Goal: Task Accomplishment & Management: Manage account settings

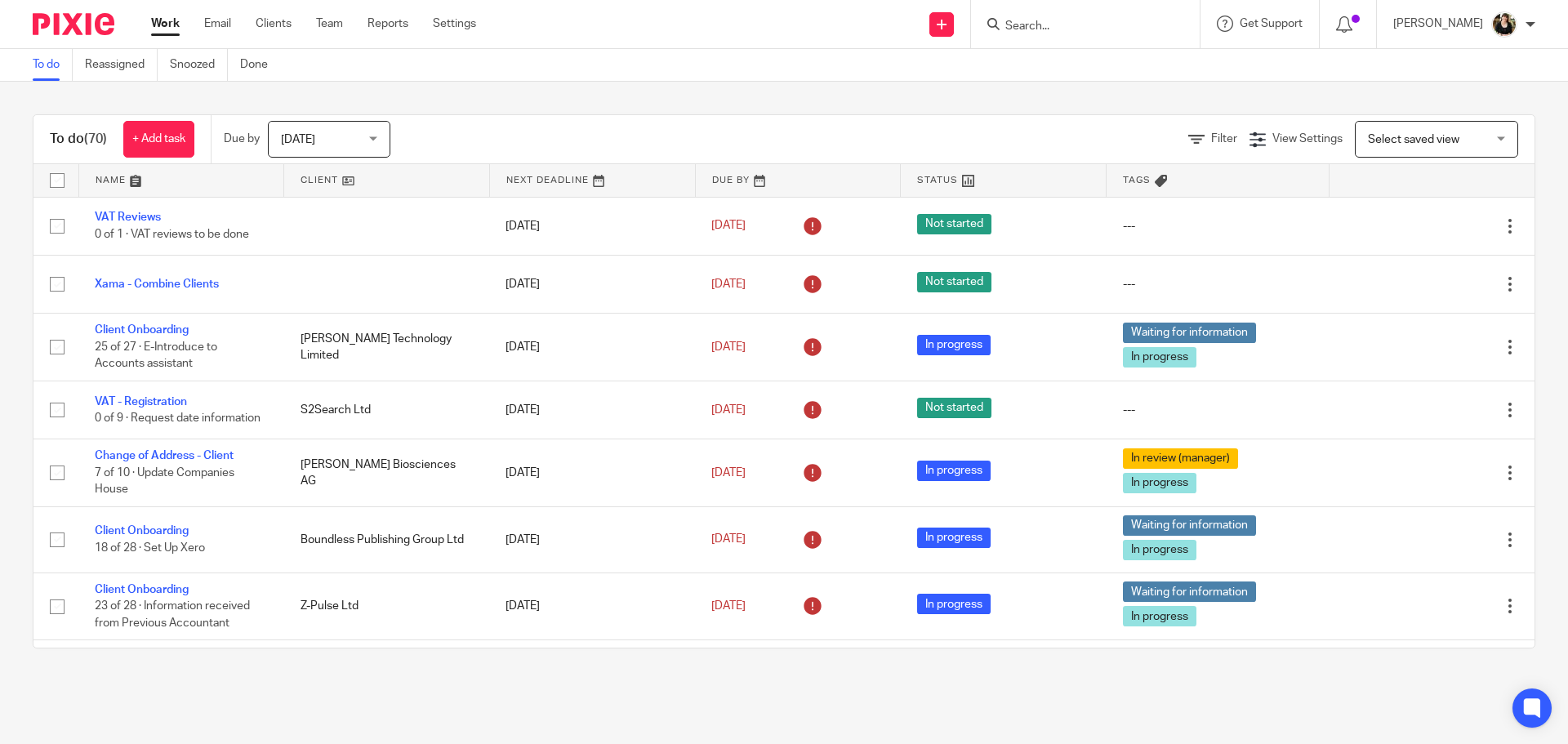
click at [1026, 21] on input "Search" at bounding box center [1077, 27] width 147 height 15
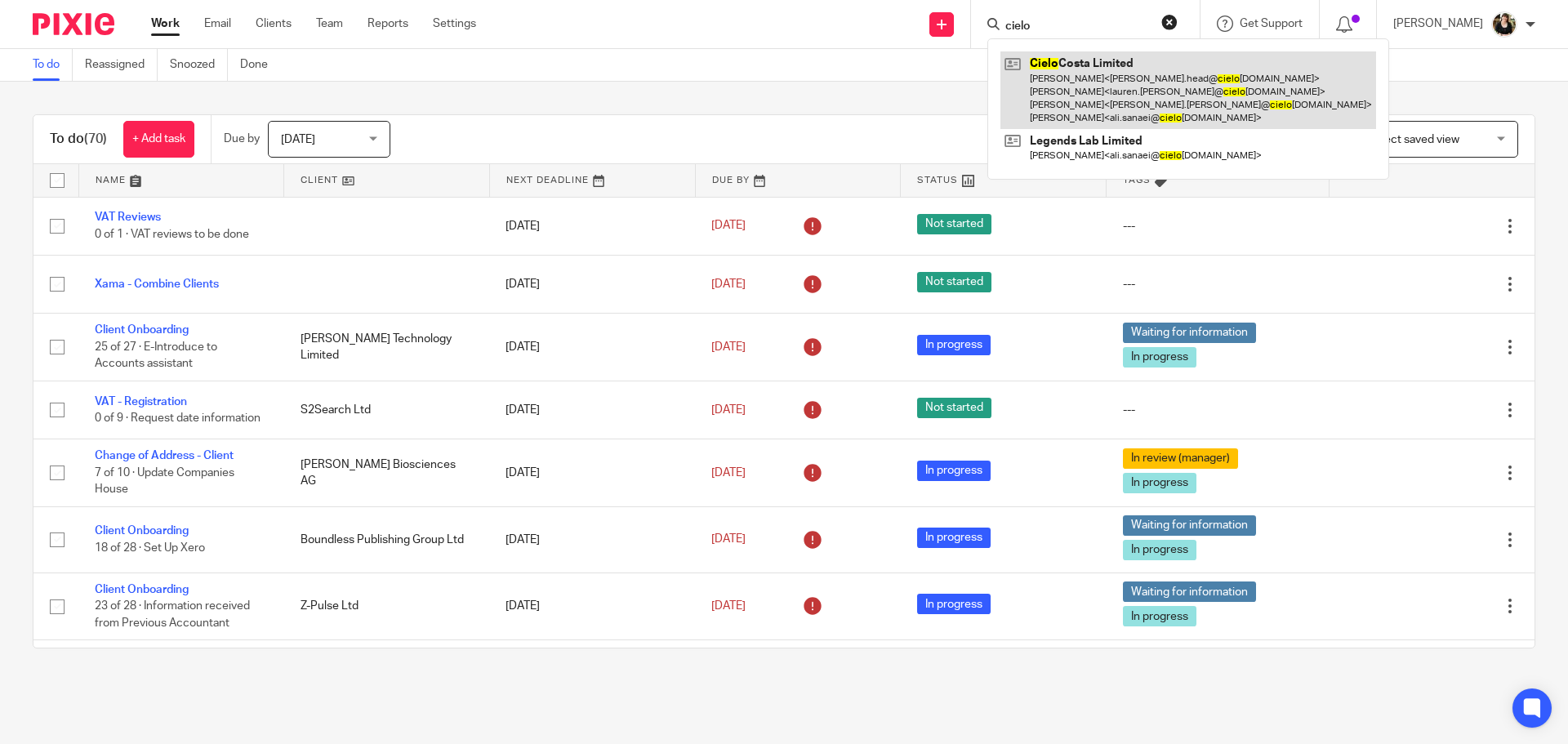
type input "cielo"
click at [1069, 73] on link at bounding box center [1189, 91] width 375 height 77
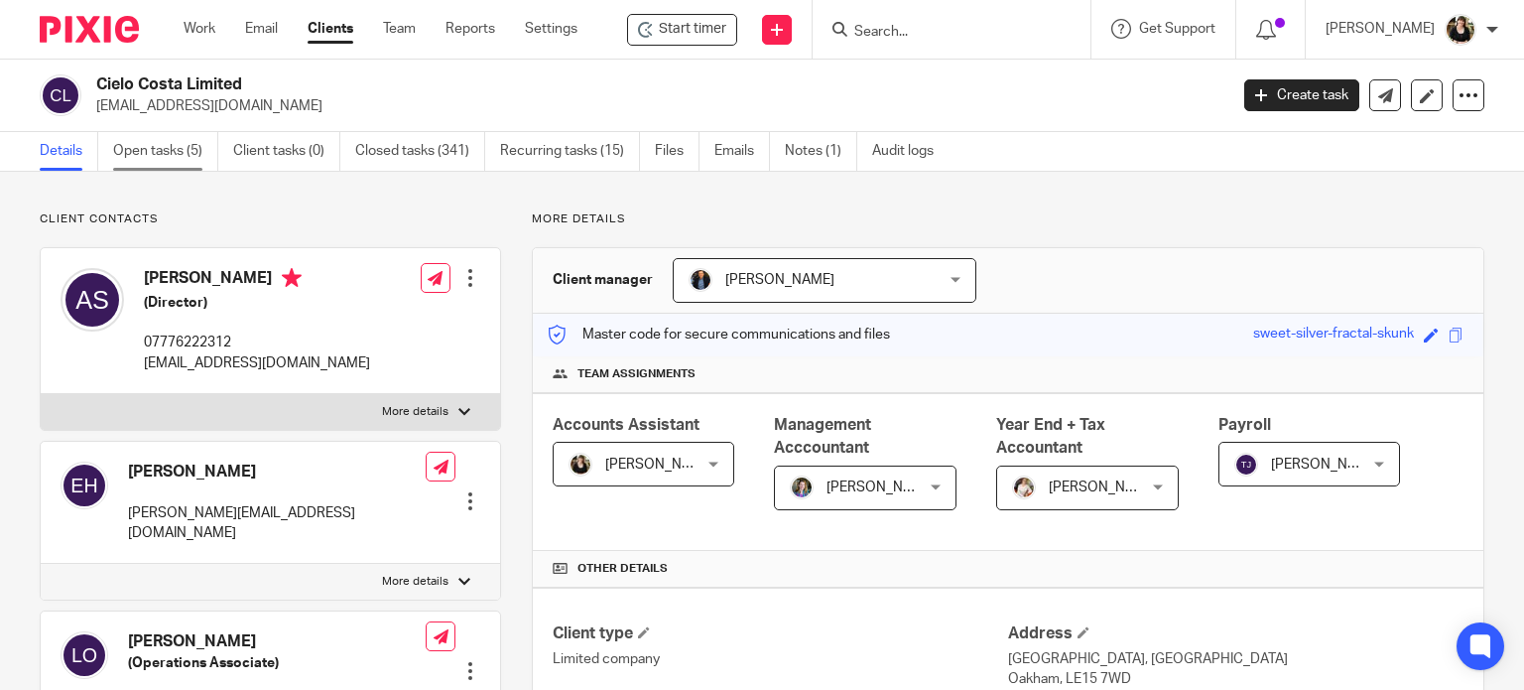
click at [143, 139] on link "Open tasks (5)" at bounding box center [165, 151] width 105 height 39
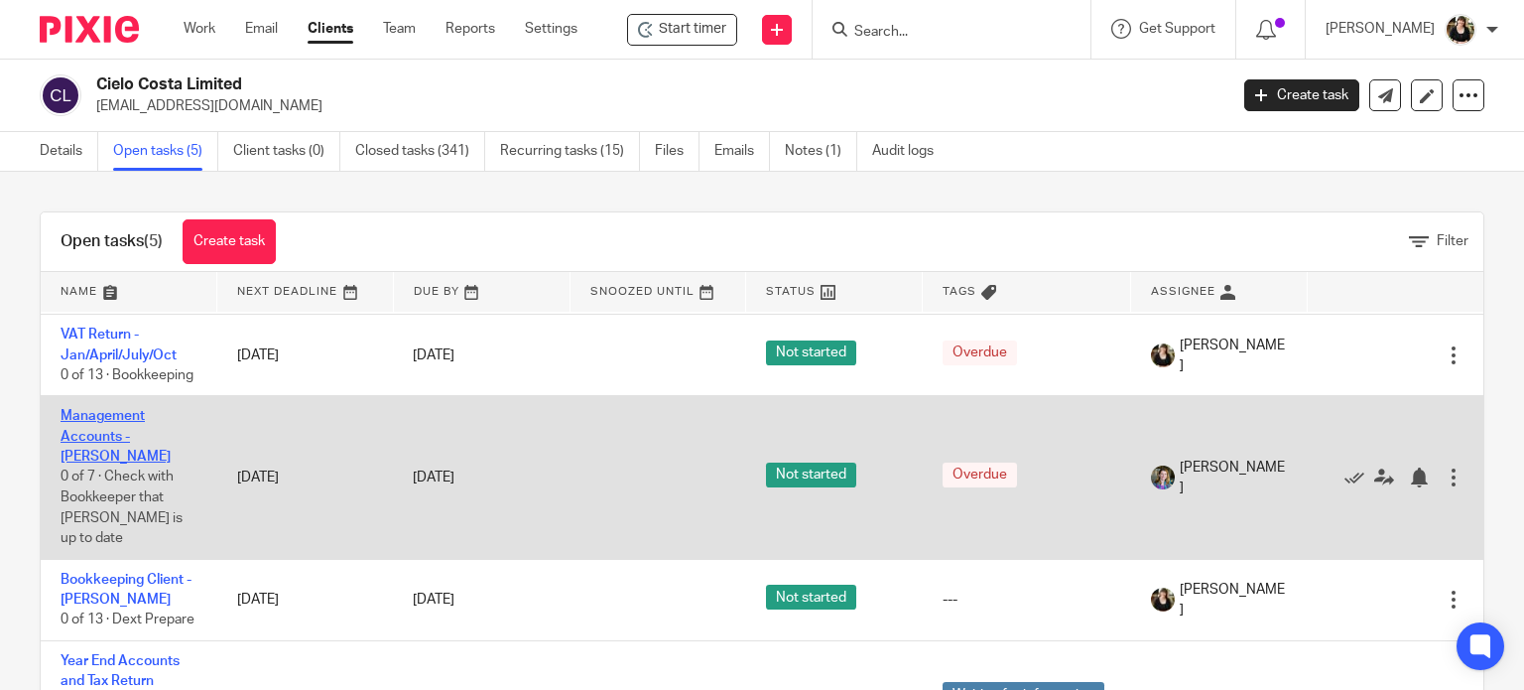
scroll to position [198, 0]
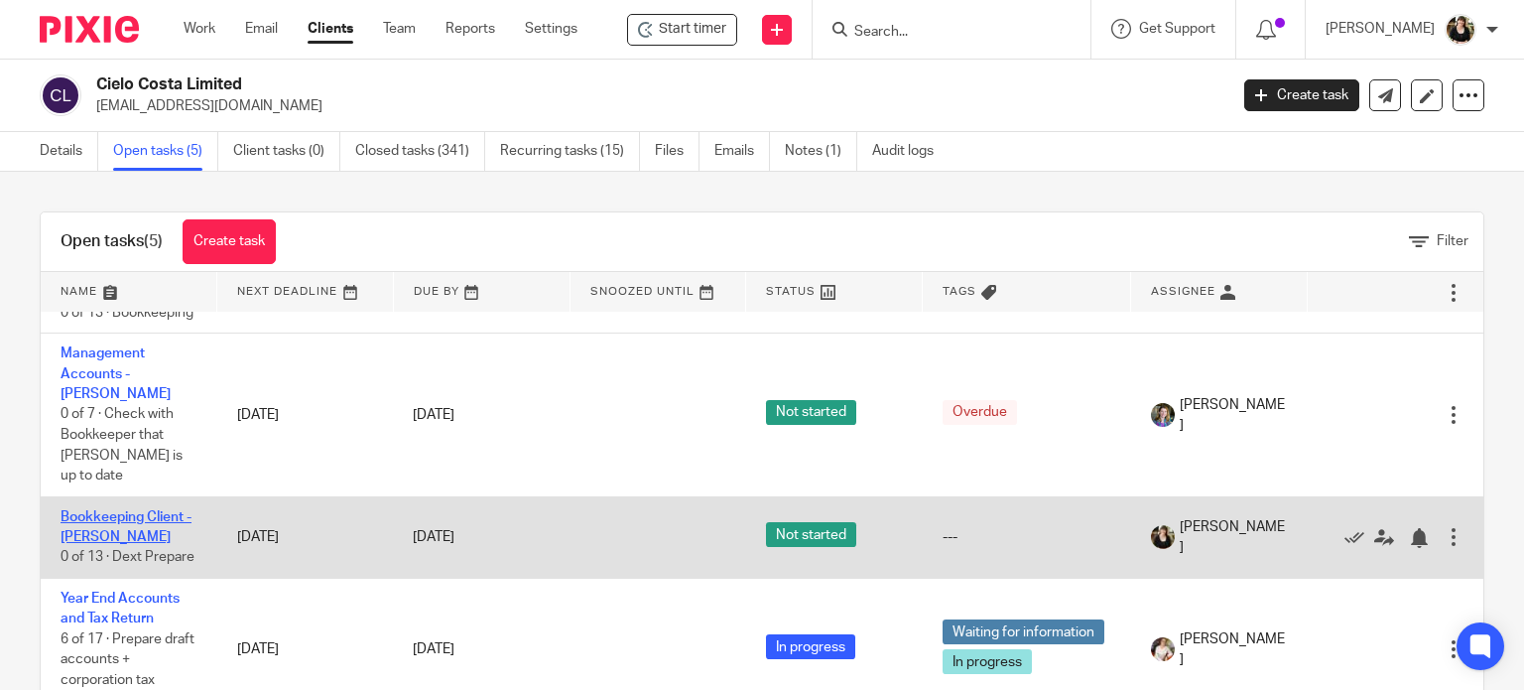
click at [111, 519] on link "Bookkeeping Client - [PERSON_NAME]" at bounding box center [126, 527] width 131 height 34
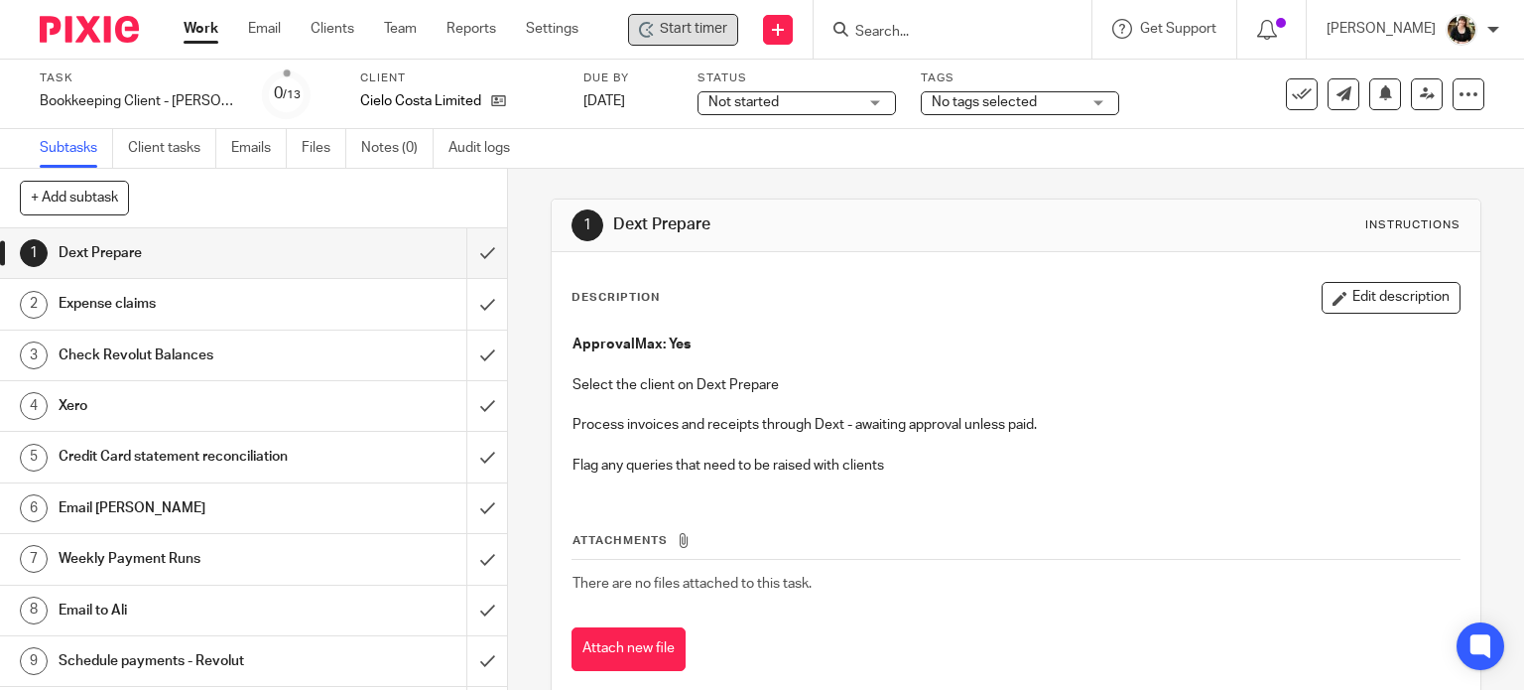
click at [681, 31] on span "Start timer" at bounding box center [693, 29] width 67 height 21
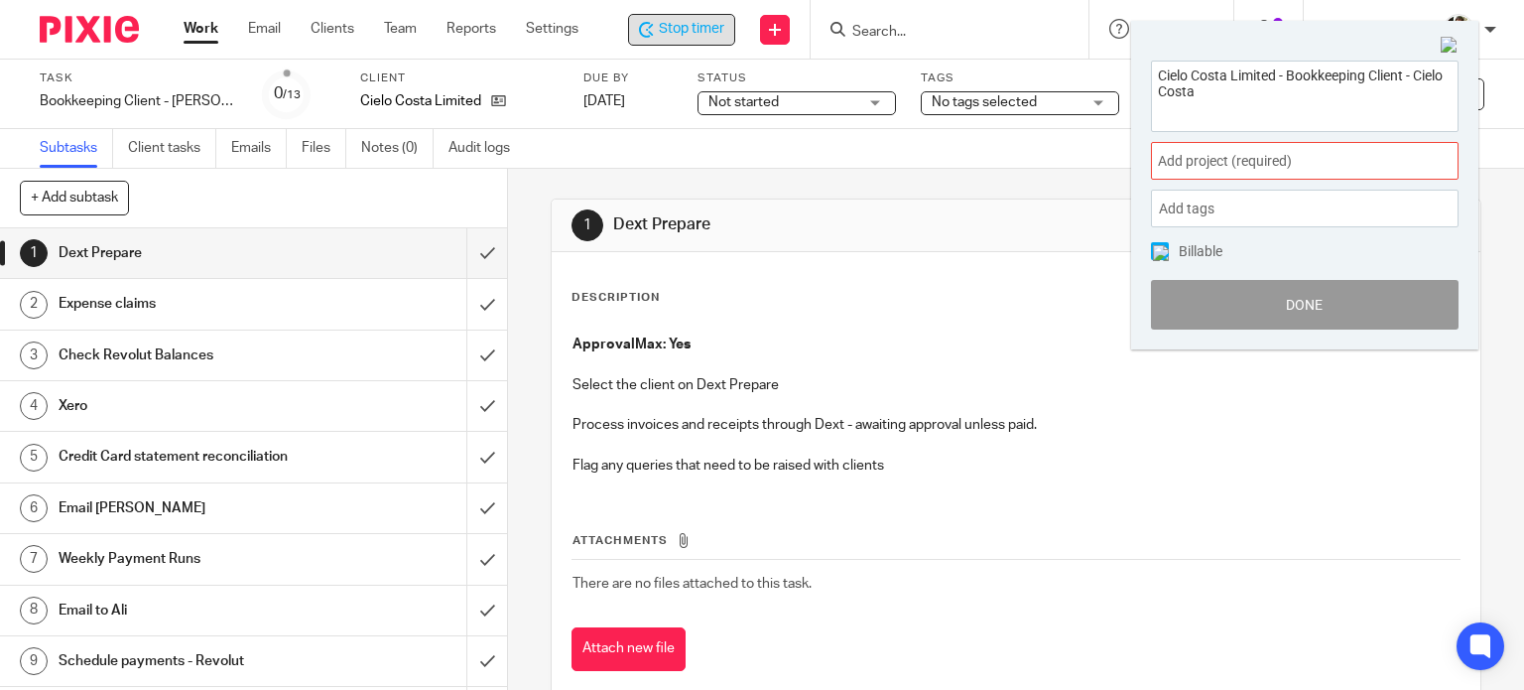
click at [1244, 138] on div "Cielo Costa Limited - Bookkeeping Client - Cielo Costa Add project (required) :…" at bounding box center [1304, 196] width 347 height 310
click at [1263, 162] on span "Add project (required) :" at bounding box center [1283, 161] width 250 height 21
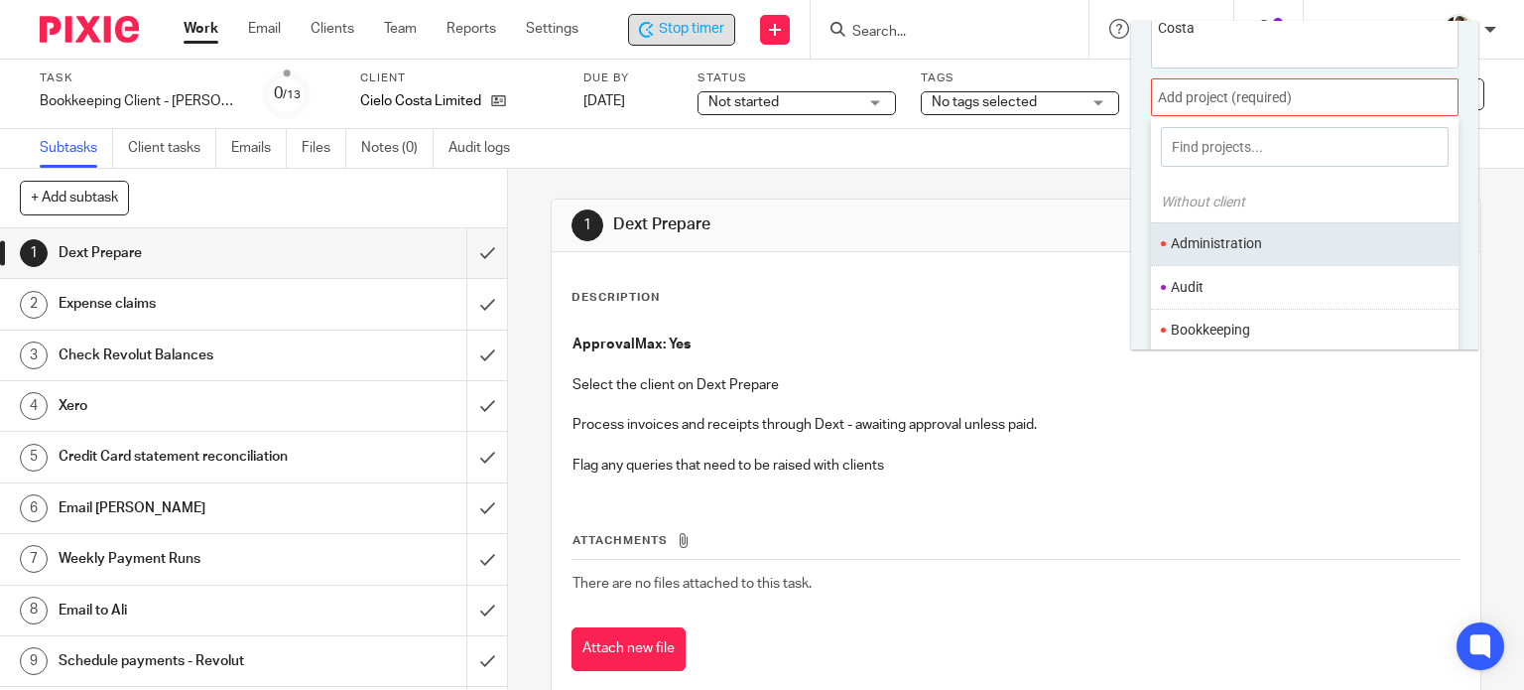
scroll to position [97, 0]
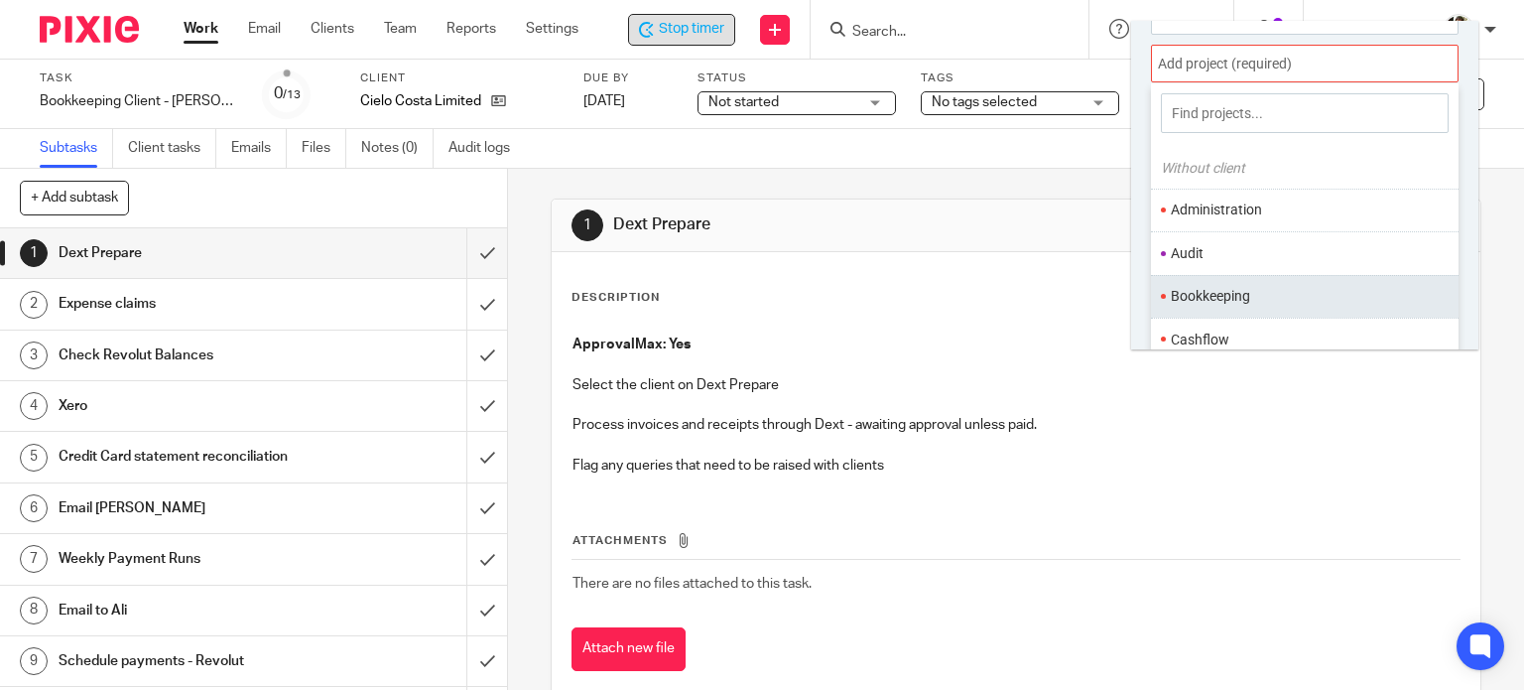
click at [1230, 279] on ul "Bookkeeping" at bounding box center [1305, 296] width 308 height 43
click at [1235, 293] on li "Bookkeeping" at bounding box center [1300, 296] width 259 height 21
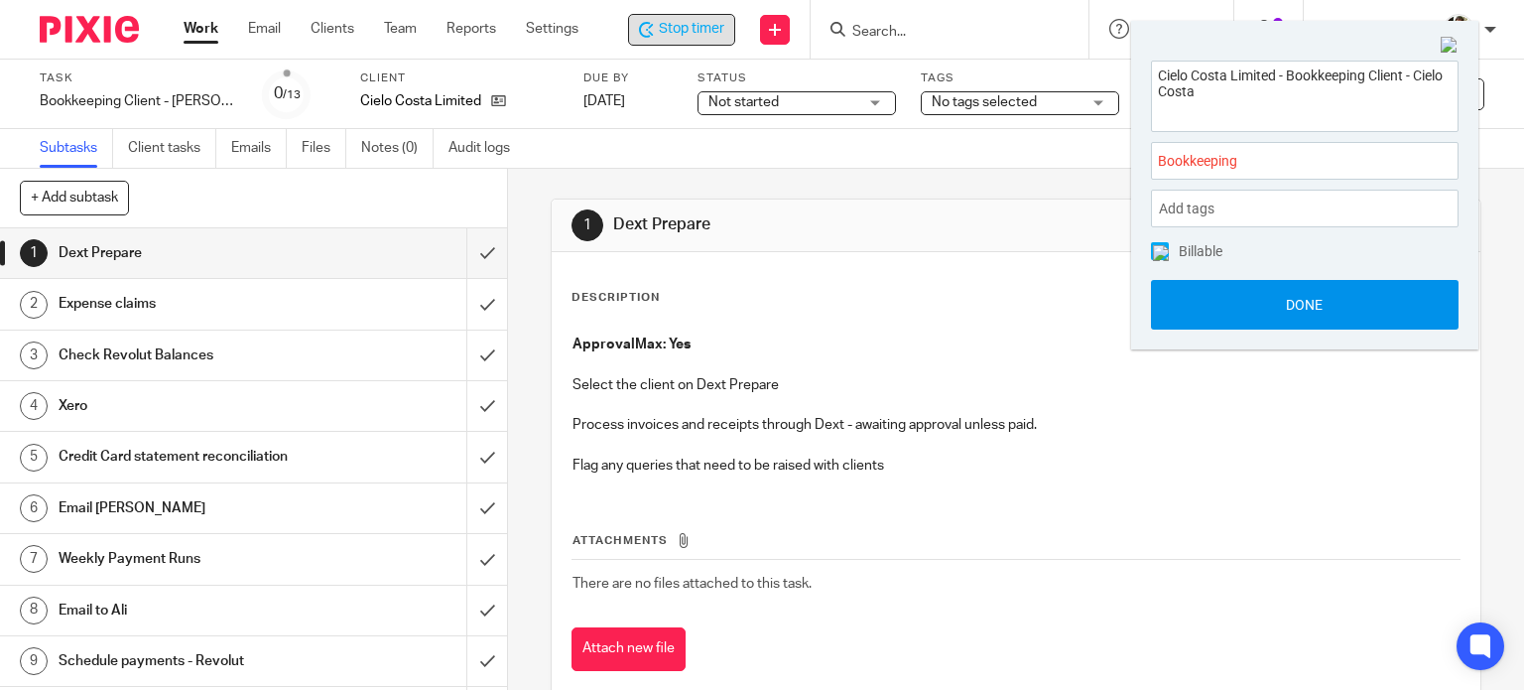
click at [1277, 300] on button "Done" at bounding box center [1305, 305] width 308 height 50
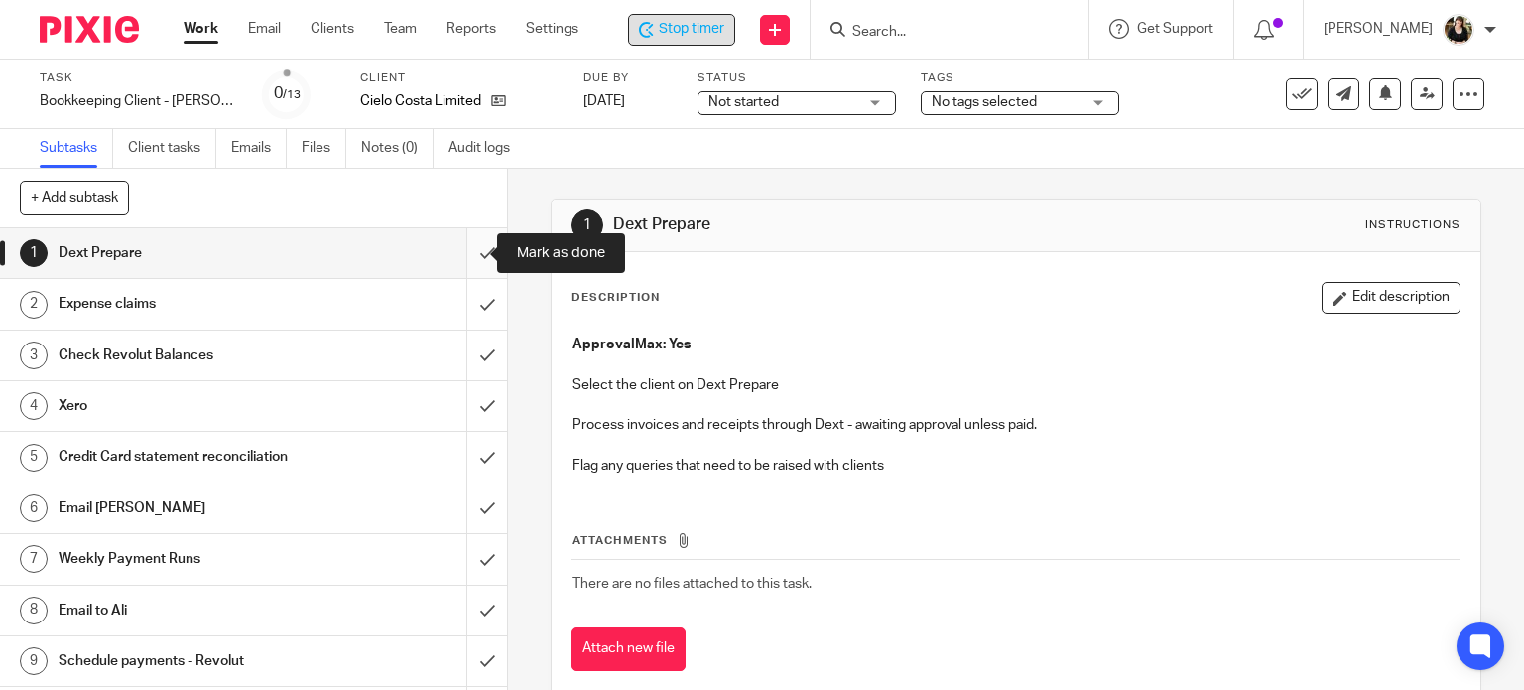
click at [467, 253] on input "submit" at bounding box center [253, 253] width 507 height 50
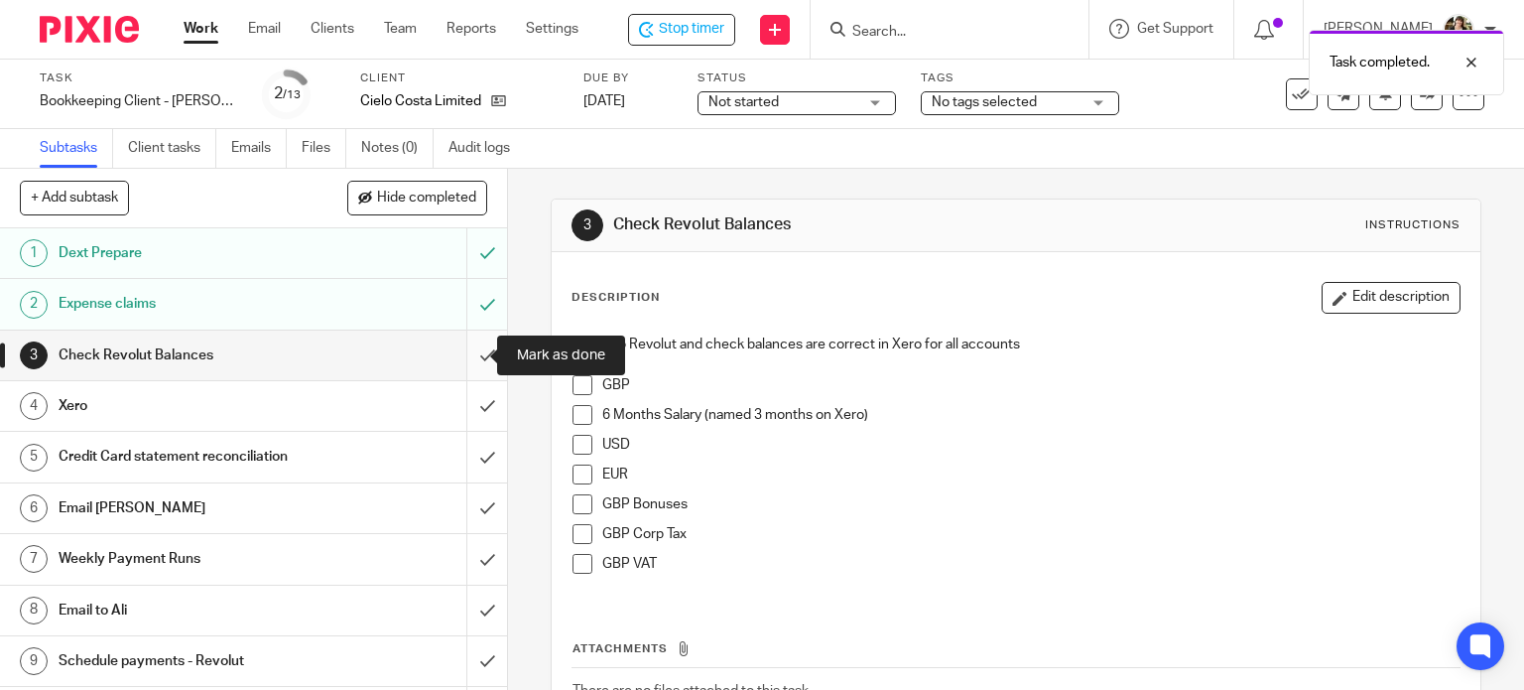
click at [466, 354] on input "submit" at bounding box center [253, 355] width 507 height 50
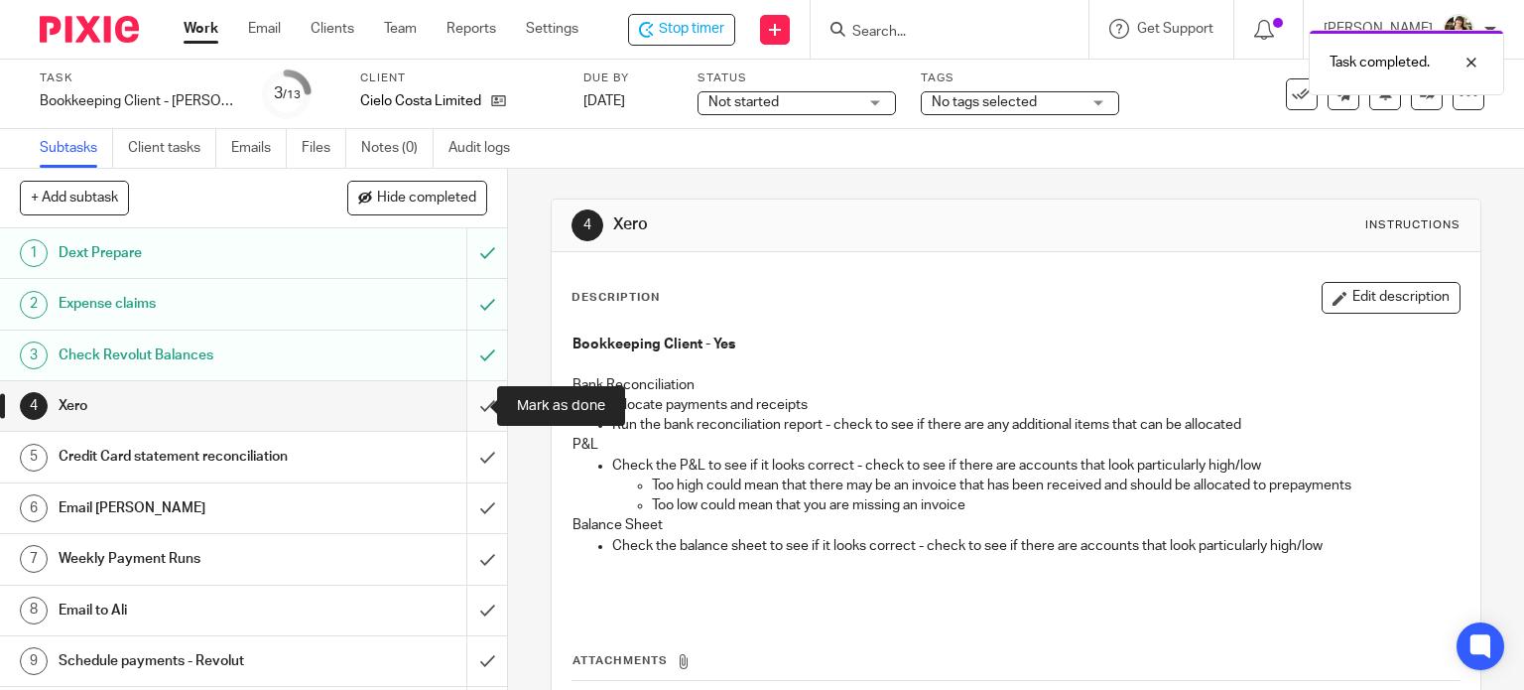
click at [466, 403] on input "submit" at bounding box center [253, 406] width 507 height 50
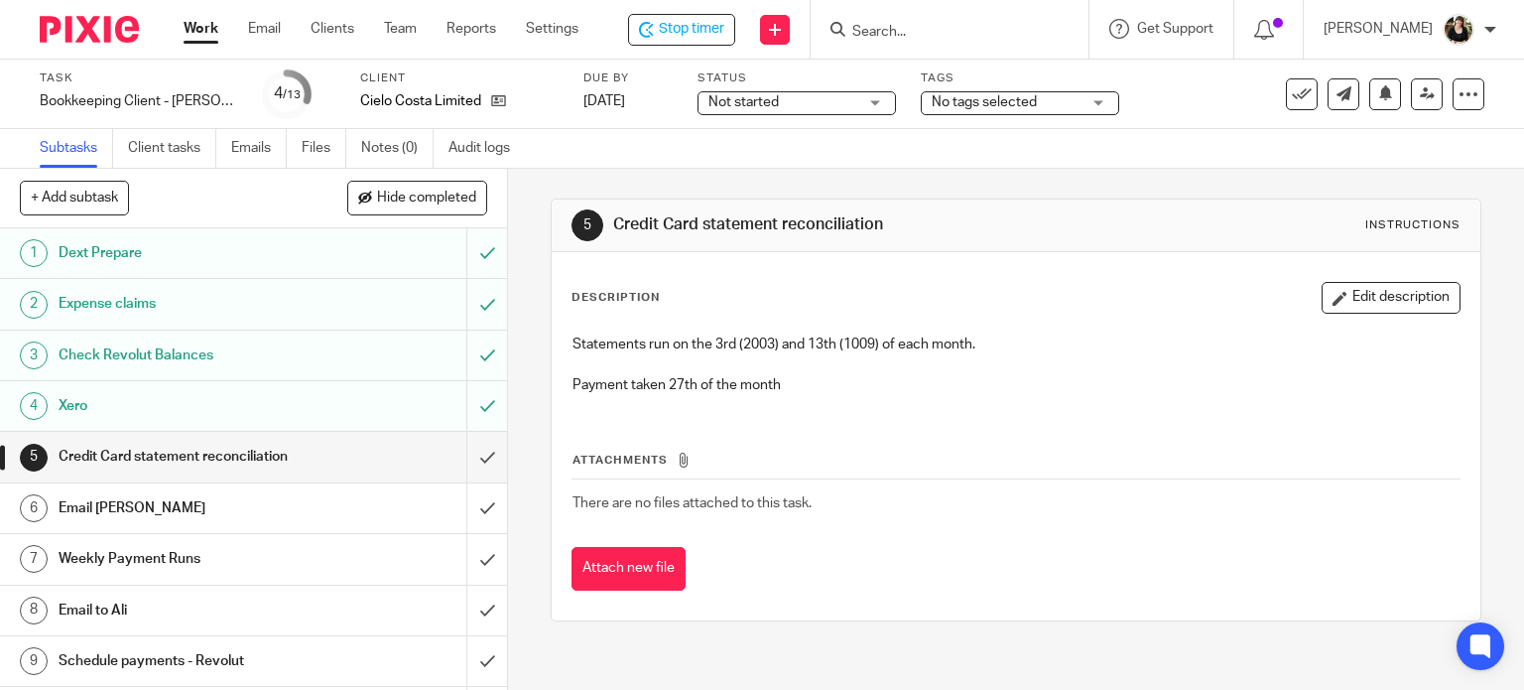
click at [423, 520] on div "Email [PERSON_NAME]" at bounding box center [253, 508] width 388 height 30
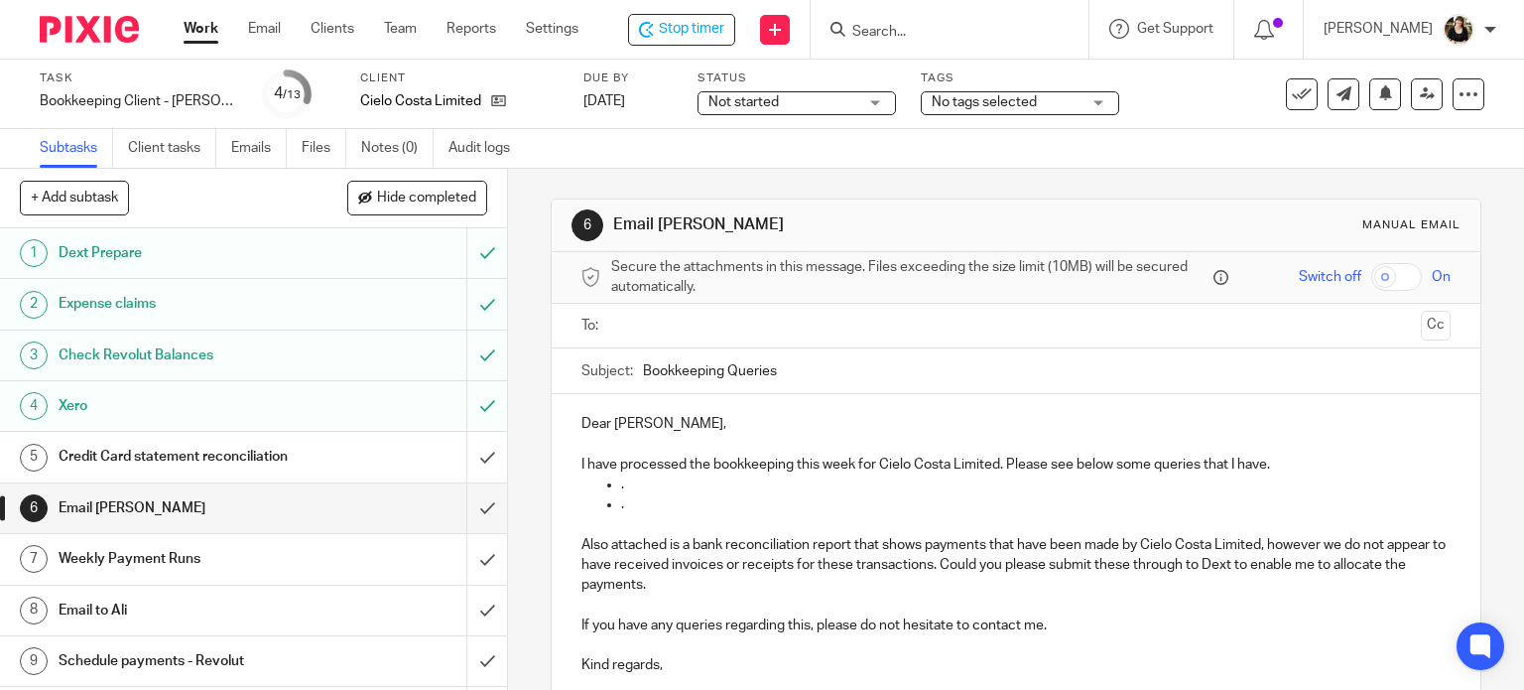
click at [631, 333] on input "text" at bounding box center [1015, 326] width 795 height 23
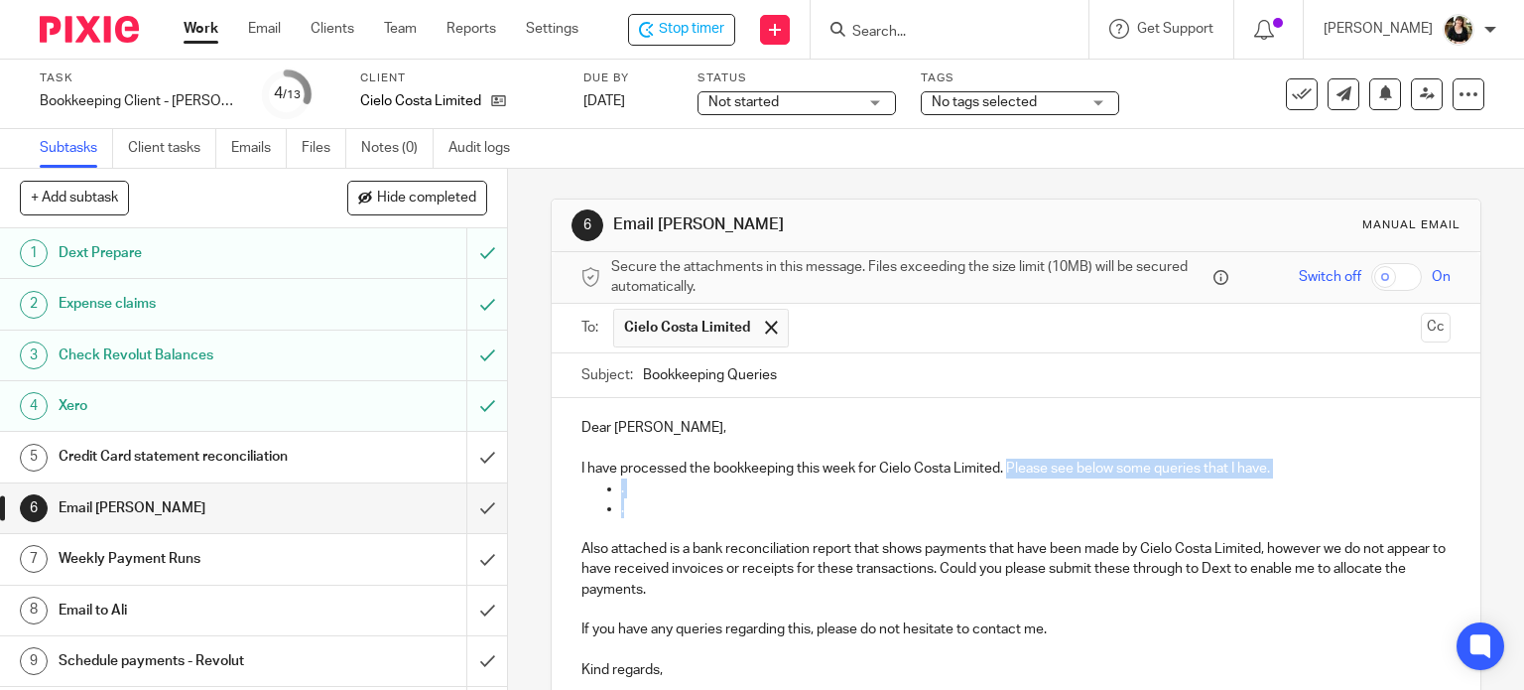
drag, startPoint x: 1005, startPoint y: 466, endPoint x: 1036, endPoint y: 509, distance: 52.6
click at [1036, 509] on div "Dear Ali, I have processed the bookkeeping this week for Cielo Costa Limited. P…" at bounding box center [1017, 566] width 930 height 336
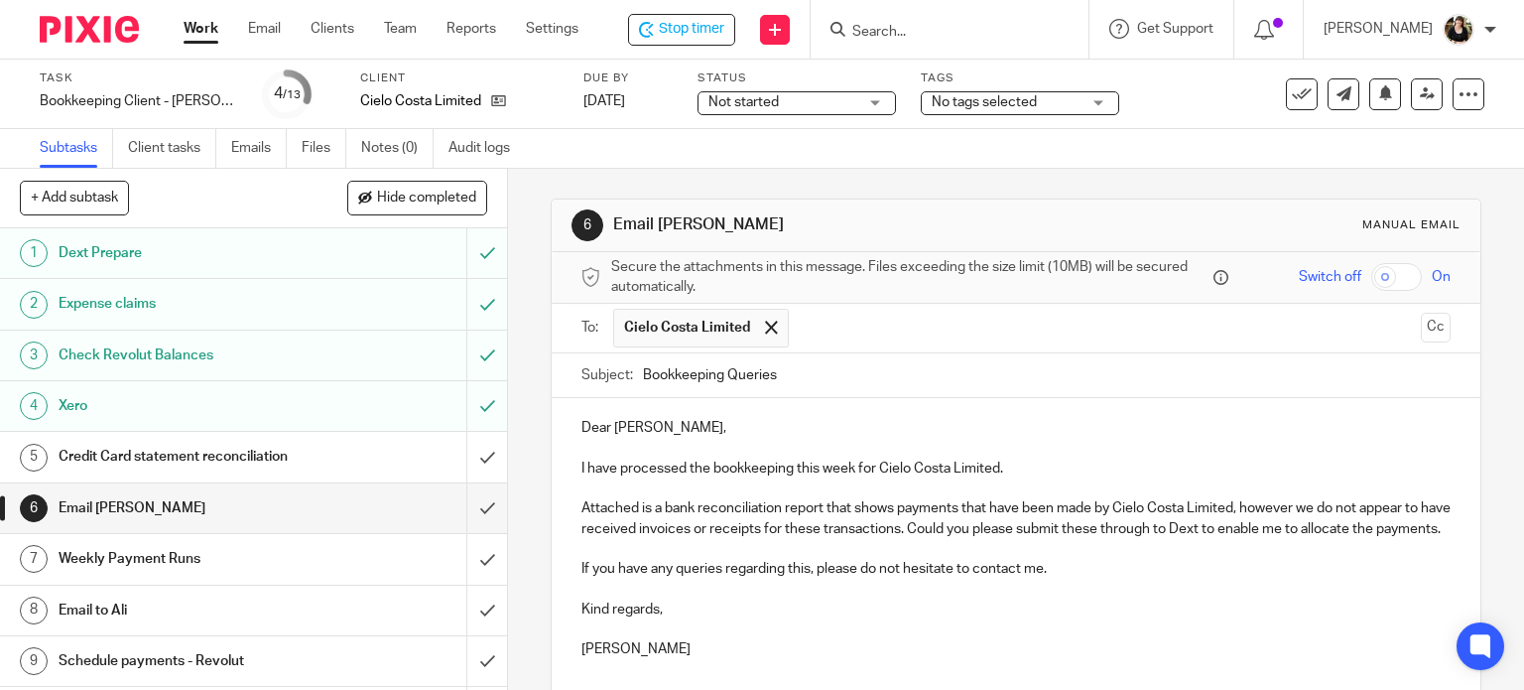
scroll to position [179, 0]
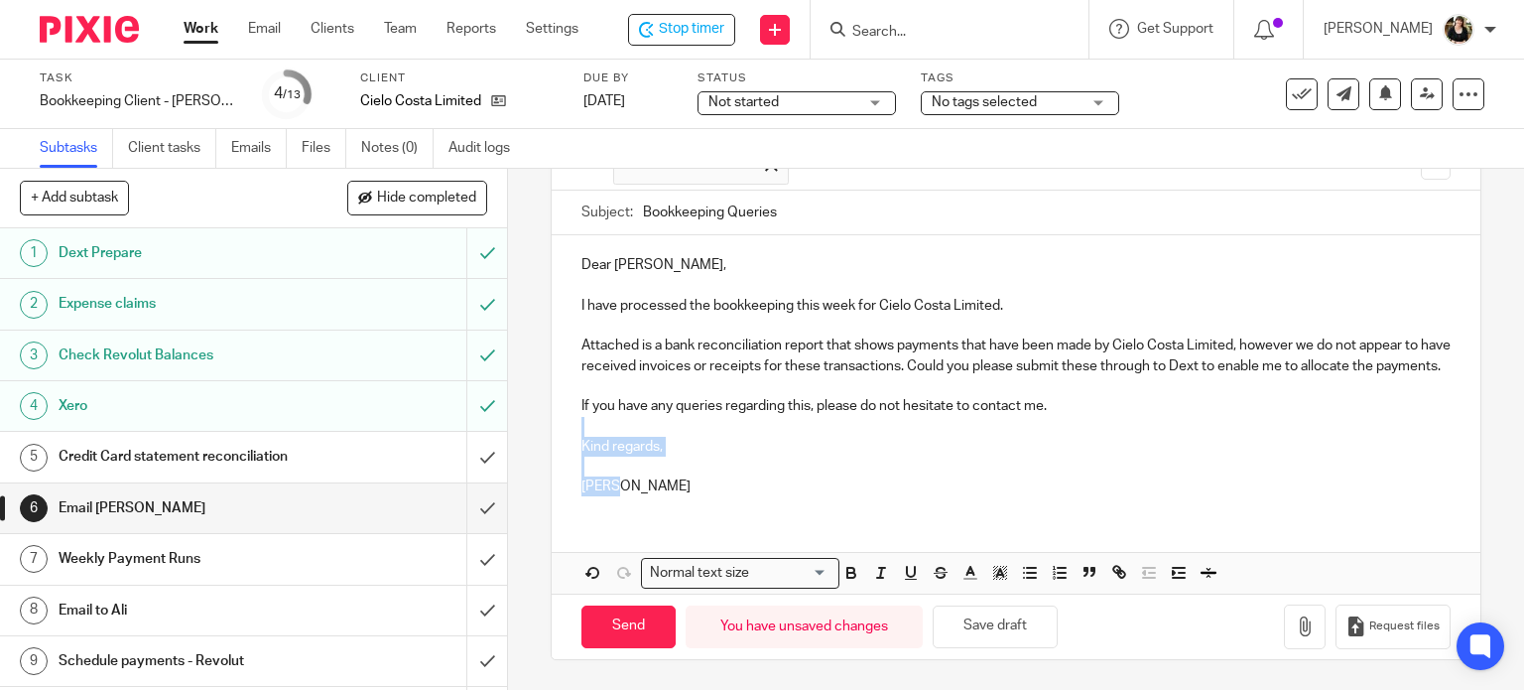
drag, startPoint x: 579, startPoint y: 432, endPoint x: 736, endPoint y: 515, distance: 177.6
click at [736, 515] on div "Dear Ali, I have processed the bookkeeping this week for Cielo Costa Limited. A…" at bounding box center [1017, 414] width 930 height 358
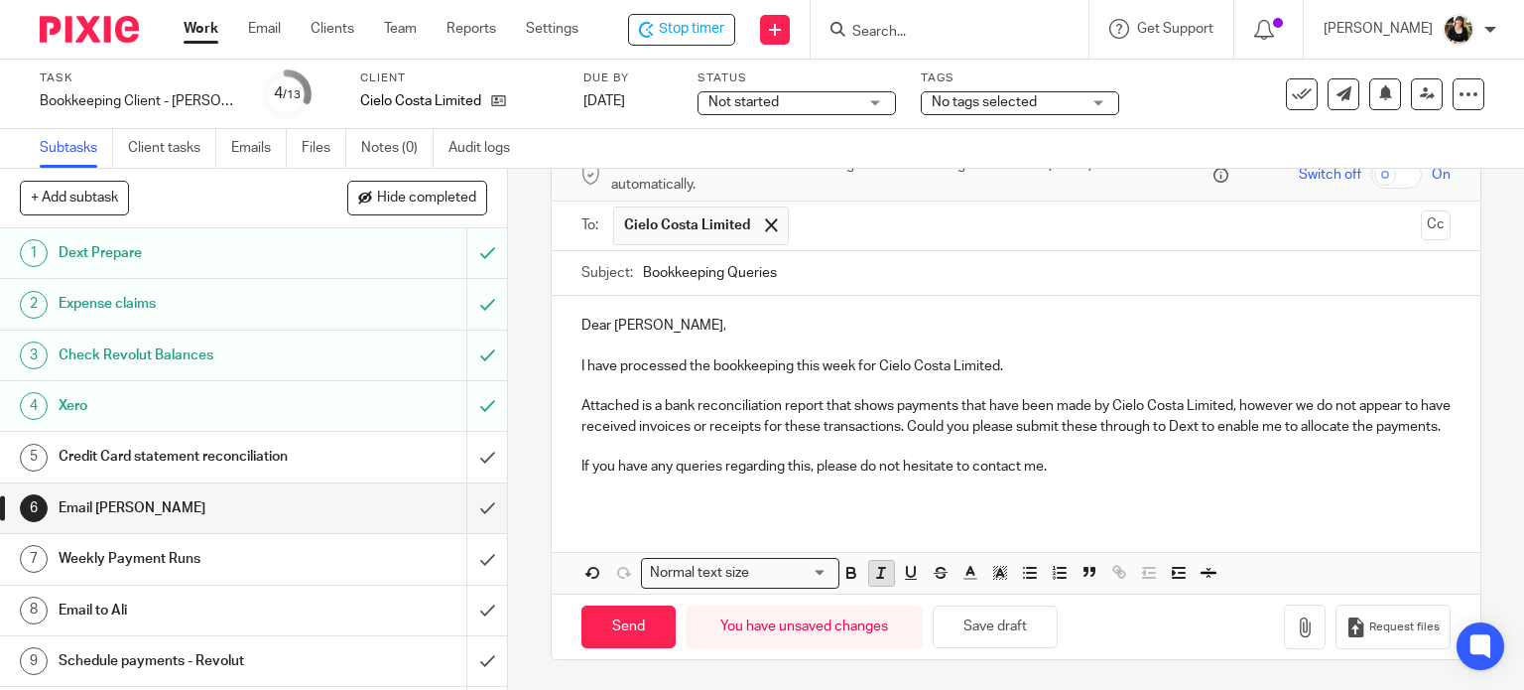
scroll to position [119, 0]
click at [1295, 626] on icon "button" at bounding box center [1305, 627] width 20 height 20
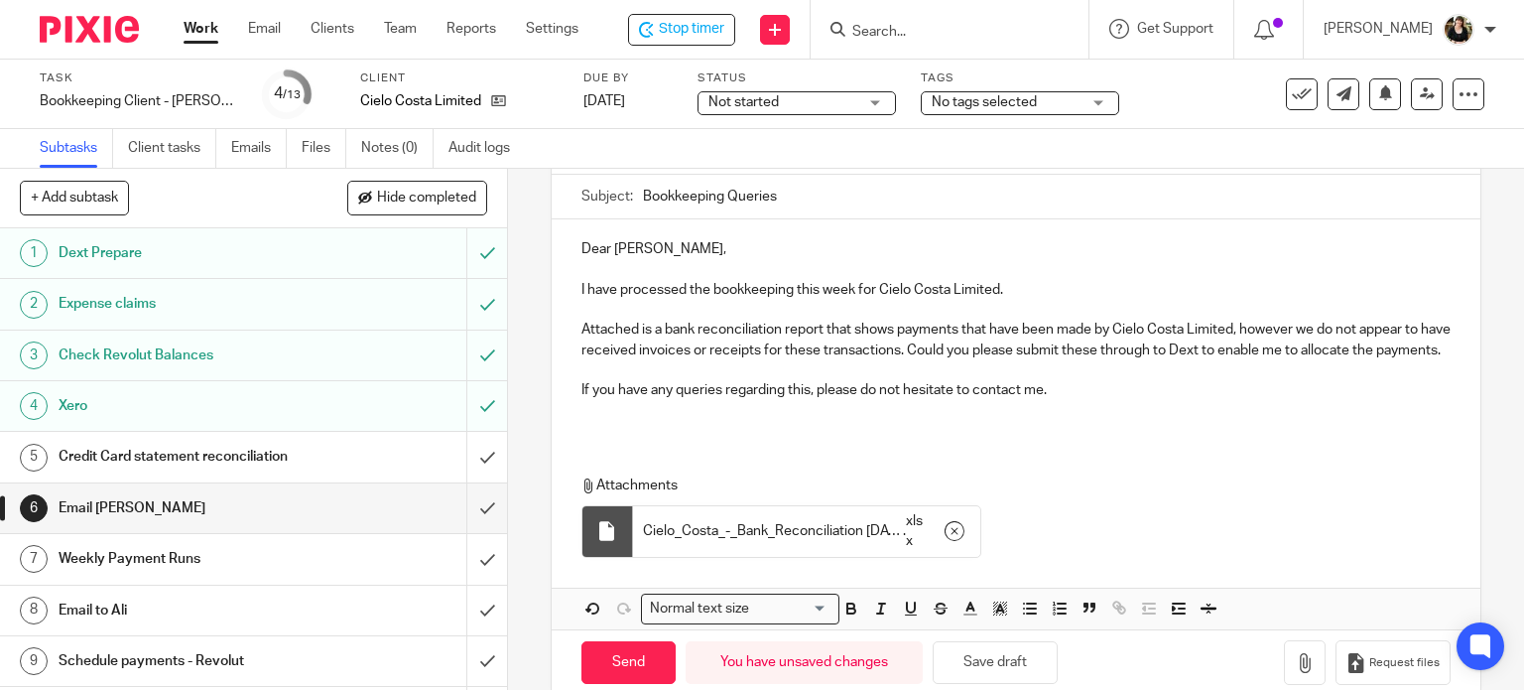
scroll to position [230, 0]
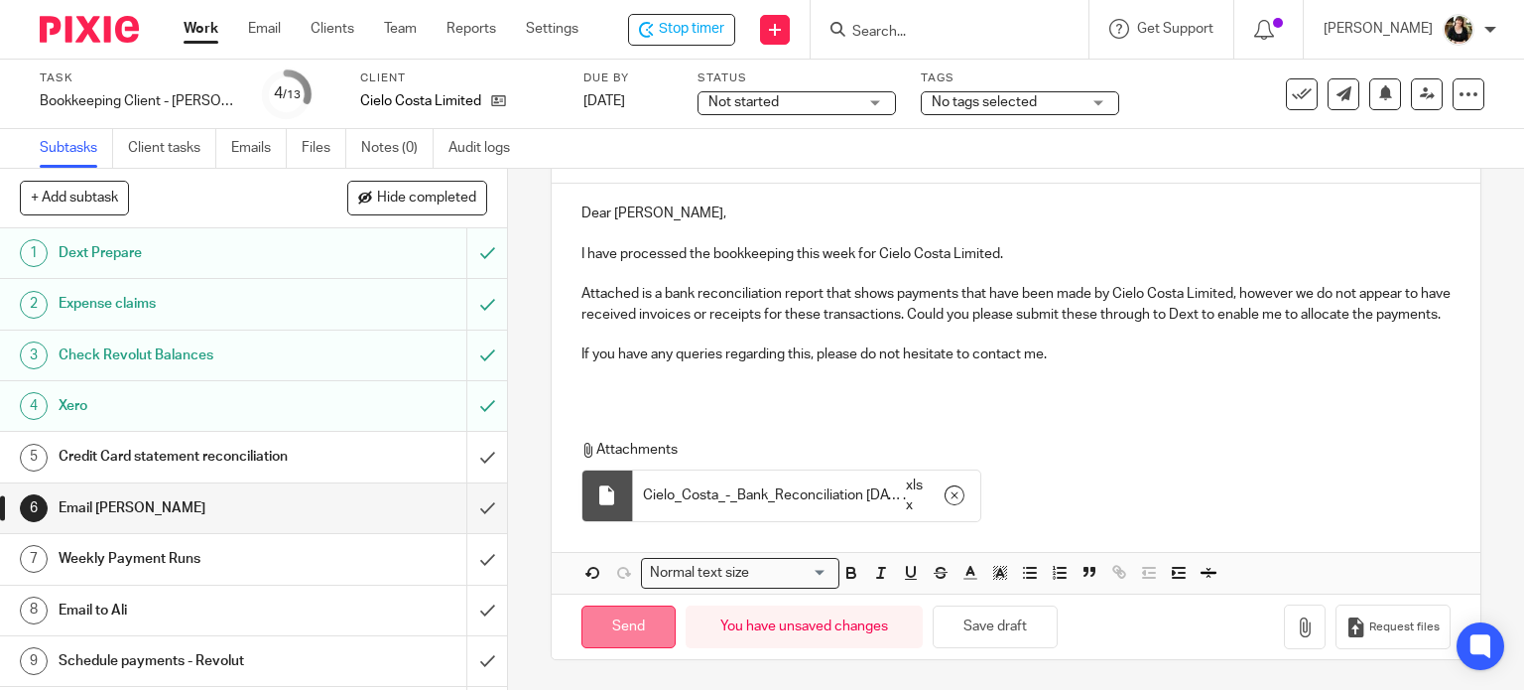
click at [646, 618] on input "Send" at bounding box center [628, 626] width 94 height 43
type input "Sent"
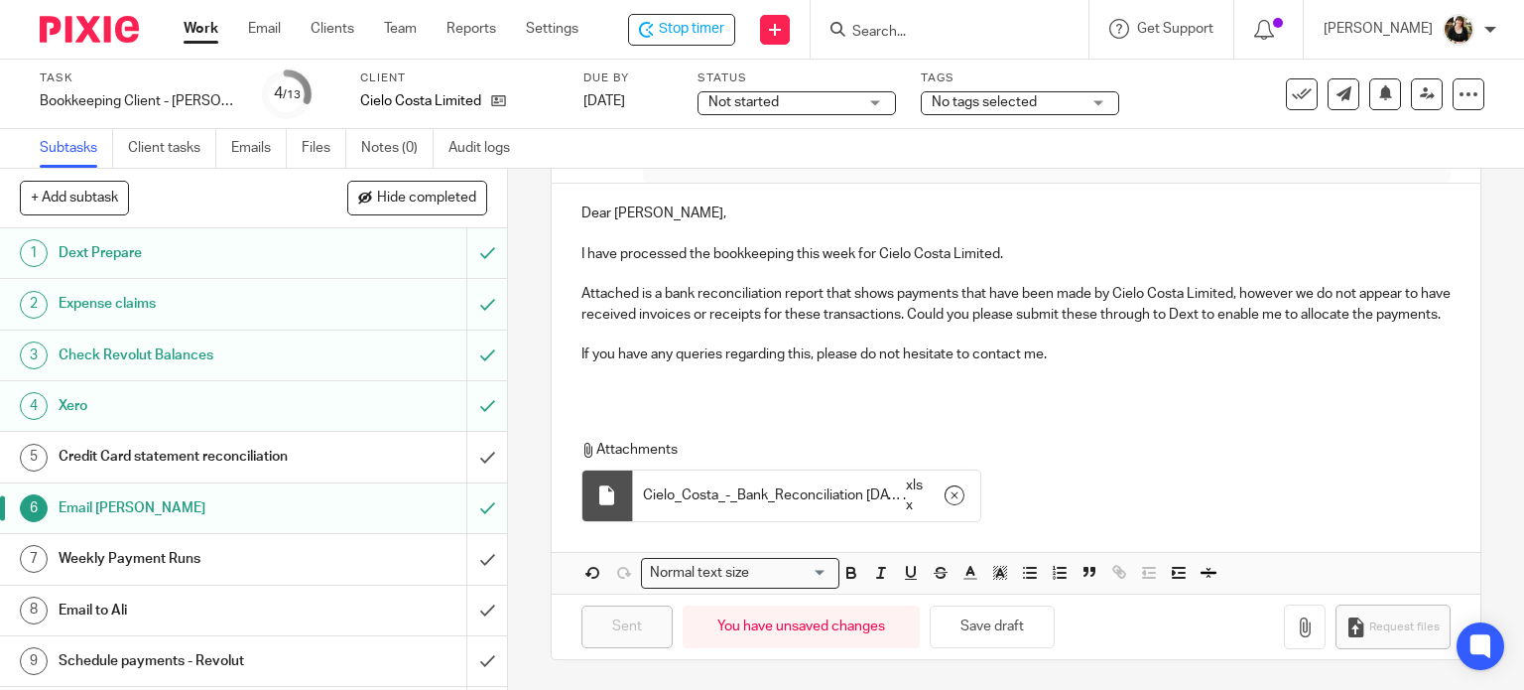
click at [797, 100] on span "Not started" at bounding box center [782, 102] width 149 height 21
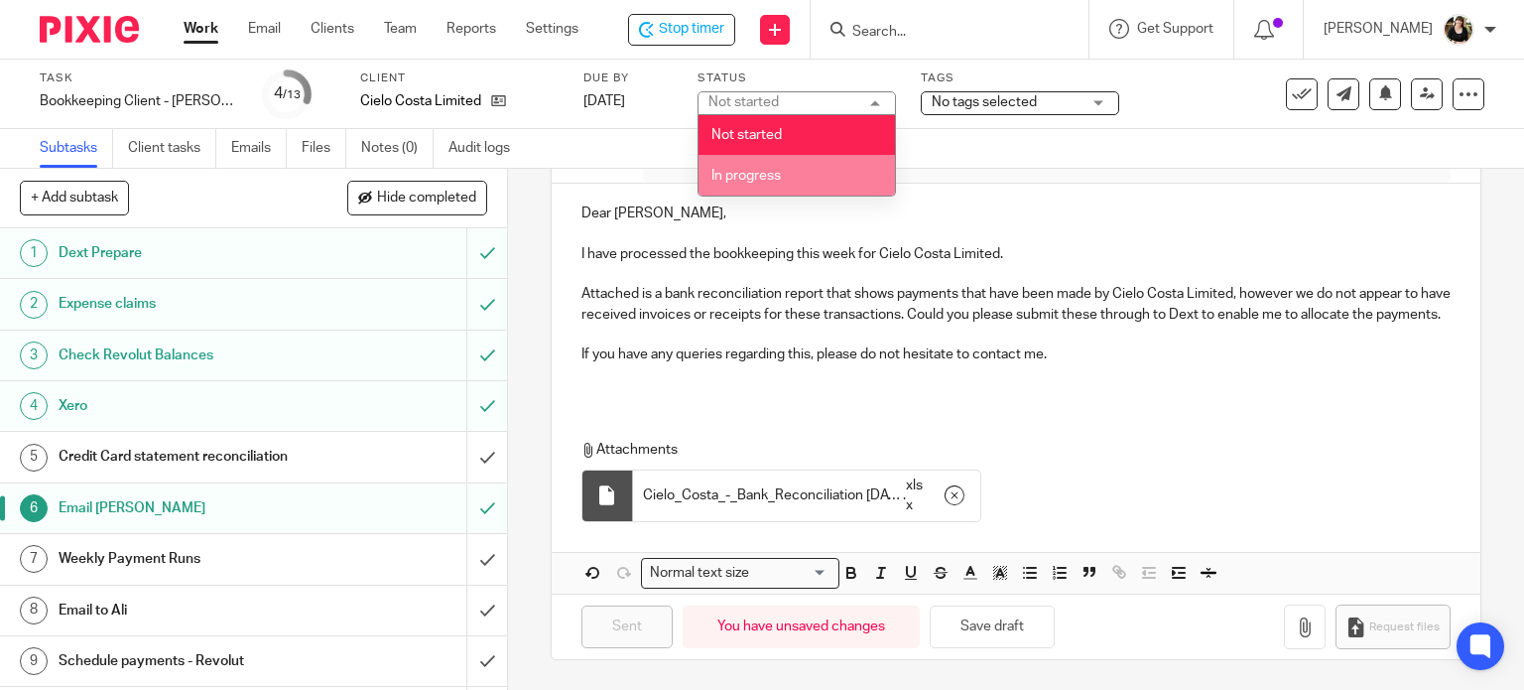
click at [798, 176] on li "In progress" at bounding box center [797, 175] width 196 height 41
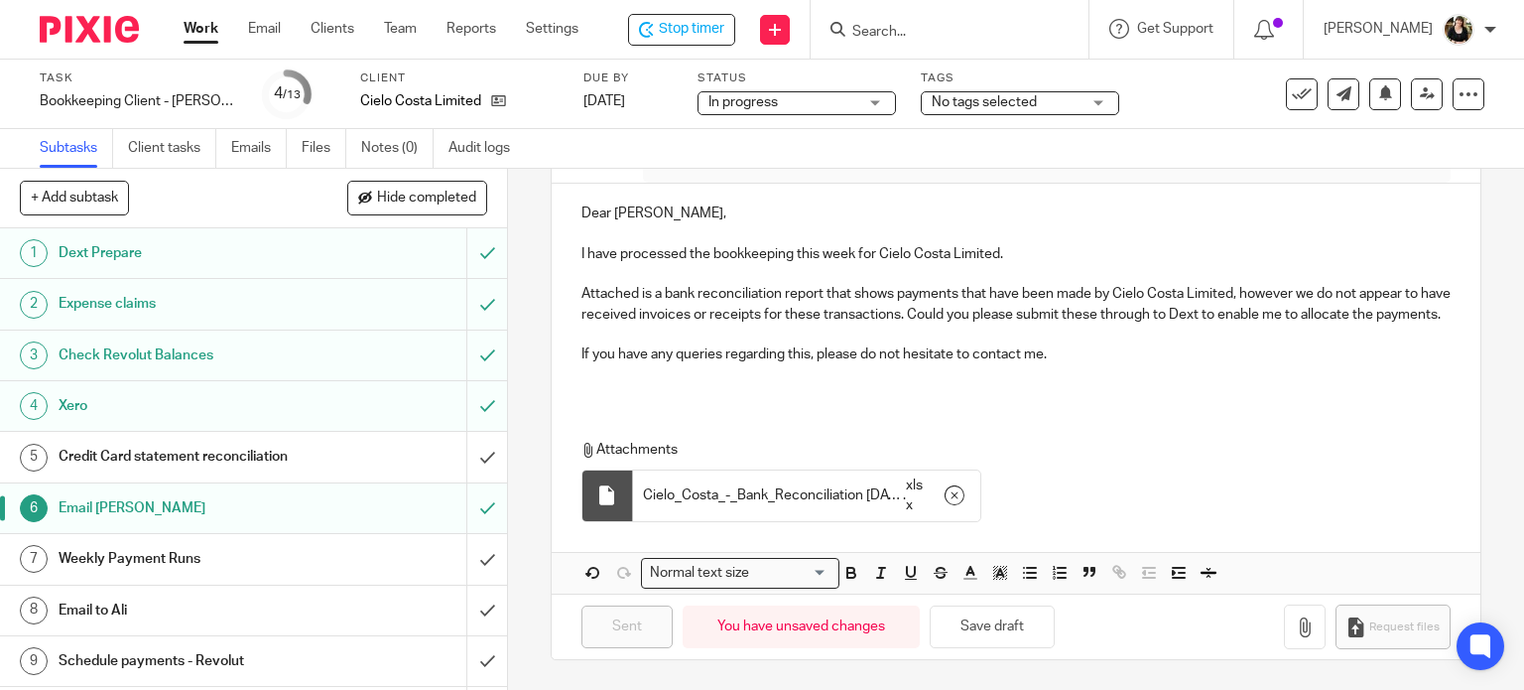
click at [988, 184] on div "Dear Ali, I have processed the bookkeeping this week for Cielo Costa Limited. A…" at bounding box center [1017, 291] width 930 height 215
click at [996, 96] on span "No tags selected" at bounding box center [984, 102] width 105 height 14
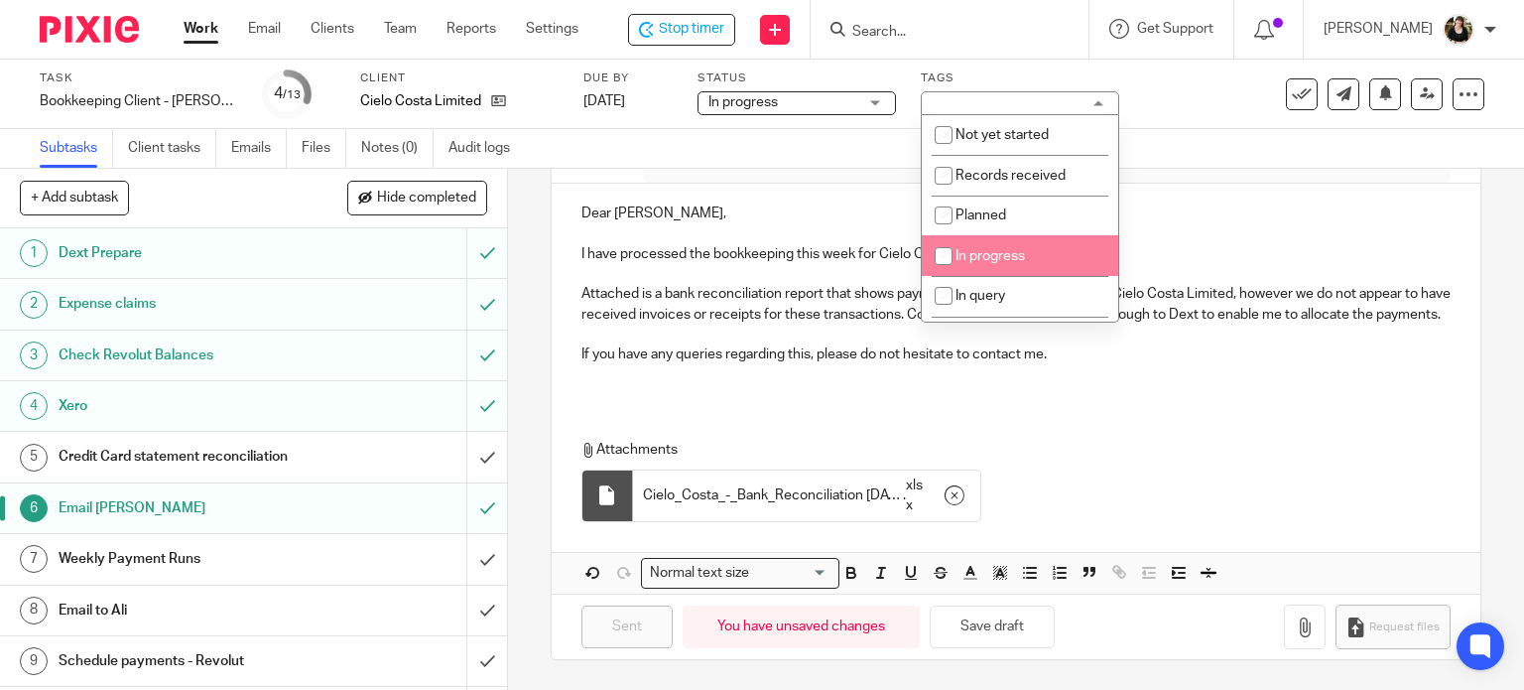
click at [1000, 249] on li "In progress" at bounding box center [1020, 255] width 196 height 41
checkbox input "true"
click at [1188, 244] on p "I have processed the bookkeeping this week for Cielo Costa Limited." at bounding box center [1016, 254] width 870 height 20
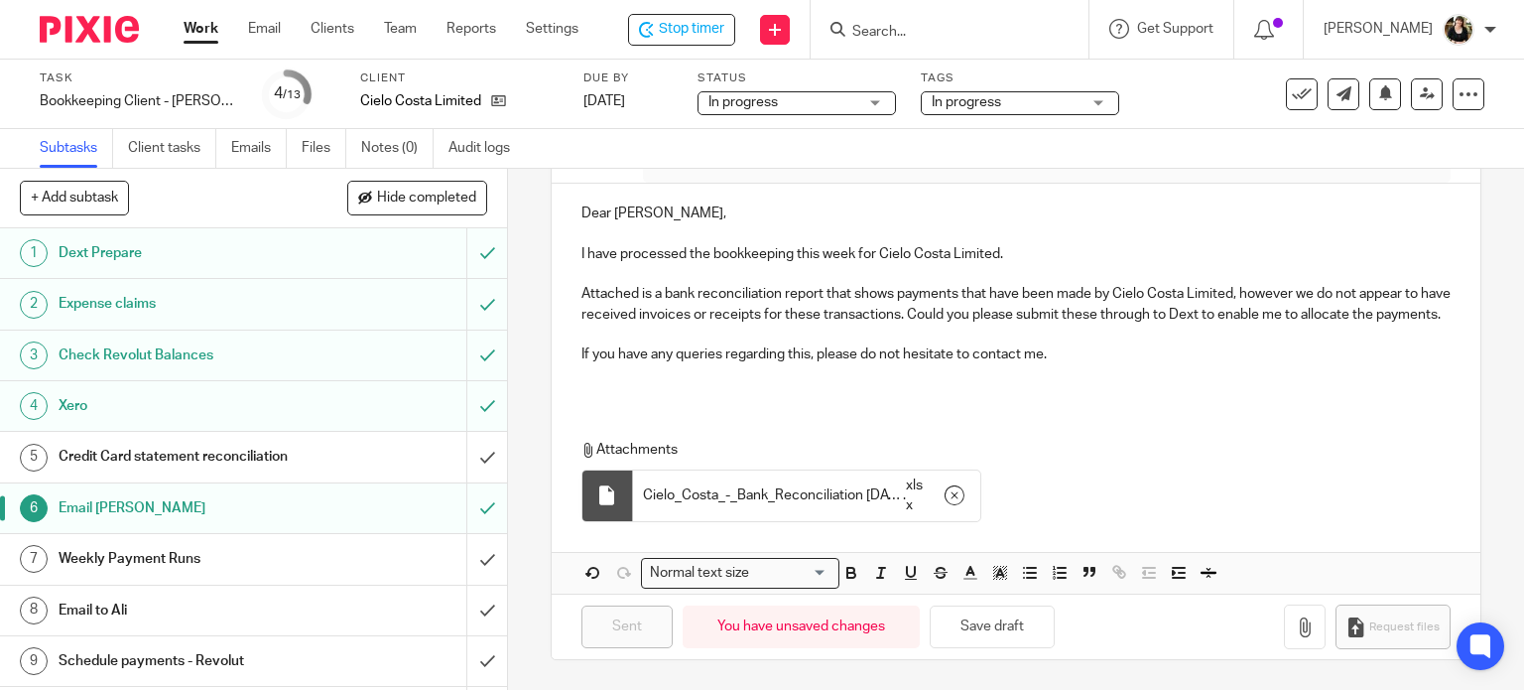
click at [258, 456] on h1 "Credit Card statement reconciliation" at bounding box center [188, 457] width 259 height 30
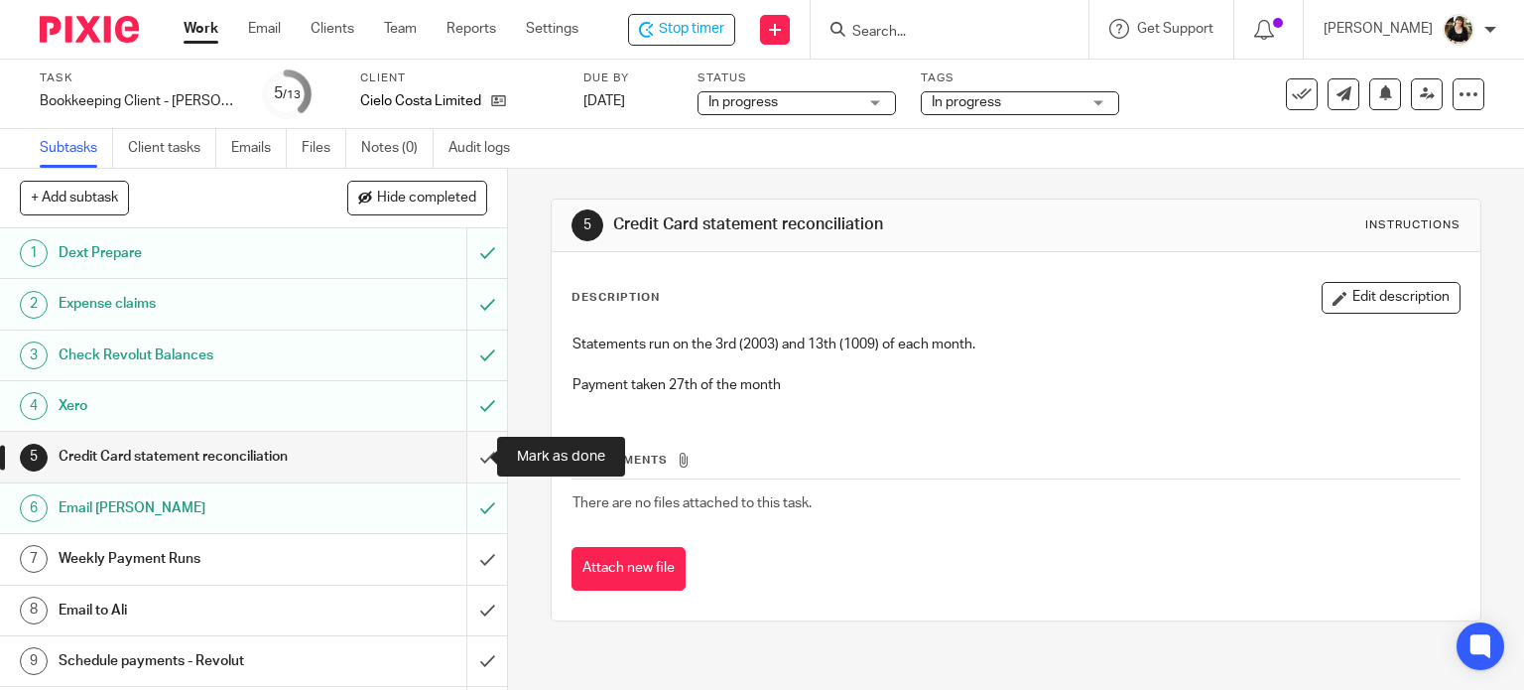
click at [466, 459] on input "submit" at bounding box center [253, 457] width 507 height 50
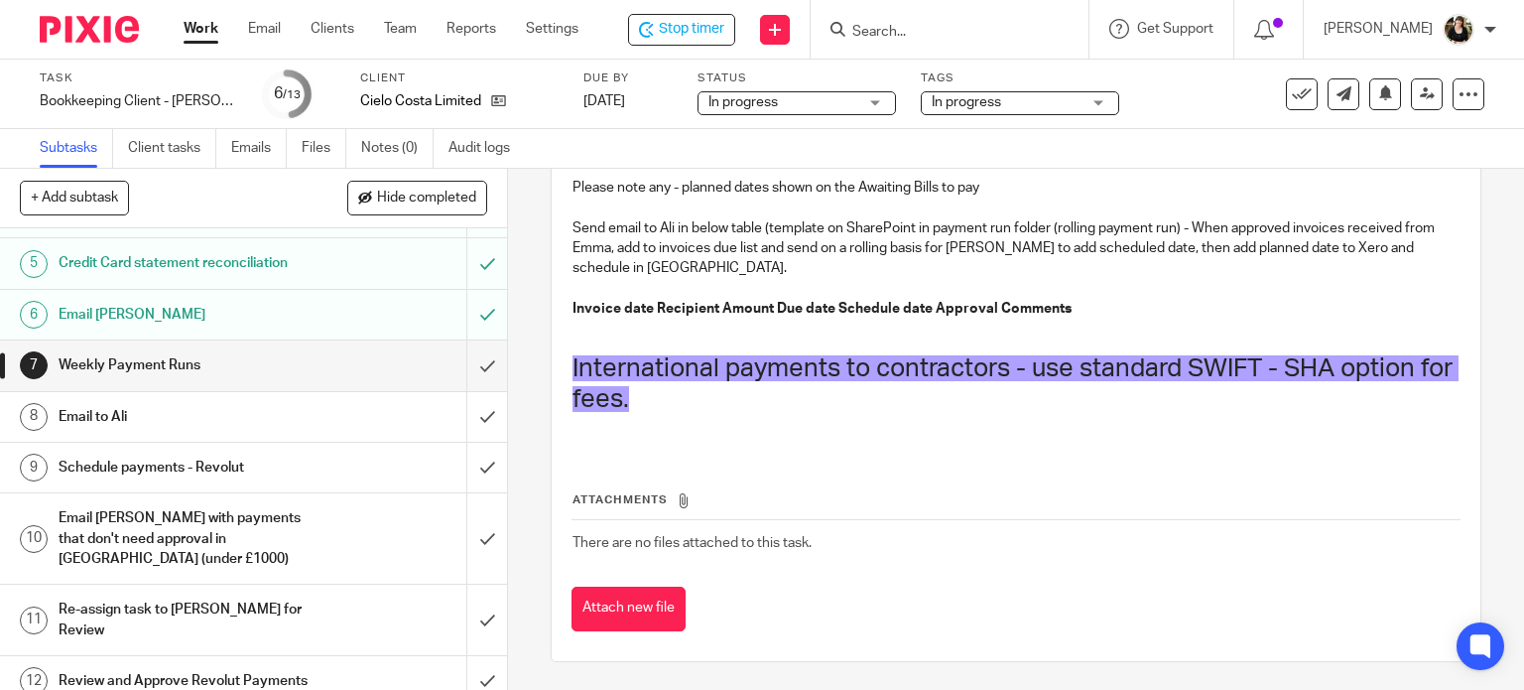
scroll to position [198, 0]
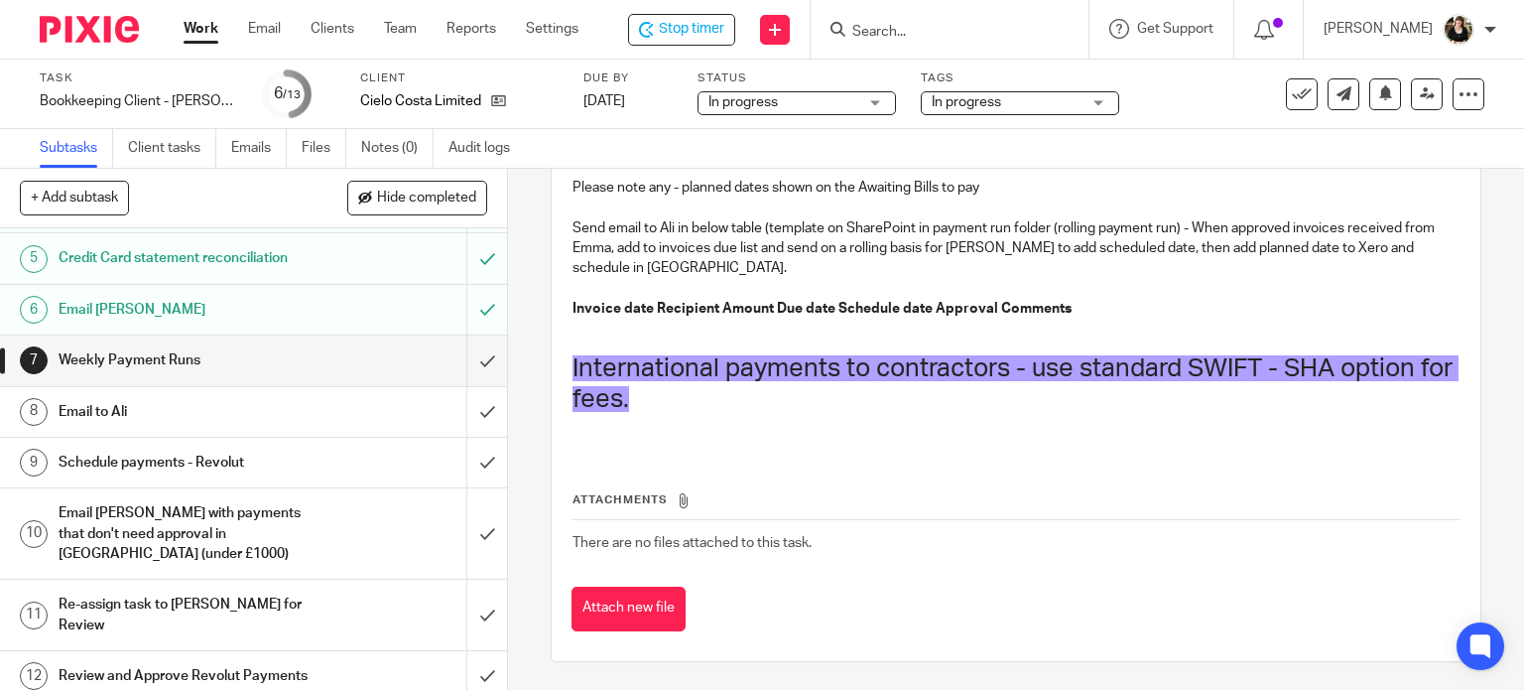
click at [284, 414] on h1 "Email to Ali" at bounding box center [188, 412] width 259 height 30
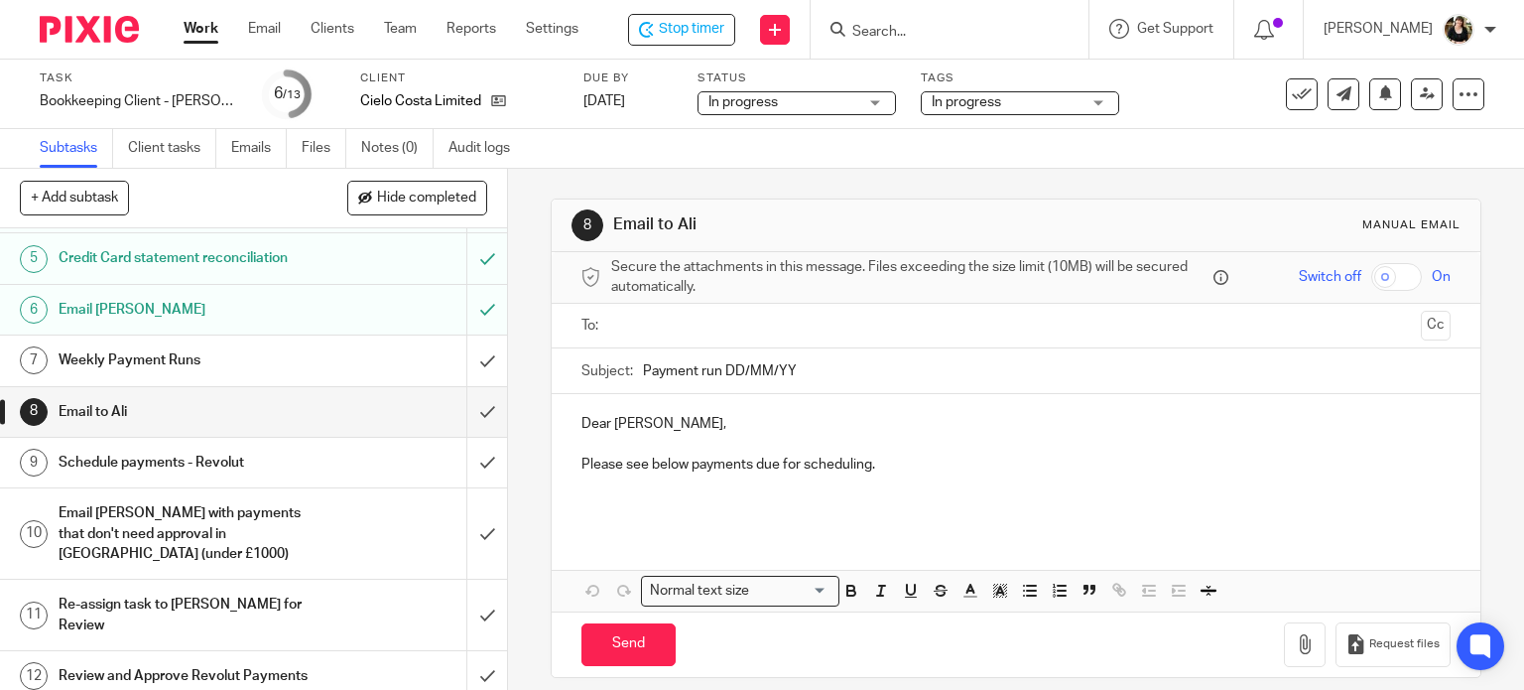
scroll to position [258, 0]
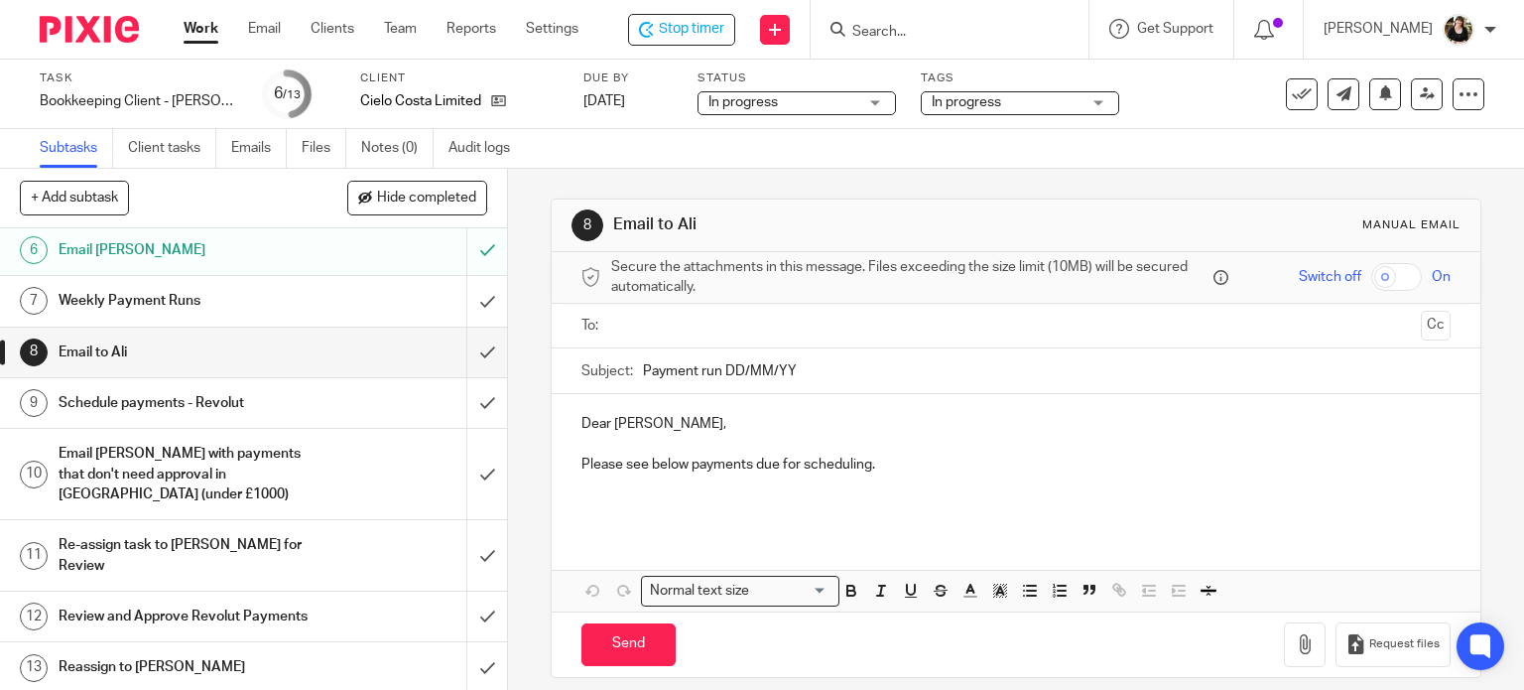
click at [155, 405] on h1 "Schedule payments - Revolut" at bounding box center [188, 403] width 259 height 30
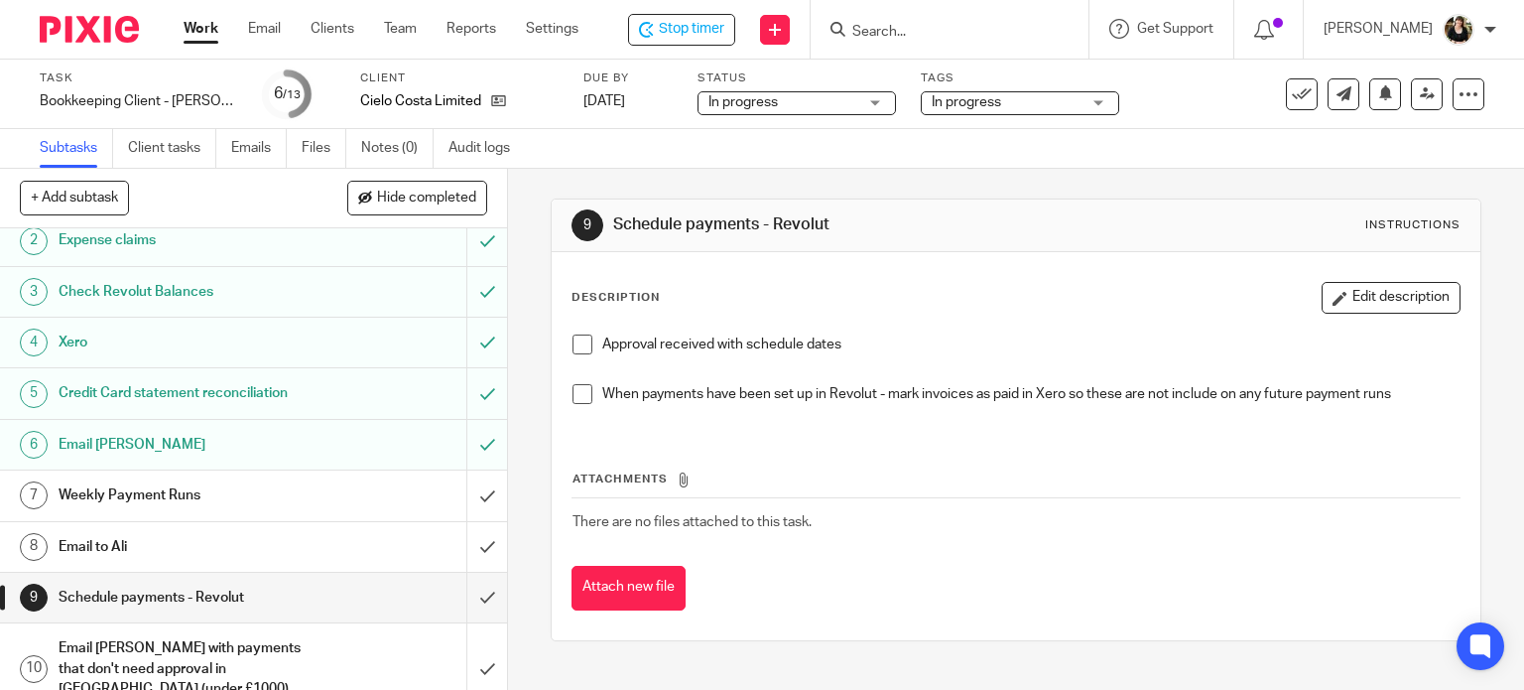
scroll to position [198, 0]
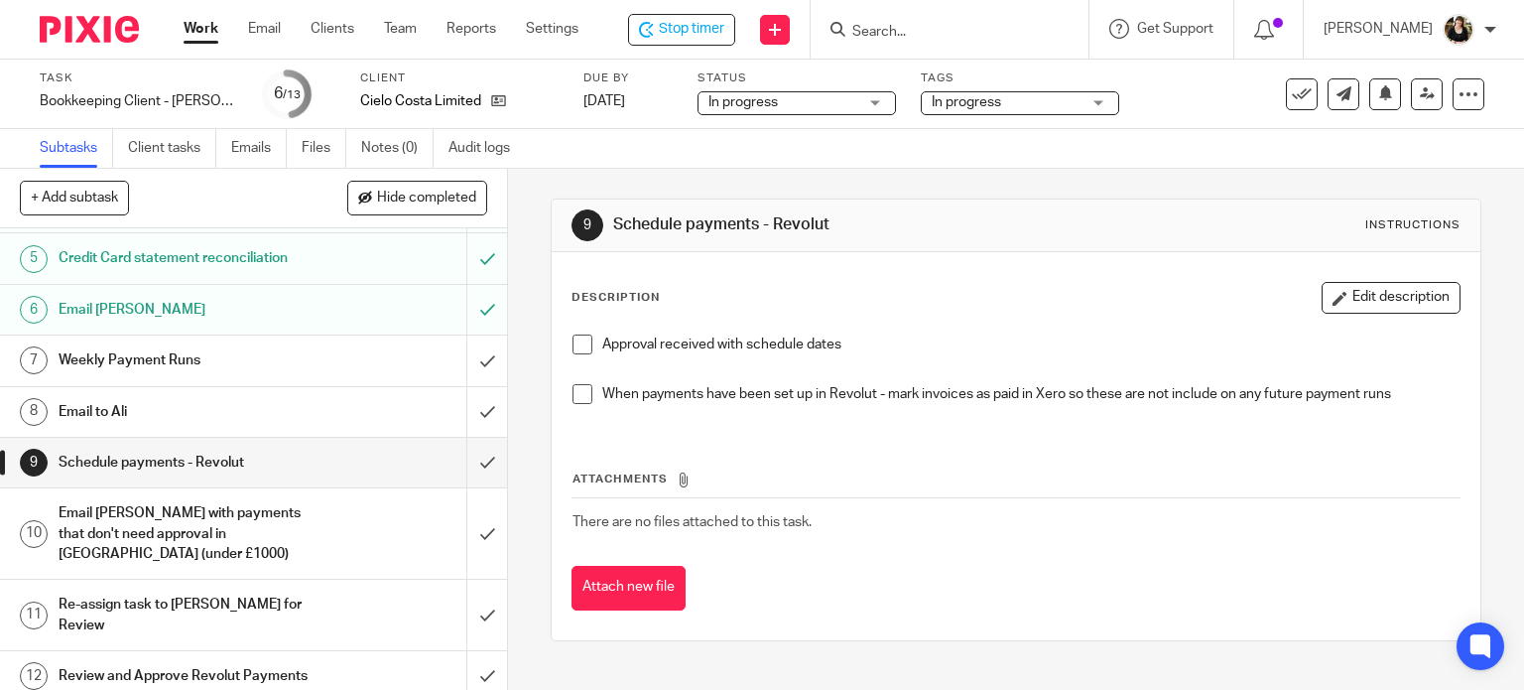
click at [176, 367] on h1 "Weekly Payment Runs" at bounding box center [188, 360] width 259 height 30
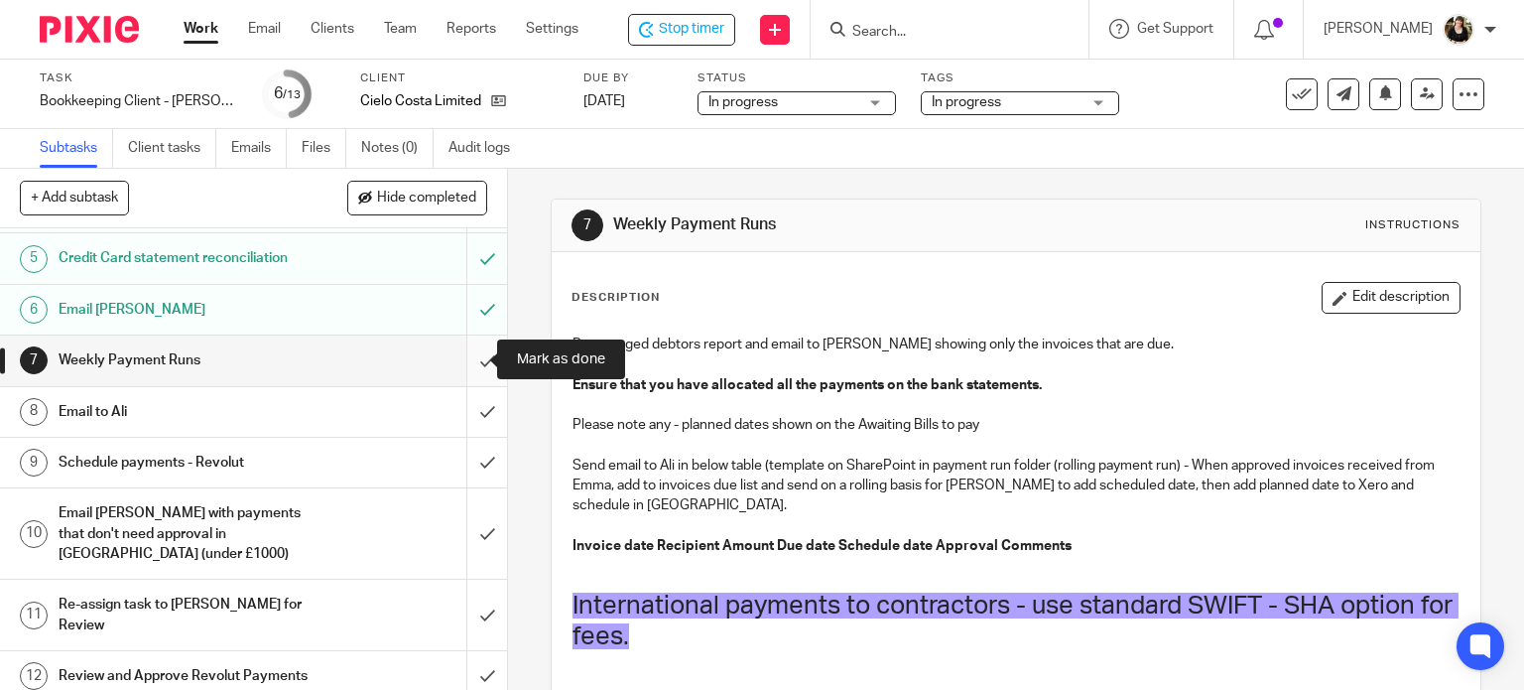
click at [468, 356] on input "submit" at bounding box center [253, 360] width 507 height 50
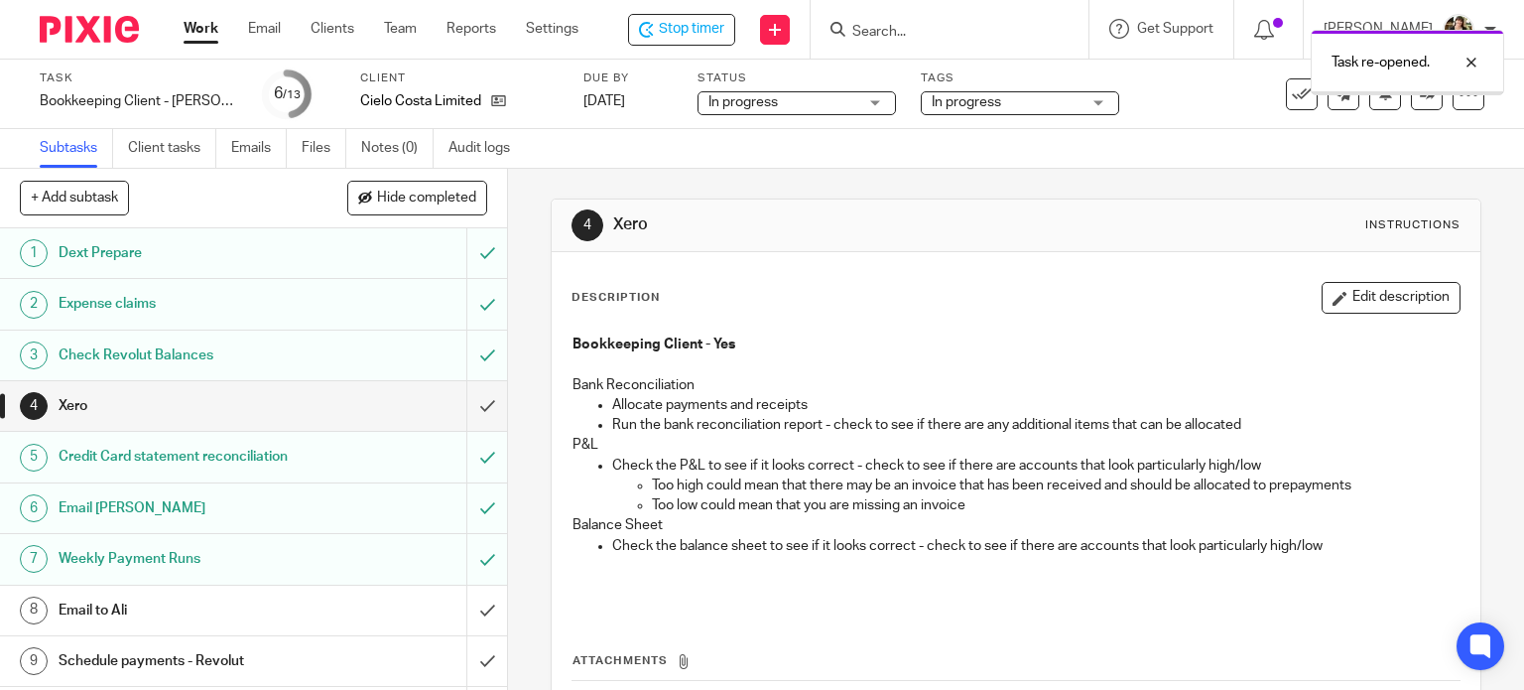
click at [474, 408] on input "submit" at bounding box center [253, 406] width 507 height 50
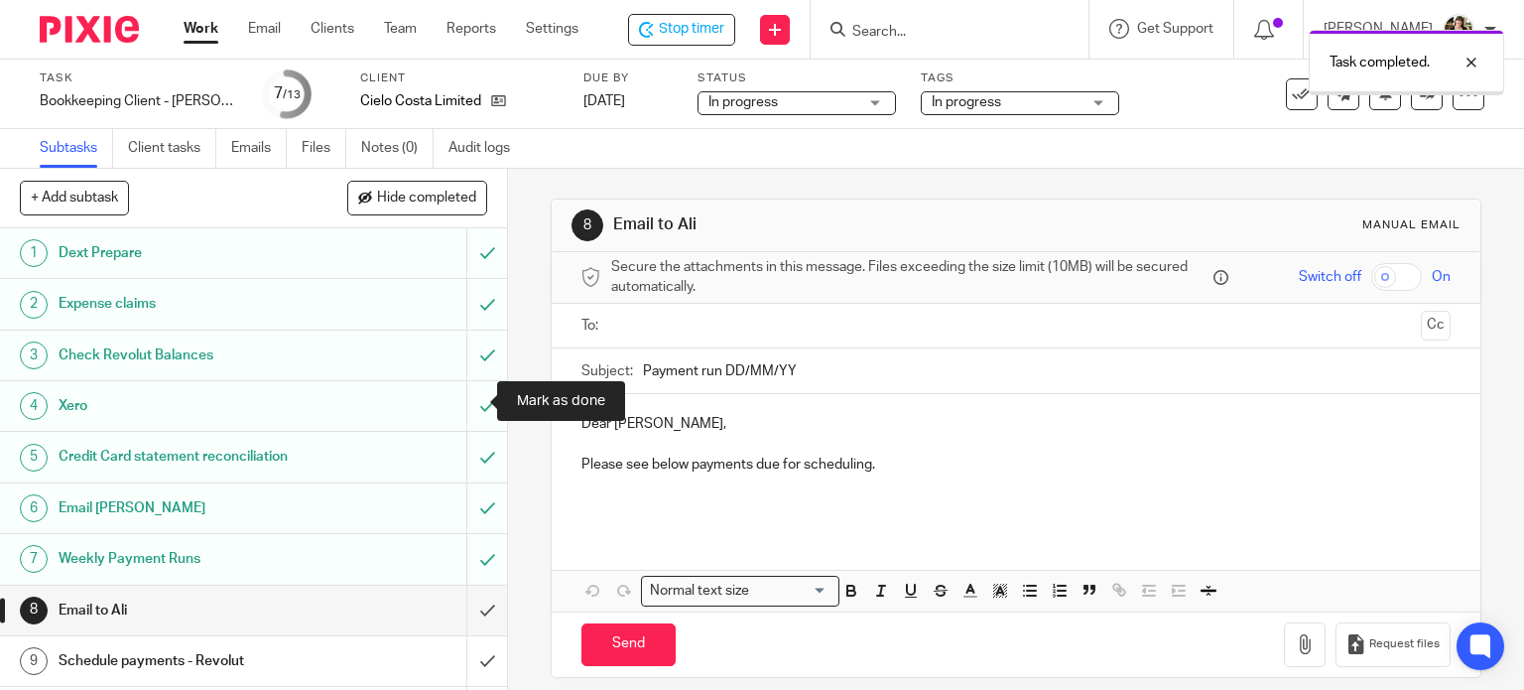
scroll to position [258, 0]
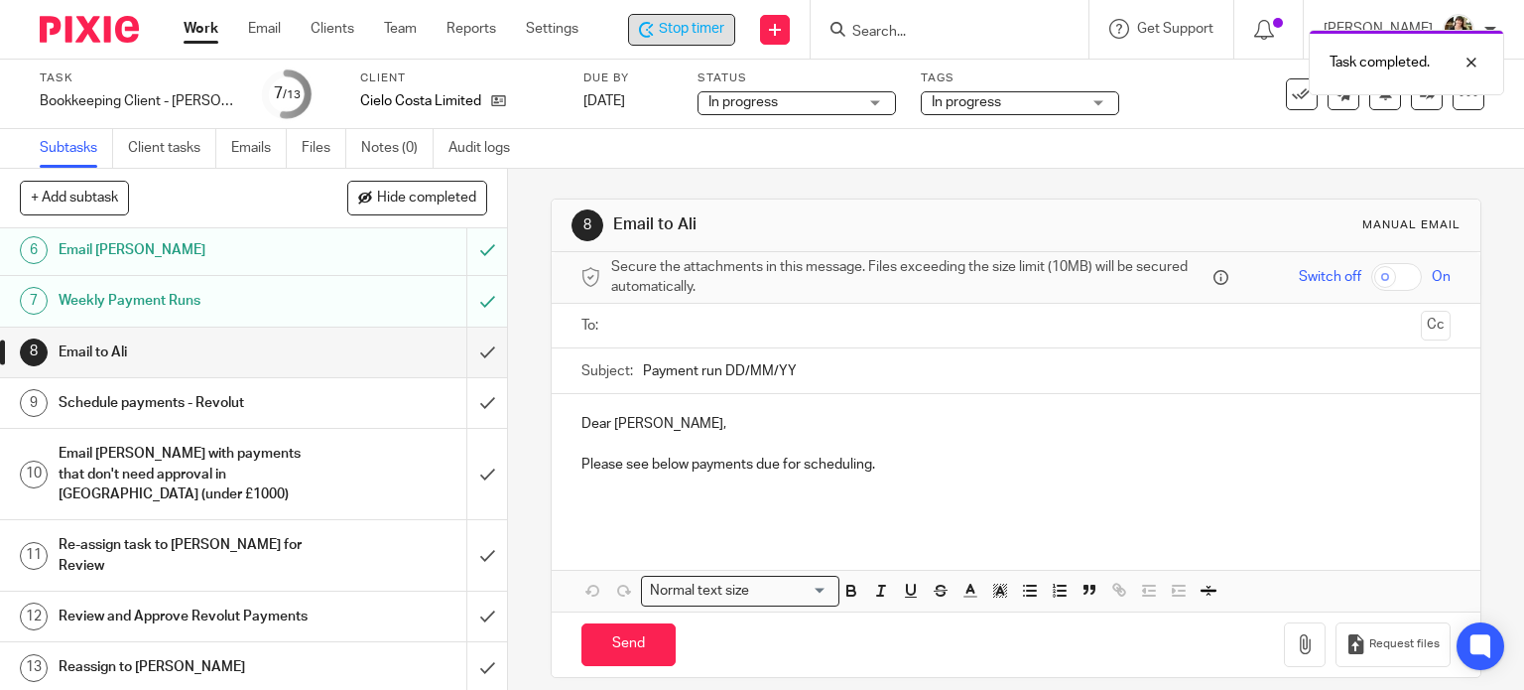
click at [707, 38] on span "Stop timer" at bounding box center [691, 29] width 65 height 21
click at [1292, 100] on icon at bounding box center [1302, 94] width 20 height 20
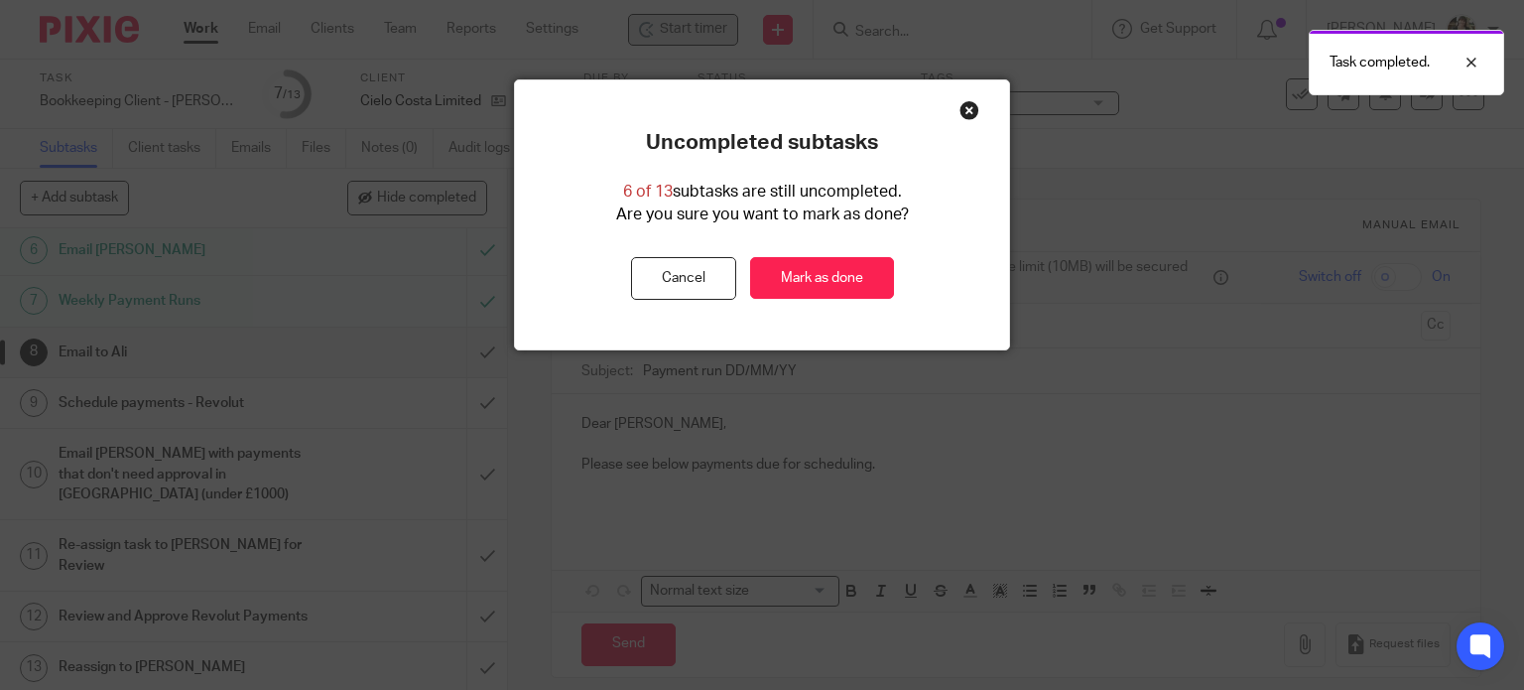
click at [806, 309] on div "Uncompleted subtasks 6 of 13 subtasks are still uncompleted. Are you sure you w…" at bounding box center [762, 214] width 494 height 269
click at [817, 287] on link "Mark as done" at bounding box center [822, 278] width 144 height 43
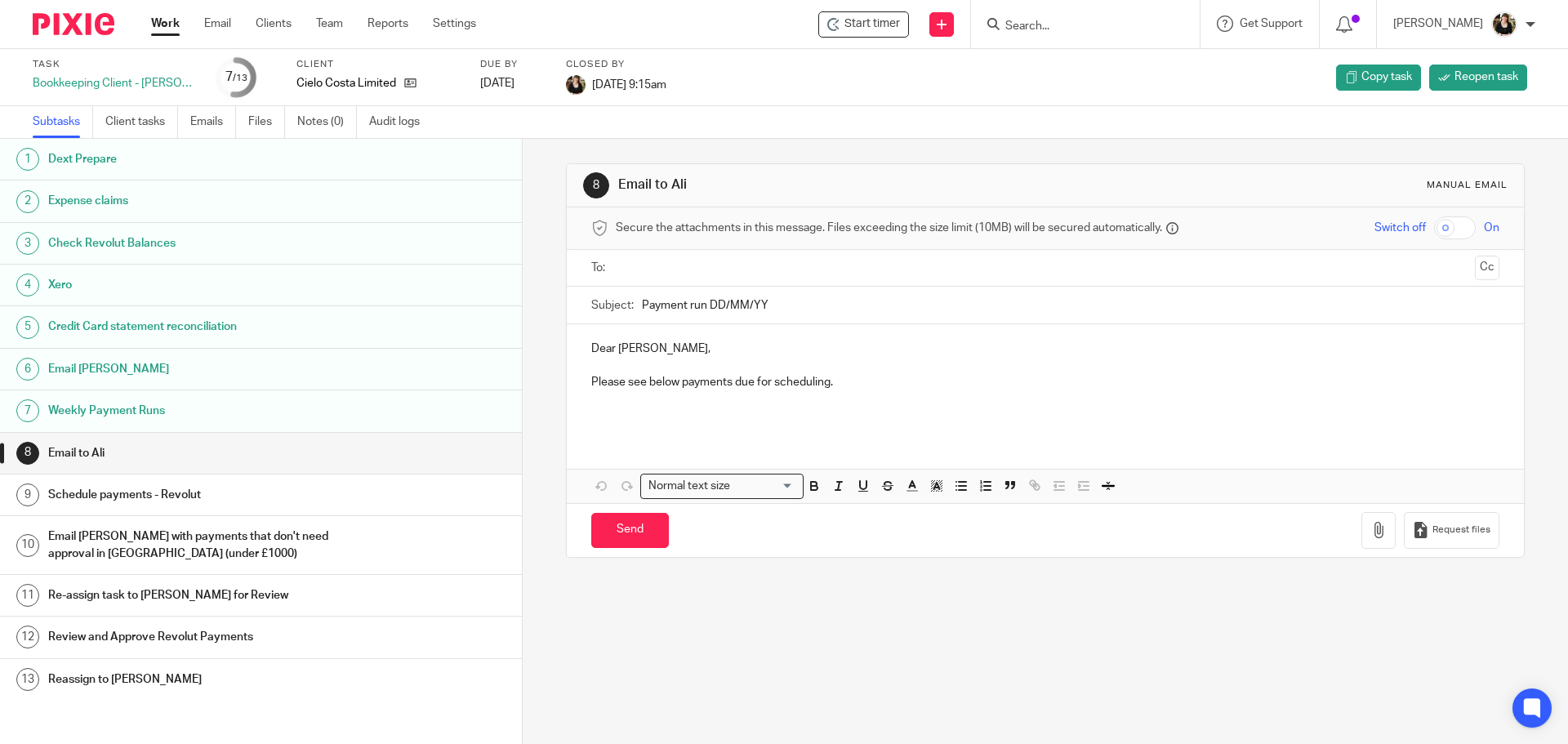
click at [1035, 27] on input "Search" at bounding box center [1077, 27] width 147 height 15
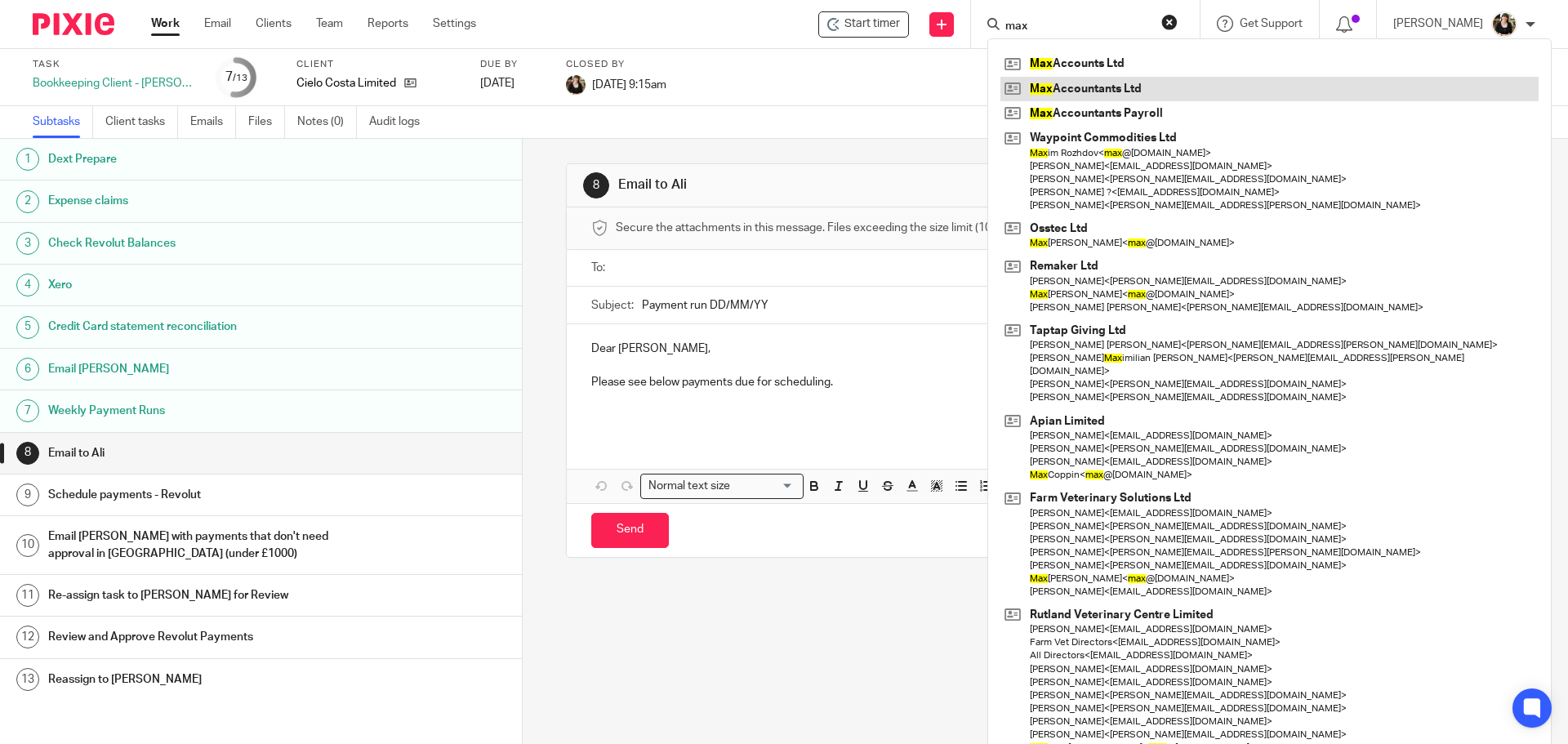
type input "max"
click at [1108, 93] on link at bounding box center [1270, 89] width 538 height 25
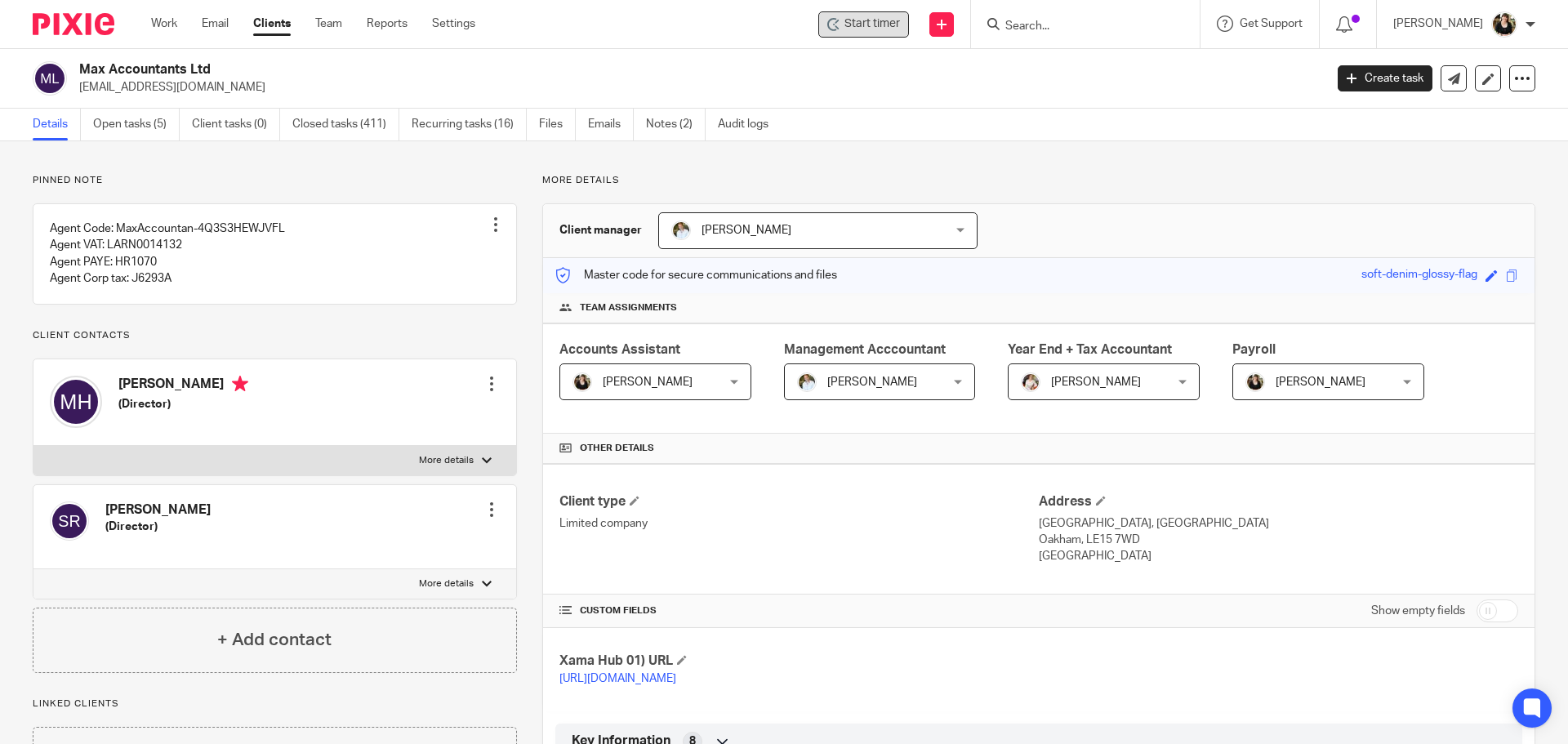
click at [840, 21] on icon at bounding box center [834, 25] width 13 height 13
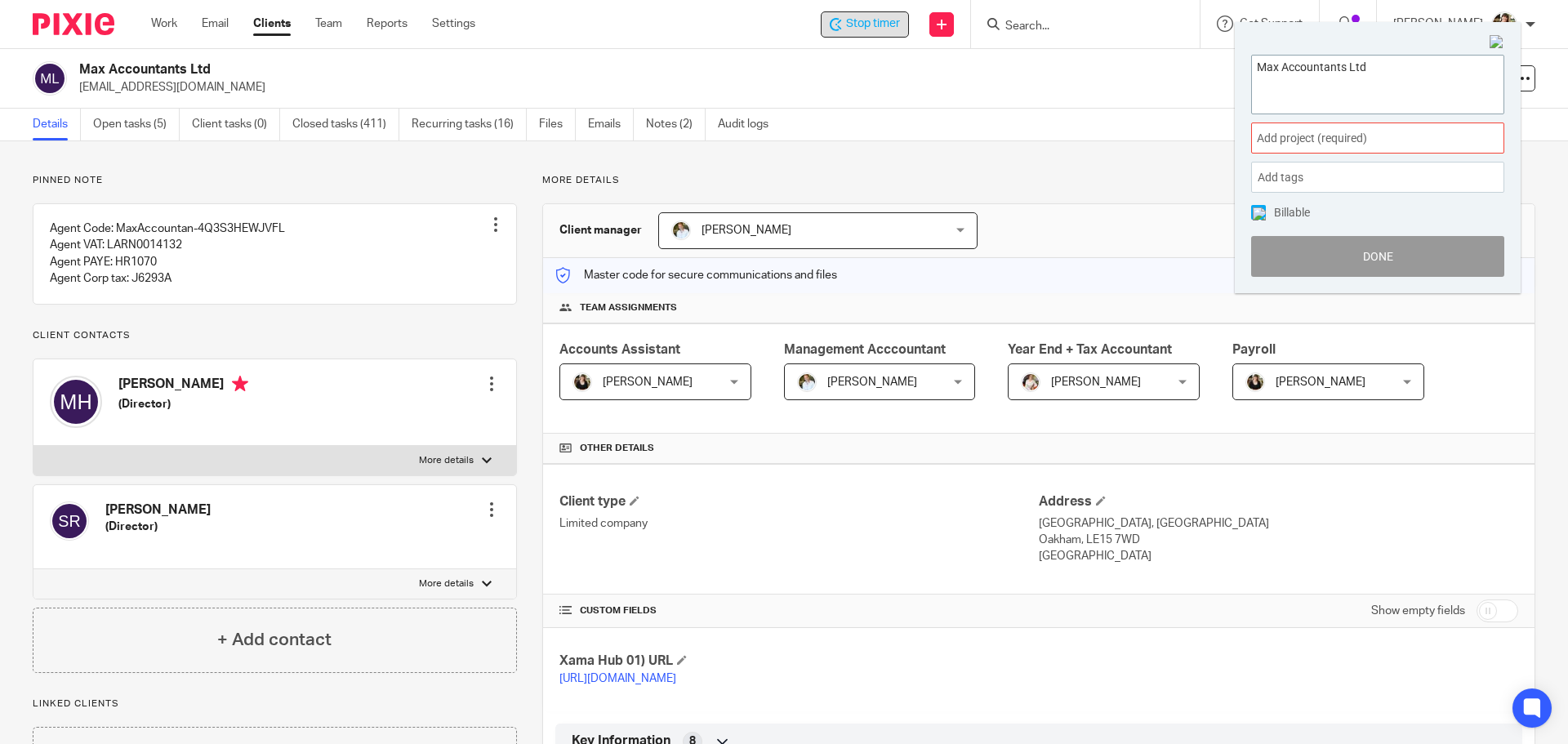
click at [1382, 70] on textarea "Max Accountants Ltd" at bounding box center [1378, 81] width 252 height 53
type textarea "Max Accountants Ltd Knowbe4 training"
click at [1400, 138] on span "Add project (required) :" at bounding box center [1360, 138] width 206 height 17
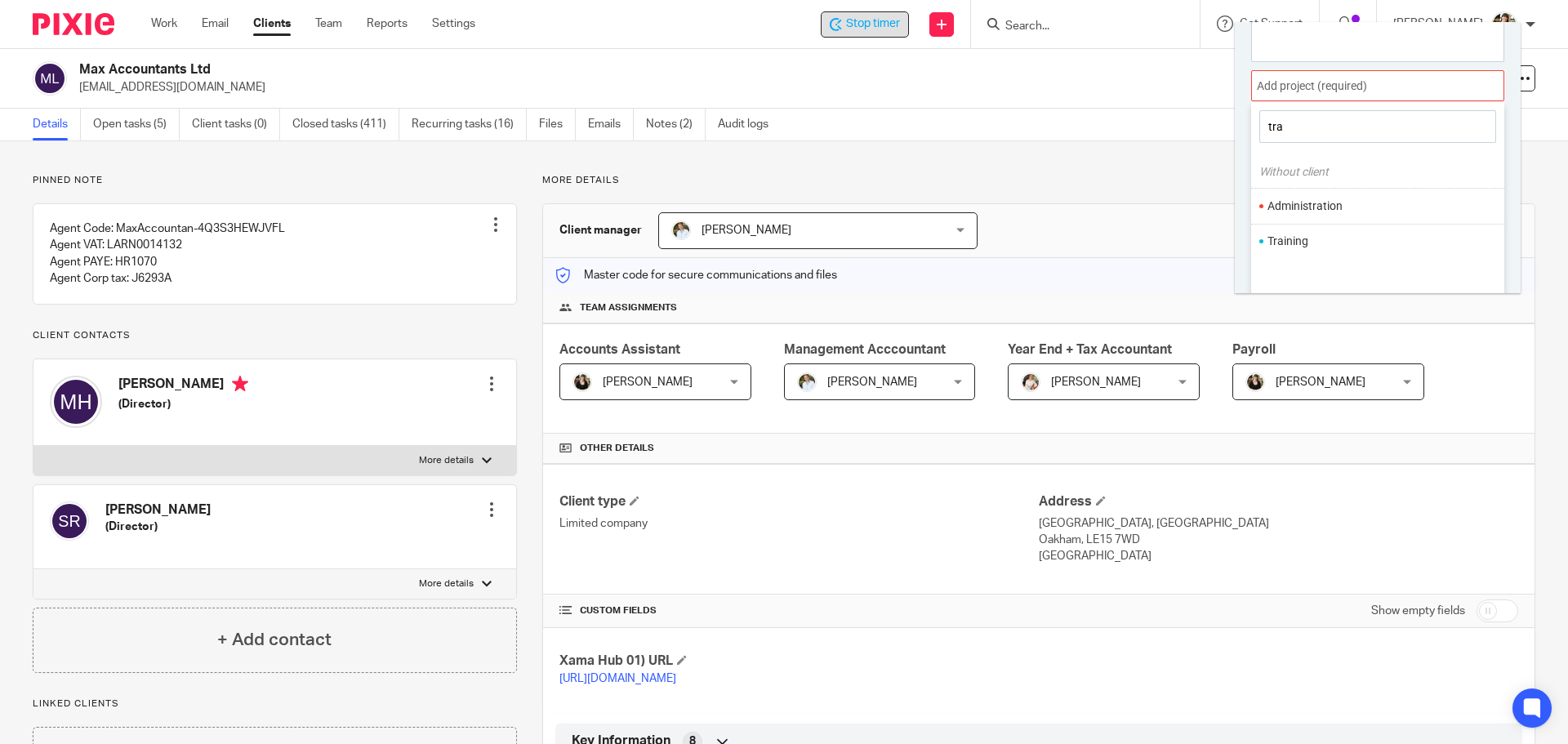
scroll to position [81, 0]
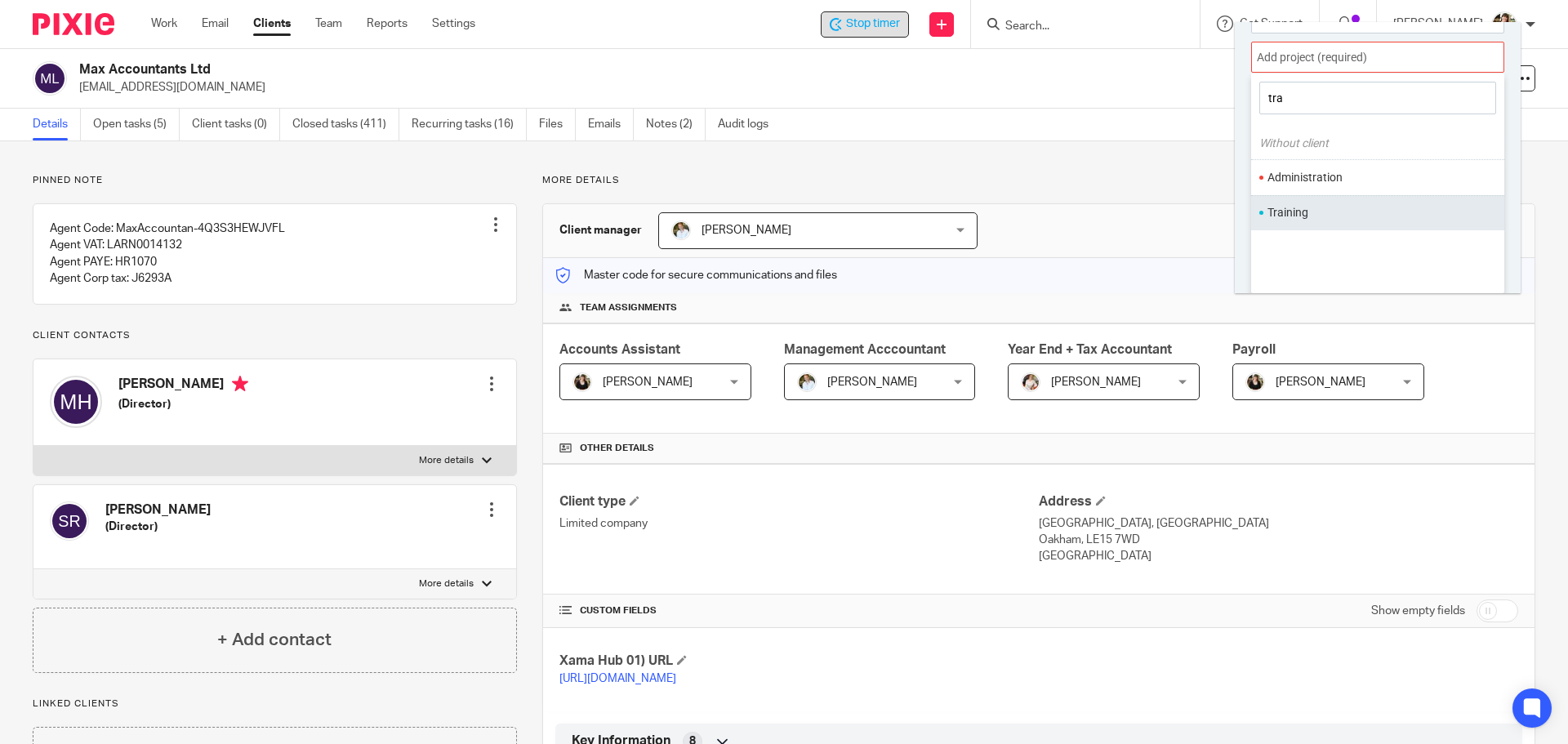
type input "tra"
click at [1319, 221] on li "Training" at bounding box center [1374, 212] width 213 height 17
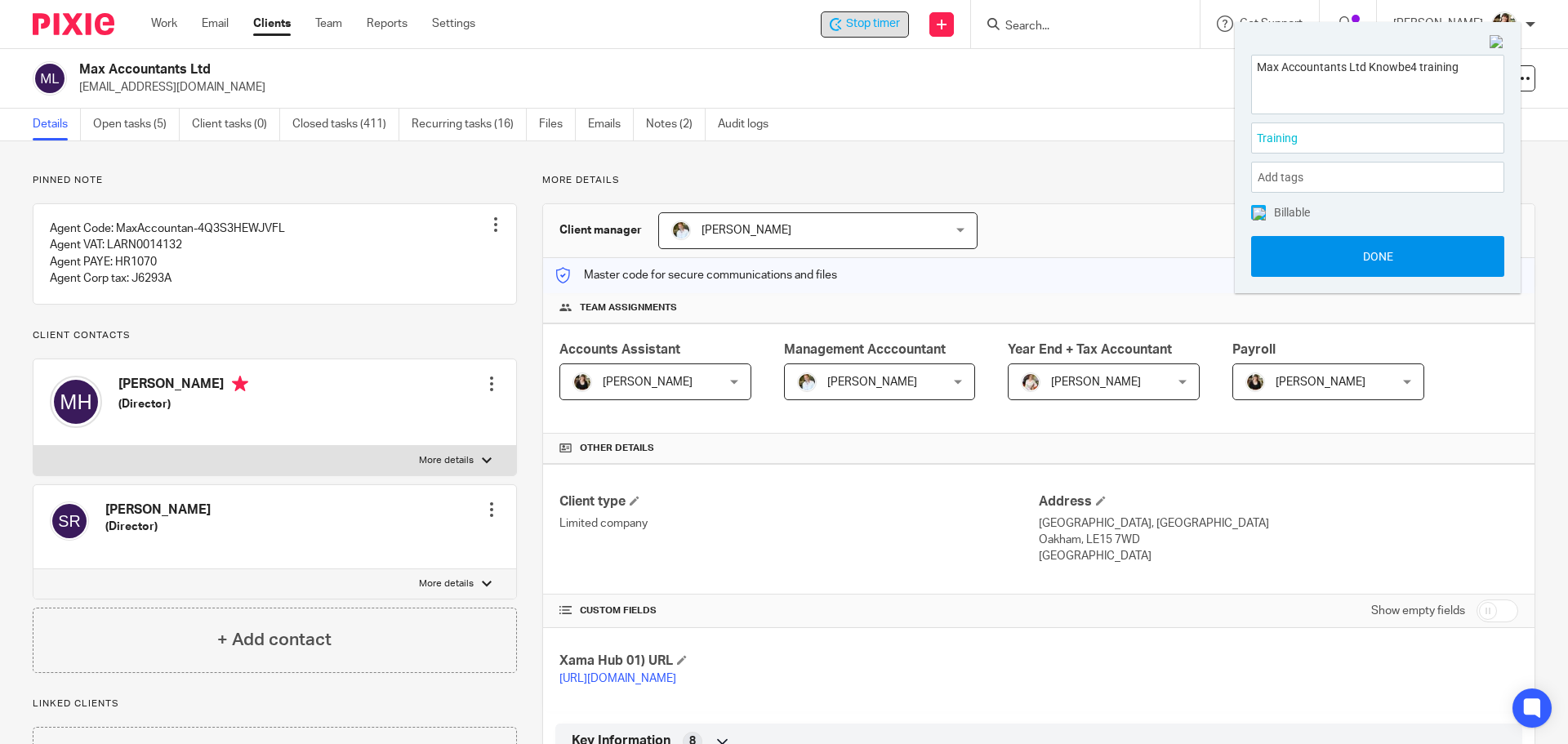
click at [1398, 259] on button "Done" at bounding box center [1378, 257] width 254 height 41
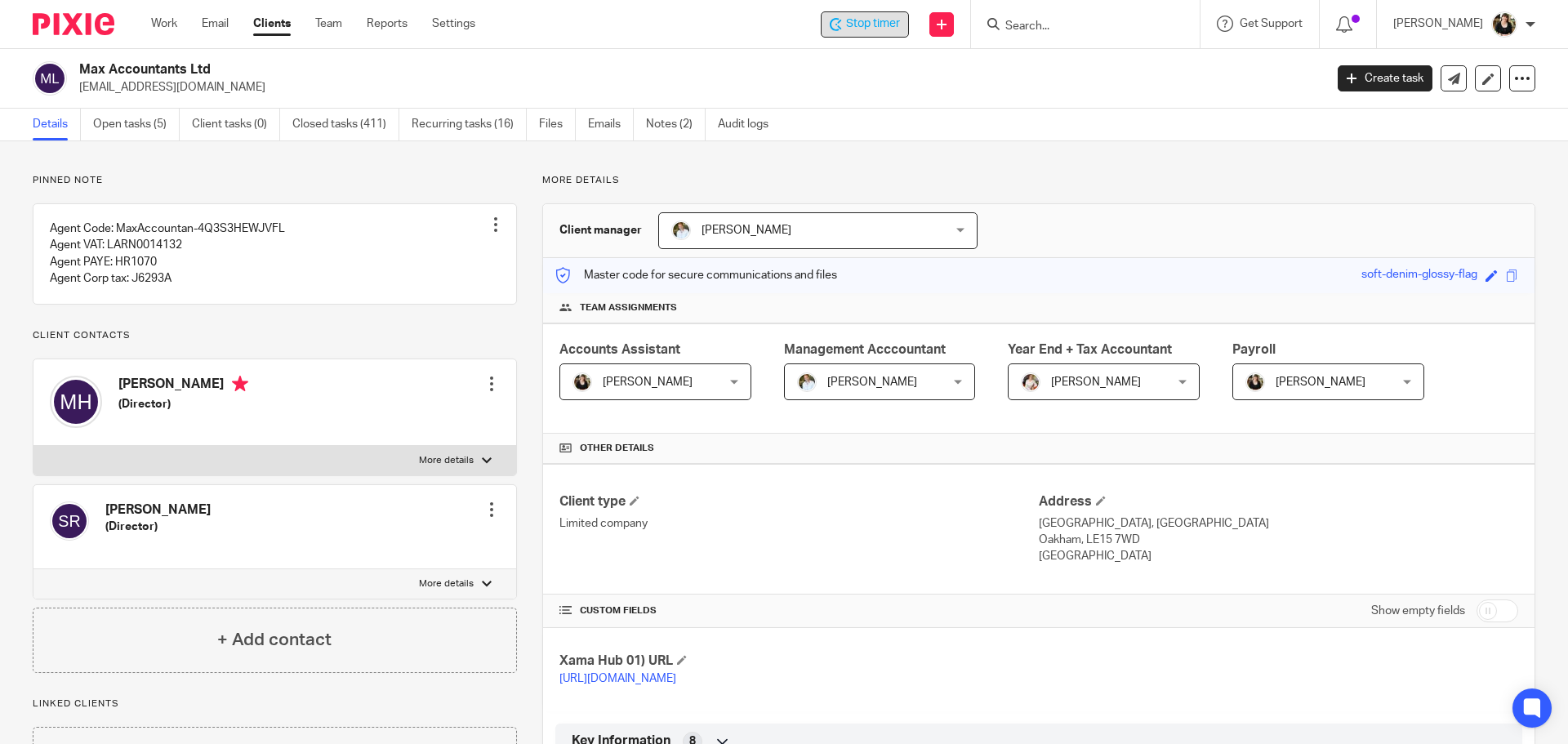
click at [881, 29] on span "Stop timer" at bounding box center [872, 24] width 54 height 17
click at [1058, 35] on div at bounding box center [1086, 24] width 229 height 49
click at [1054, 22] on input "Search" at bounding box center [1077, 27] width 147 height 15
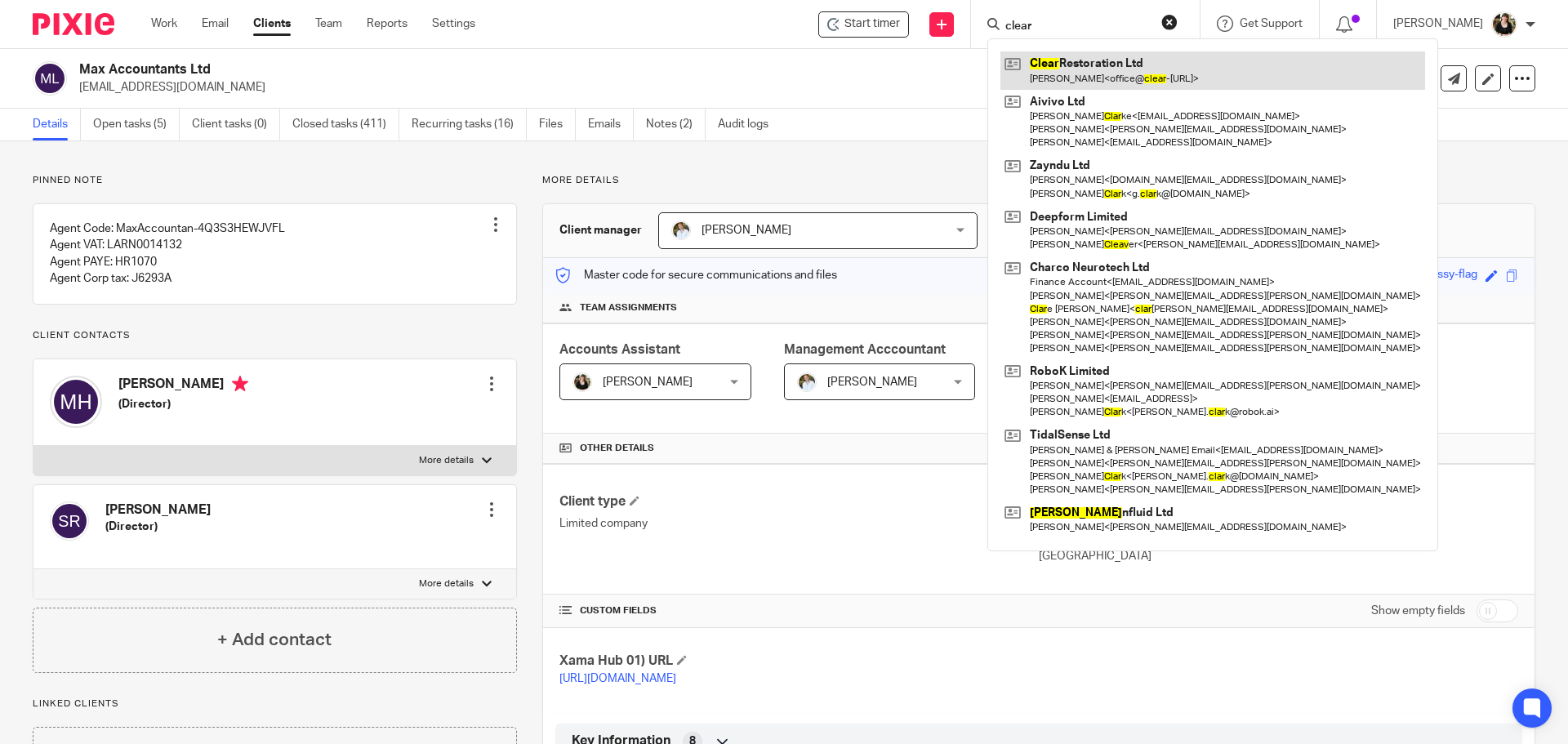
type input "clear"
click at [1082, 71] on link at bounding box center [1213, 71] width 425 height 38
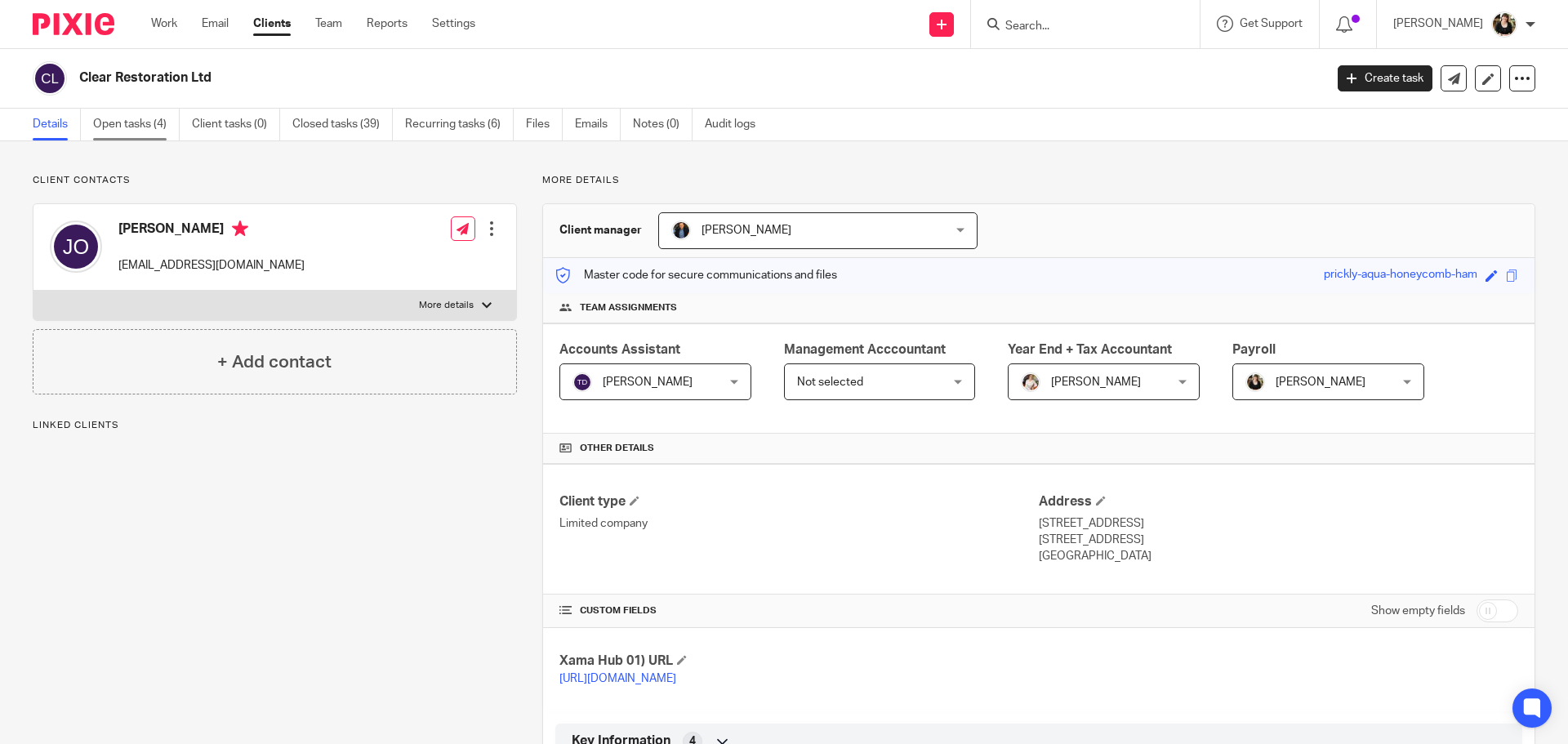
click at [114, 124] on link "Open tasks (4)" at bounding box center [136, 124] width 86 height 32
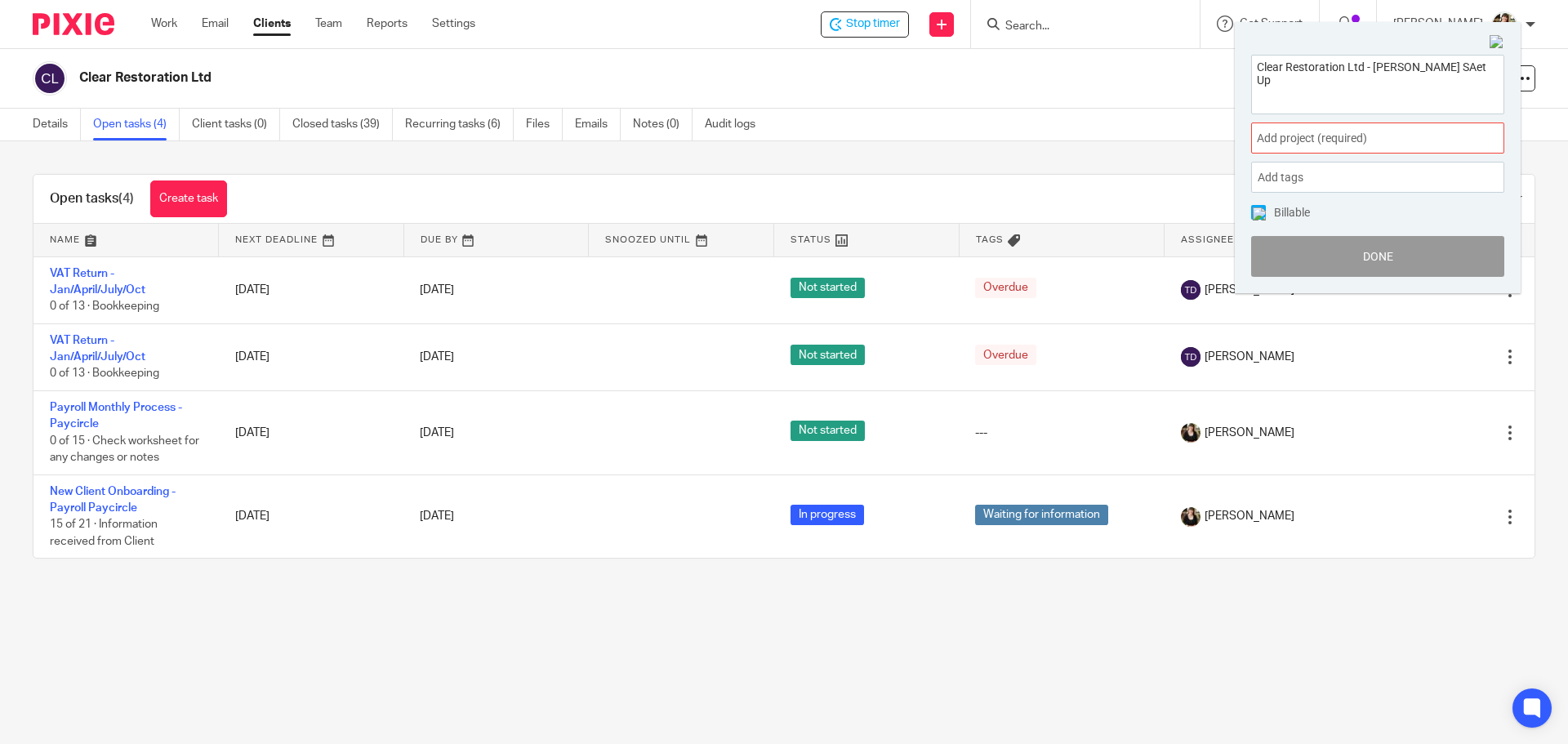
type textarea "Clear Restoration Ltd - [PERSON_NAME] SAet Up"
click at [1389, 151] on div "Add project (required) :" at bounding box center [1378, 138] width 254 height 31
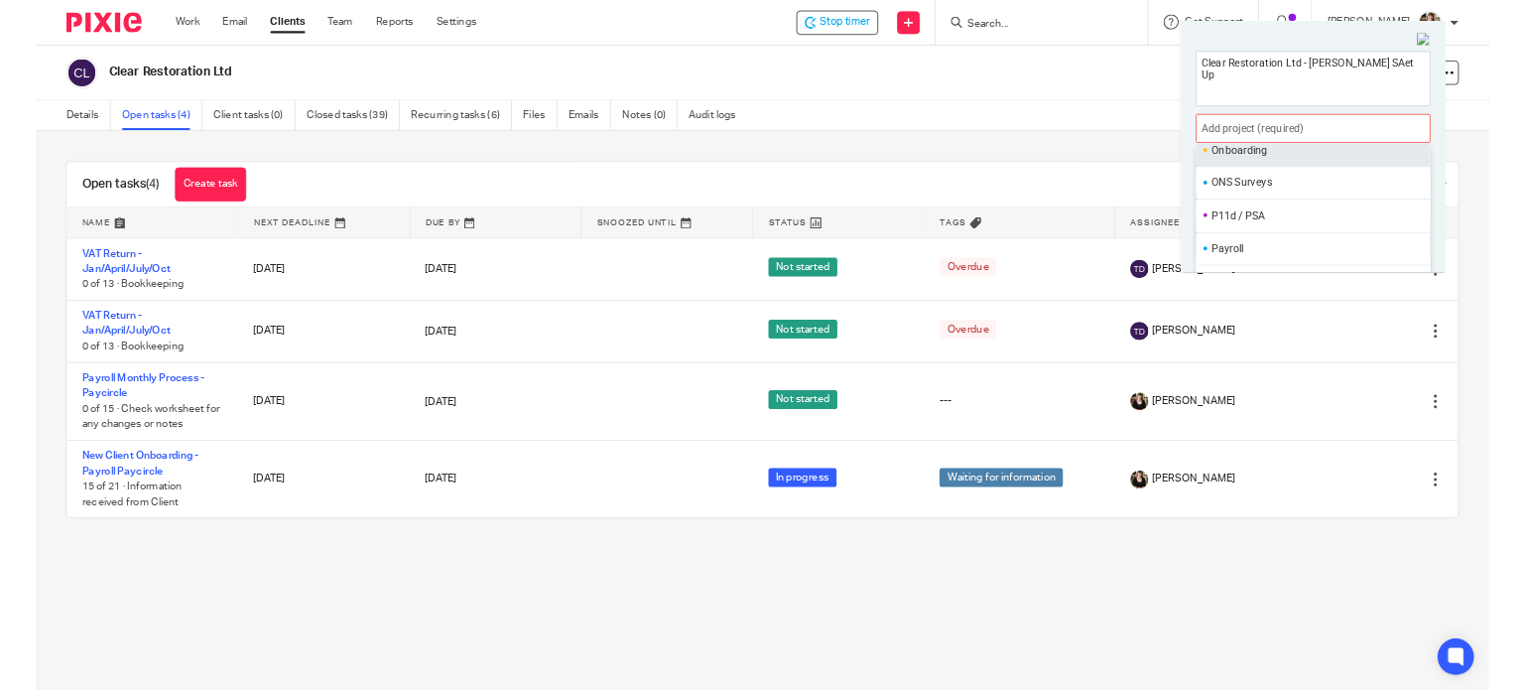
scroll to position [644, 0]
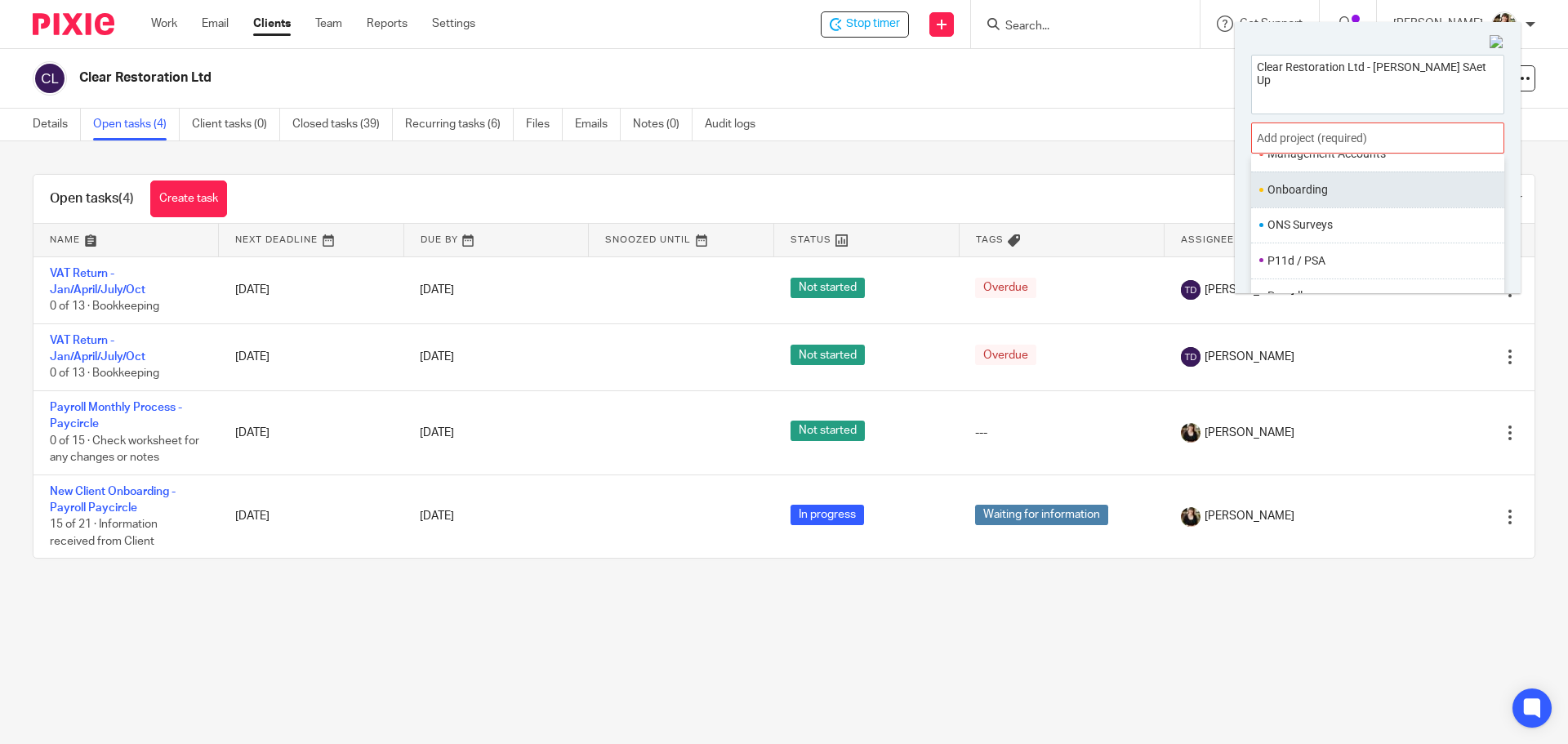
click at [1319, 193] on li "Onboarding" at bounding box center [1374, 189] width 213 height 17
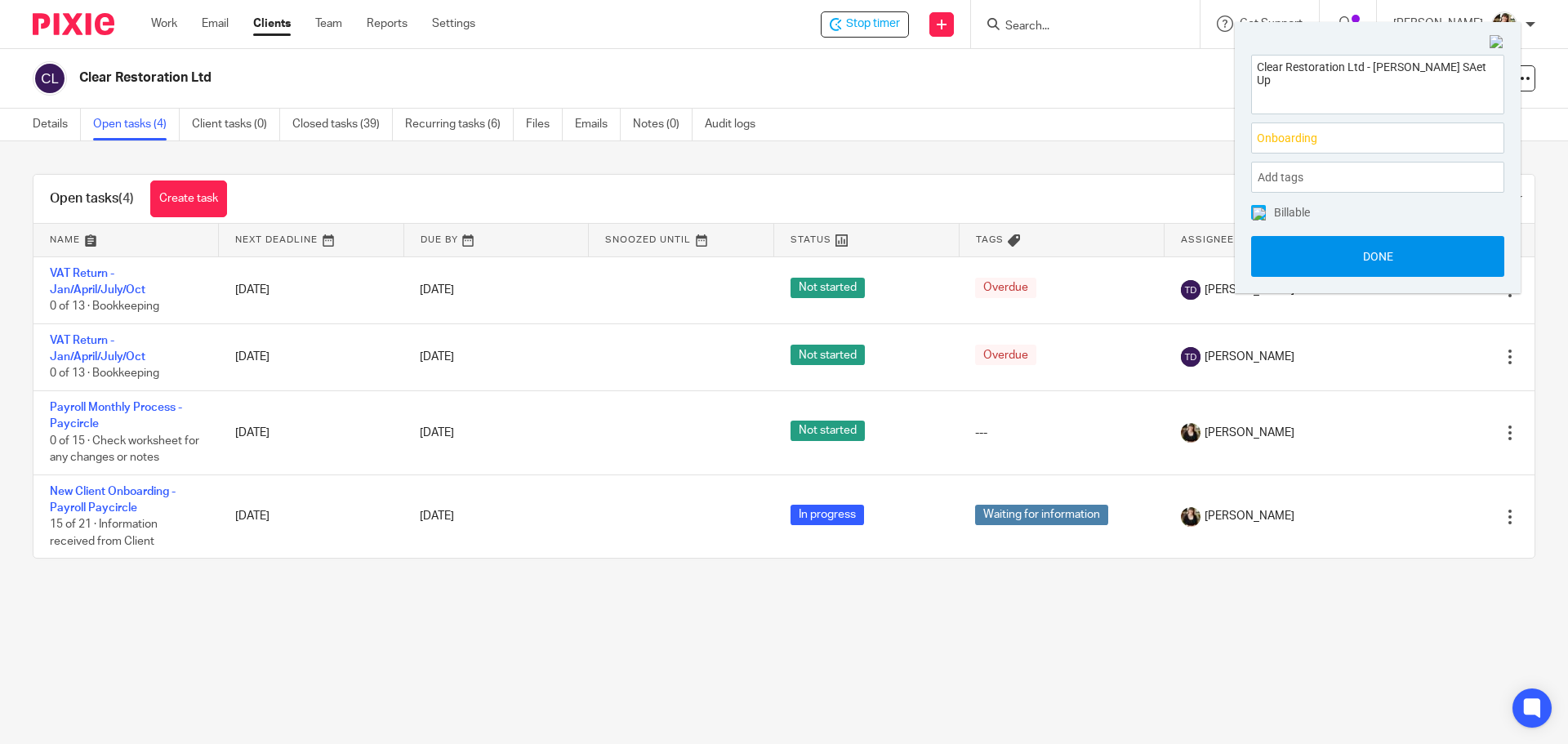
click at [1368, 246] on button "Done" at bounding box center [1378, 257] width 254 height 41
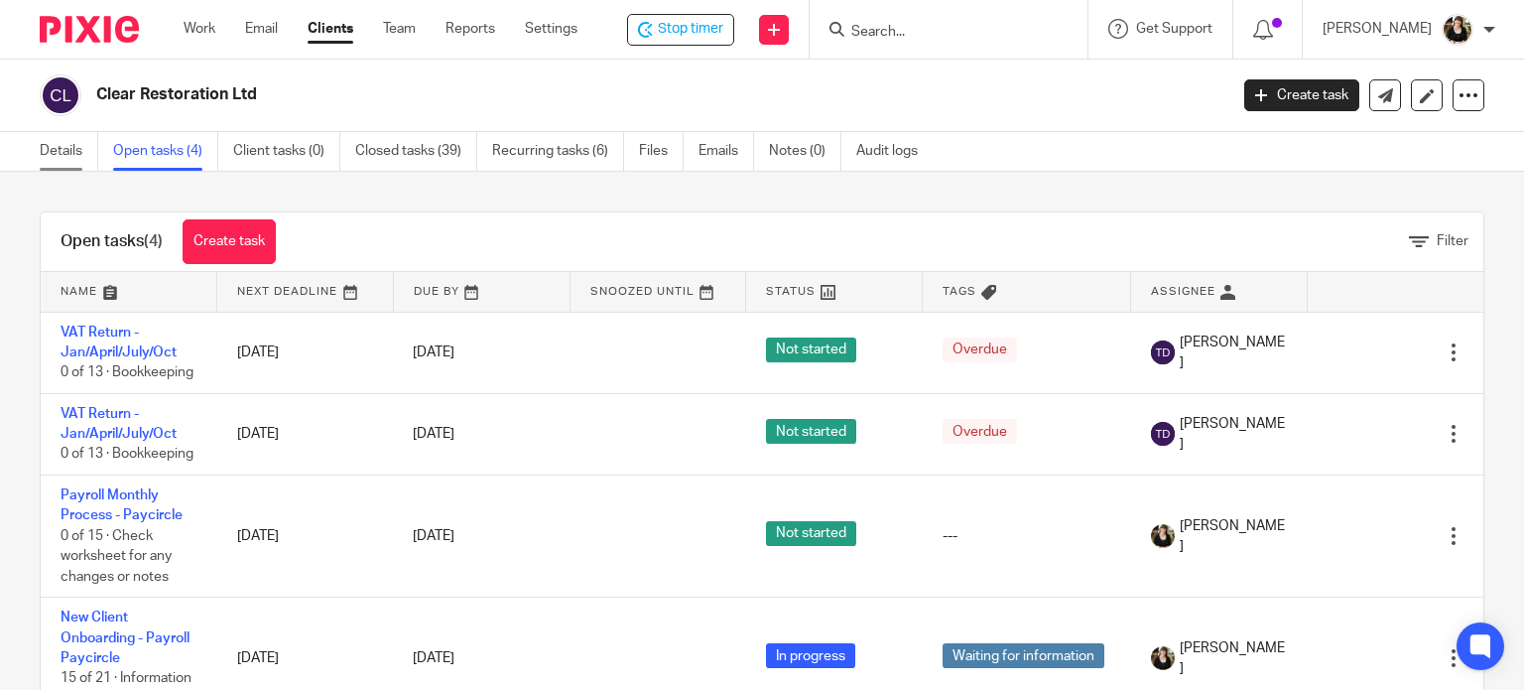
click at [66, 150] on link "Details" at bounding box center [69, 151] width 59 height 39
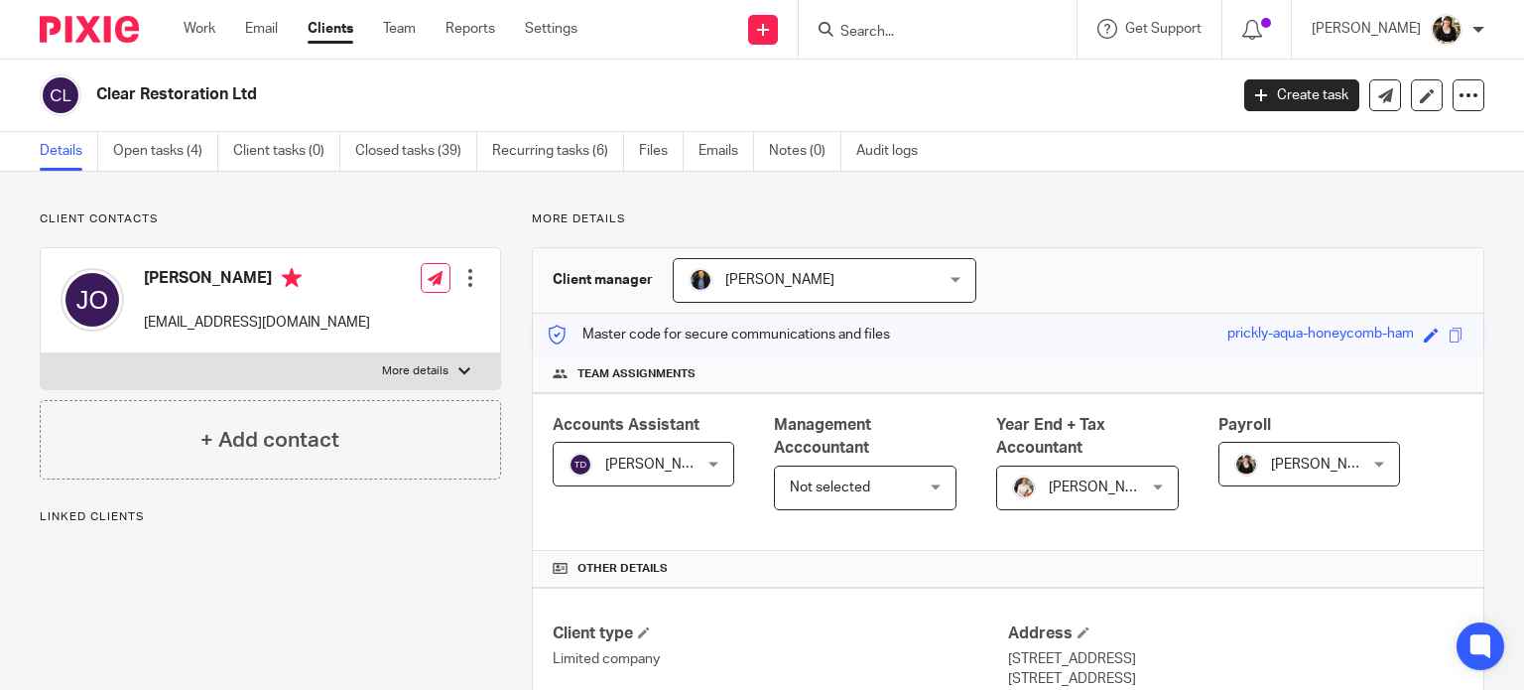
scroll to position [298, 0]
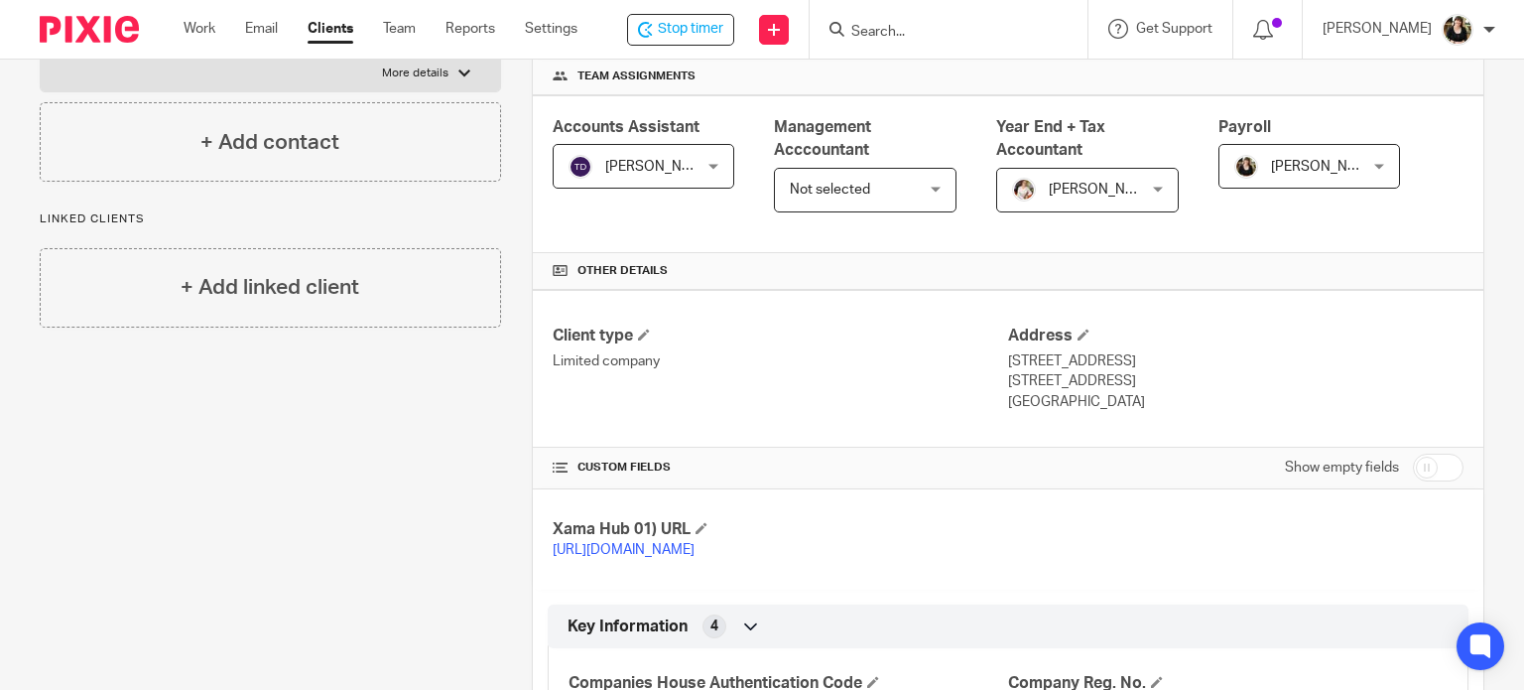
click at [1167, 382] on p "[STREET_ADDRESS]" at bounding box center [1235, 381] width 455 height 20
drag, startPoint x: 1215, startPoint y: 382, endPoint x: 1151, endPoint y: 382, distance: 63.5
click at [1151, 382] on p "[STREET_ADDRESS]" at bounding box center [1235, 381] width 455 height 20
copy p "OX17 3HJ"
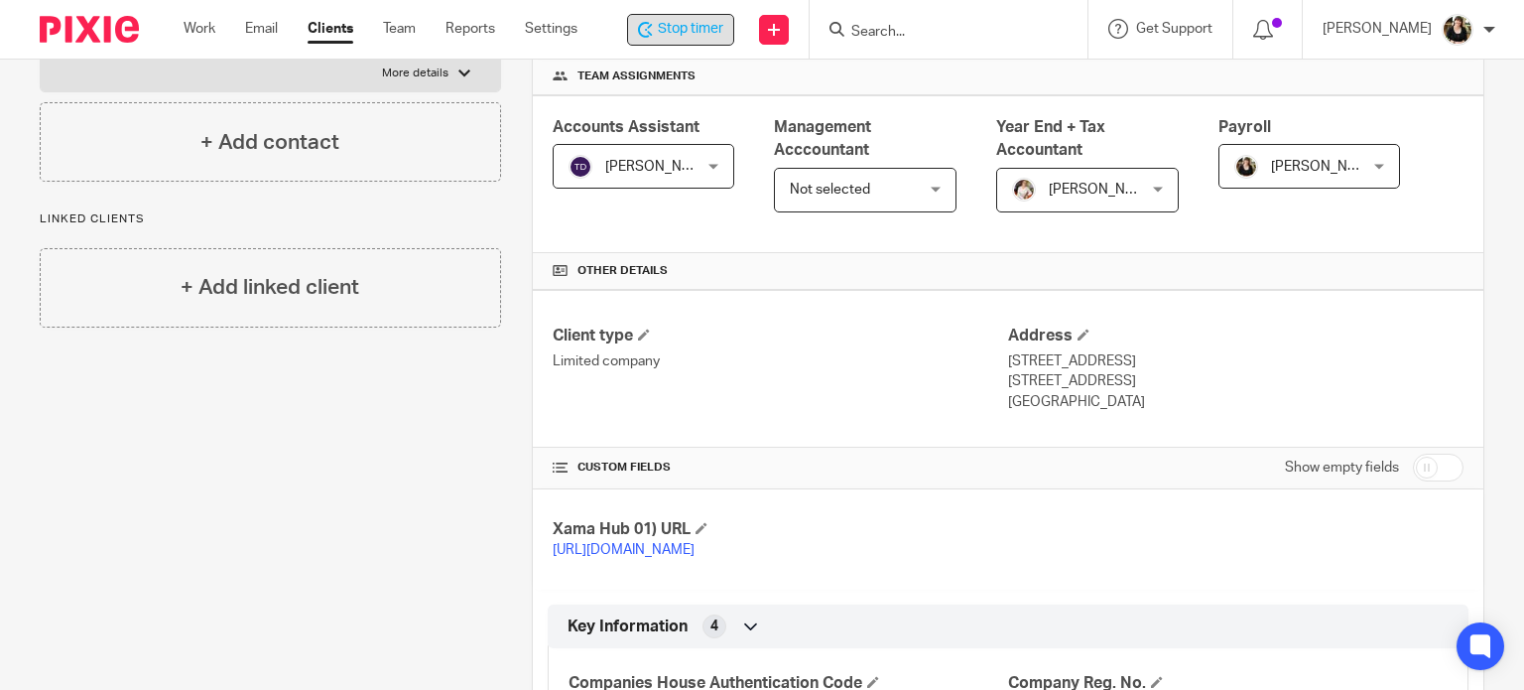
click at [707, 15] on div "Stop timer" at bounding box center [680, 30] width 107 height 32
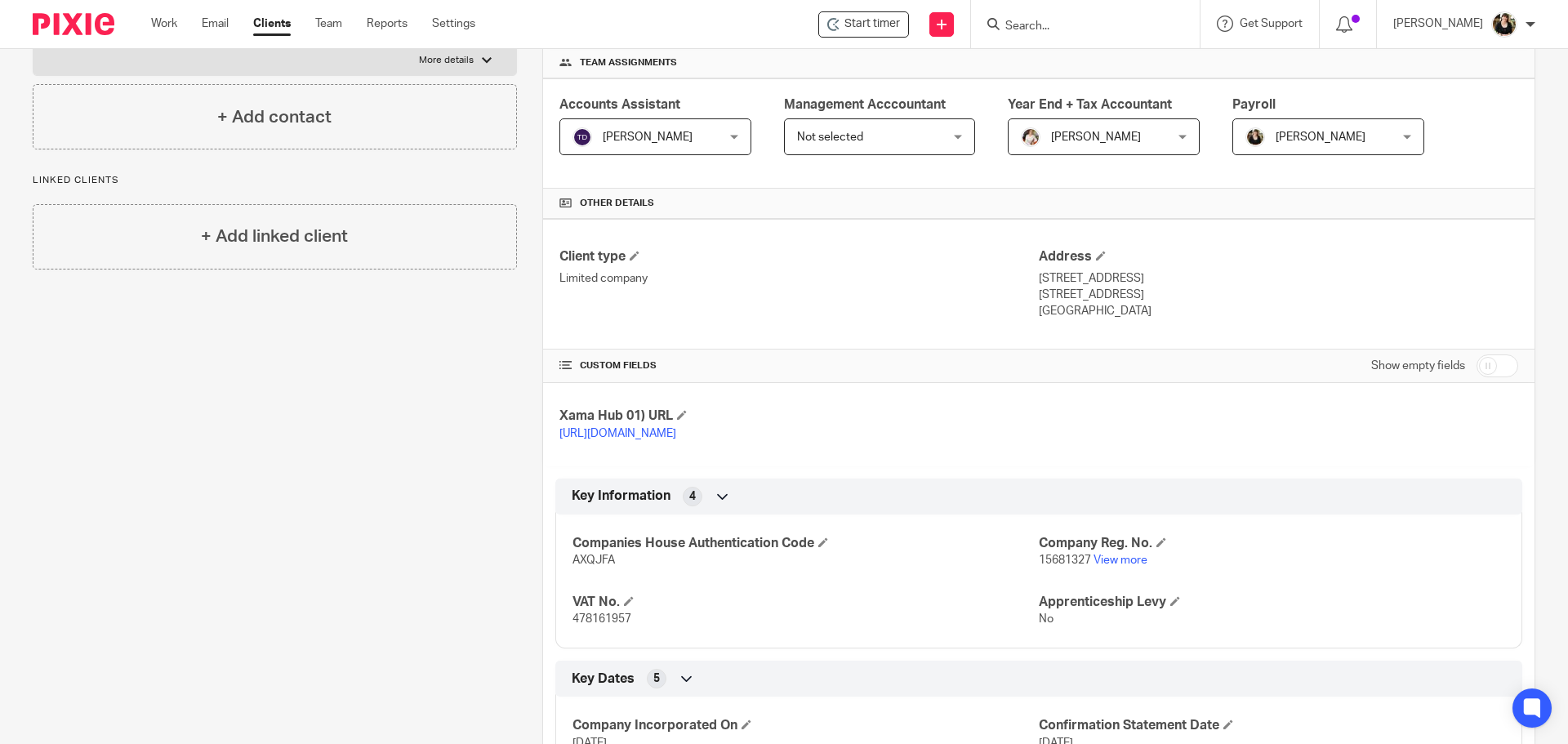
click at [1035, 31] on input "Search" at bounding box center [1077, 27] width 147 height 15
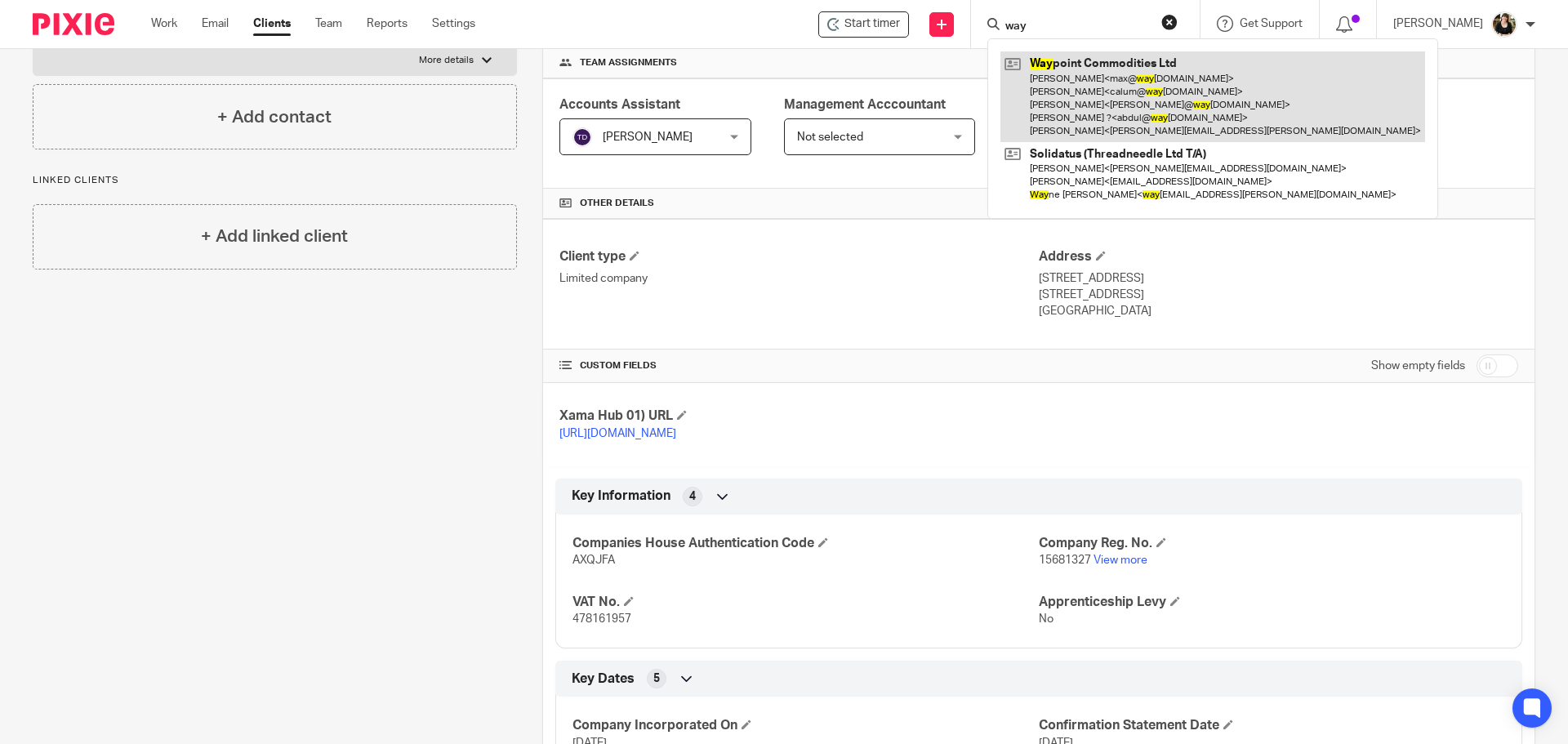
type input "way"
click at [1052, 77] on link at bounding box center [1213, 97] width 425 height 91
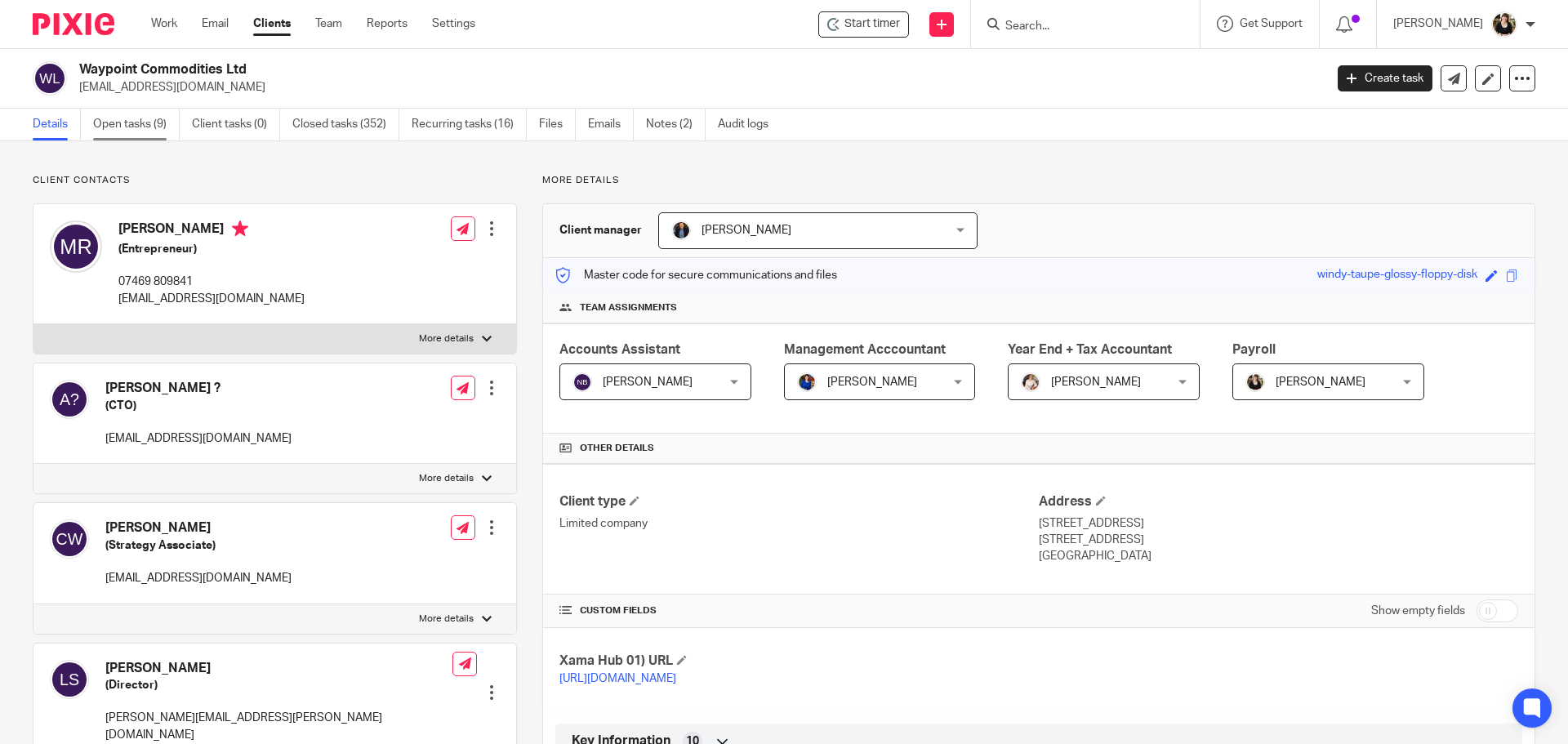
click at [151, 125] on link "Open tasks (9)" at bounding box center [136, 124] width 86 height 32
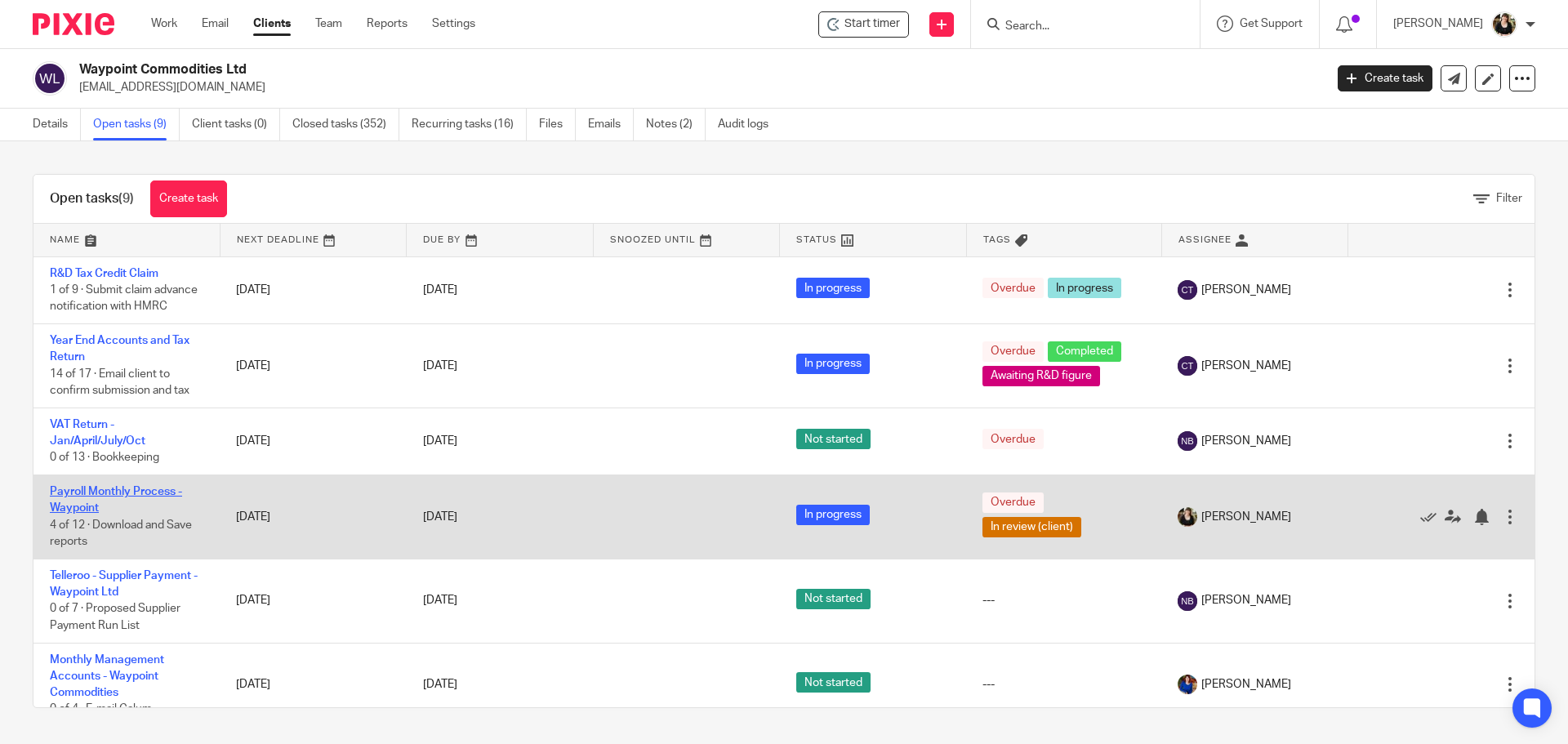
click at [138, 510] on link "Payroll Monthly Process - Waypoint" at bounding box center [116, 500] width 133 height 28
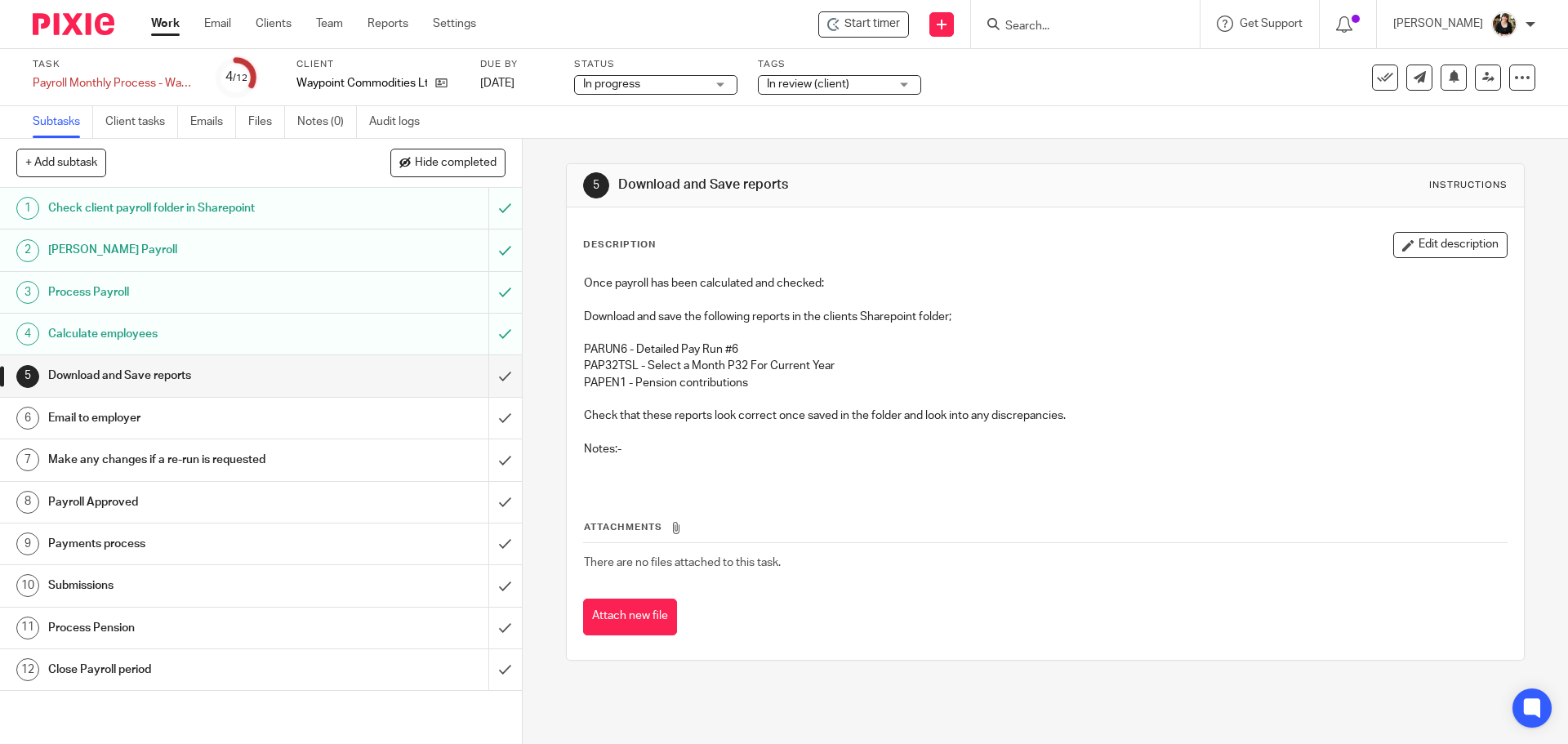
click at [1028, 31] on input "Search" at bounding box center [1077, 27] width 147 height 15
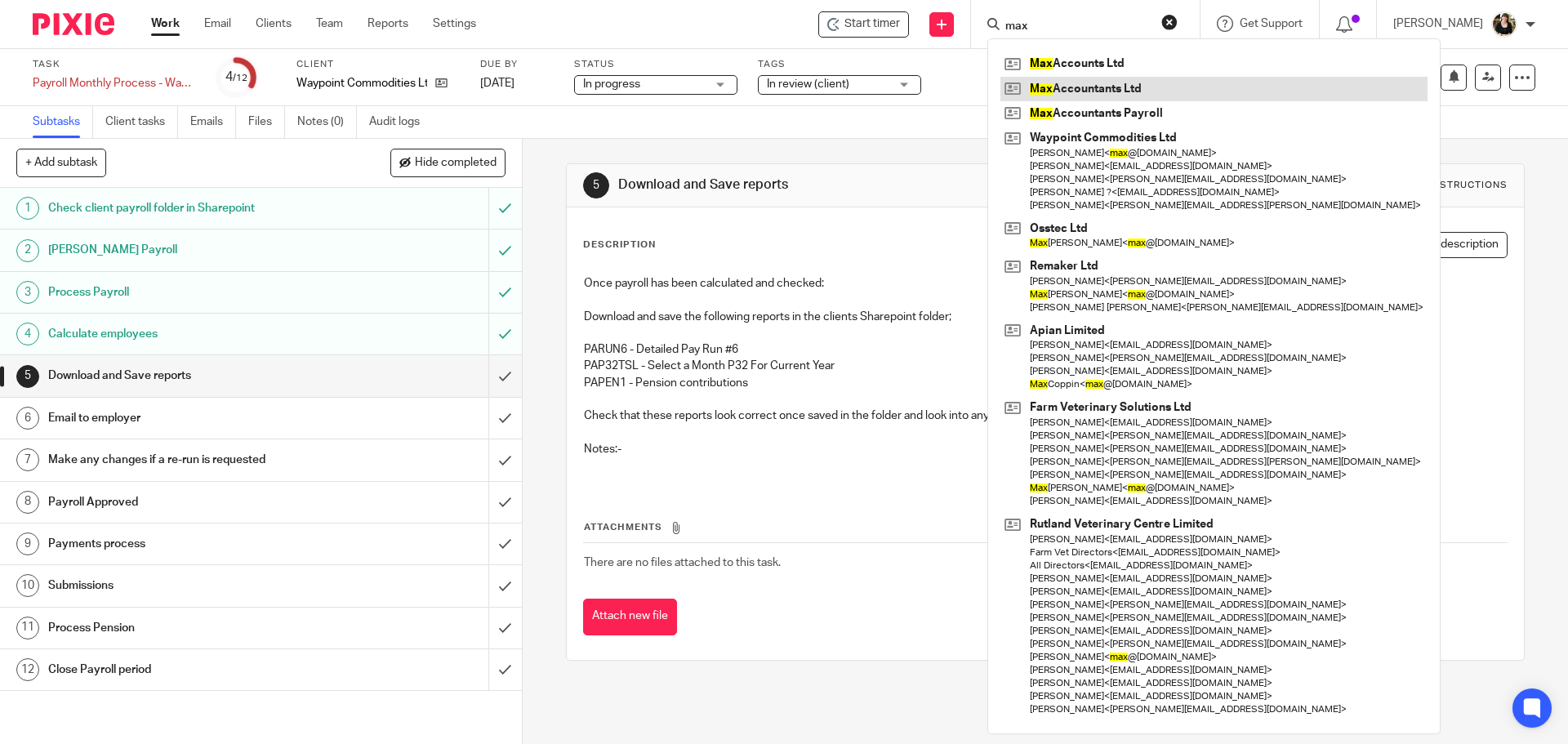
type input "max"
click at [1056, 95] on link at bounding box center [1214, 89] width 427 height 25
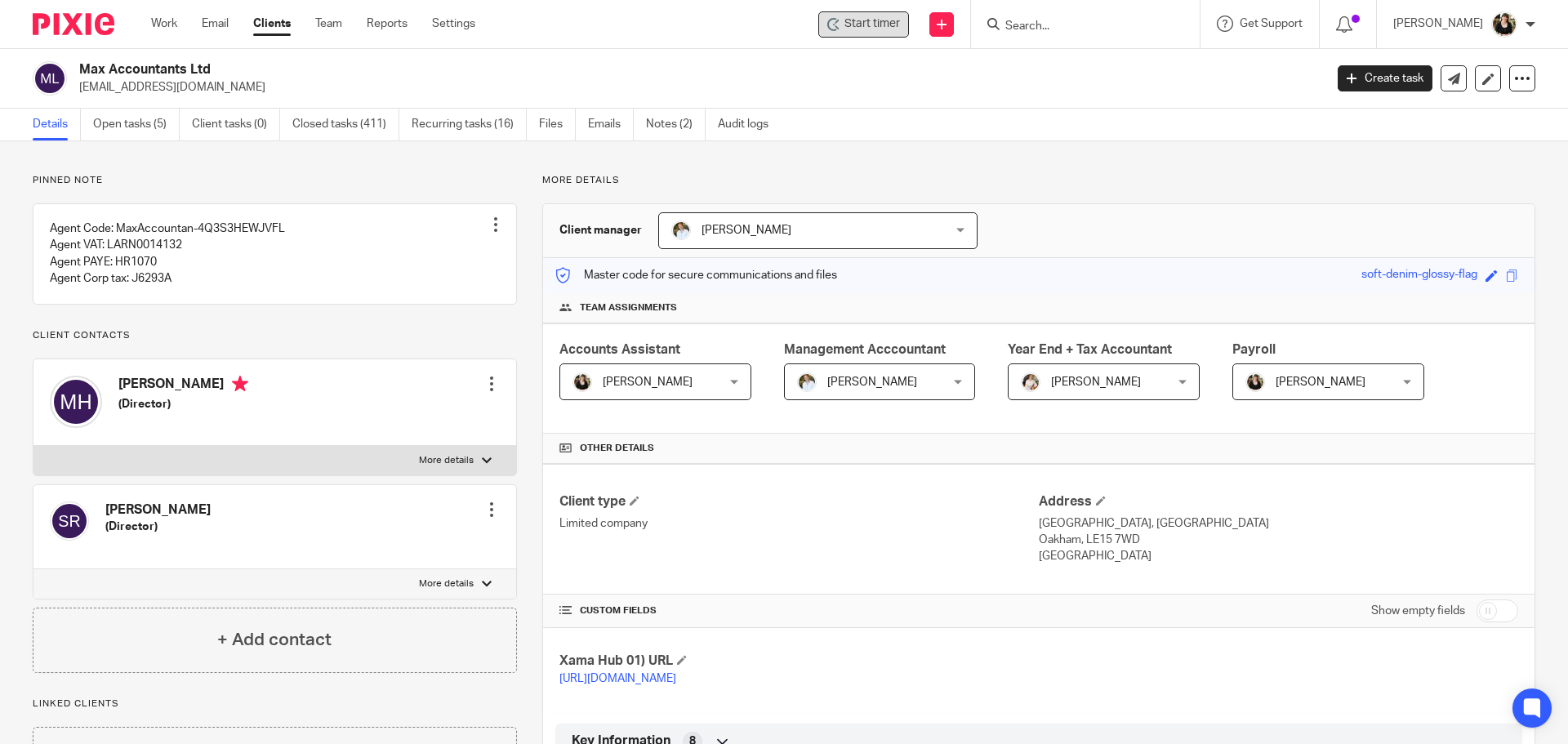
click at [840, 26] on icon at bounding box center [834, 25] width 13 height 13
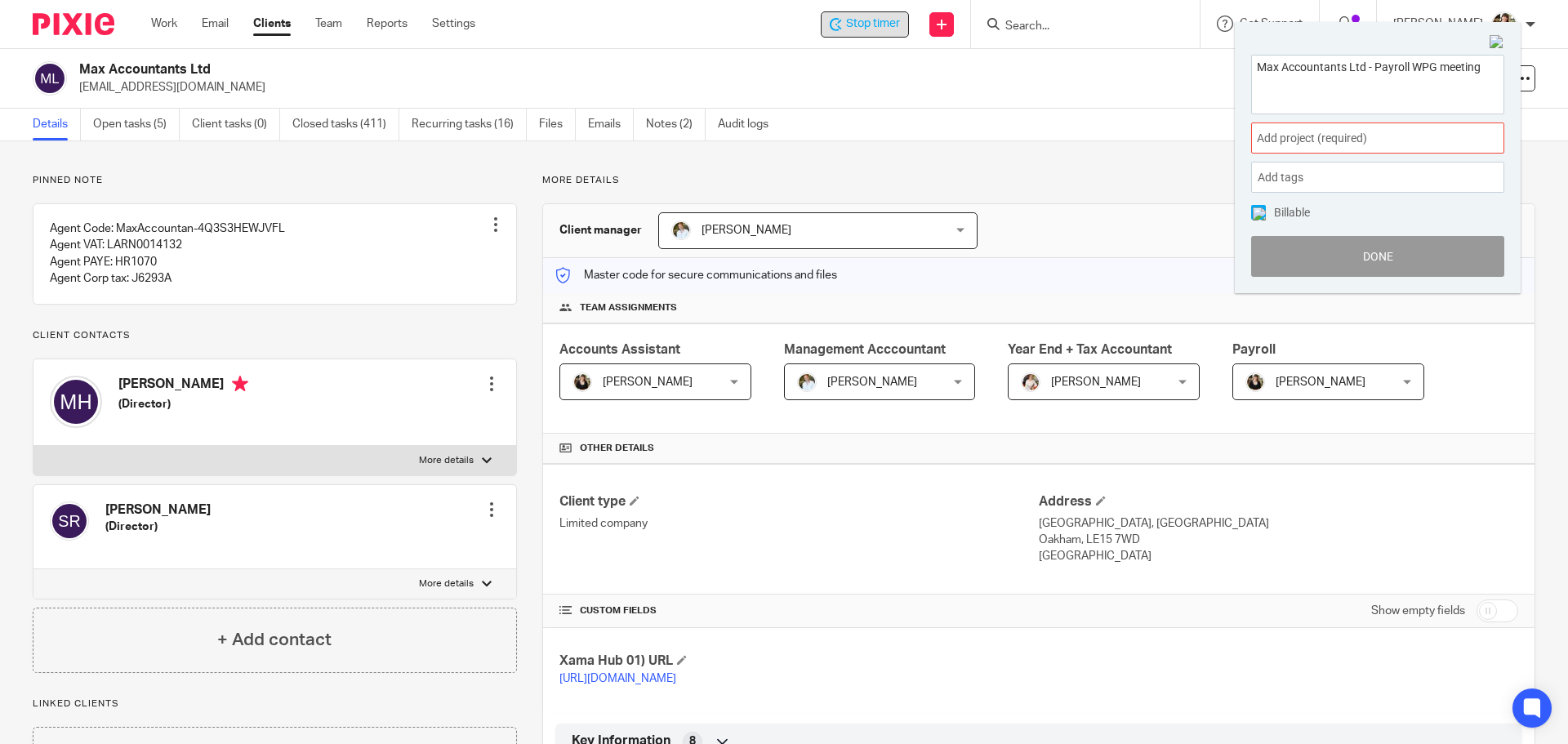
click at [1379, 66] on textarea "Max Accountants Ltd - Payroll WPG meeting" at bounding box center [1378, 81] width 252 height 53
type textarea "Max Accountants Ltd - Weekly Payroll WPG meeting"
click at [1401, 133] on span "Add project (required) :" at bounding box center [1360, 138] width 206 height 17
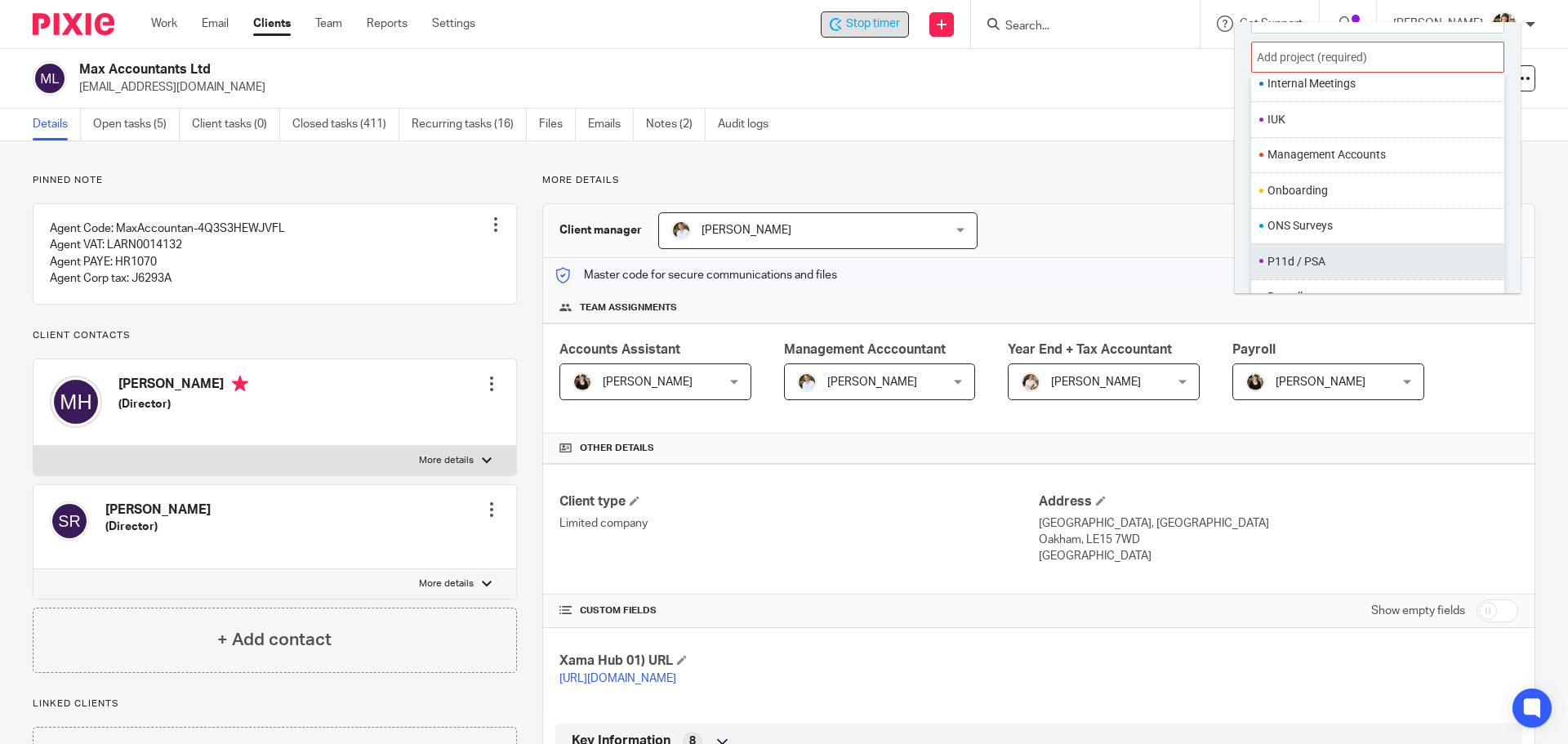
scroll to position [367, 0]
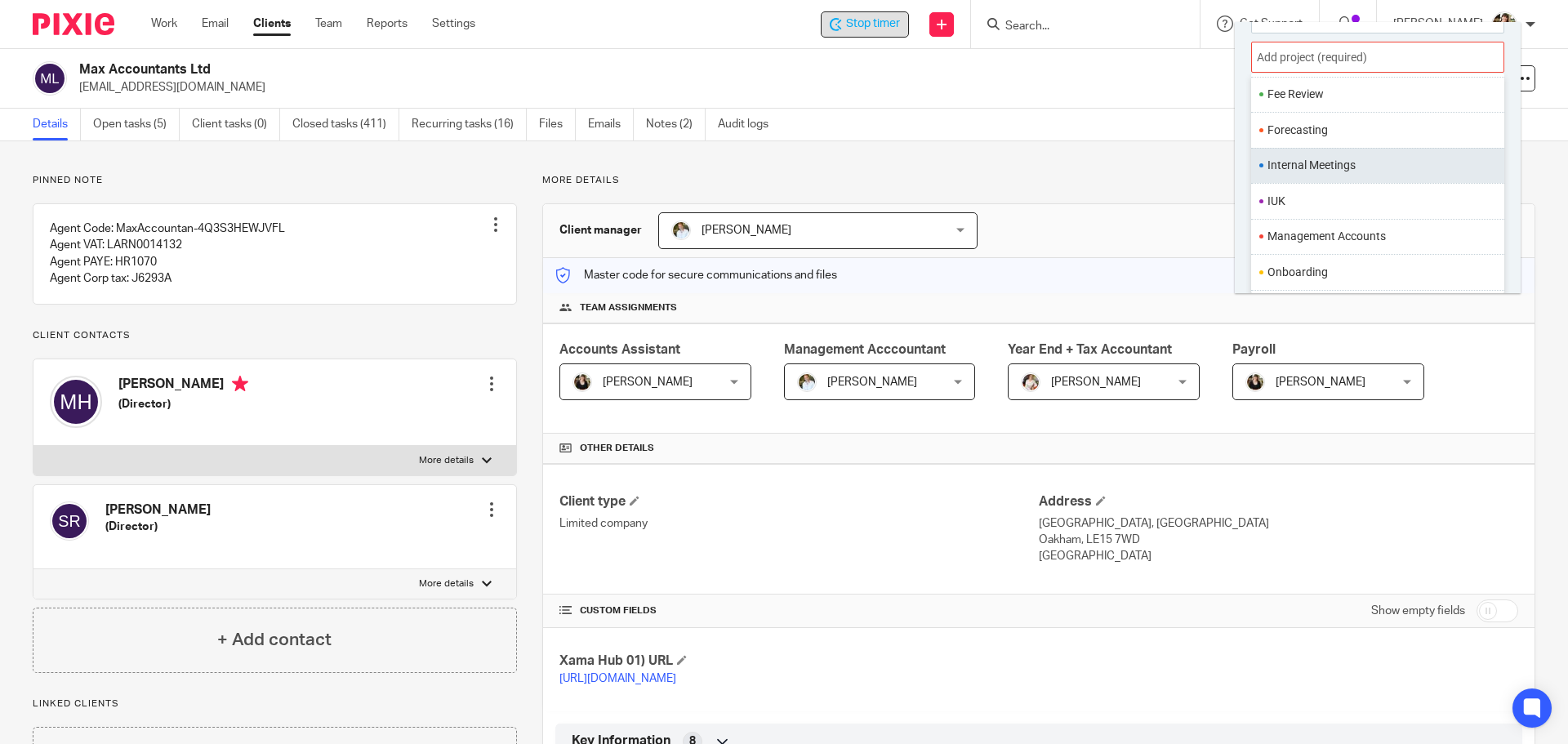
click at [1307, 160] on li "Internal Meetings" at bounding box center [1374, 165] width 213 height 17
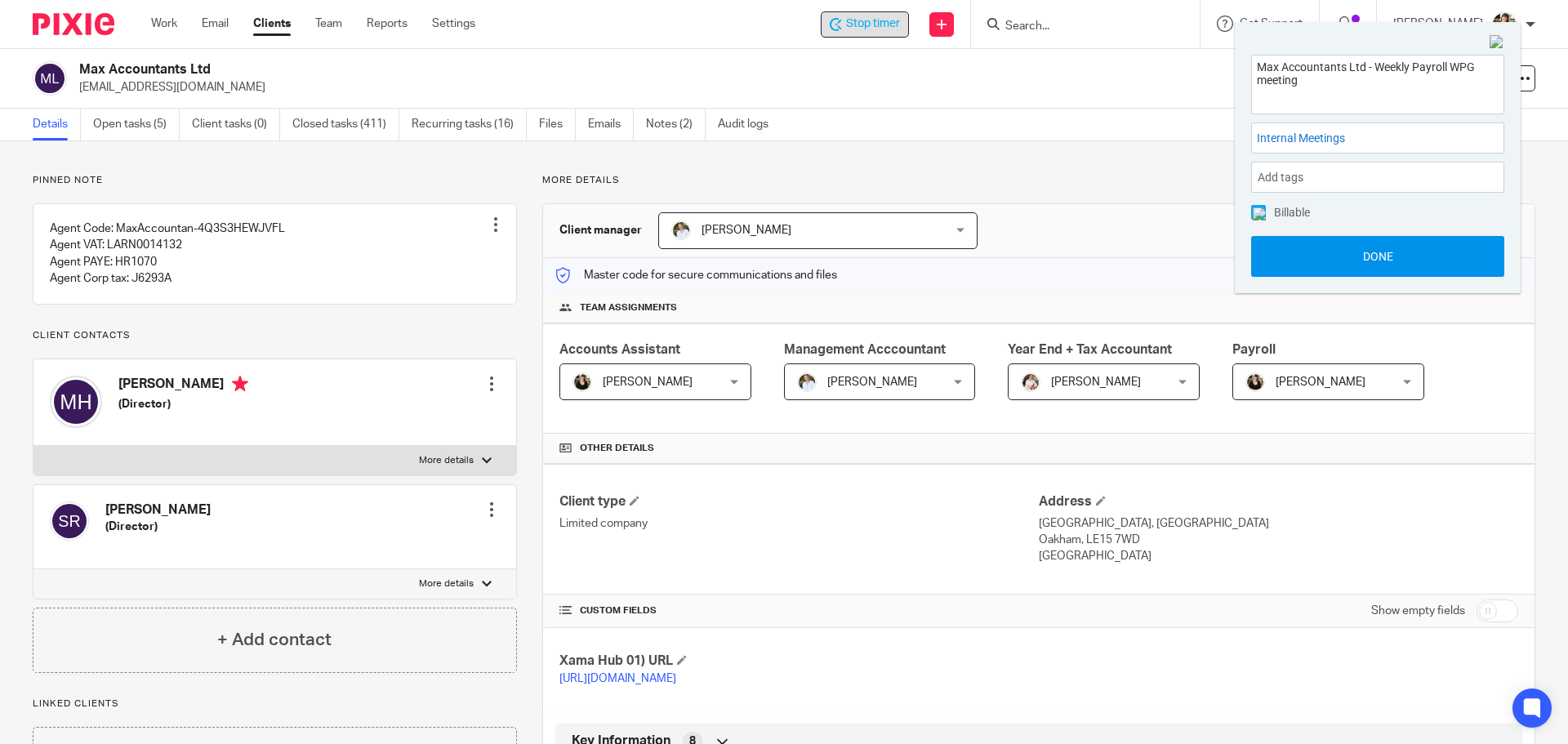
click at [1365, 260] on button "Done" at bounding box center [1378, 257] width 254 height 41
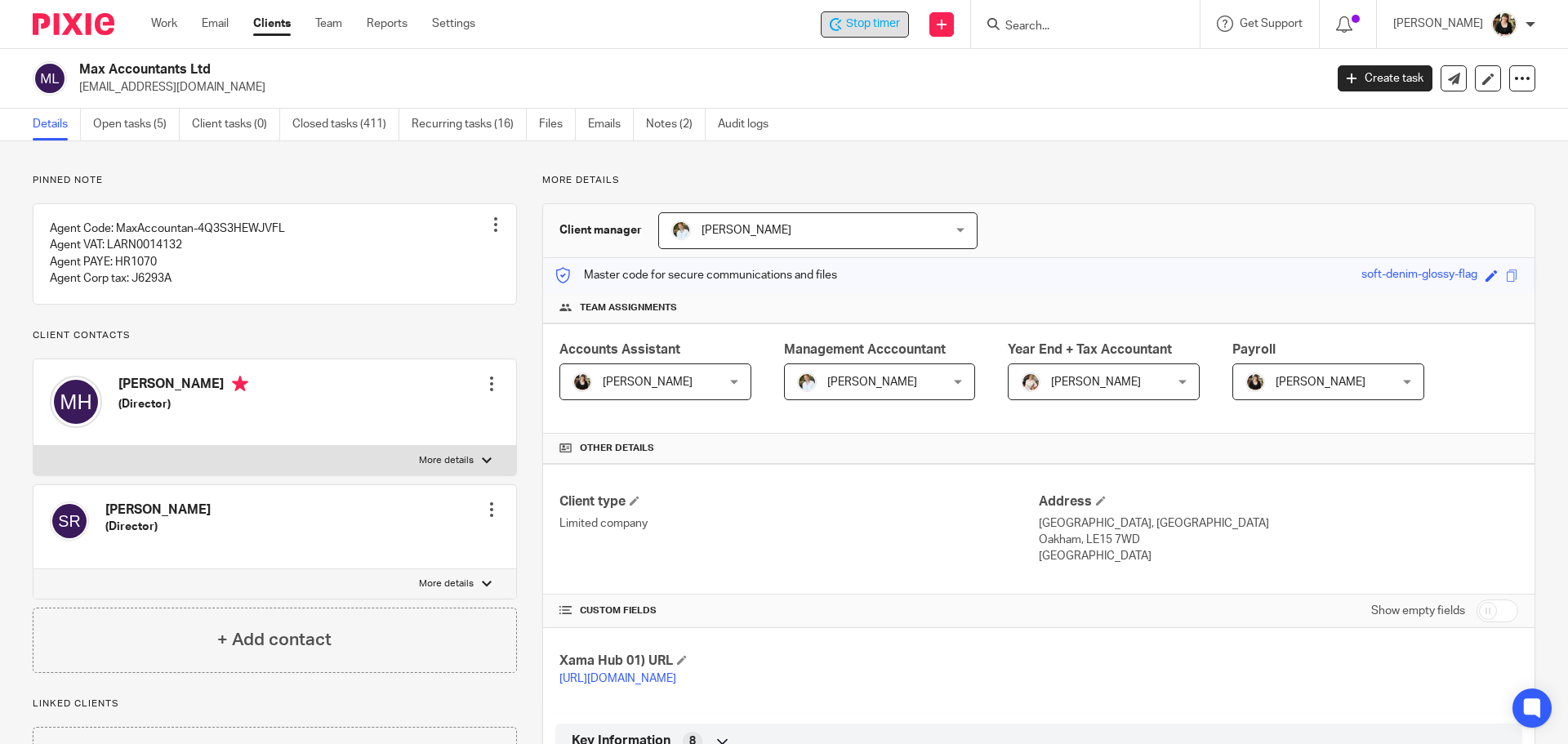
click at [854, 42] on div "Stop timer Send new email Create task Add client Get Support Contact via email …" at bounding box center [1034, 24] width 1068 height 49
click at [868, 23] on span "Stop timer" at bounding box center [872, 24] width 54 height 17
click at [1037, 31] on input "Search" at bounding box center [1077, 27] width 147 height 15
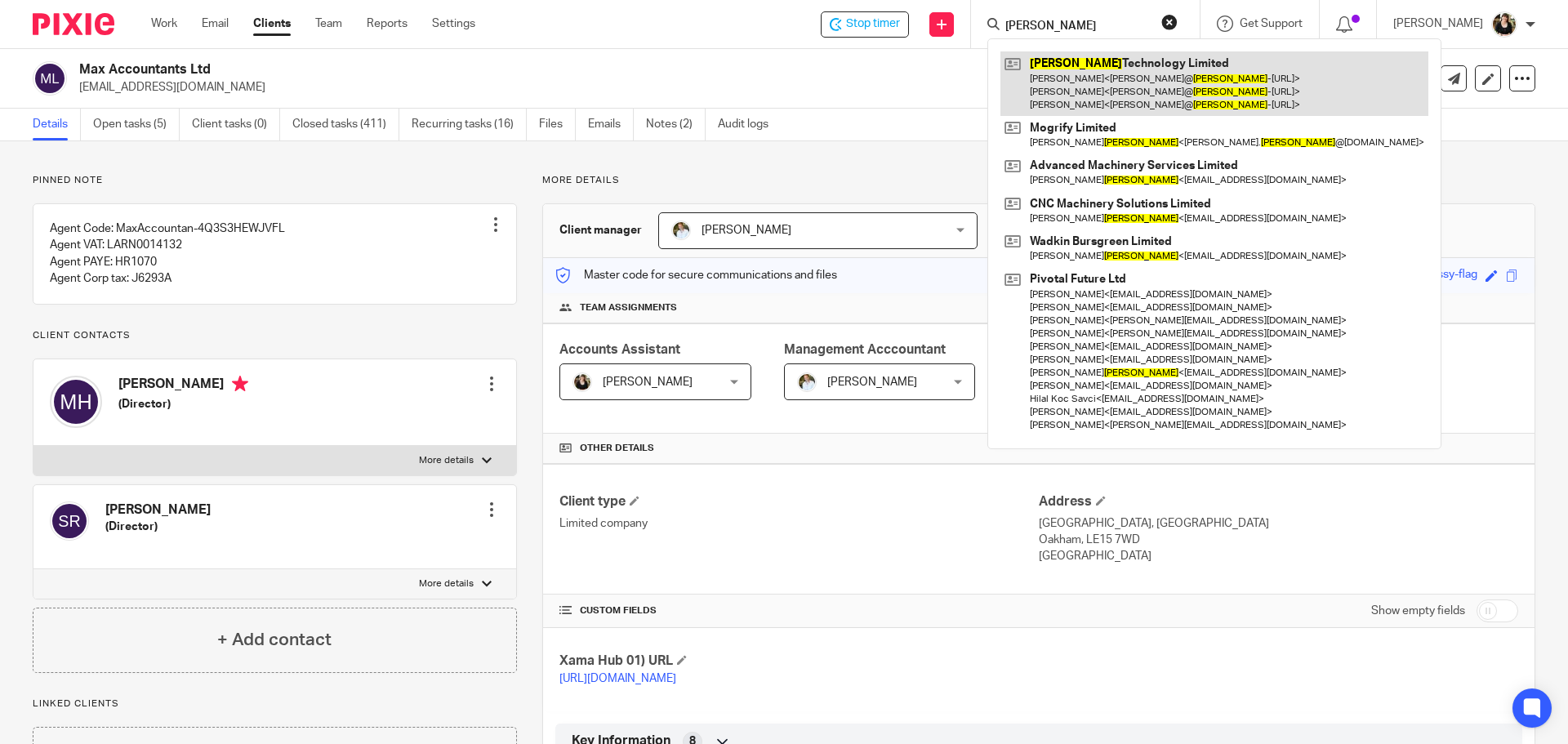
type input "foster"
click at [1153, 89] on link at bounding box center [1215, 84] width 428 height 64
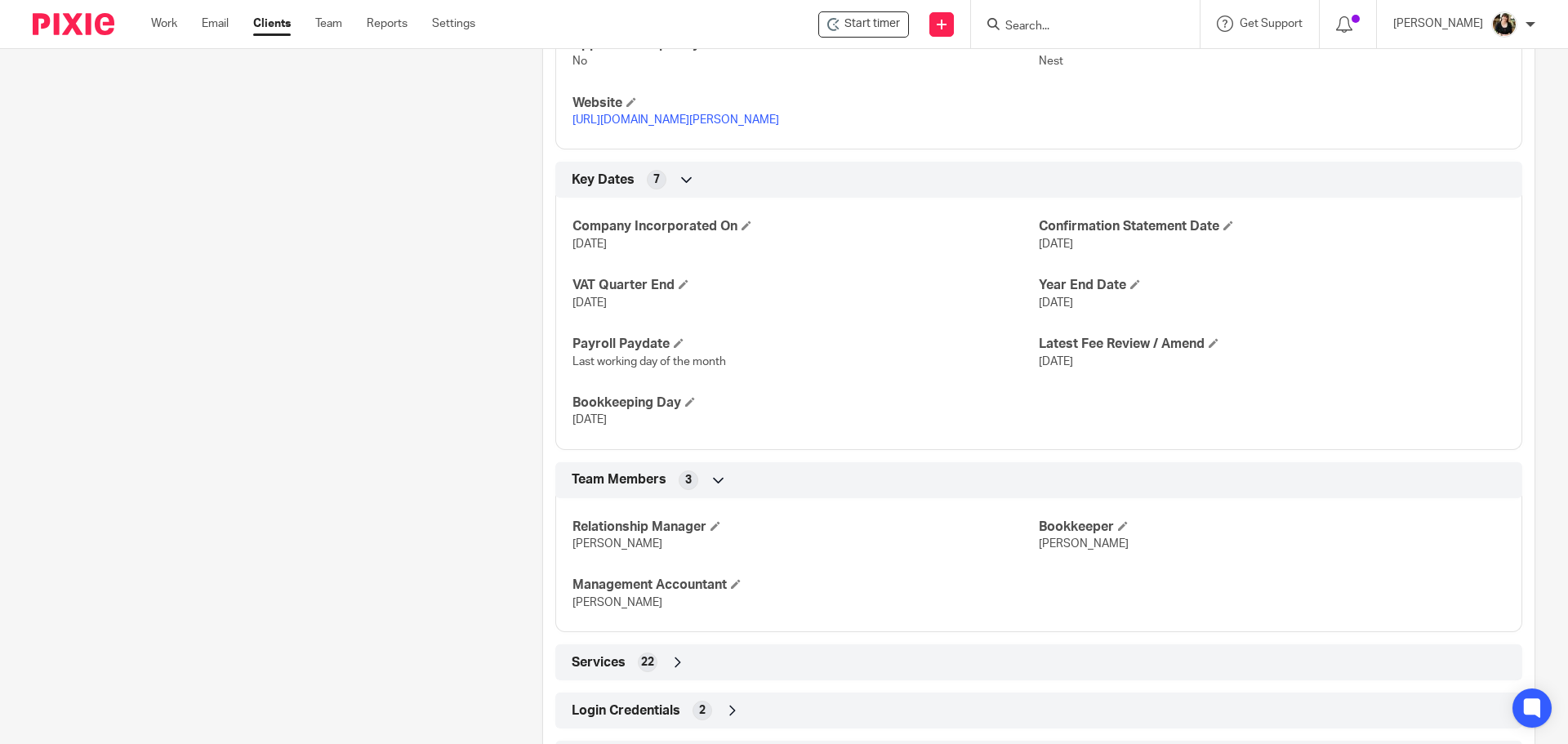
scroll to position [982, 0]
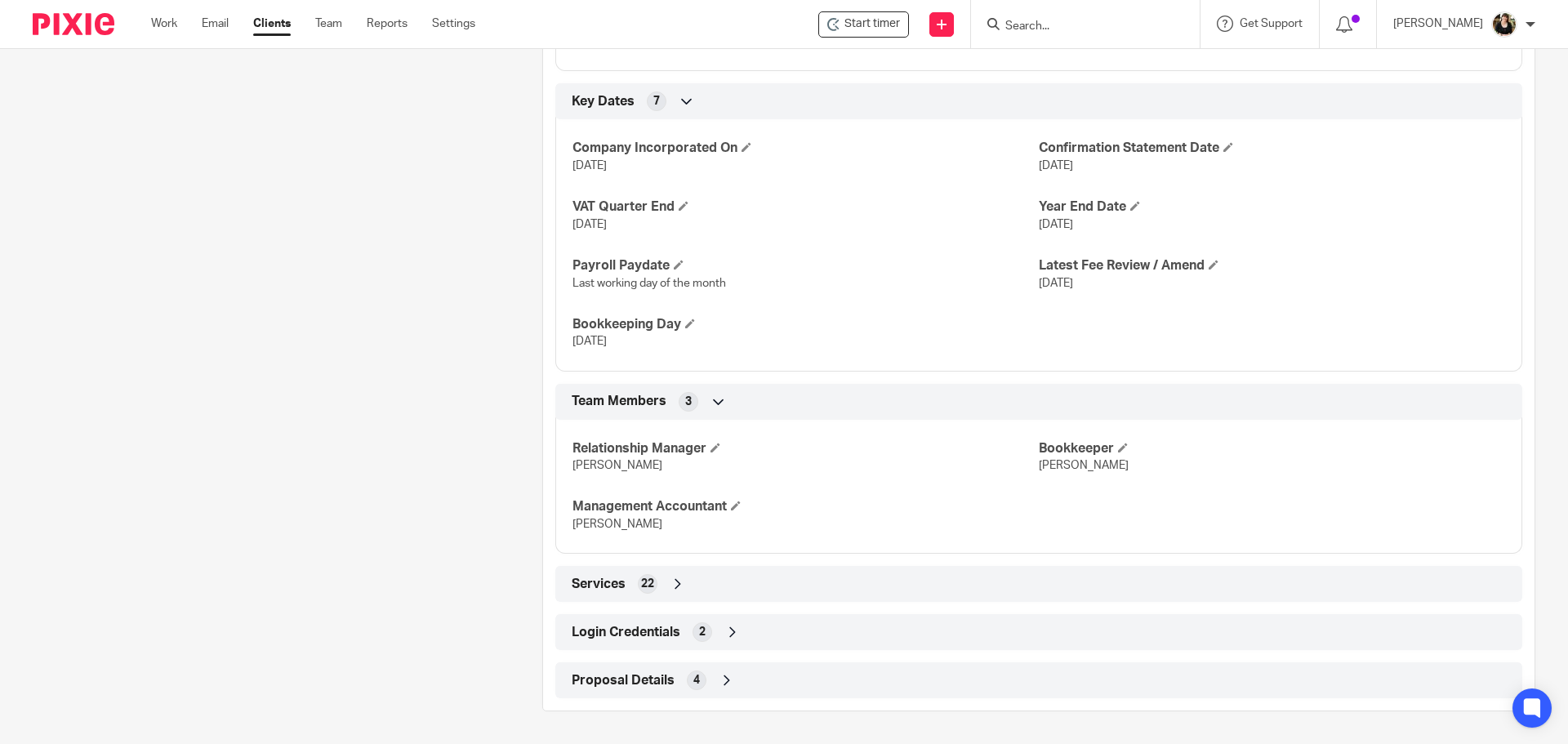
click at [644, 630] on span "Login Credentials" at bounding box center [626, 632] width 109 height 17
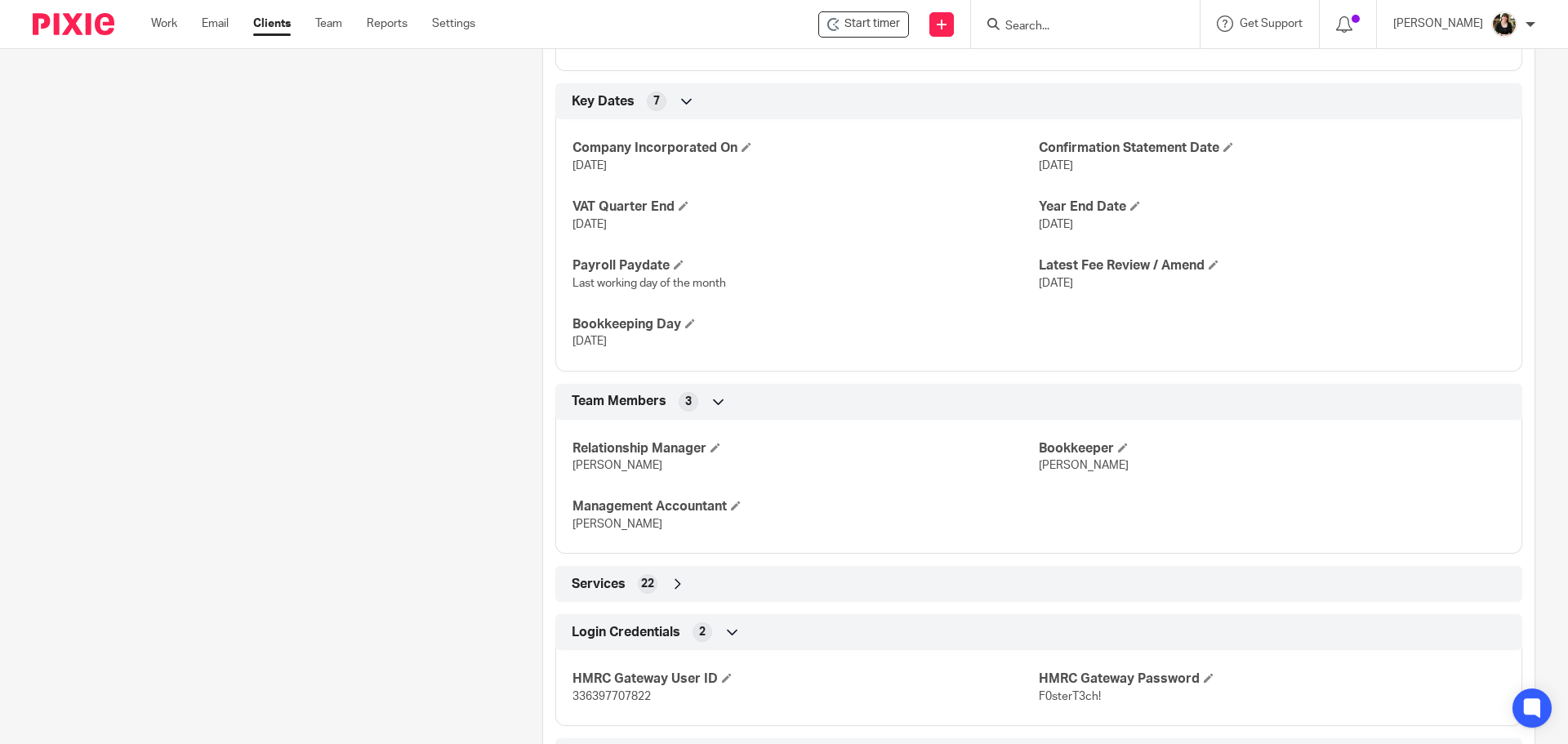
scroll to position [1058, 0]
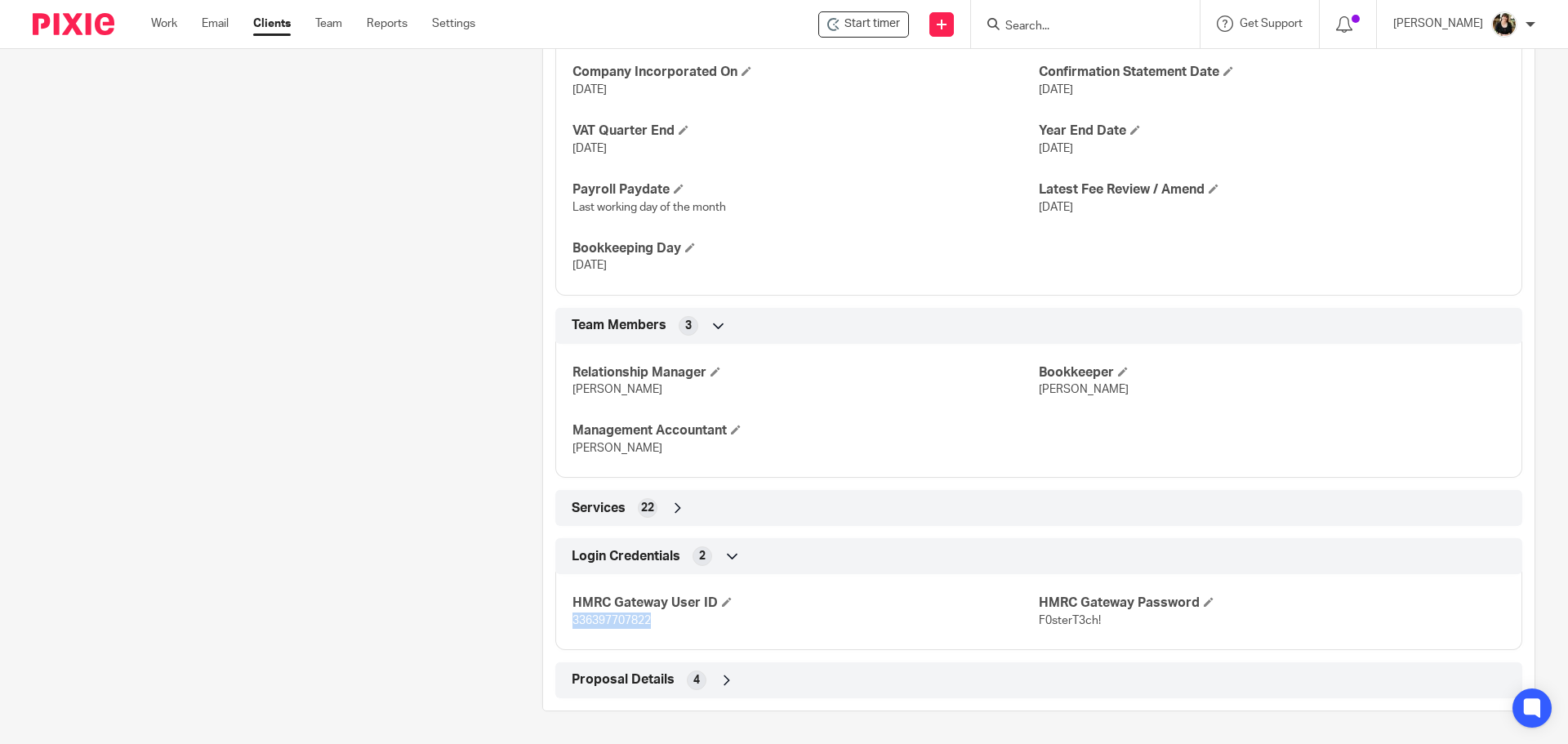
drag, startPoint x: 661, startPoint y: 621, endPoint x: 561, endPoint y: 619, distance: 100.0
click at [561, 619] on div "HMRC Gateway User ID 336397707822 HMRC Gateway Password F0sterT3ch!" at bounding box center [1039, 606] width 967 height 88
copy span "336397707822"
click at [1067, 630] on div "HMRC Gateway User ID 336397707822 HMRC Gateway Password F0sterT3ch!" at bounding box center [1039, 606] width 967 height 88
click at [1101, 625] on p "F0sterT3ch!" at bounding box center [1272, 621] width 467 height 16
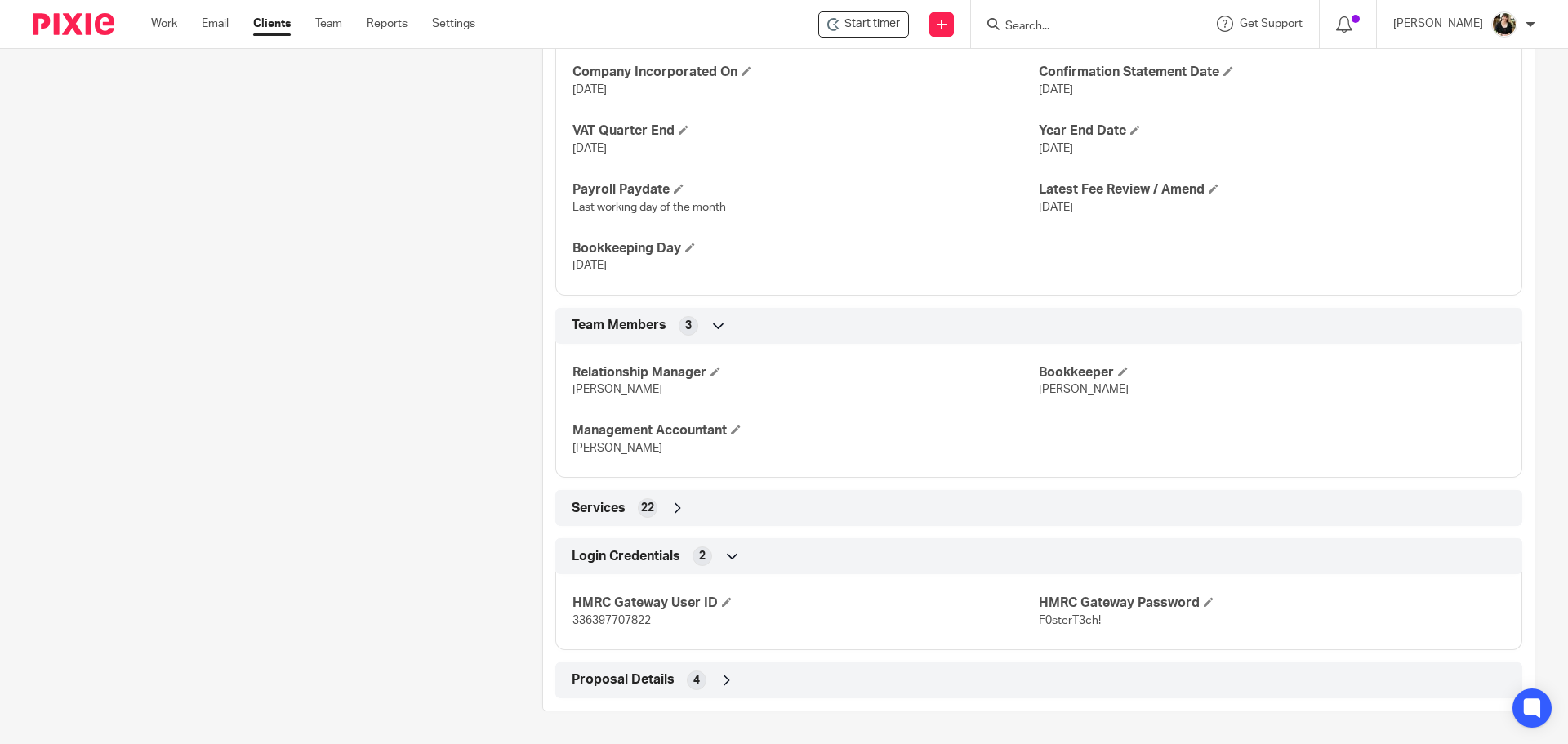
click at [1101, 625] on p "F0sterT3ch!" at bounding box center [1272, 621] width 467 height 16
click at [1039, 621] on span "F0sterT3ch!" at bounding box center [1069, 621] width 62 height 12
copy span "F0sterT3ch"
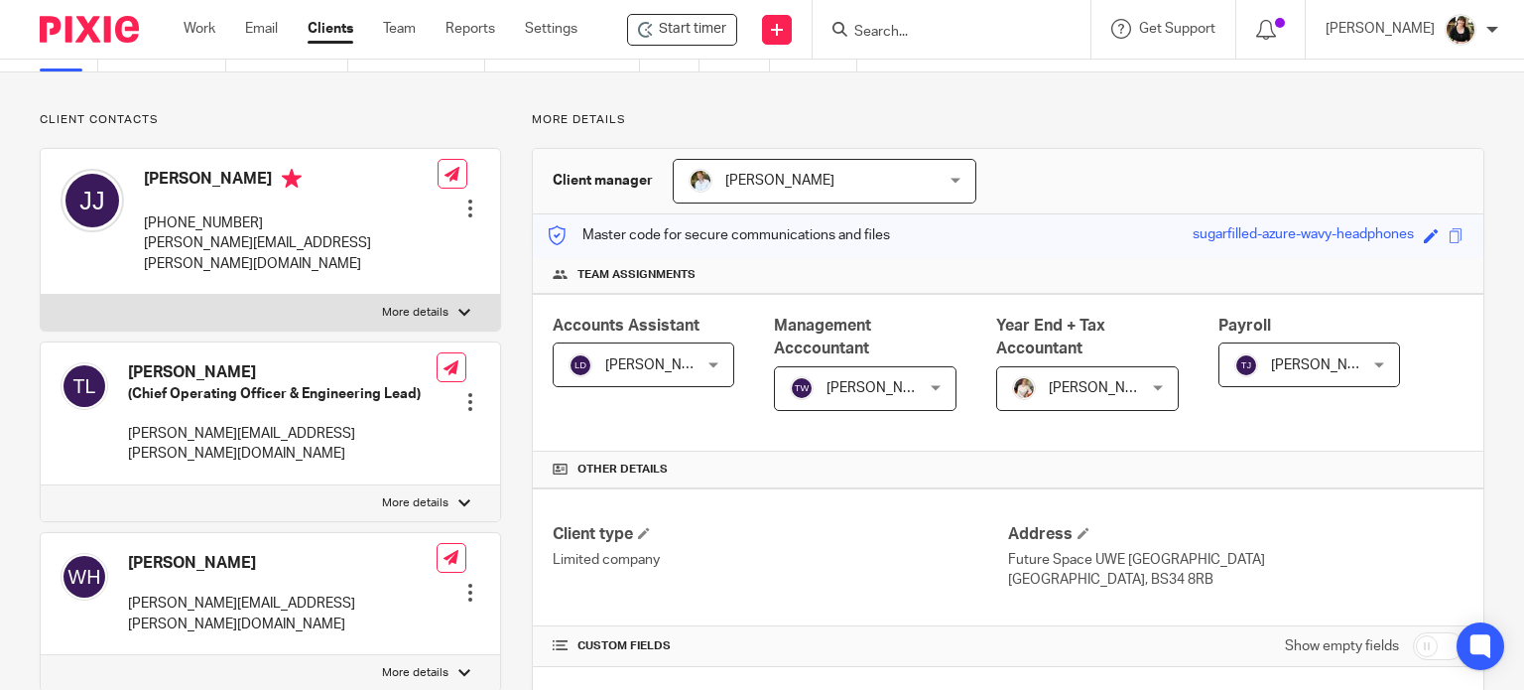
scroll to position [496, 0]
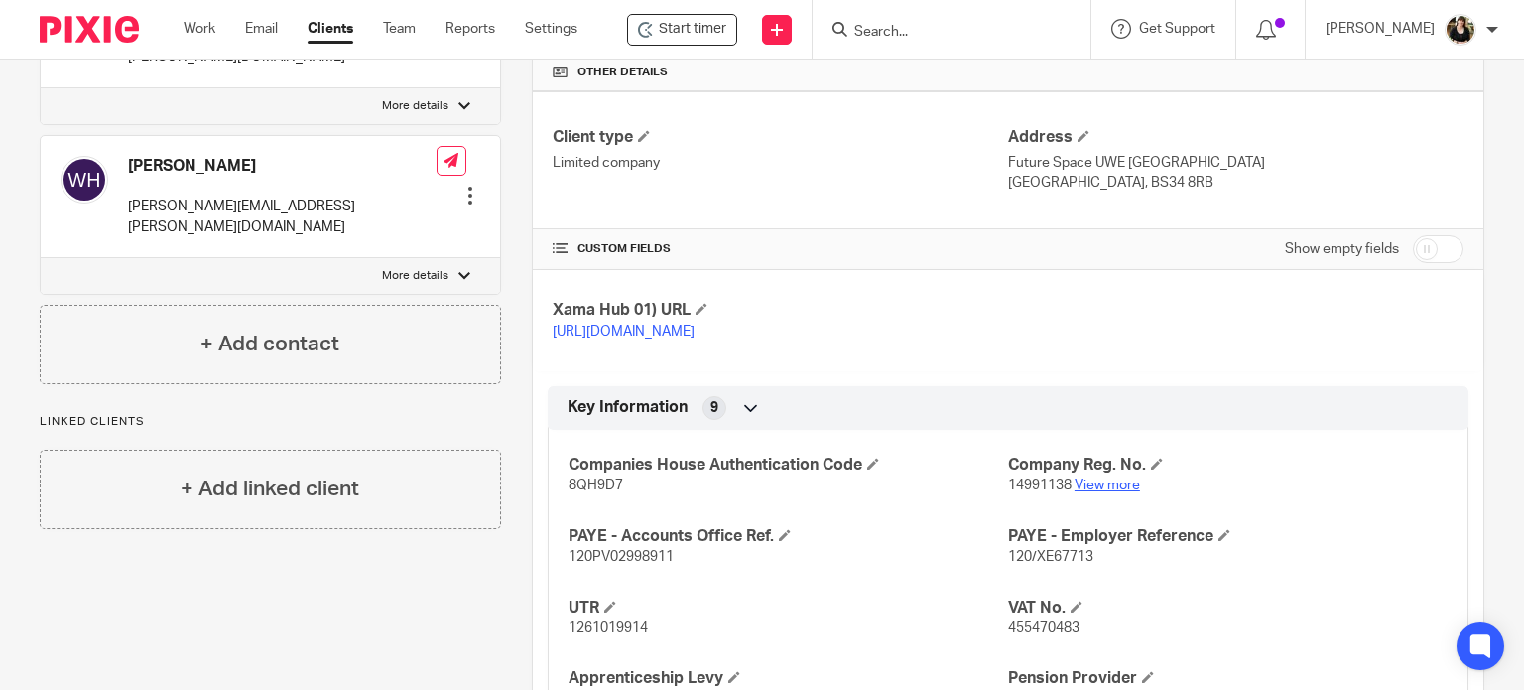
click at [1091, 492] on link "View more" at bounding box center [1107, 485] width 65 height 14
click at [1301, 618] on h4 "VAT No." at bounding box center [1228, 607] width 440 height 21
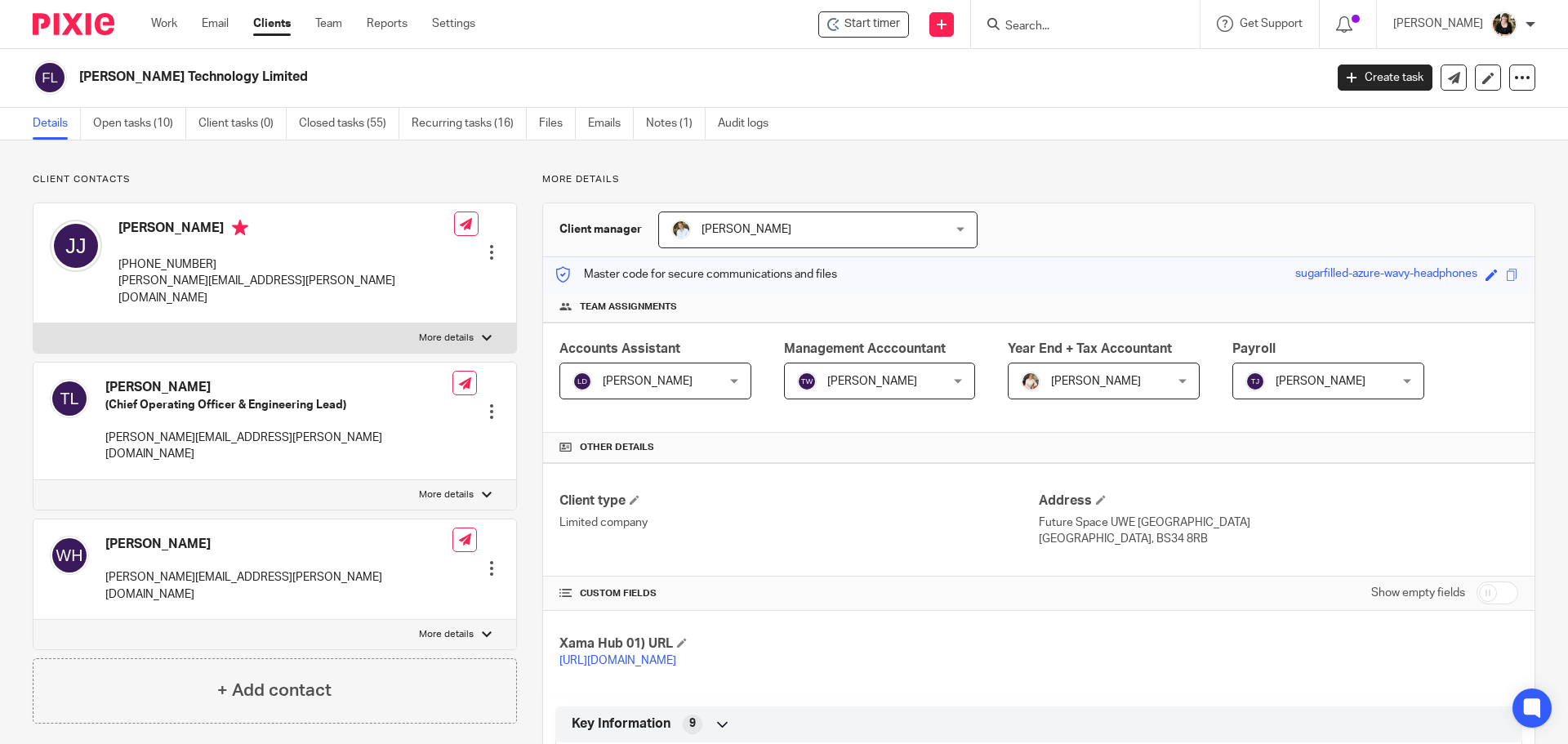
scroll to position [0, 0]
click at [467, 528] on link at bounding box center [465, 541] width 25 height 25
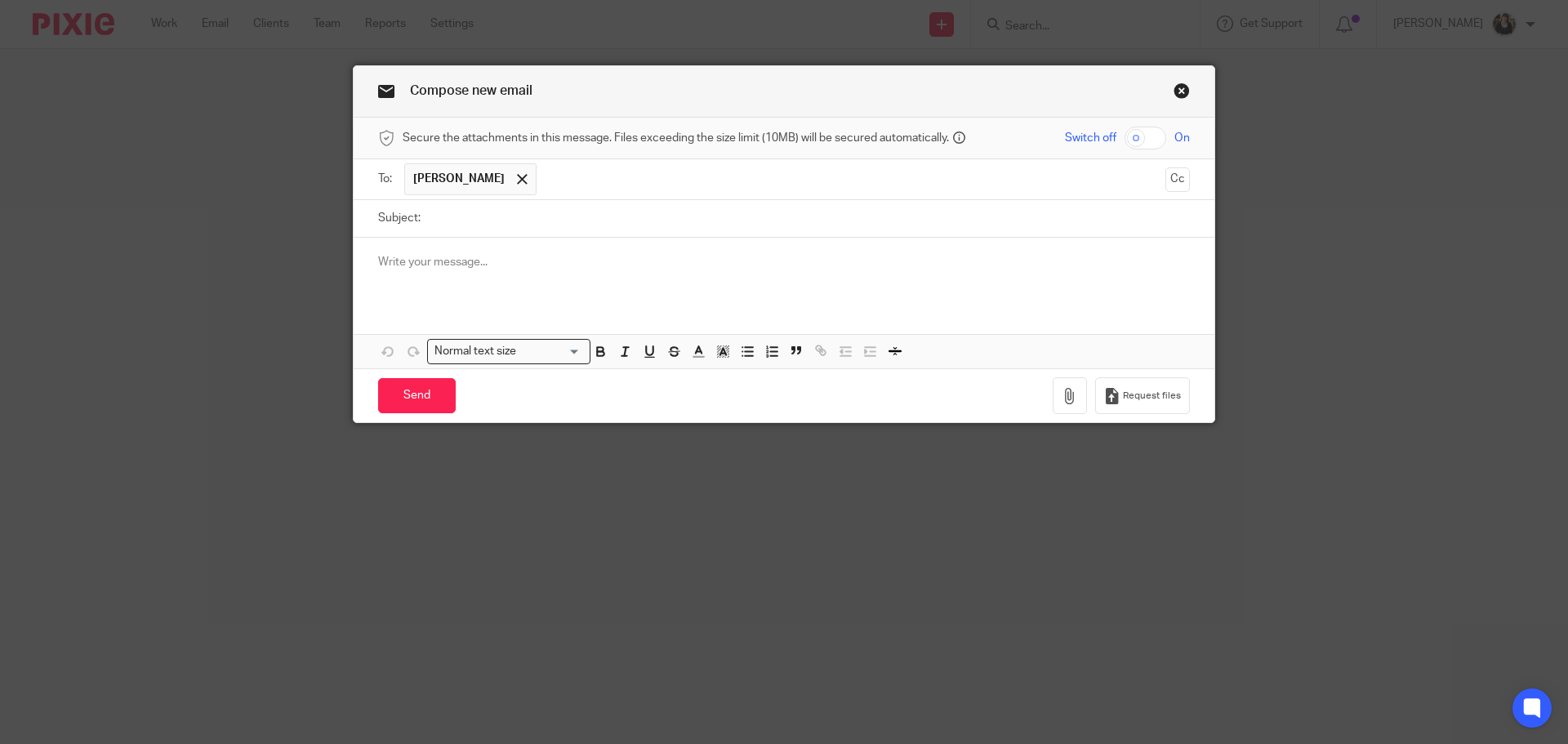
click at [633, 188] on input "text" at bounding box center [851, 179] width 613 height 32
click at [478, 228] on input "Subject:" at bounding box center [809, 218] width 761 height 37
type input "PAYE Agent Access"
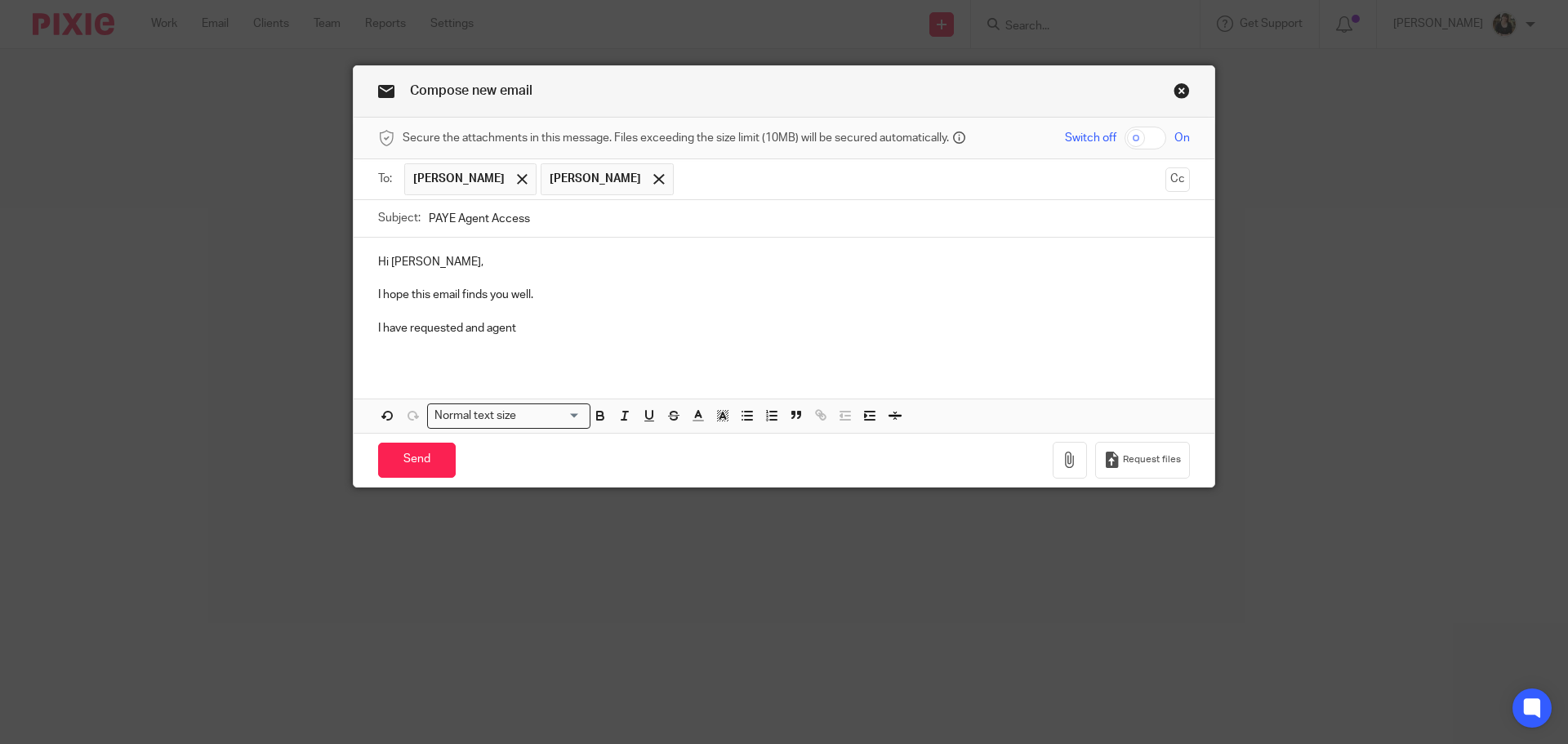
click at [682, 181] on input "text" at bounding box center [920, 179] width 477 height 32
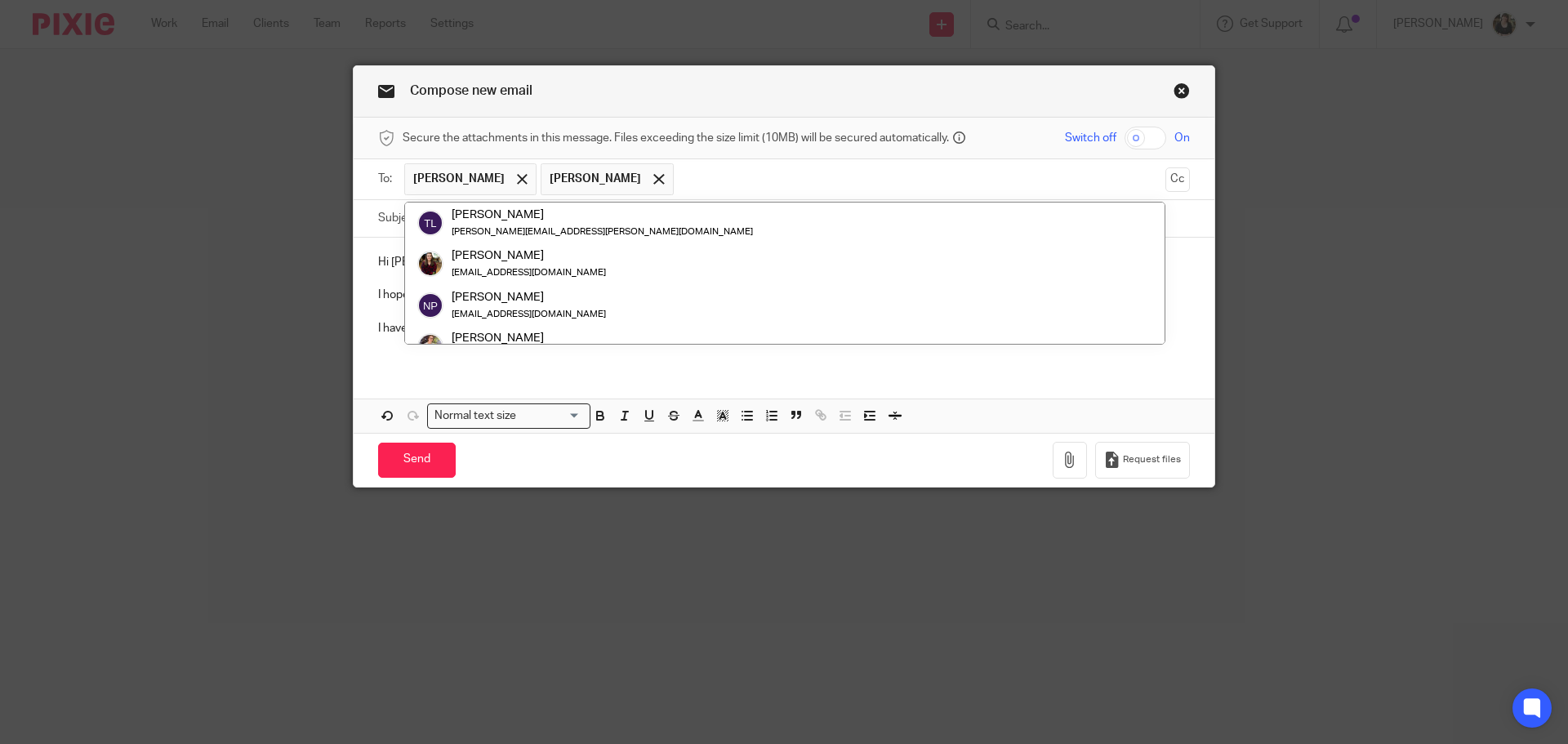
scroll to position [163, 0]
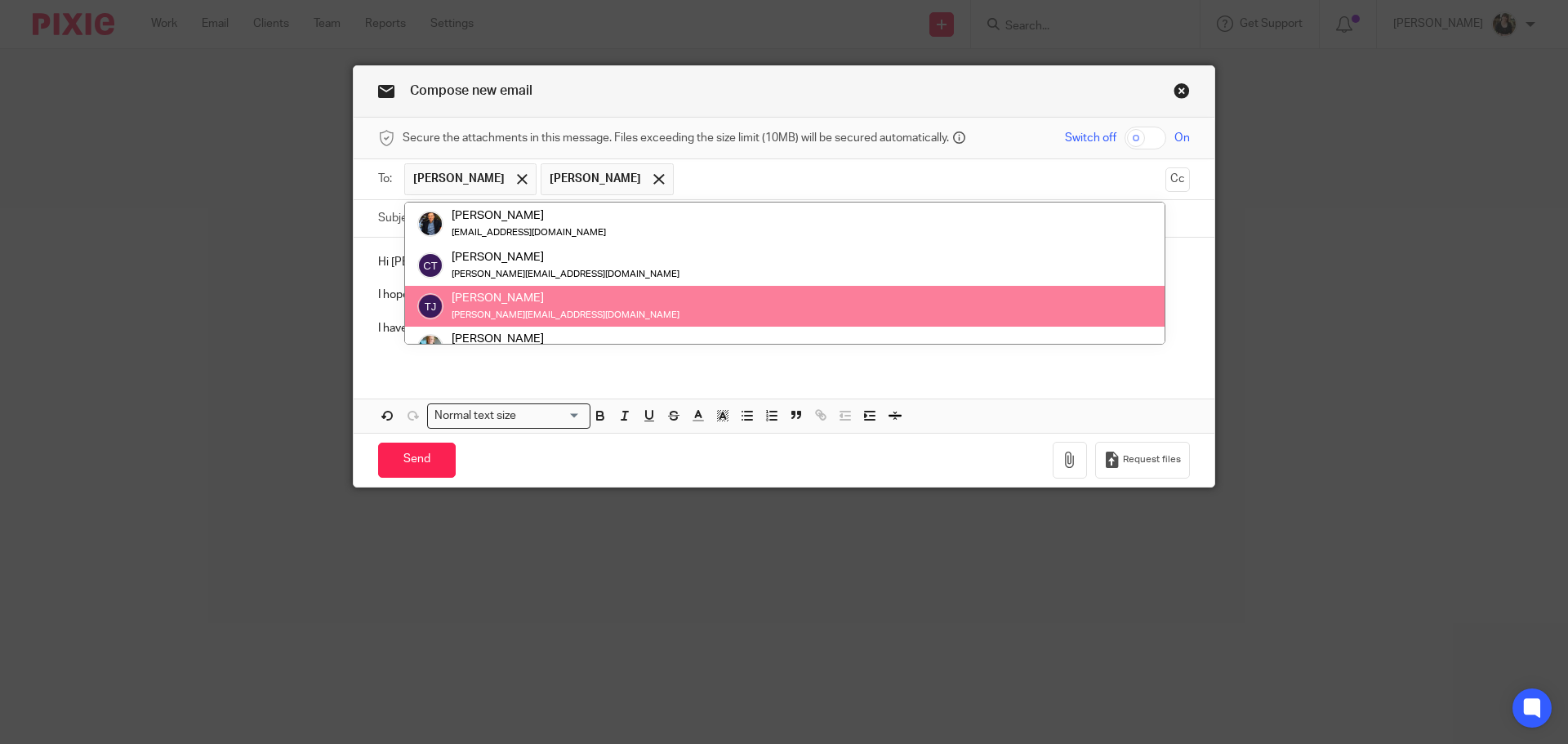
click at [905, 457] on div "Send You have unsaved changes Request files" at bounding box center [784, 459] width 861 height 53
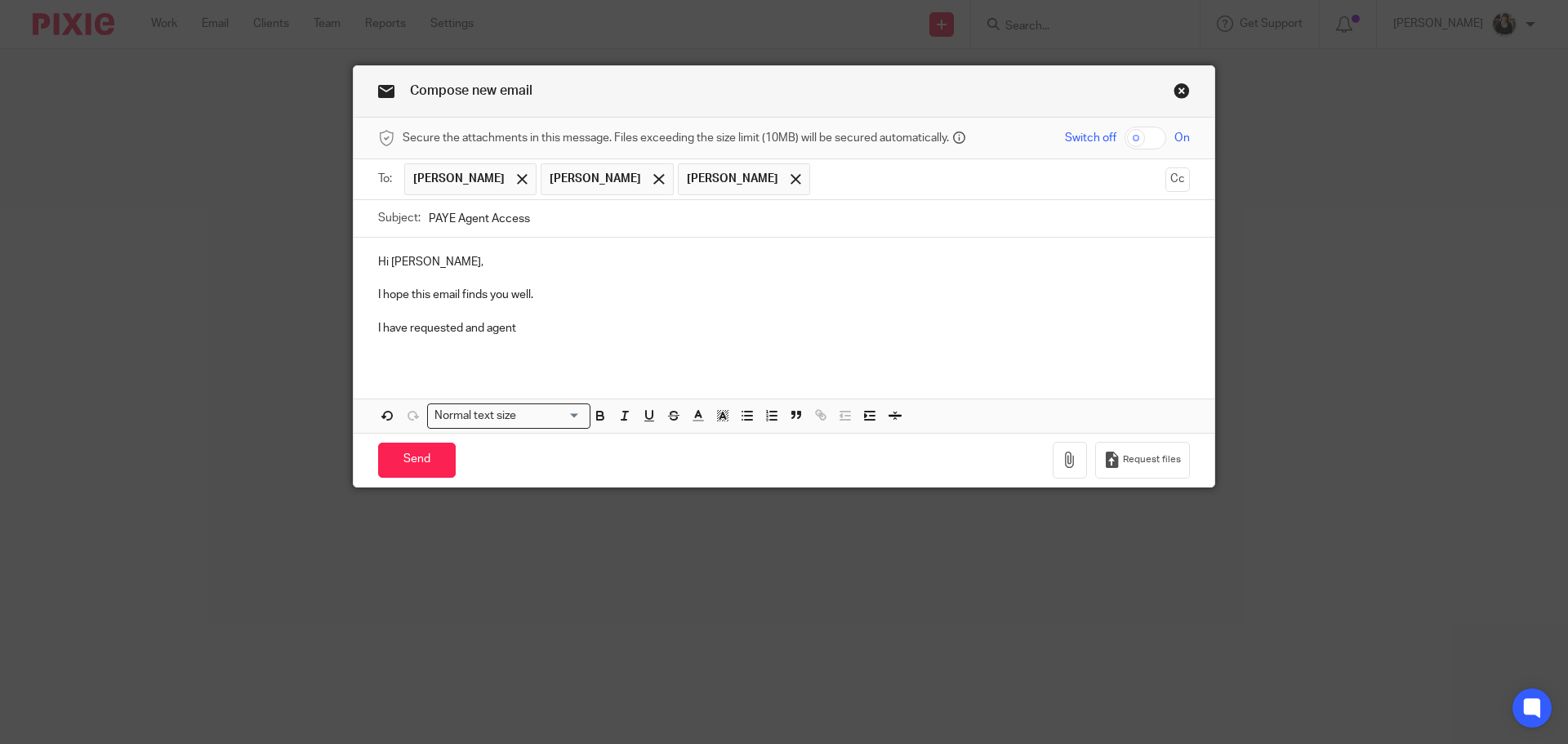
click at [519, 339] on p at bounding box center [784, 345] width 812 height 16
click at [466, 330] on p "I have requested and agent" at bounding box center [784, 328] width 812 height 16
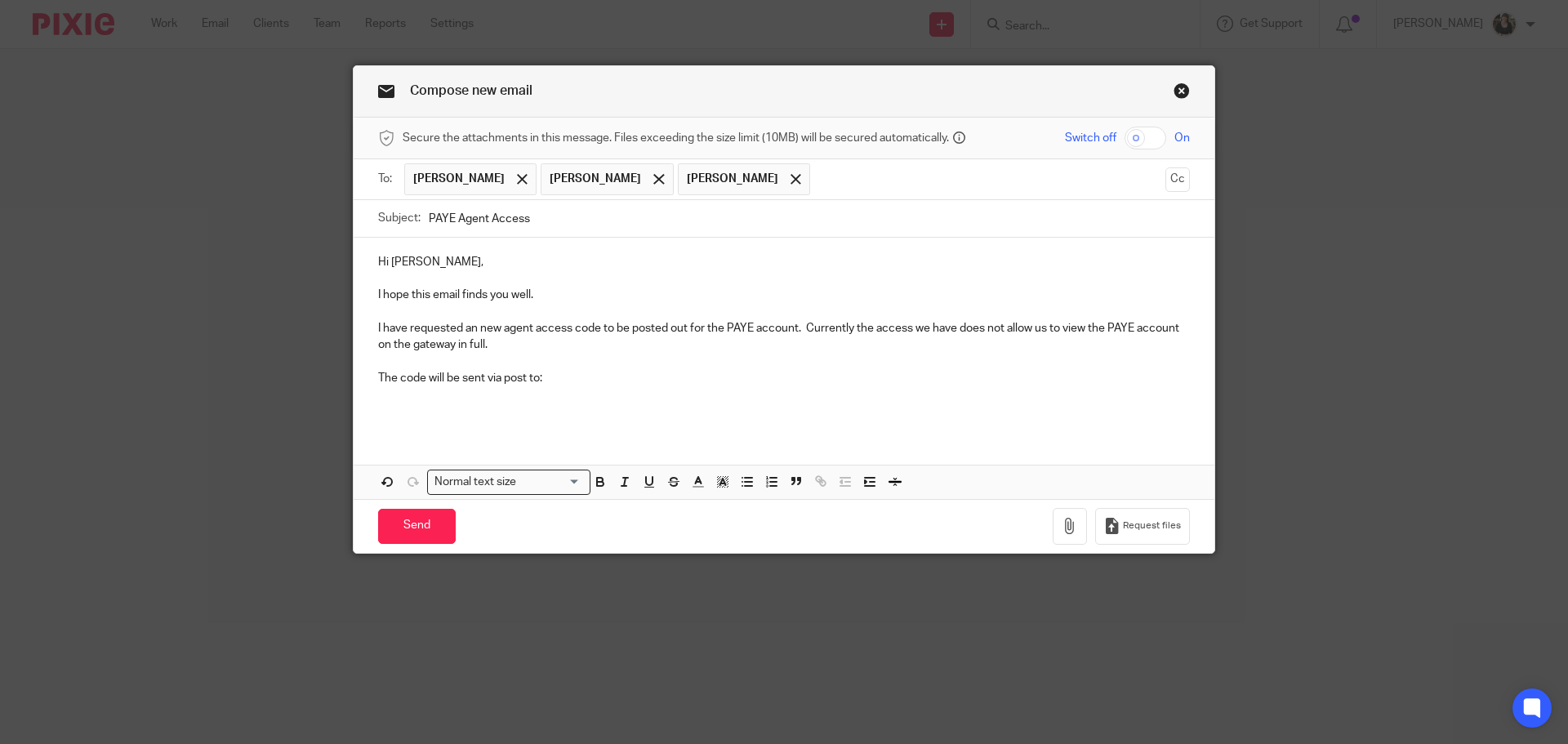
click at [463, 421] on div "Hi Wenjuan, I hope this email finds you well. I have requested an new agent acc…" at bounding box center [784, 335] width 861 height 194
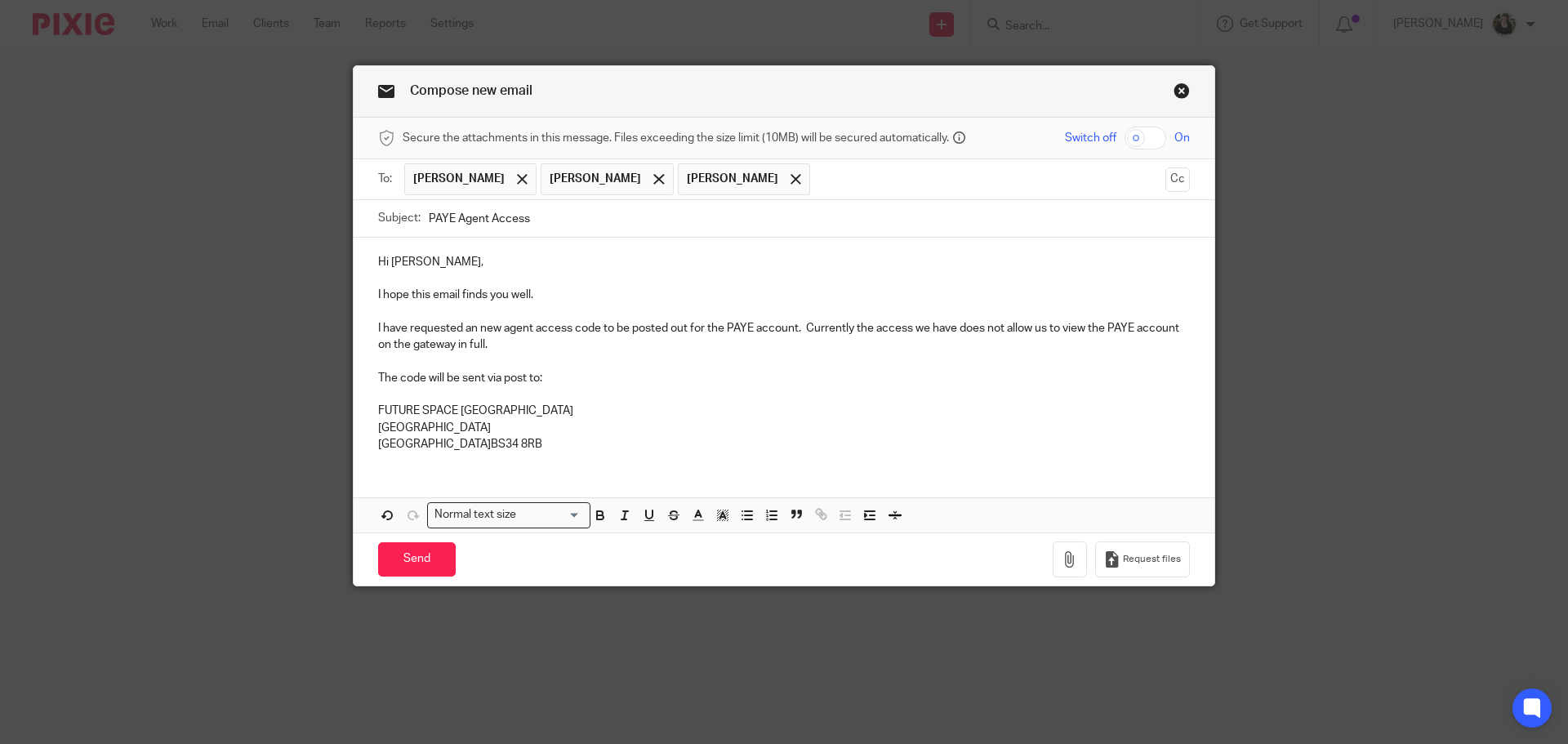
click at [559, 455] on div "Hi Wenjuan, I hope this email finds you well. I have requested an new agent acc…" at bounding box center [784, 351] width 861 height 227
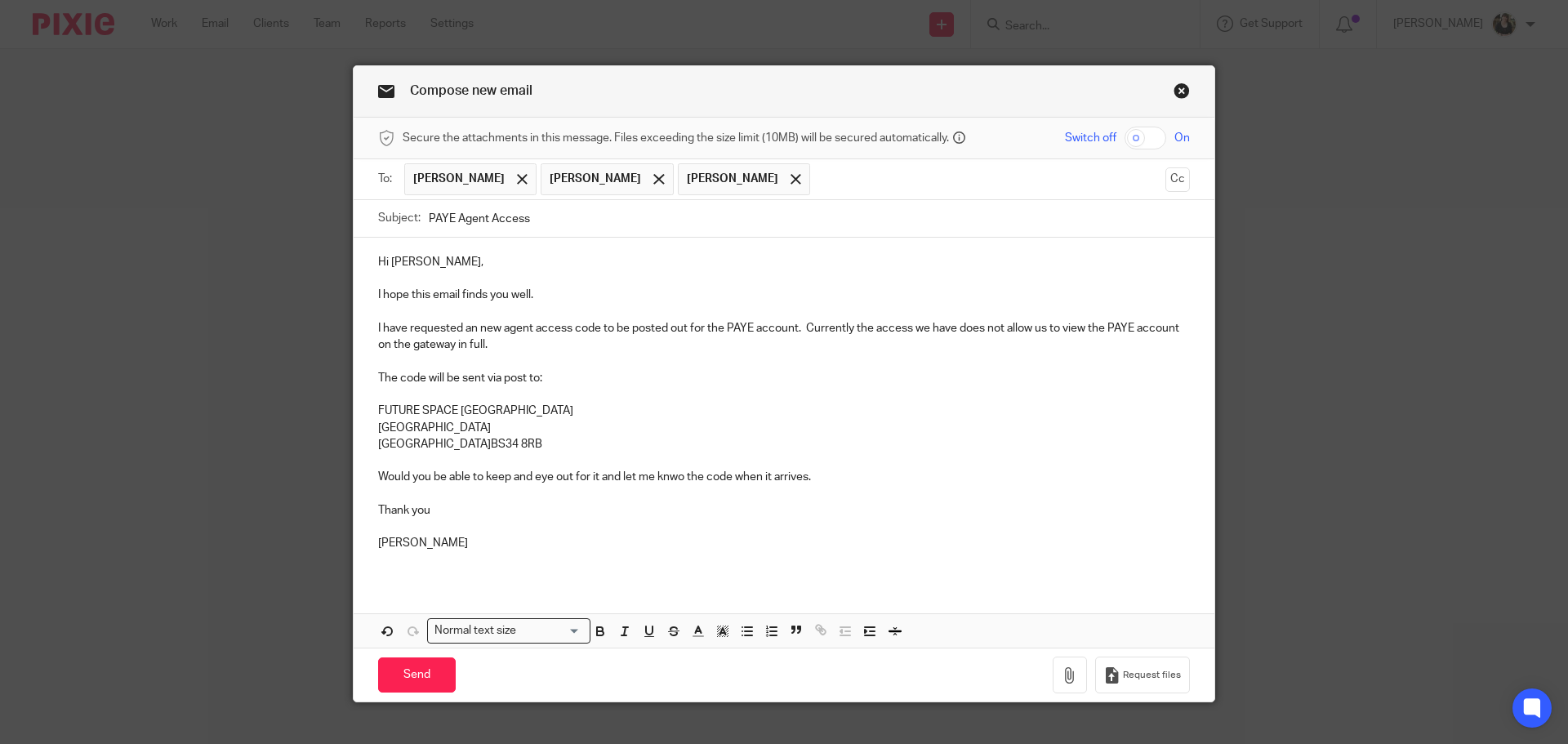
click at [617, 477] on p "Would you be able to keep and eye out for it and let me knwo the code when it a…" at bounding box center [784, 477] width 812 height 16
click at [667, 479] on p "Would you be able to keep and eye out for it and let me knwo the code when it a…" at bounding box center [784, 477] width 812 height 16
click at [791, 184] on span at bounding box center [796, 179] width 11 height 11
click at [682, 189] on input "text" at bounding box center [920, 179] width 477 height 32
click at [412, 674] on input "Send" at bounding box center [416, 675] width 77 height 35
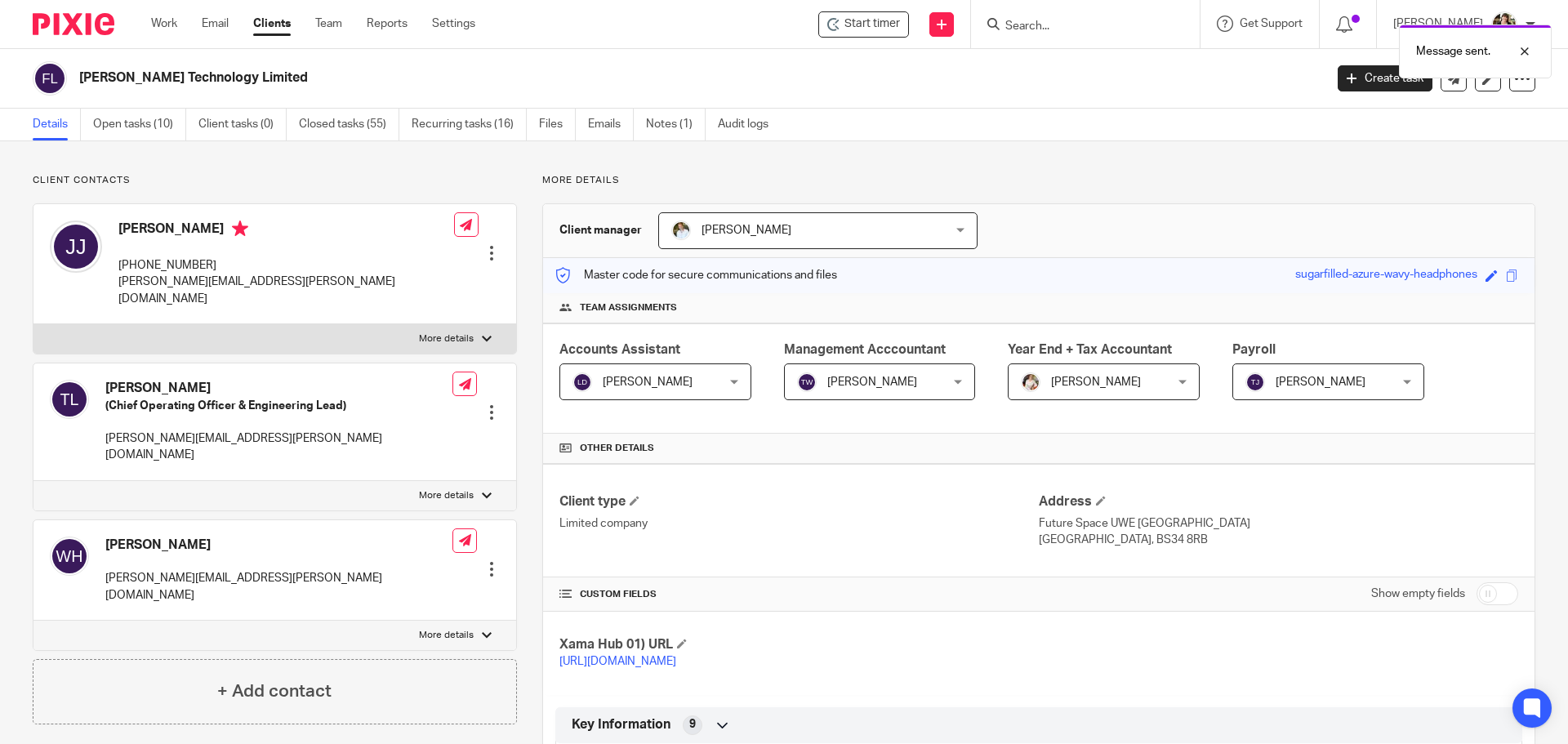
click at [183, 27] on ul "Work Email Clients Team Reports Settings" at bounding box center [326, 24] width 349 height 16
click at [1056, 16] on form at bounding box center [1090, 24] width 174 height 21
click at [1043, 27] on input "Search" at bounding box center [1077, 27] width 147 height 15
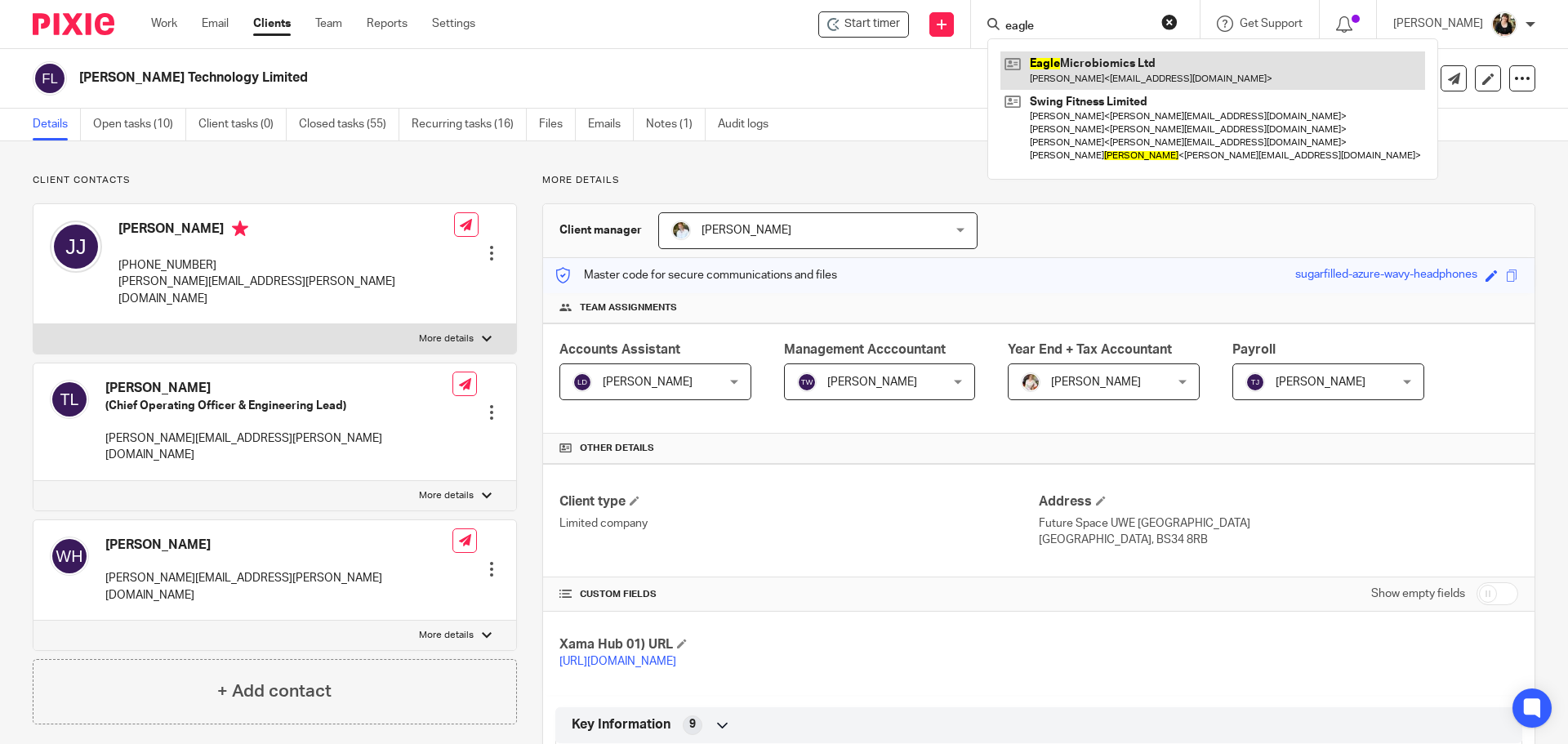
type input "eagle"
click at [1089, 71] on link at bounding box center [1213, 71] width 425 height 38
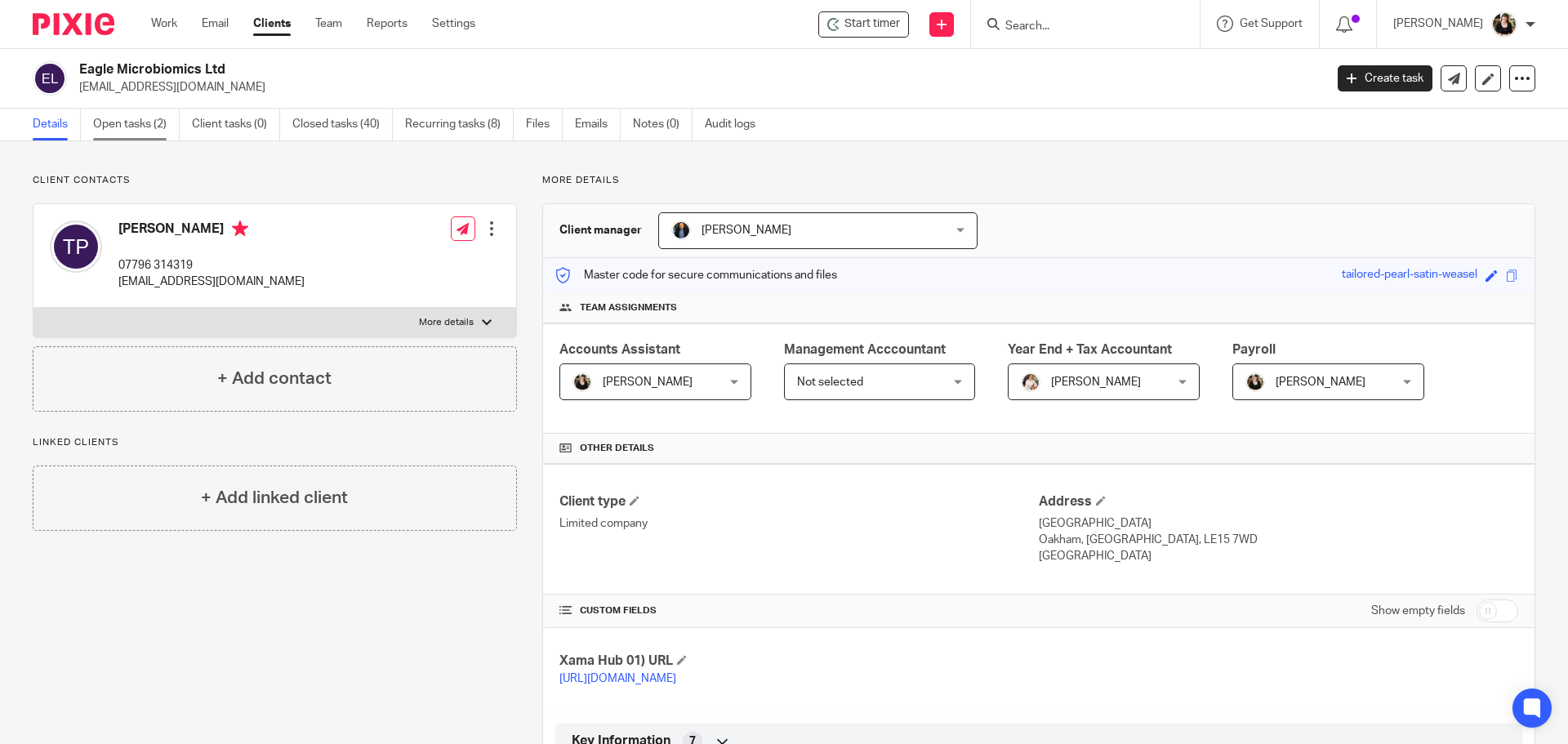
click at [157, 136] on link "Open tasks (2)" at bounding box center [136, 124] width 86 height 32
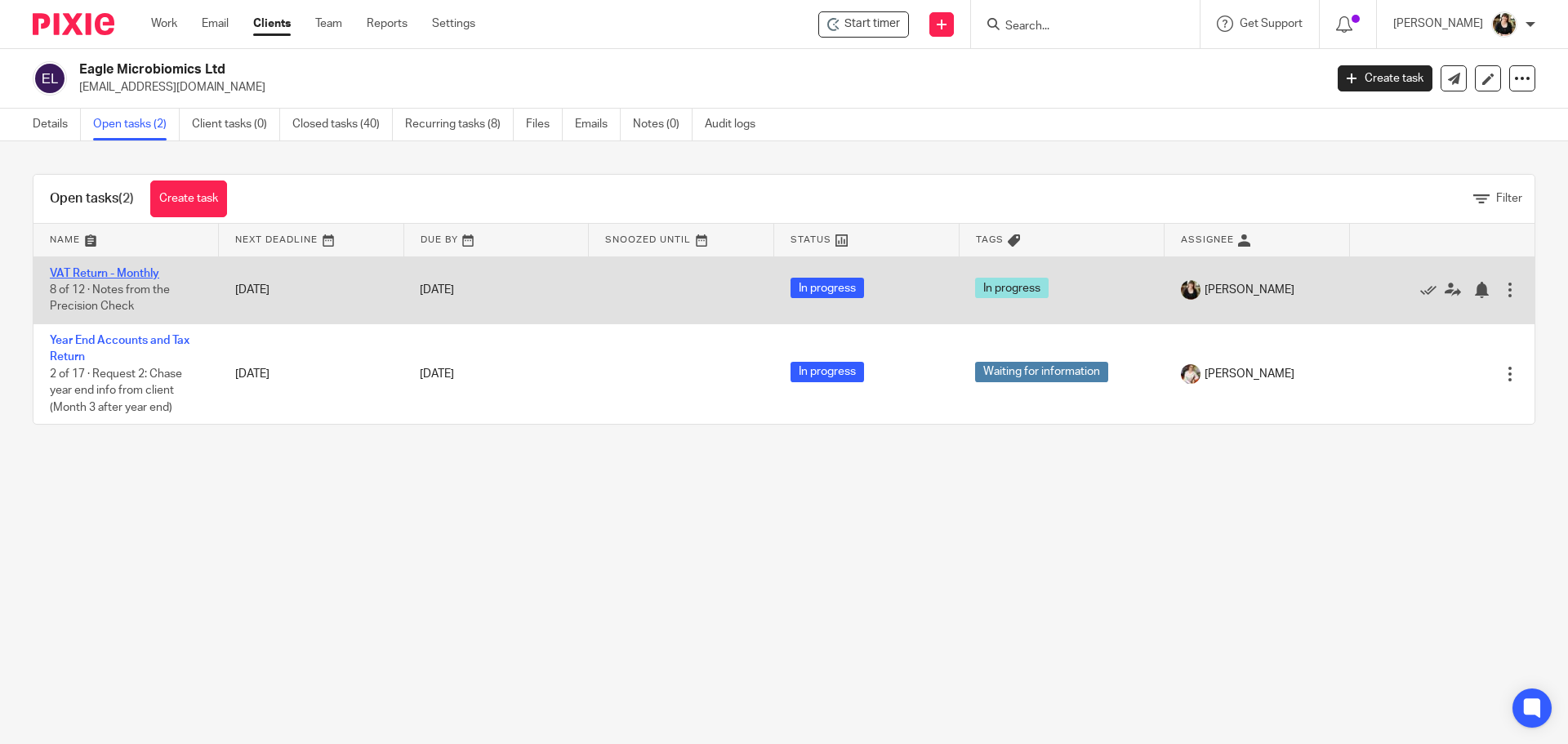
click at [95, 267] on link "VAT Return - Monthly" at bounding box center [105, 273] width 109 height 12
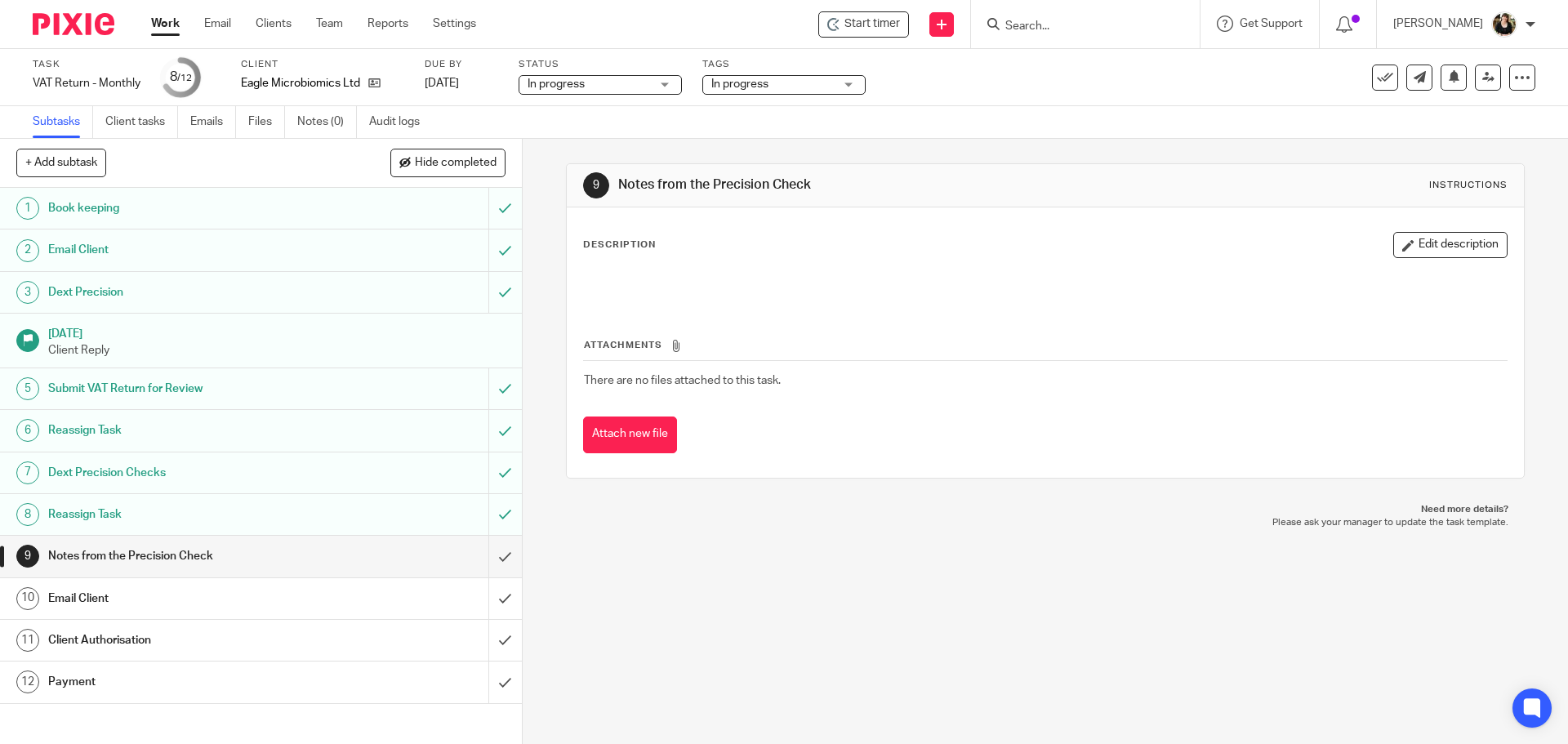
click at [886, 40] on div "Start timer Send new email Create task Add client Get Support Contact via email…" at bounding box center [1034, 24] width 1068 height 49
click at [886, 27] on span "Start timer" at bounding box center [872, 24] width 55 height 17
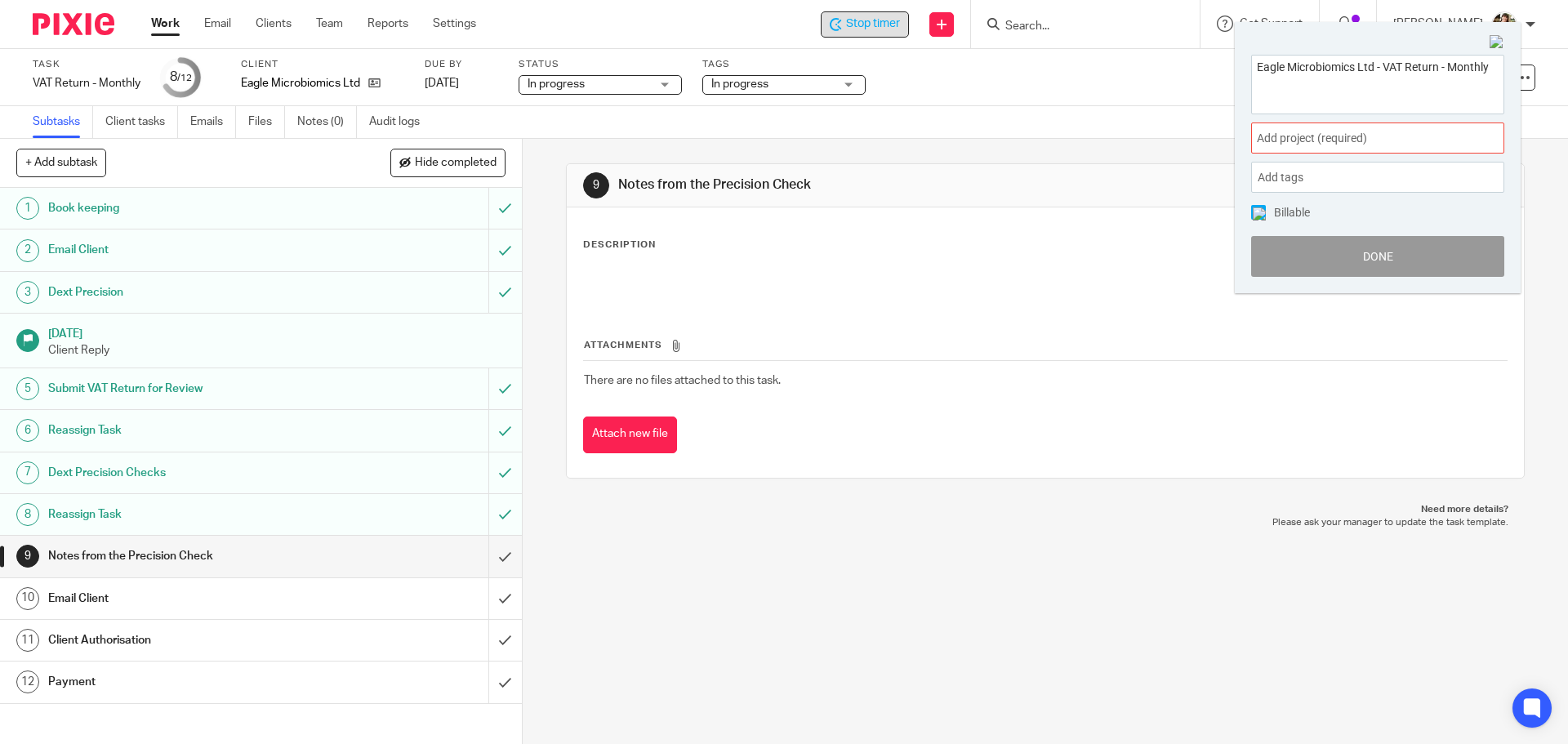
click at [1403, 137] on span "Add project (required) :" at bounding box center [1360, 138] width 206 height 17
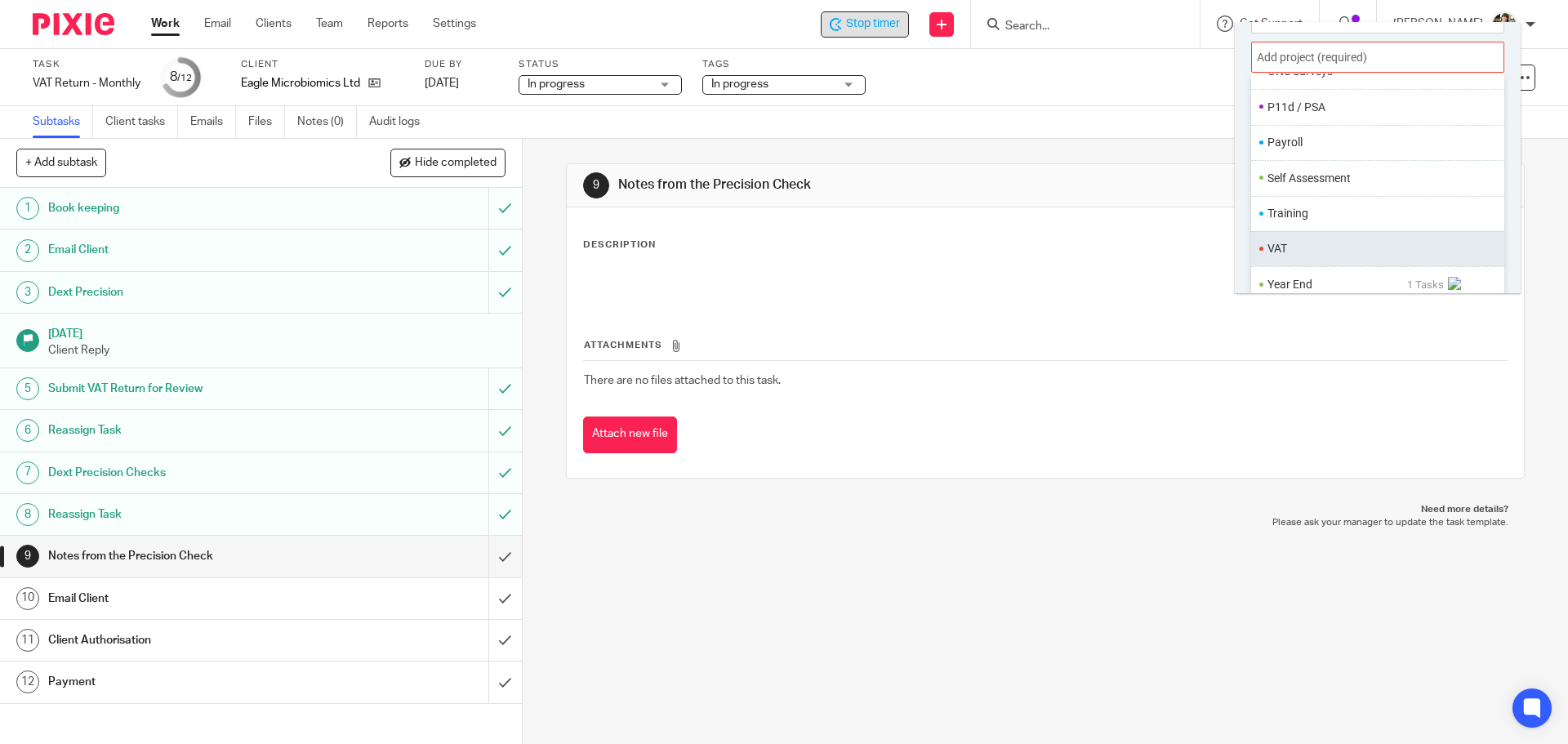
scroll to position [611, 0]
click at [1319, 235] on li "VAT" at bounding box center [1374, 239] width 213 height 17
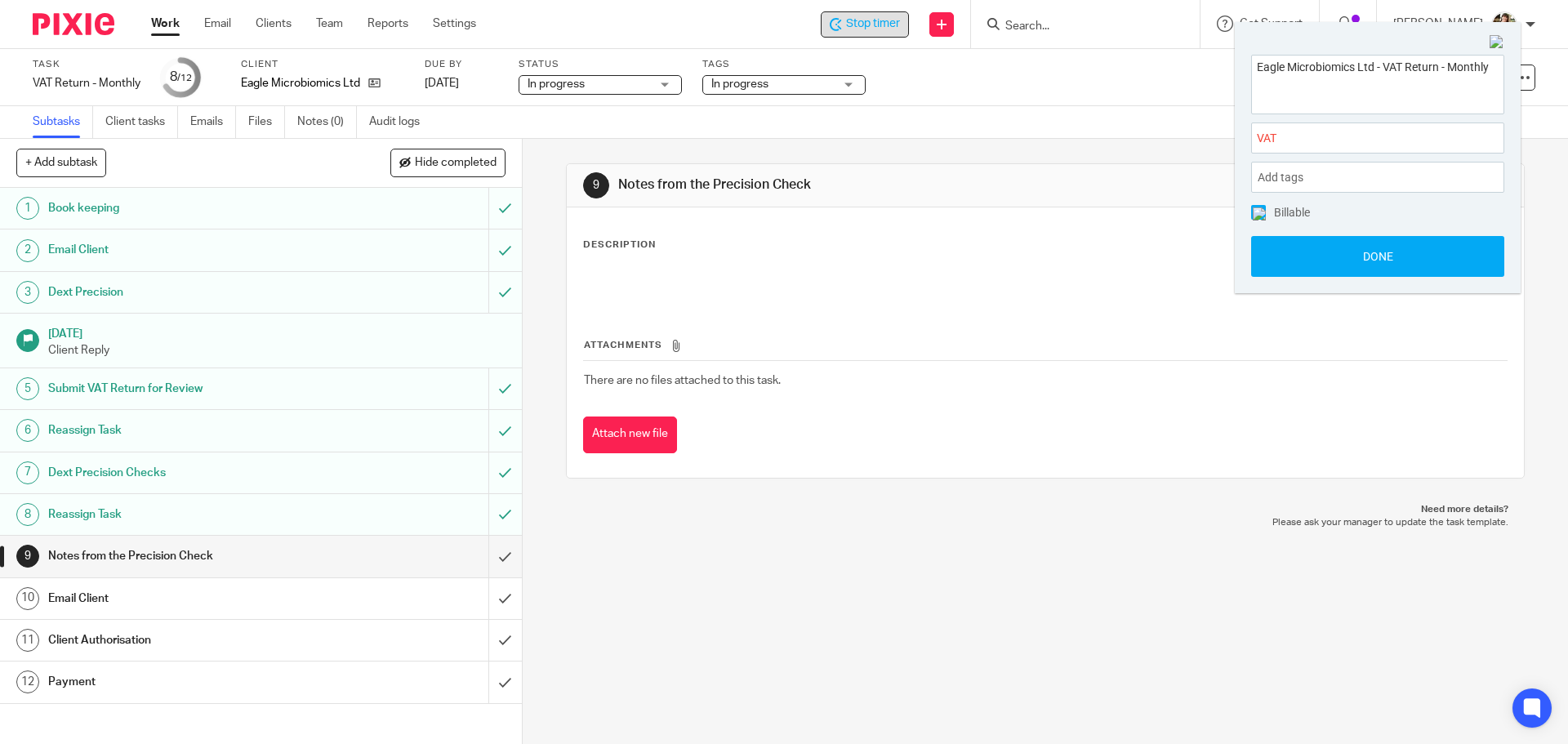
scroll to position [0, 0]
click at [1367, 259] on button "Done" at bounding box center [1378, 257] width 254 height 41
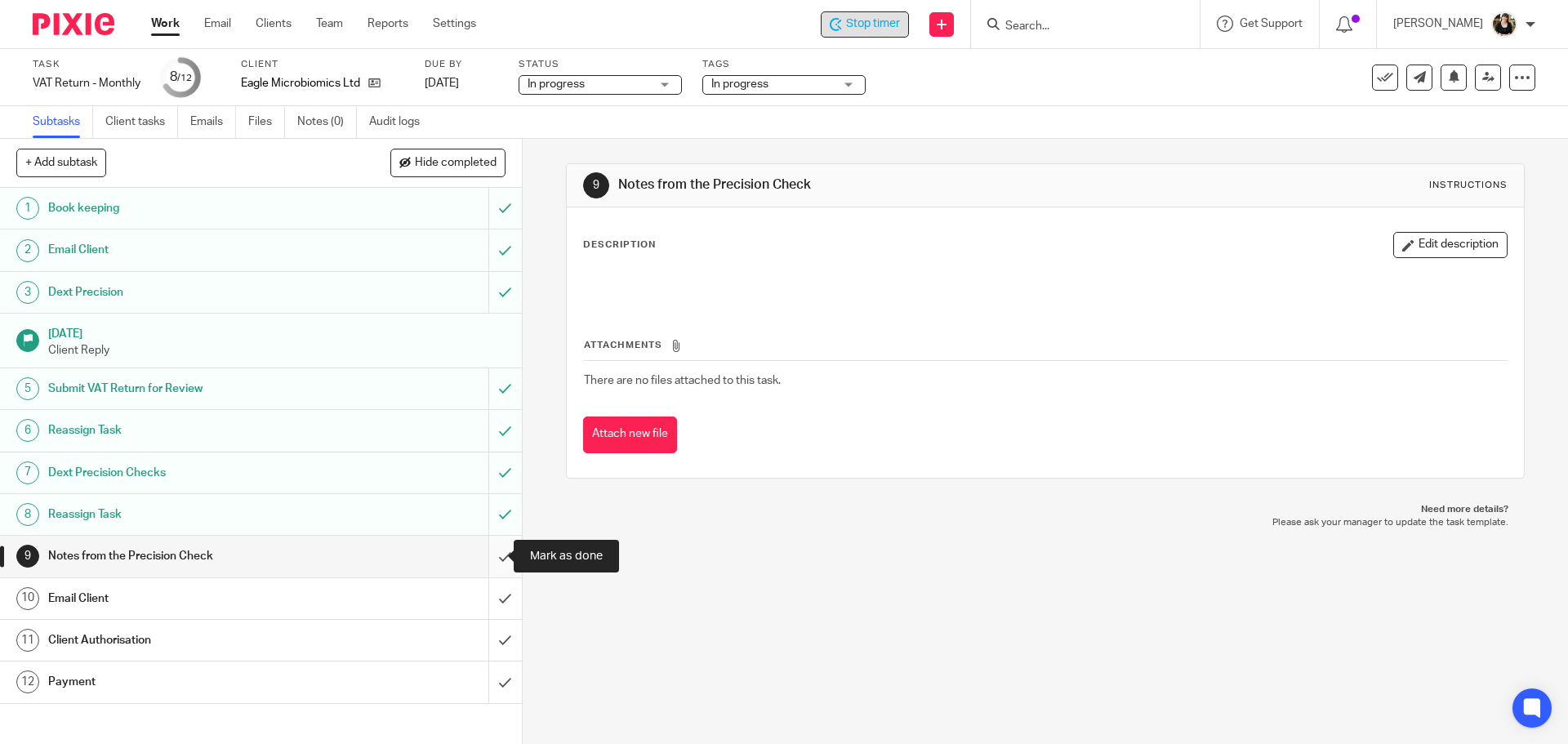
click at [495, 559] on input "submit" at bounding box center [261, 556] width 522 height 41
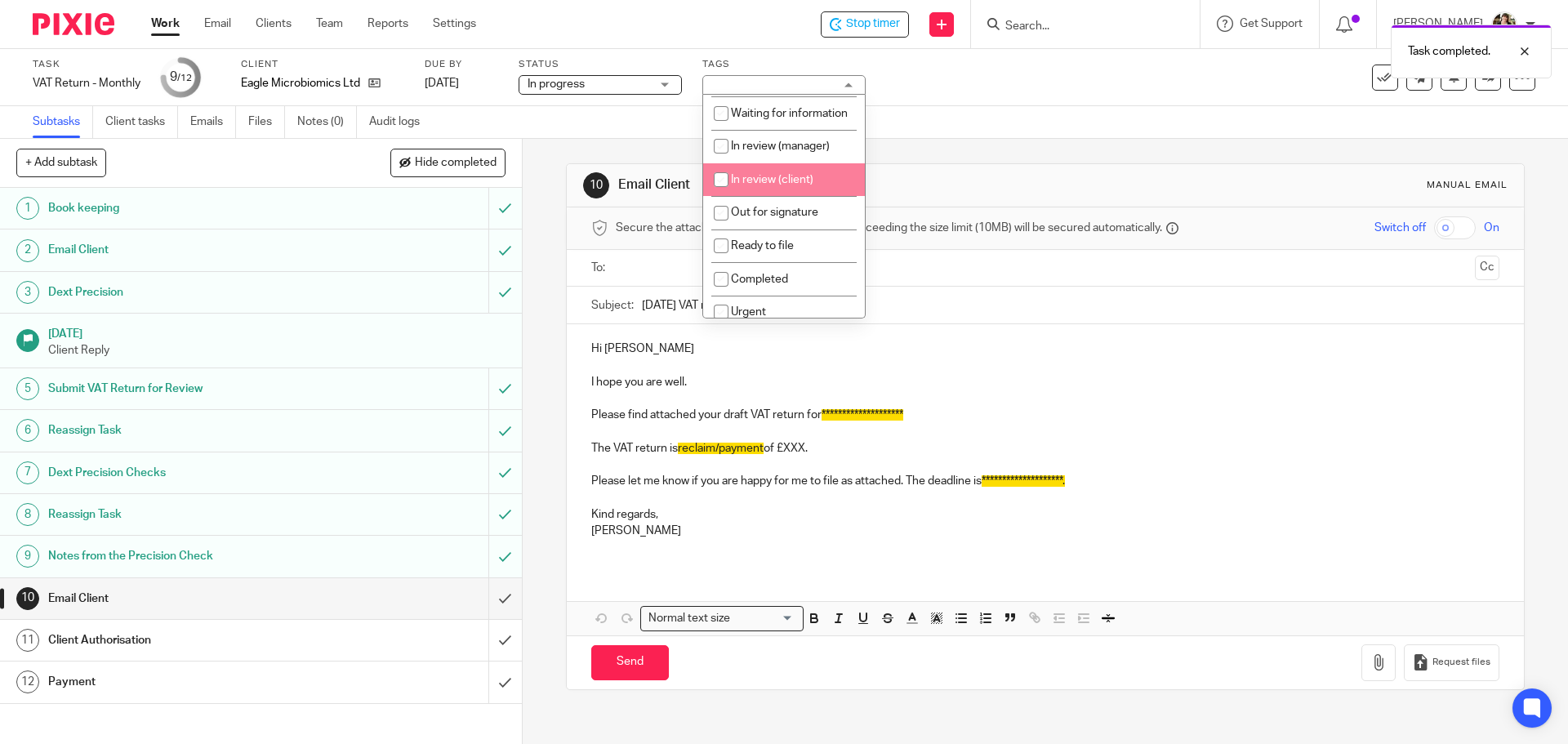
click at [793, 189] on li "In review (client)" at bounding box center [784, 179] width 161 height 34
checkbox input "true"
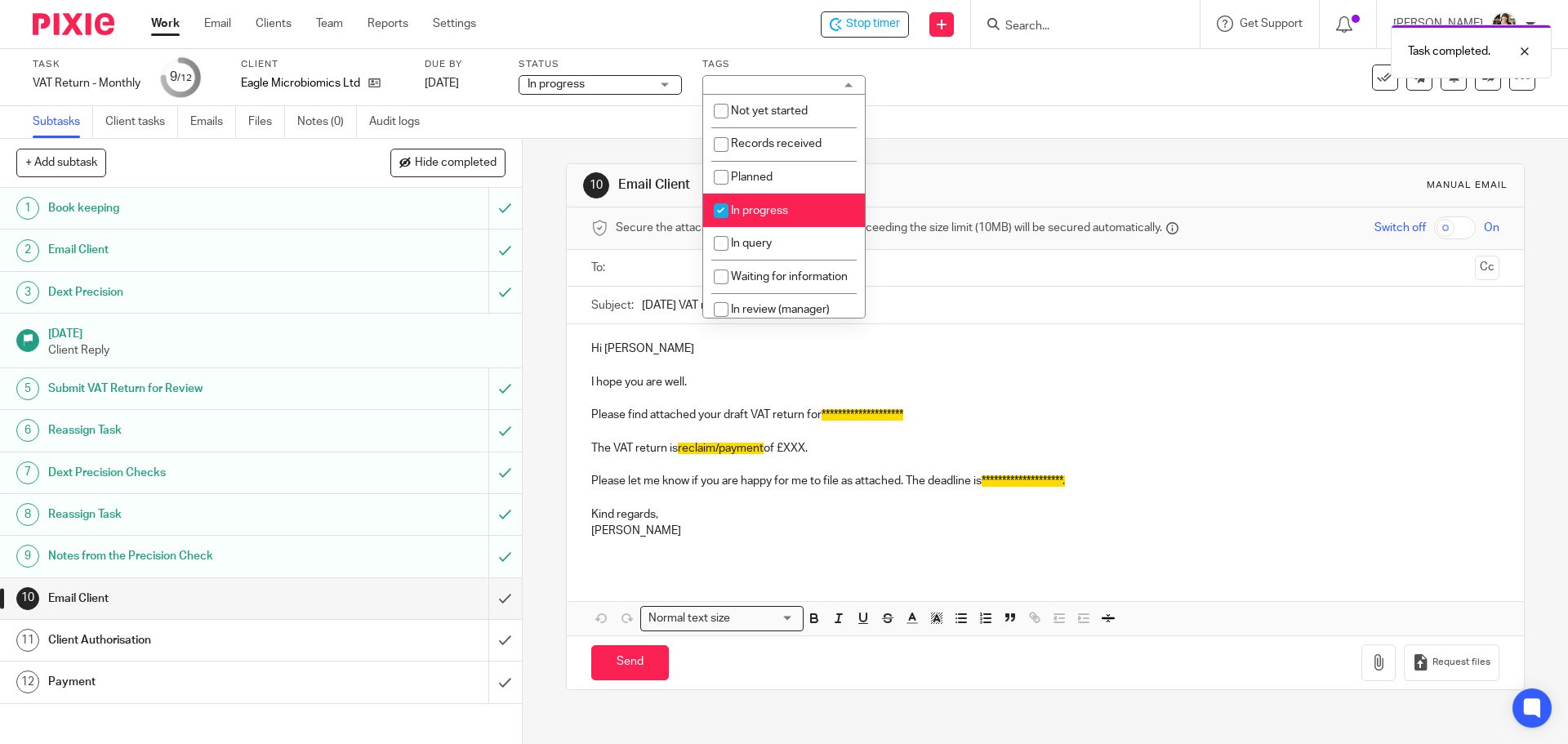
click at [757, 210] on span "In progress" at bounding box center [759, 211] width 57 height 12
checkbox input "false"
click at [617, 268] on ul at bounding box center [1045, 268] width 857 height 27
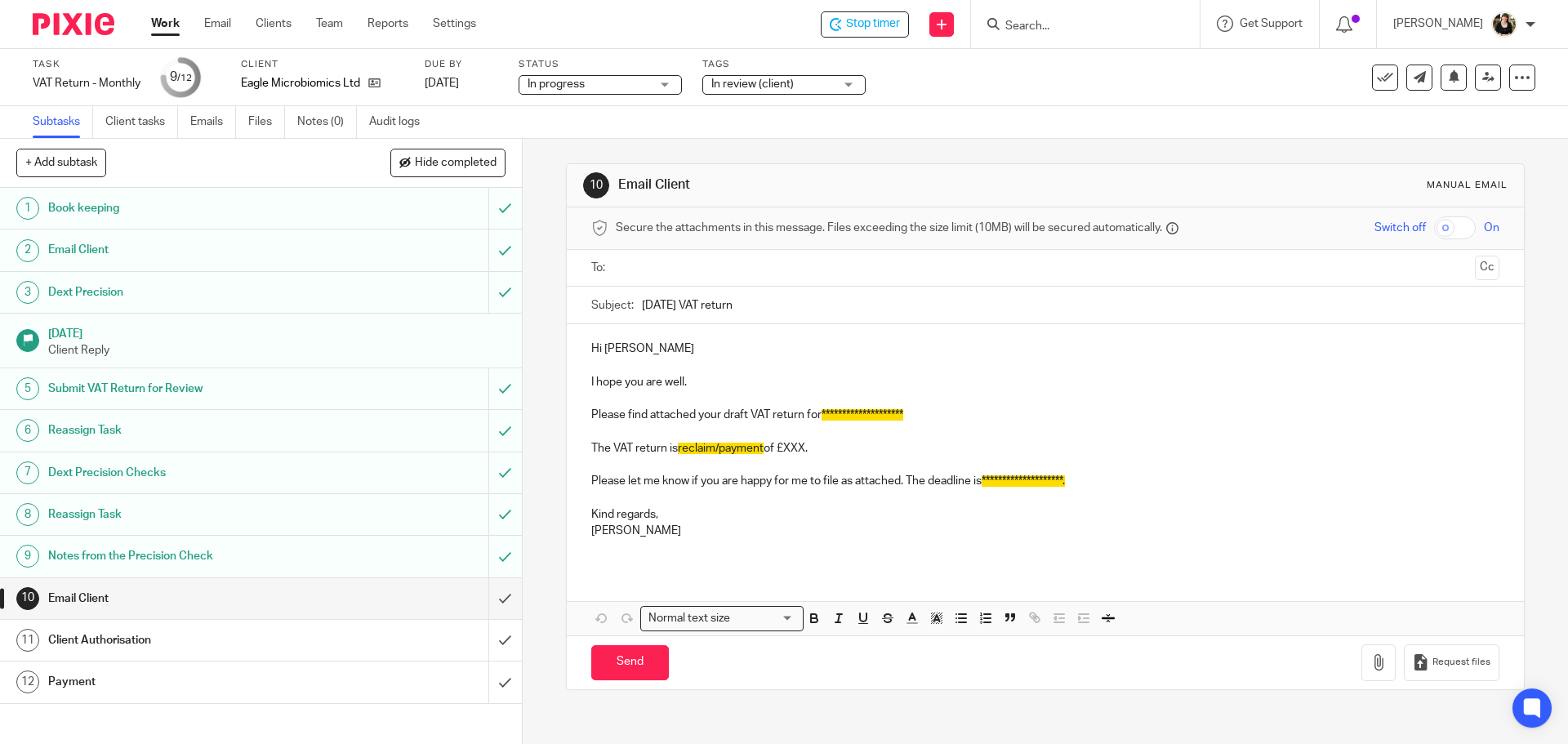
click at [621, 269] on input "text" at bounding box center [1045, 268] width 846 height 19
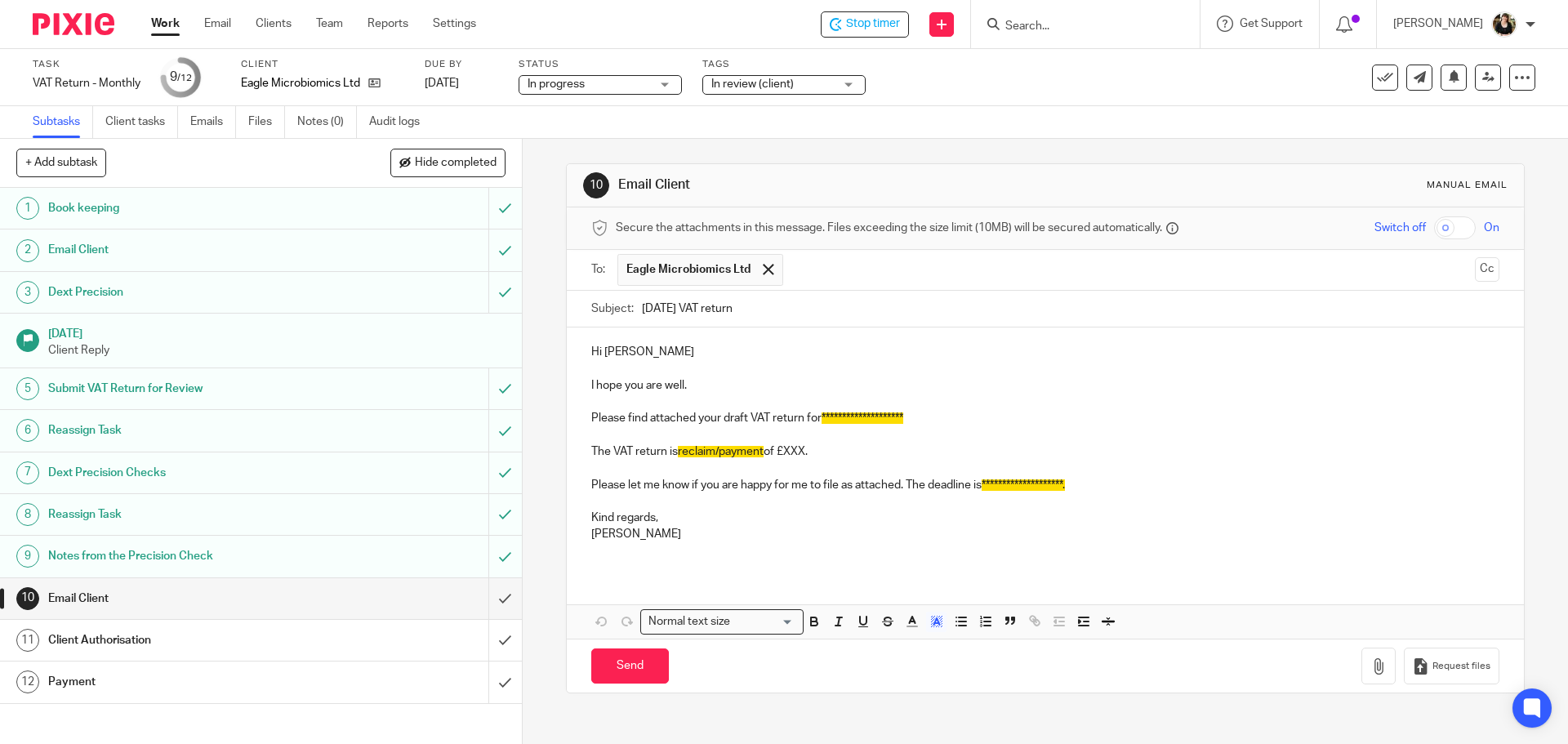
click at [825, 413] on span "**********" at bounding box center [862, 418] width 81 height 12
drag, startPoint x: 821, startPoint y: 416, endPoint x: 913, endPoint y: 419, distance: 92.0
click at [913, 419] on p "**********" at bounding box center [1045, 418] width 907 height 16
click at [934, 624] on line "button" at bounding box center [936, 624] width 4 height 0
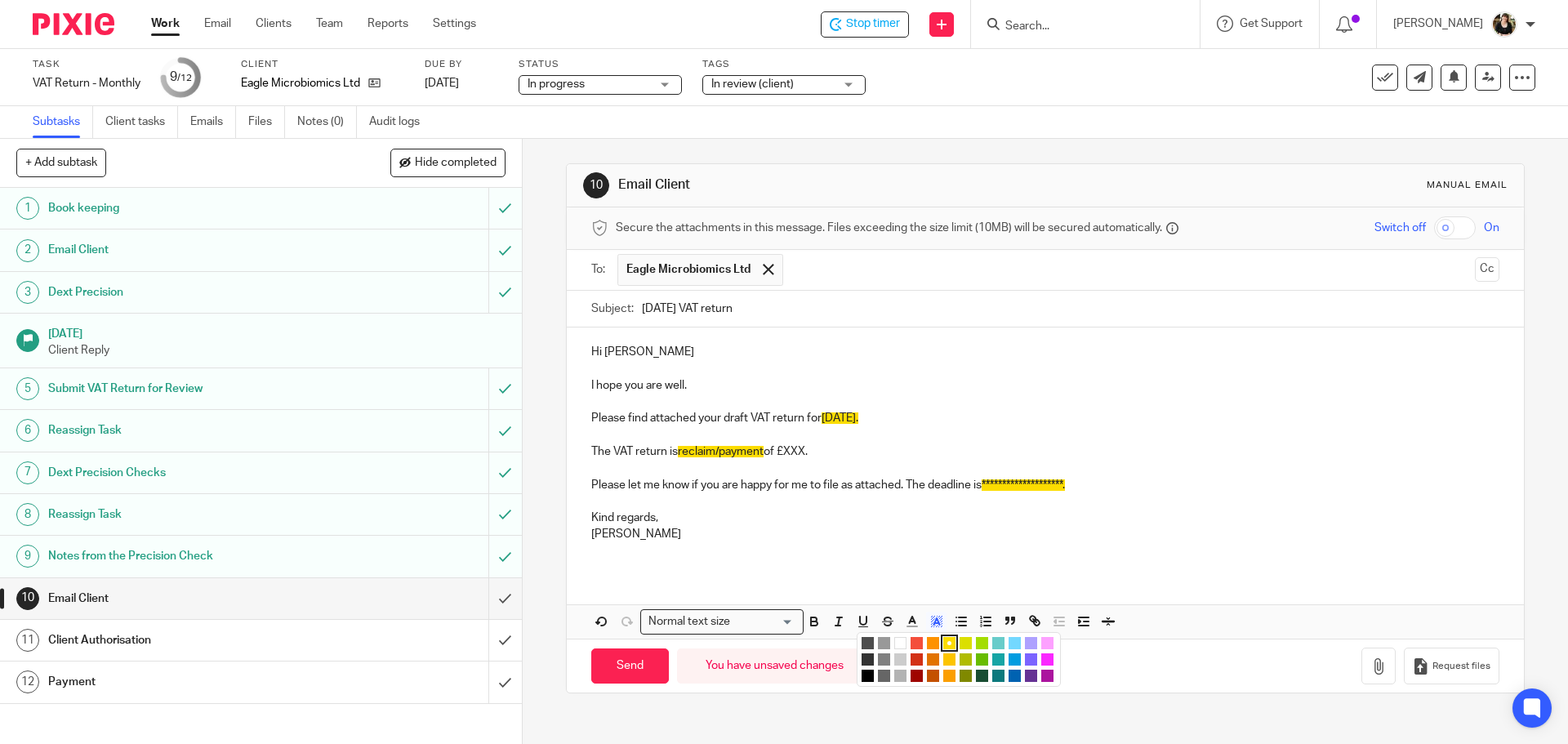
click at [900, 640] on li "color:#FFFFFF" at bounding box center [900, 643] width 12 height 12
click at [757, 472] on p at bounding box center [1045, 468] width 907 height 16
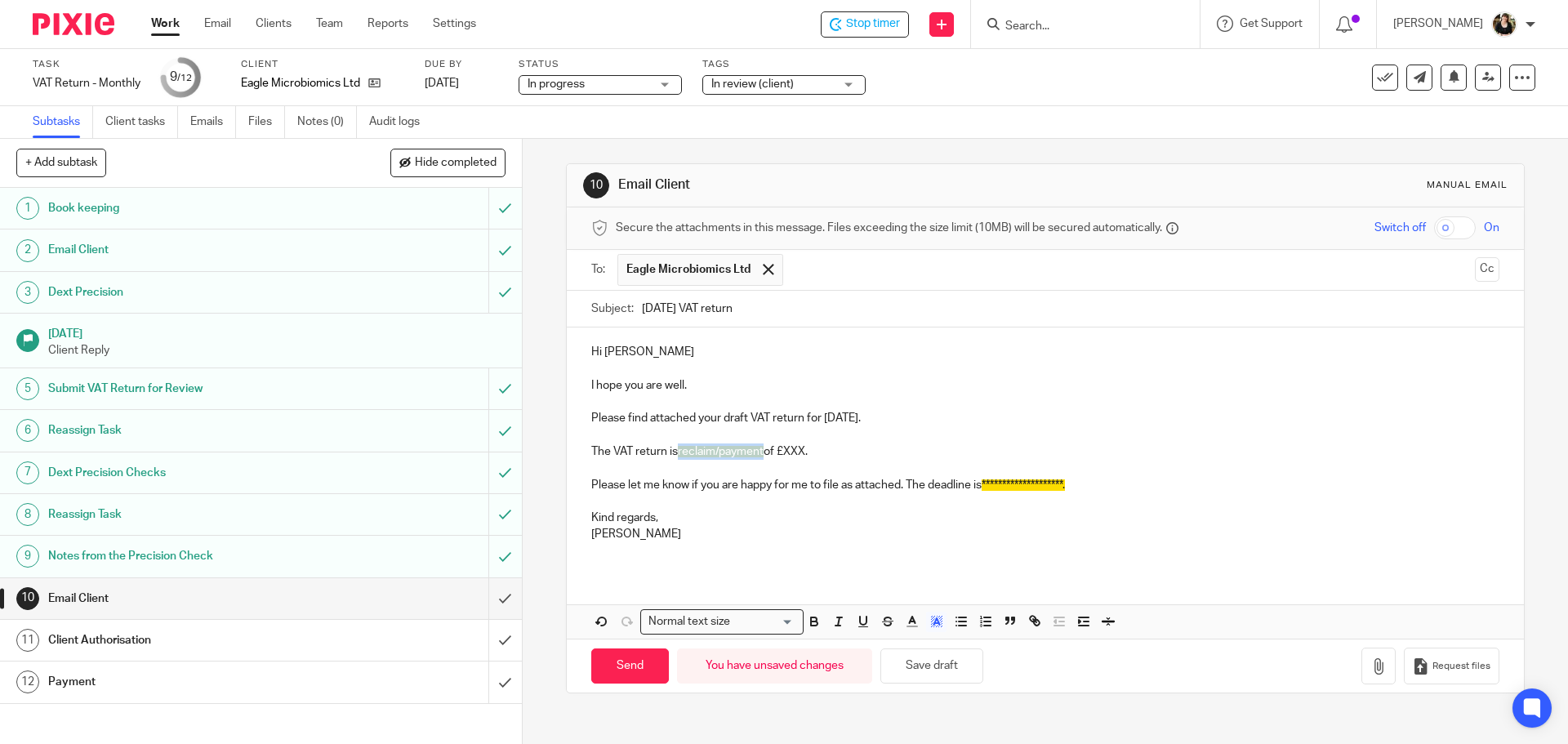
drag, startPoint x: 676, startPoint y: 456, endPoint x: 761, endPoint y: 458, distance: 85.0
click at [761, 458] on p "The VAT return is reclaim/payment of £XXX." at bounding box center [1045, 452] width 907 height 16
click at [774, 453] on p "The VAT return is payment of £" at bounding box center [1045, 452] width 907 height 16
drag, startPoint x: 675, startPoint y: 452, endPoint x: 729, endPoint y: 454, distance: 54.0
click at [729, 454] on p "The VAT return is payment of £263.60." at bounding box center [1045, 452] width 907 height 16
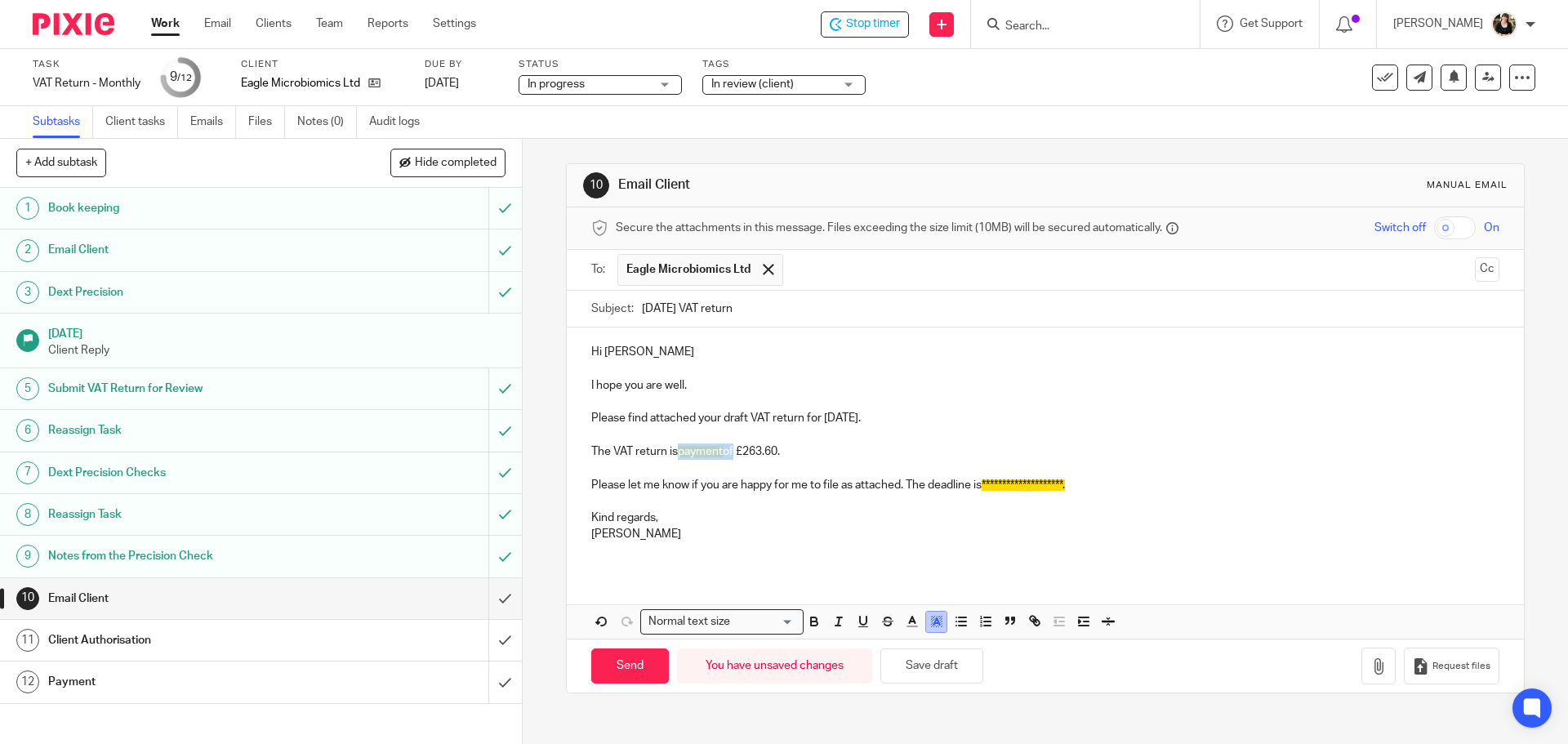
click at [939, 624] on button "button" at bounding box center [936, 621] width 21 height 21
click at [896, 644] on li "color:#FFFFFF" at bounding box center [900, 643] width 12 height 12
click at [615, 462] on p at bounding box center [1045, 468] width 907 height 16
click at [654, 453] on p "The VAT return is payment of £263.60." at bounding box center [1045, 452] width 907 height 16
click at [673, 458] on p "The VAT return is payment of £263.60." at bounding box center [1045, 452] width 907 height 16
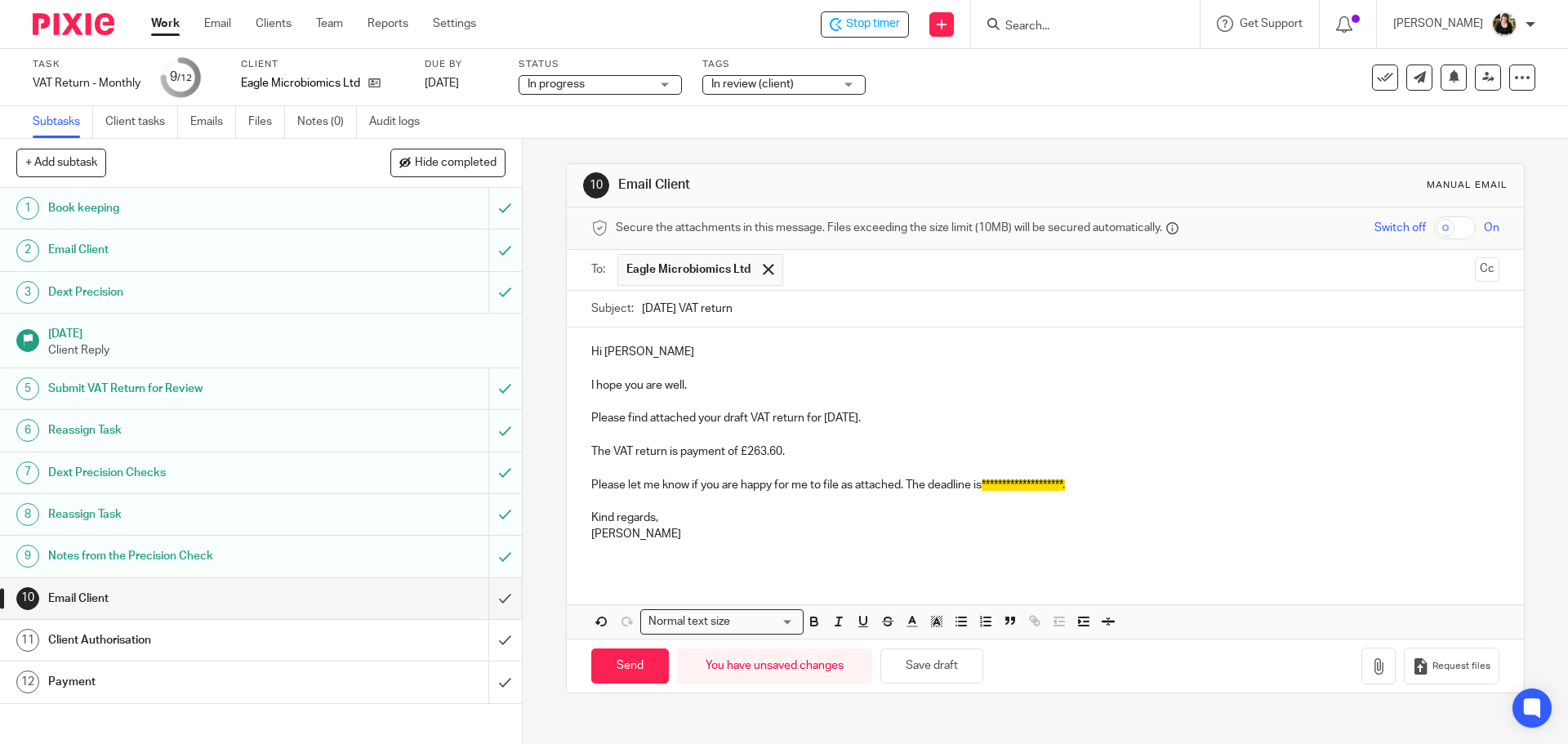
click at [730, 456] on p "The VAT return is payment of £263.60." at bounding box center [1045, 452] width 907 height 16
click at [976, 489] on p "**********" at bounding box center [1045, 485] width 907 height 16
click at [931, 626] on icon "button" at bounding box center [937, 621] width 15 height 15
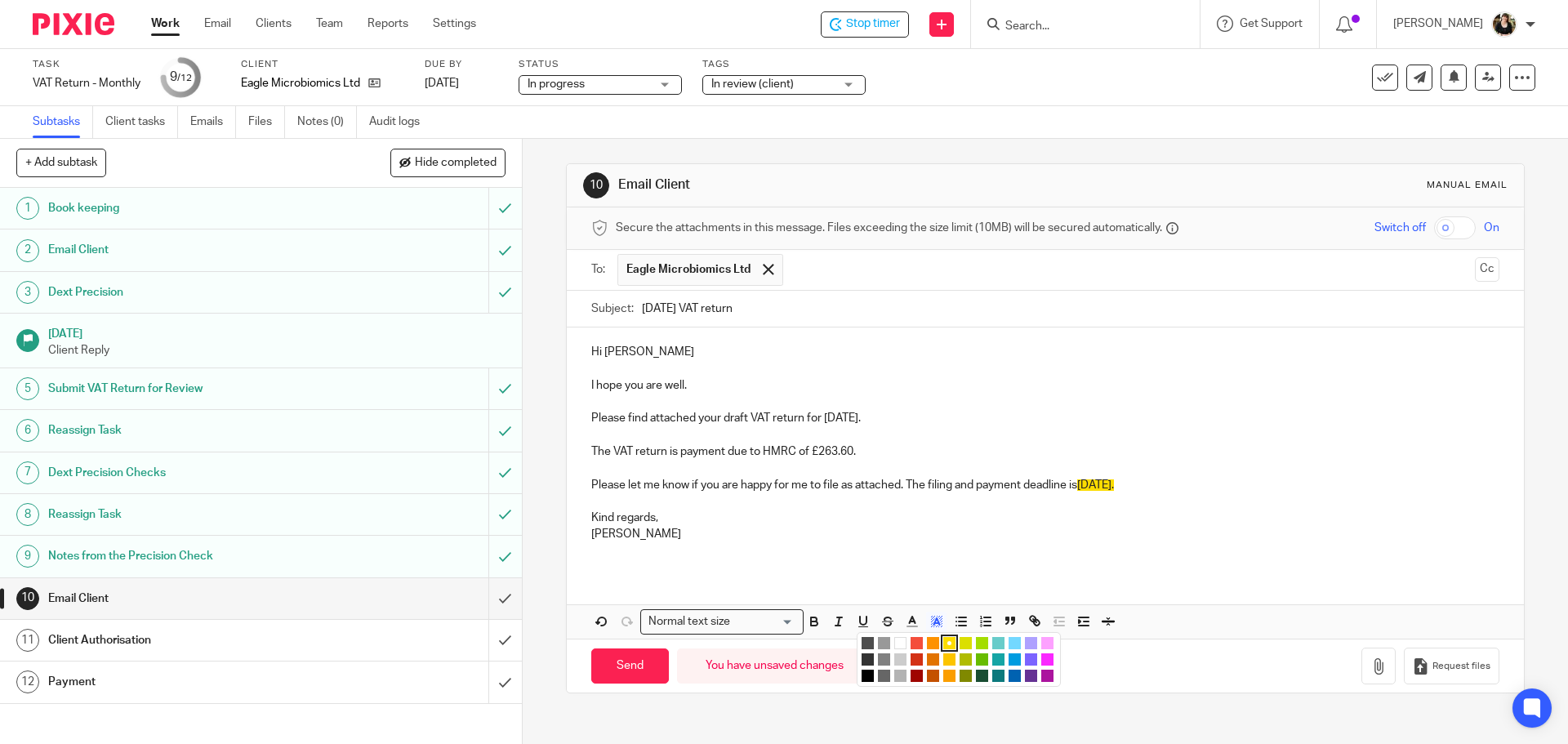
click at [896, 639] on li "color:#FFFFFF" at bounding box center [900, 643] width 12 height 12
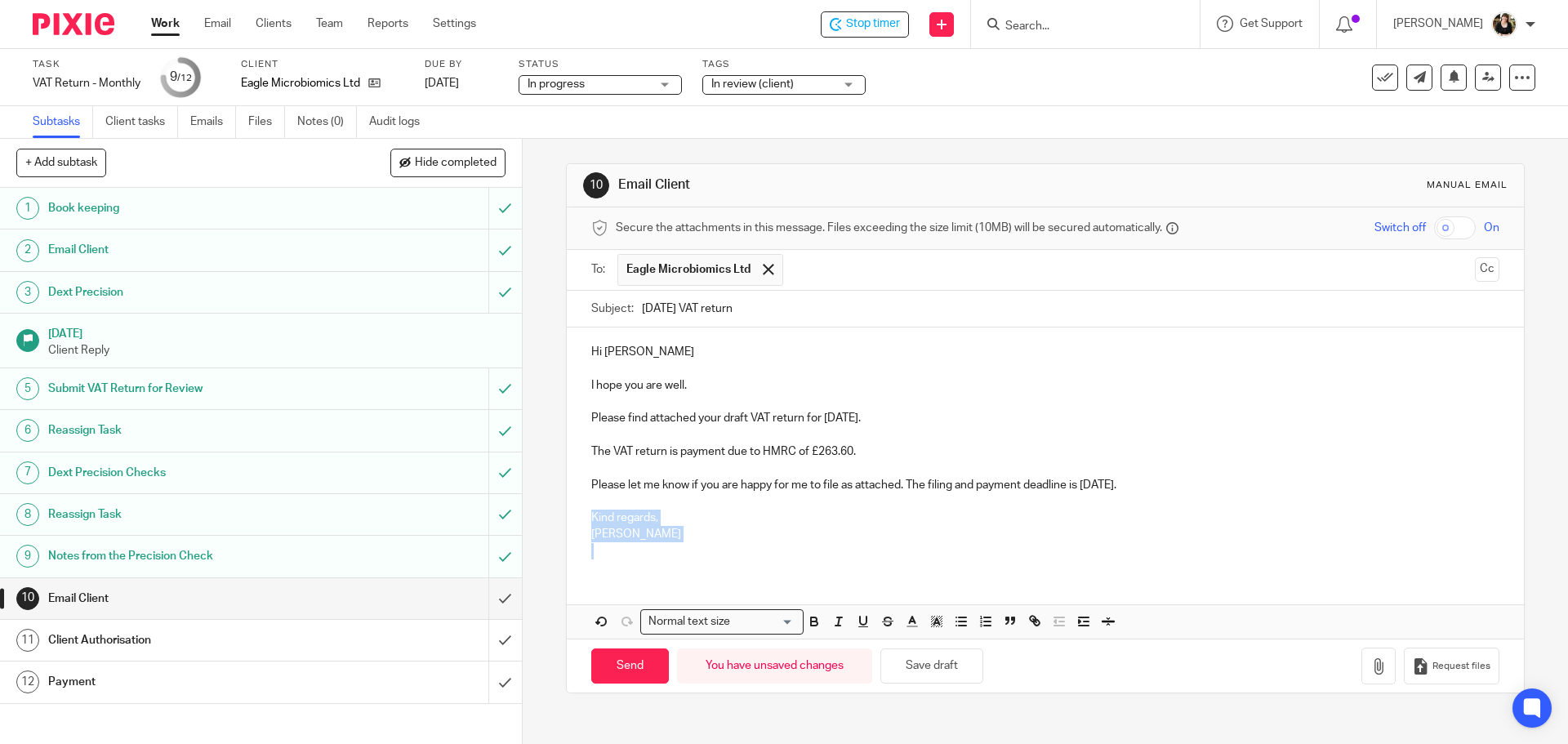
drag, startPoint x: 579, startPoint y: 514, endPoint x: 689, endPoint y: 546, distance: 114.6
click at [689, 546] on div "Hi Tim I hope you are well. Please find attached your draft VAT return for July…" at bounding box center [1045, 449] width 956 height 244
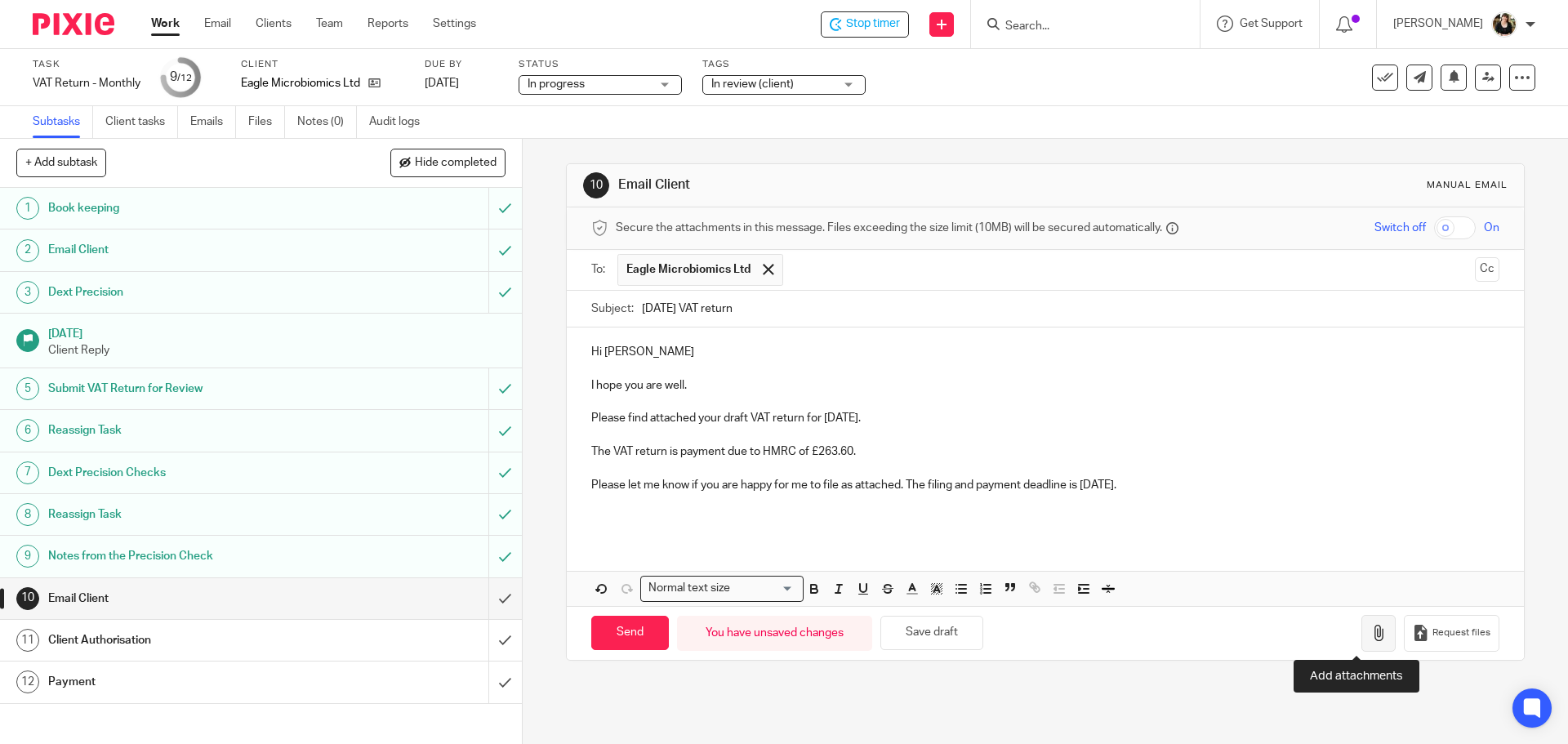
click at [1370, 631] on icon "button" at bounding box center [1379, 633] width 16 height 16
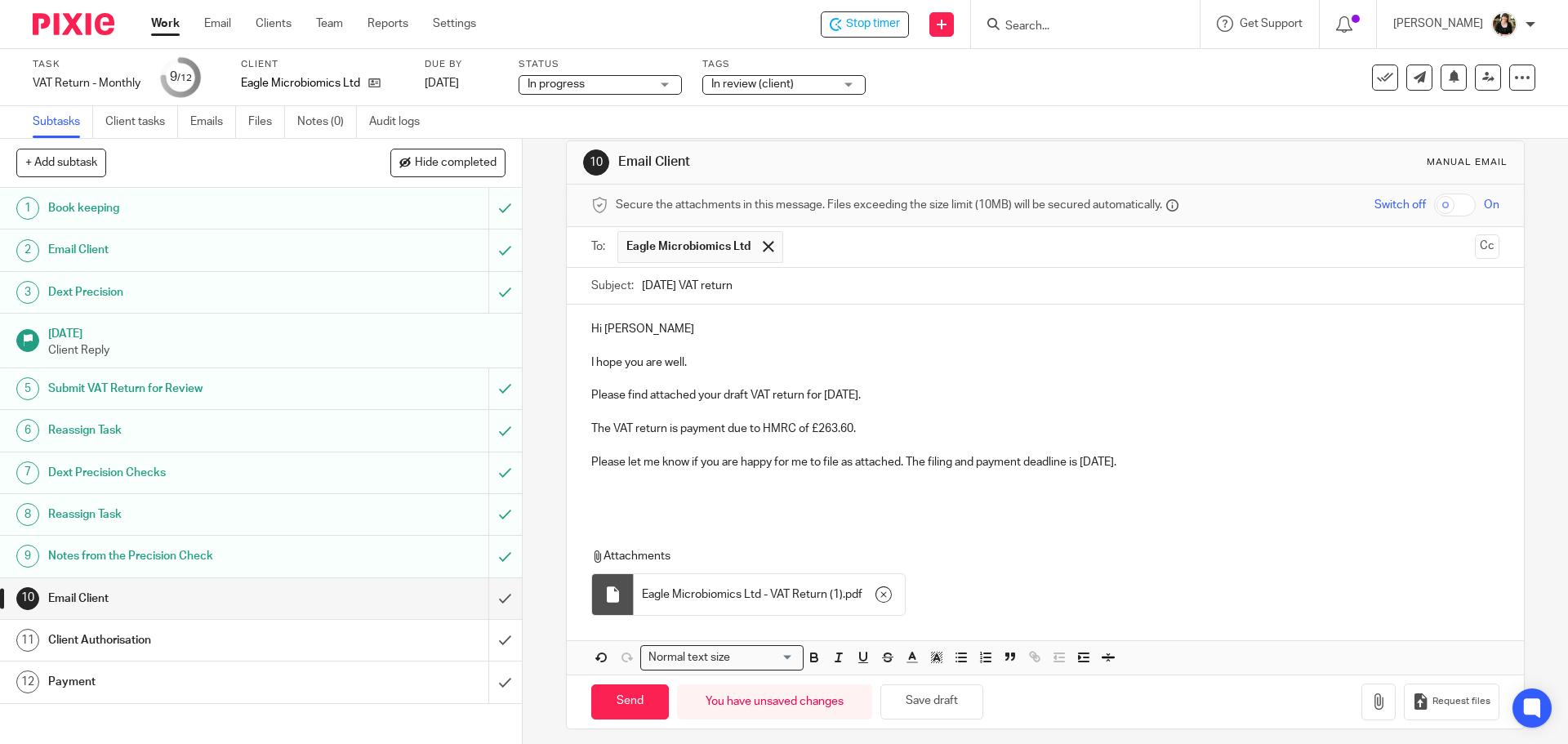
scroll to position [33, 0]
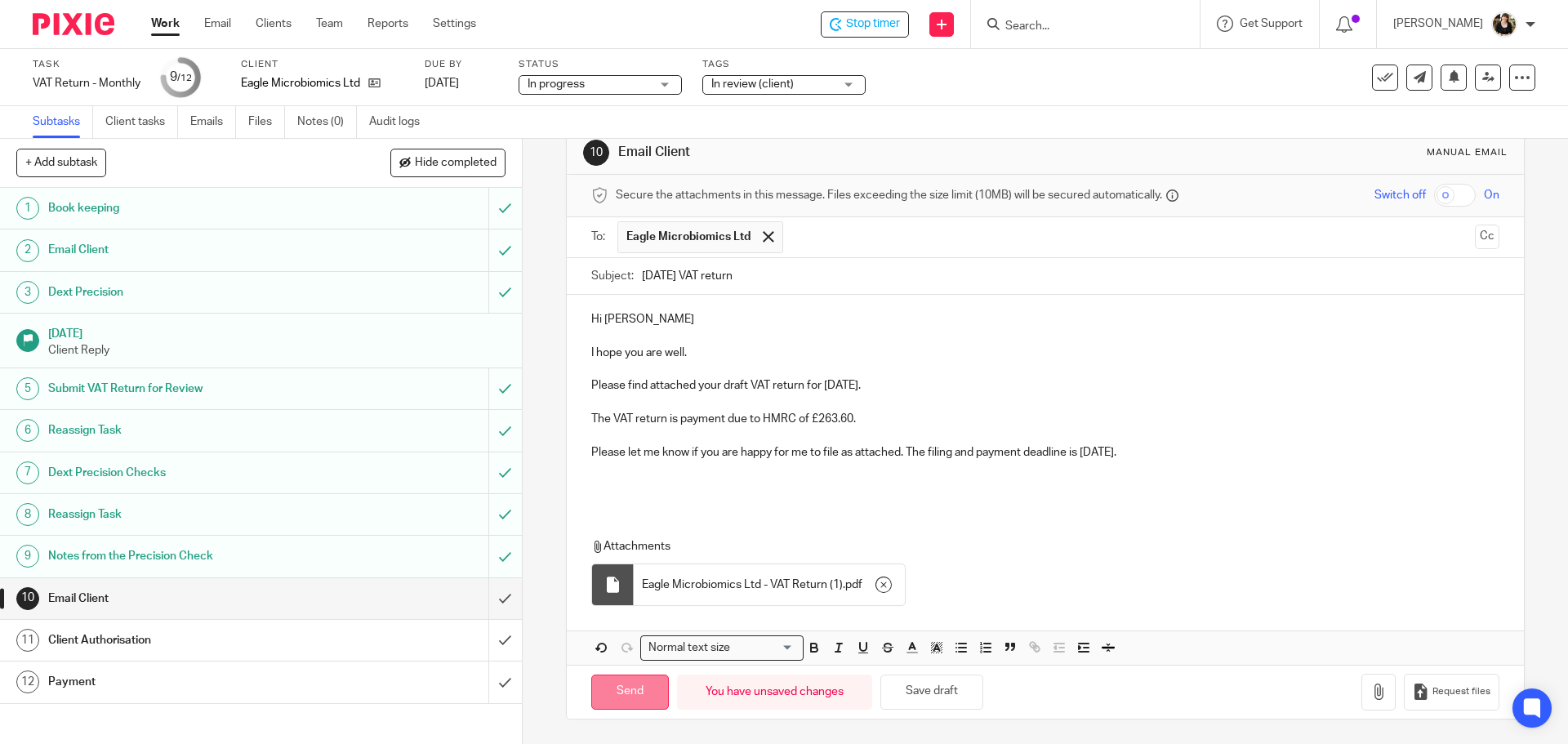
click at [627, 703] on input "Send" at bounding box center [630, 692] width 77 height 35
type input "Sent"
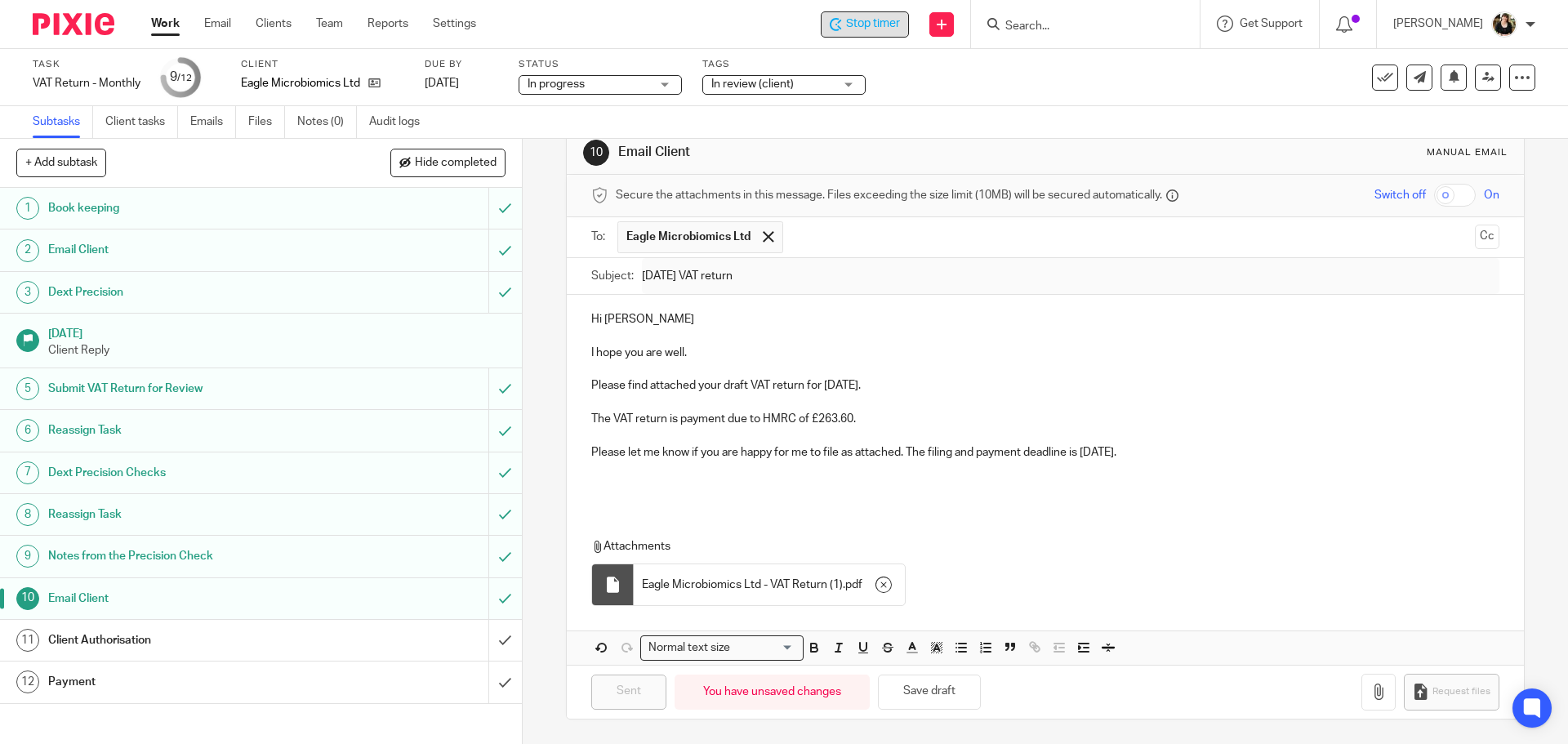
click at [868, 23] on span "Stop timer" at bounding box center [872, 24] width 54 height 17
click at [177, 27] on link "Work" at bounding box center [165, 24] width 29 height 16
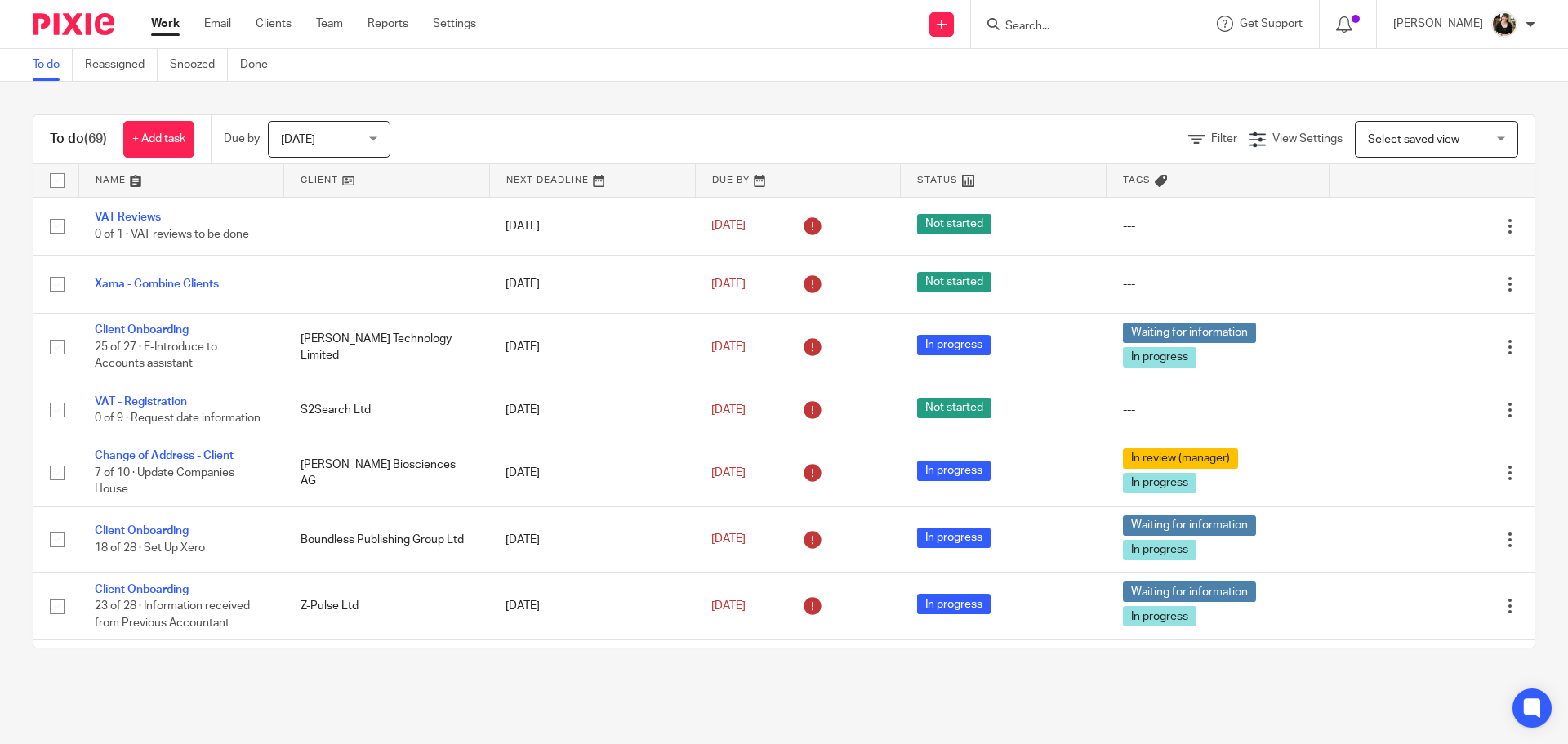
click at [137, 184] on link at bounding box center [181, 180] width 205 height 33
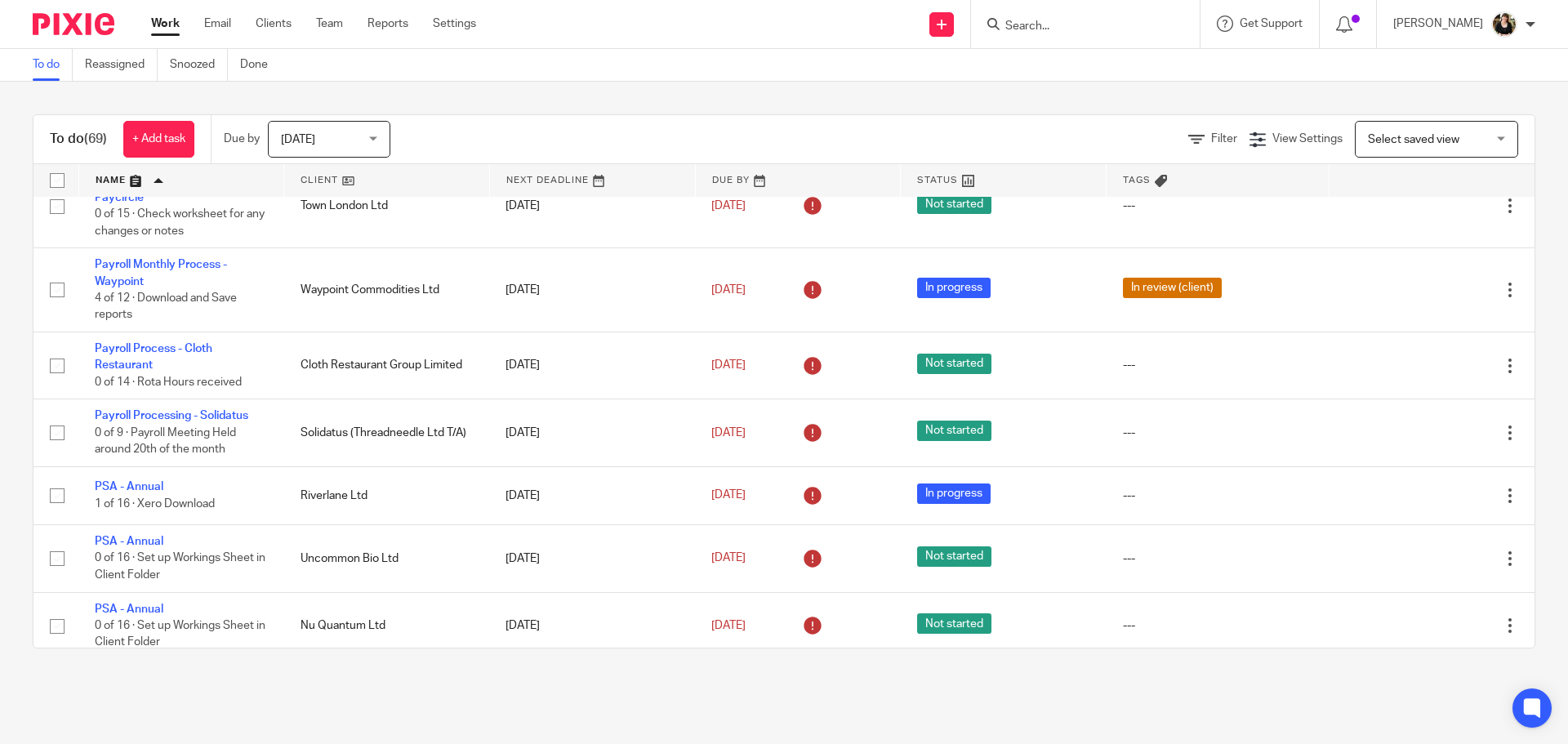
scroll to position [1960, 0]
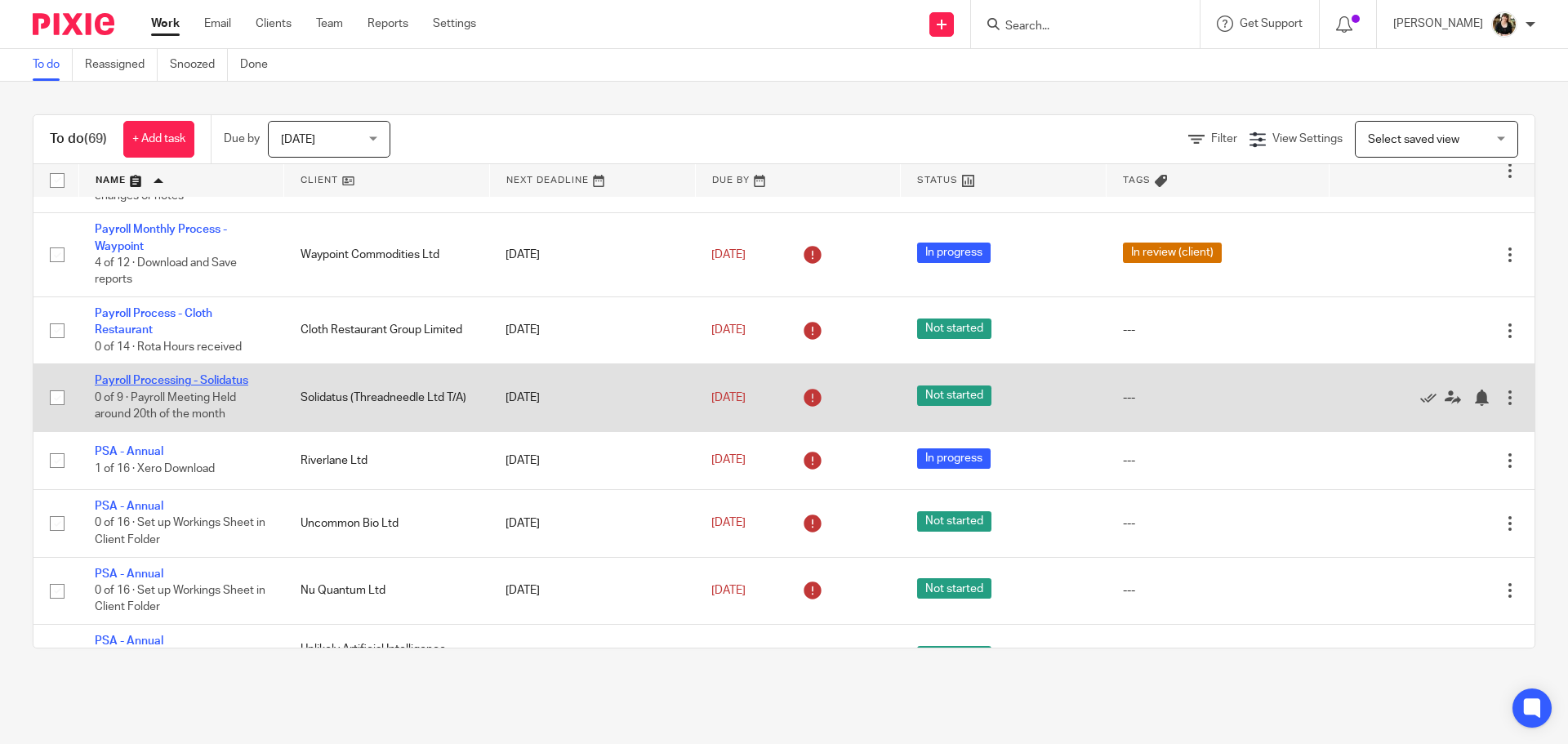
click at [167, 374] on link "Payroll Processing - Solidatus" at bounding box center [171, 380] width 154 height 12
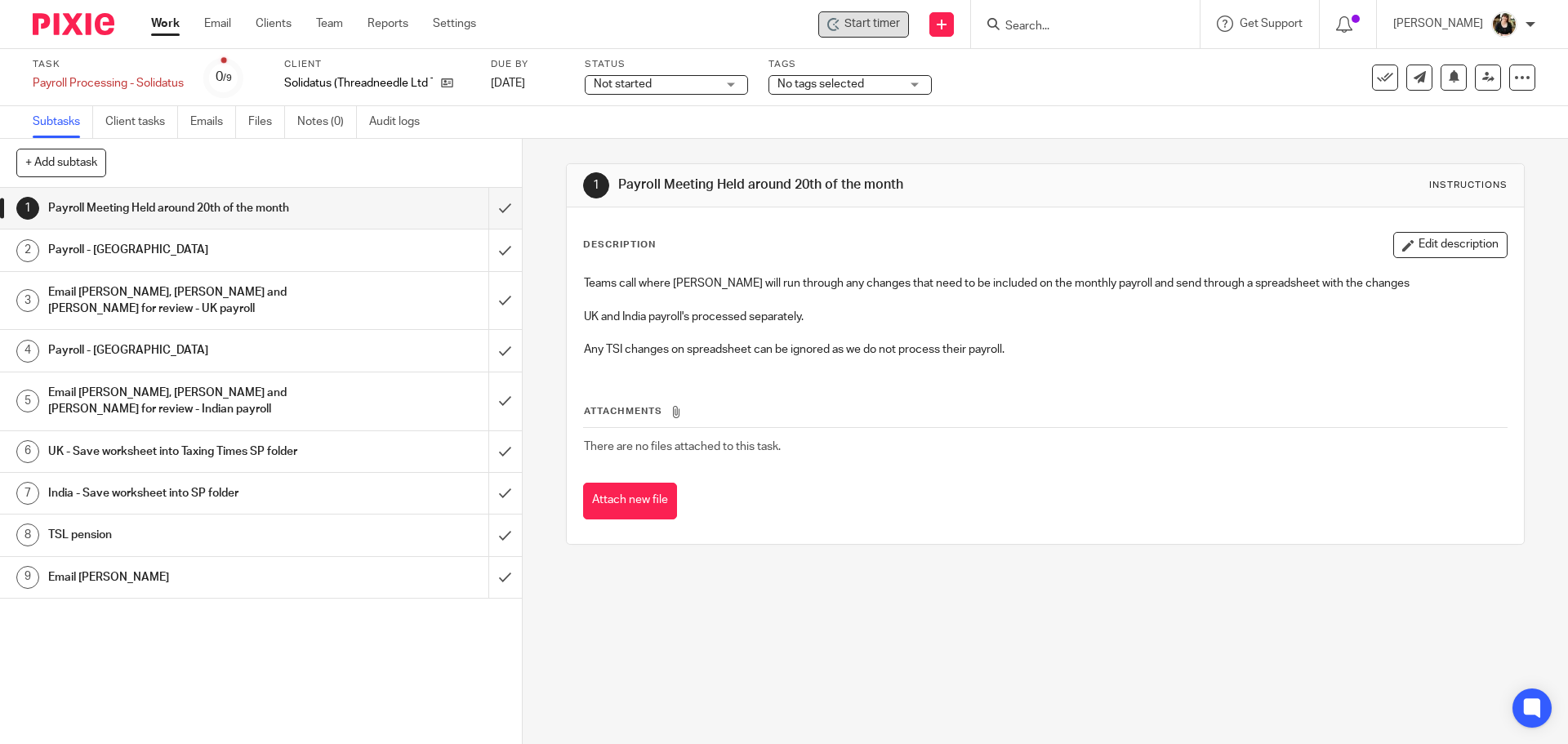
click at [849, 28] on div "Start timer" at bounding box center [863, 24] width 72 height 17
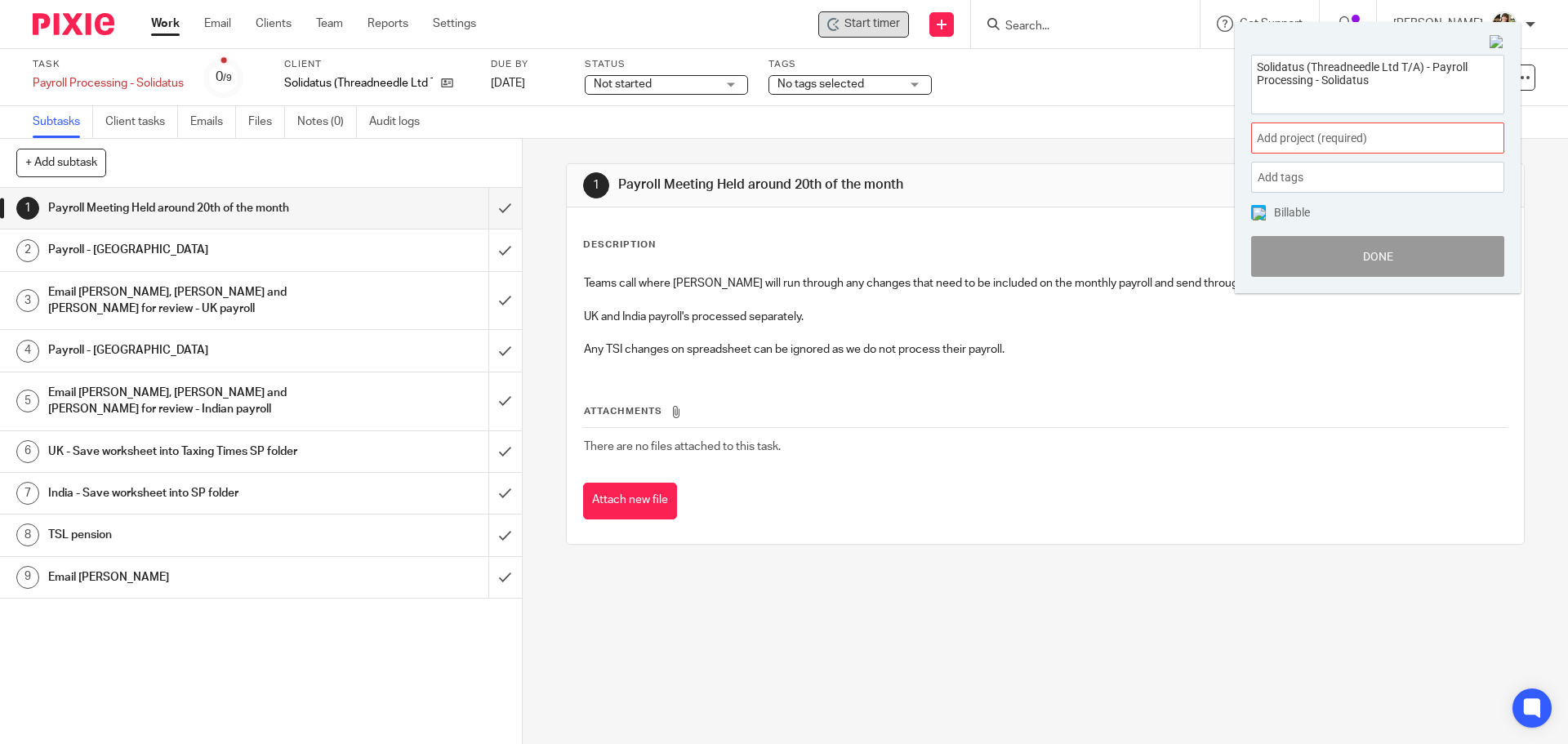
click at [1354, 139] on span "Add project (required) :" at bounding box center [1360, 138] width 206 height 17
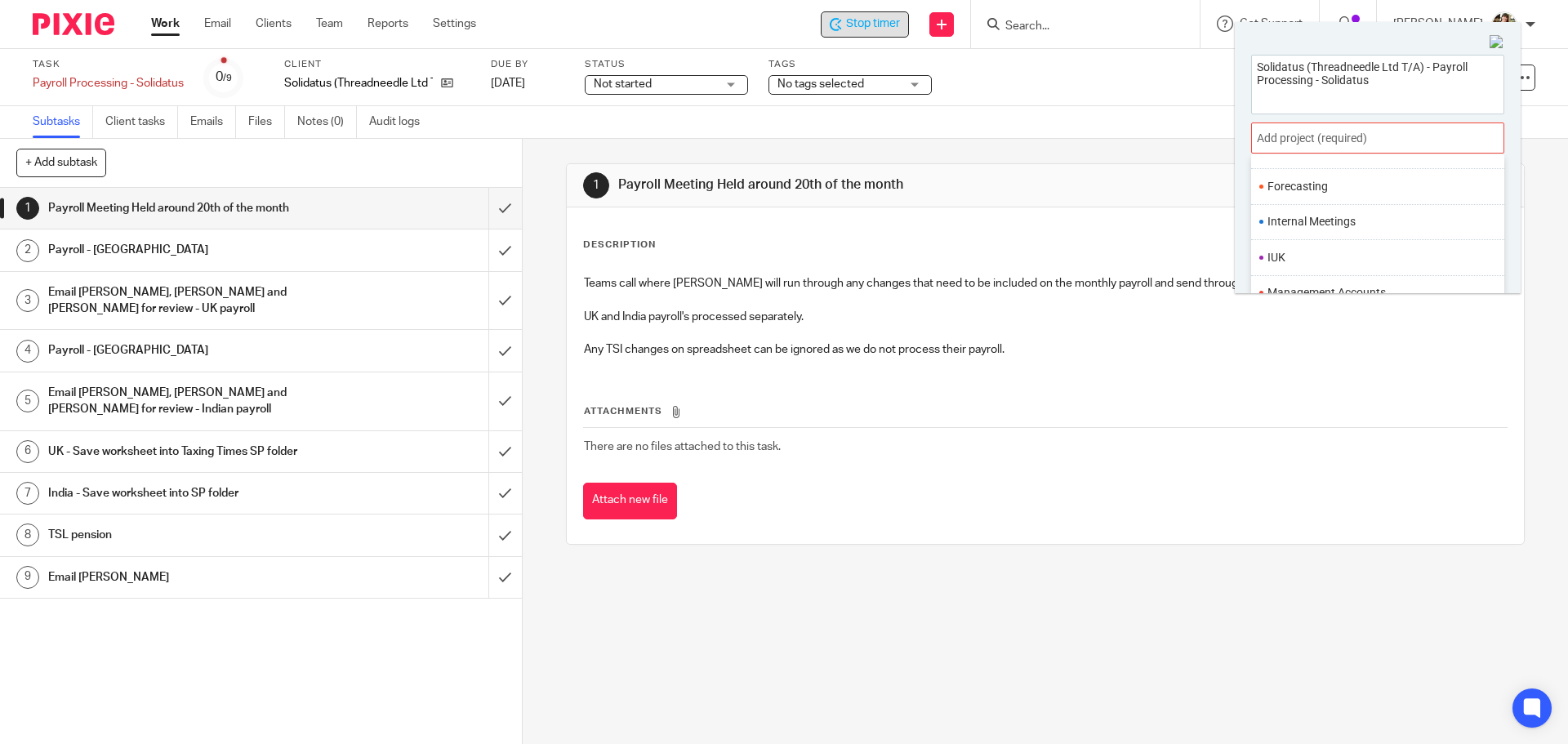
scroll to position [611, 0]
click at [1363, 210] on li "Payroll" at bounding box center [1374, 214] width 213 height 17
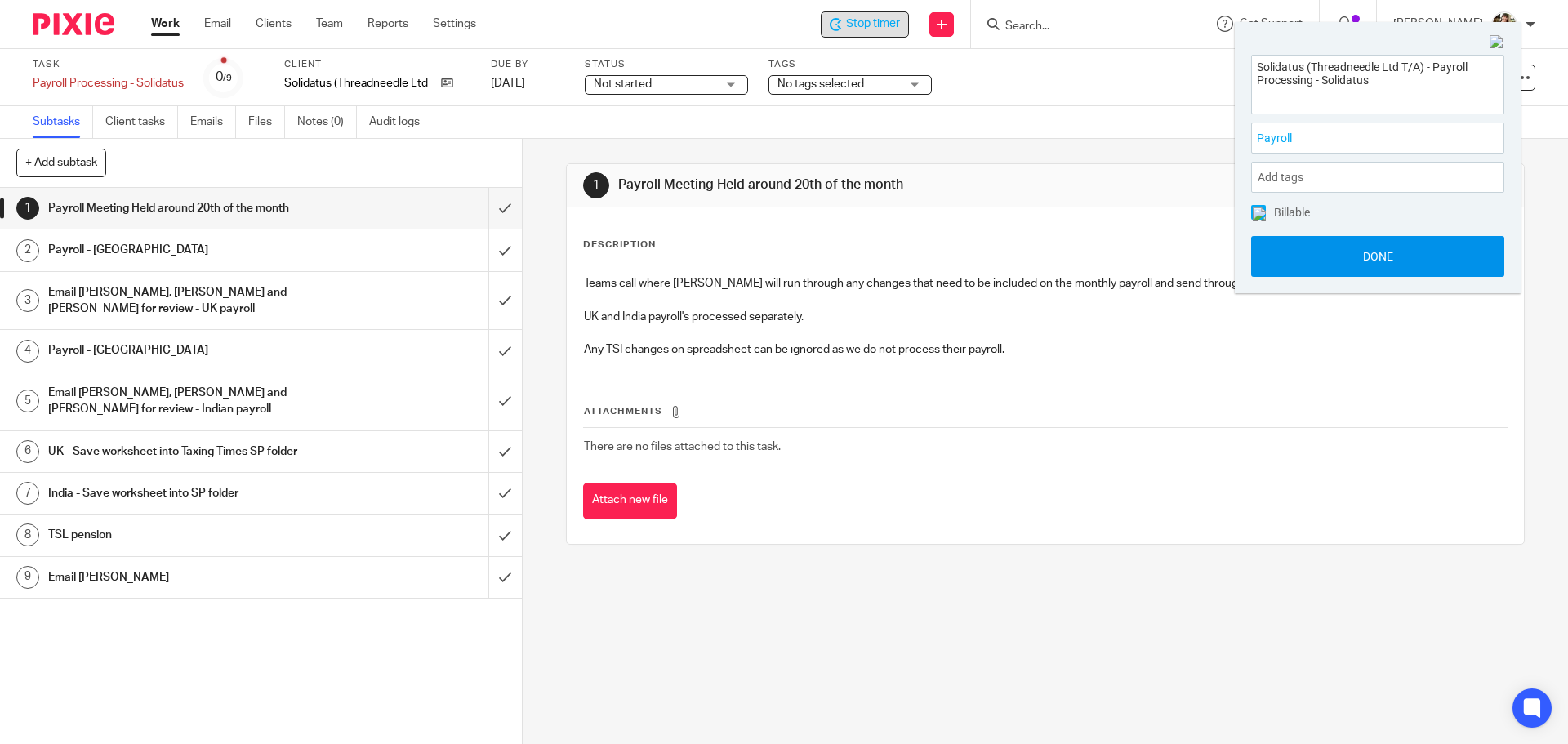
click at [1366, 246] on button "Done" at bounding box center [1378, 257] width 254 height 41
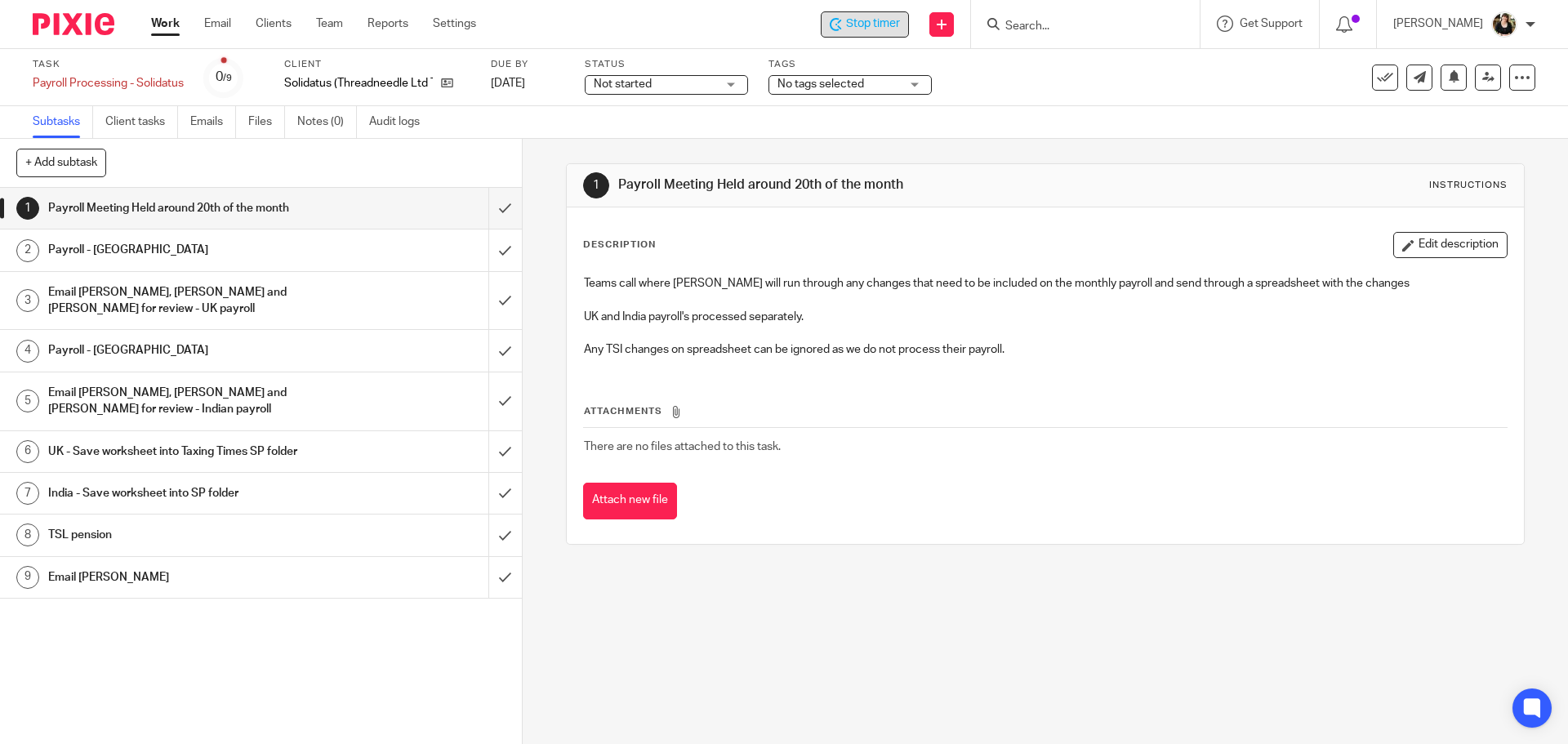
click at [681, 86] on span "Not started" at bounding box center [654, 84] width 123 height 17
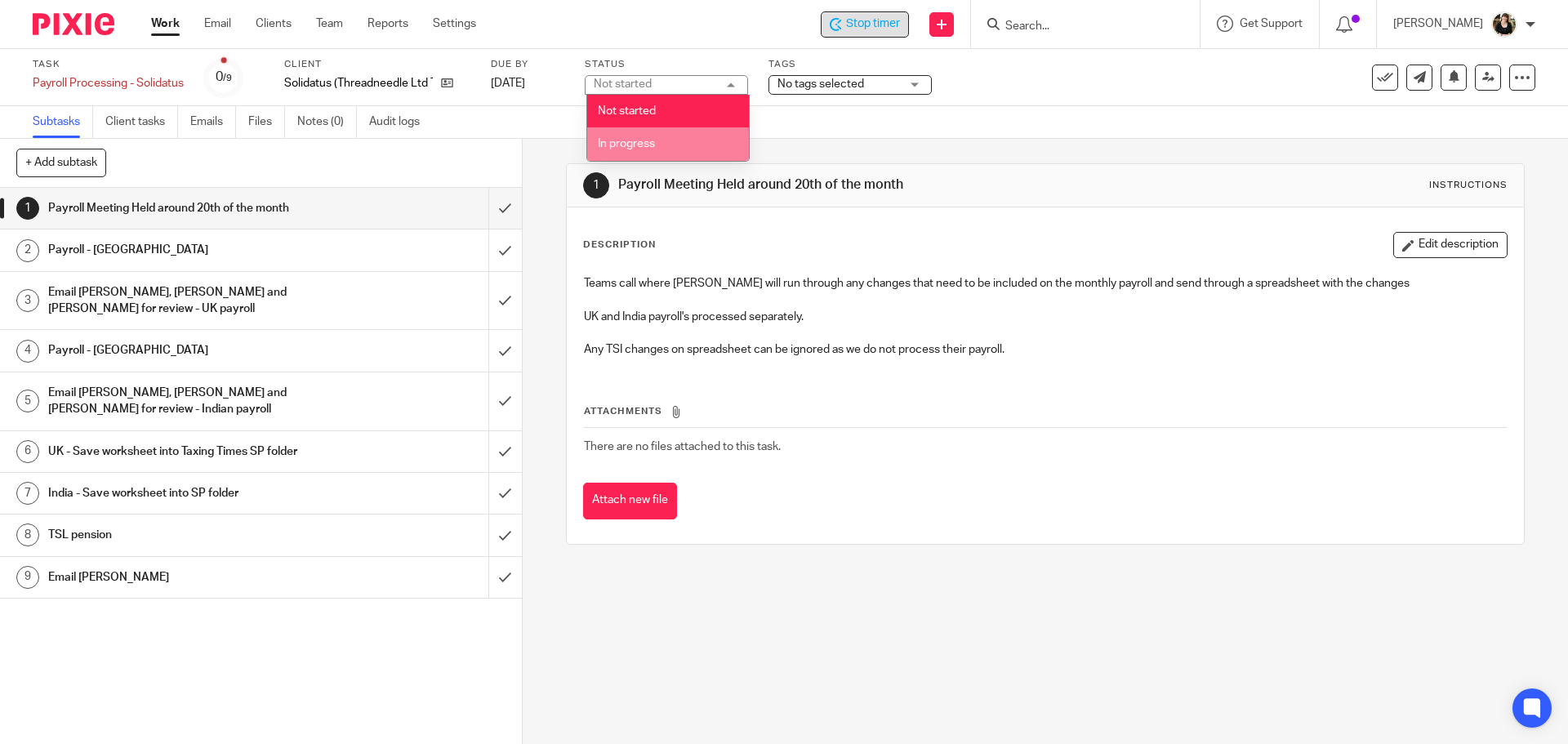
click at [662, 151] on li "In progress" at bounding box center [668, 144] width 161 height 34
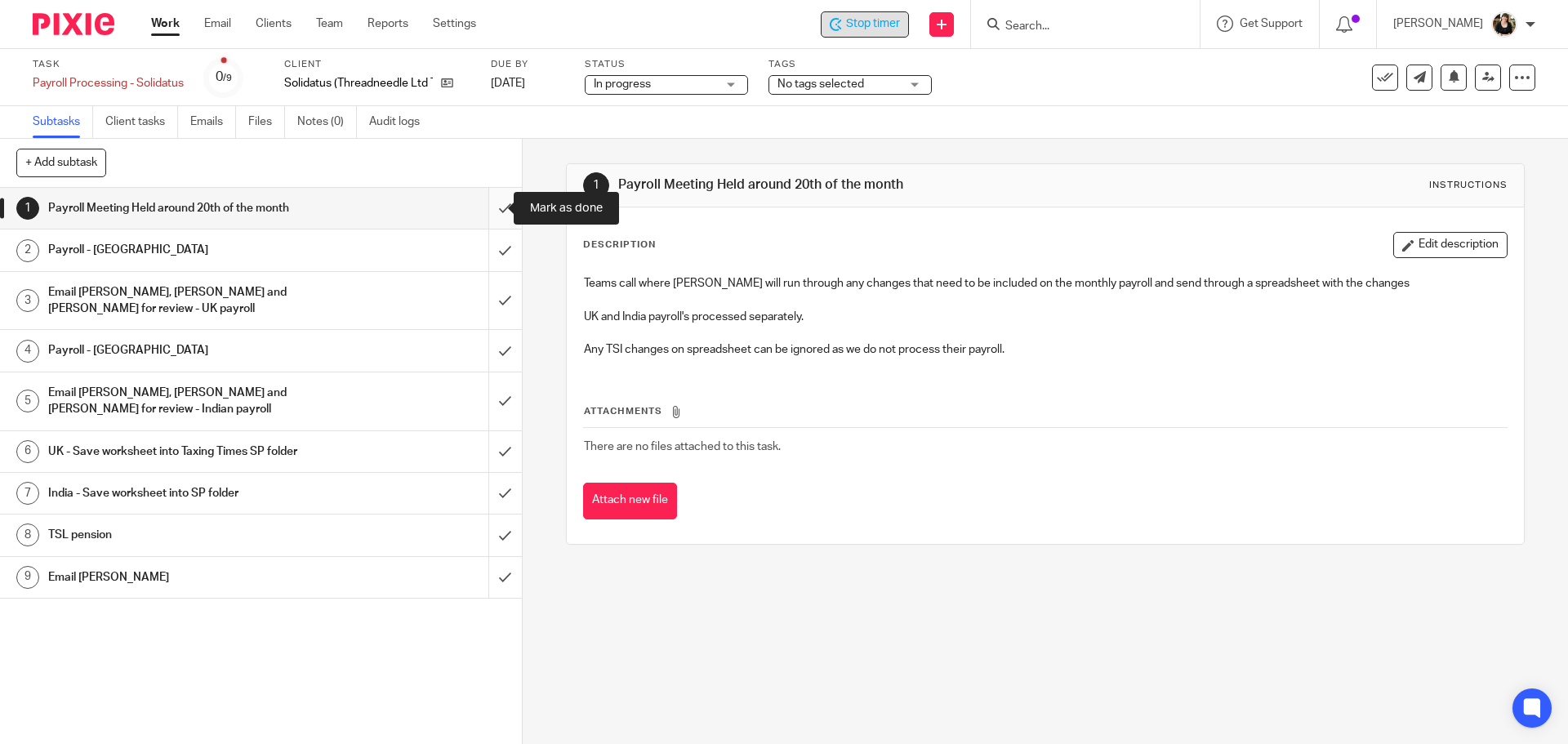
click at [487, 212] on input "submit" at bounding box center [261, 208] width 522 height 41
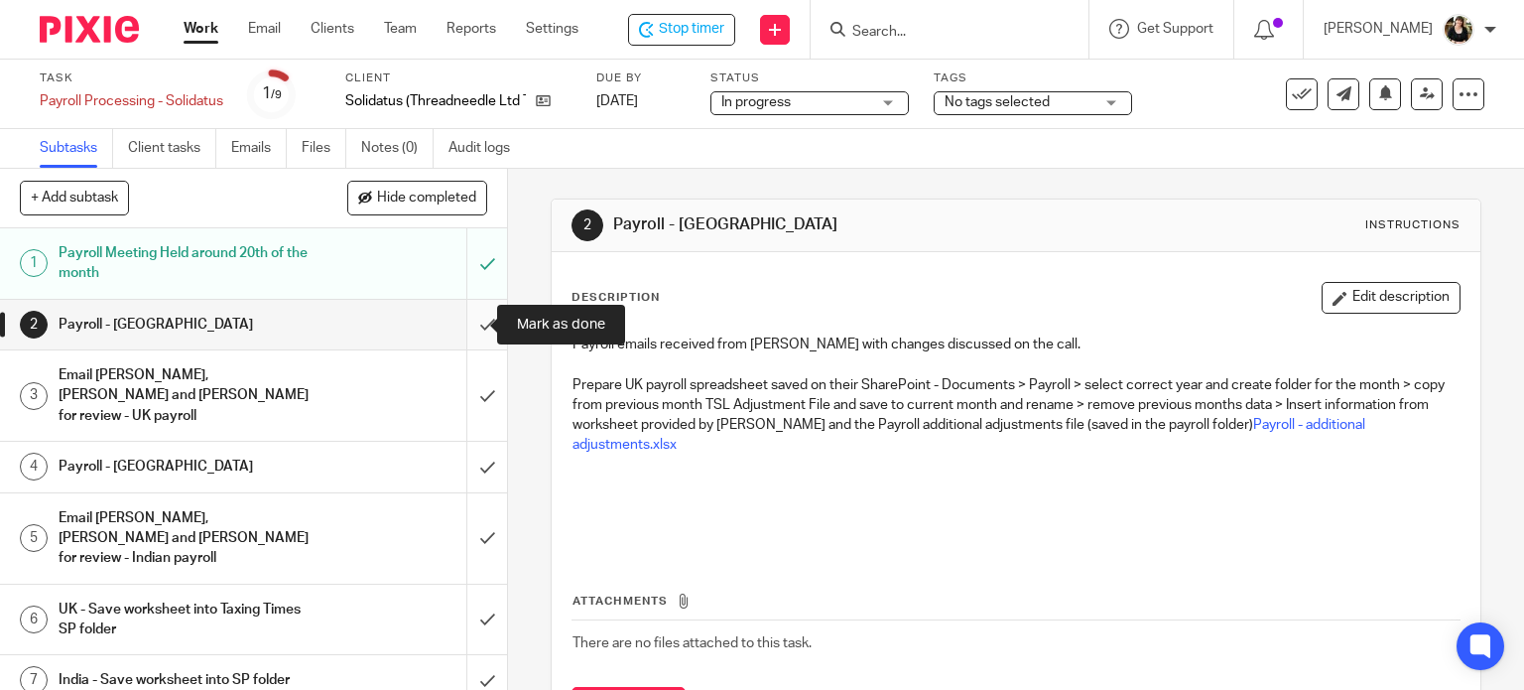
click at [464, 324] on input "submit" at bounding box center [253, 325] width 507 height 50
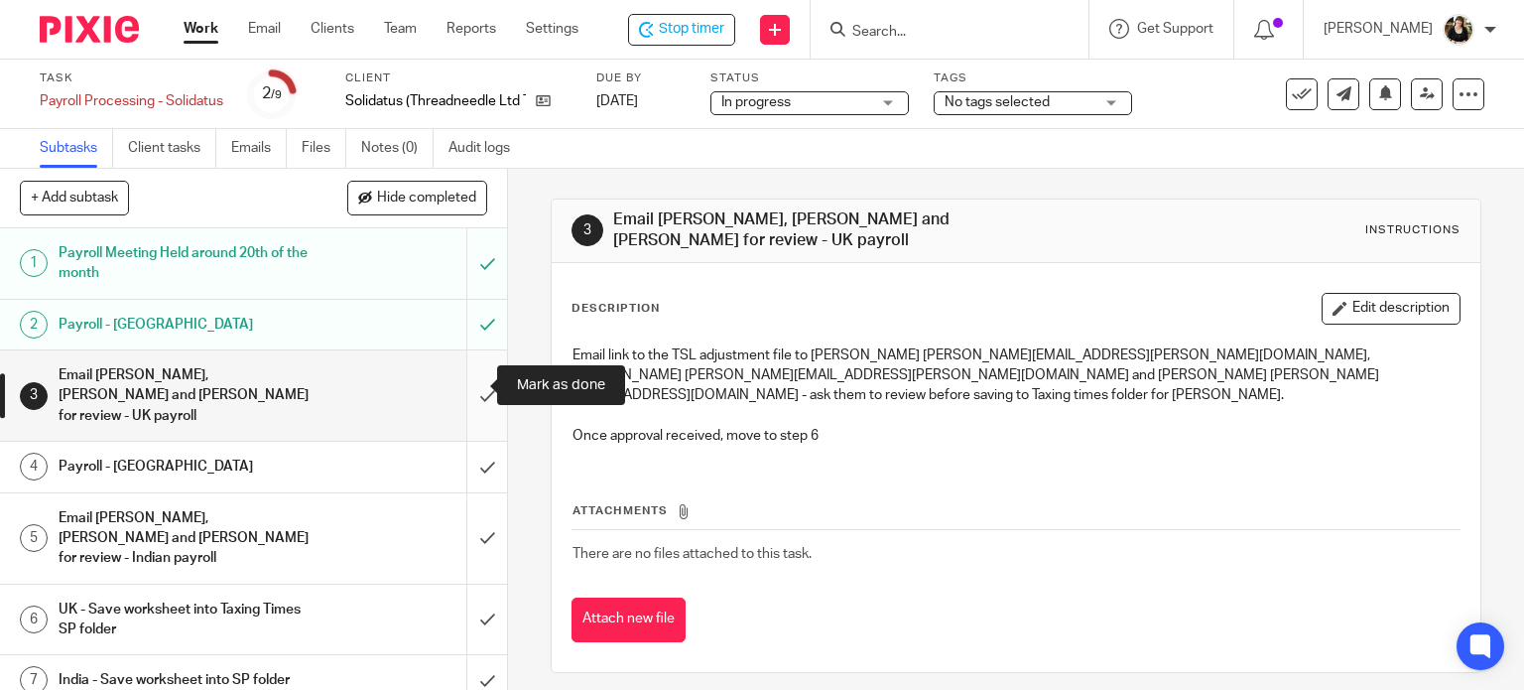
click at [465, 385] on input "submit" at bounding box center [253, 395] width 507 height 90
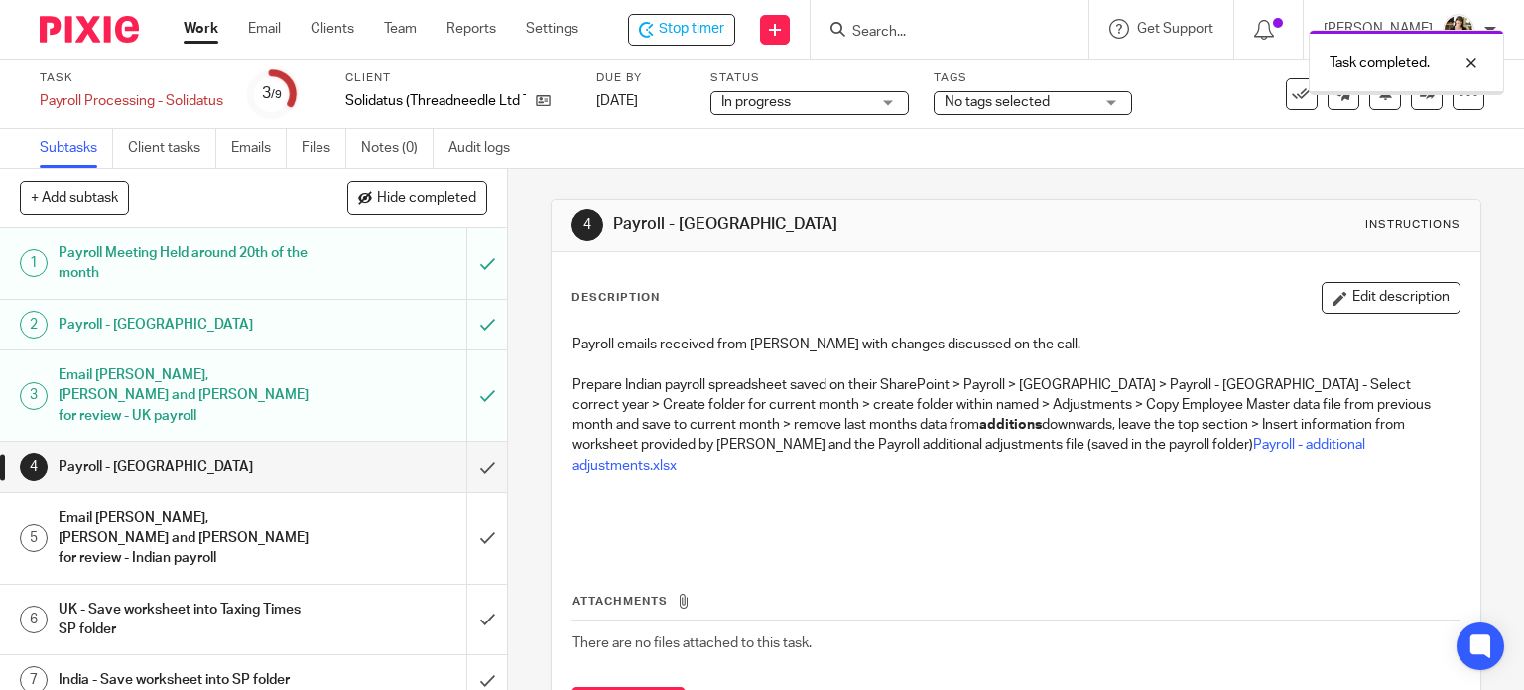
click at [1011, 106] on span "No tags selected" at bounding box center [997, 102] width 105 height 14
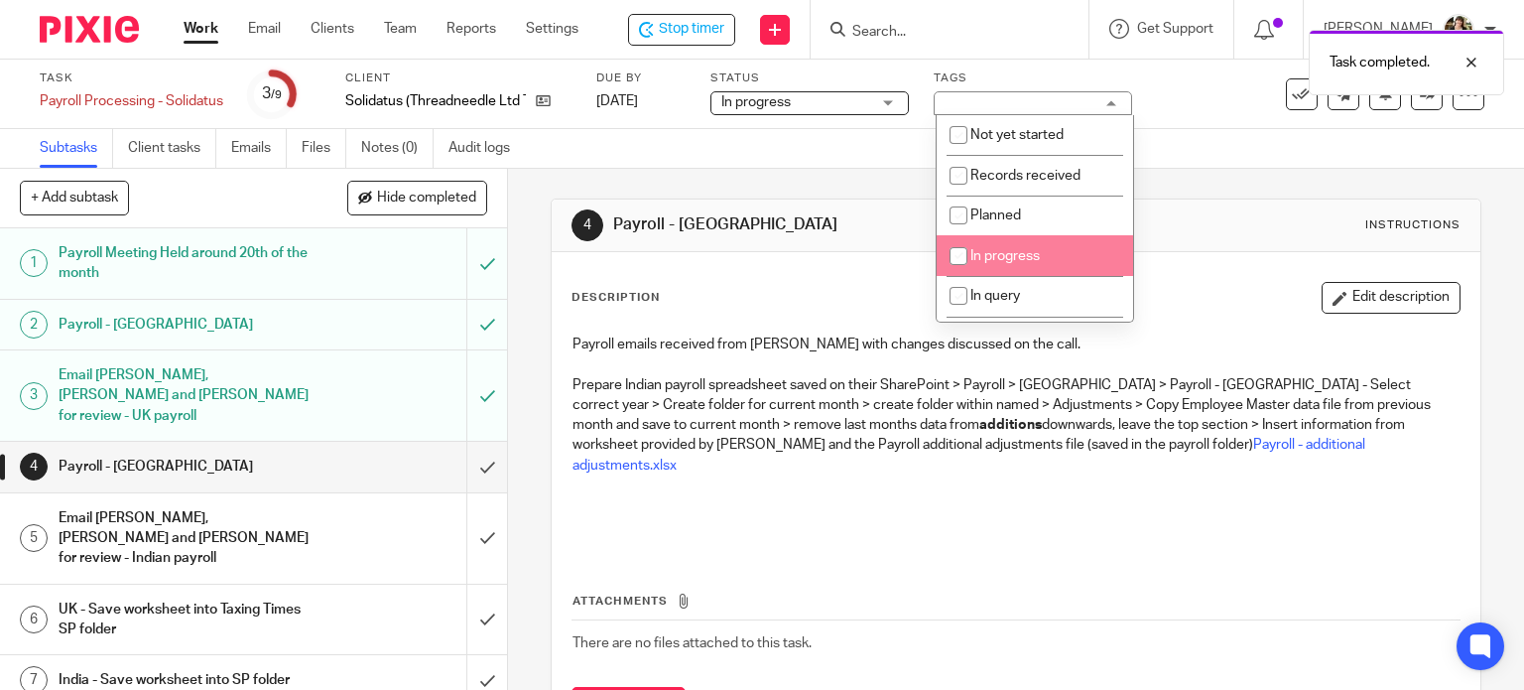
click at [1013, 253] on span "In progress" at bounding box center [1004, 256] width 69 height 14
checkbox input "true"
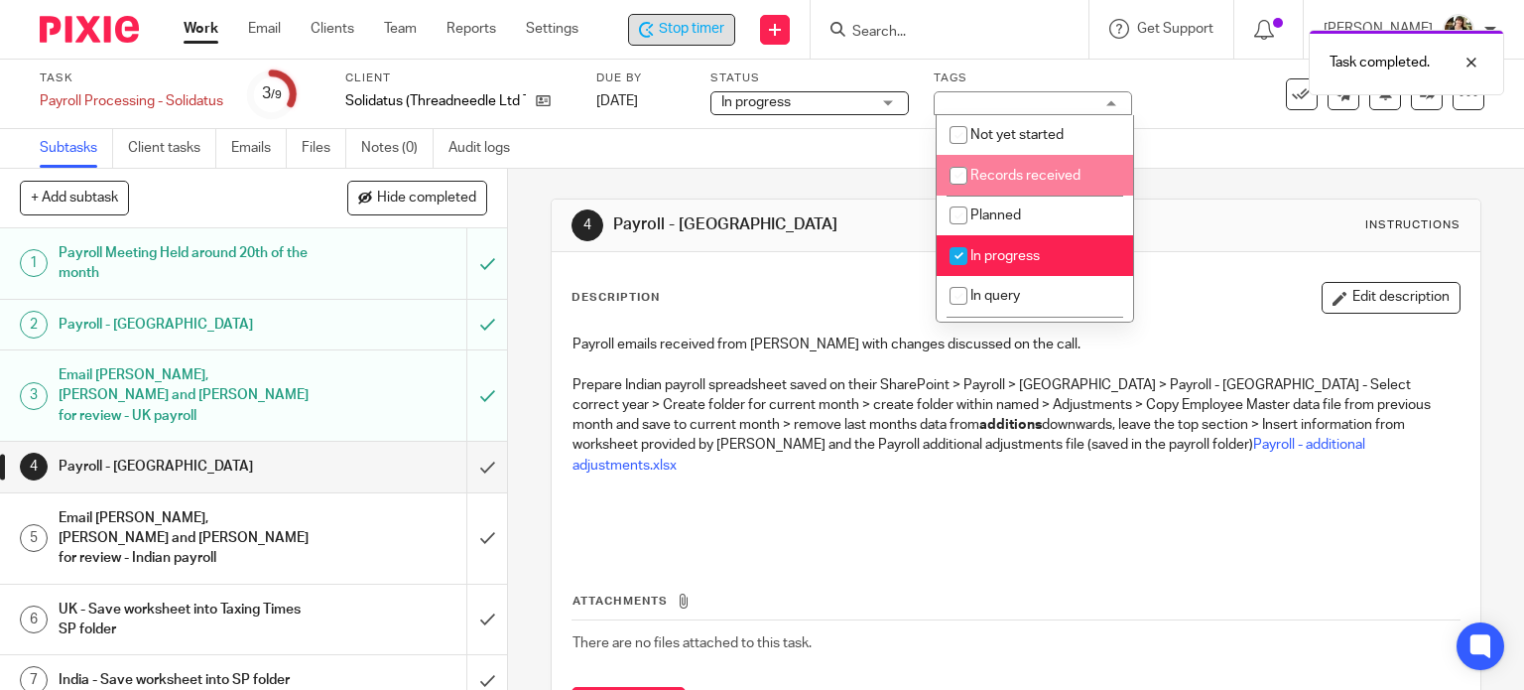
click at [697, 36] on span "Stop timer" at bounding box center [691, 29] width 65 height 21
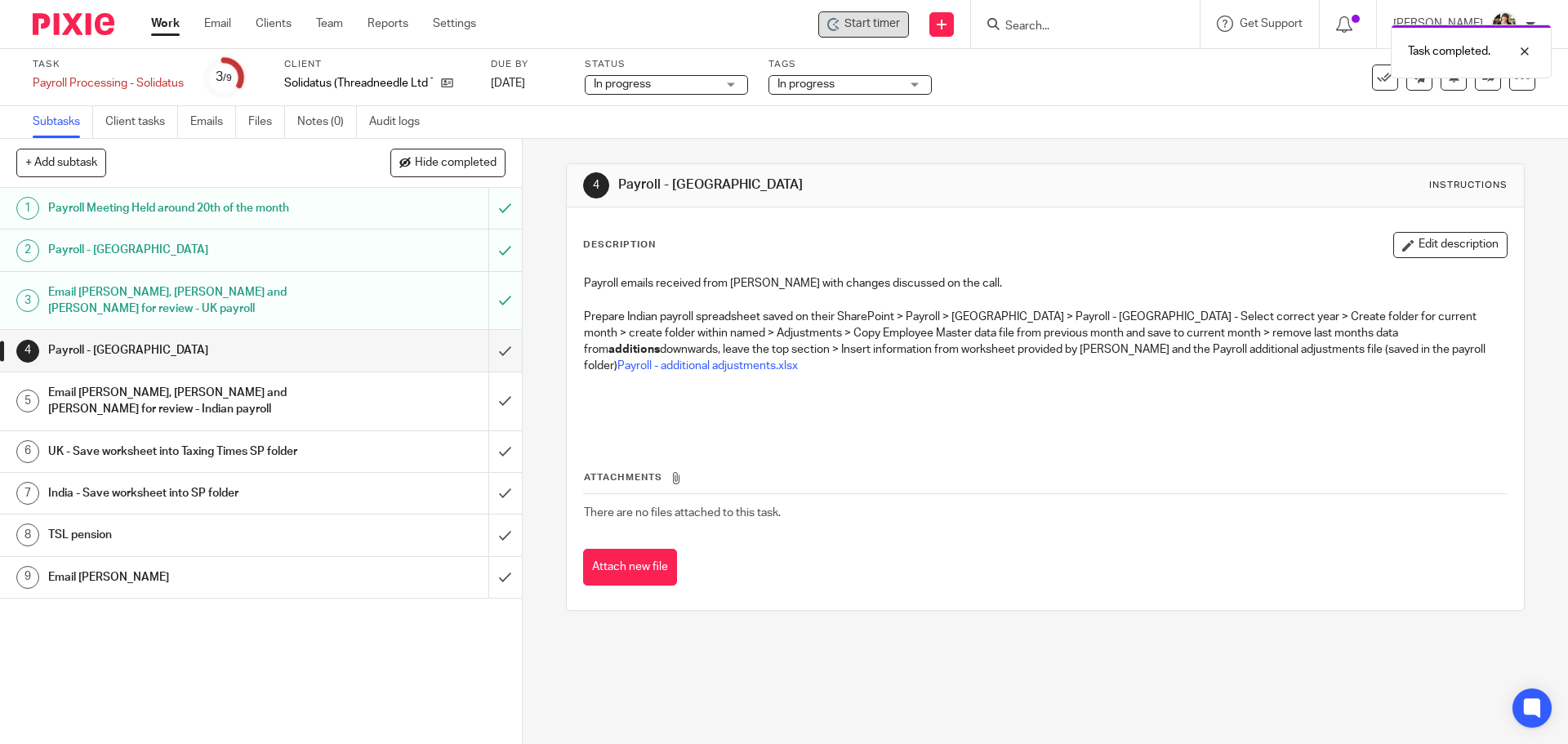
click at [880, 96] on div "Tags In progress Not yet started Records received Planned In progress In query …" at bounding box center [850, 77] width 163 height 40
click at [880, 90] on span "In progress" at bounding box center [839, 84] width 123 height 17
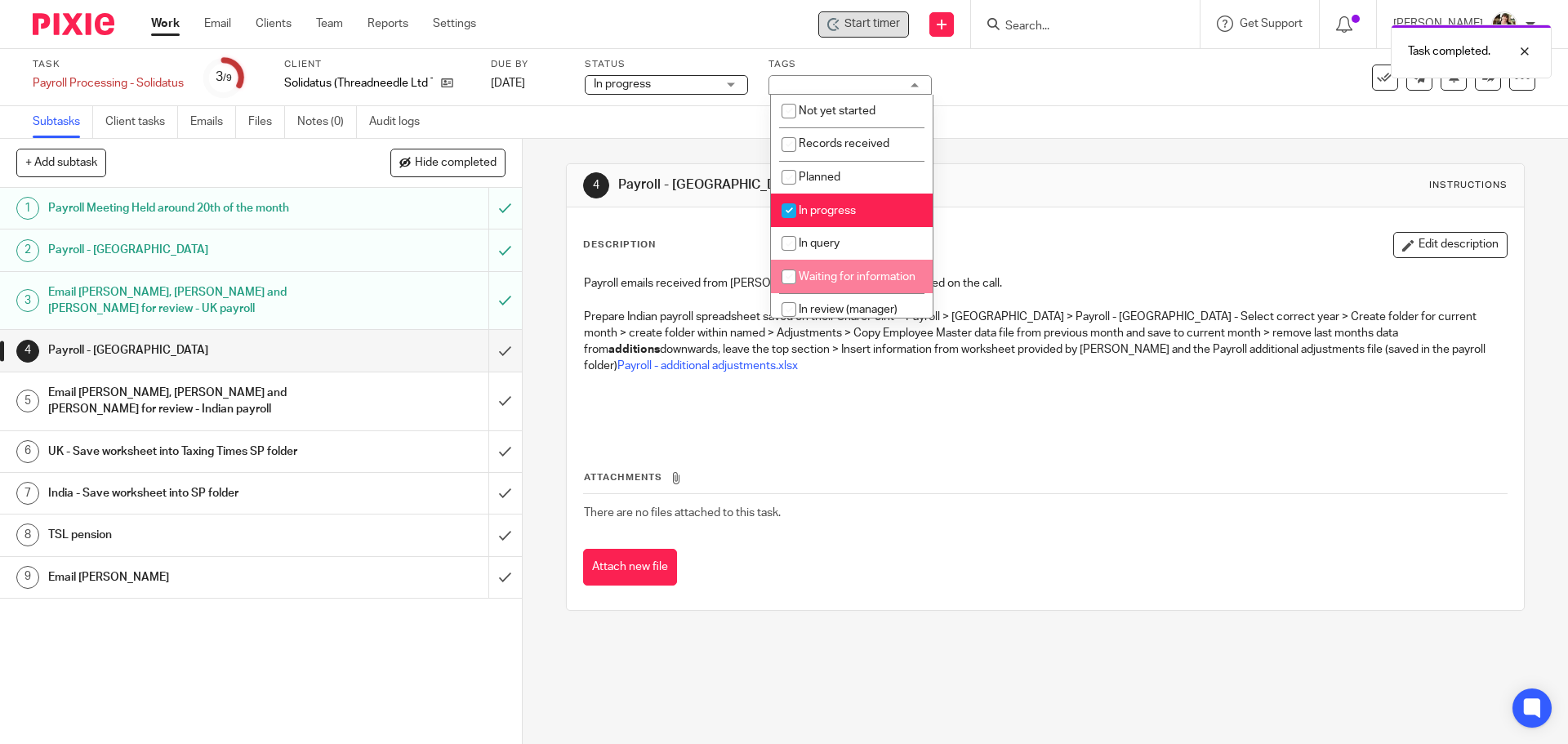
click at [839, 279] on span "Waiting for information" at bounding box center [857, 277] width 117 height 12
checkbox input "true"
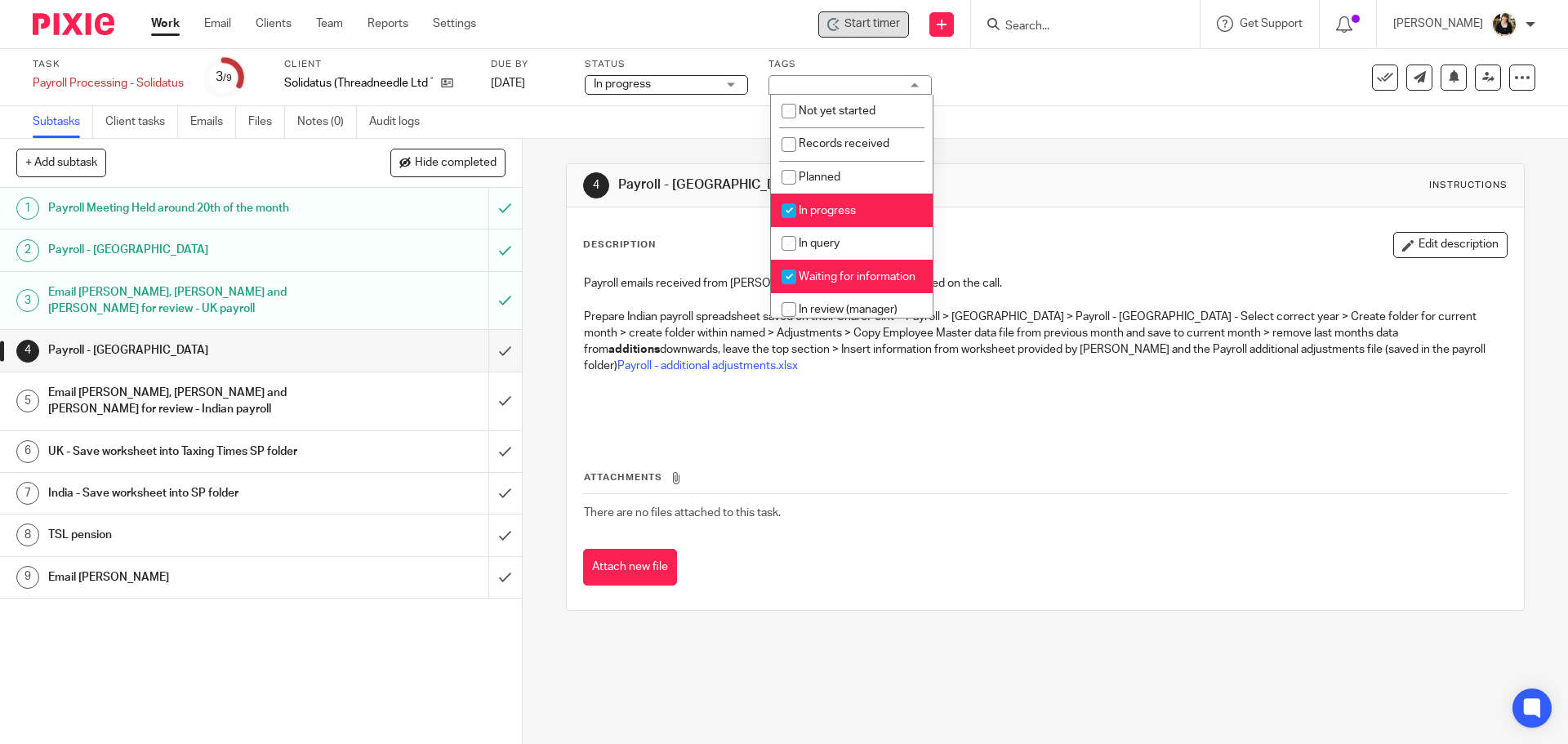
click at [848, 207] on span "In progress" at bounding box center [826, 211] width 57 height 12
checkbox input "false"
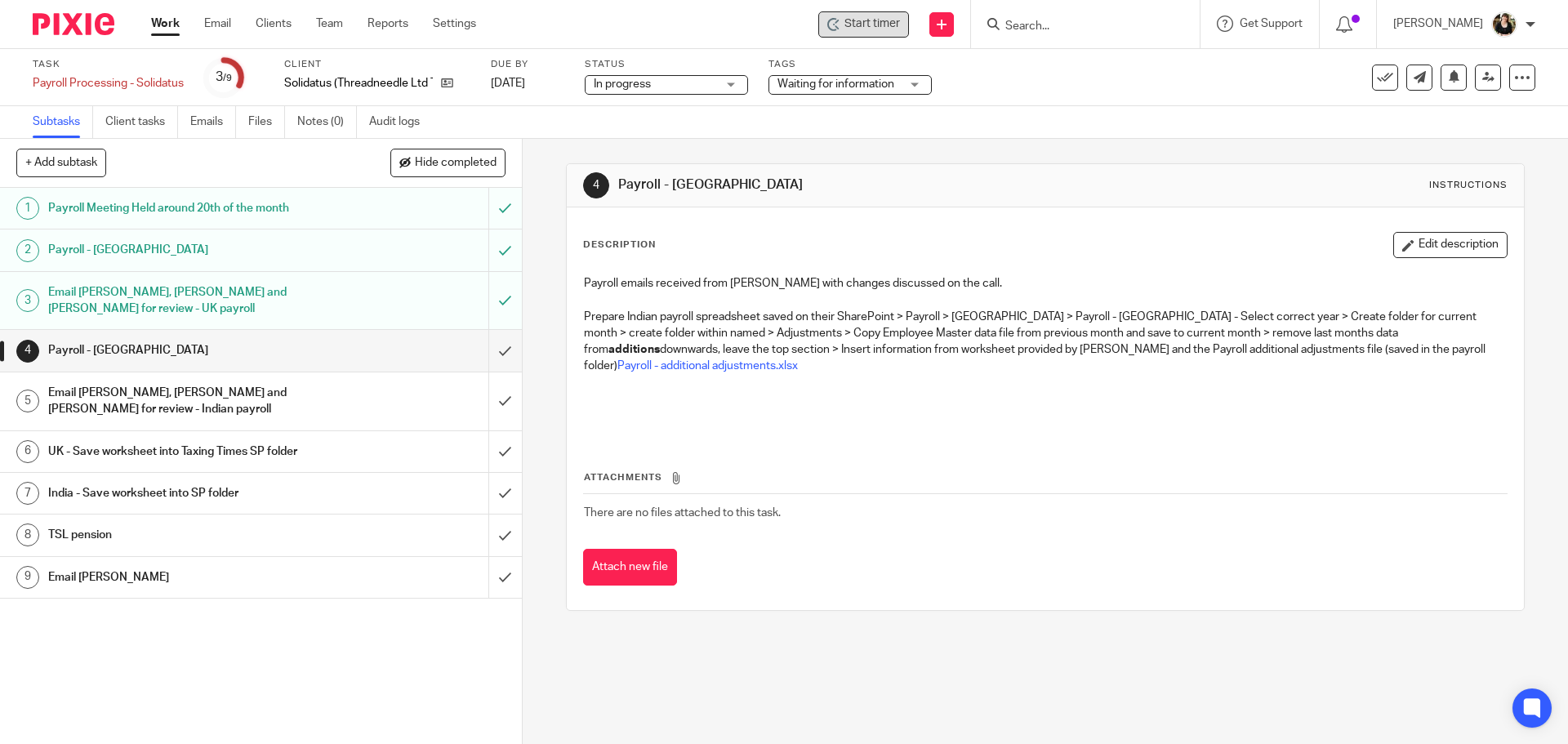
click at [995, 204] on div "4 Payroll - India Instructions" at bounding box center [1045, 185] width 956 height 44
click at [1064, 26] on input "Search" at bounding box center [1077, 27] width 147 height 15
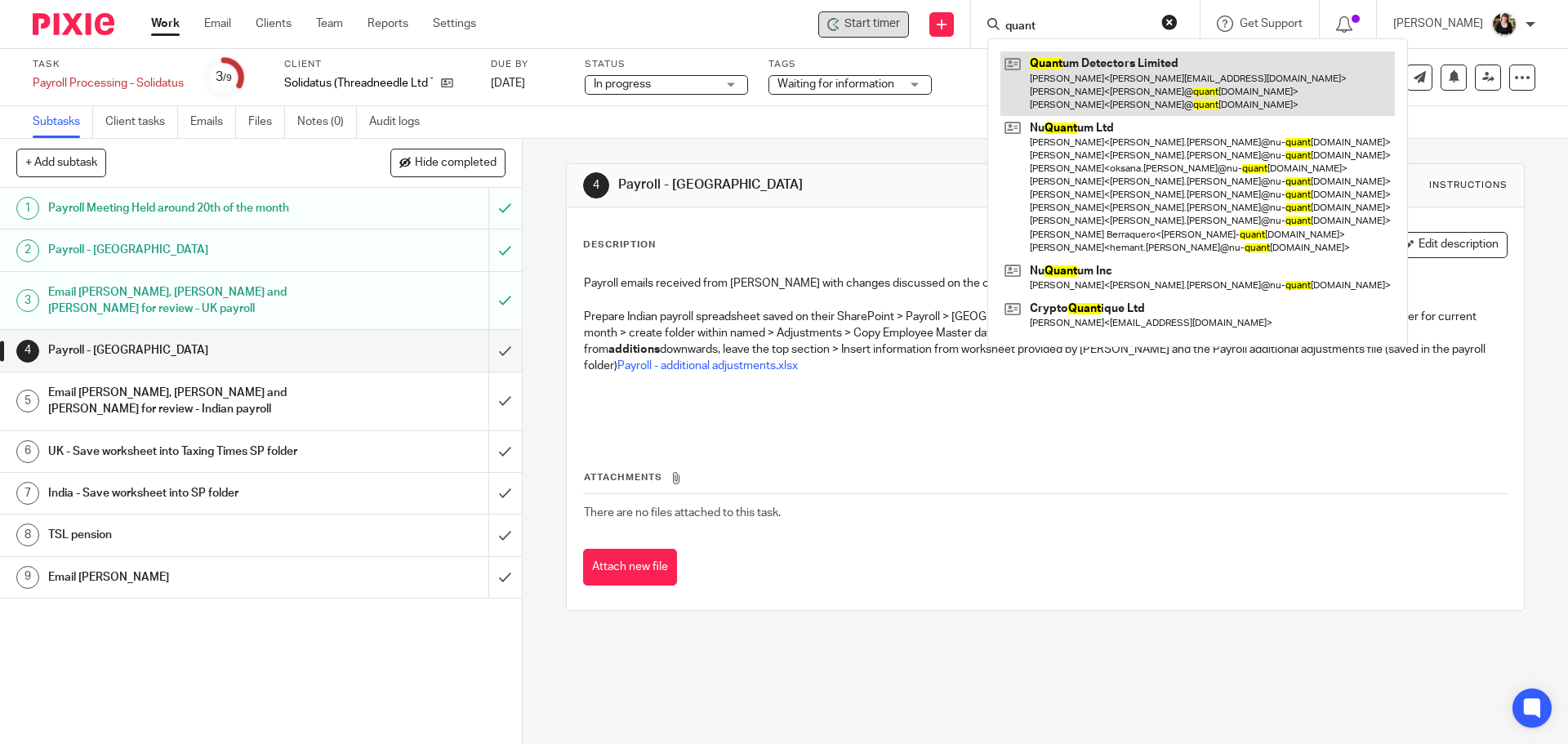
type input "quant"
click at [1049, 102] on link at bounding box center [1198, 84] width 394 height 64
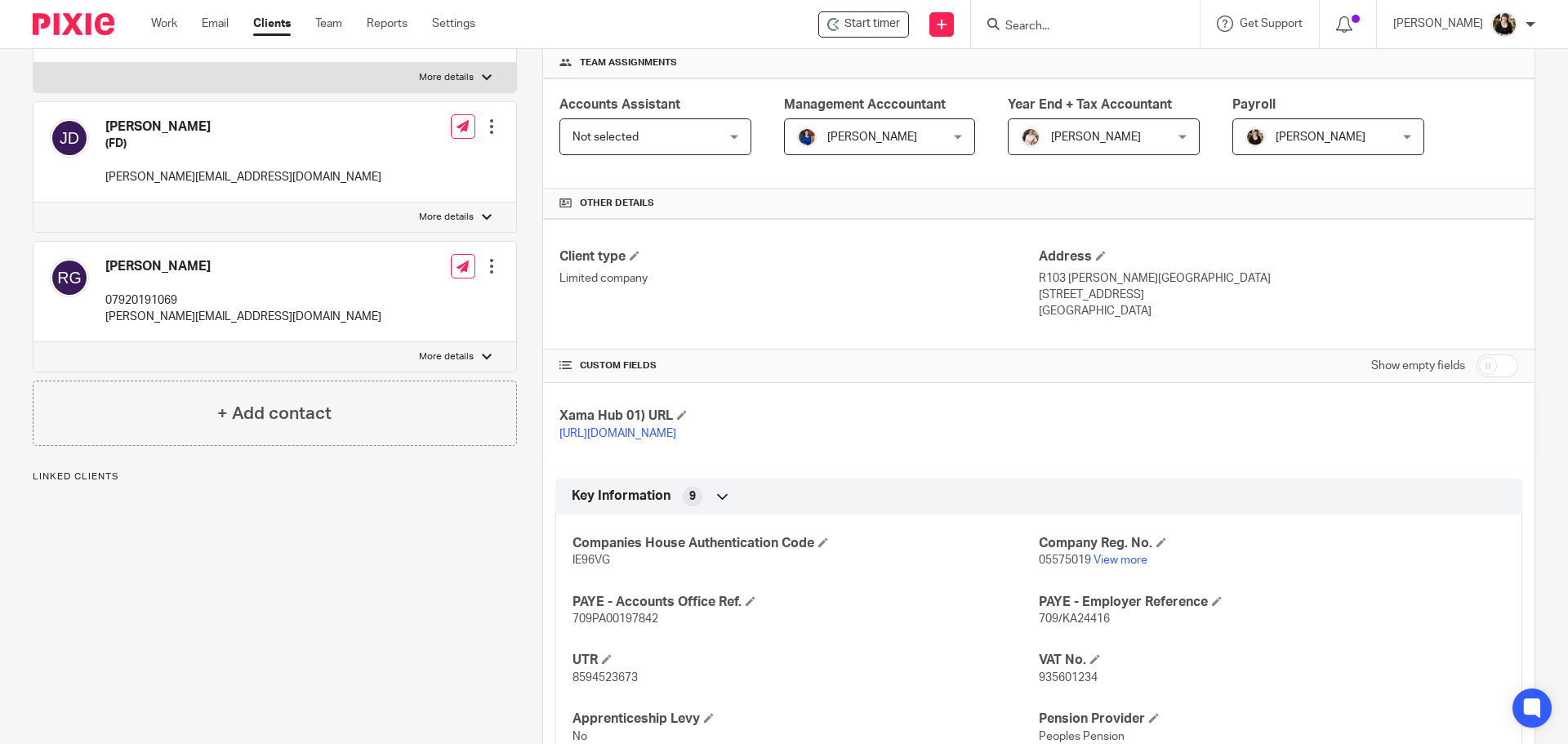
scroll to position [653, 0]
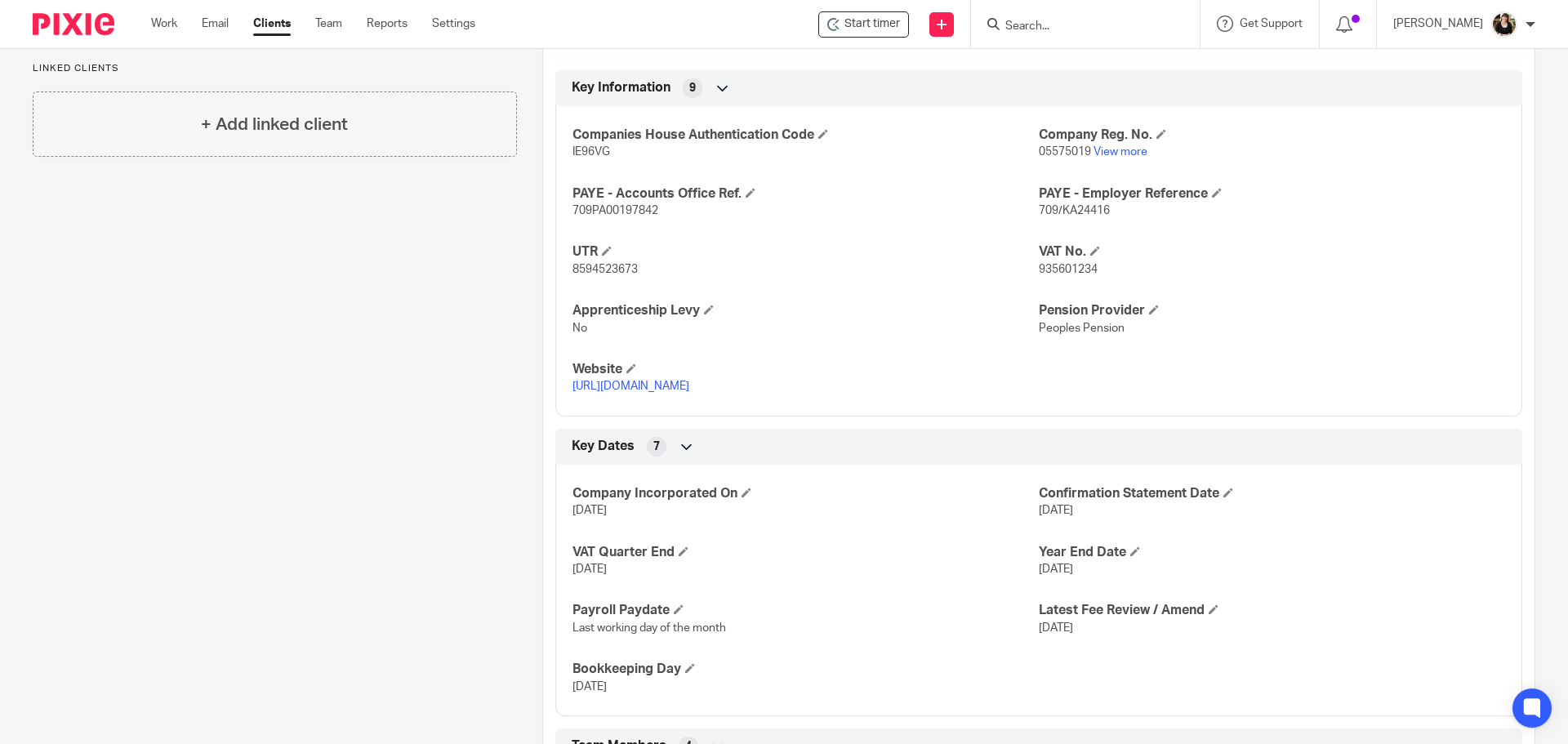
click at [1081, 26] on input "Search" at bounding box center [1077, 27] width 147 height 15
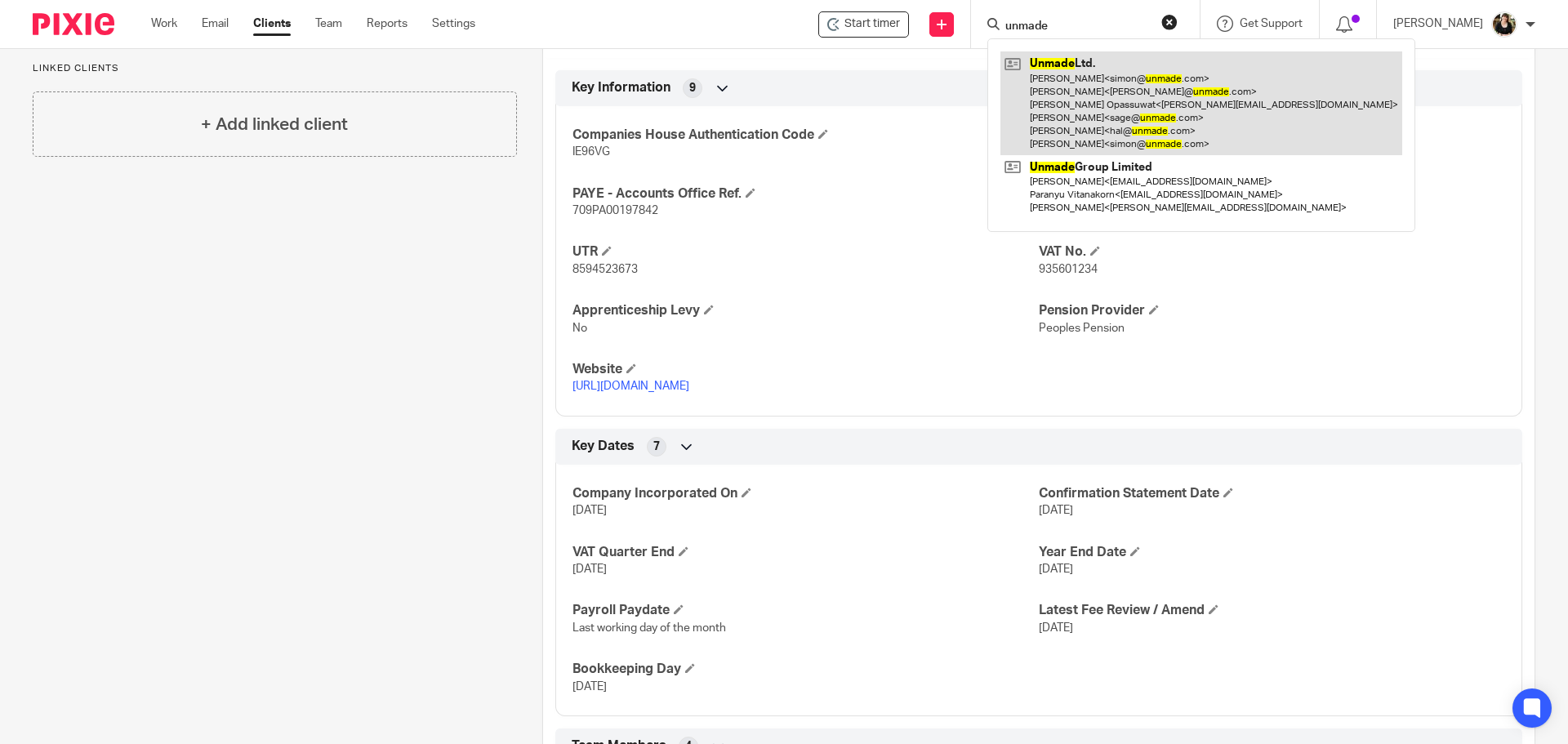
type input "unmade"
click at [1114, 119] on link at bounding box center [1202, 104] width 402 height 104
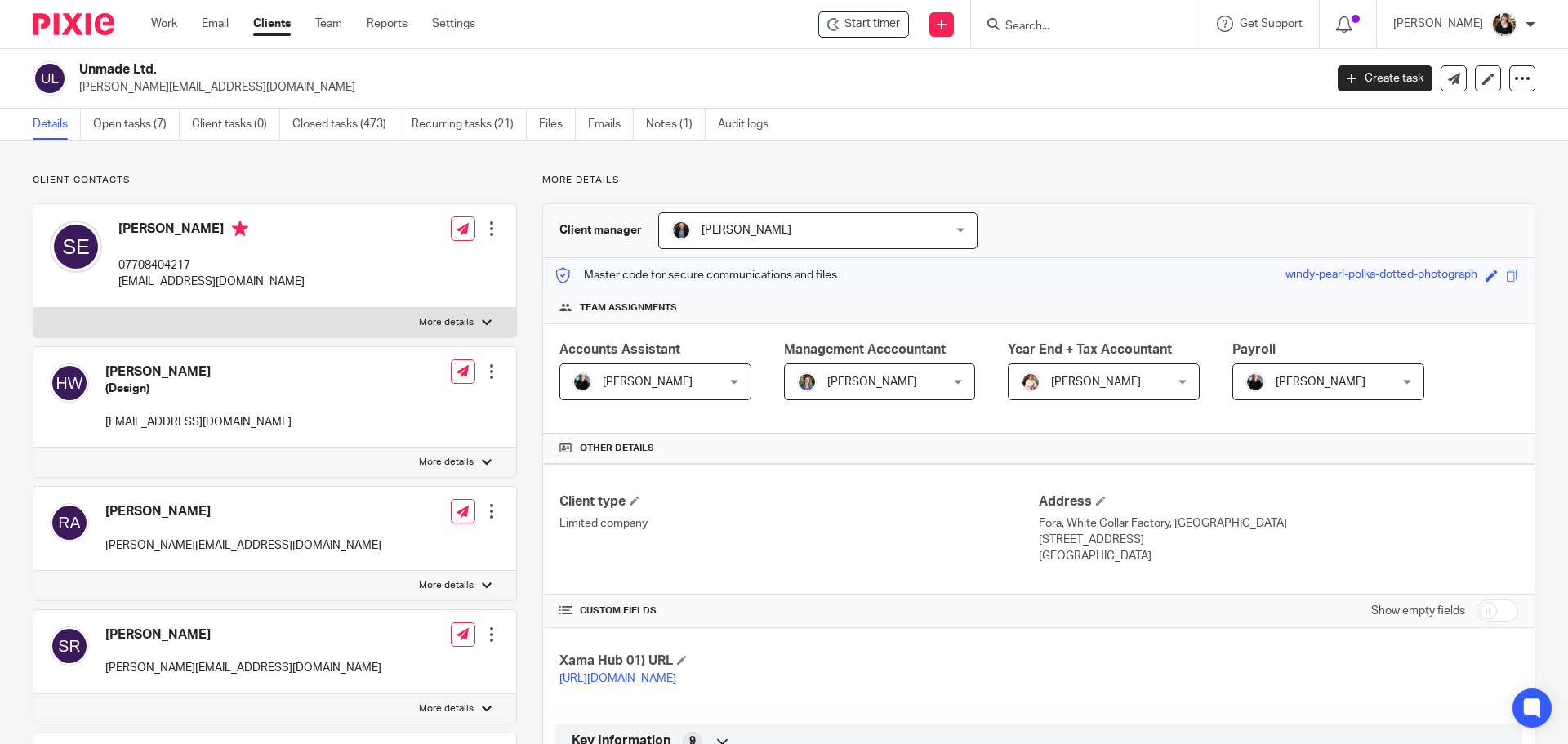
click at [652, 404] on div "Accounts Assistant Nicky Partington Nicky Partington Not selected Barbara Raine…" at bounding box center [1039, 379] width 992 height 110
click at [653, 385] on span "[PERSON_NAME]" at bounding box center [647, 382] width 90 height 12
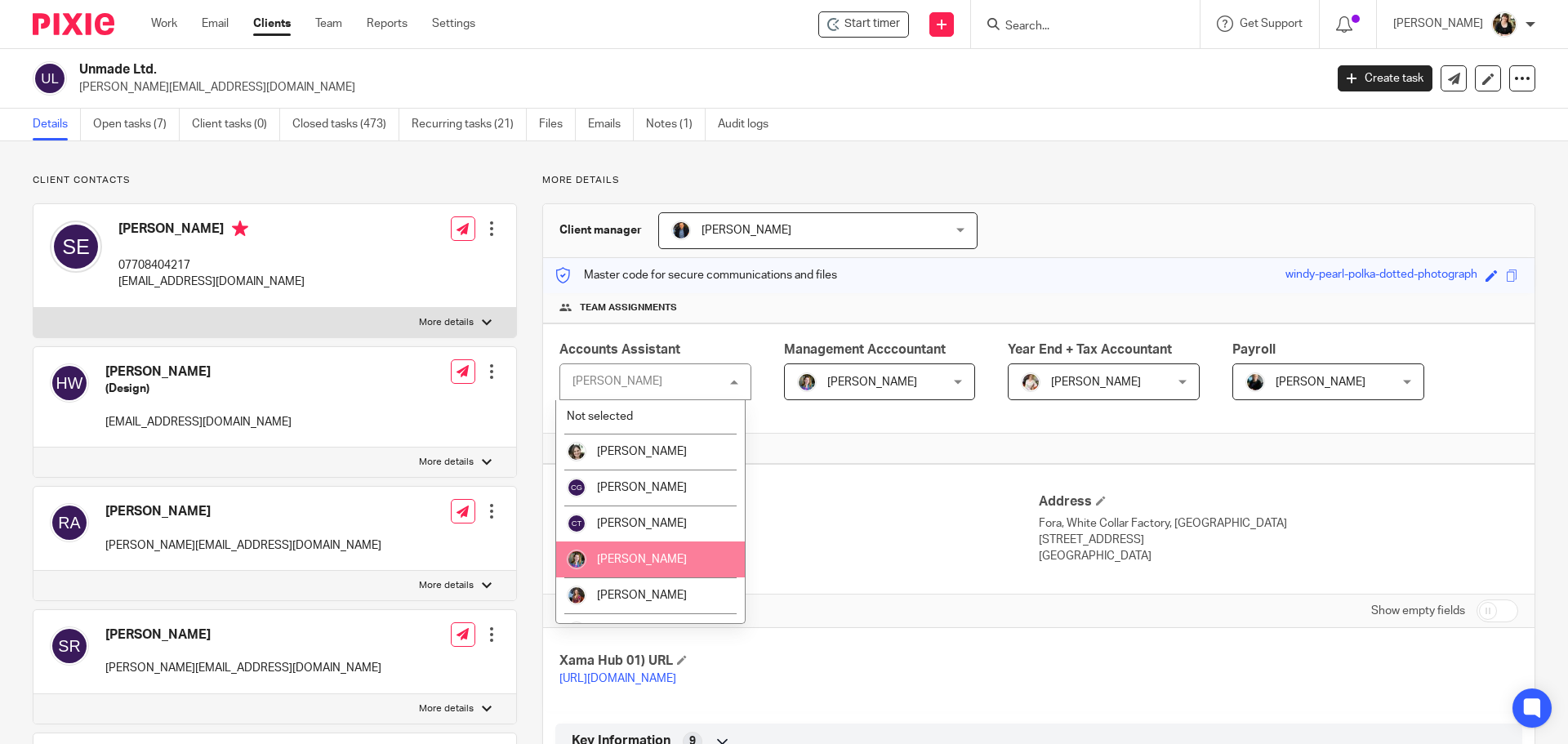
scroll to position [81, 0]
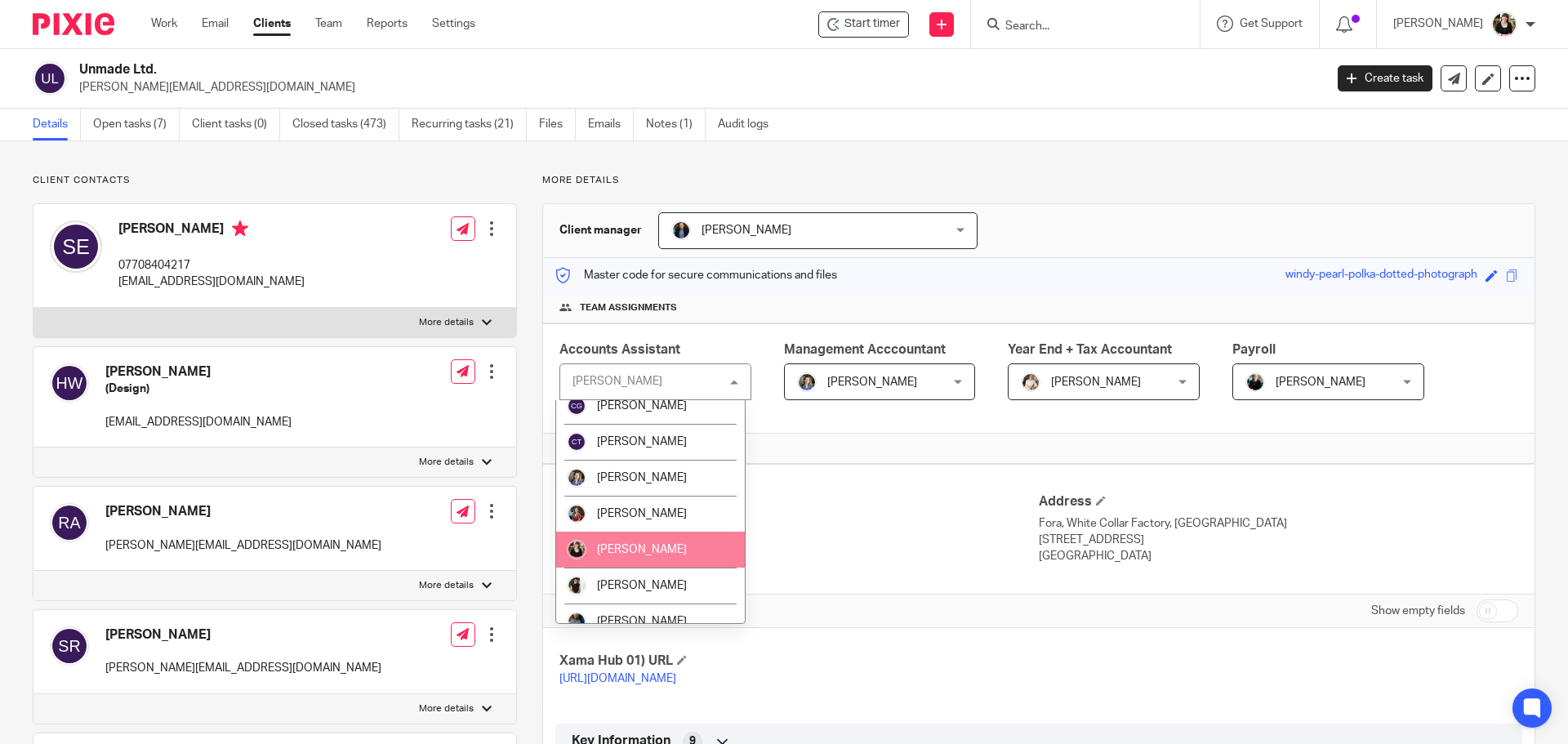
click at [662, 551] on span "[PERSON_NAME]" at bounding box center [641, 550] width 90 height 12
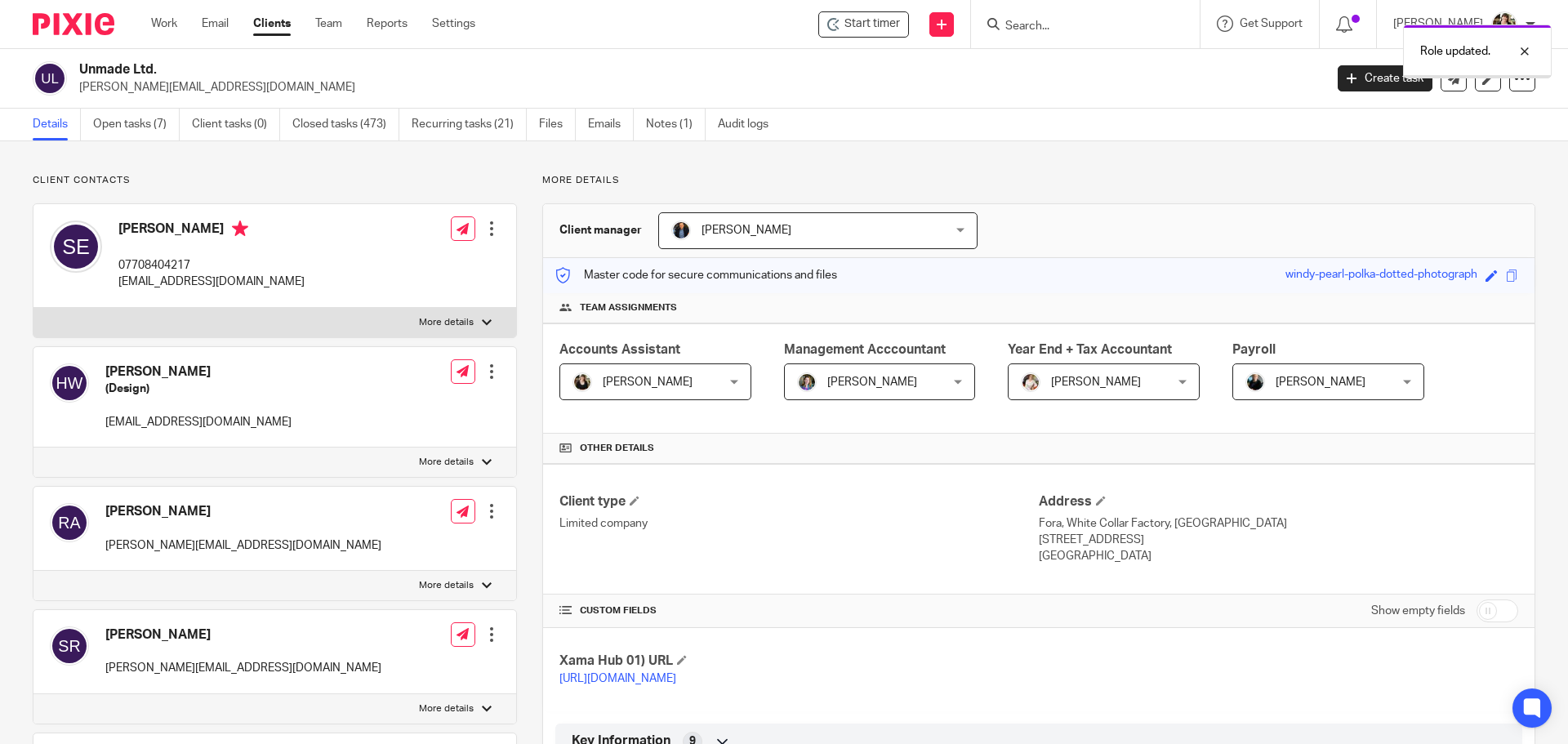
click at [441, 129] on link "Recurring tasks (21)" at bounding box center [469, 124] width 115 height 32
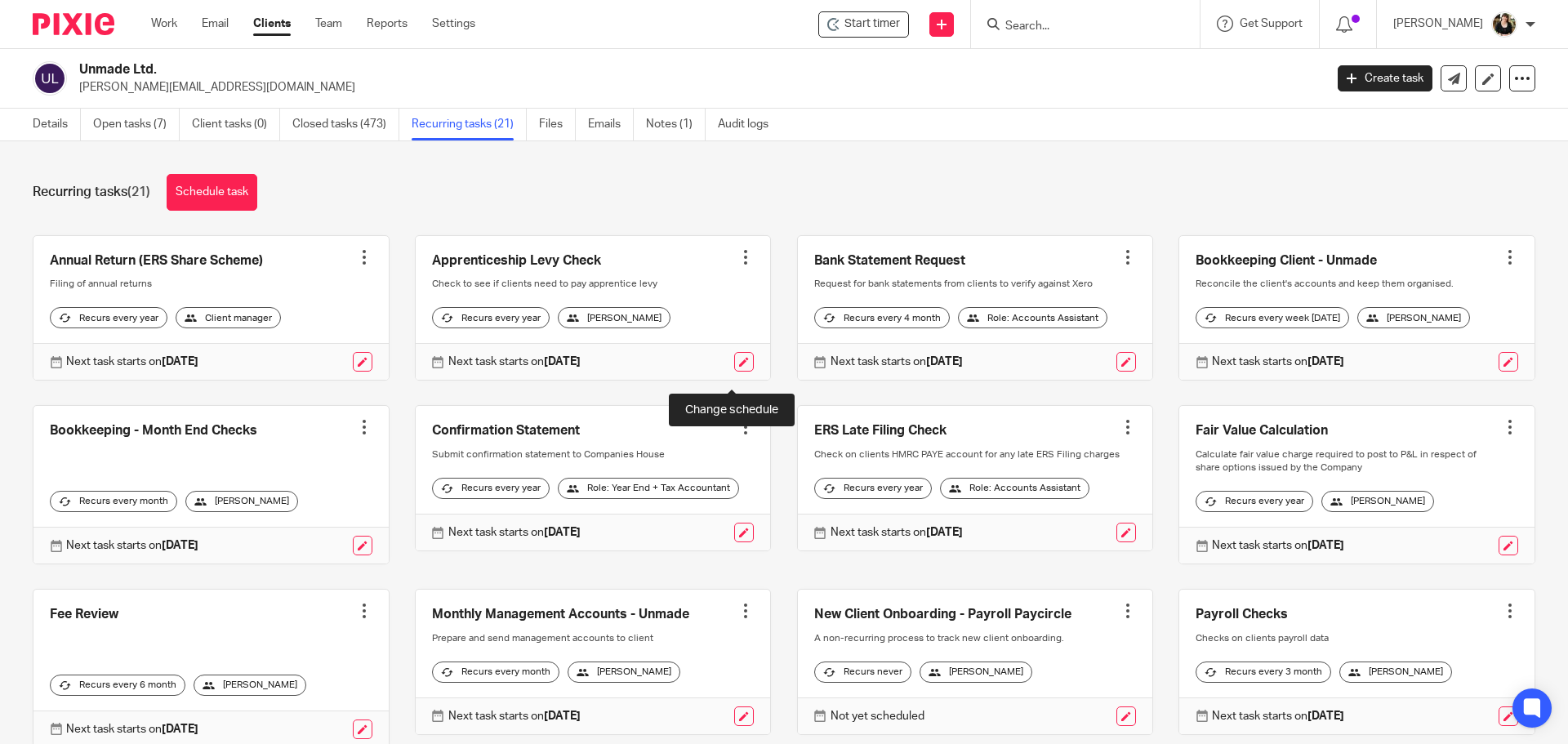
click at [734, 371] on link at bounding box center [744, 362] width 20 height 20
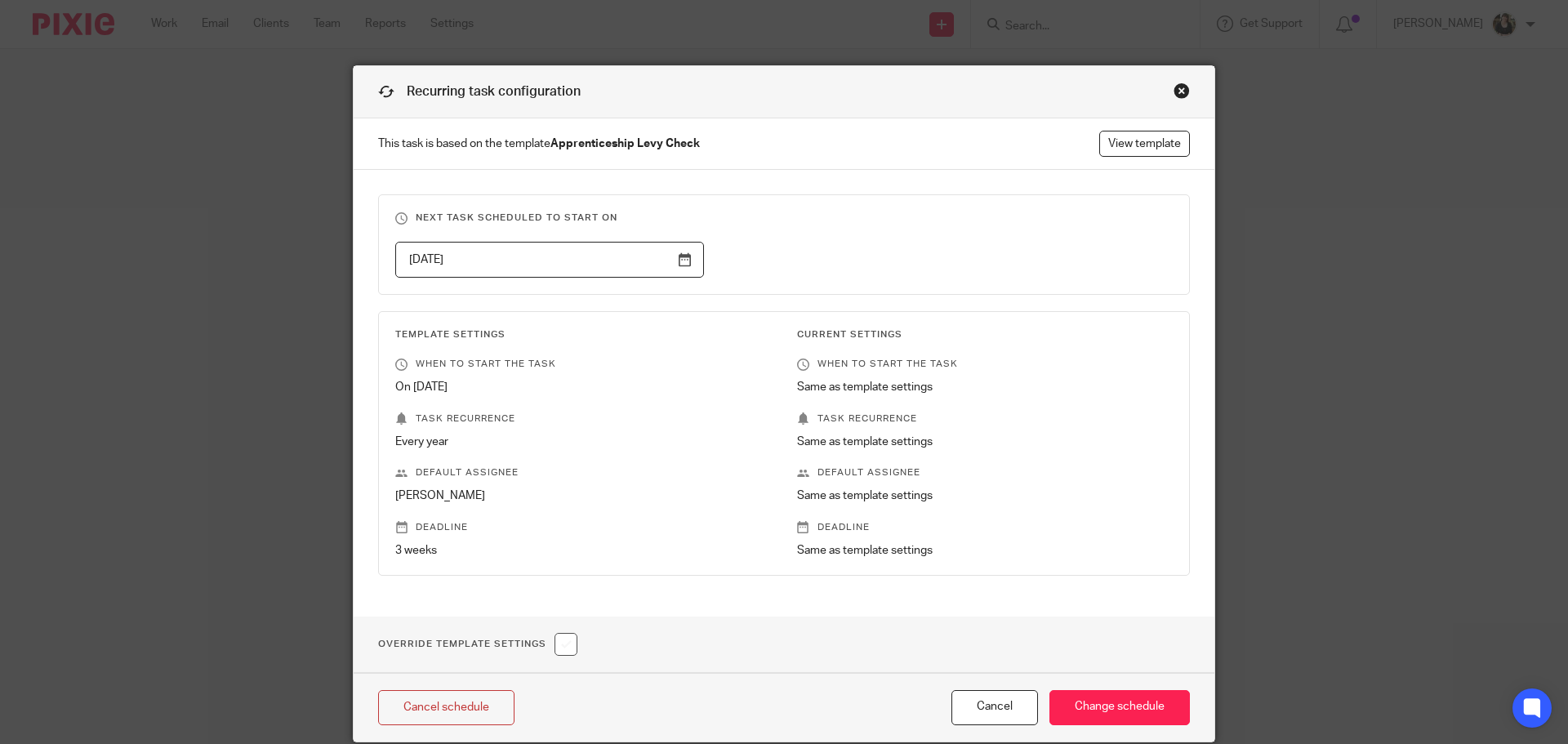
click at [557, 639] on input "checkbox" at bounding box center [566, 644] width 23 height 23
checkbox input "true"
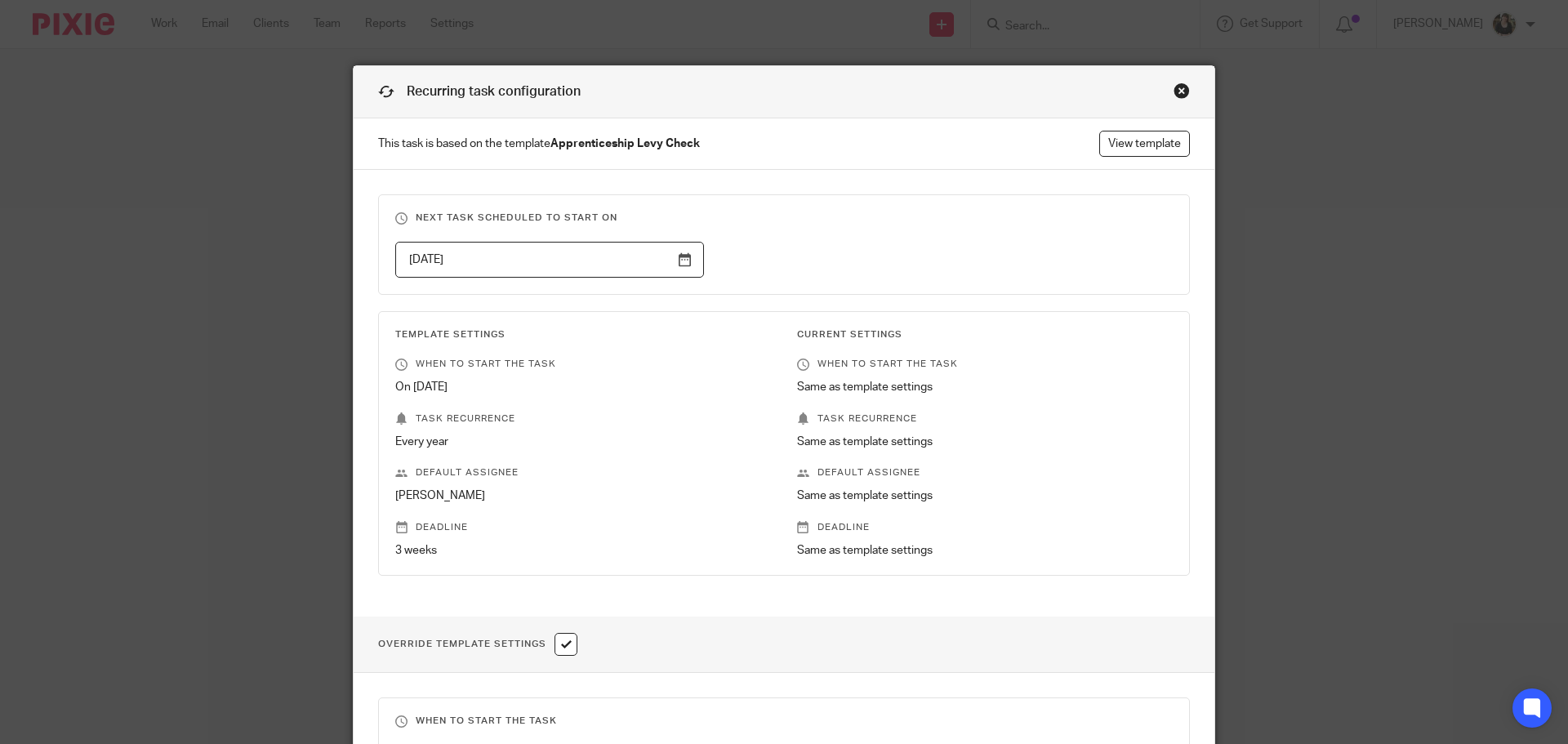
scroll to position [572, 0]
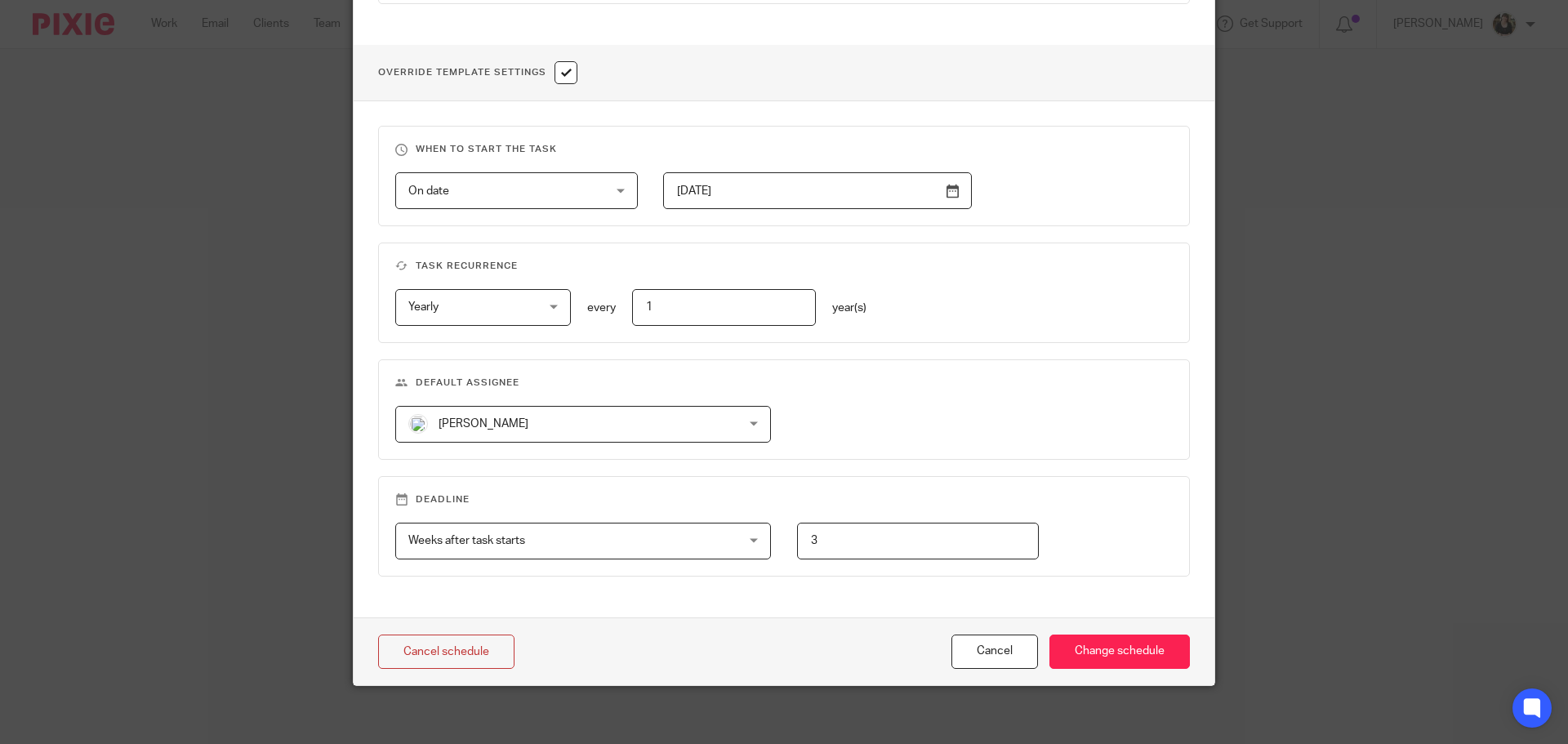
click at [575, 435] on span "[PERSON_NAME]" at bounding box center [553, 424] width 290 height 35
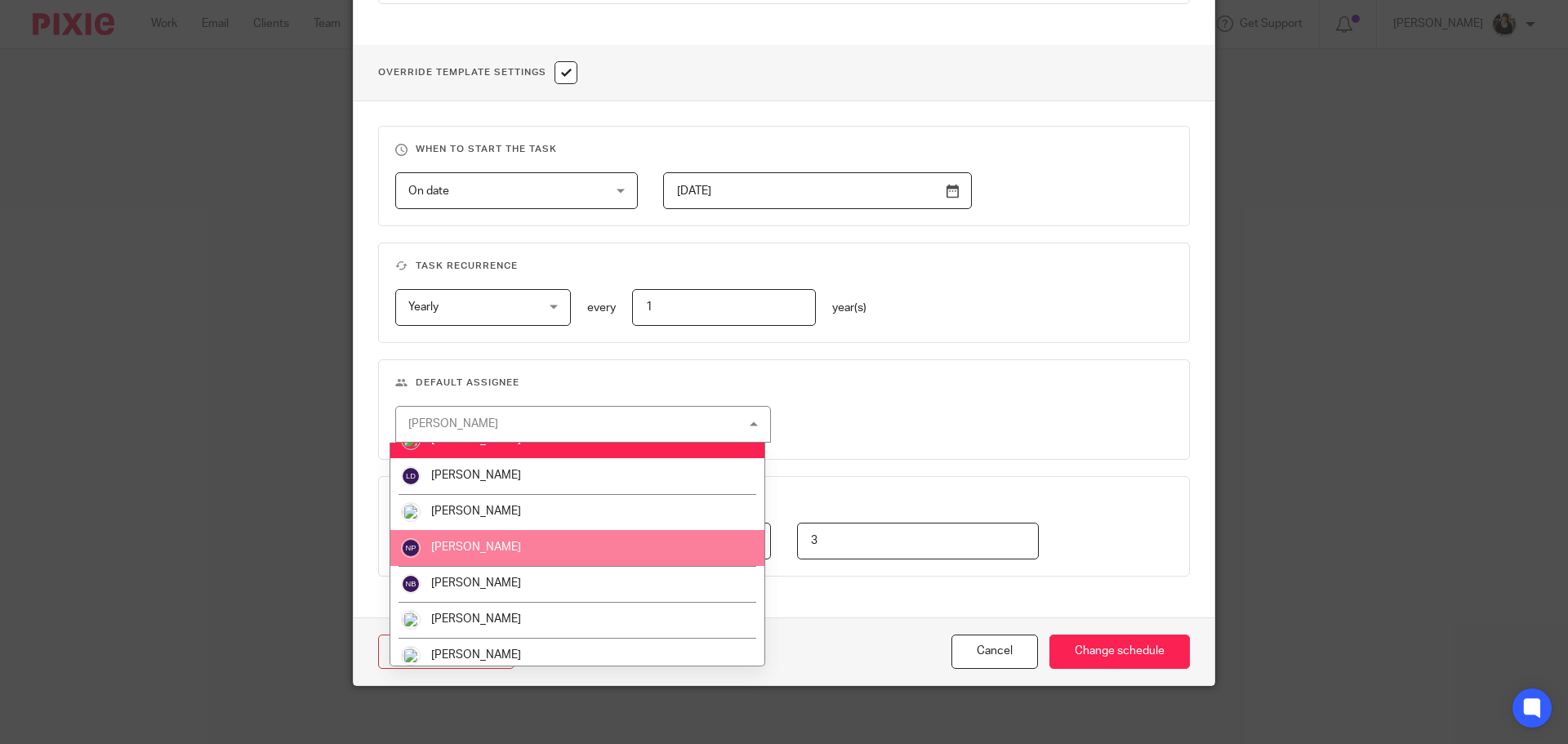
scroll to position [408, 0]
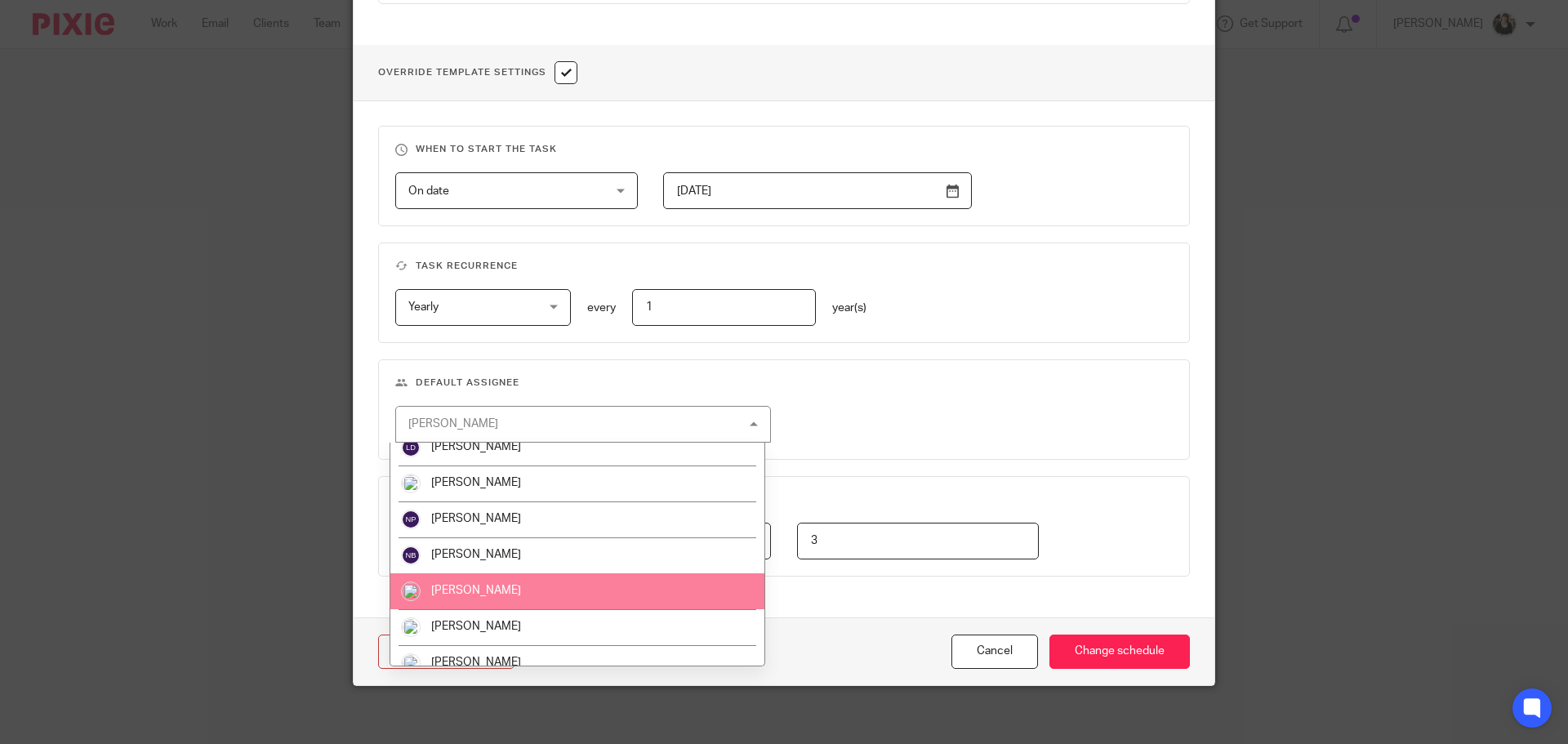
click at [458, 588] on span "[PERSON_NAME]" at bounding box center [476, 590] width 90 height 12
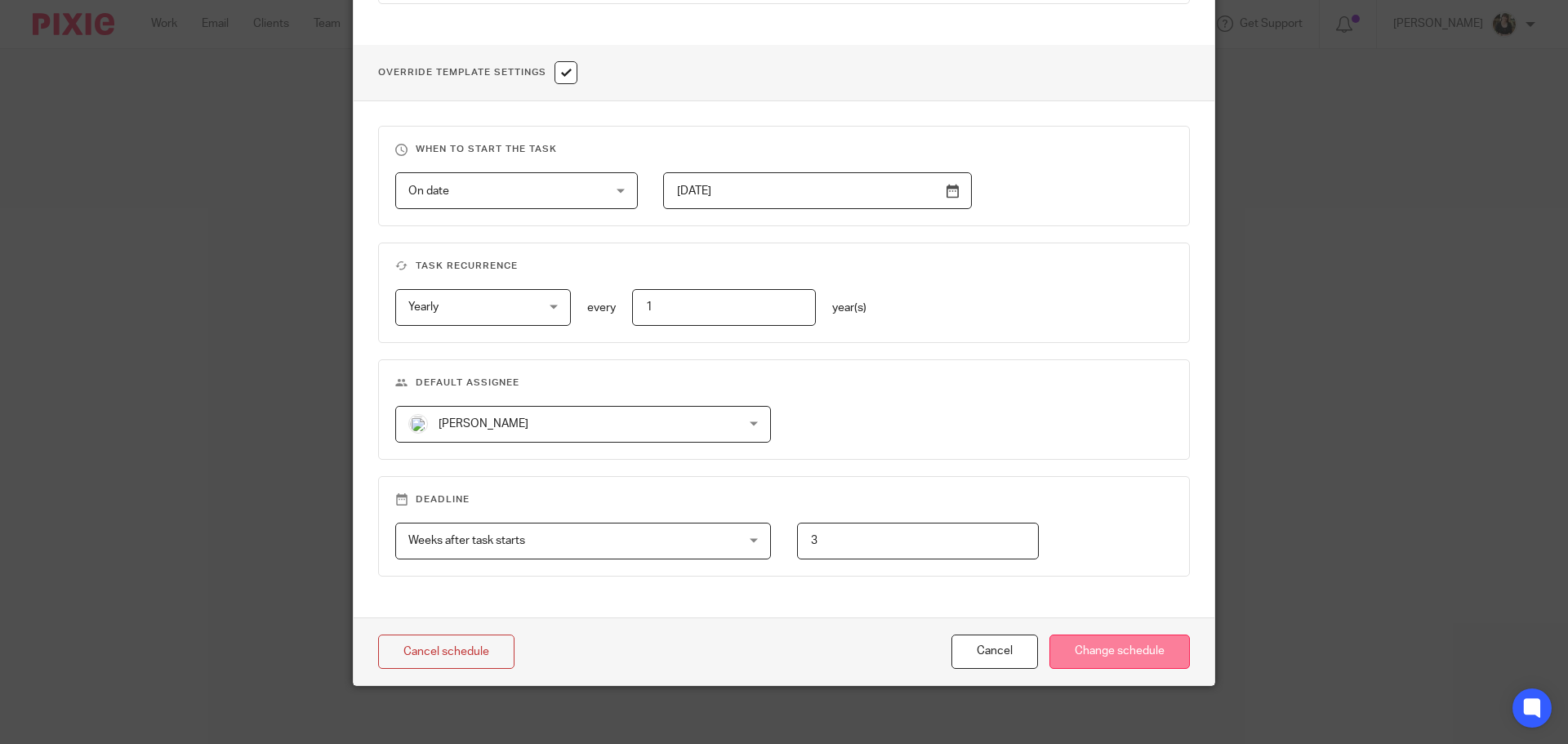
click at [1084, 639] on input "Change schedule" at bounding box center [1119, 652] width 141 height 35
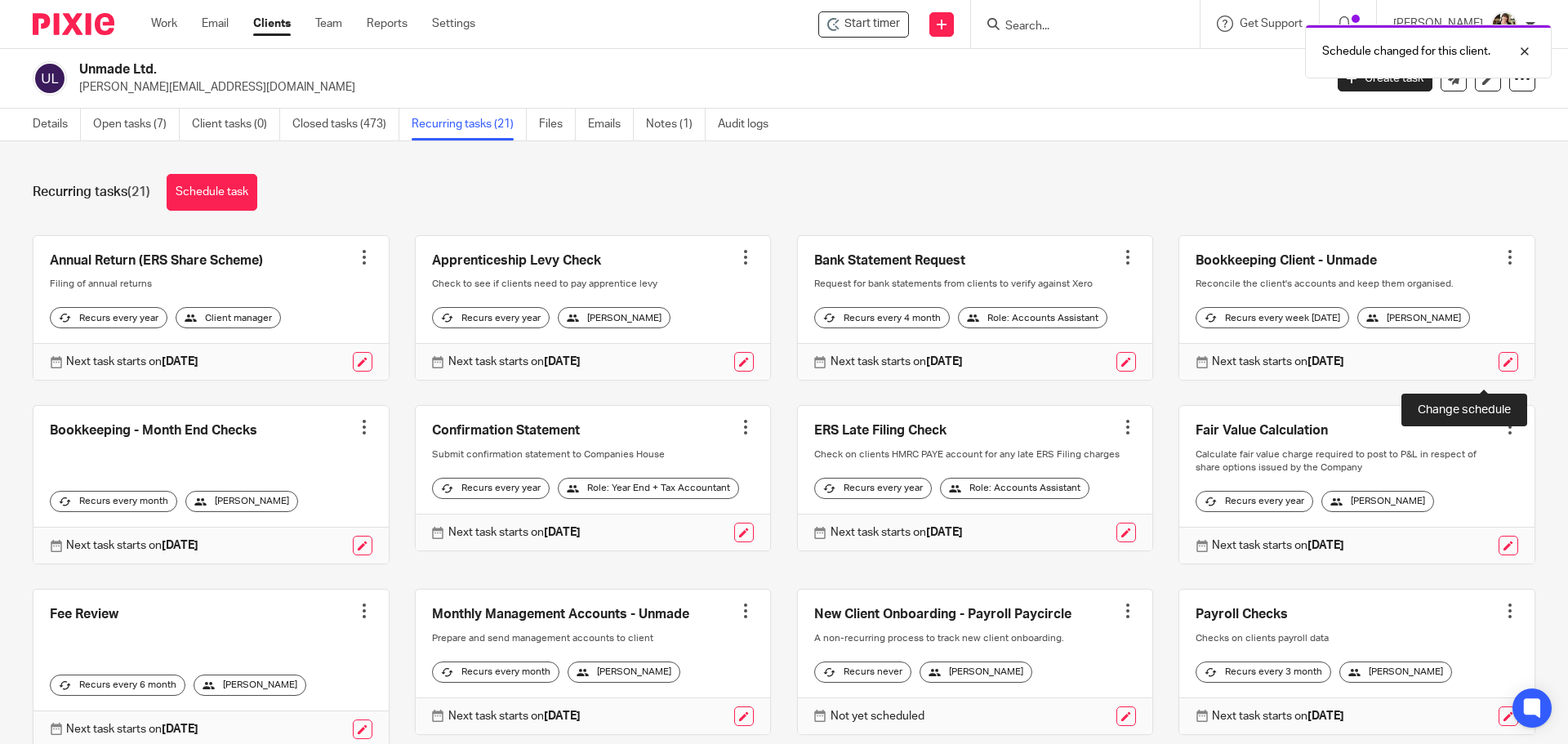
click at [1499, 370] on link at bounding box center [1509, 362] width 20 height 20
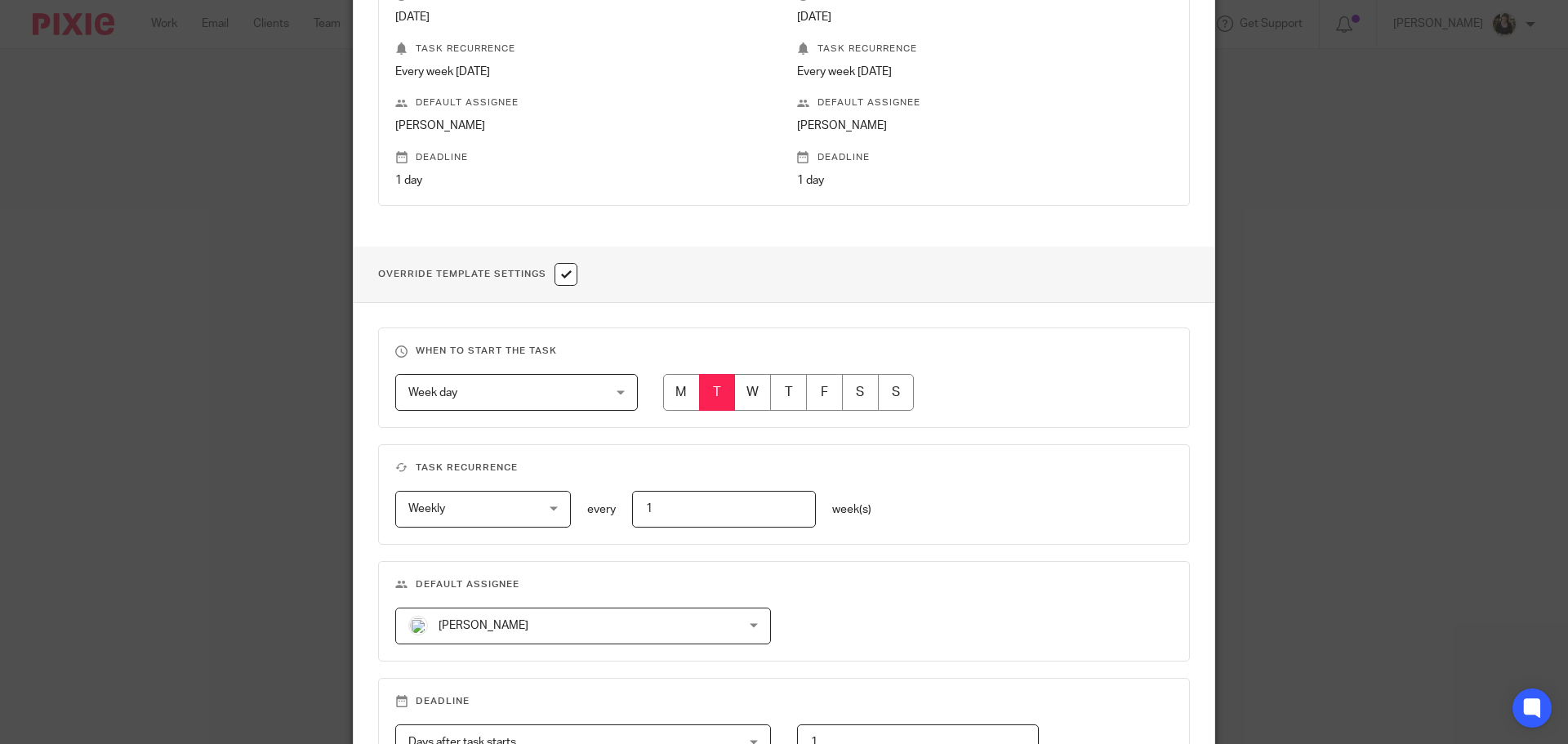
scroll to position [408, 0]
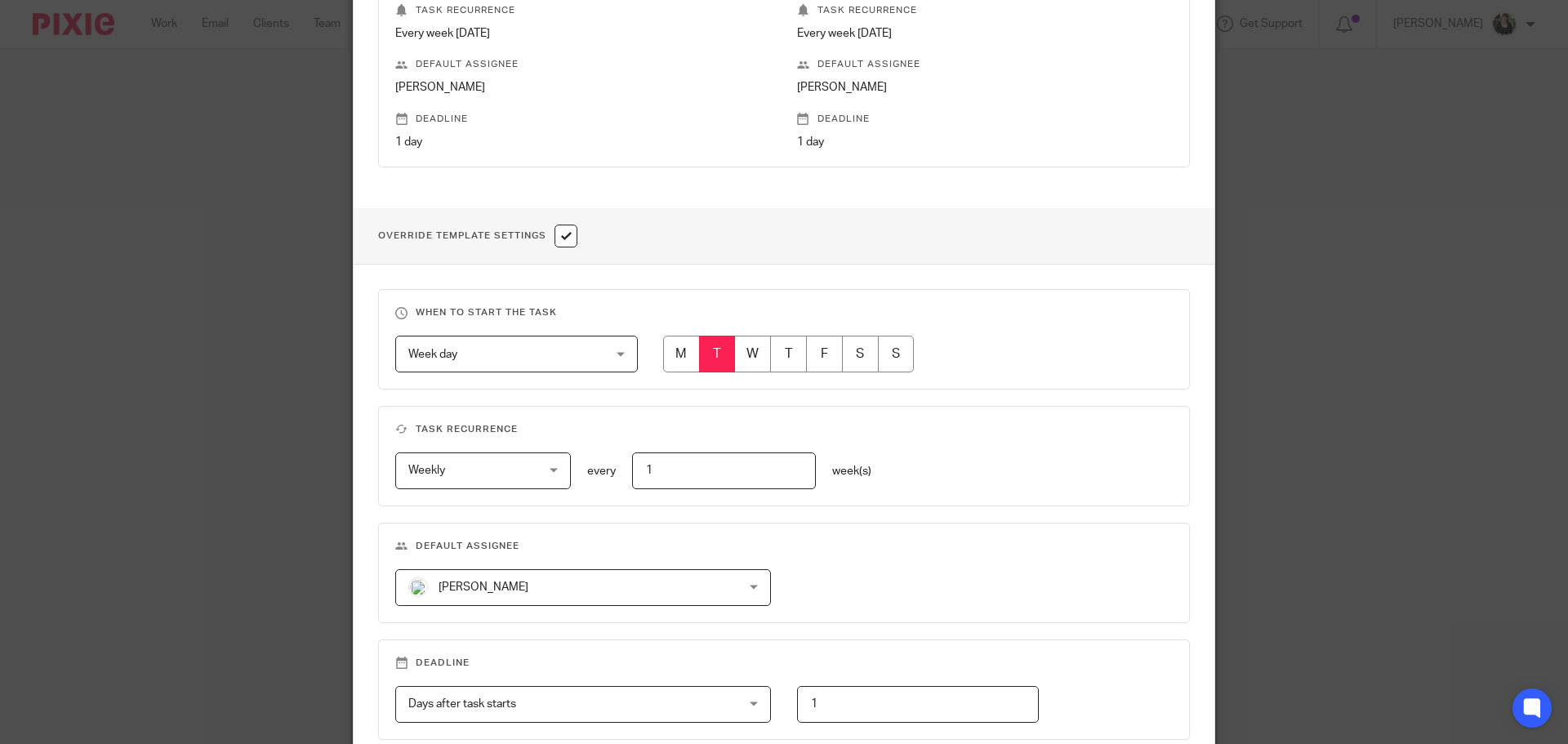
click at [491, 574] on span "[PERSON_NAME]" at bounding box center [553, 588] width 290 height 35
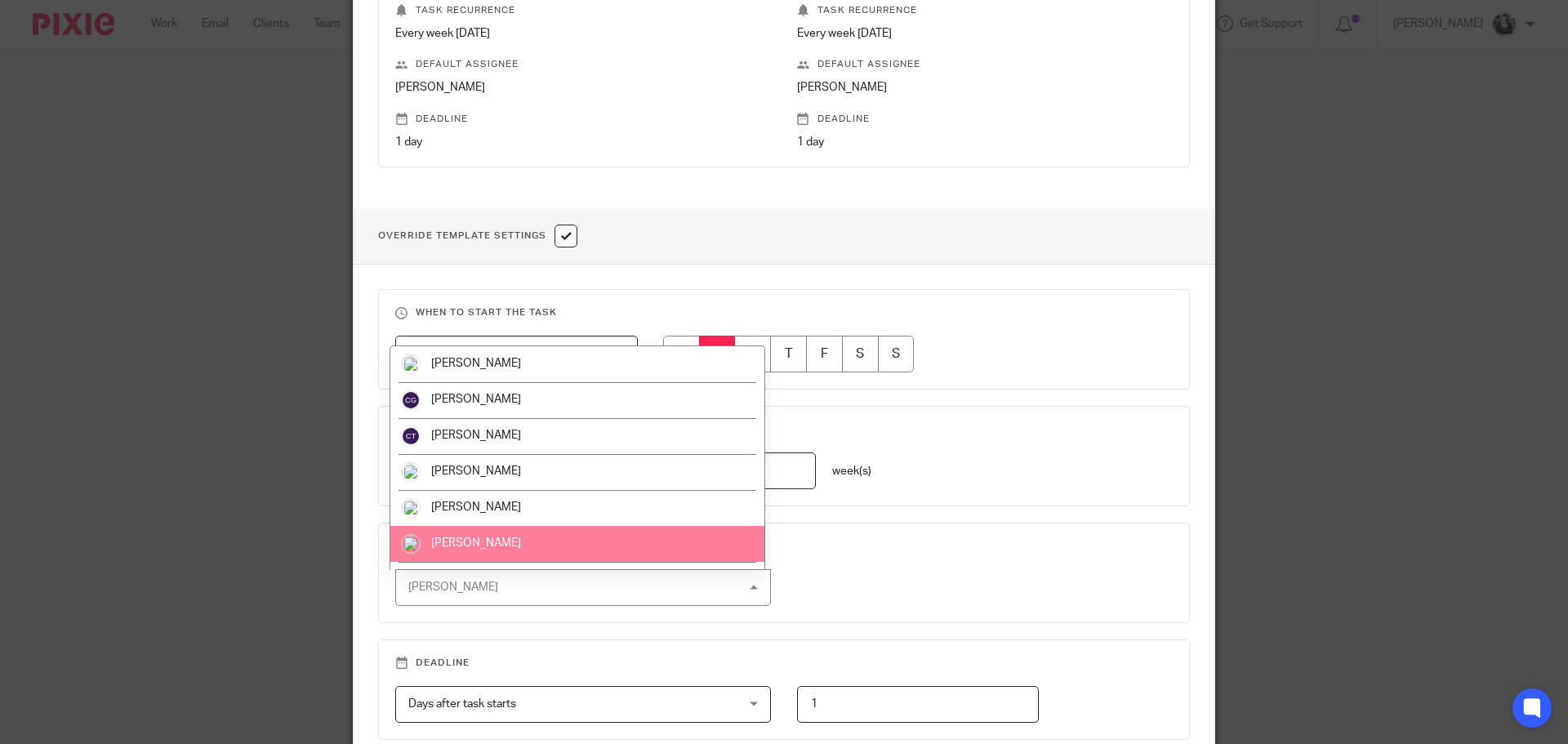
click at [500, 535] on li "[PERSON_NAME]" at bounding box center [577, 544] width 374 height 36
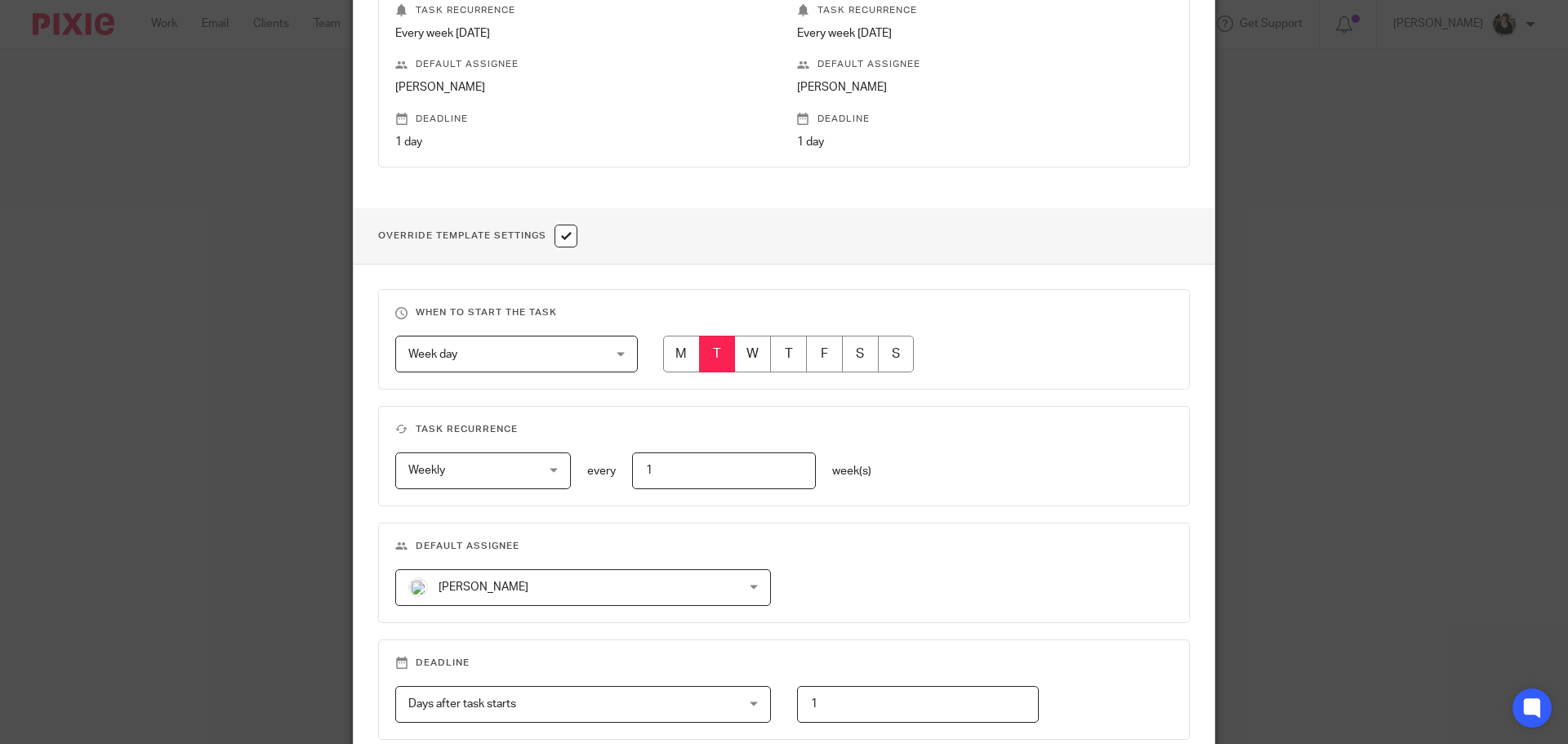
click at [1017, 566] on fieldset "Default assignee Helen Campbell Helen Campbell Barbara Raine Carol Gibson Carol…" at bounding box center [784, 573] width 812 height 100
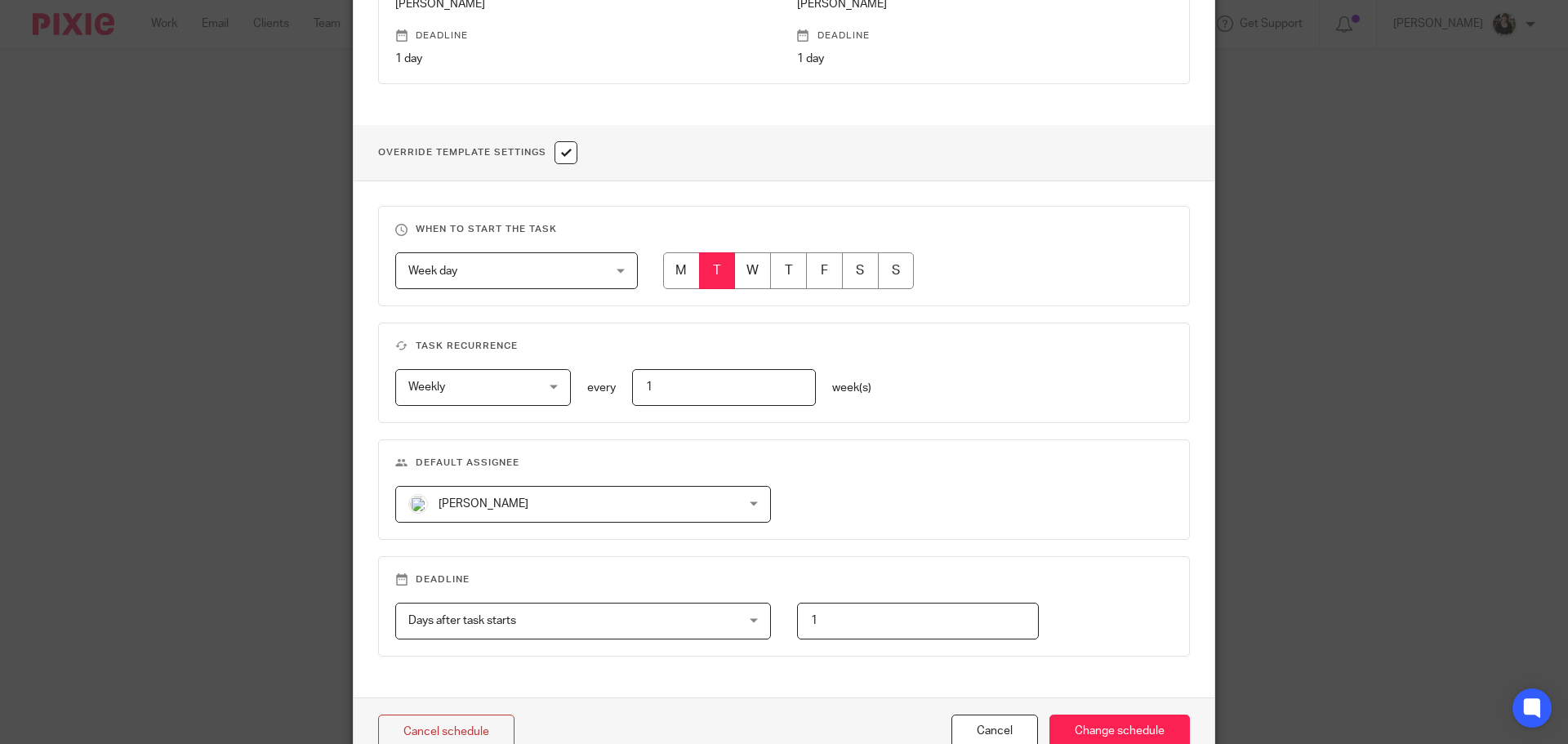
scroll to position [579, 0]
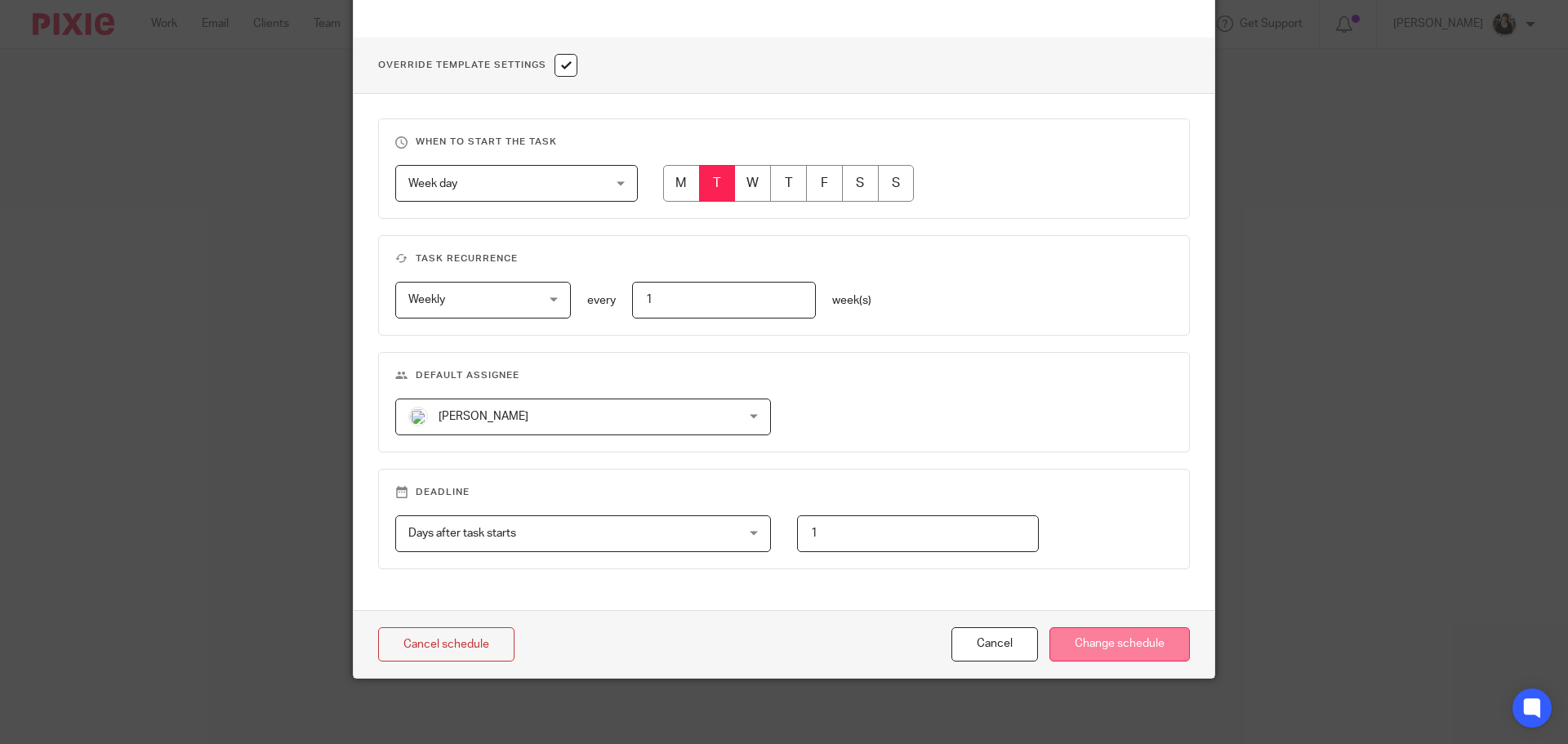
click at [1115, 635] on input "Change schedule" at bounding box center [1119, 644] width 141 height 35
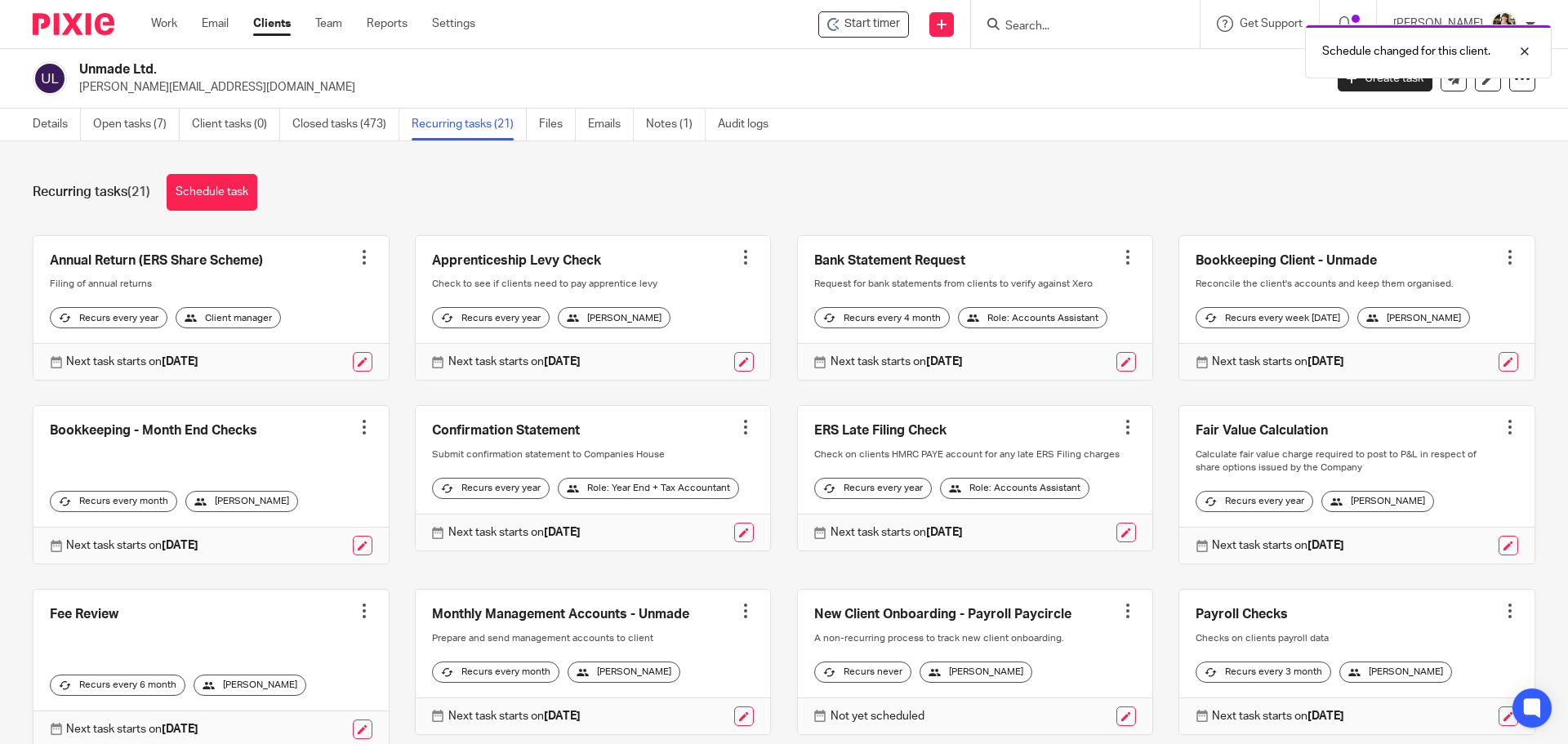
click at [353, 556] on link at bounding box center [363, 546] width 20 height 20
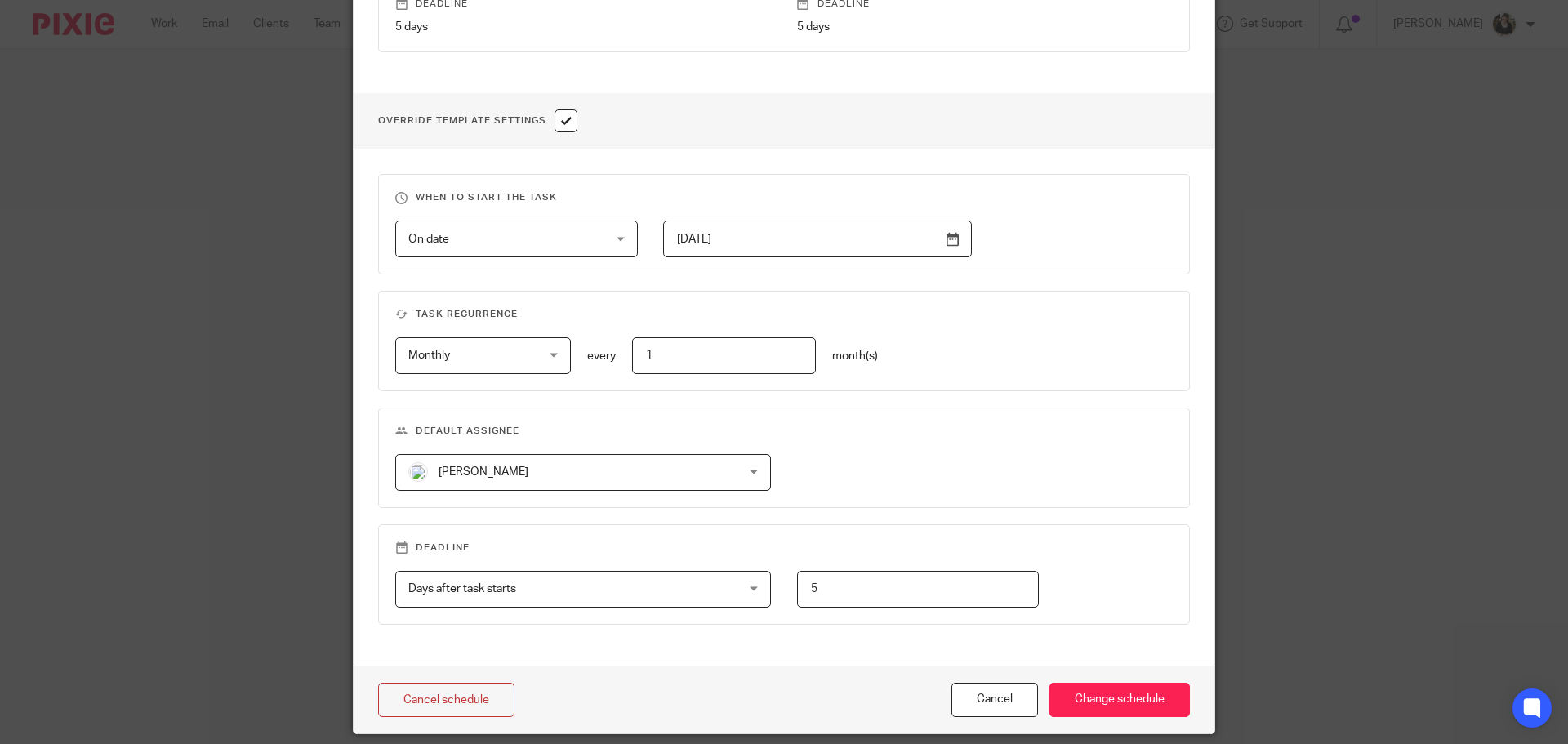
scroll to position [572, 0]
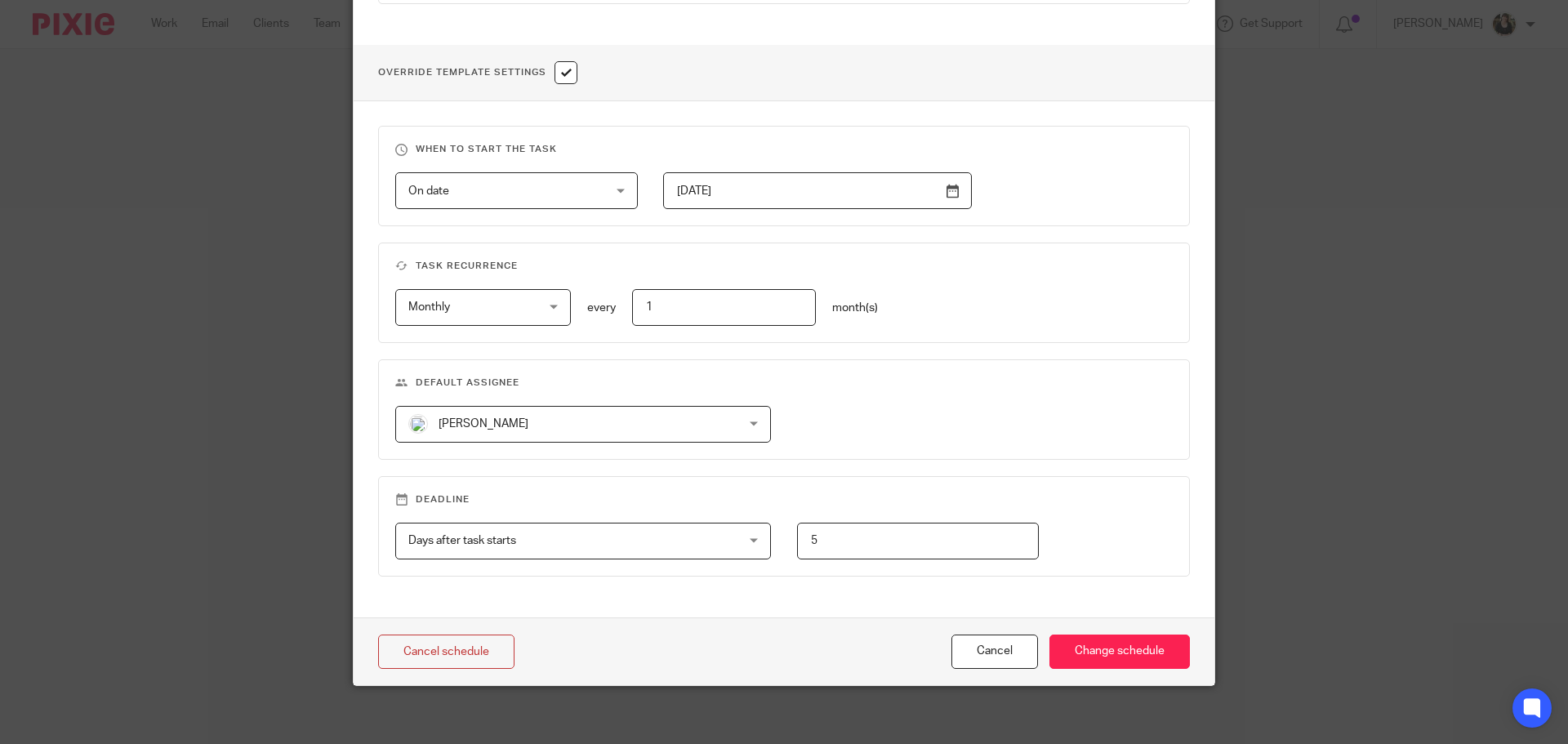
click at [530, 408] on span "[PERSON_NAME]" at bounding box center [553, 424] width 290 height 35
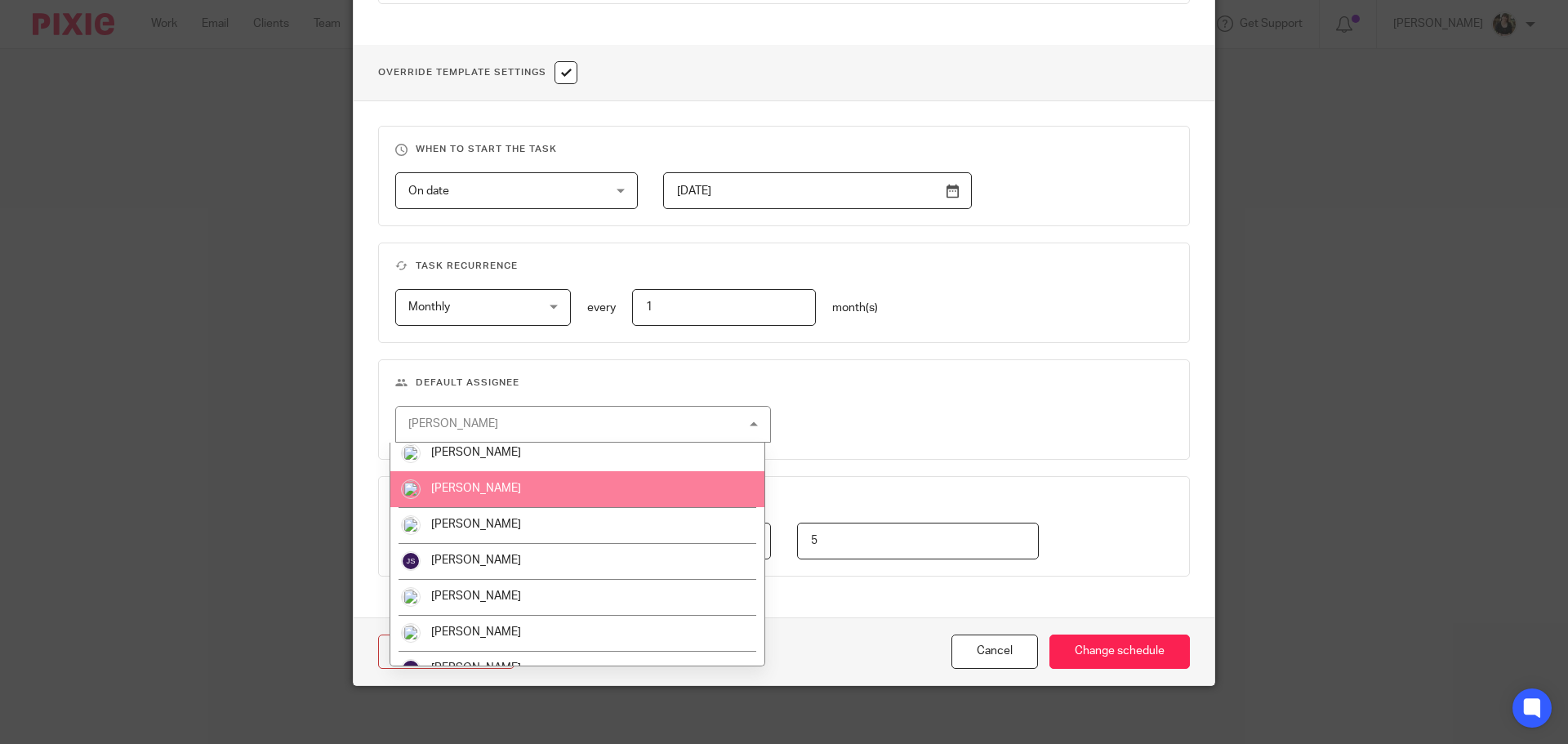
scroll to position [163, 0]
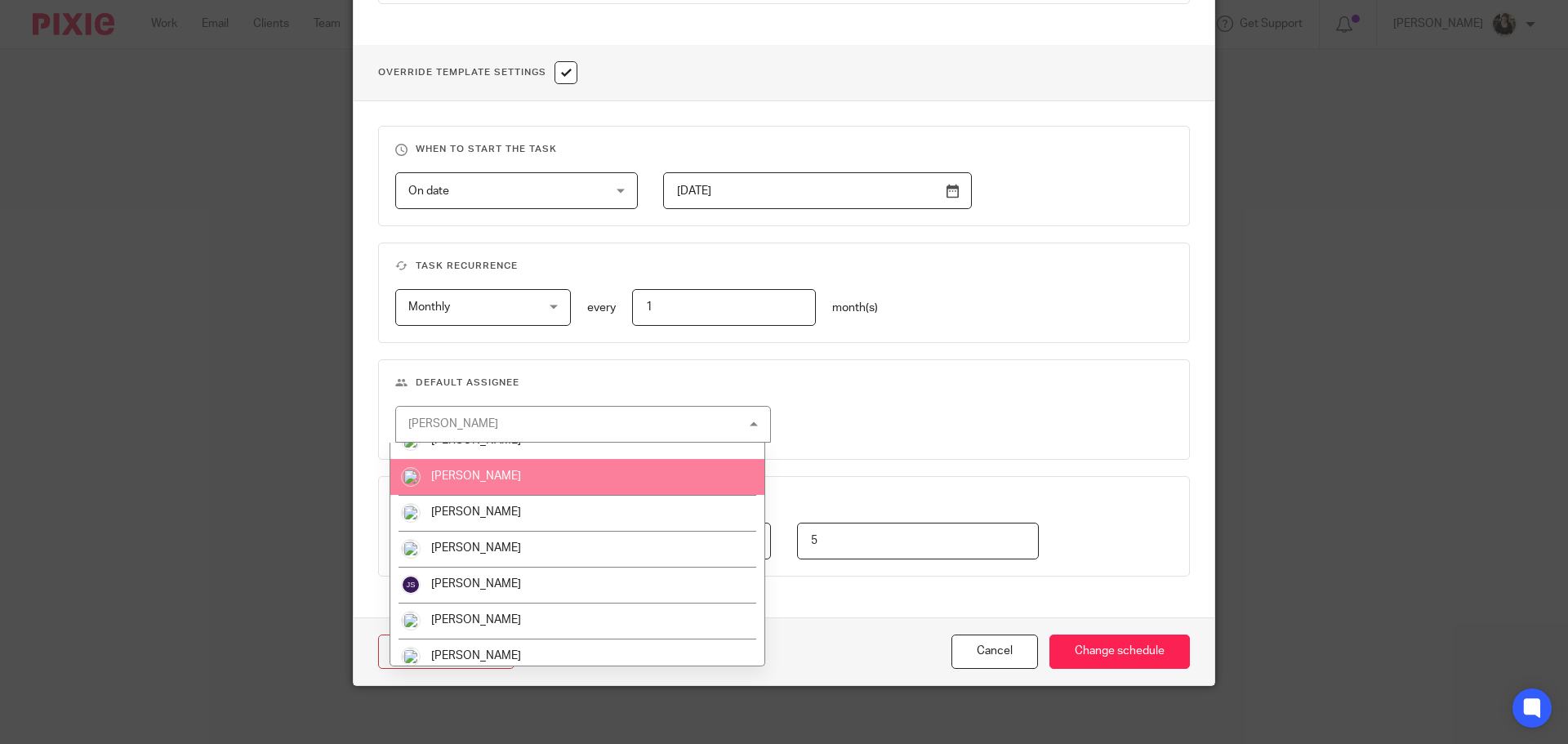
click at [488, 480] on span "[PERSON_NAME]" at bounding box center [476, 477] width 90 height 12
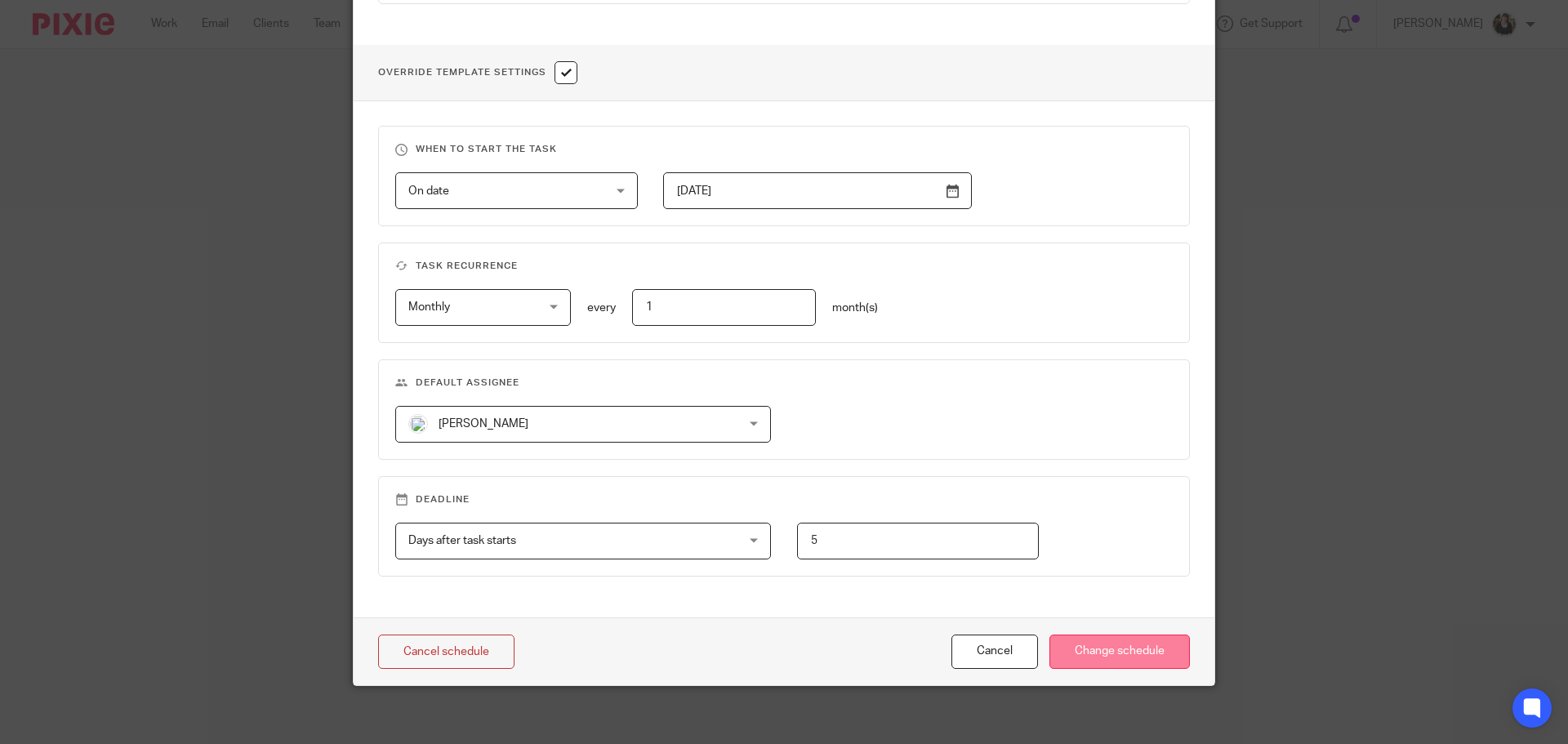
click at [1096, 663] on input "Change schedule" at bounding box center [1119, 652] width 141 height 35
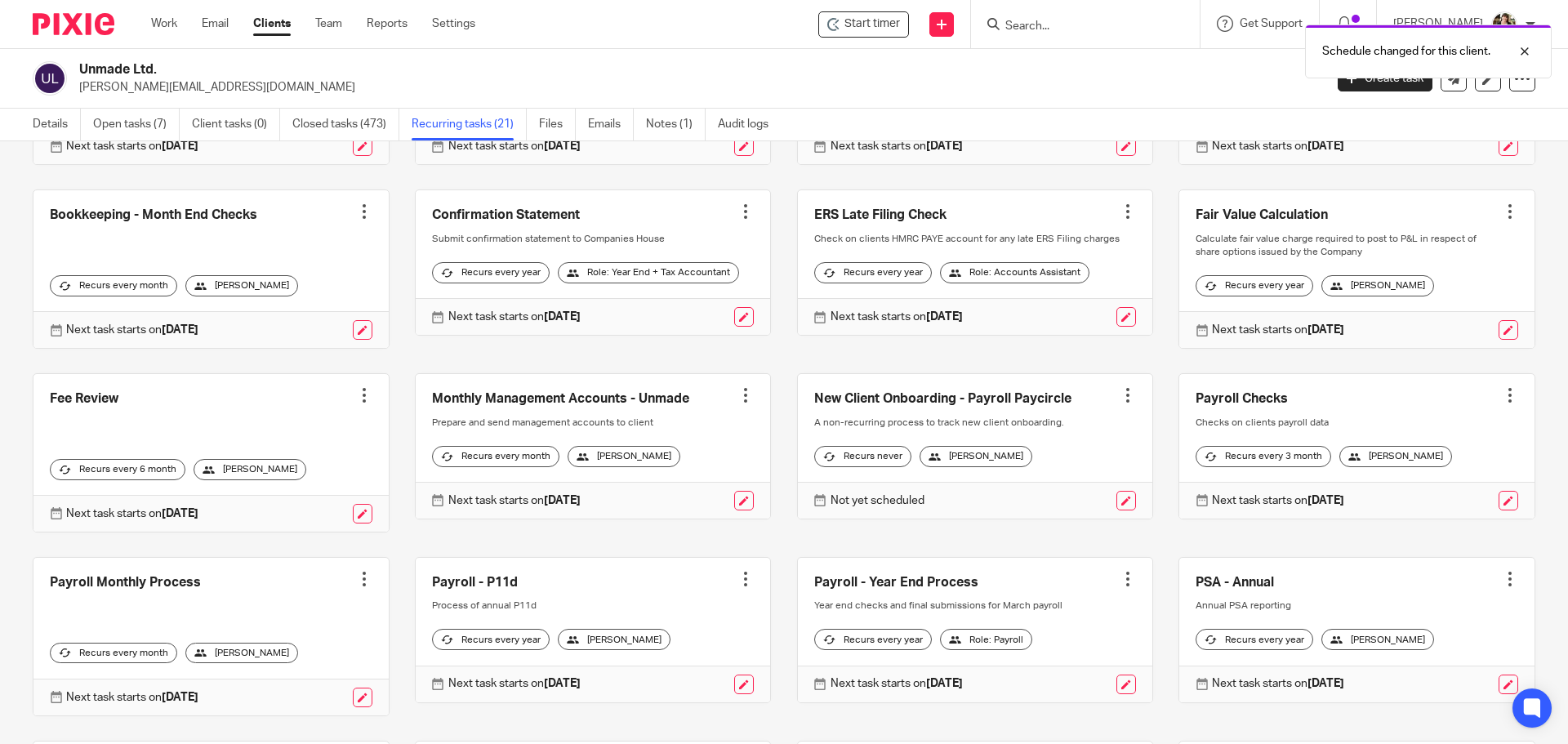
scroll to position [245, 0]
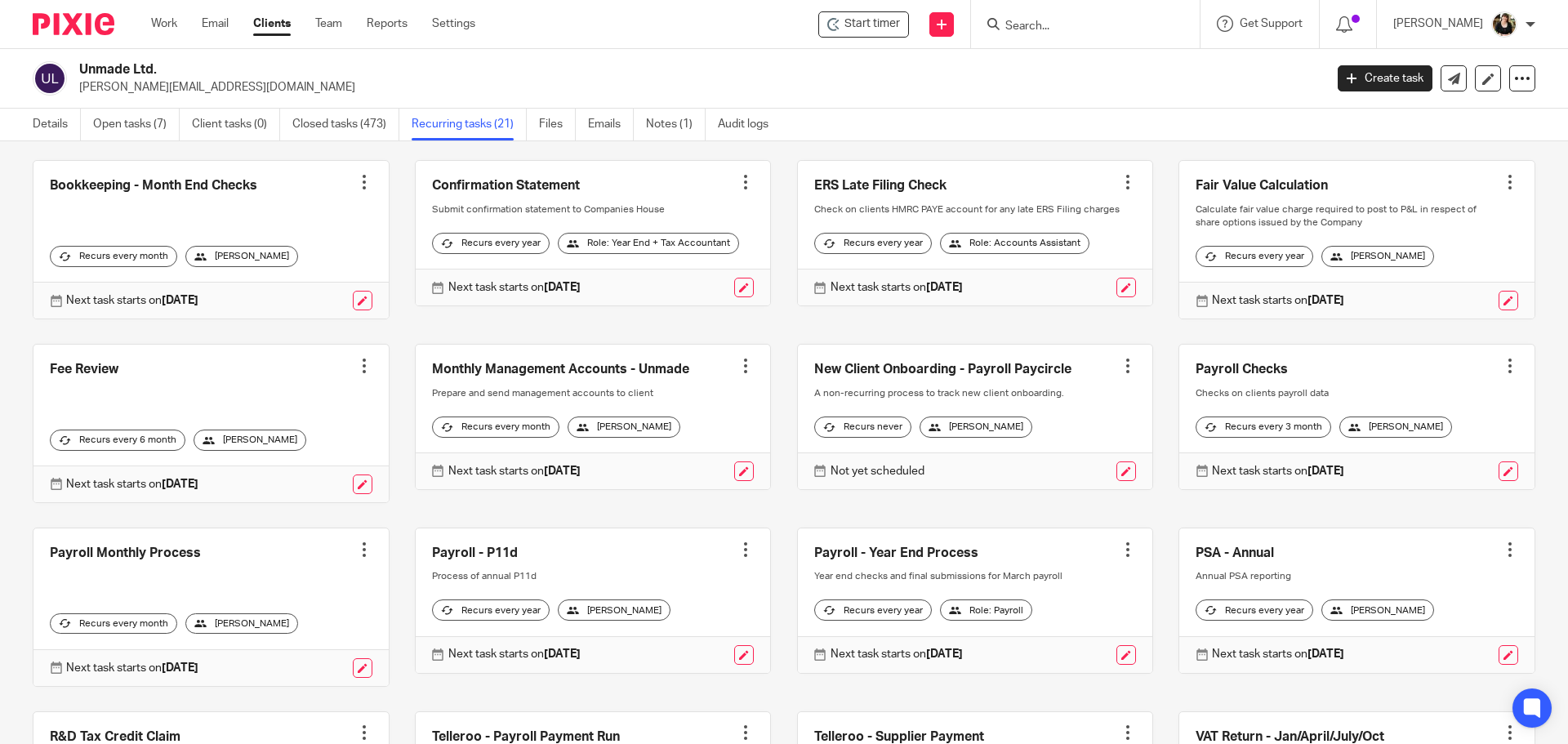
click at [1119, 374] on div at bounding box center [1128, 366] width 16 height 16
click at [1058, 492] on span "Cancel schedule" at bounding box center [1049, 495] width 86 height 12
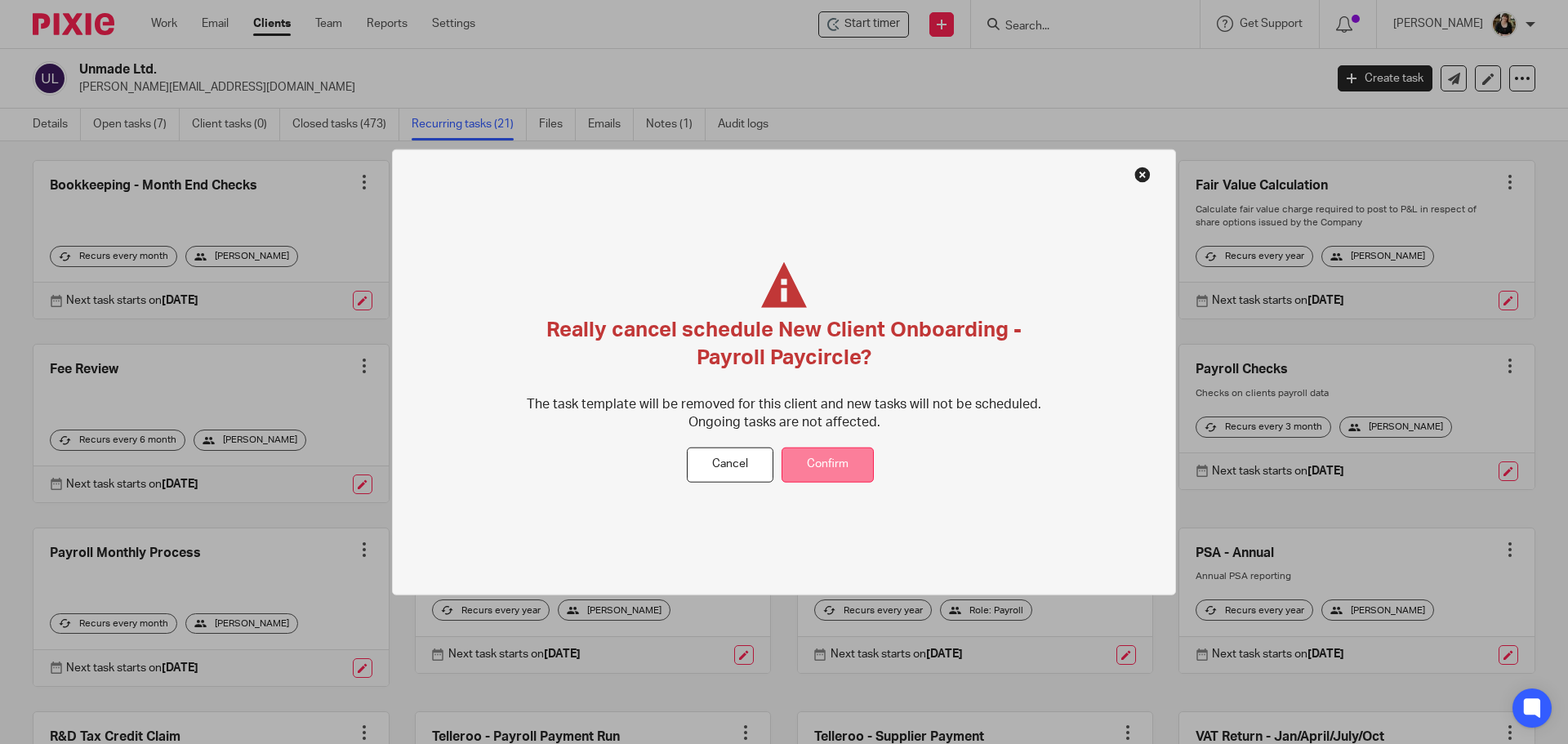
click at [855, 466] on button "Confirm" at bounding box center [828, 465] width 92 height 35
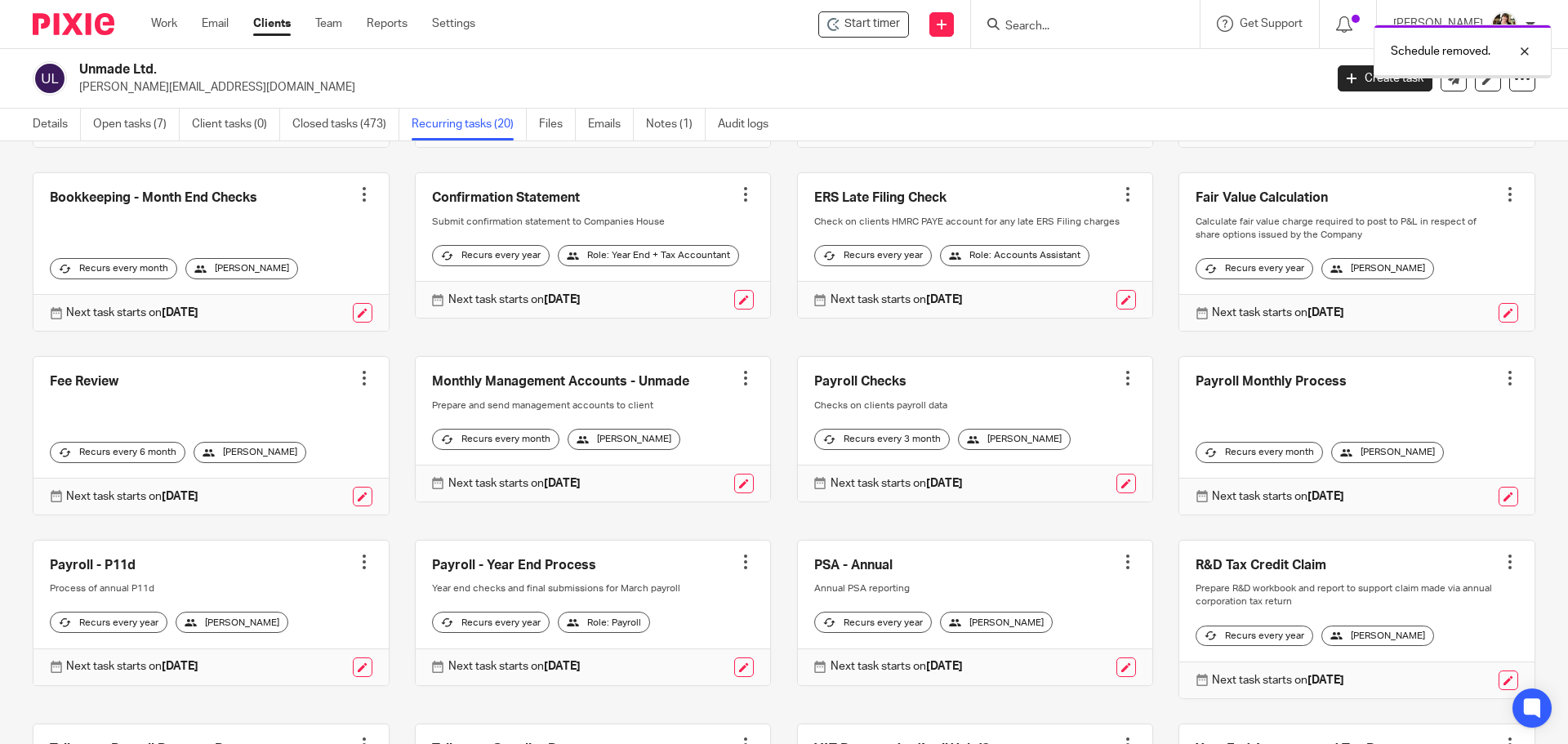
scroll to position [408, 0]
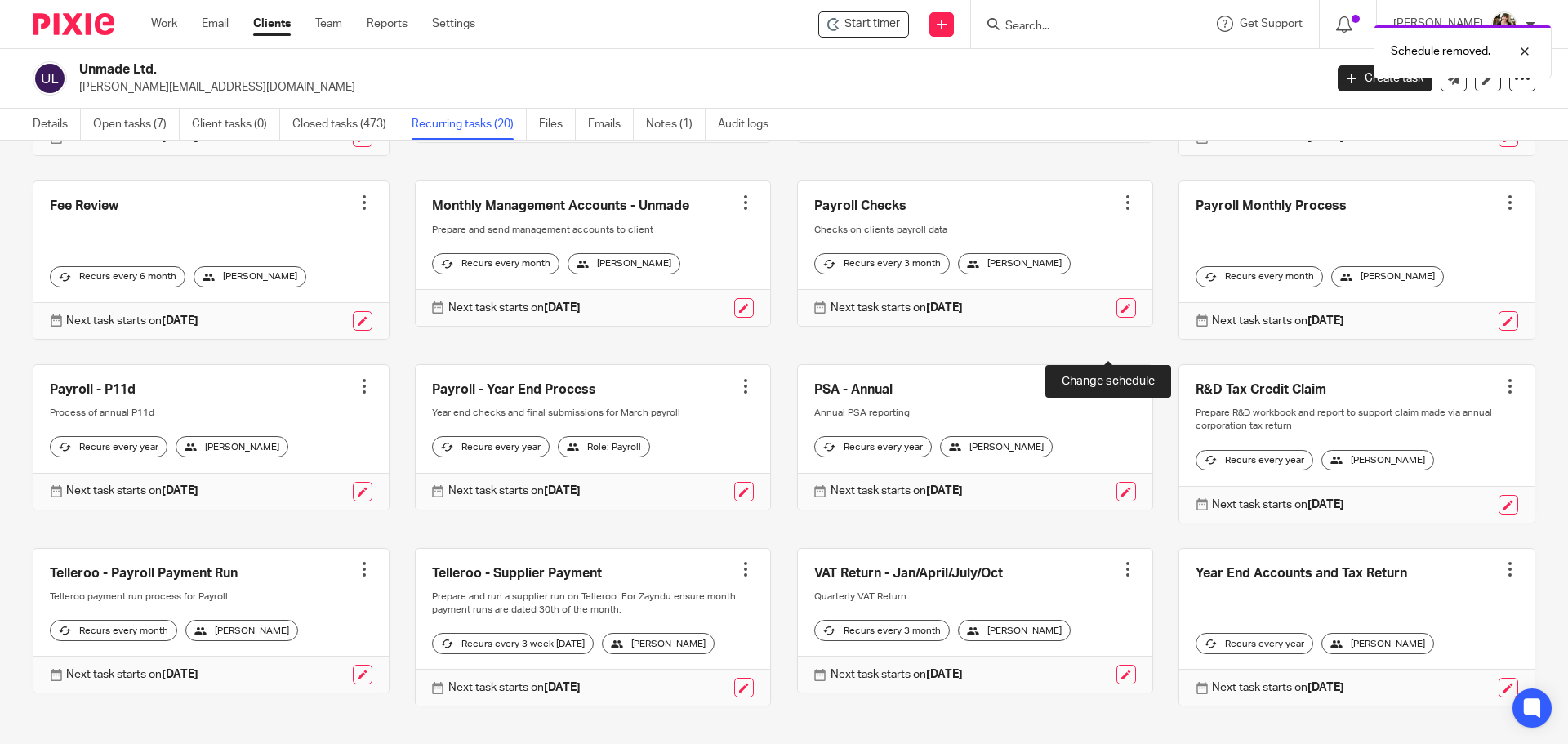
click at [1116, 318] on link at bounding box center [1126, 308] width 20 height 20
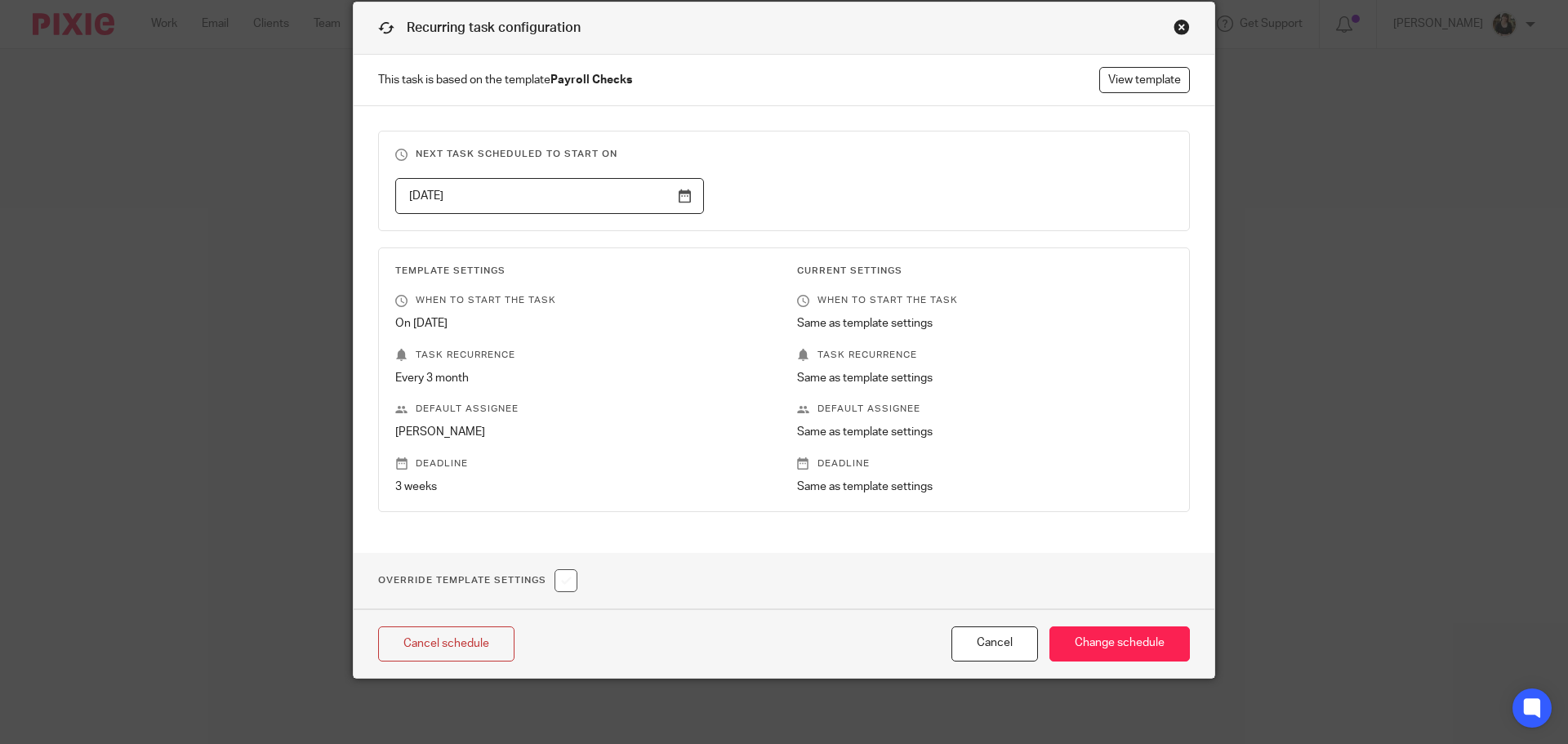
click at [556, 580] on input "checkbox" at bounding box center [566, 581] width 23 height 23
checkbox input "true"
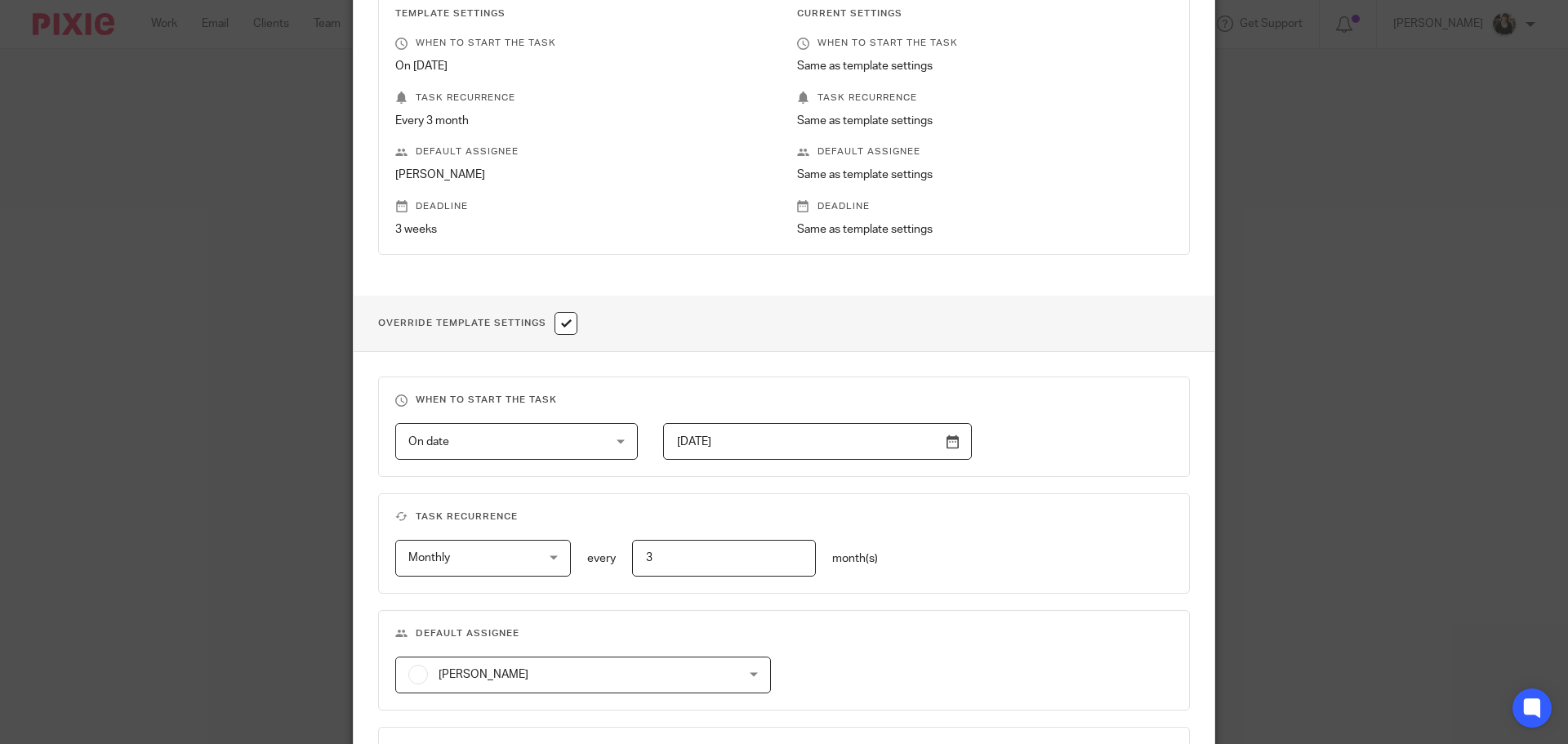
scroll to position [579, 0]
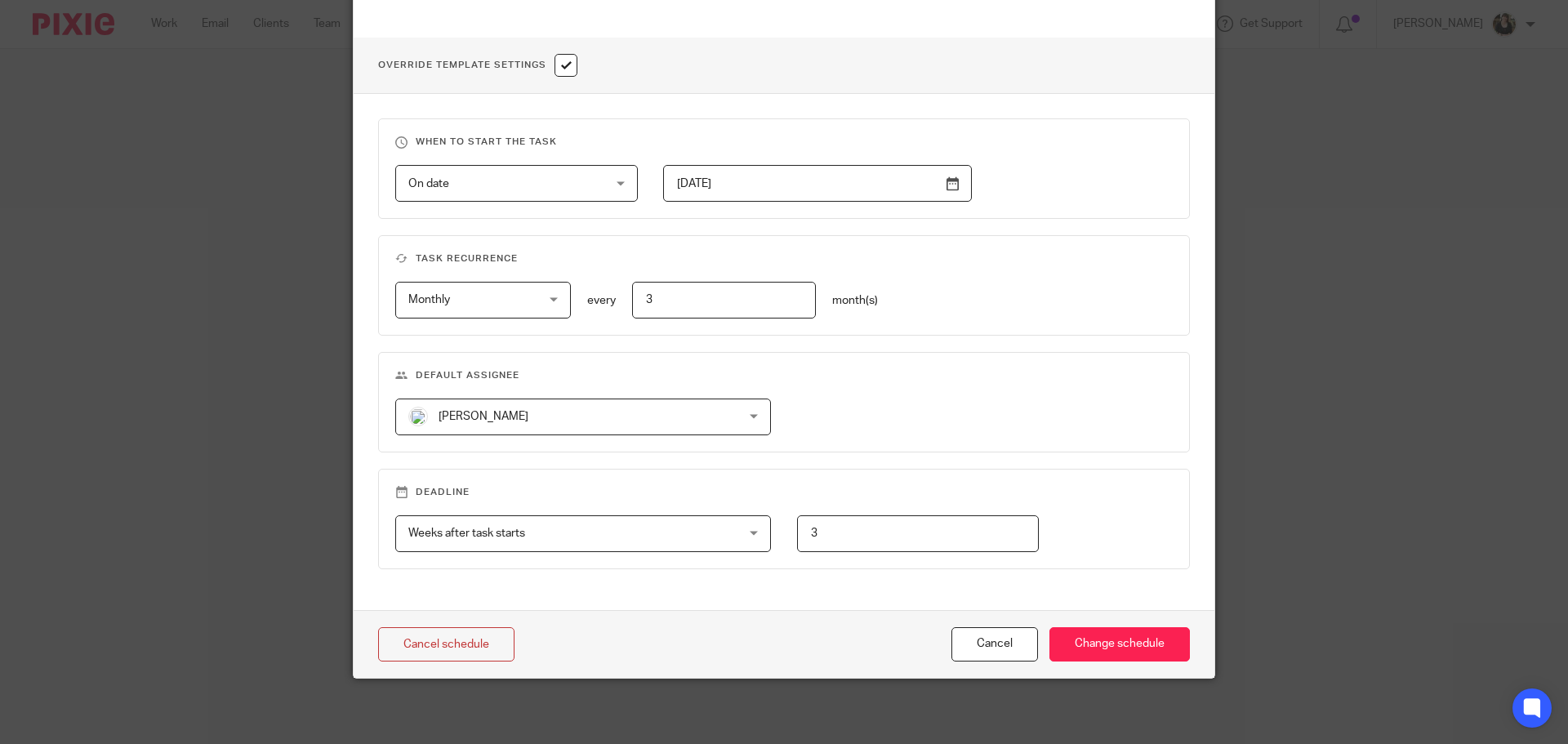
click at [519, 421] on span "[PERSON_NAME]" at bounding box center [553, 416] width 290 height 35
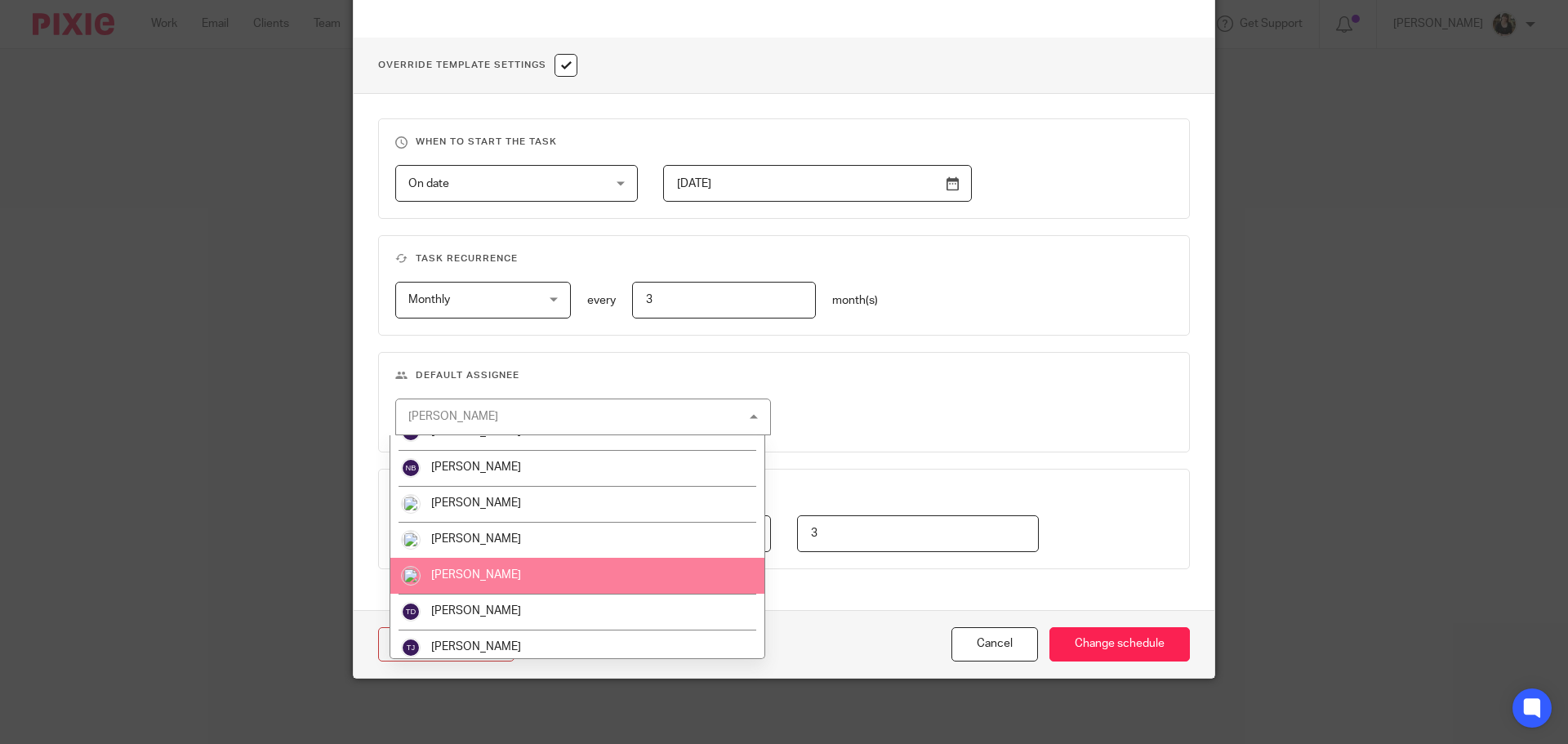
scroll to position [490, 0]
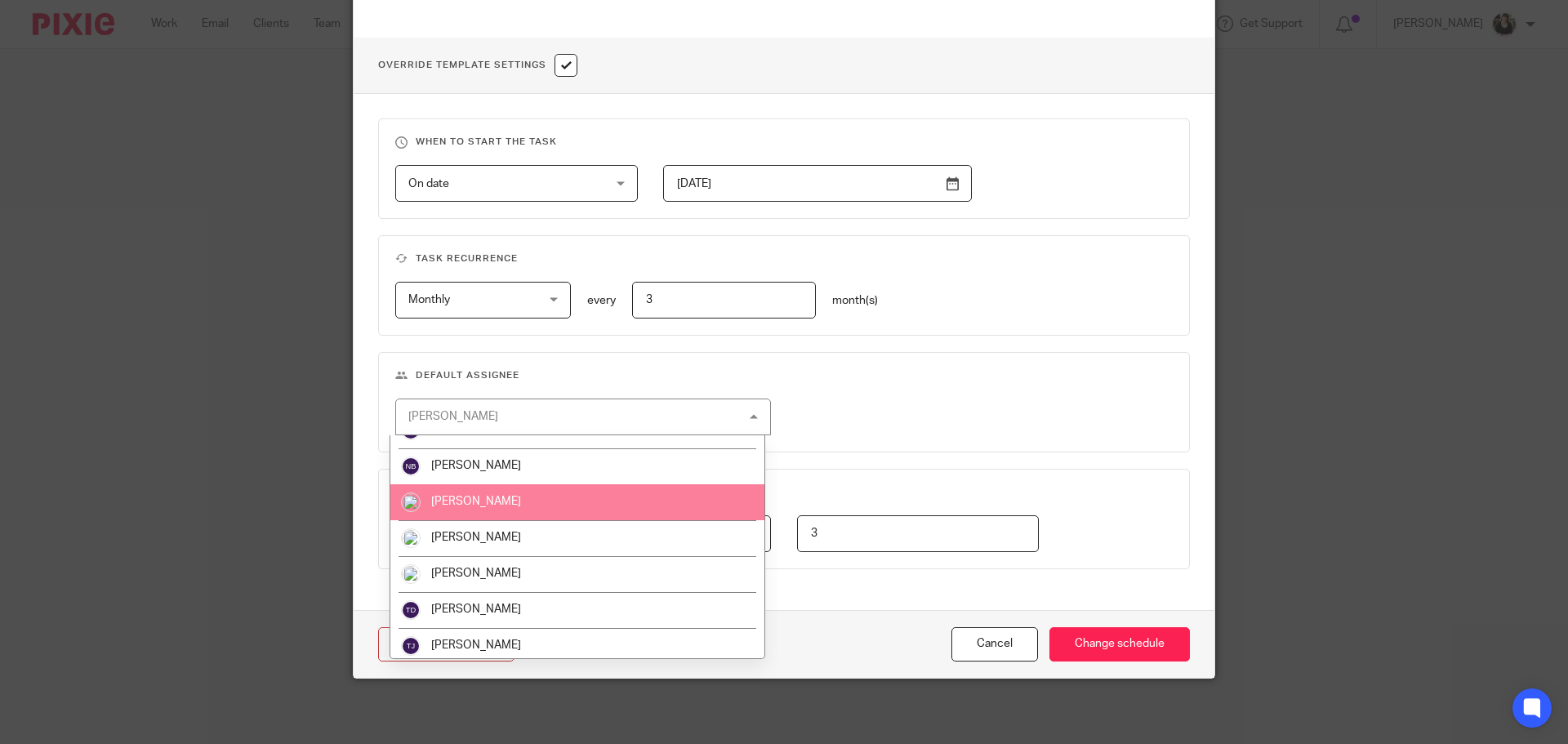
click at [500, 500] on span "[PERSON_NAME]" at bounding box center [476, 501] width 90 height 12
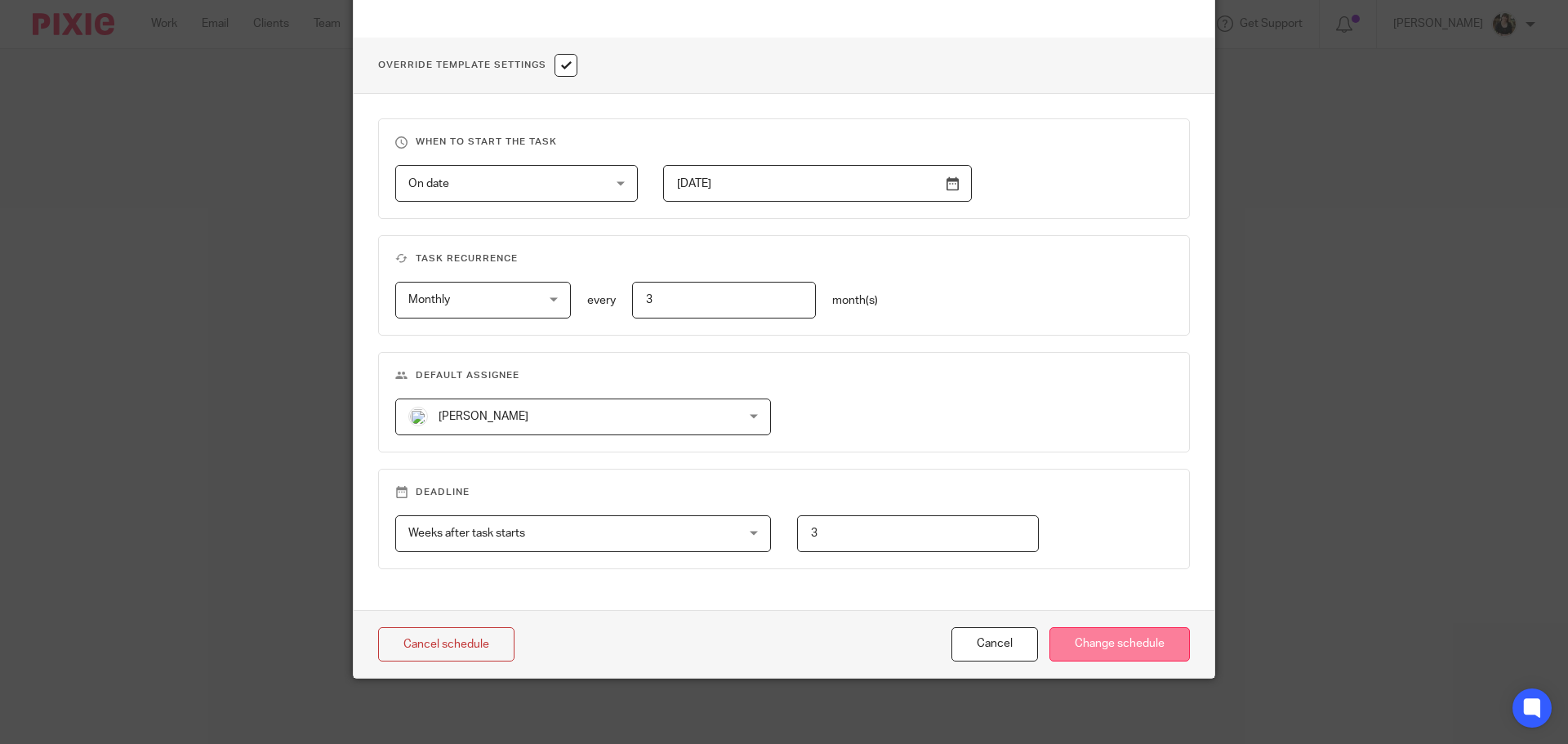
click at [1141, 636] on input "Change schedule" at bounding box center [1119, 644] width 141 height 35
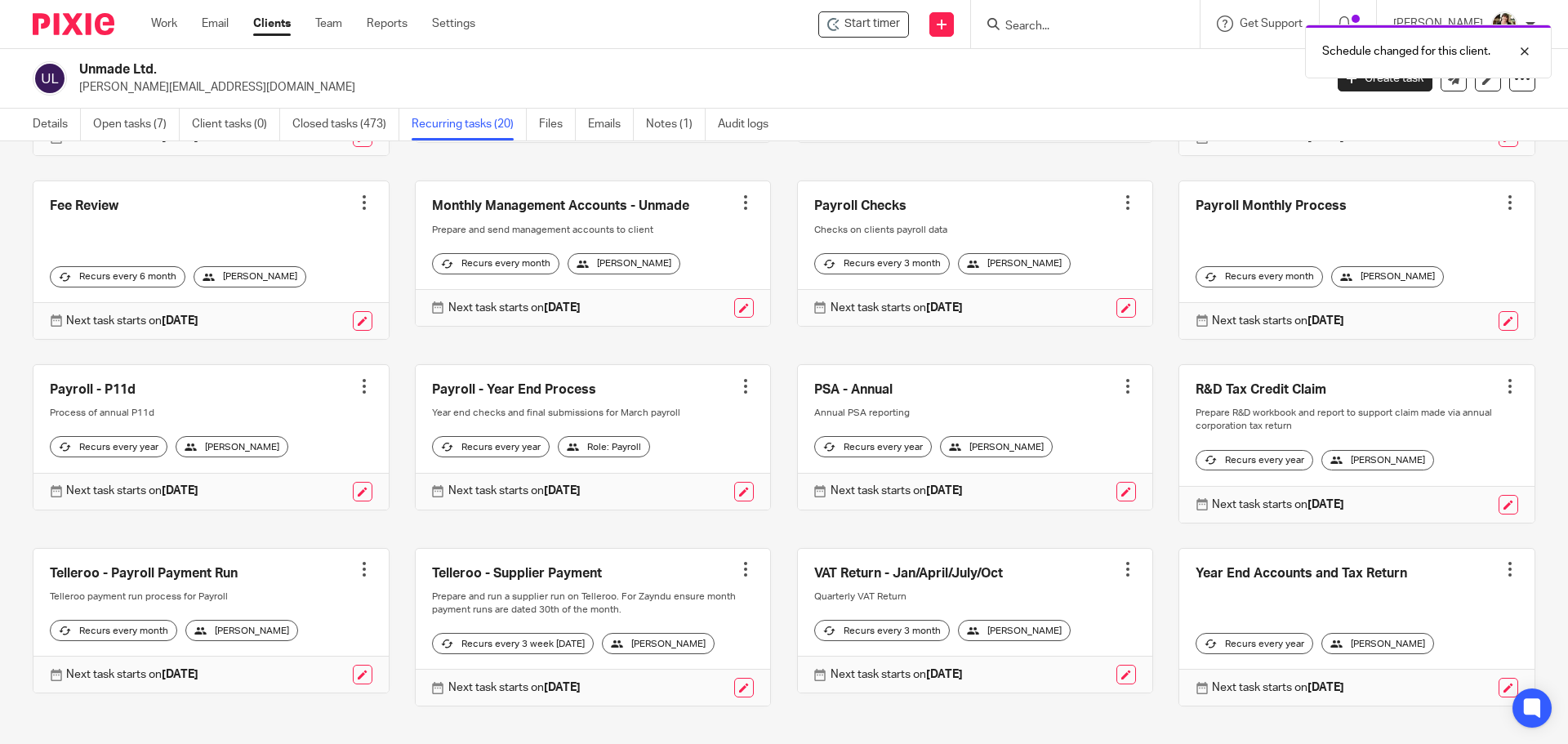
scroll to position [480, 0]
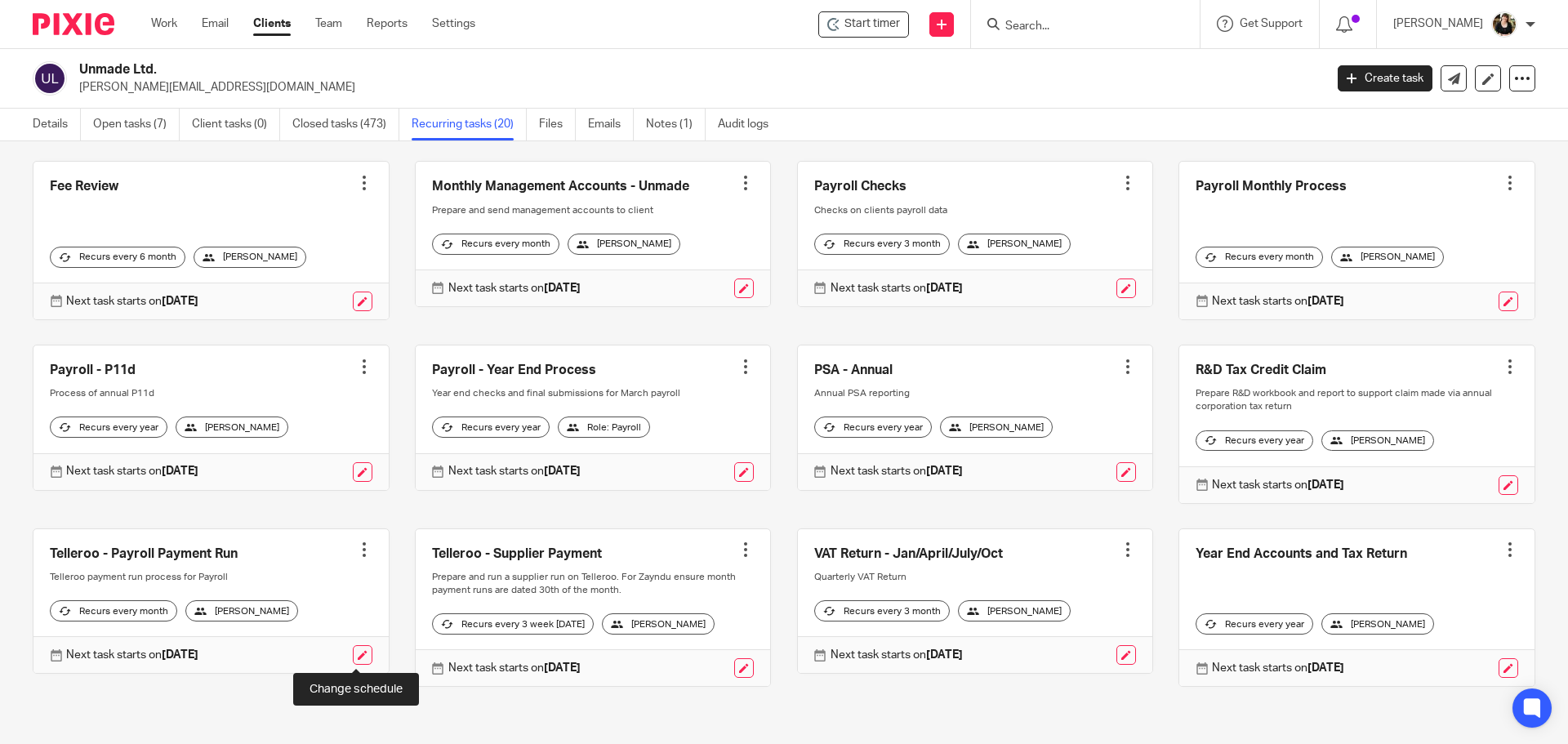
click at [359, 655] on link at bounding box center [363, 655] width 20 height 20
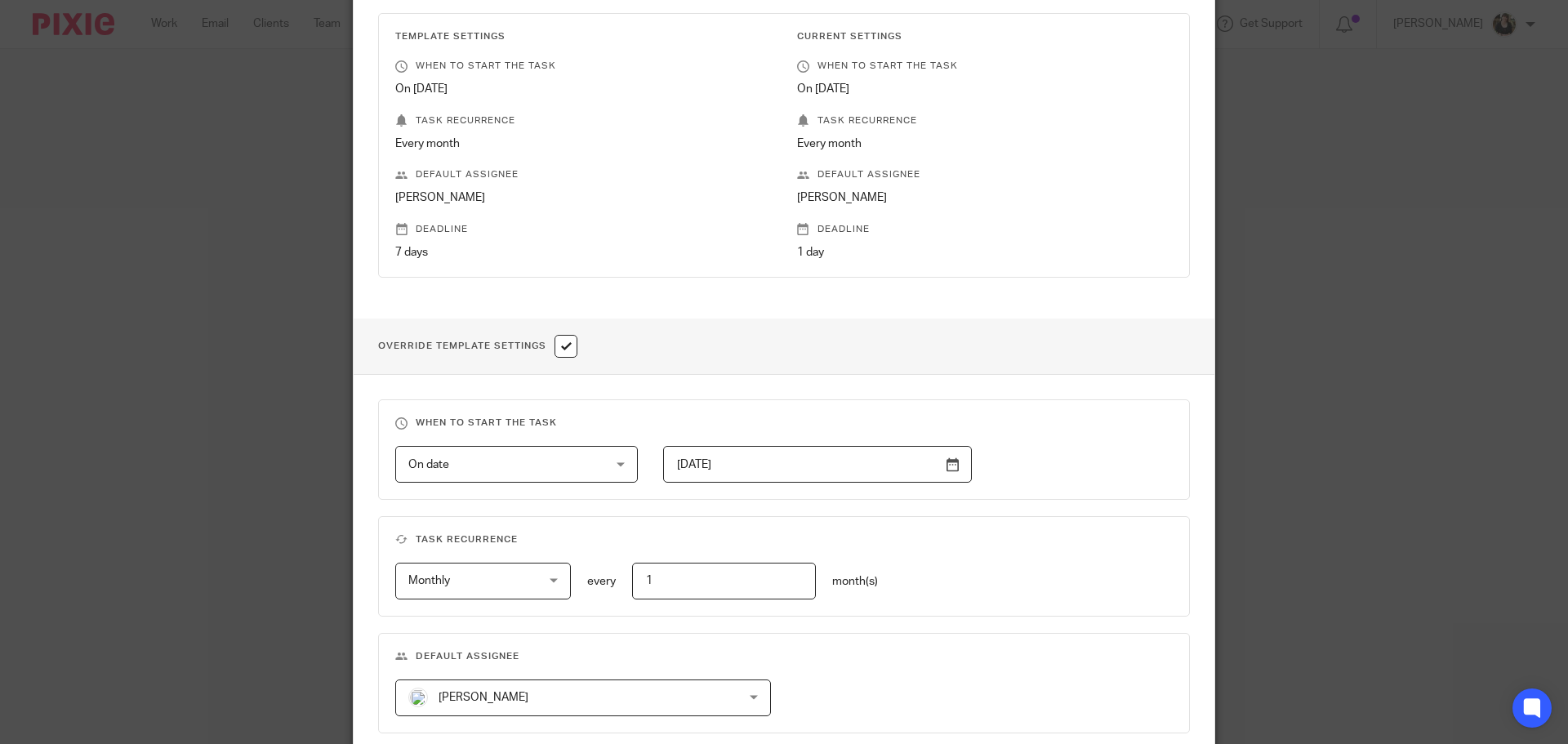
scroll to position [579, 0]
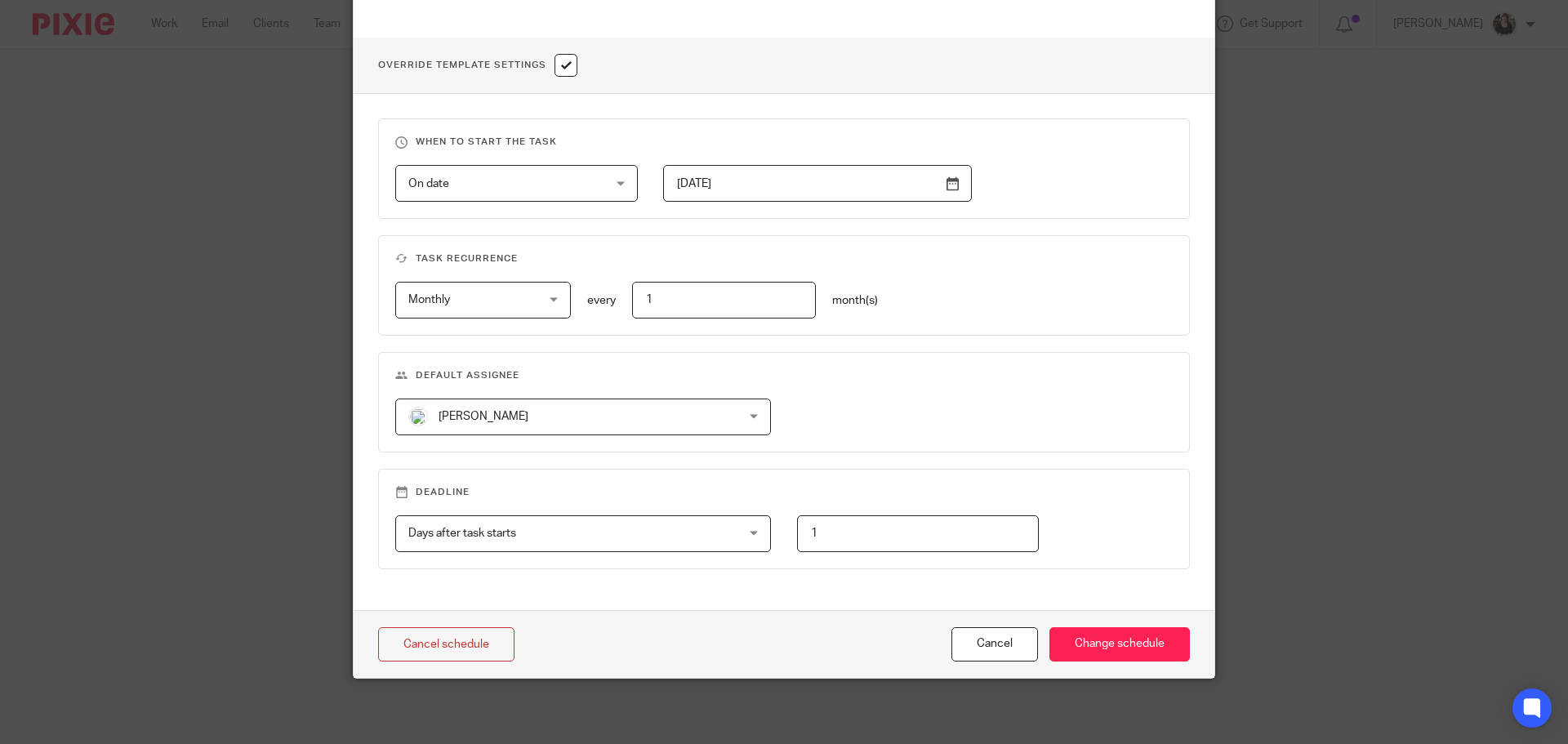
click at [484, 412] on span "[PERSON_NAME]" at bounding box center [483, 416] width 90 height 12
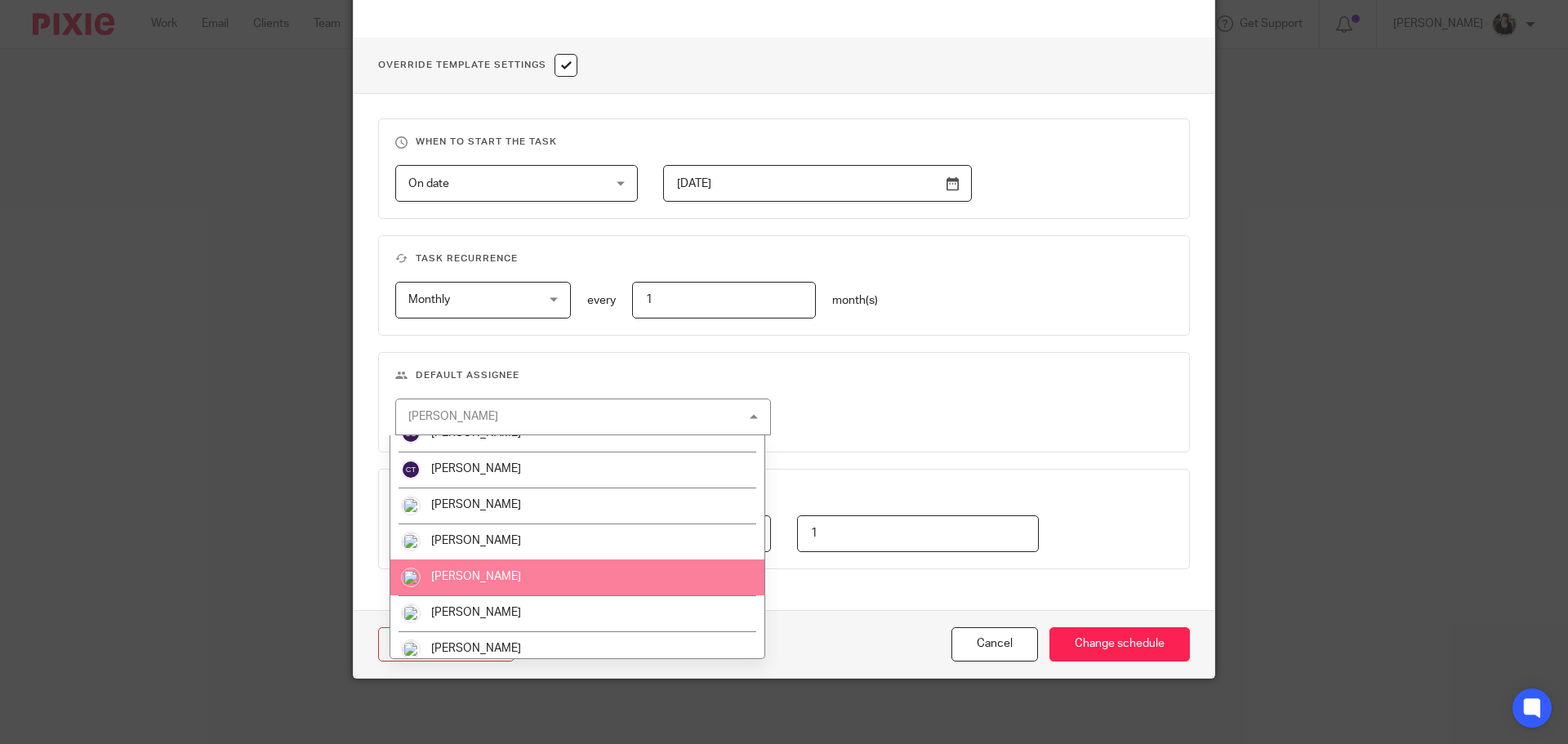
scroll to position [81, 0]
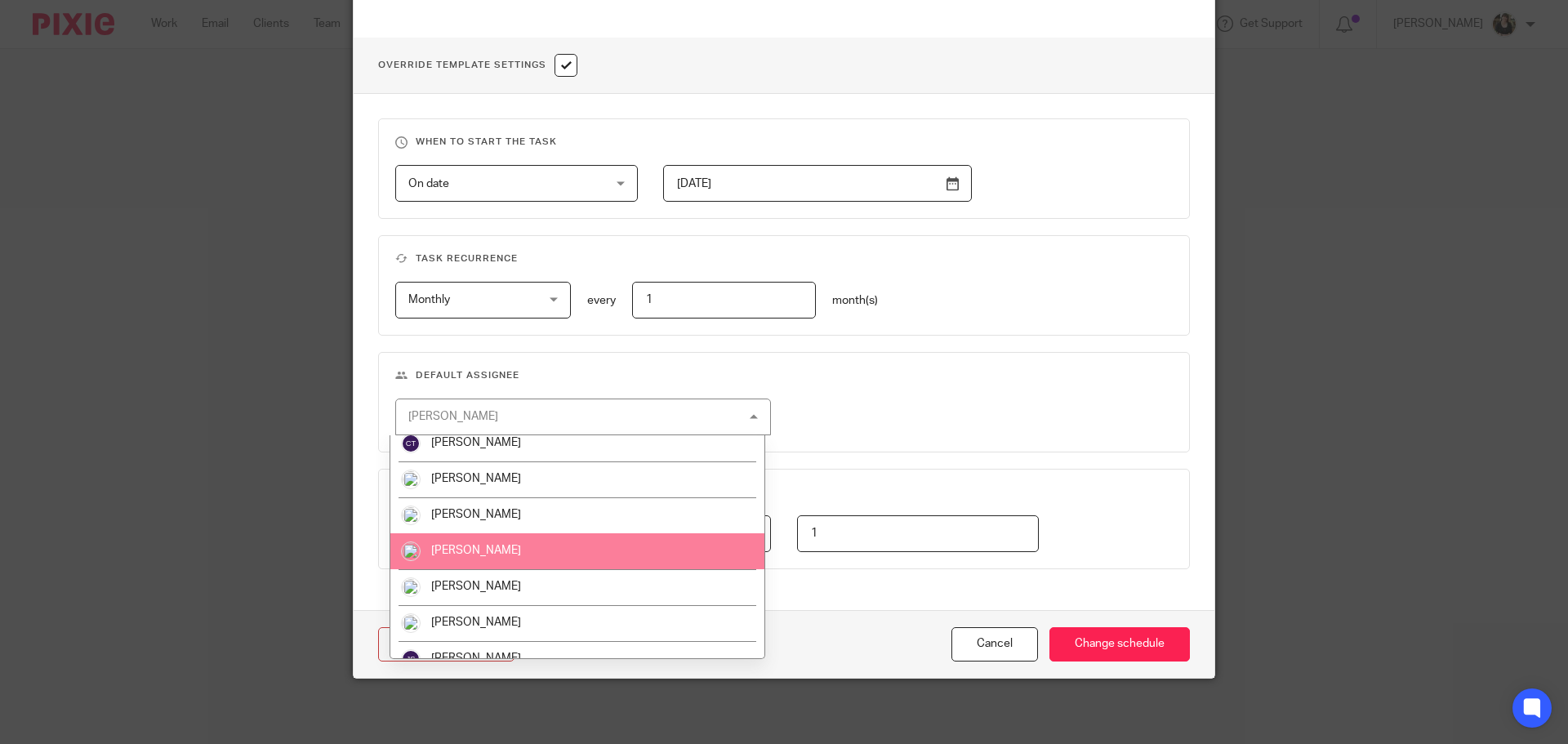
click at [502, 551] on span "[PERSON_NAME]" at bounding box center [476, 551] width 90 height 12
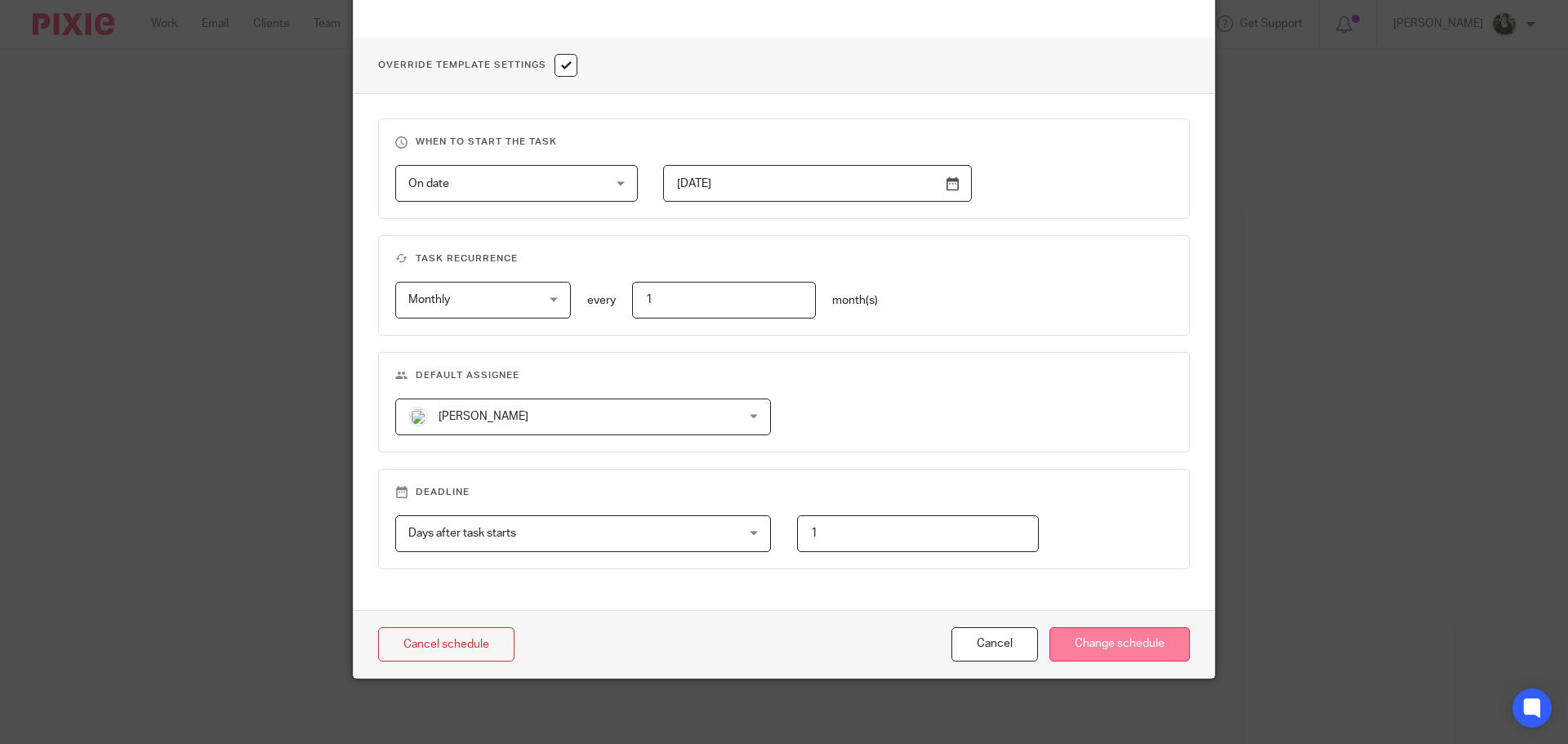
click at [1075, 649] on input "Change schedule" at bounding box center [1119, 644] width 141 height 35
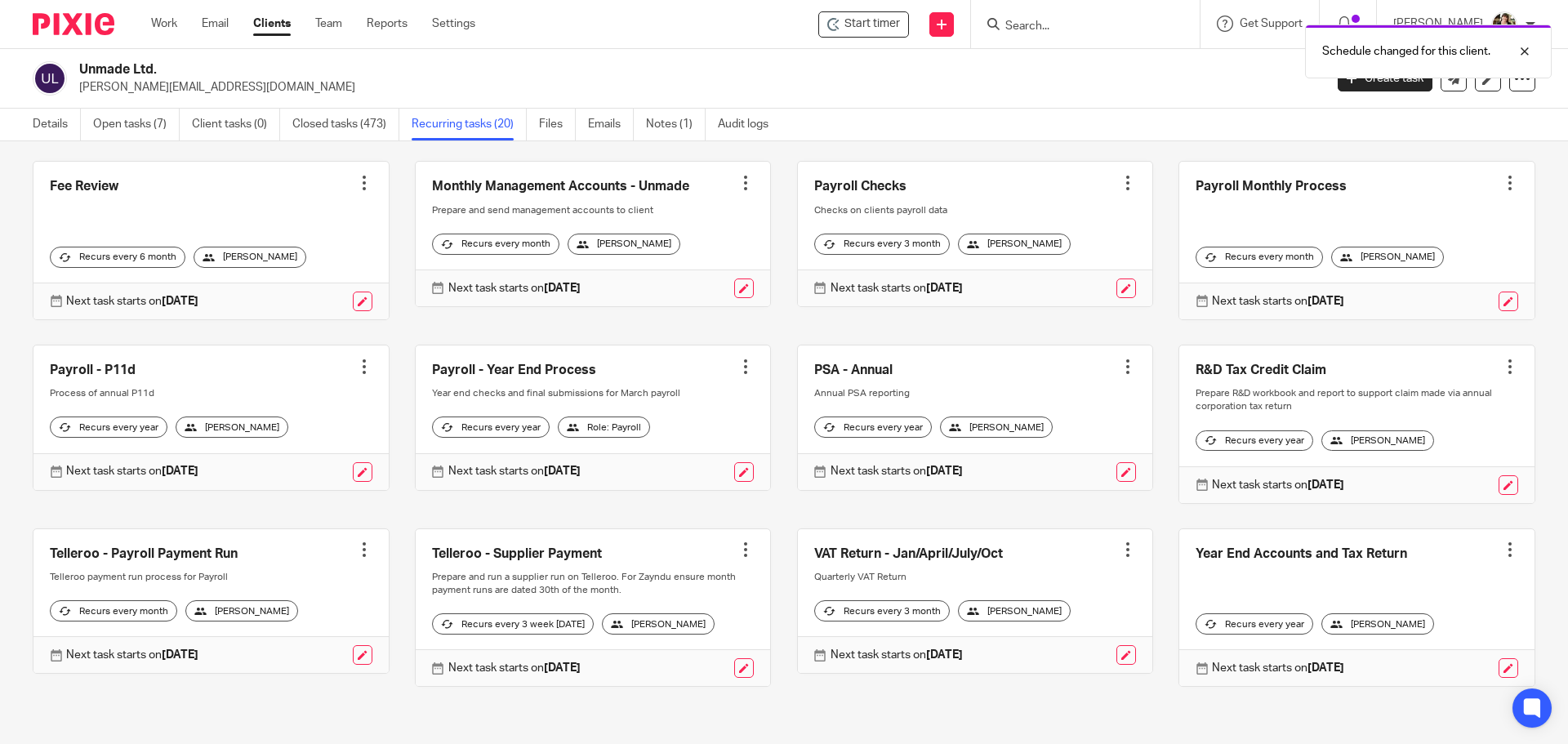
scroll to position [480, 0]
click at [754, 676] on div "Next task starts on [DATE]" at bounding box center [593, 667] width 356 height 37
click at [737, 672] on link at bounding box center [744, 668] width 20 height 20
click at [735, 672] on link at bounding box center [744, 668] width 20 height 20
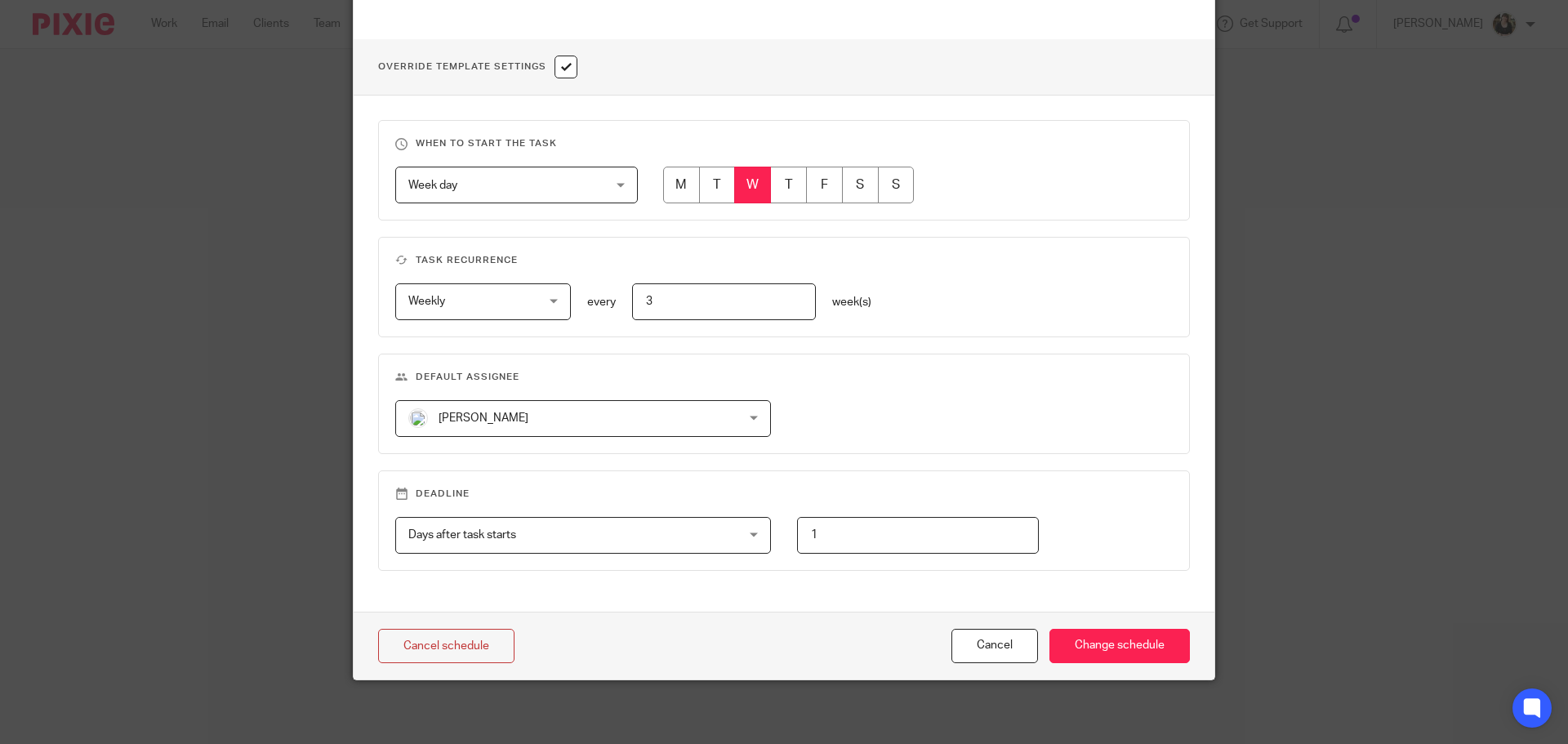
scroll to position [579, 0]
click at [524, 411] on span "[PERSON_NAME]" at bounding box center [553, 416] width 290 height 35
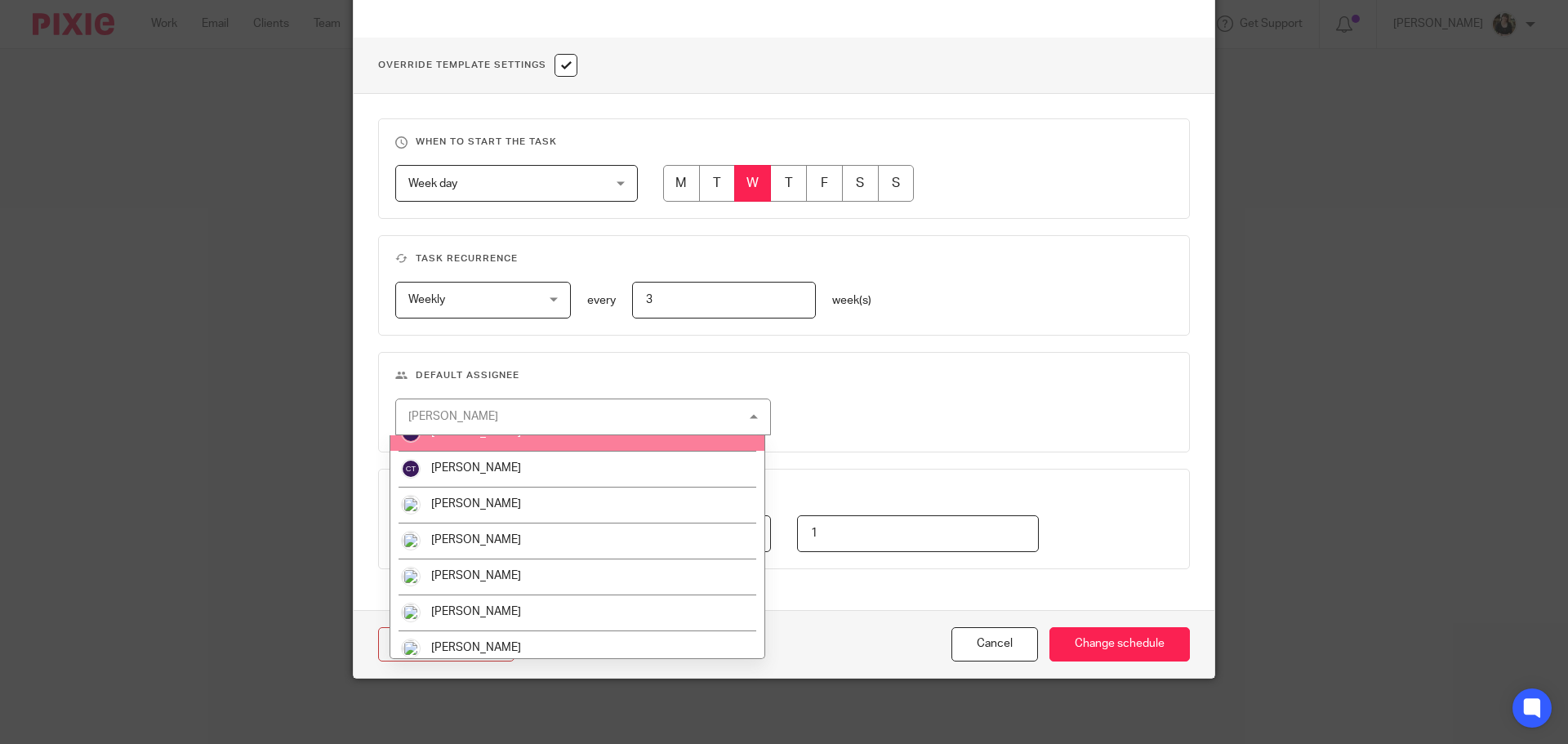
scroll to position [81, 0]
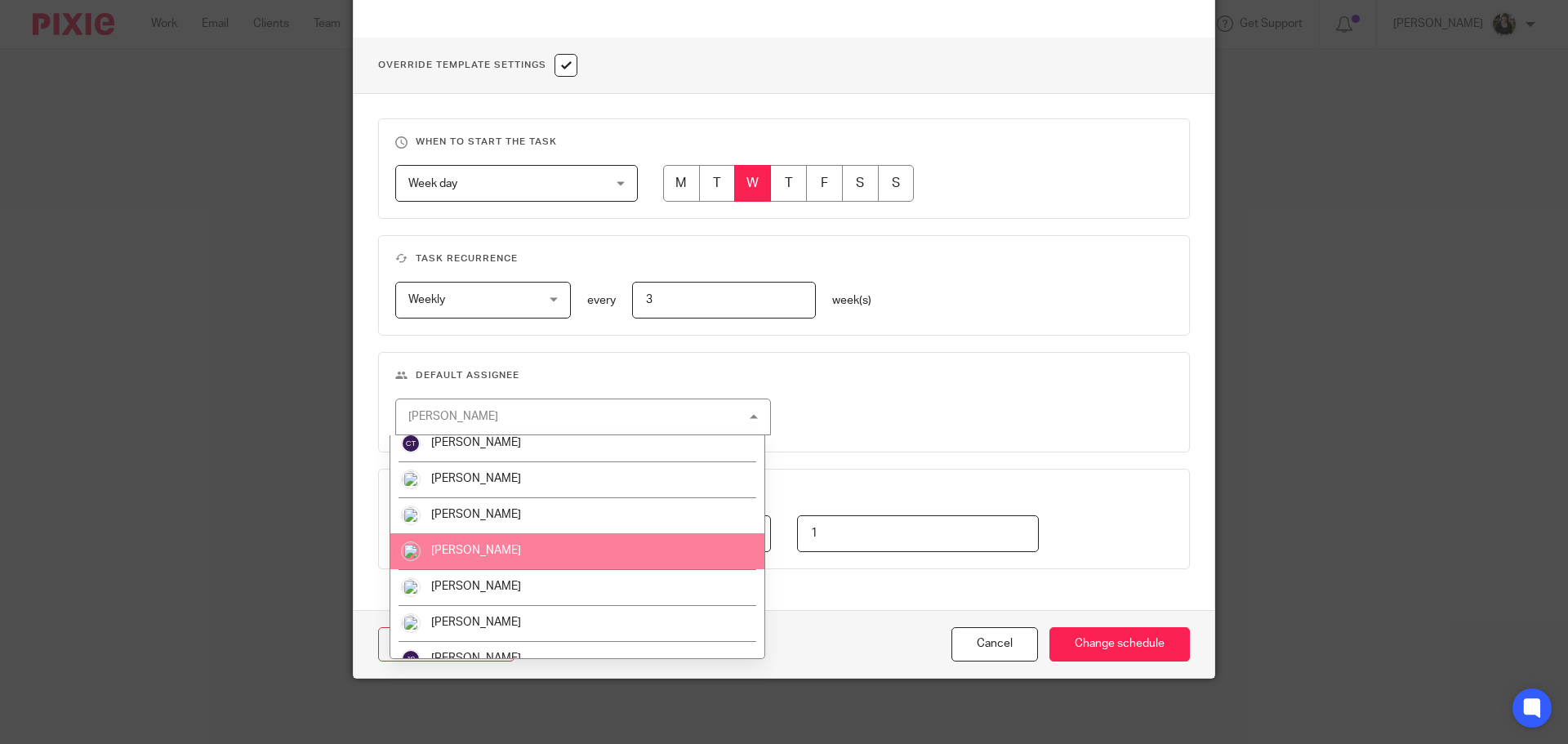
click at [507, 547] on span "[PERSON_NAME]" at bounding box center [476, 551] width 90 height 12
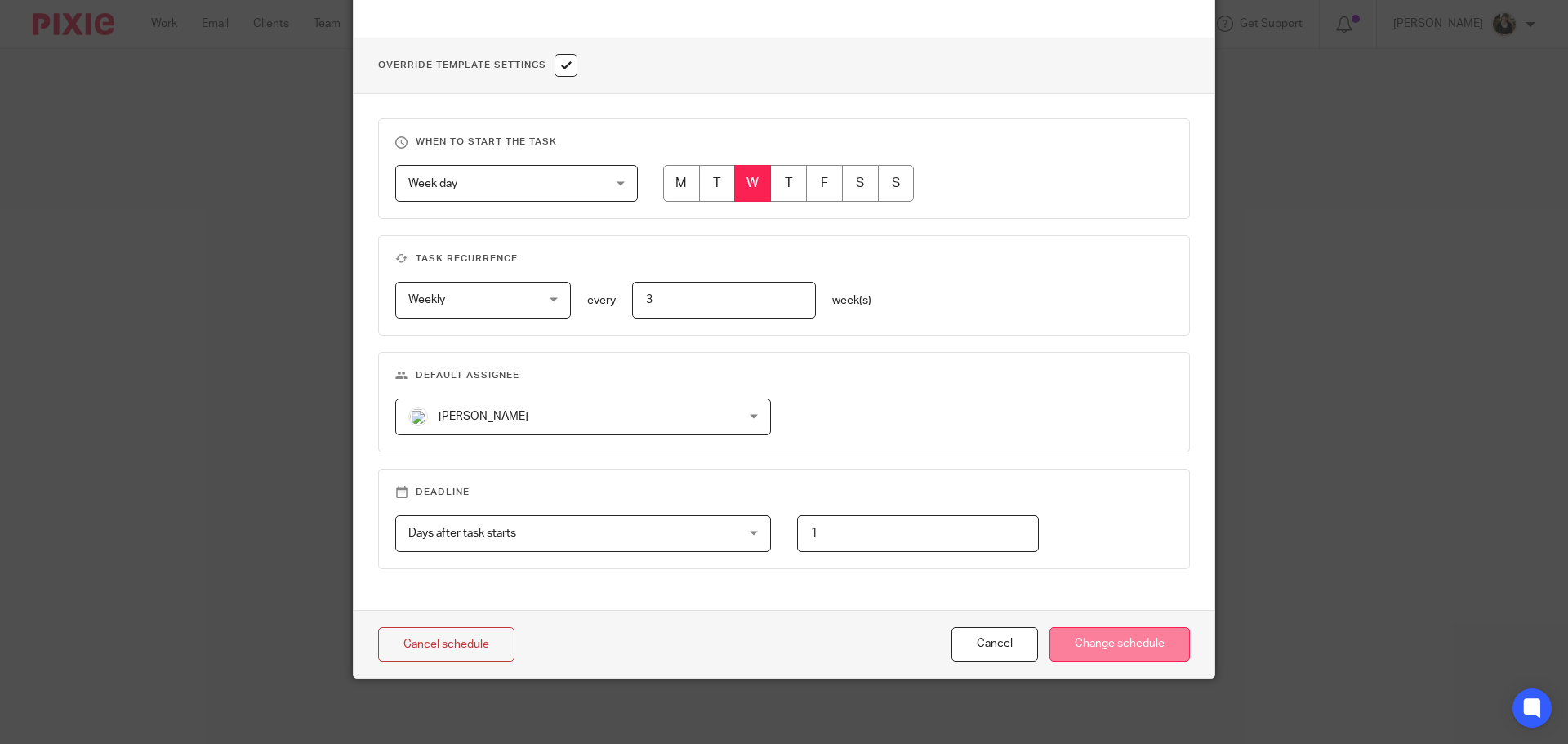
click at [1105, 639] on input "Change schedule" at bounding box center [1119, 644] width 141 height 35
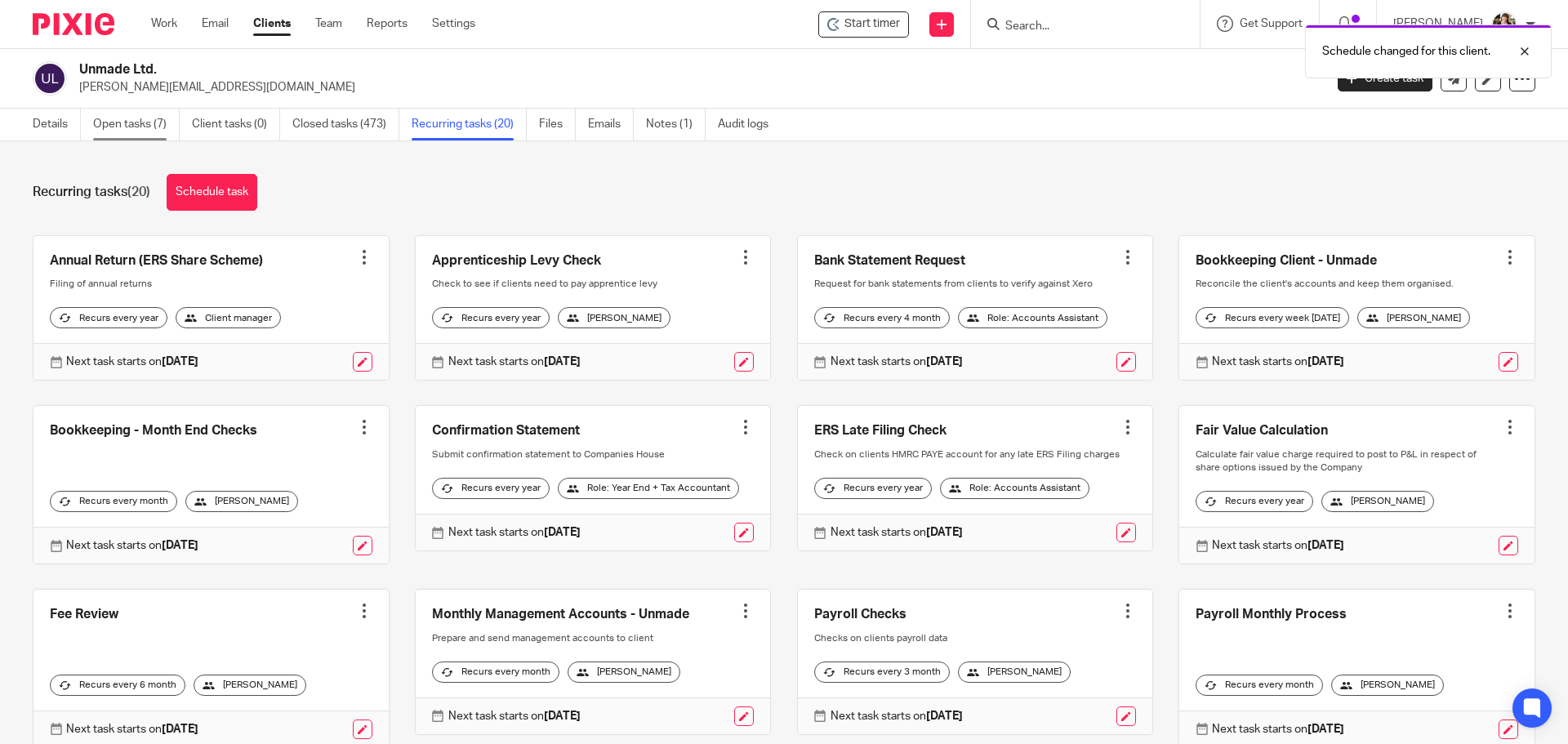
click at [125, 121] on link "Open tasks (7)" at bounding box center [136, 124] width 86 height 32
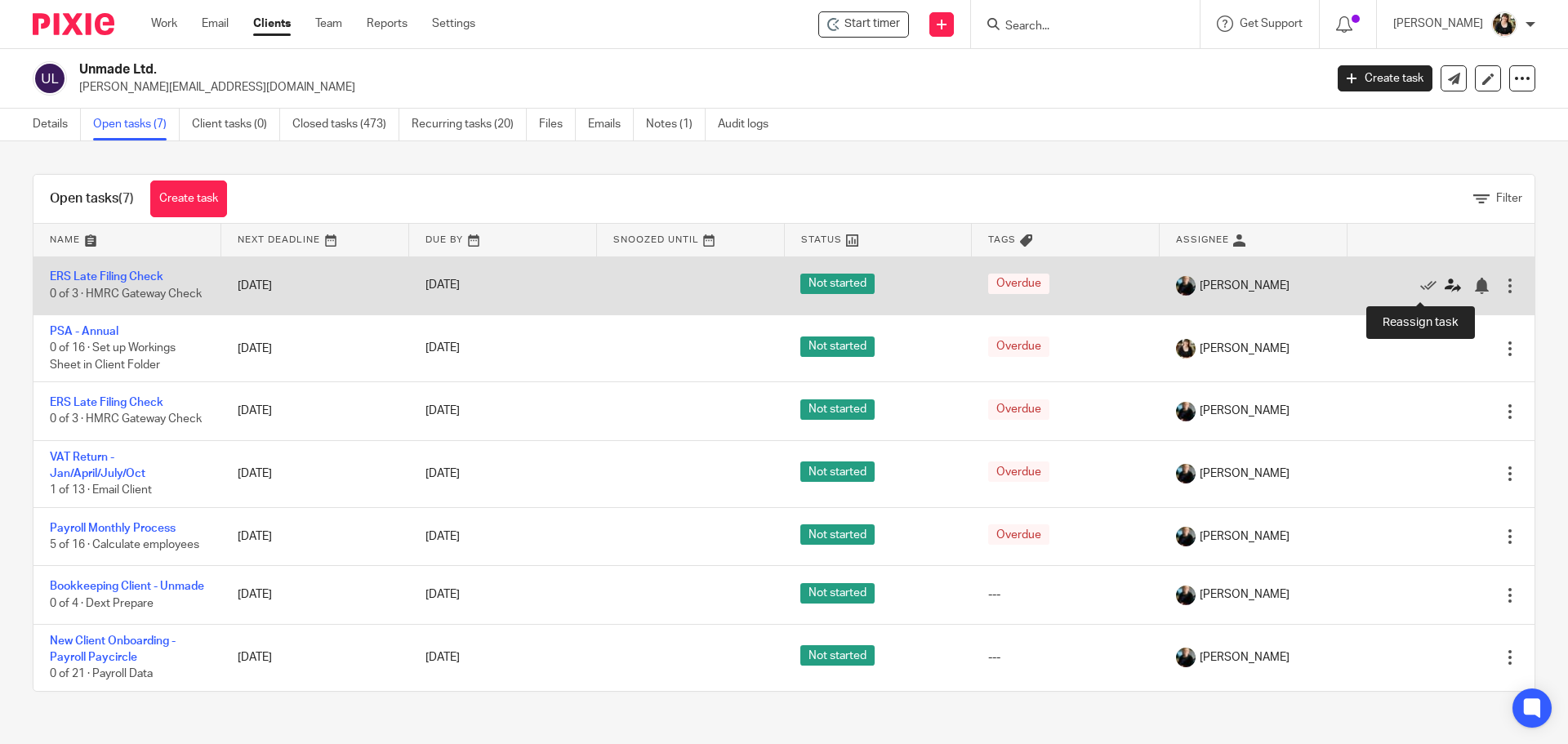
click at [1445, 290] on icon at bounding box center [1453, 286] width 16 height 16
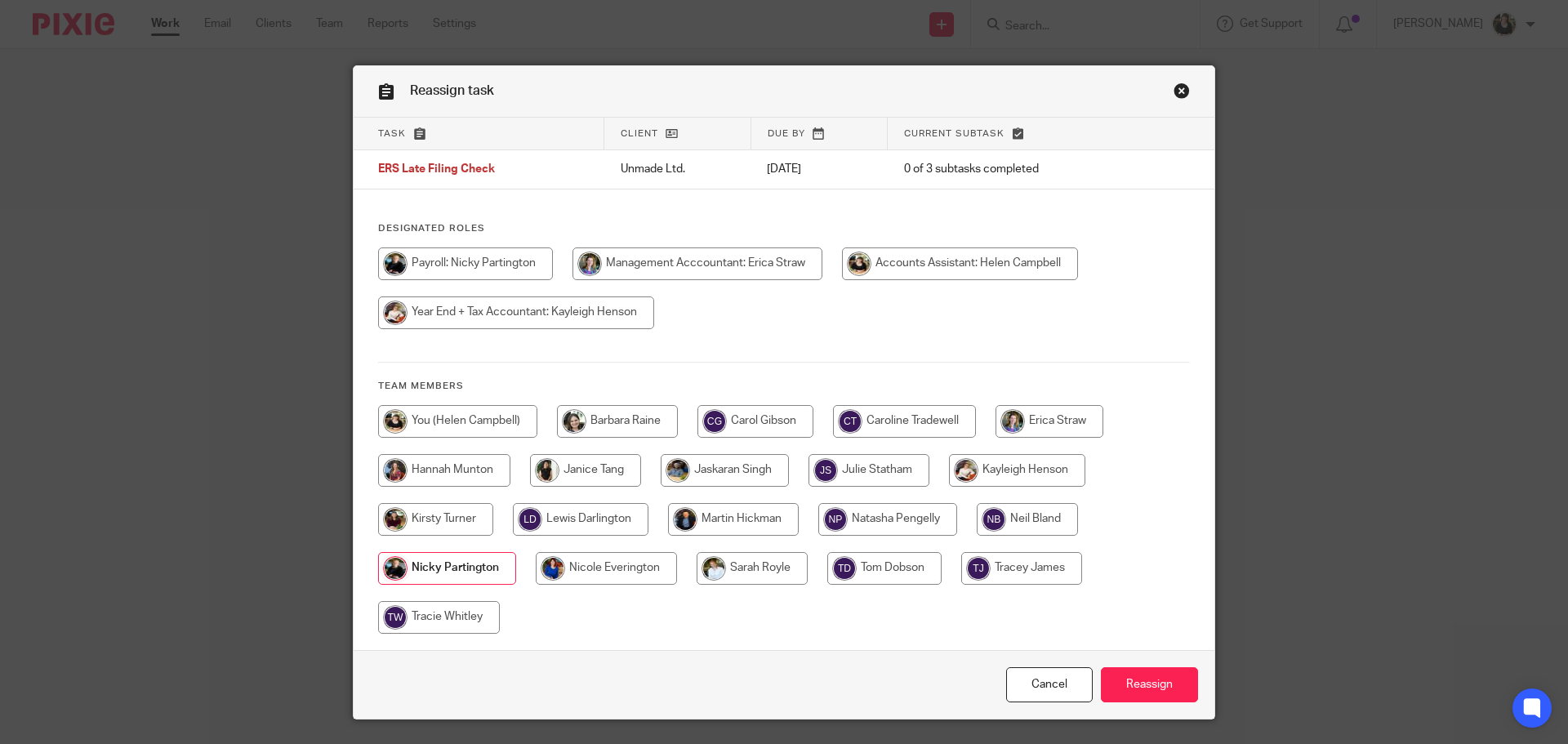
click at [984, 272] on input "radio" at bounding box center [960, 264] width 236 height 33
radio input "true"
click at [1147, 677] on input "Reassign" at bounding box center [1150, 685] width 97 height 35
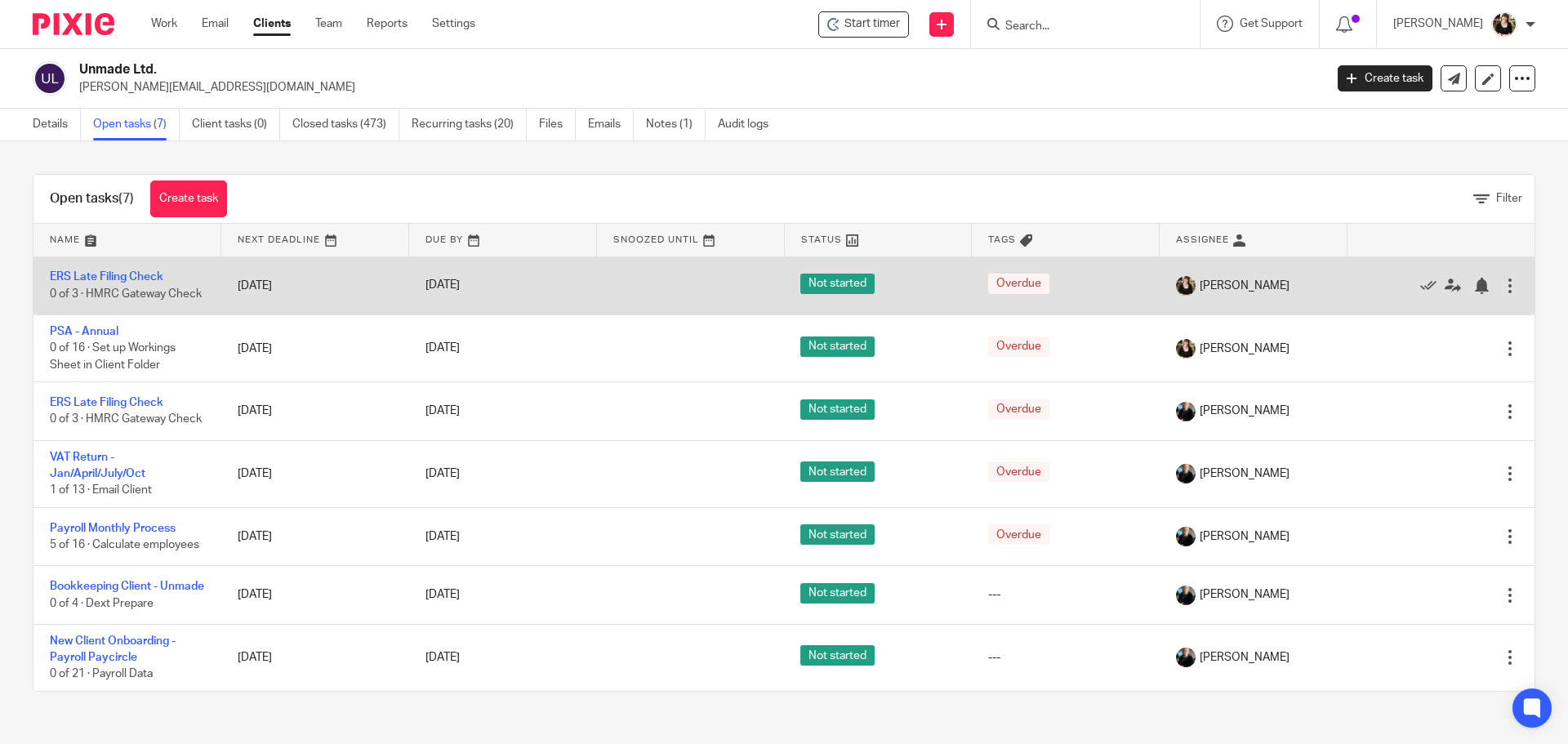
click at [1502, 291] on div at bounding box center [1510, 286] width 16 height 16
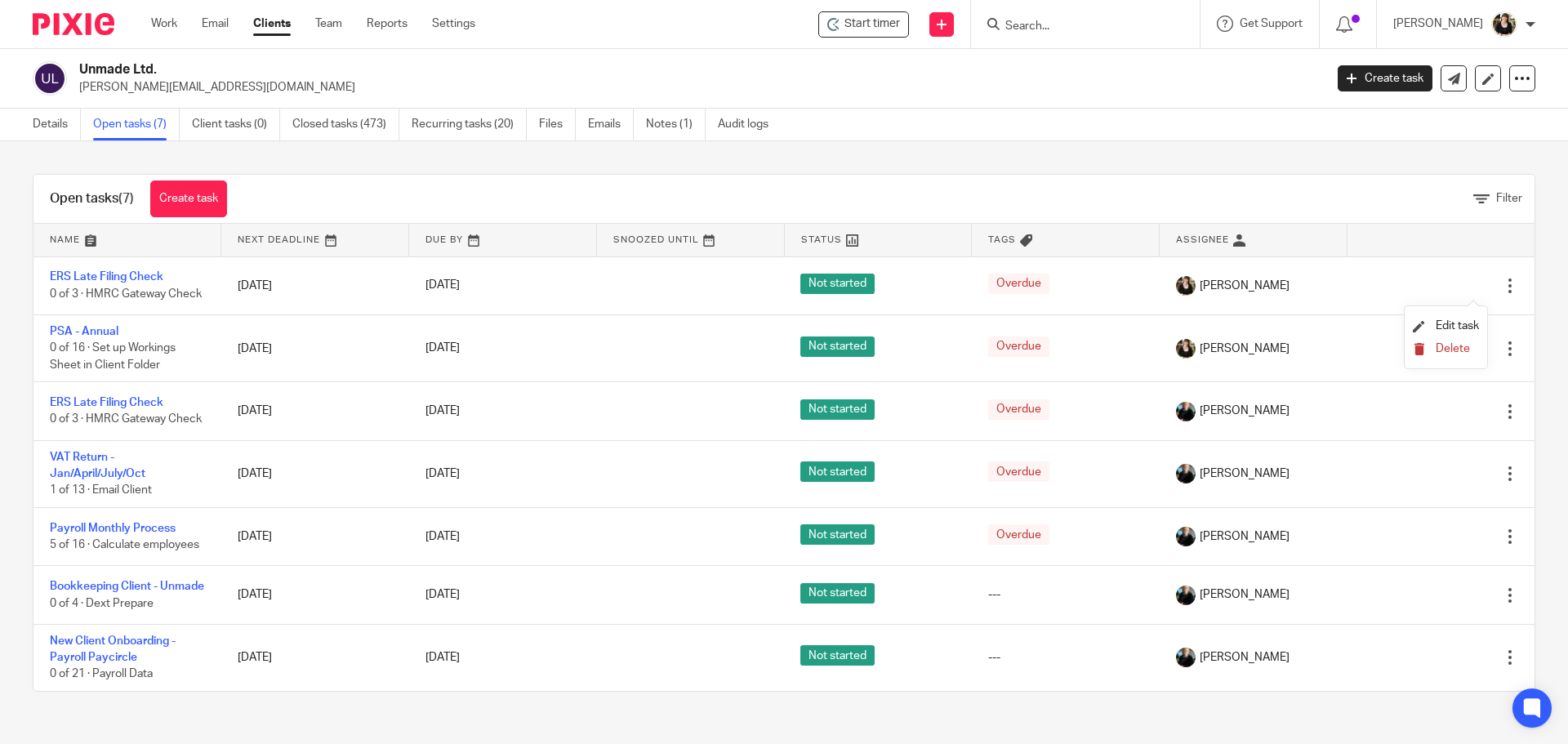
click at [1453, 346] on span "Delete" at bounding box center [1453, 349] width 35 height 12
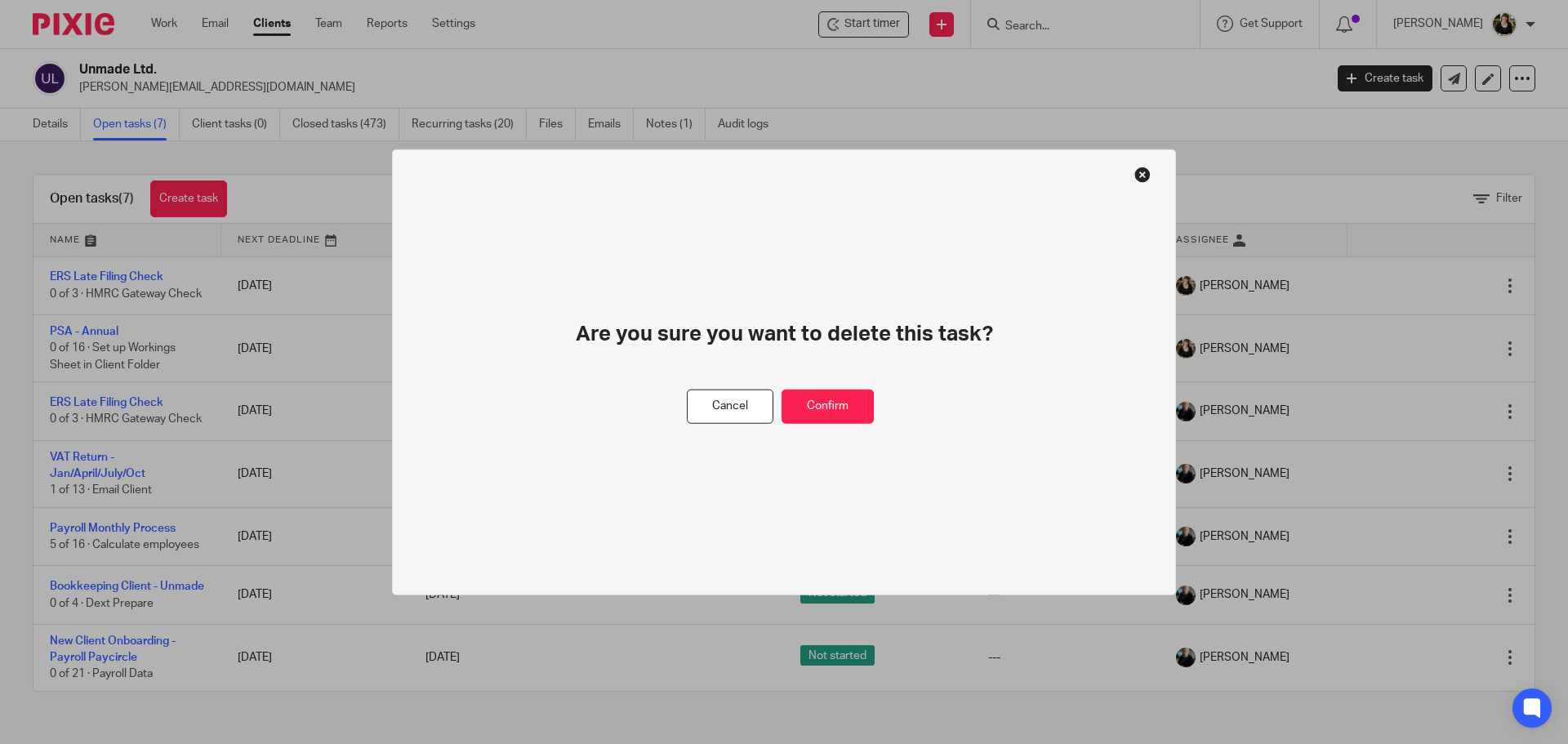
click at [845, 425] on div "Are you sure you want to delete this task? Cancel Confirm" at bounding box center [784, 372] width 784 height 447
click at [846, 419] on button "Confirm" at bounding box center [828, 406] width 92 height 35
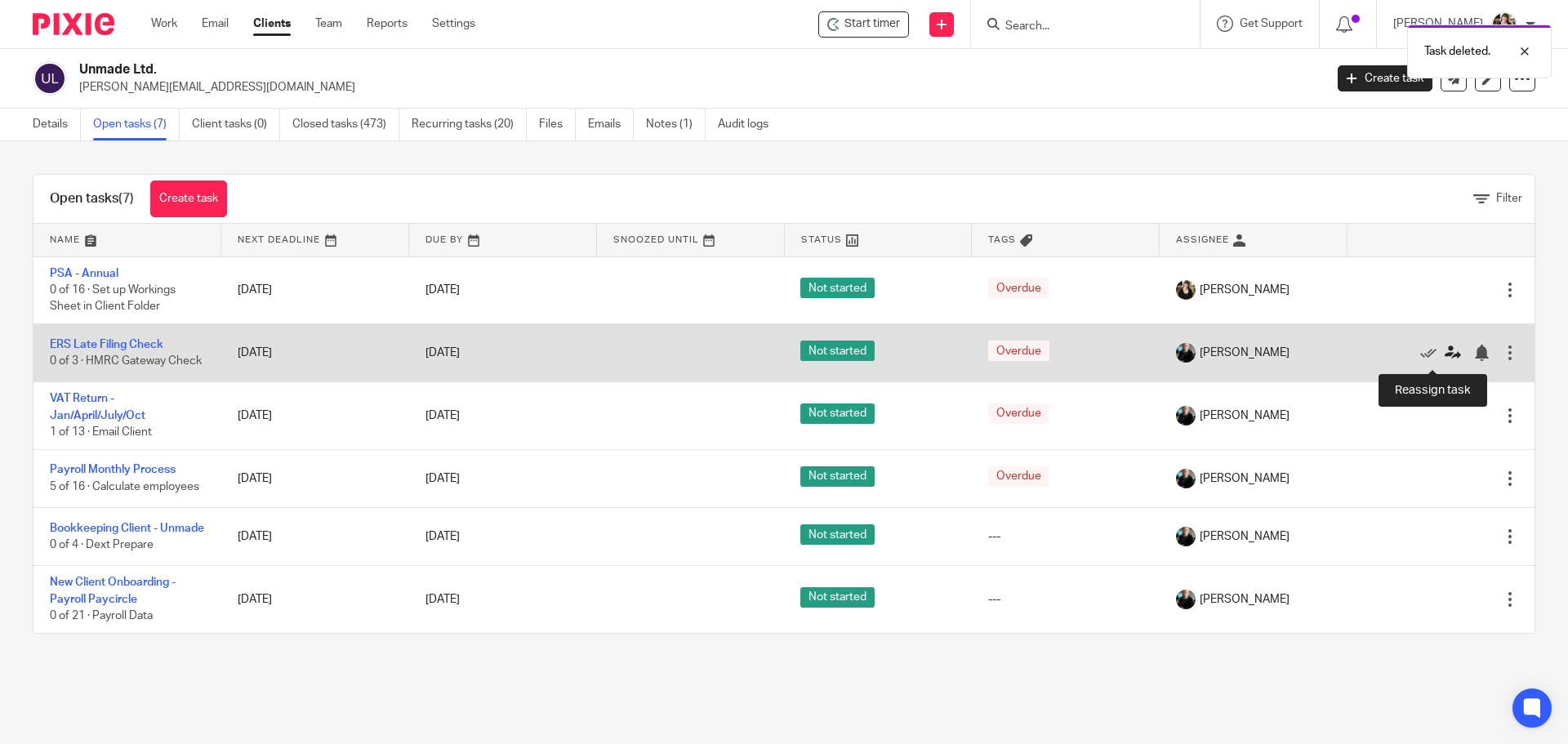
click at [1445, 356] on icon at bounding box center [1453, 353] width 16 height 16
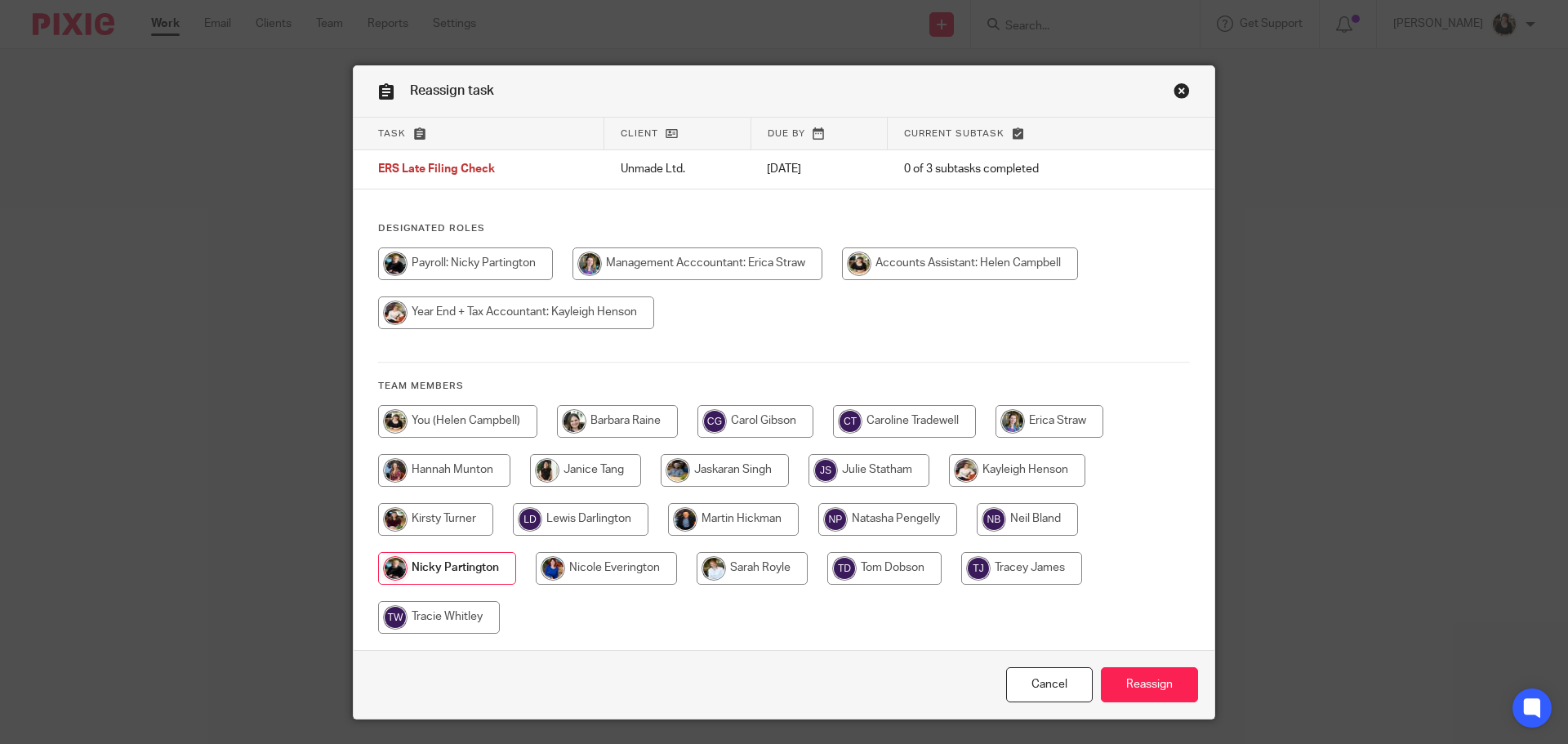
click at [477, 266] on input "radio" at bounding box center [465, 264] width 174 height 33
radio input "true"
click at [1147, 676] on input "Reassign" at bounding box center [1150, 685] width 97 height 35
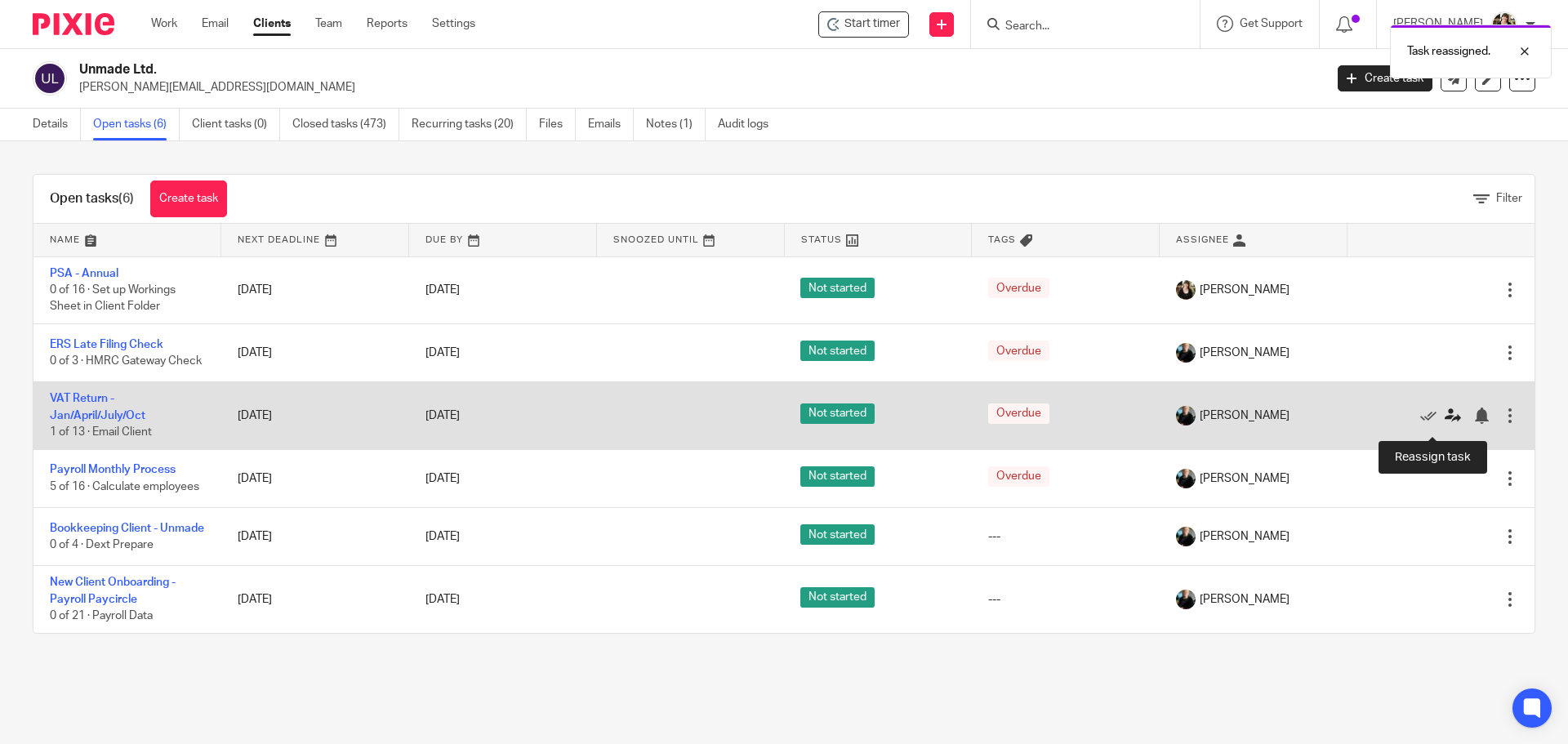
click at [1445, 423] on icon at bounding box center [1453, 416] width 16 height 16
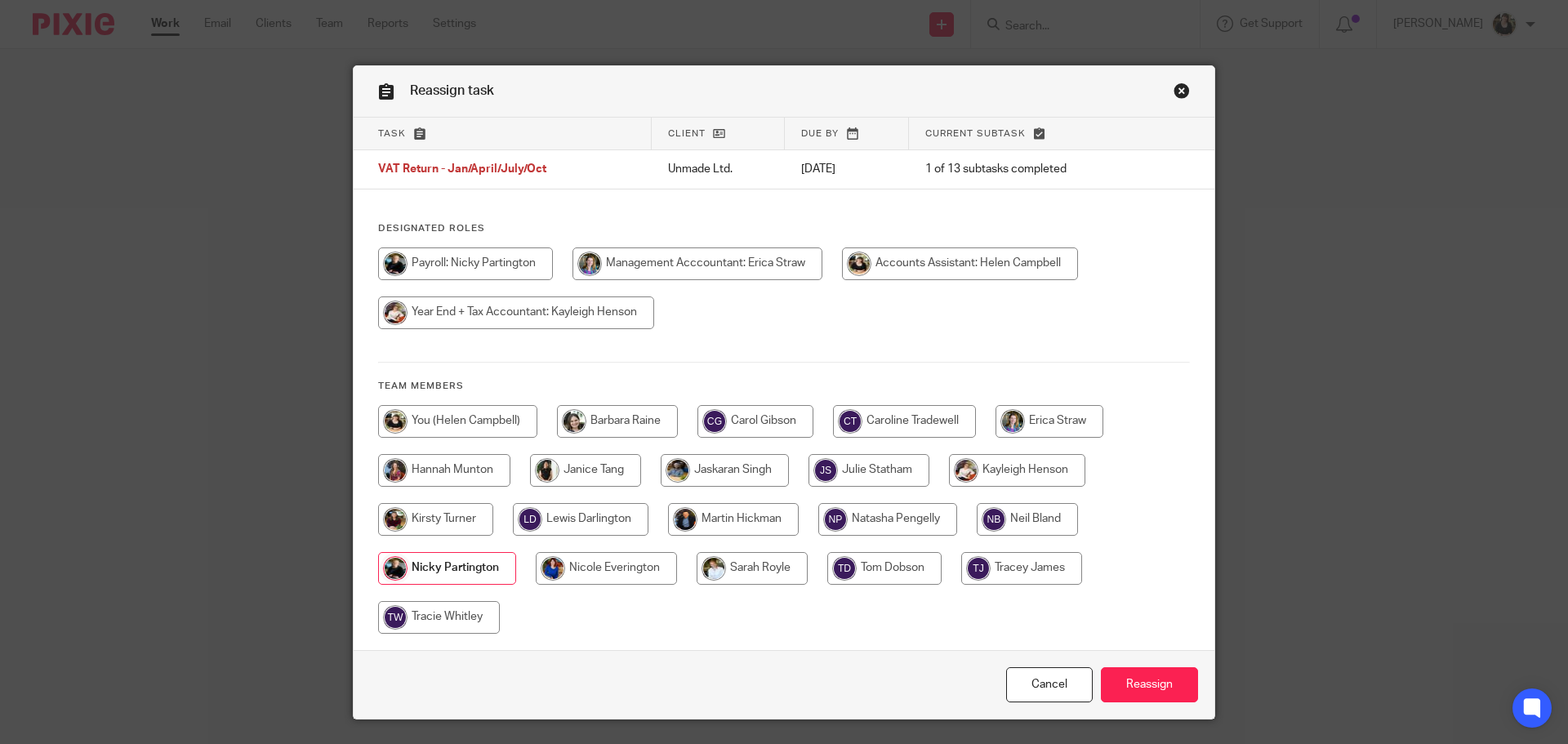
click at [458, 415] on input "radio" at bounding box center [457, 421] width 159 height 33
radio input "true"
click at [1172, 680] on input "Reassign" at bounding box center [1150, 685] width 97 height 35
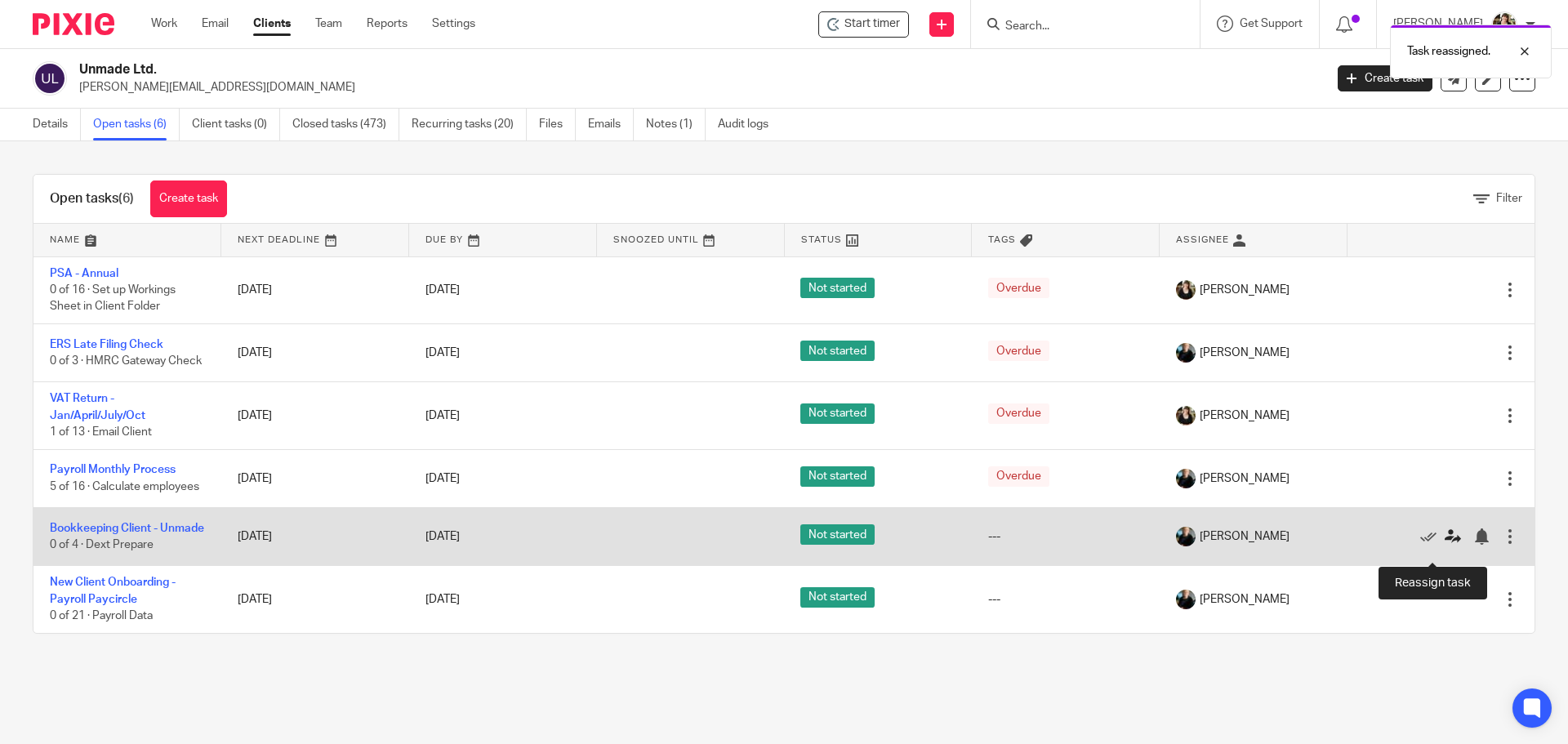
click at [1445, 545] on icon at bounding box center [1453, 537] width 16 height 16
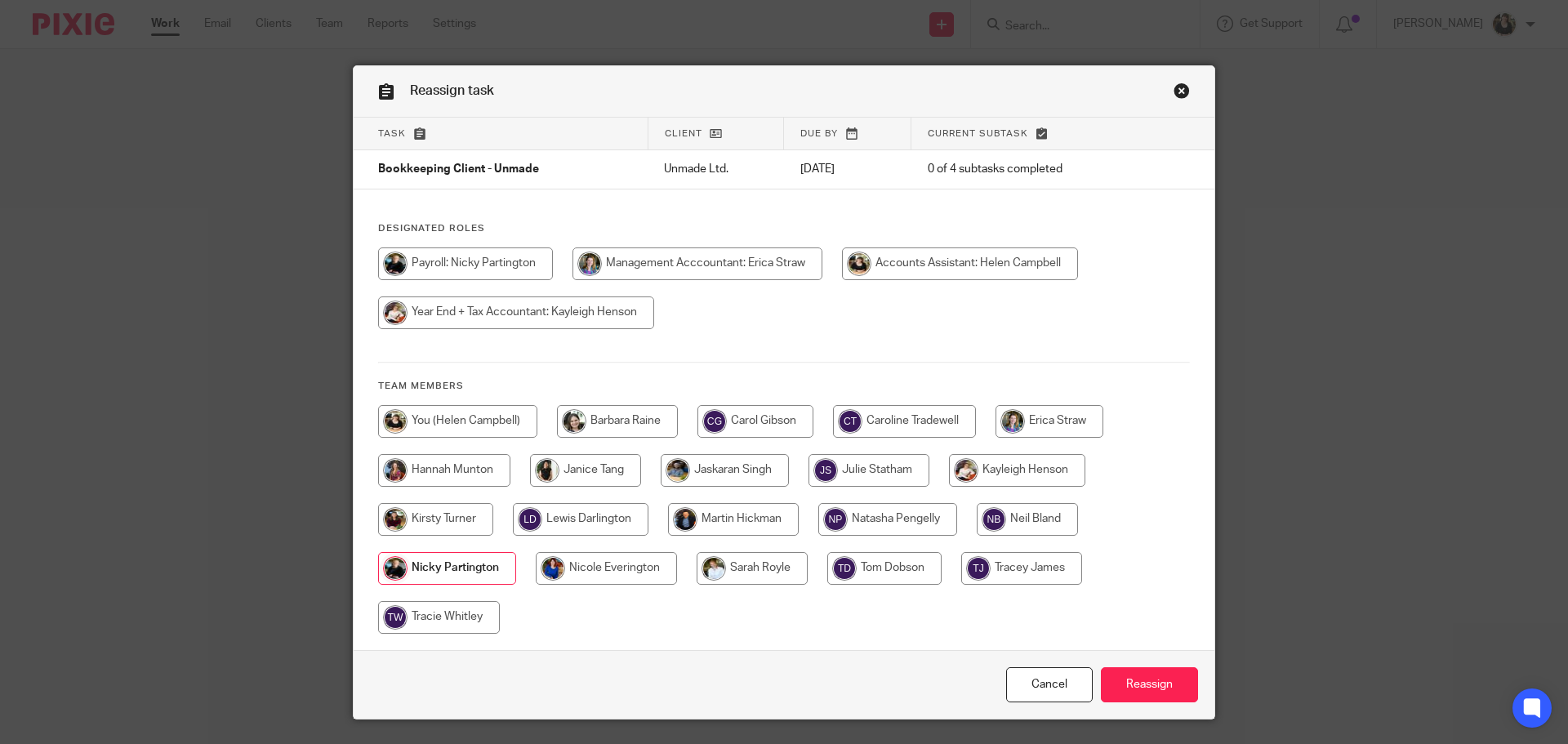
click at [439, 432] on input "radio" at bounding box center [457, 421] width 159 height 33
radio input "true"
click at [1142, 685] on input "Reassign" at bounding box center [1150, 685] width 97 height 35
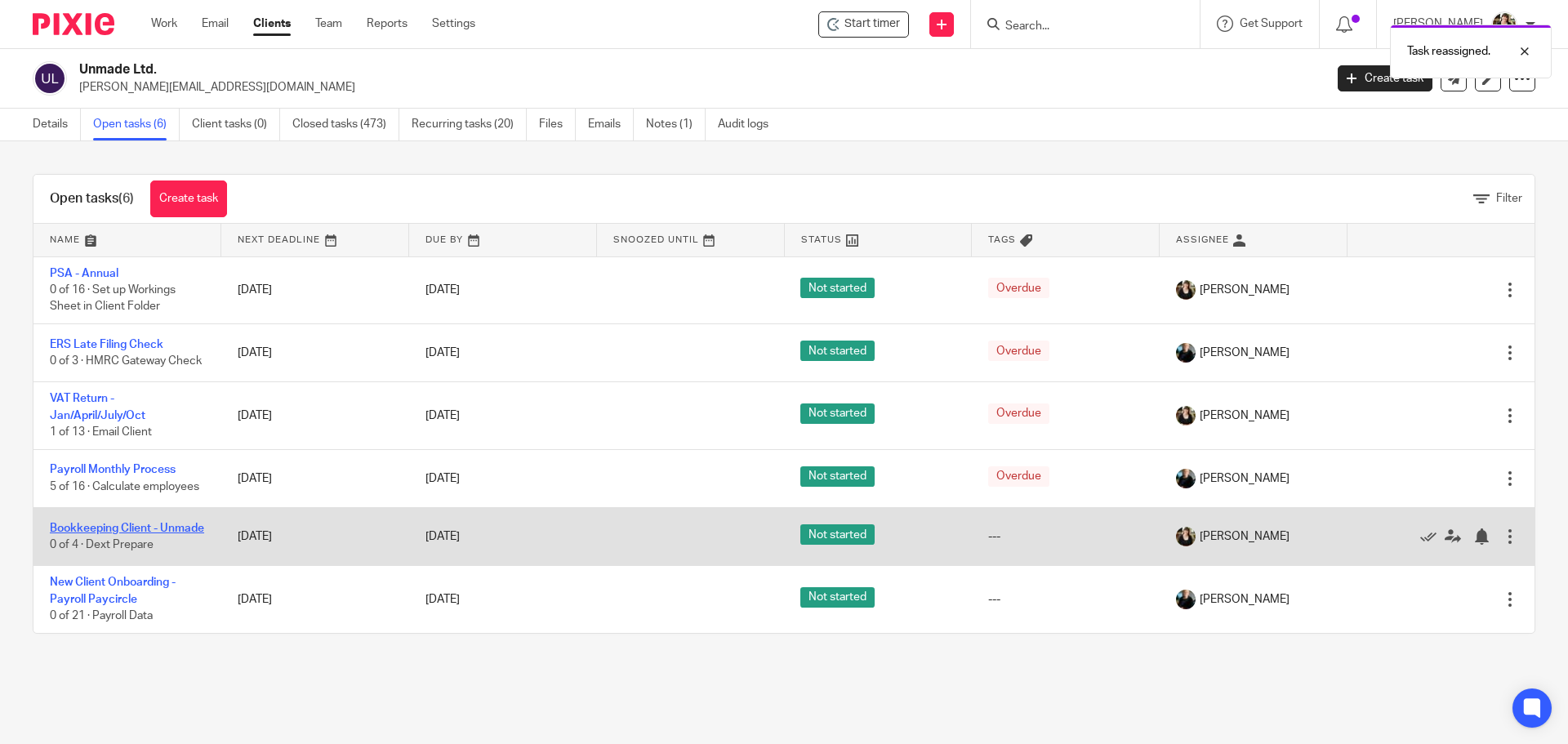
click at [129, 531] on link "Bookkeeping Client - Unmade" at bounding box center [128, 528] width 155 height 12
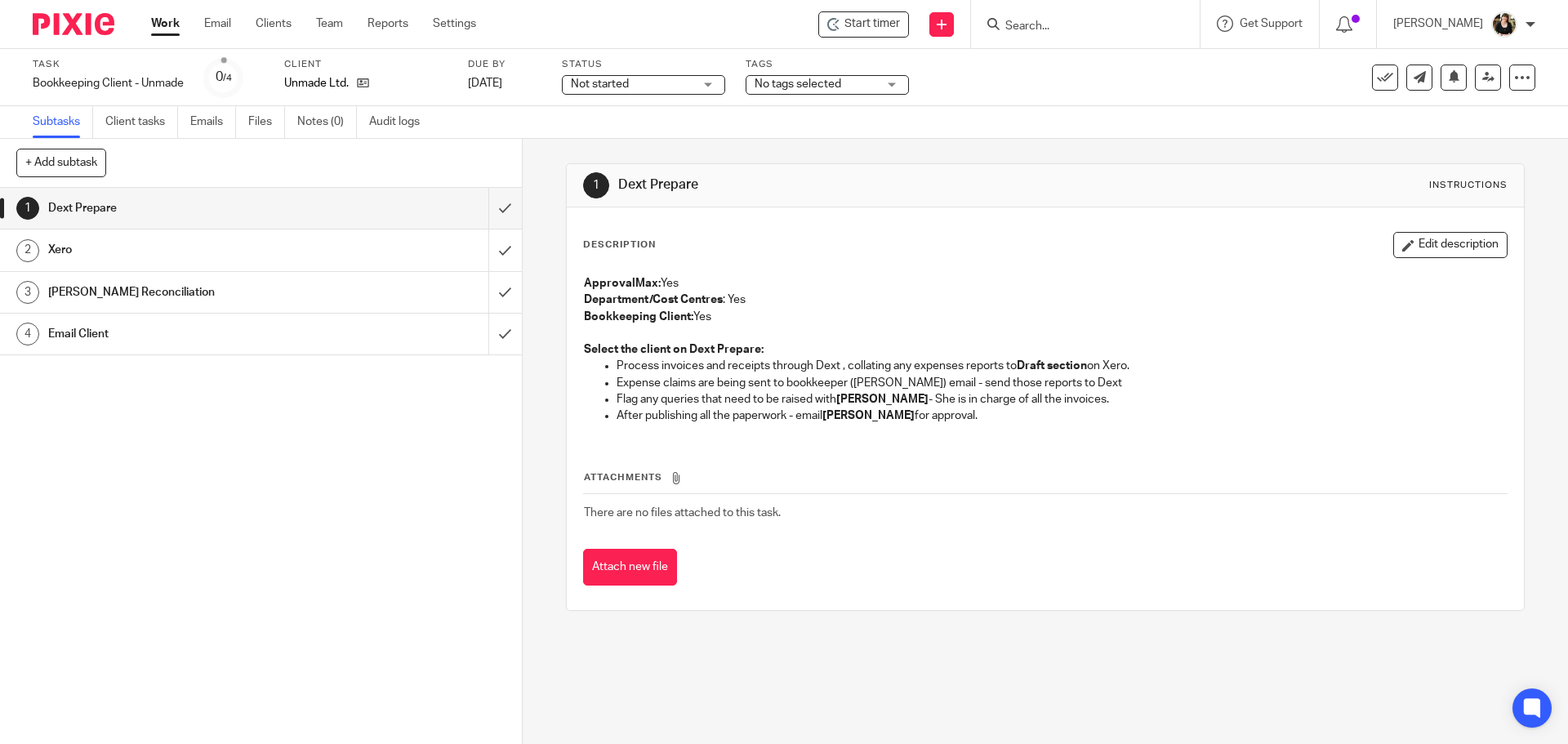
click at [998, 32] on div at bounding box center [1082, 24] width 190 height 21
click at [1051, 22] on input "Search" at bounding box center [1077, 27] width 147 height 15
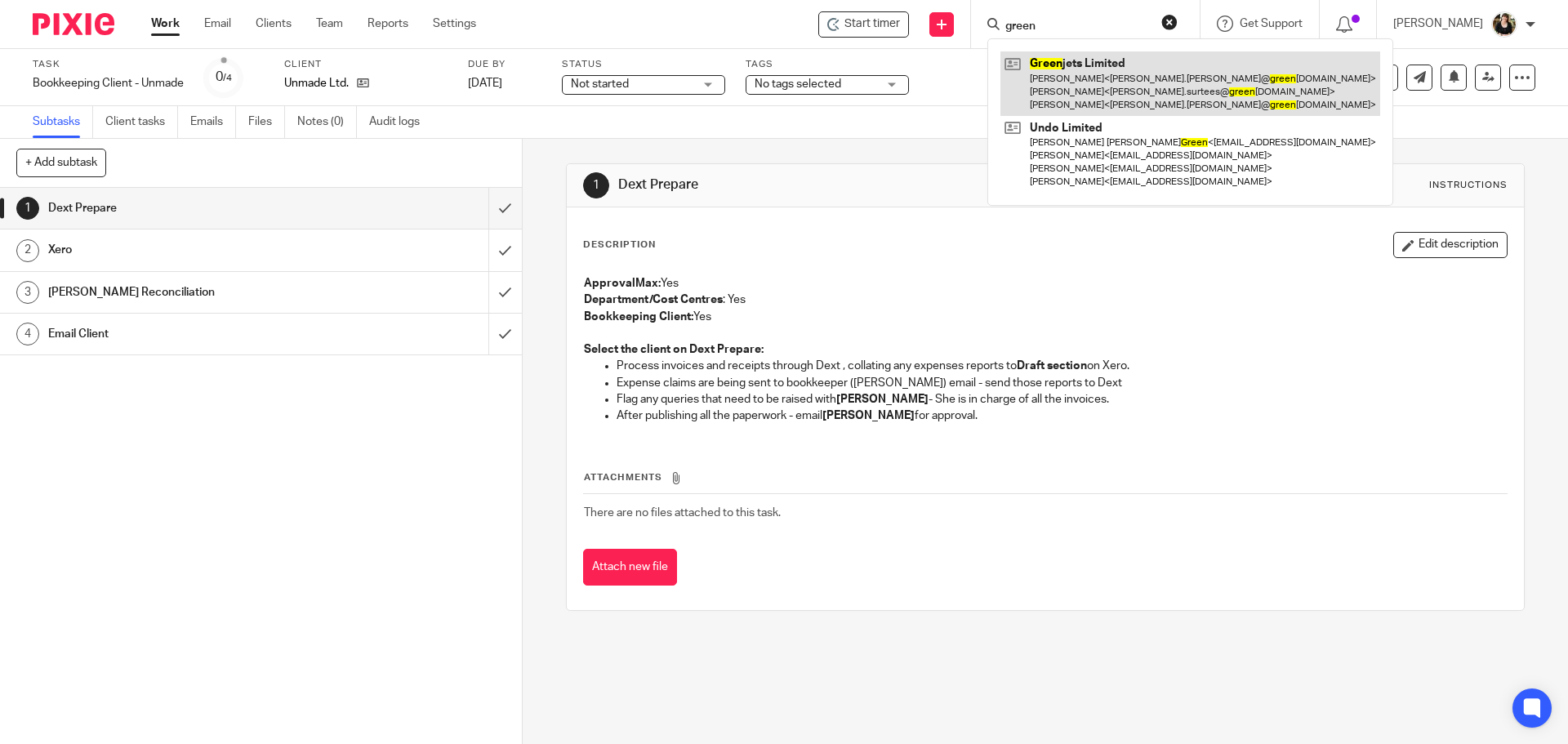
type input "green"
click at [1066, 85] on link at bounding box center [1190, 84] width 379 height 64
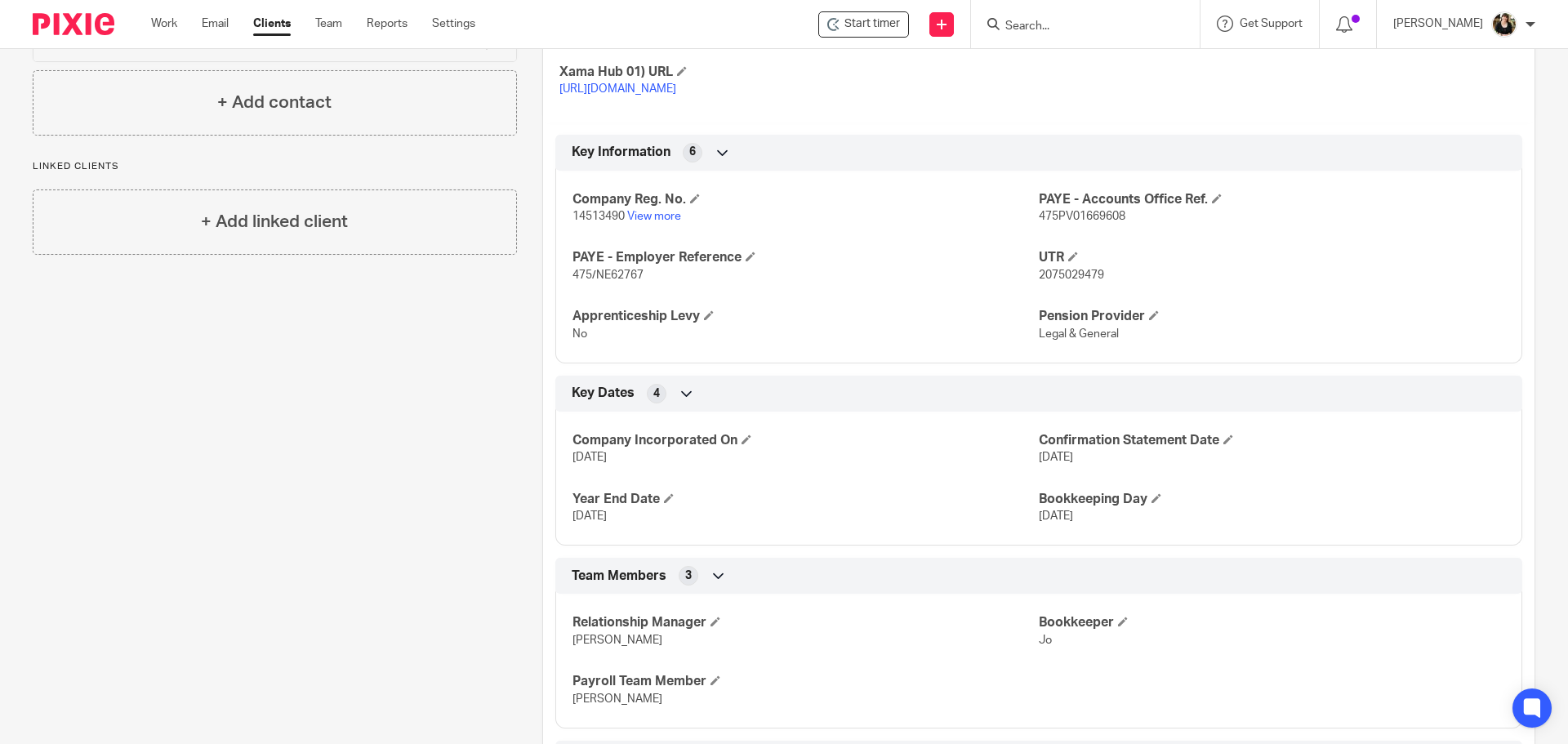
scroll to position [715, 0]
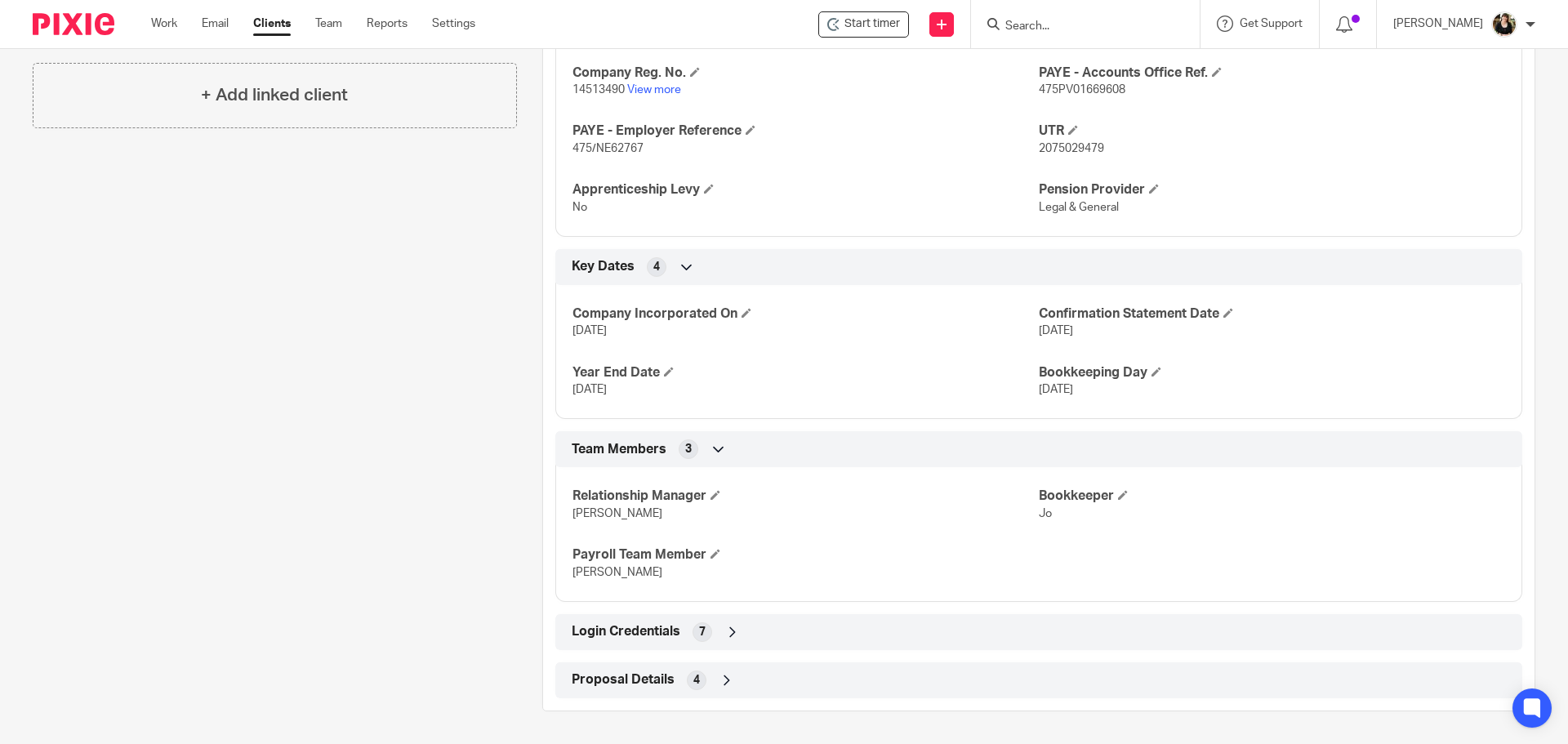
click at [675, 685] on div "Proposal Details 4" at bounding box center [1039, 681] width 942 height 28
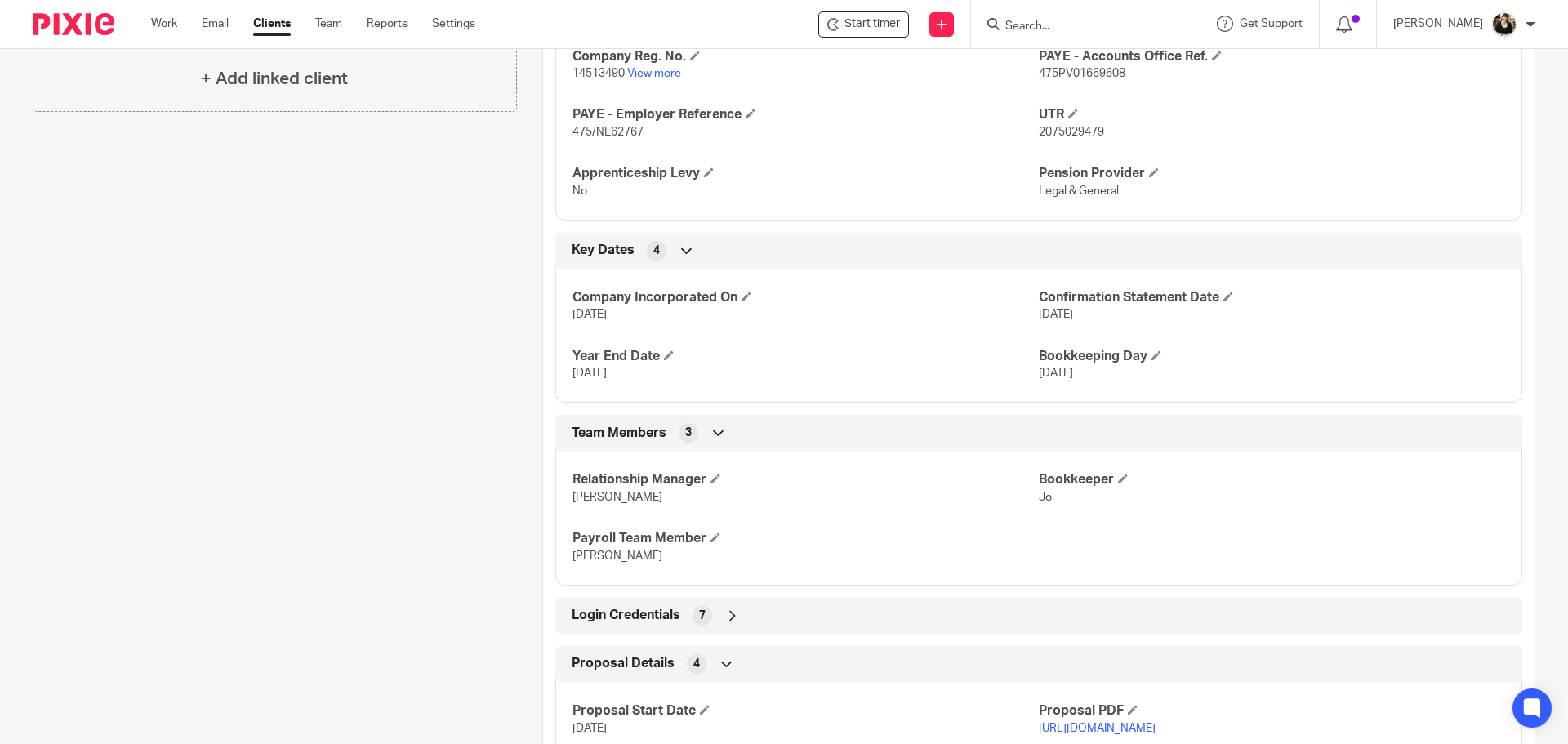
click at [654, 624] on span "Login Credentials" at bounding box center [626, 615] width 109 height 17
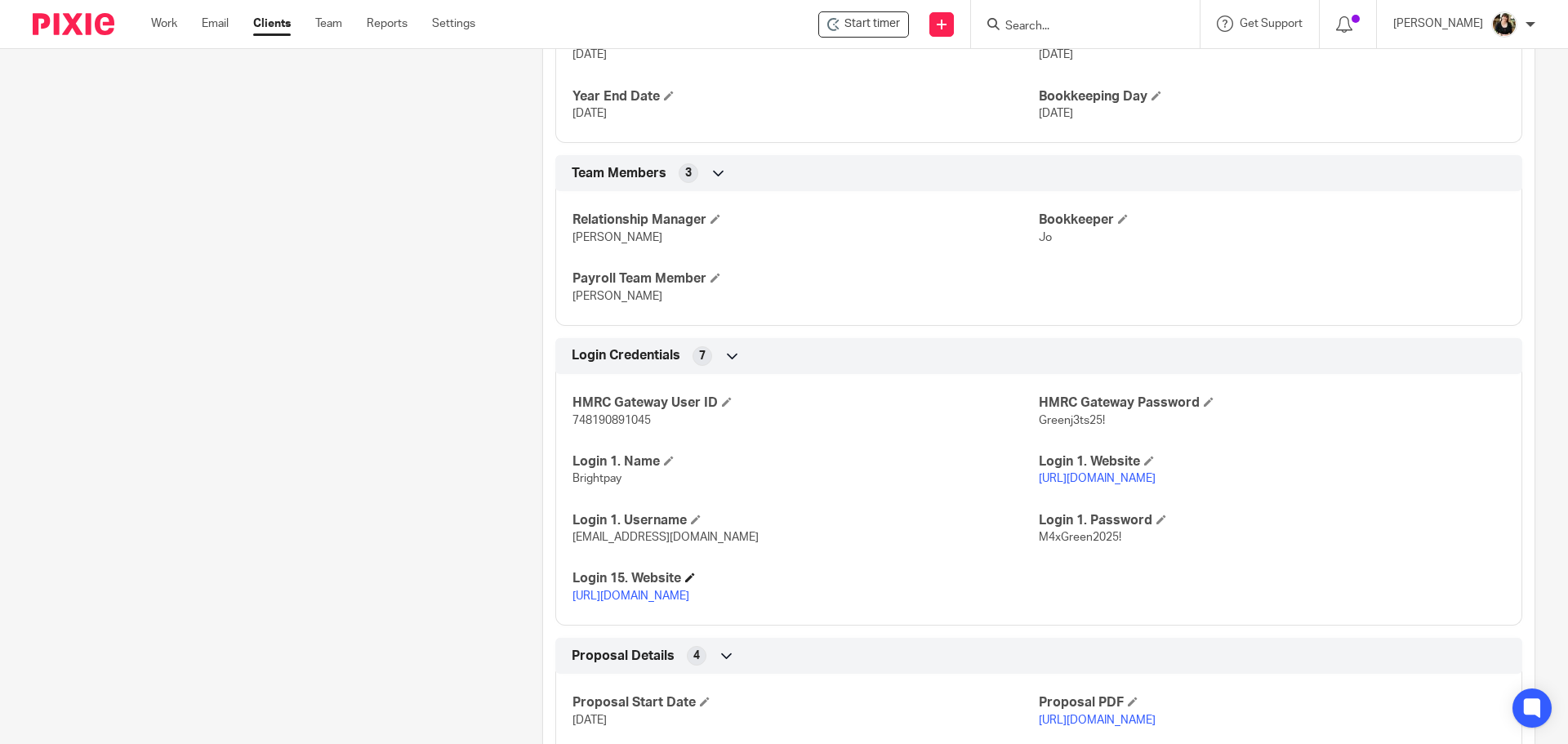
scroll to position [1151, 0]
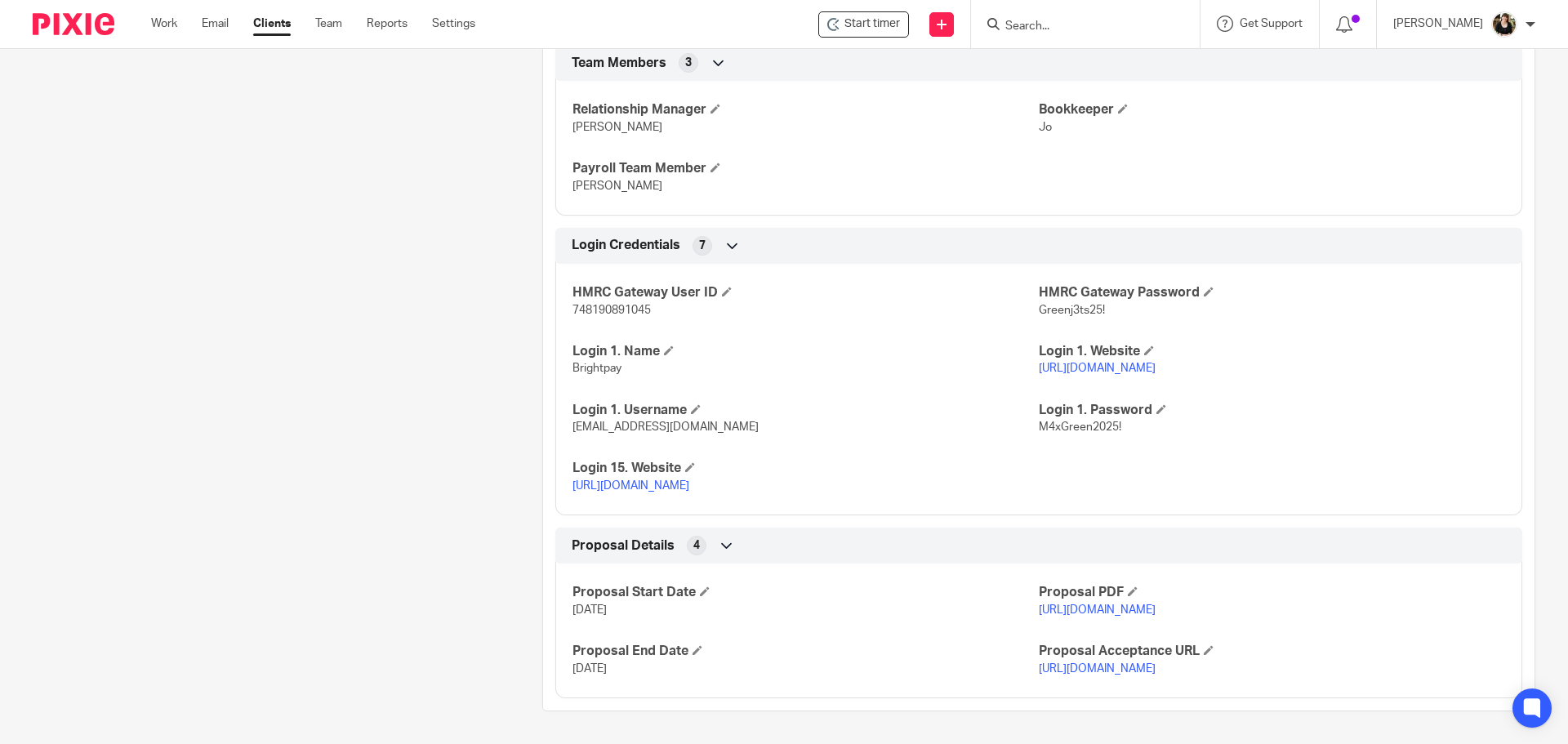
click at [1067, 363] on link "https://id.brightsg.com/" at bounding box center [1097, 369] width 117 height 12
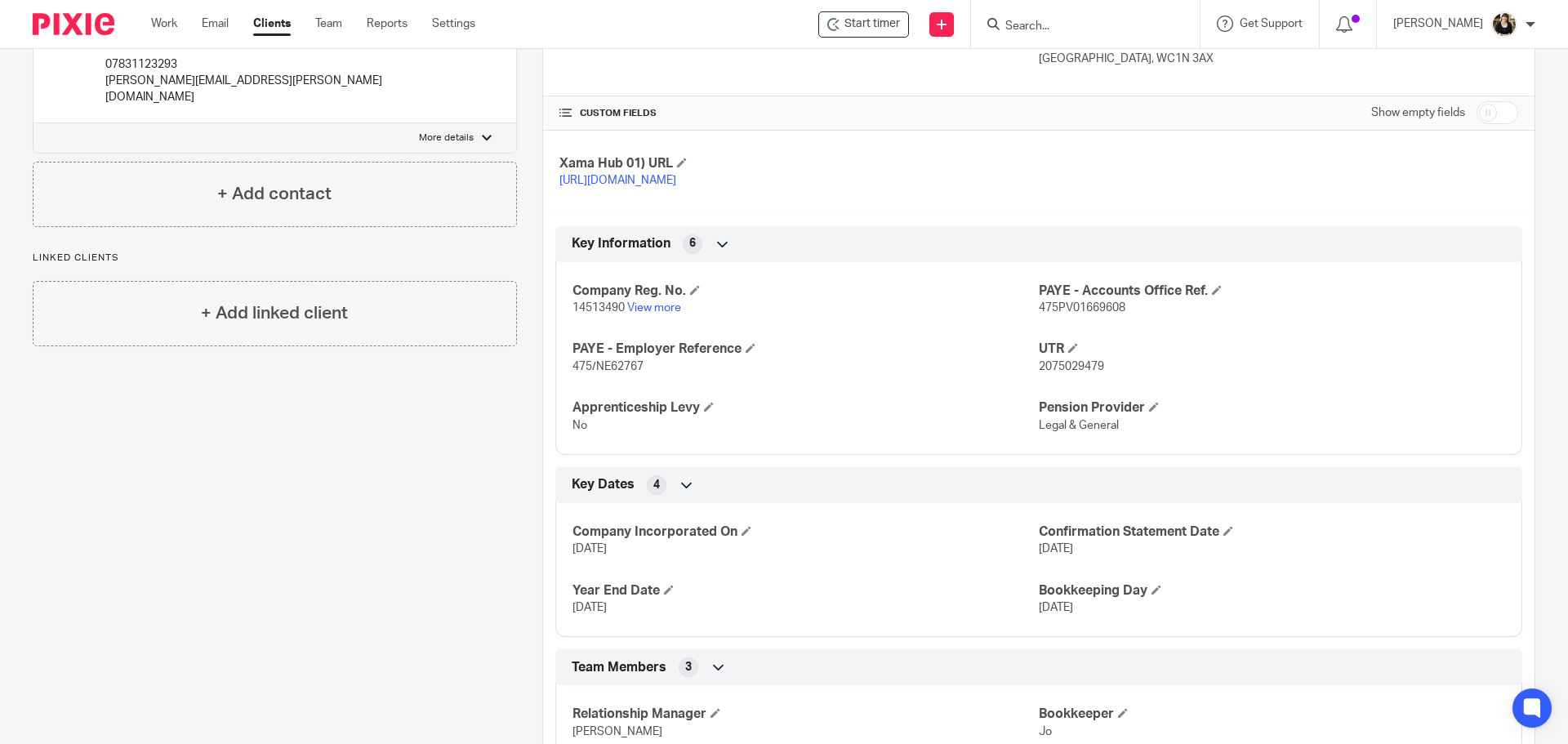
scroll to position [335, 0]
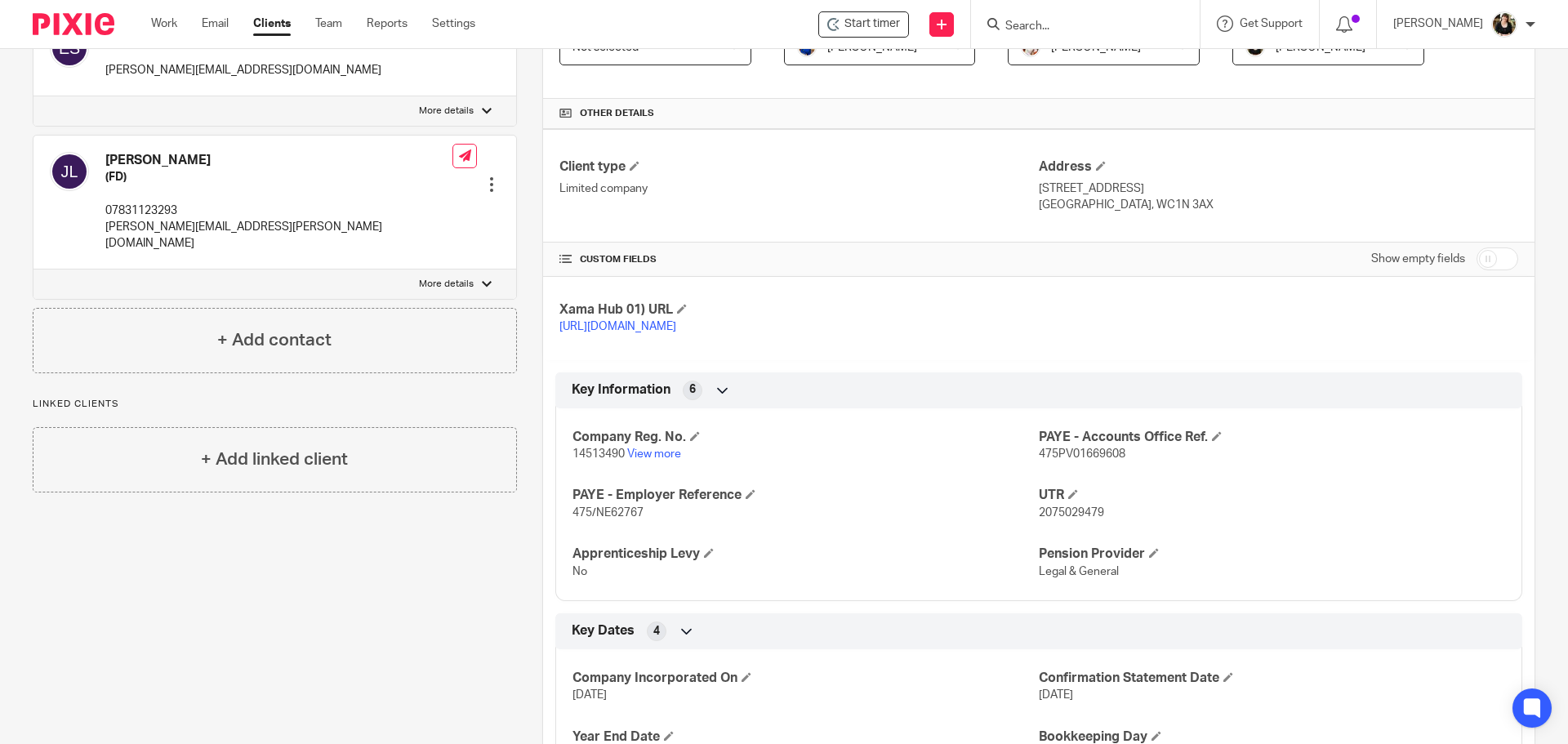
click at [1105, 20] on input "Search" at bounding box center [1077, 27] width 147 height 15
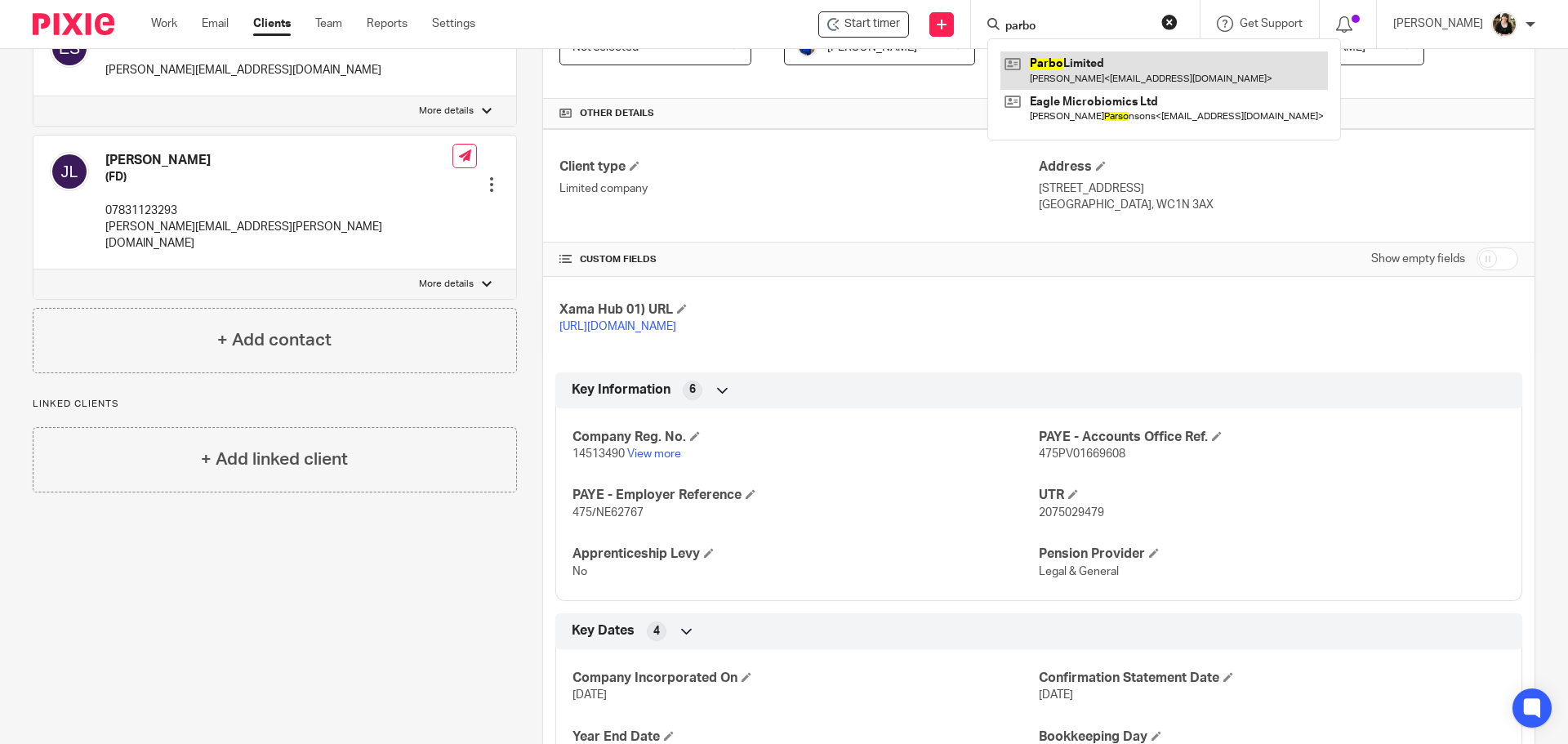
type input "parbo"
click at [1104, 81] on link at bounding box center [1165, 71] width 328 height 38
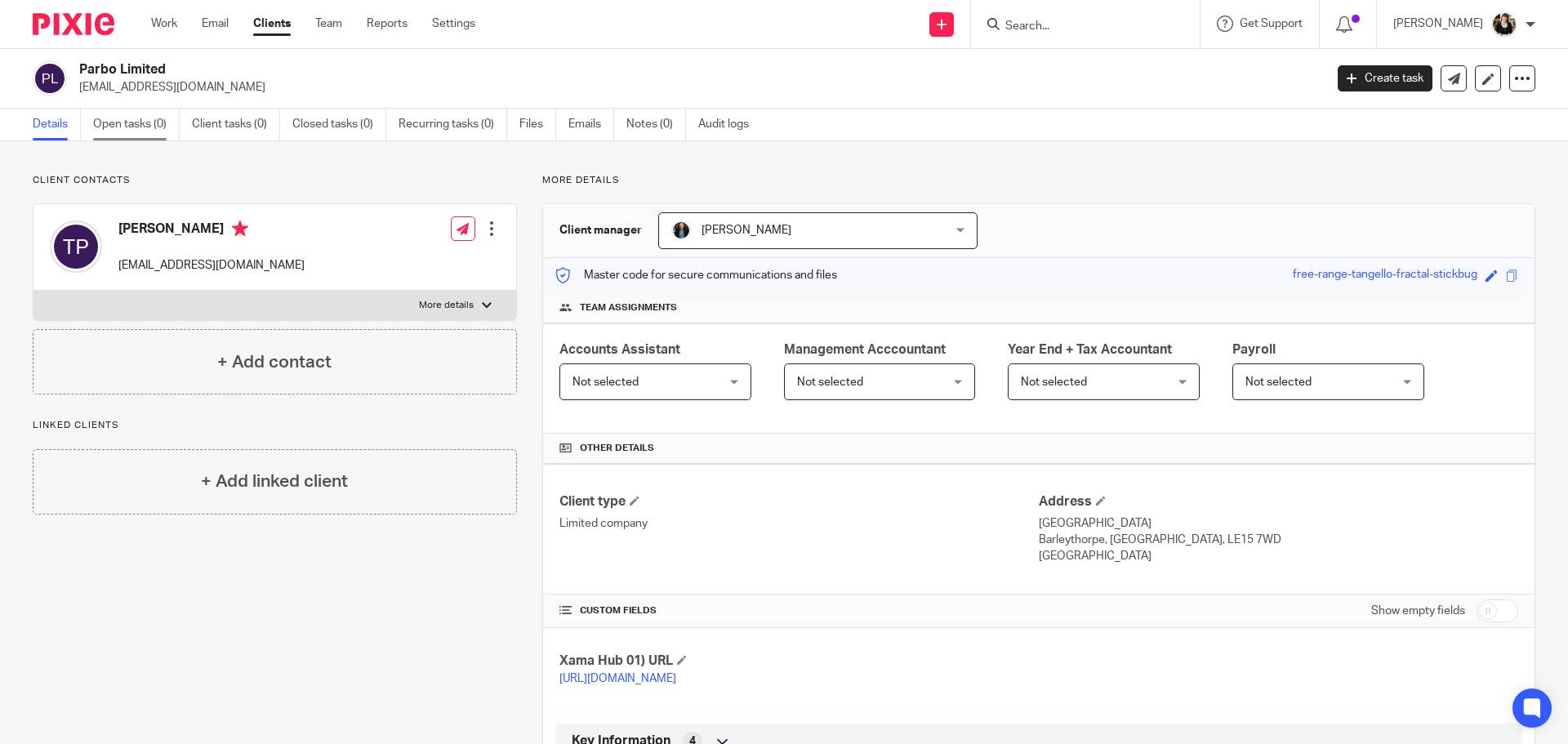
click at [140, 127] on link "Open tasks (0)" at bounding box center [136, 124] width 86 height 32
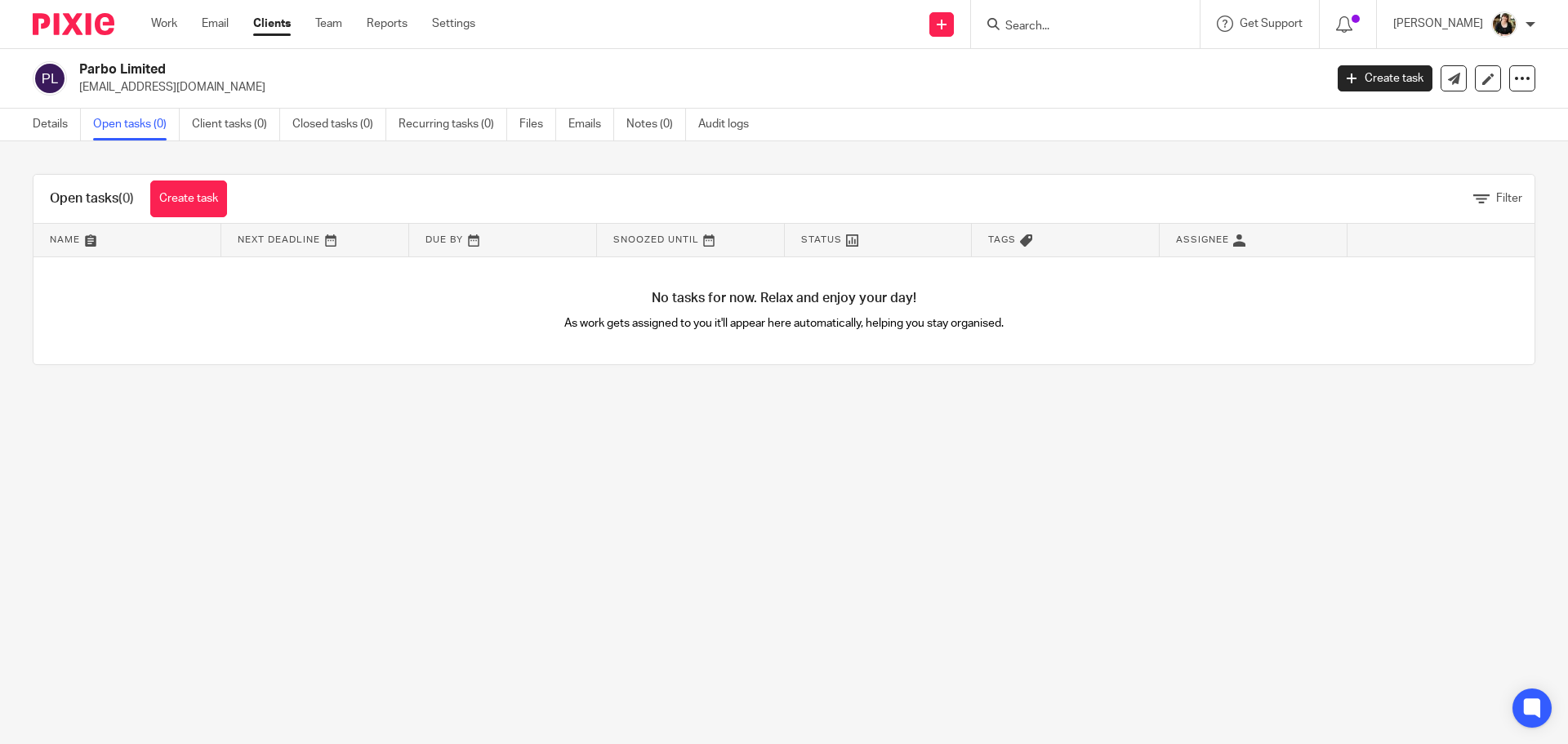
click at [475, 128] on link "Recurring tasks (0)" at bounding box center [453, 124] width 109 height 32
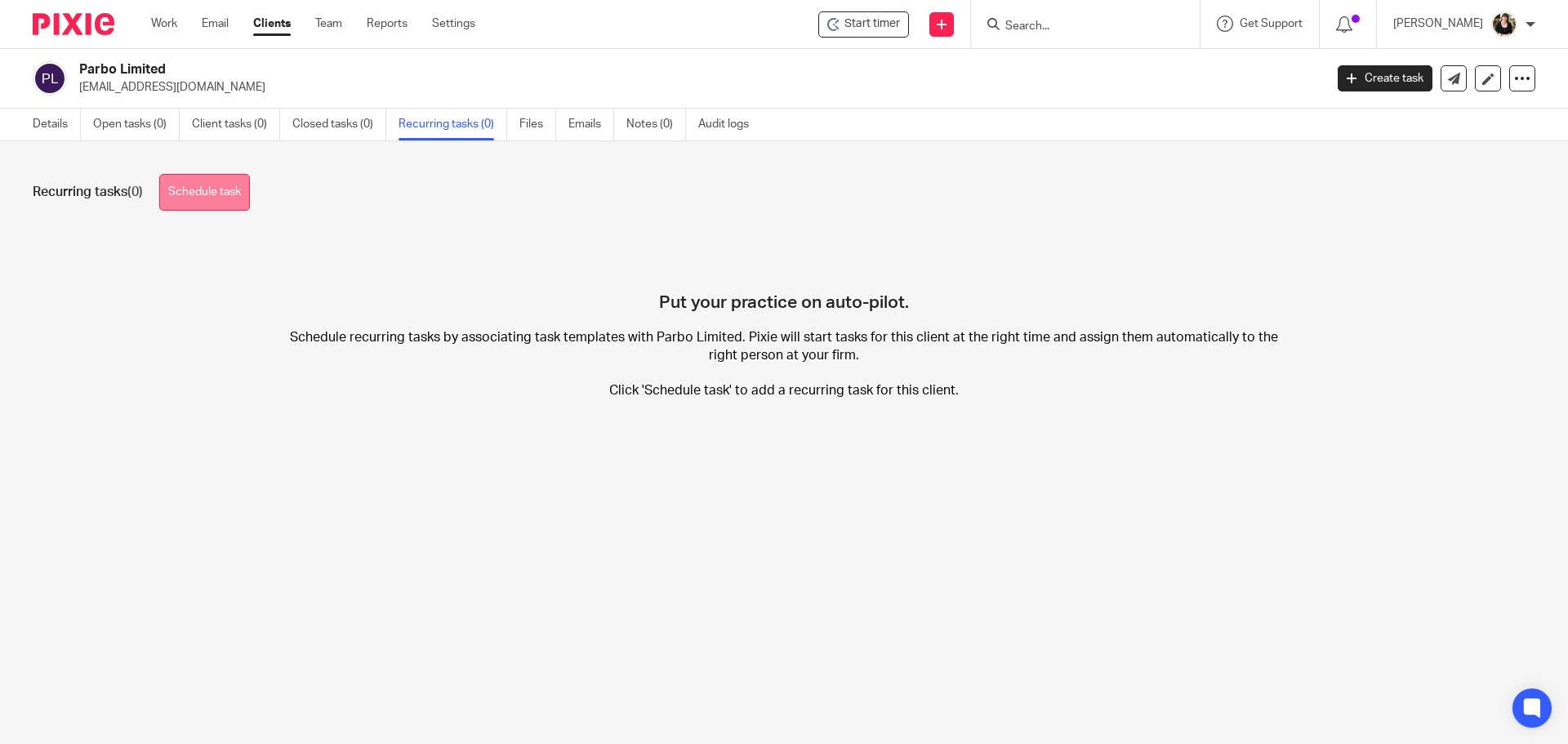
click at [204, 193] on link "Schedule task" at bounding box center [204, 192] width 91 height 37
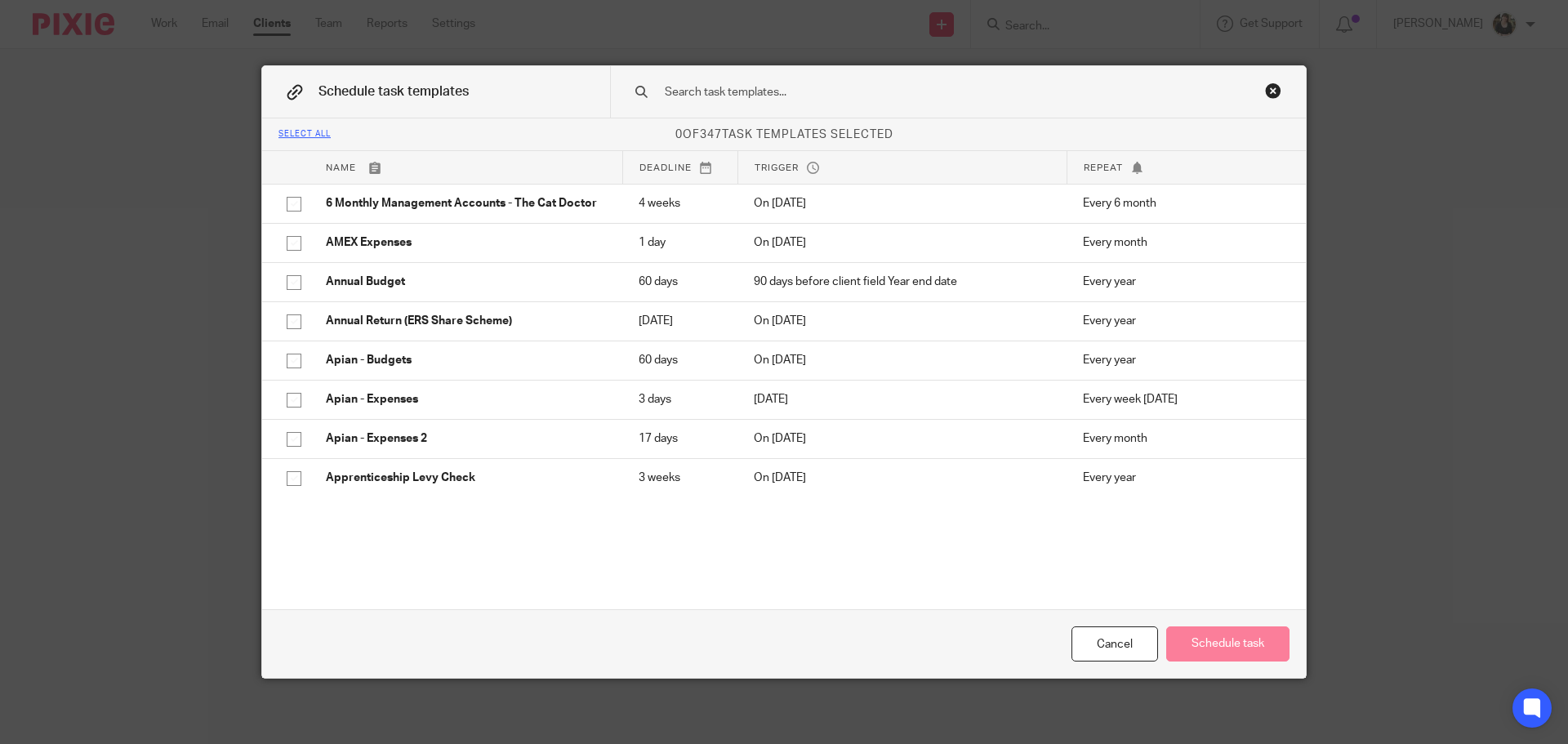
click at [751, 95] on input "text" at bounding box center [933, 92] width 538 height 18
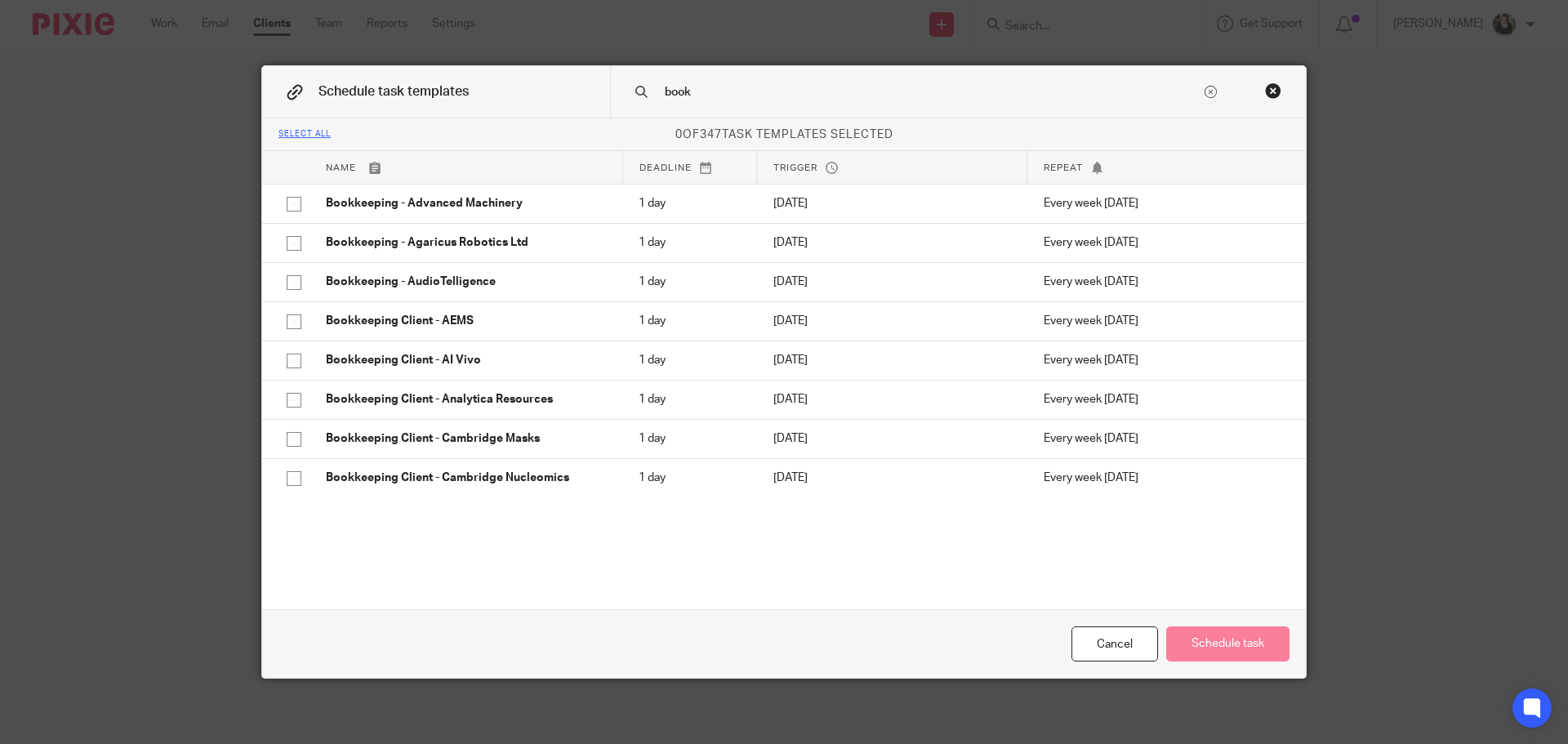
drag, startPoint x: 694, startPoint y: 95, endPoint x: 509, endPoint y: 81, distance: 185.5
click at [510, 81] on div "Schedule task templates book" at bounding box center [784, 92] width 1044 height 53
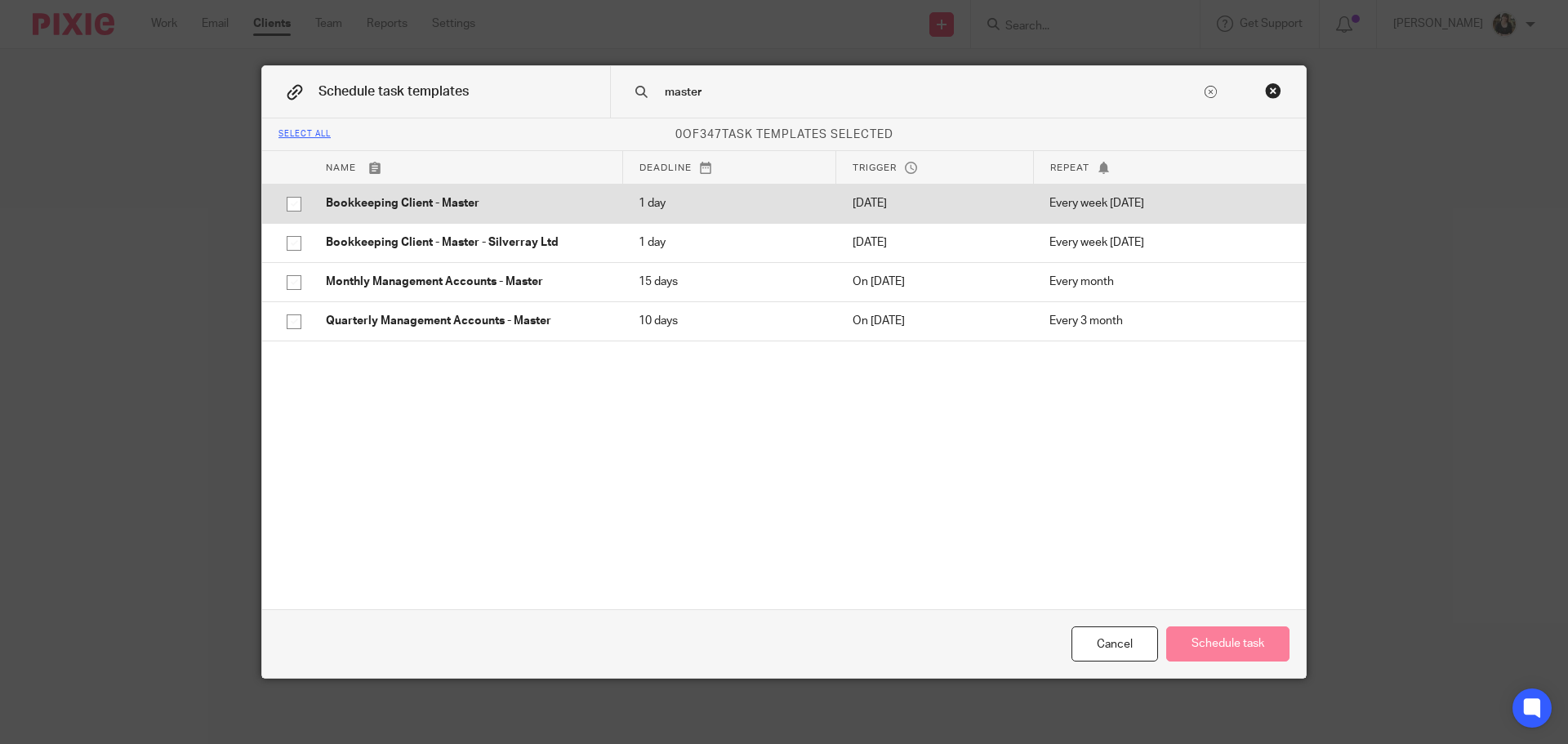
type input "master"
click at [443, 196] on p "Bookkeeping Client - Master" at bounding box center [466, 203] width 280 height 16
checkbox input "true"
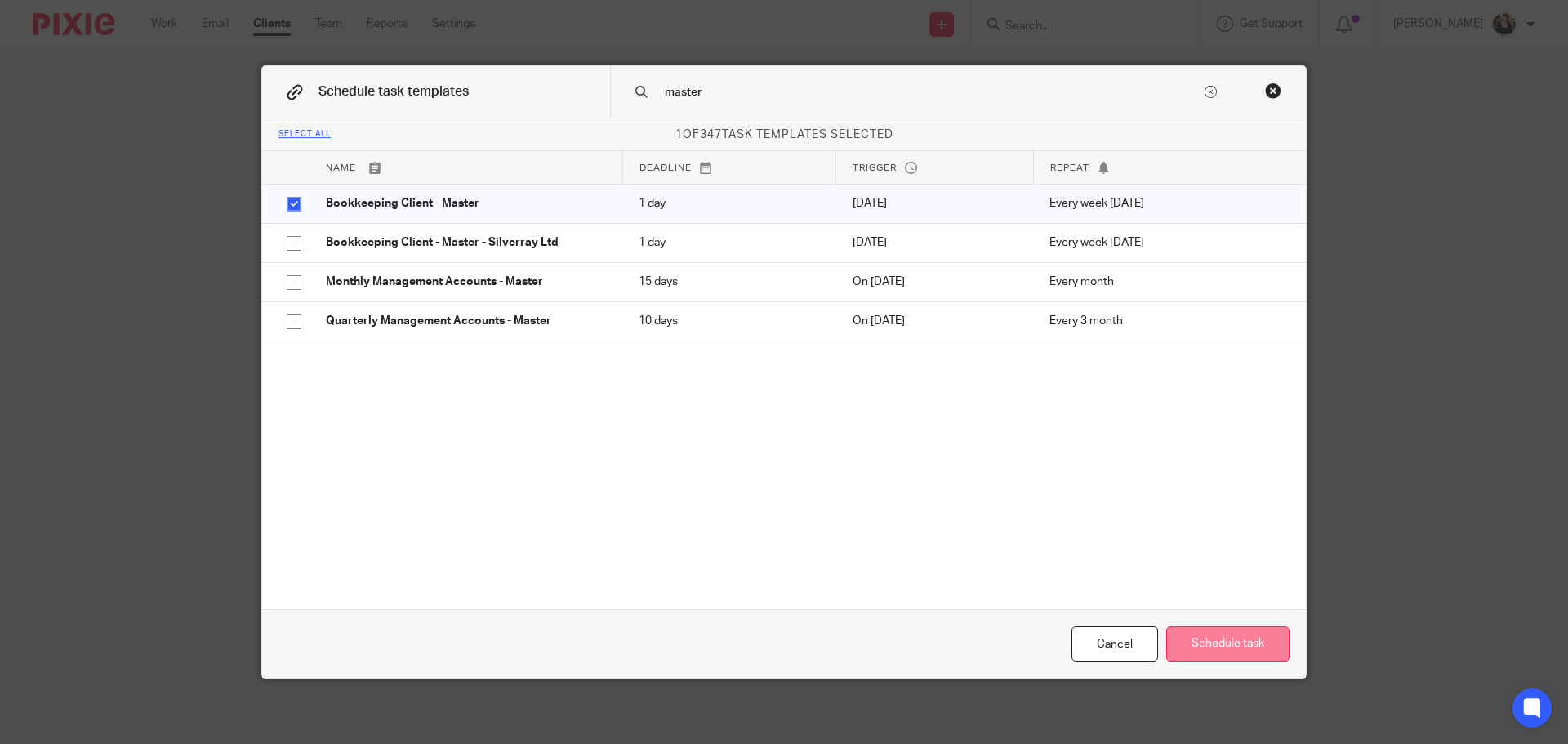
click at [1233, 649] on button "Schedule task" at bounding box center [1228, 644] width 123 height 35
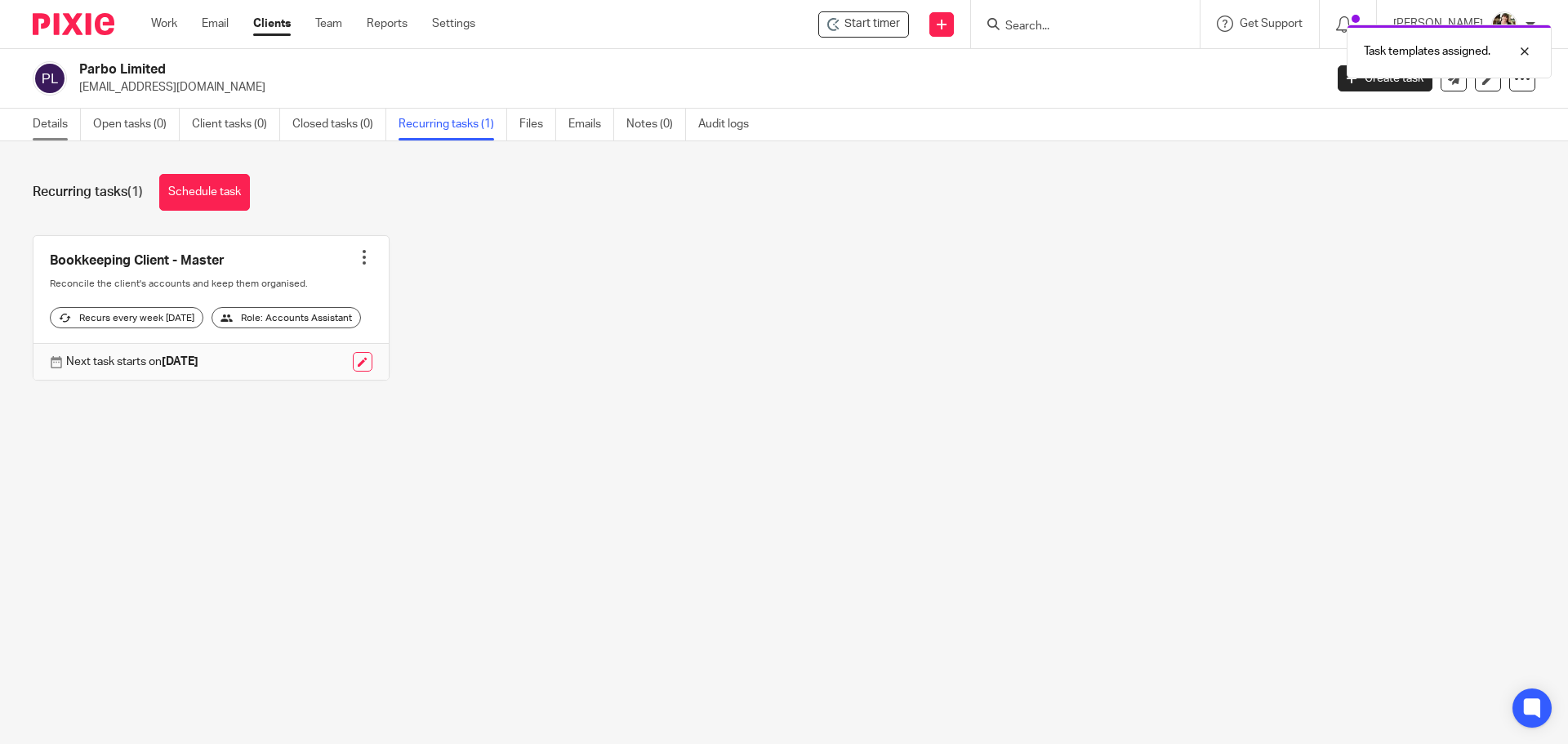
click at [68, 128] on link "Details" at bounding box center [57, 124] width 49 height 32
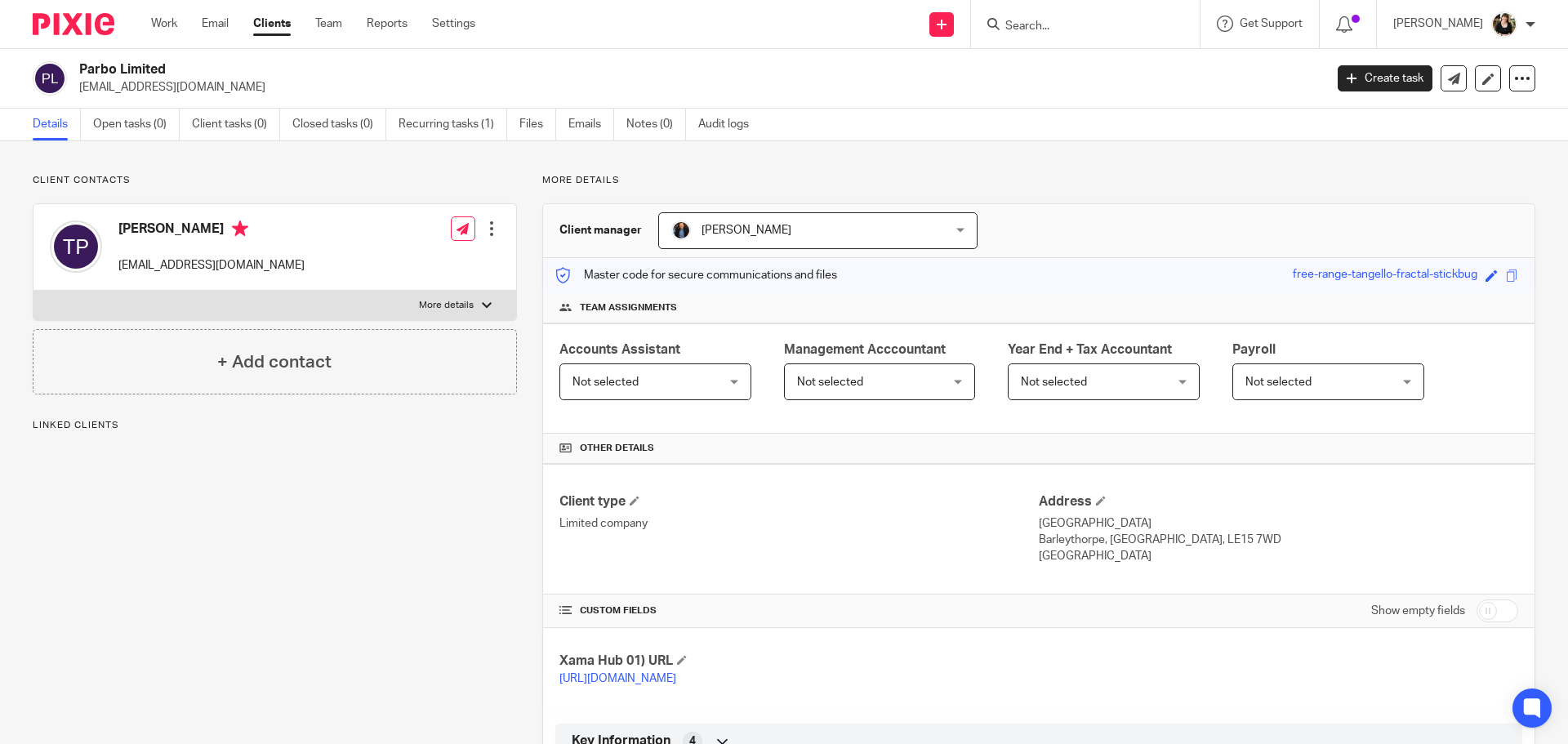
click at [625, 384] on span "Not selected" at bounding box center [606, 382] width 66 height 12
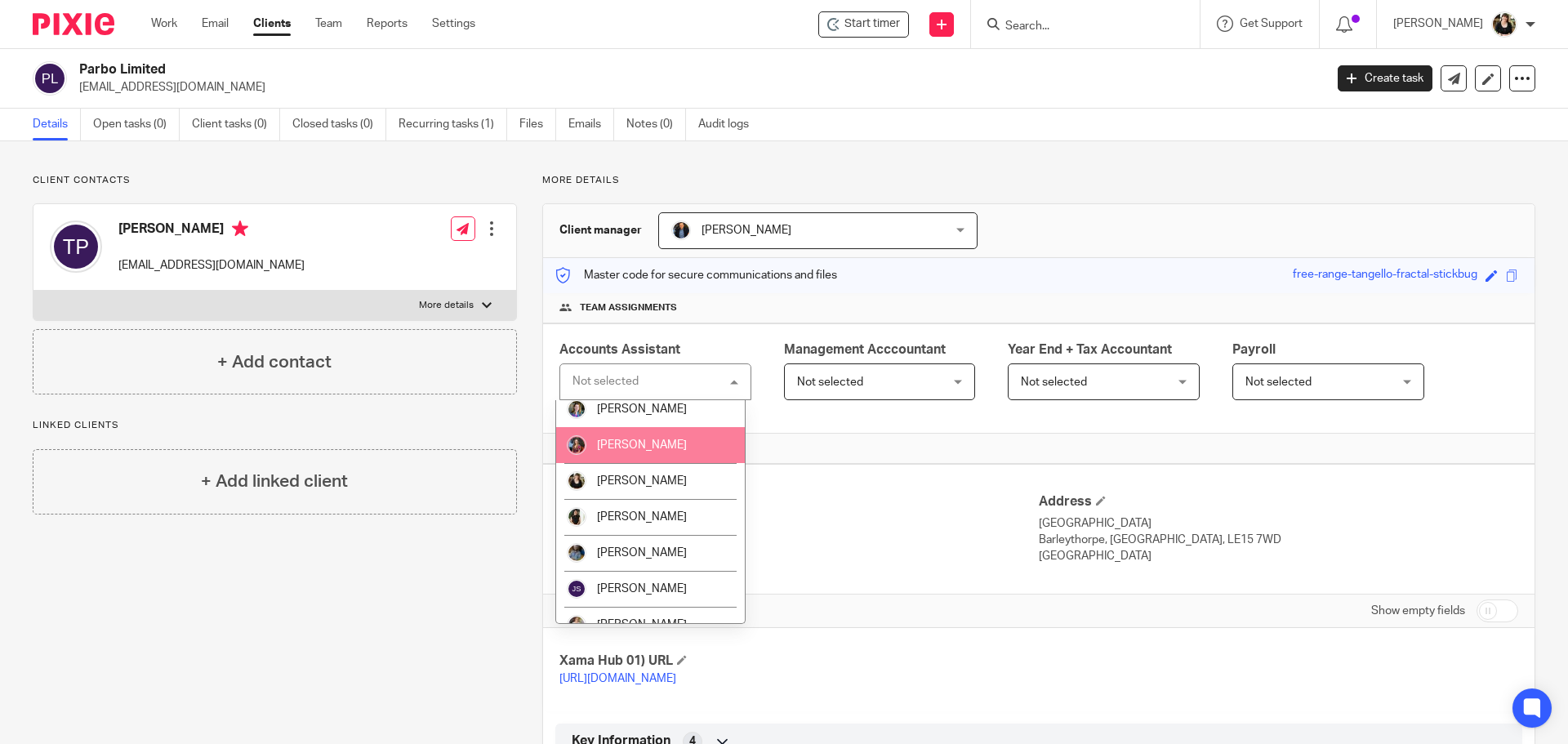
scroll to position [163, 0]
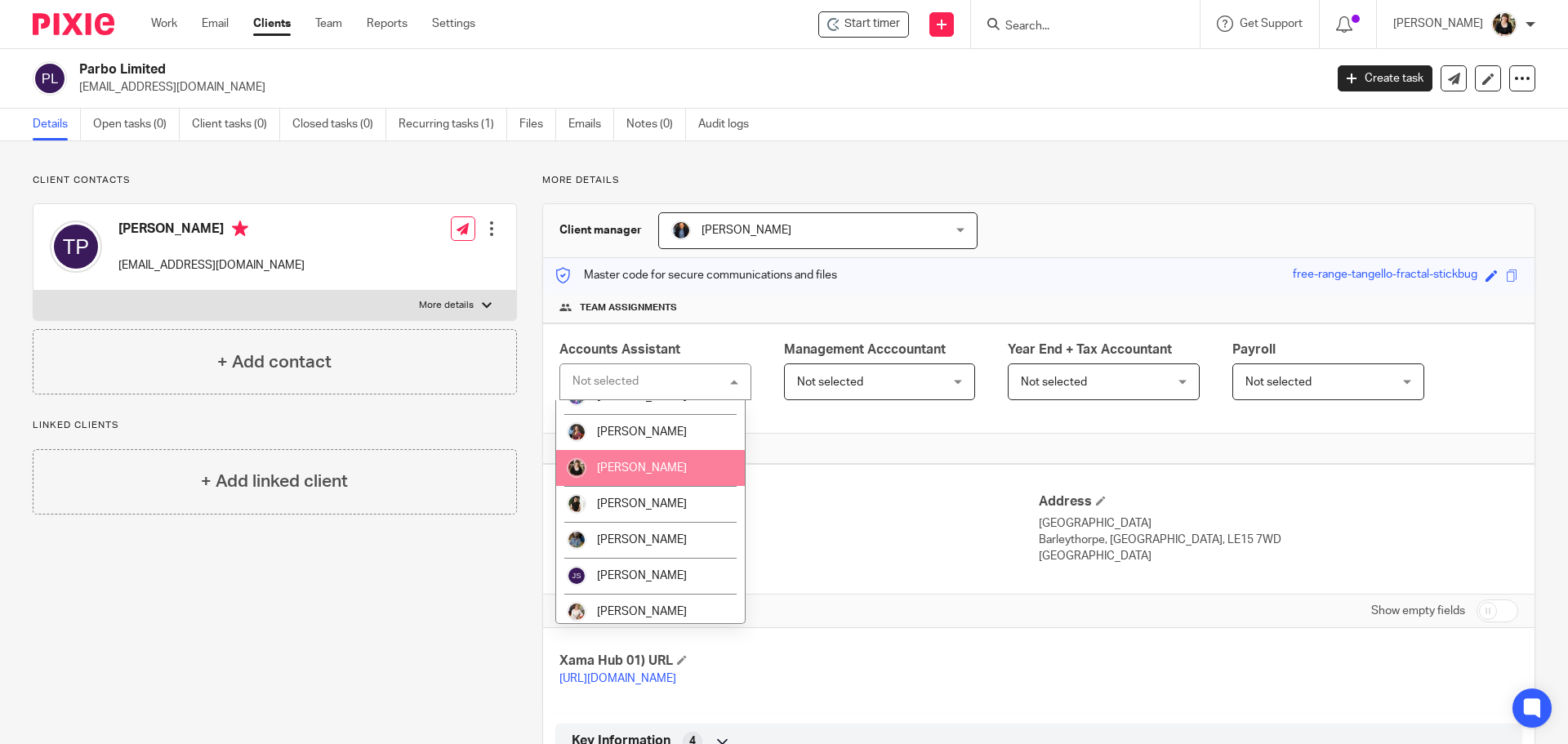
click at [651, 473] on span "[PERSON_NAME]" at bounding box center [641, 468] width 90 height 12
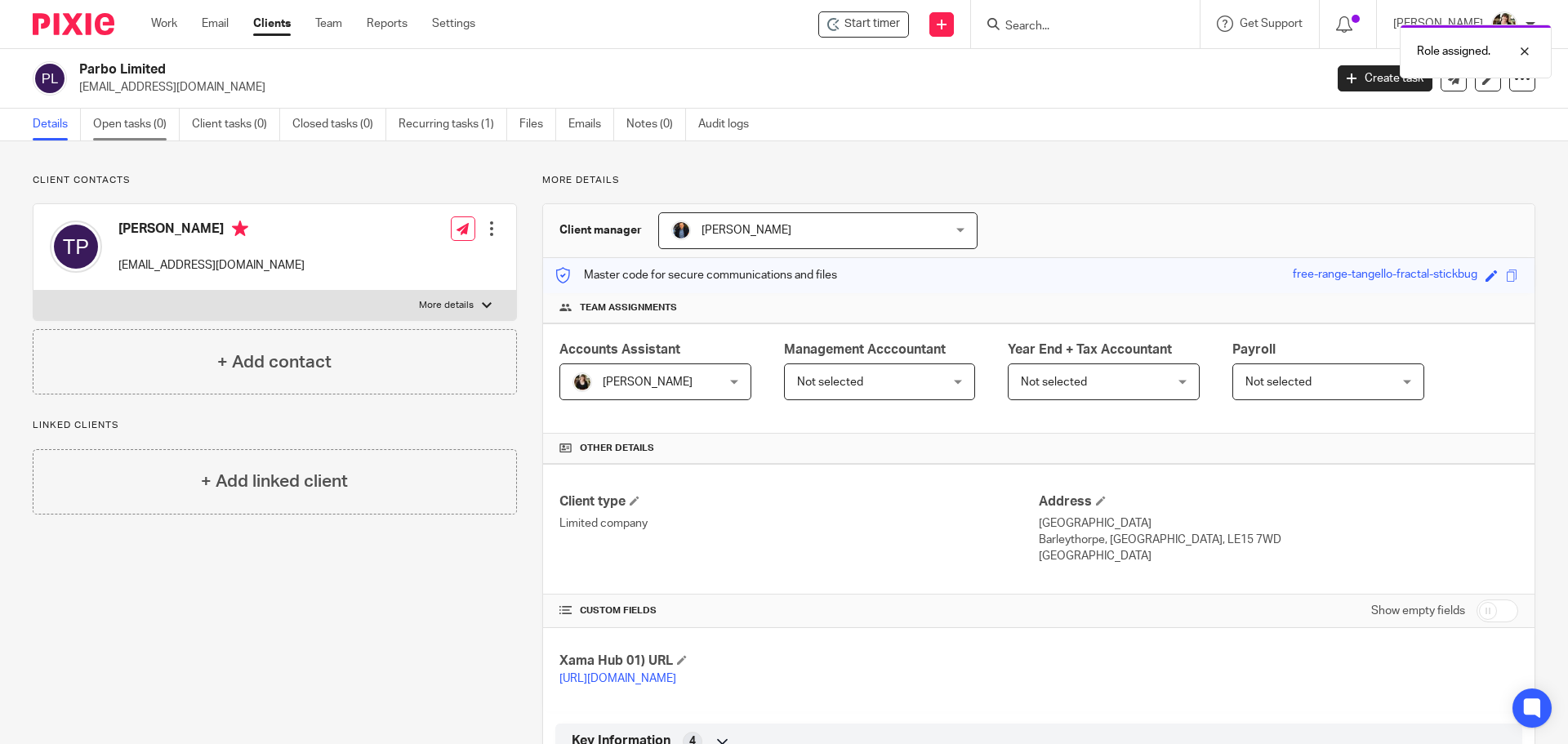
click at [147, 120] on link "Open tasks (0)" at bounding box center [136, 124] width 86 height 32
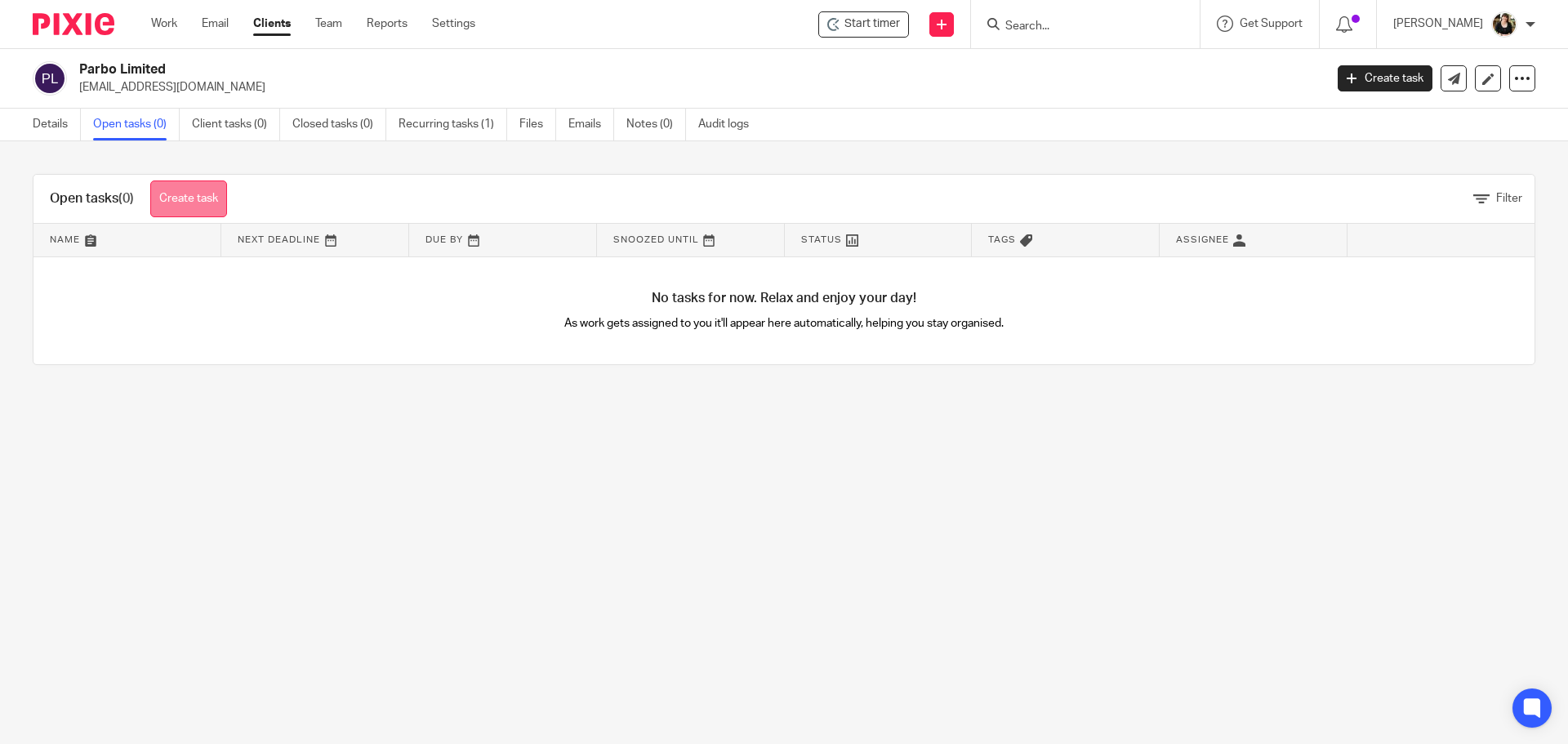
click at [174, 206] on link "Create task" at bounding box center [188, 198] width 77 height 37
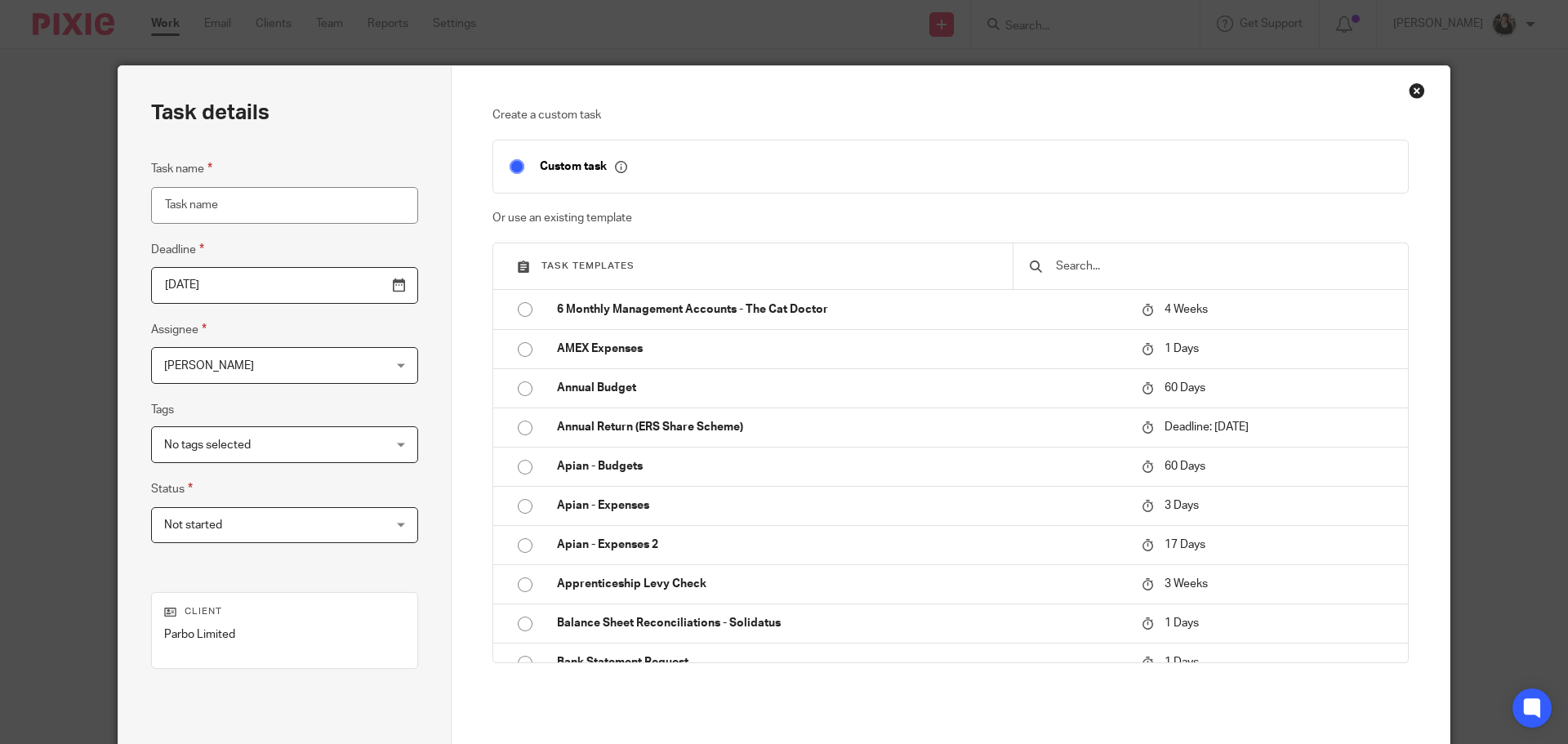
click at [1068, 263] on input "text" at bounding box center [1223, 267] width 337 height 18
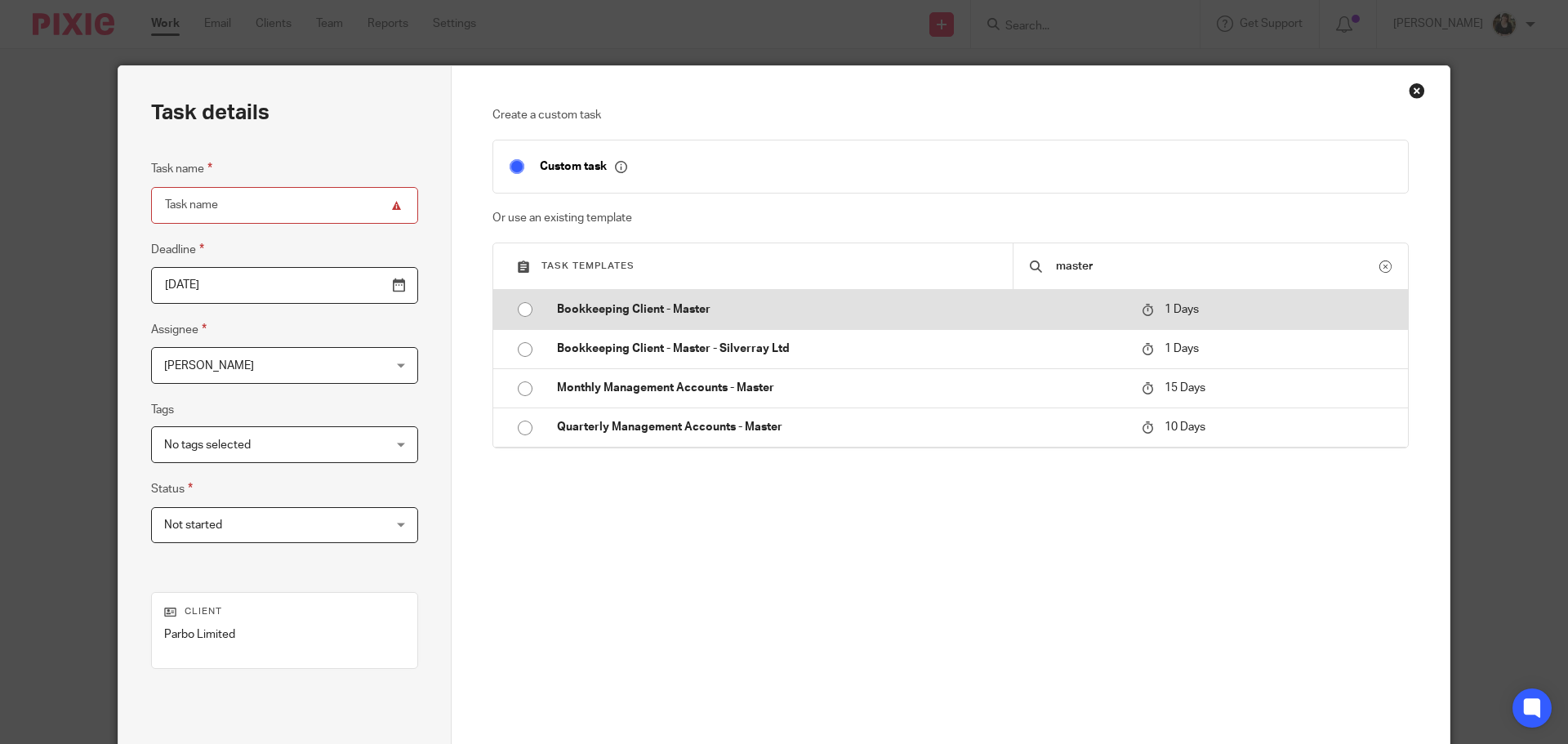
type input "master"
click at [678, 328] on td "Bookkeeping Client - Master" at bounding box center [837, 309] width 593 height 40
type input "2025-08-20"
type input "Bookkeeping Client - Master"
checkbox input "false"
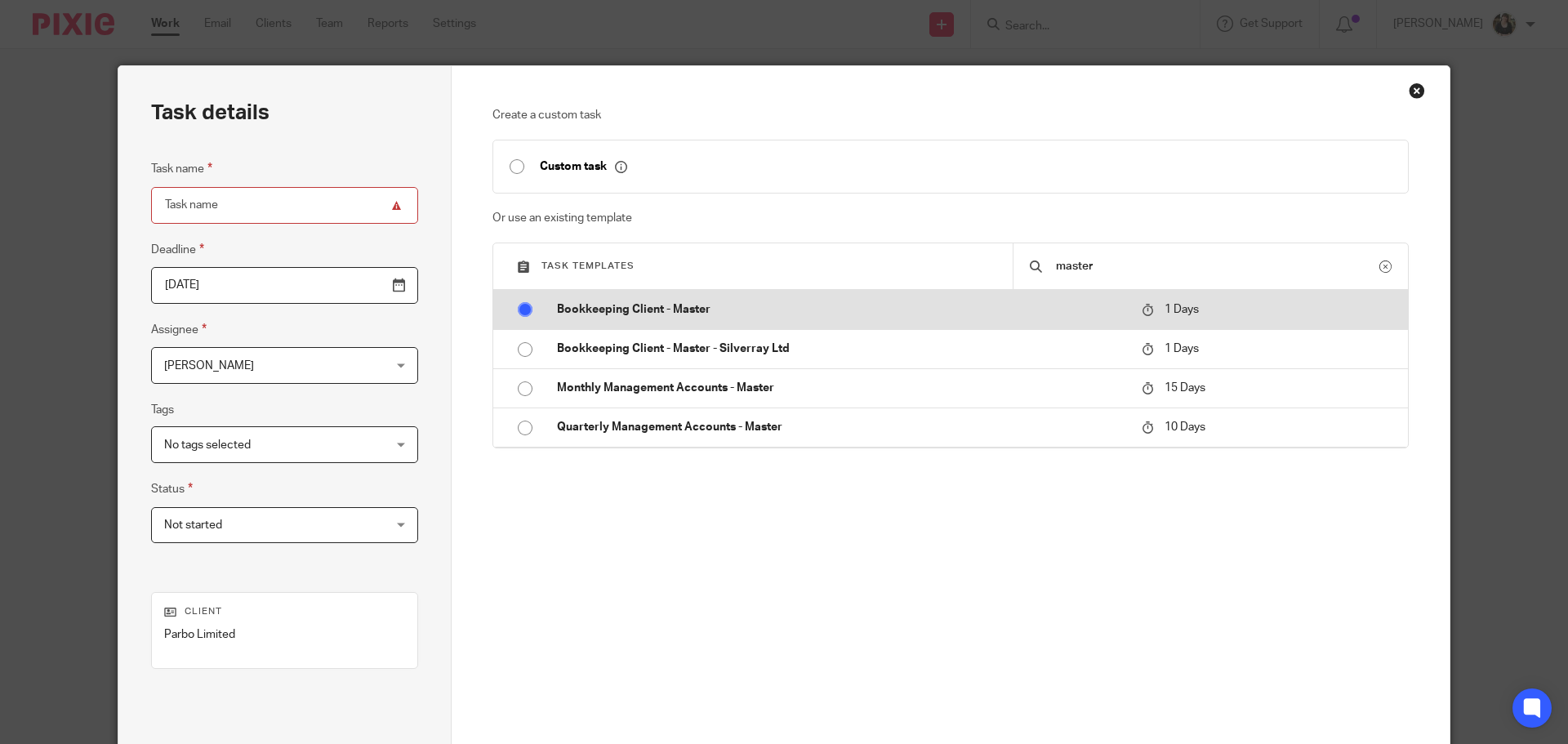
radio input "true"
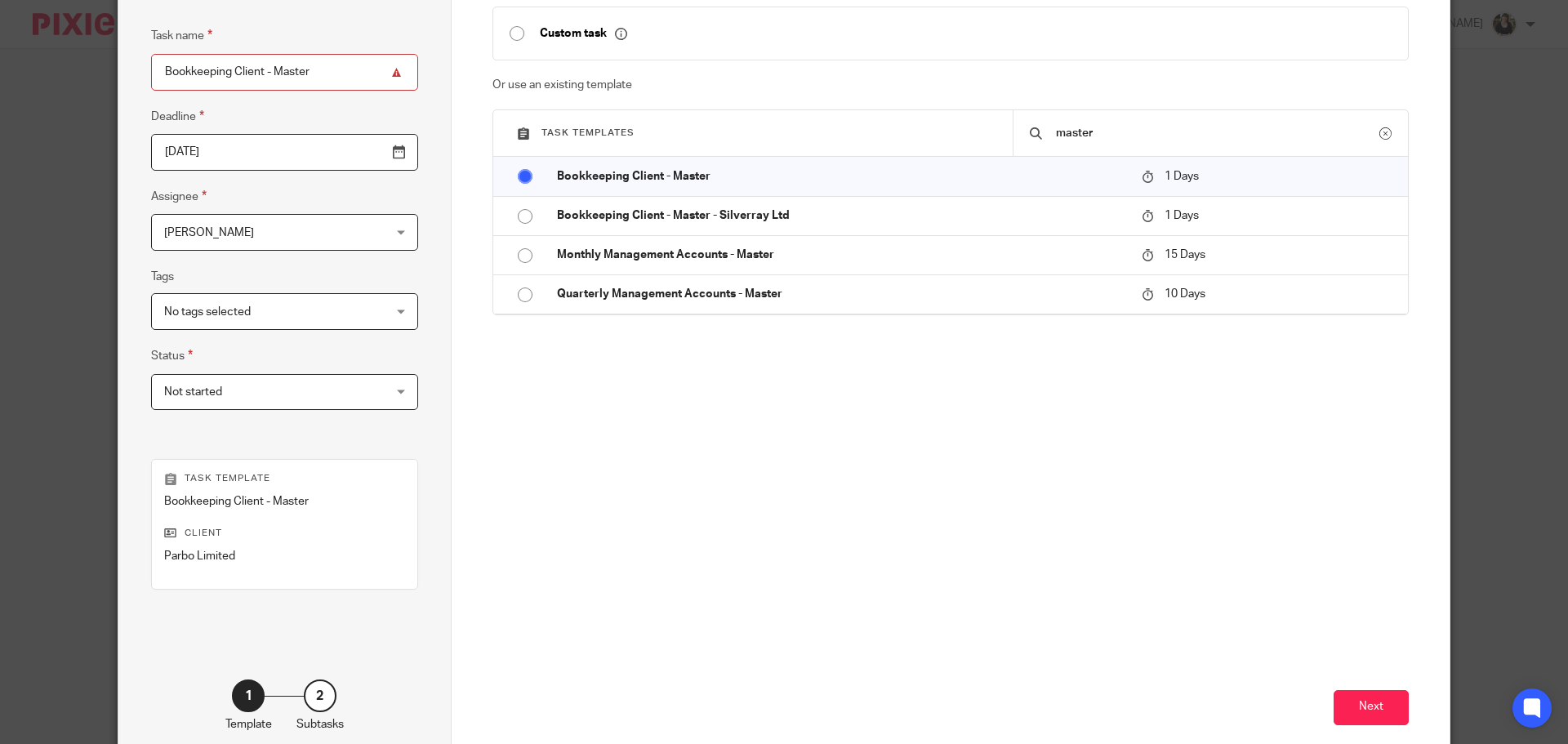
scroll to position [221, 0]
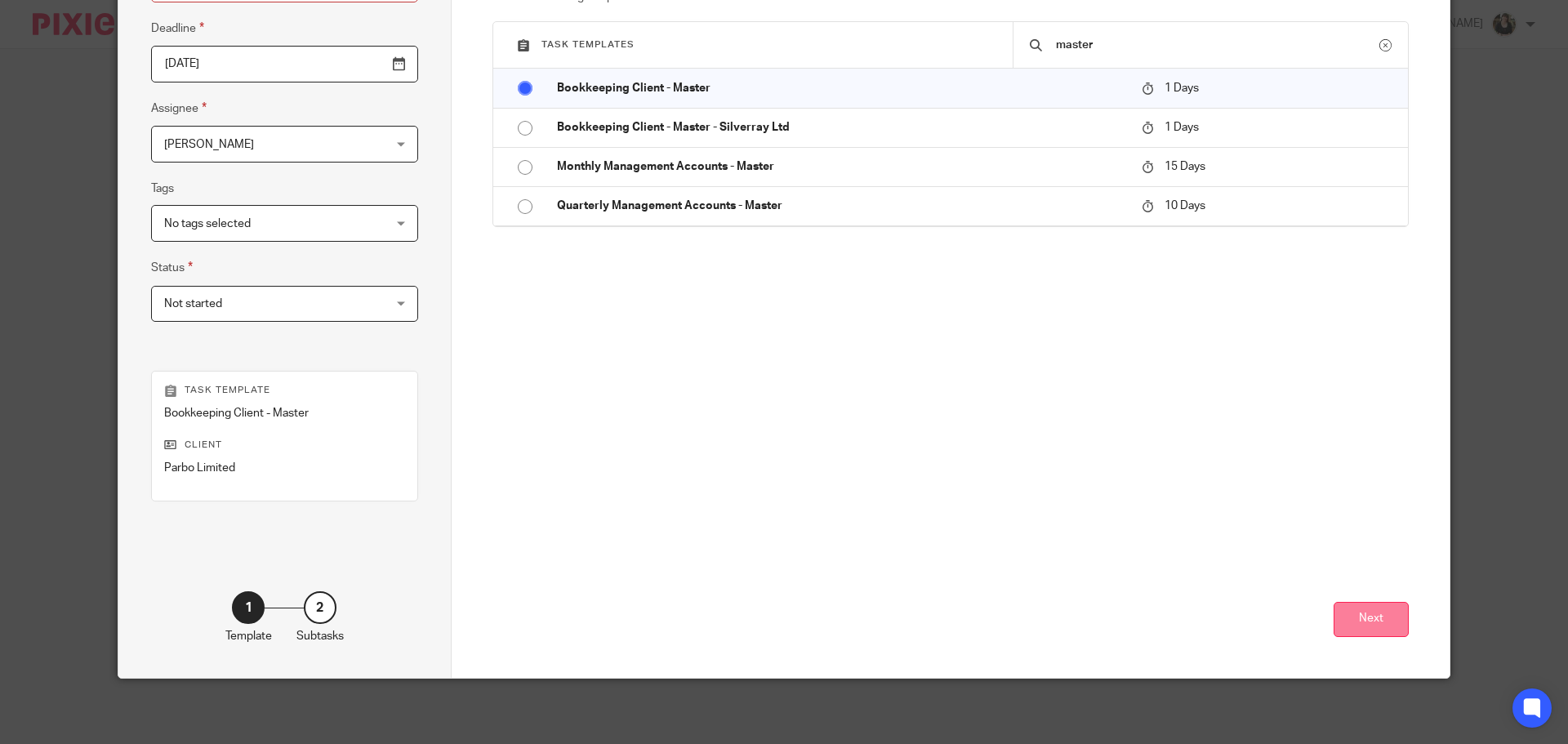
click at [1352, 616] on button "Next" at bounding box center [1370, 619] width 75 height 35
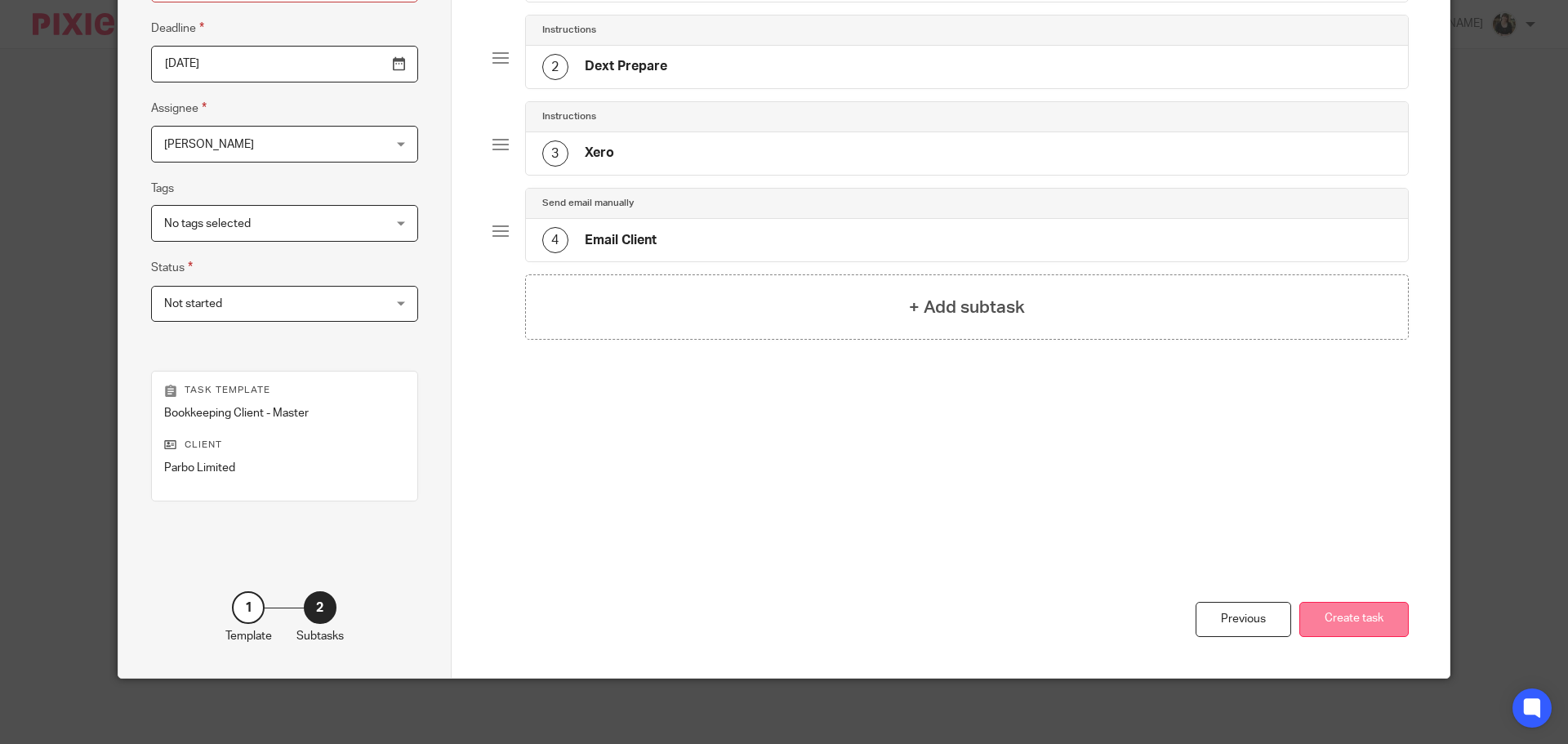
click at [1364, 625] on button "Create task" at bounding box center [1354, 619] width 109 height 35
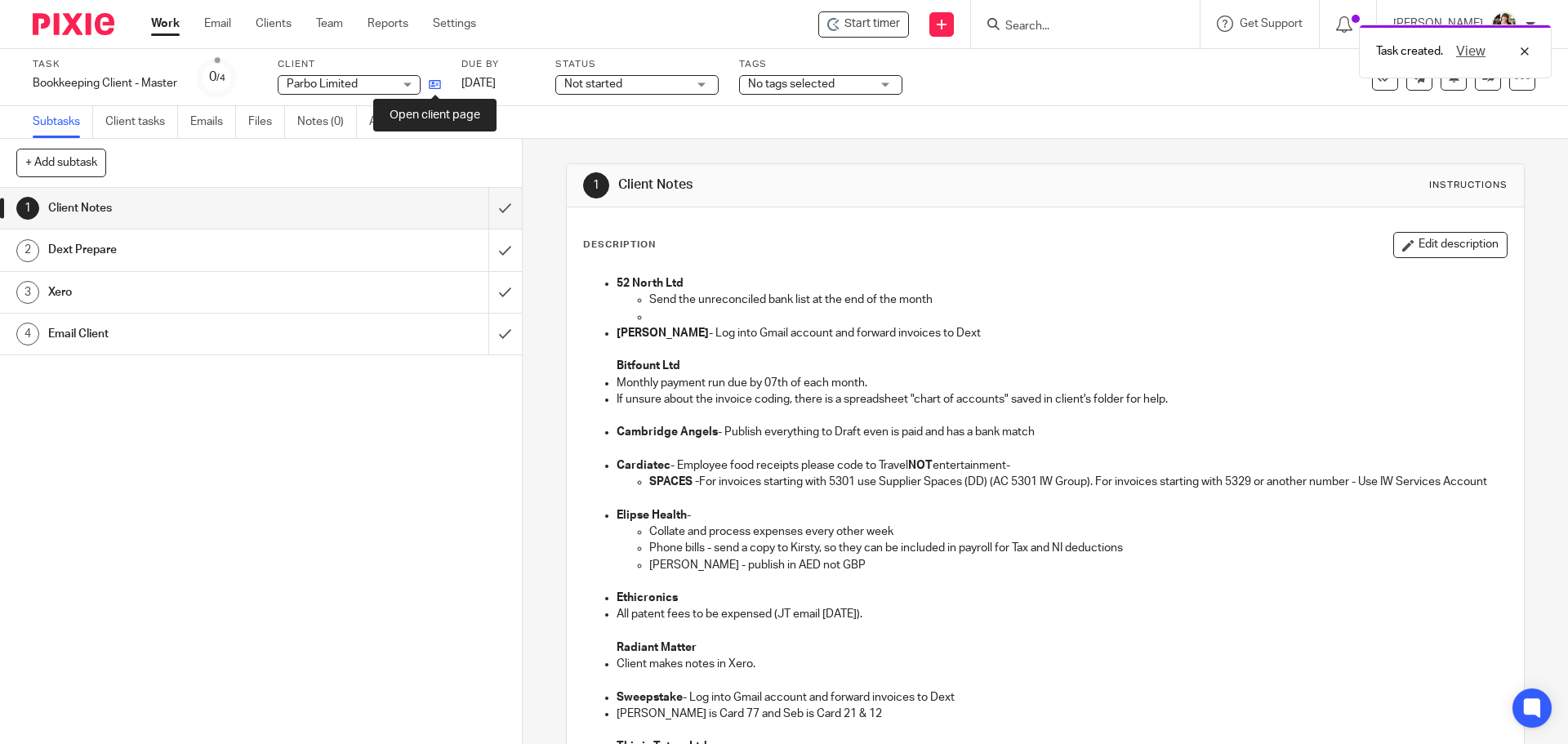
click at [436, 84] on icon at bounding box center [435, 84] width 12 height 12
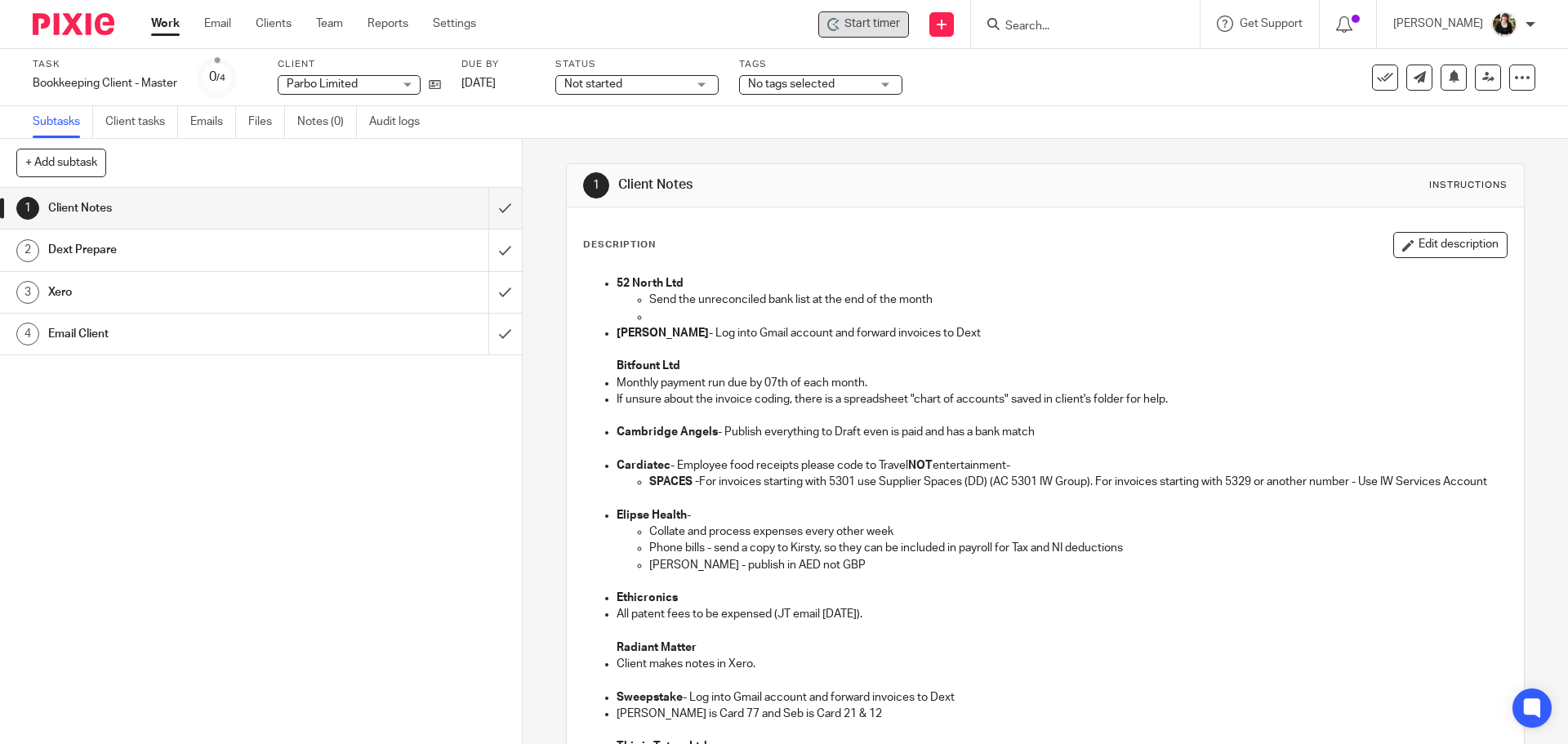
click at [880, 15] on div "Start timer" at bounding box center [863, 25] width 91 height 26
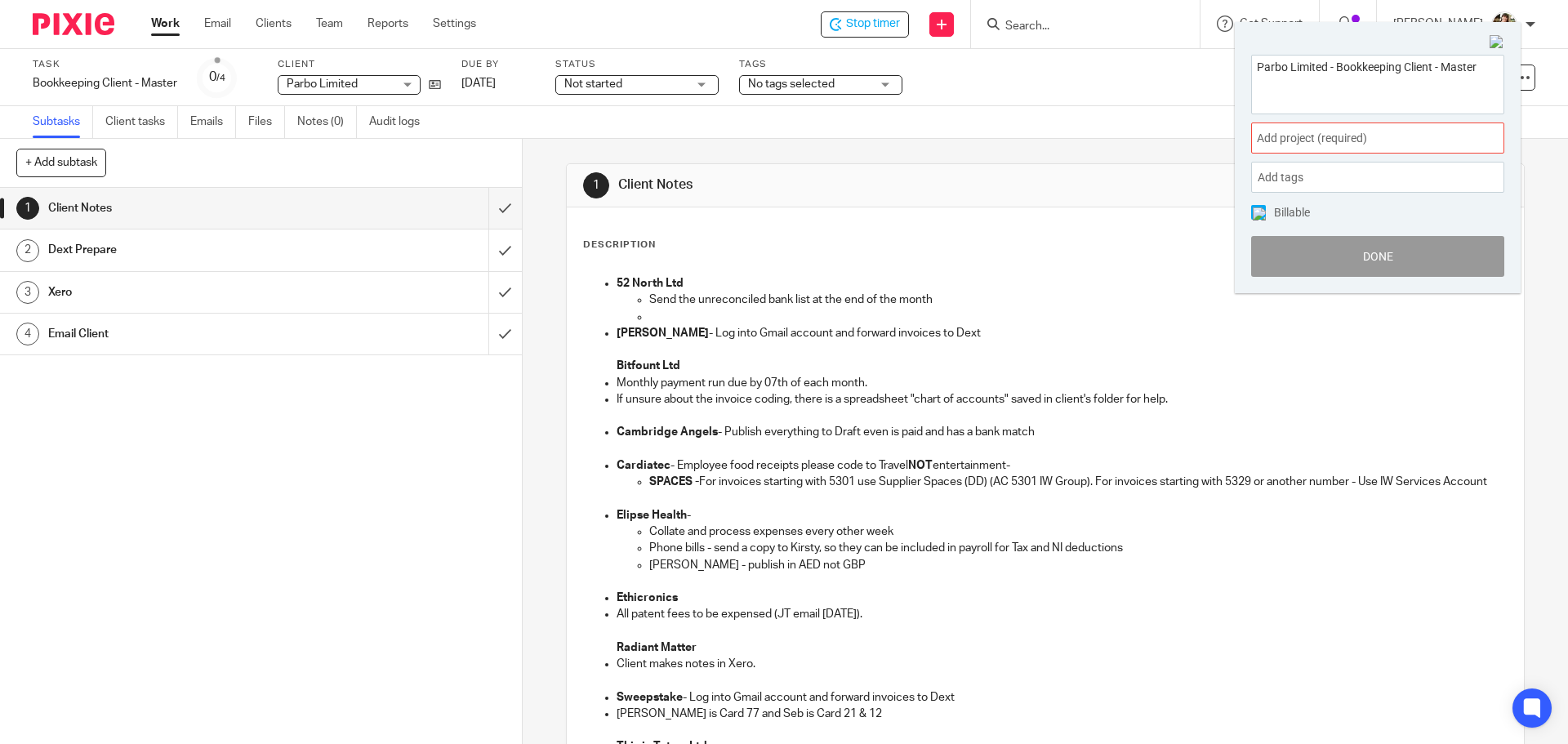
click at [1398, 142] on span "Add project (required) :" at bounding box center [1360, 138] width 206 height 17
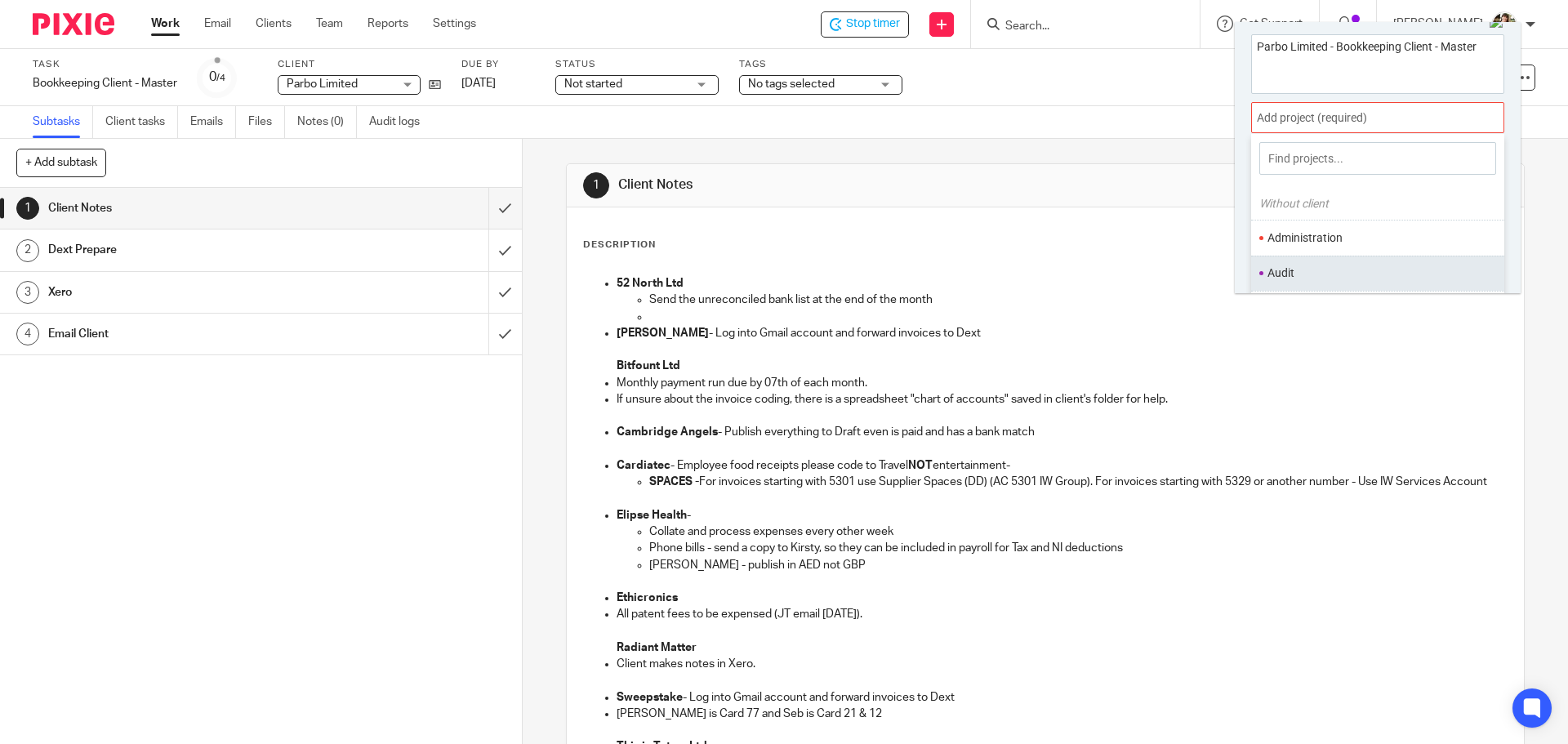
scroll to position [81, 0]
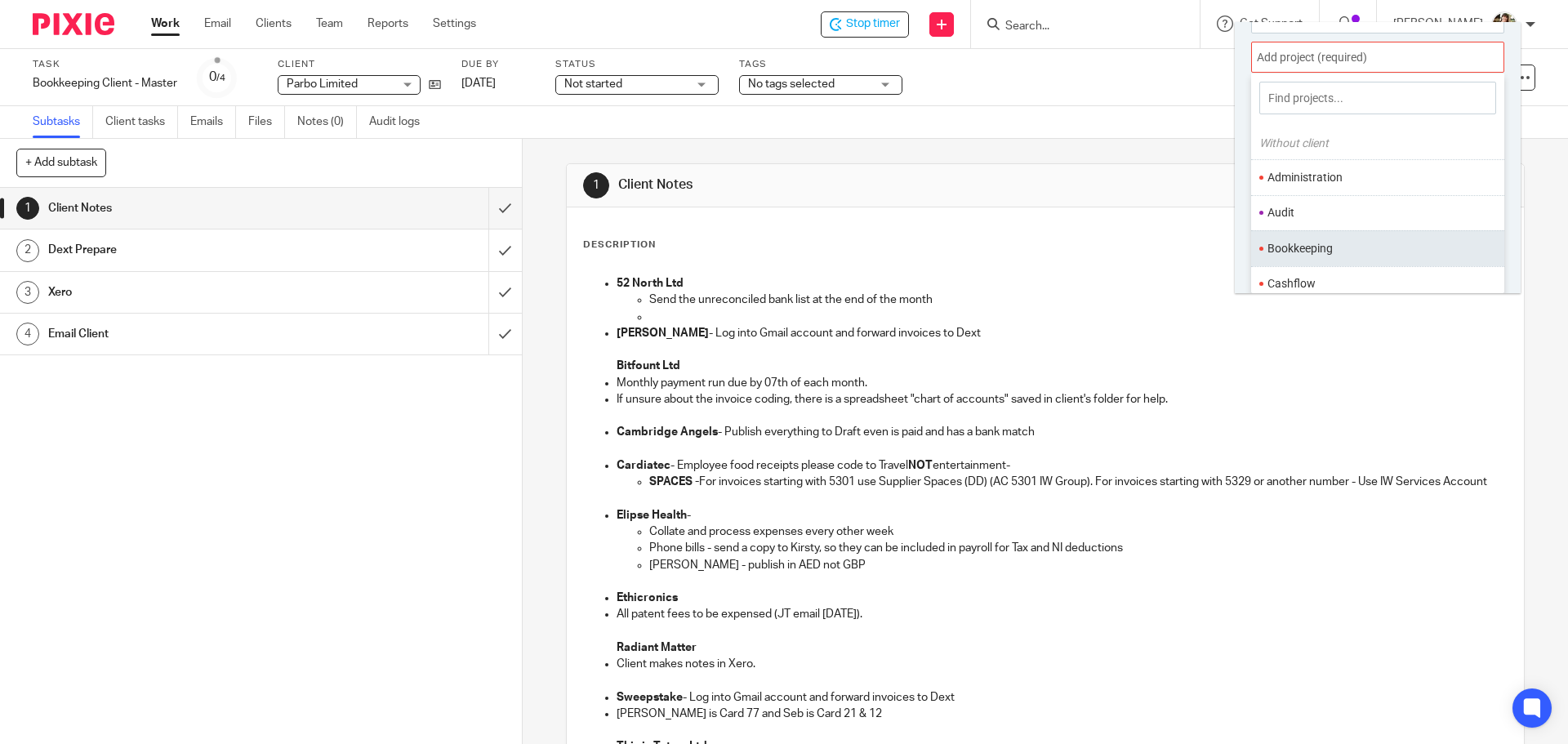
click at [1331, 232] on ul "Bookkeeping" at bounding box center [1378, 248] width 254 height 35
click at [1343, 252] on li "Bookkeeping" at bounding box center [1374, 249] width 213 height 17
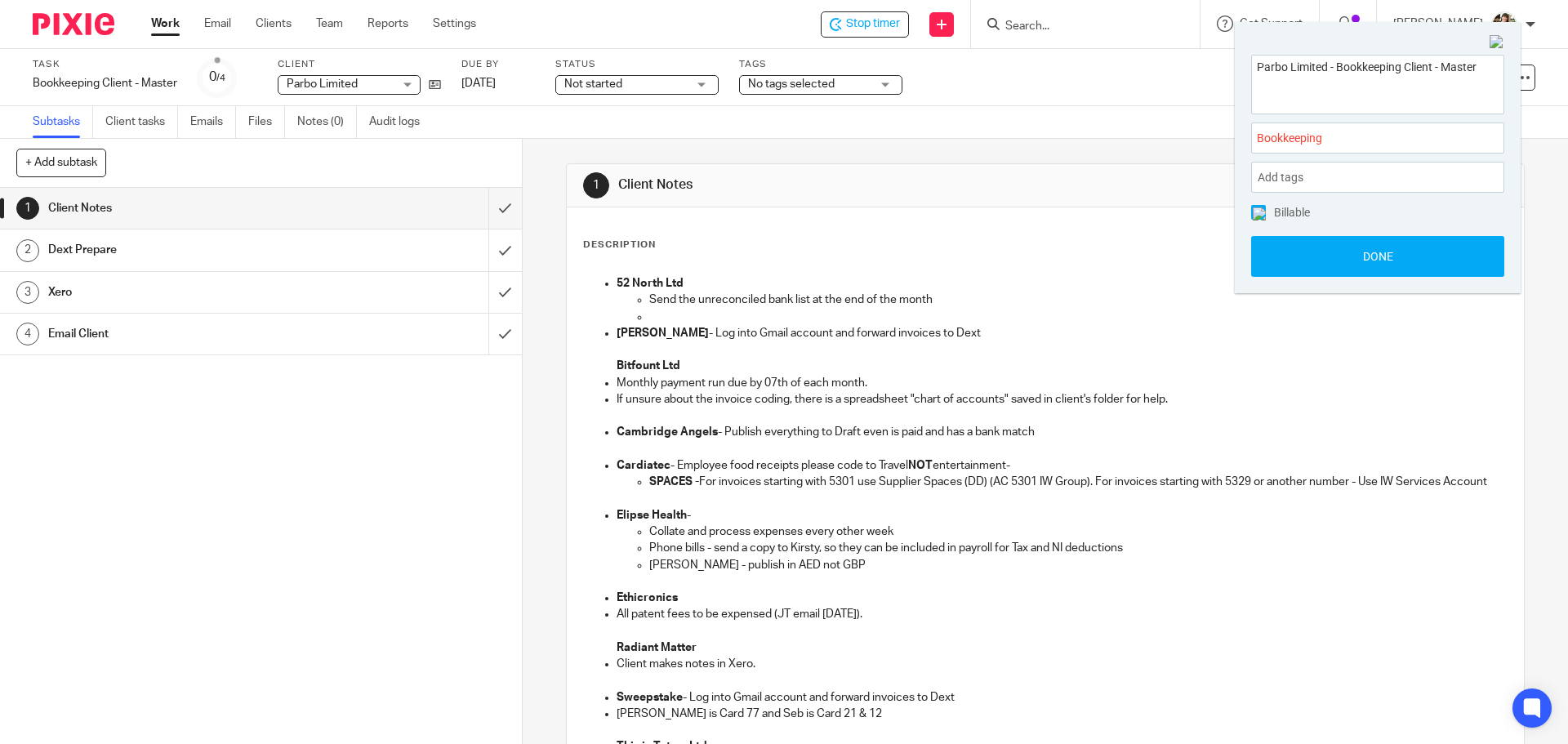
scroll to position [0, 0]
click at [1345, 255] on button "Done" at bounding box center [1378, 257] width 254 height 41
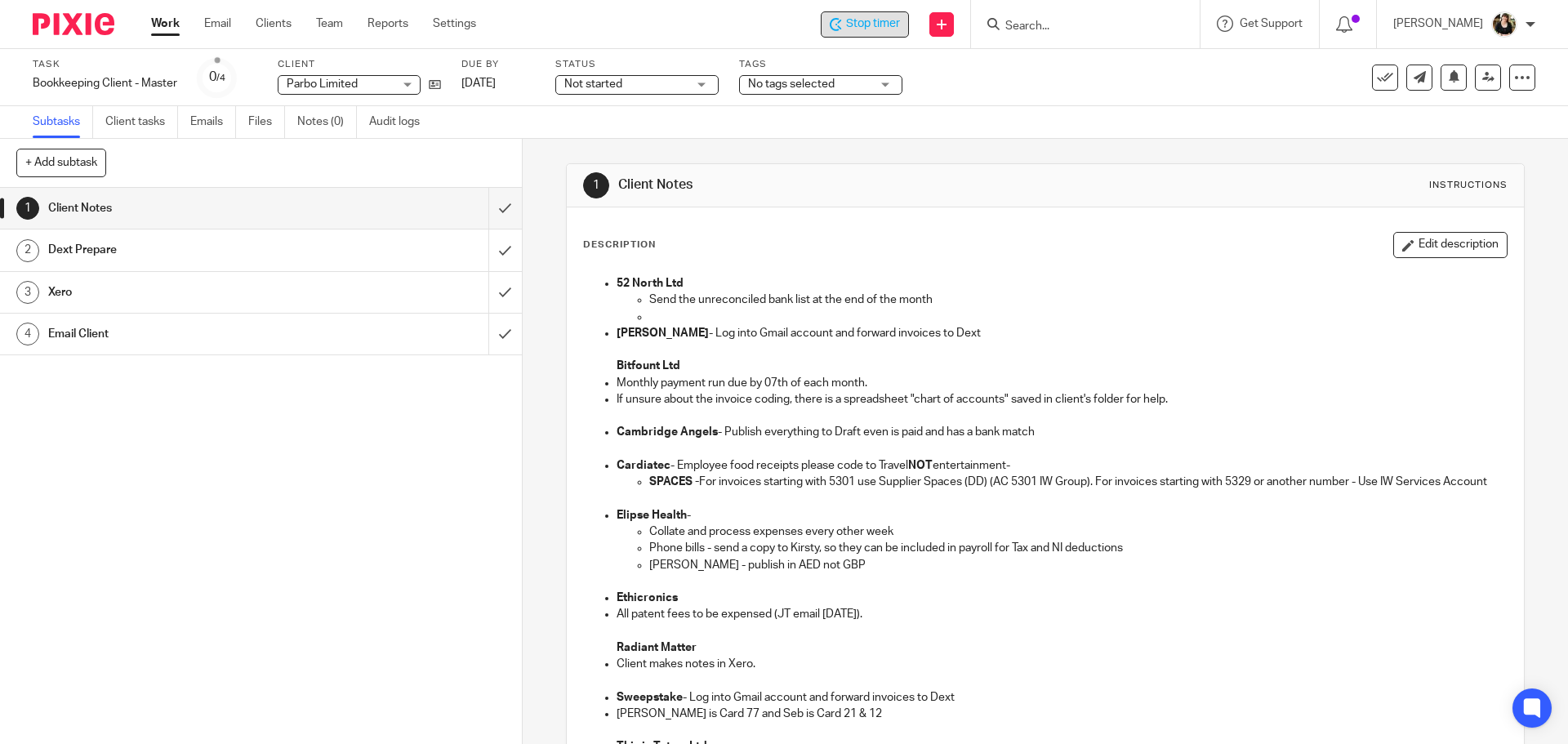
click at [870, 30] on span "Stop timer" at bounding box center [872, 24] width 54 height 17
click at [494, 207] on input "submit" at bounding box center [261, 208] width 522 height 41
click at [491, 254] on input "submit" at bounding box center [261, 250] width 522 height 41
click at [492, 291] on input "submit" at bounding box center [261, 292] width 522 height 41
click at [489, 339] on input "submit" at bounding box center [261, 334] width 522 height 41
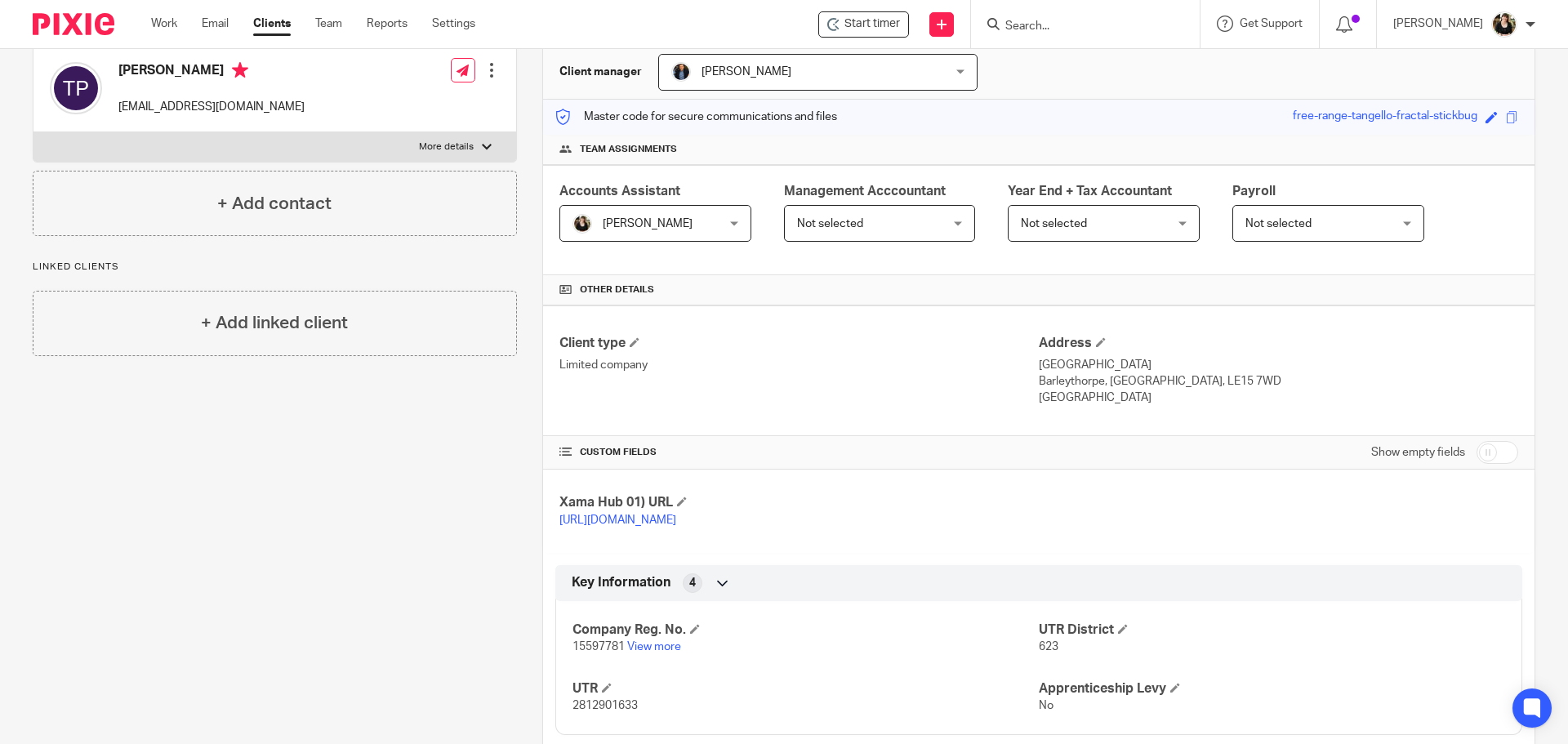
scroll to position [163, 0]
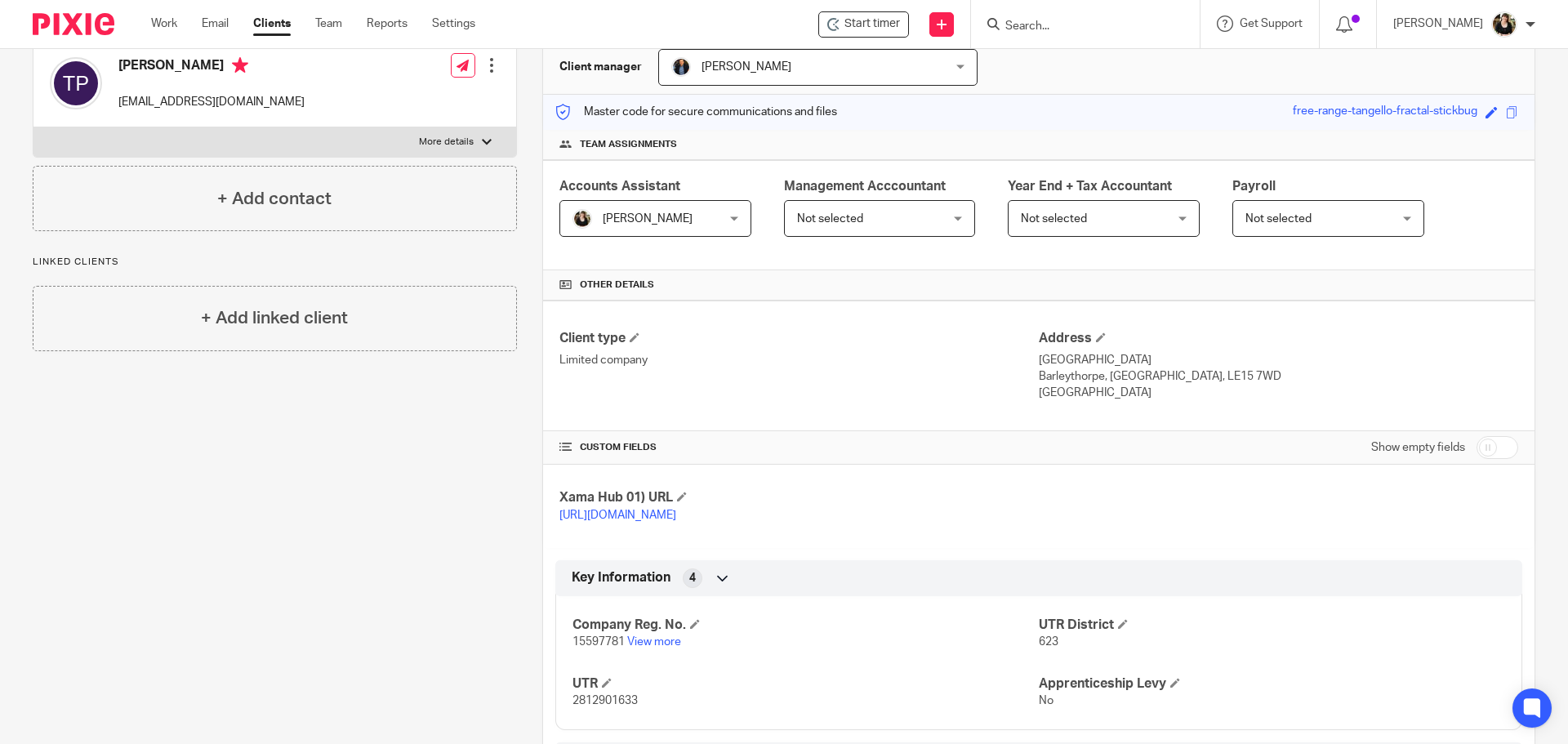
click at [1486, 439] on input "checkbox" at bounding box center [1497, 448] width 42 height 23
checkbox input "true"
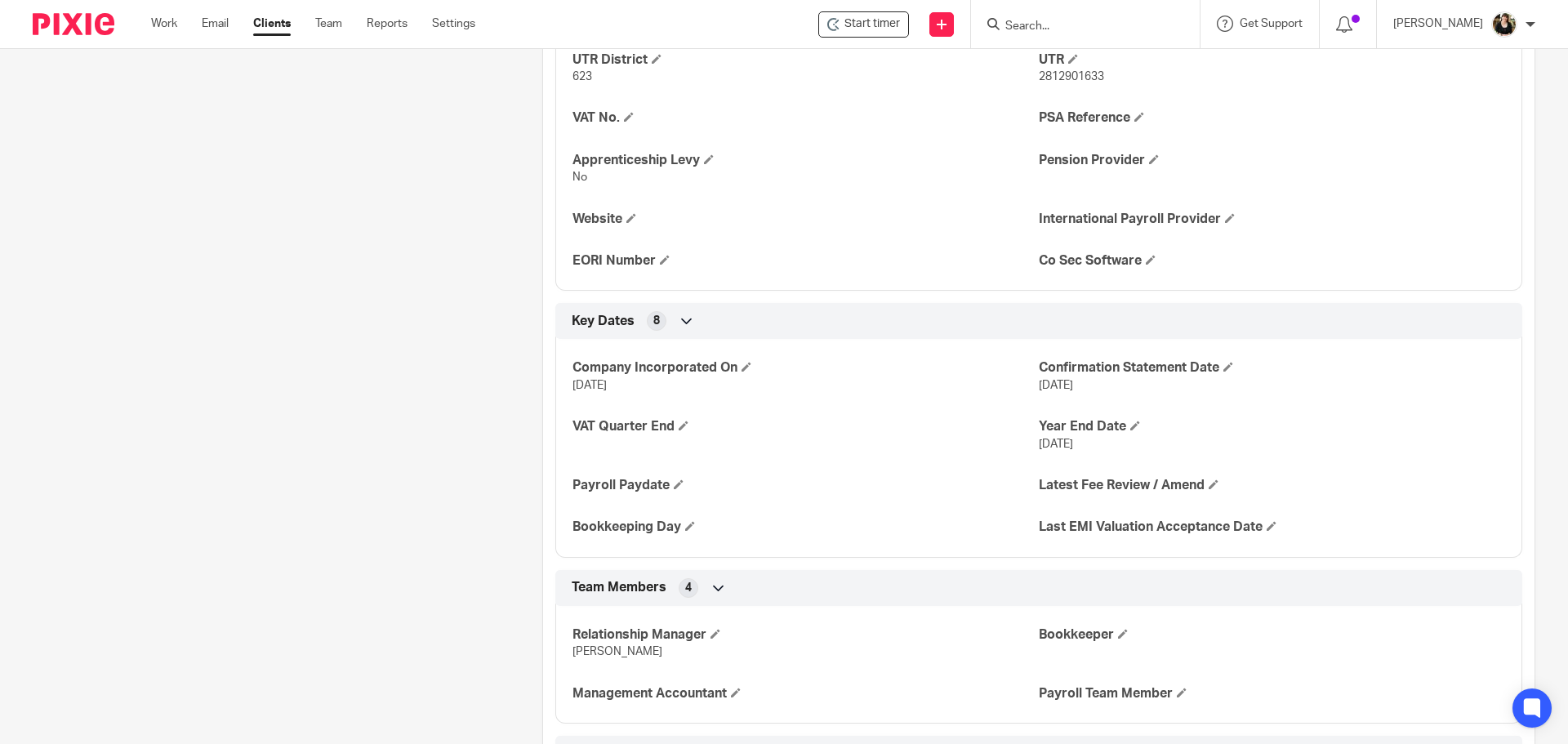
scroll to position [980, 0]
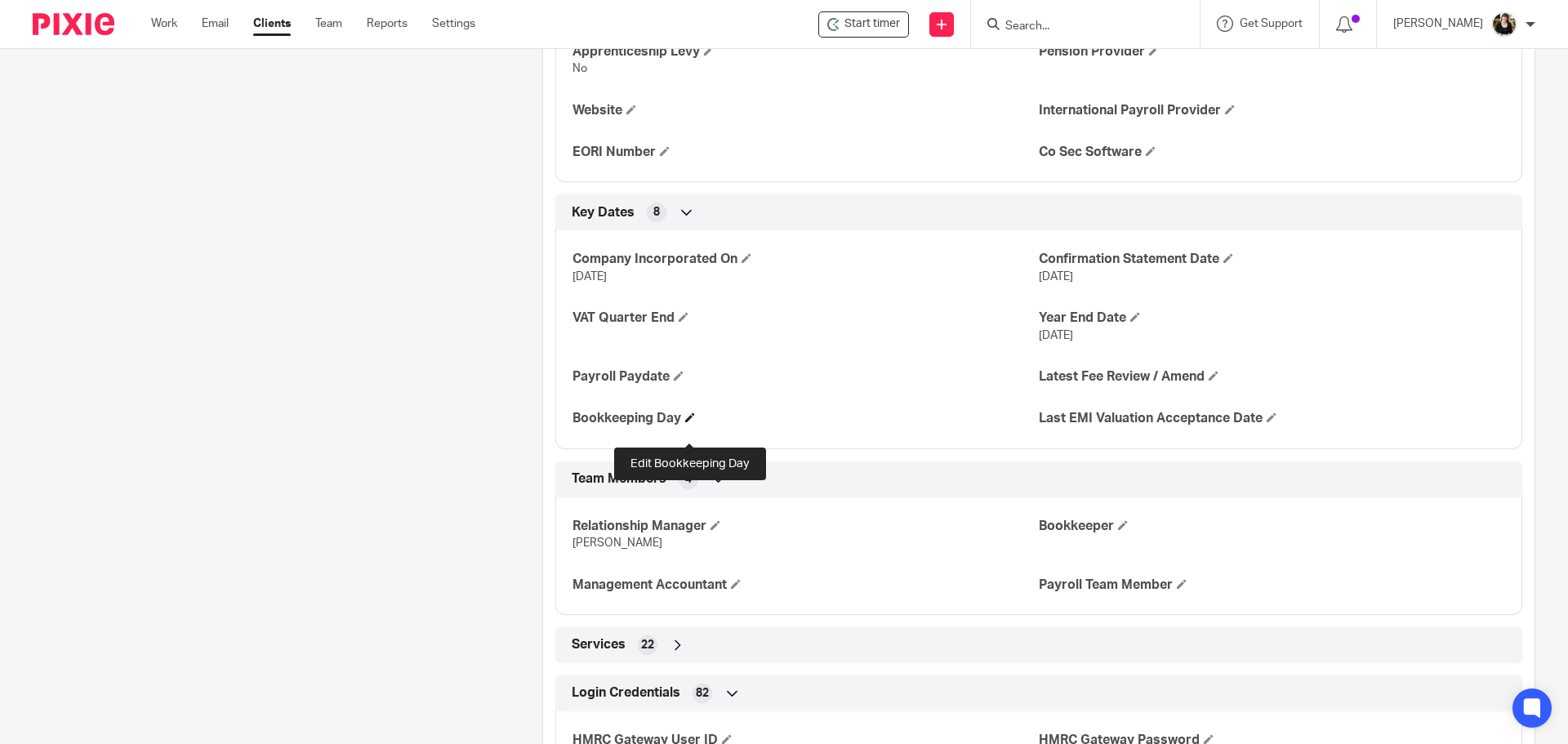
click at [689, 422] on span at bounding box center [691, 417] width 10 height 10
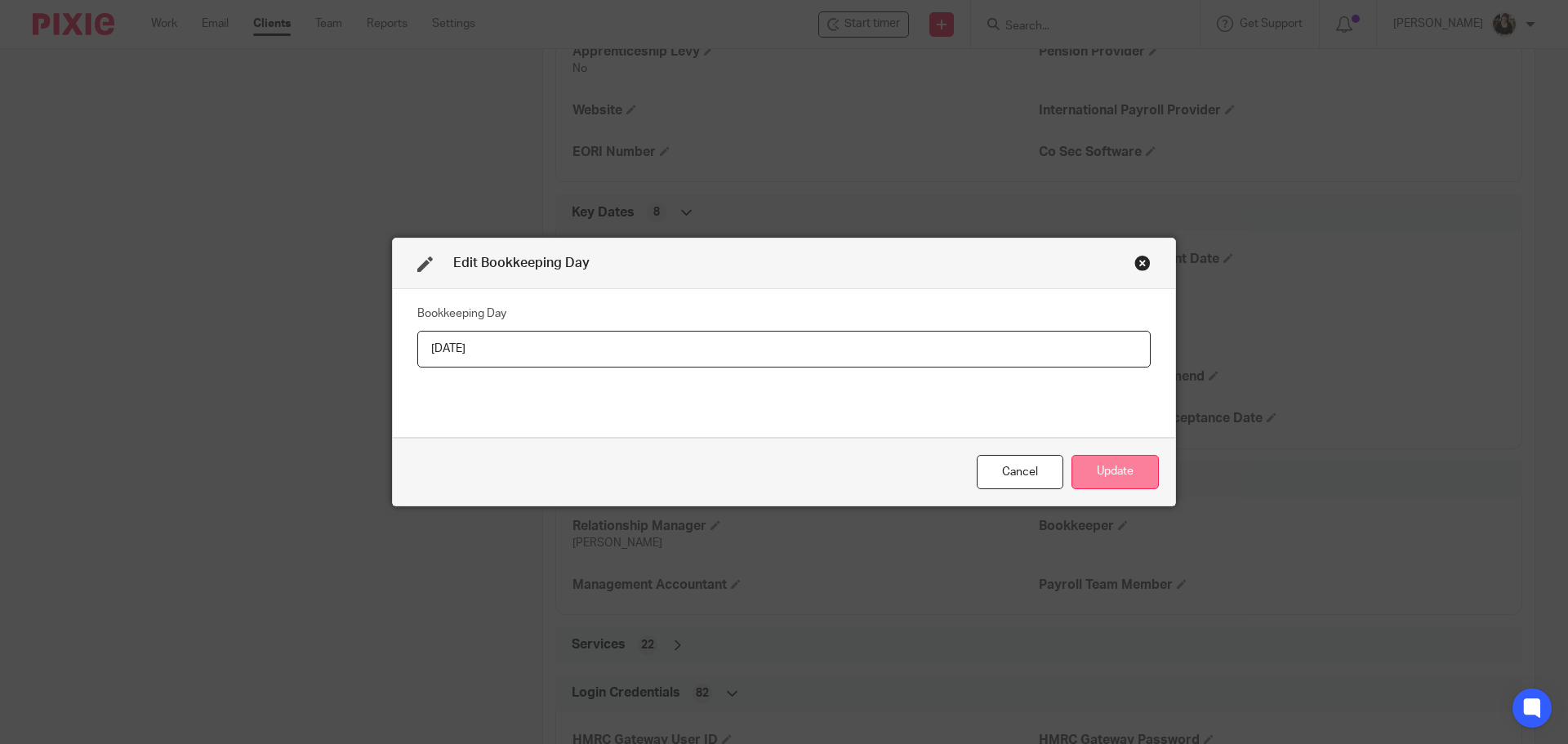
type input "[DATE]"
click at [1086, 467] on button "Update" at bounding box center [1115, 472] width 87 height 35
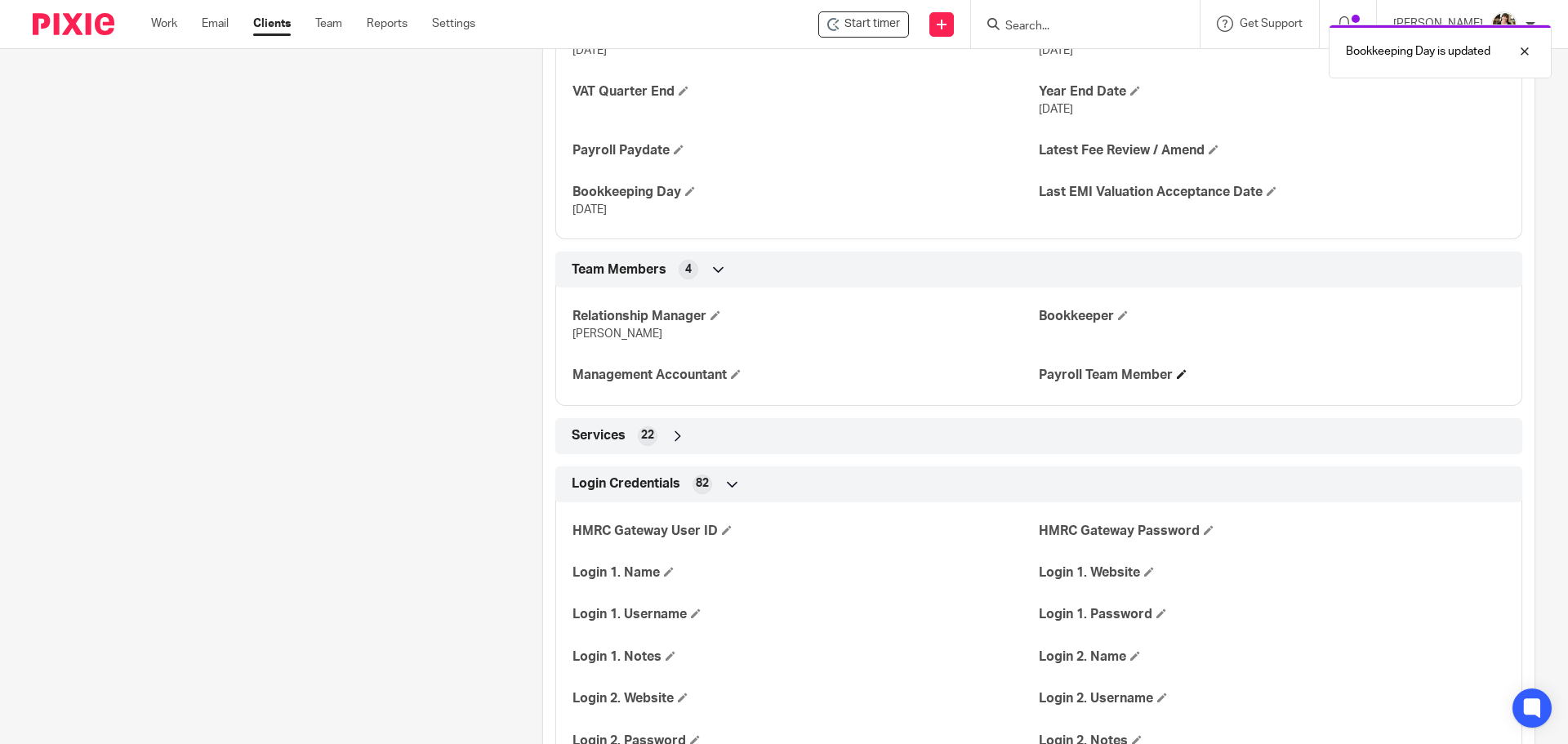
scroll to position [1225, 0]
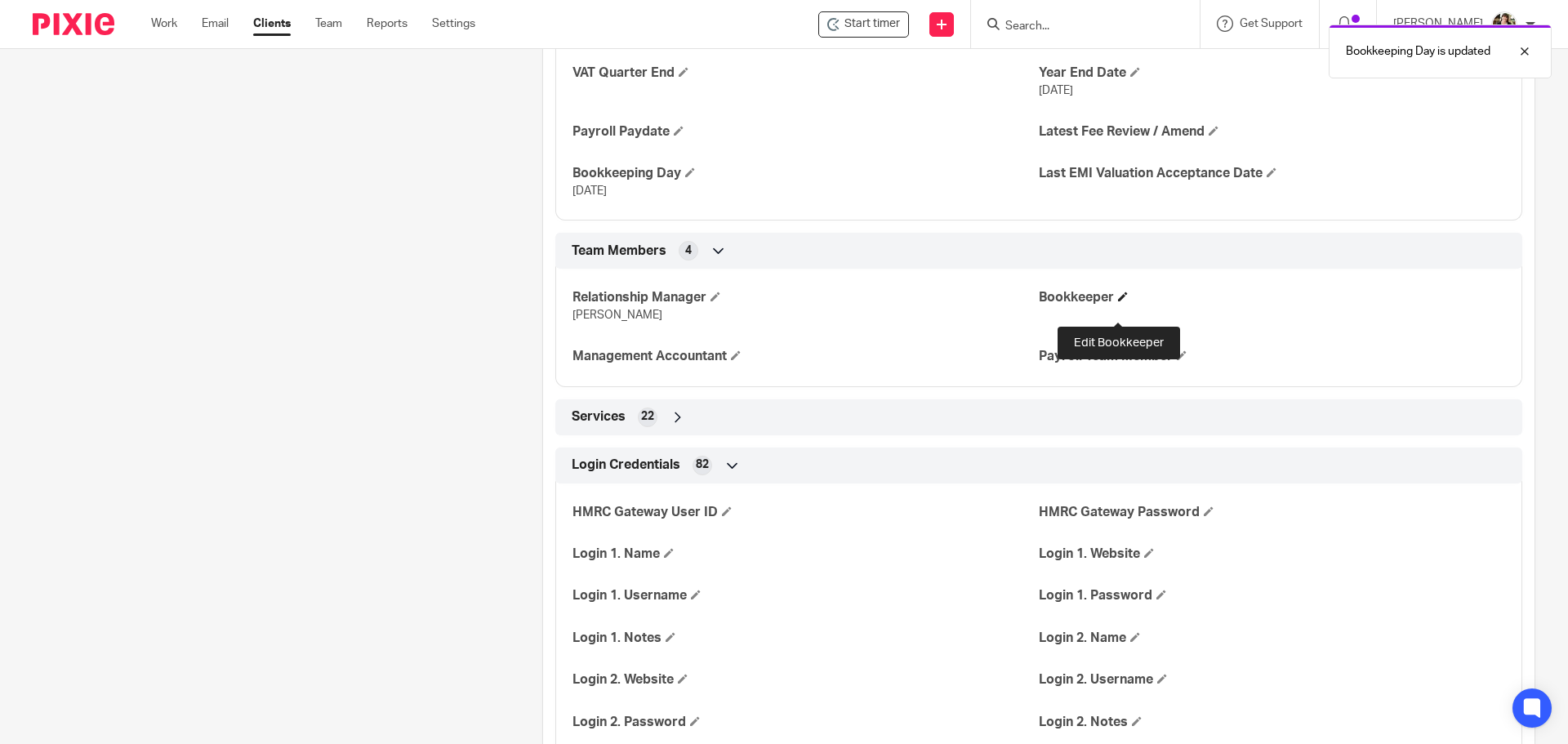
click at [1118, 301] on span at bounding box center [1123, 296] width 10 height 10
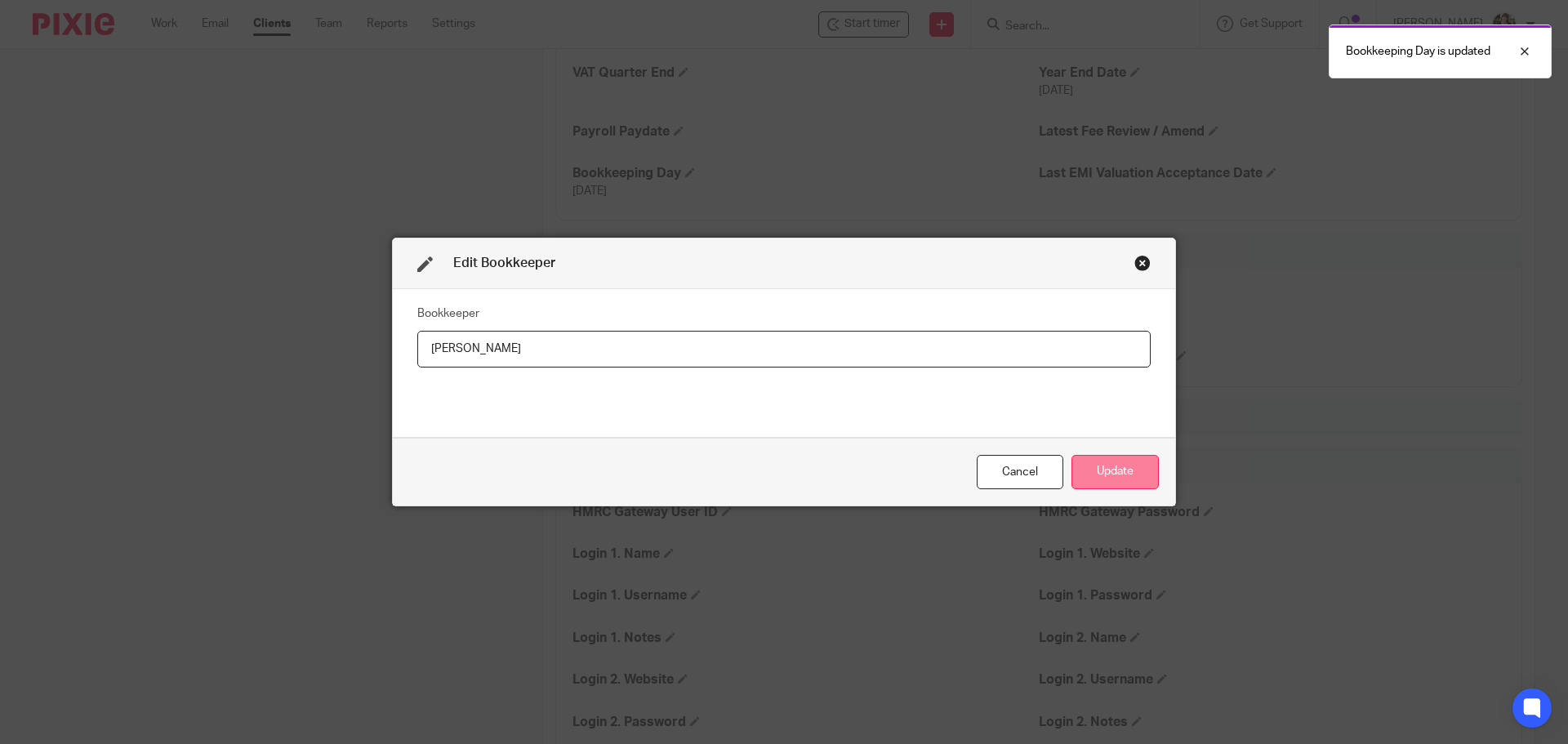
type input "[PERSON_NAME]"
click at [1110, 458] on button "Update" at bounding box center [1115, 472] width 87 height 35
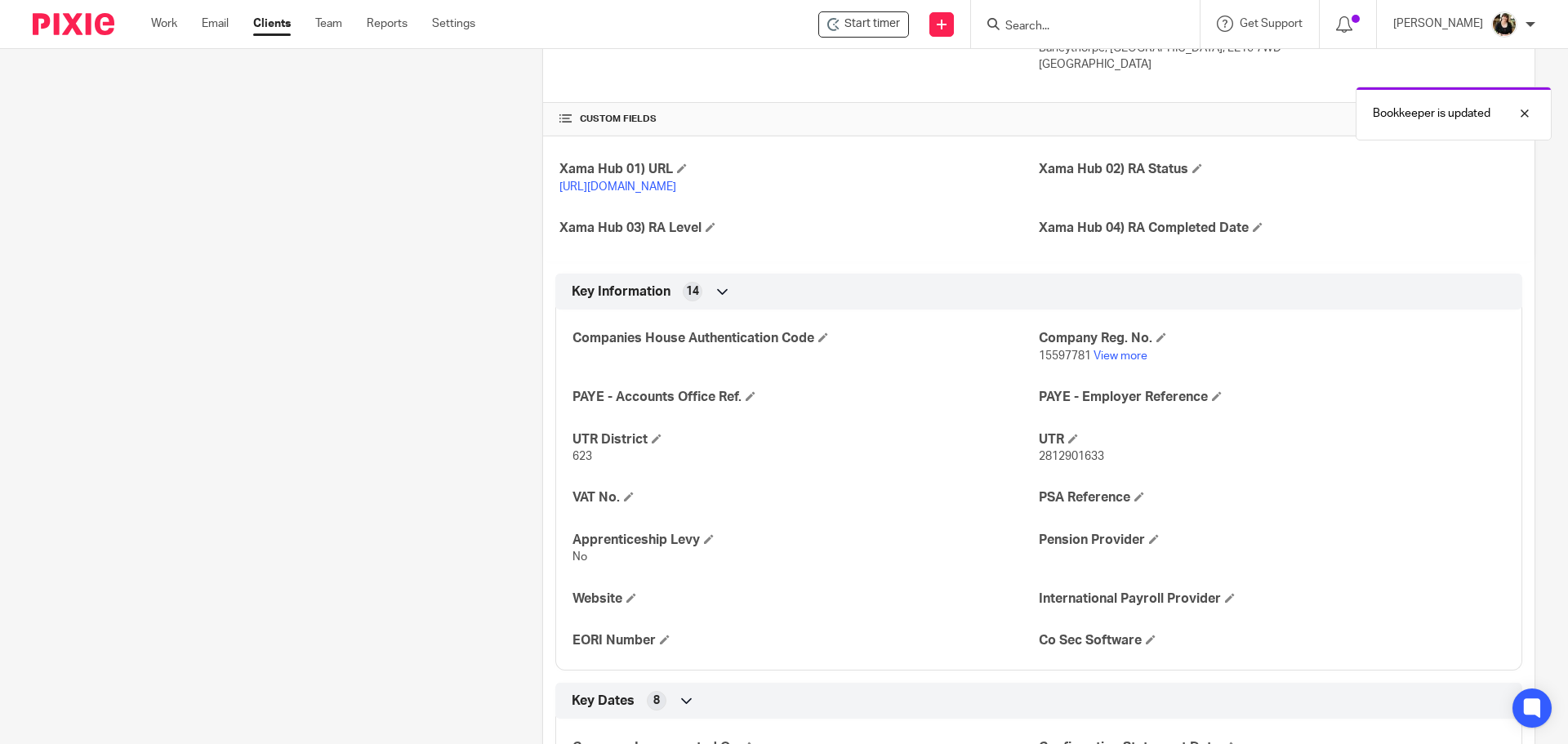
scroll to position [490, 0]
click at [1080, 26] on input "Search" at bounding box center [1077, 27] width 147 height 15
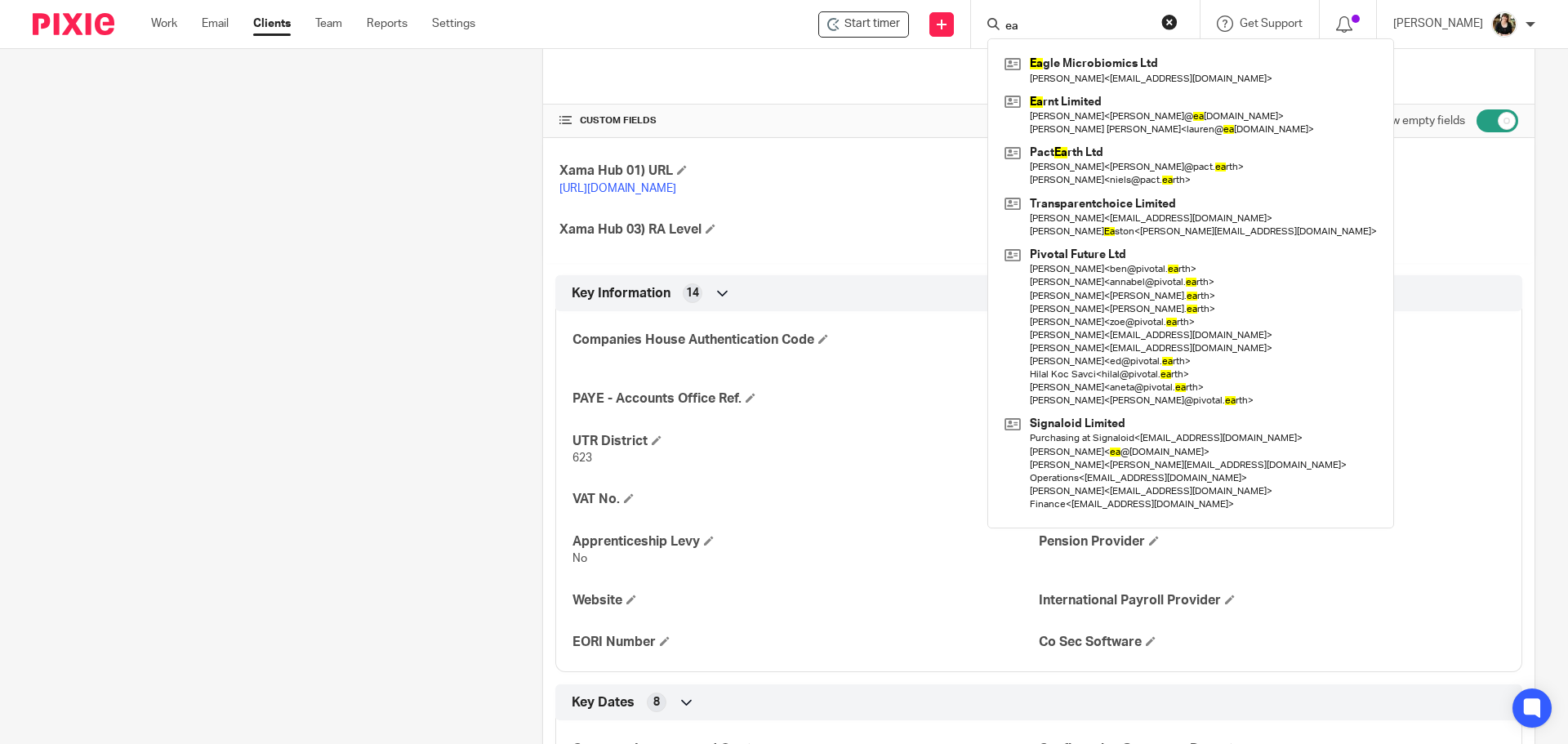
type input "ea"
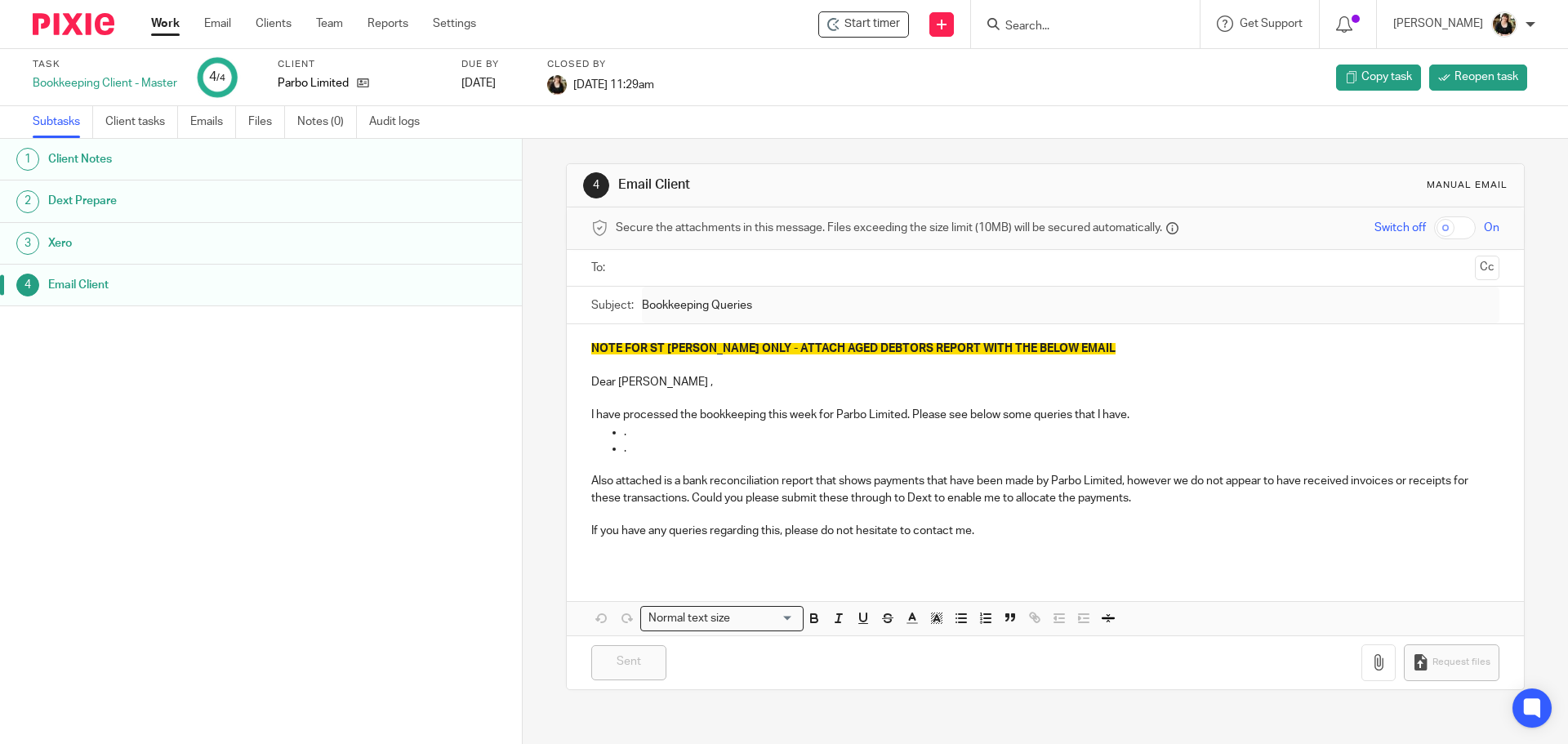
drag, startPoint x: 188, startPoint y: 360, endPoint x: 185, endPoint y: 344, distance: 16.3
click at [188, 360] on div "1 Client Notes 2 Dext Prepare 3 Xero 4 Email Client" at bounding box center [261, 417] width 522 height 556
click at [169, 29] on link "Work" at bounding box center [165, 24] width 29 height 16
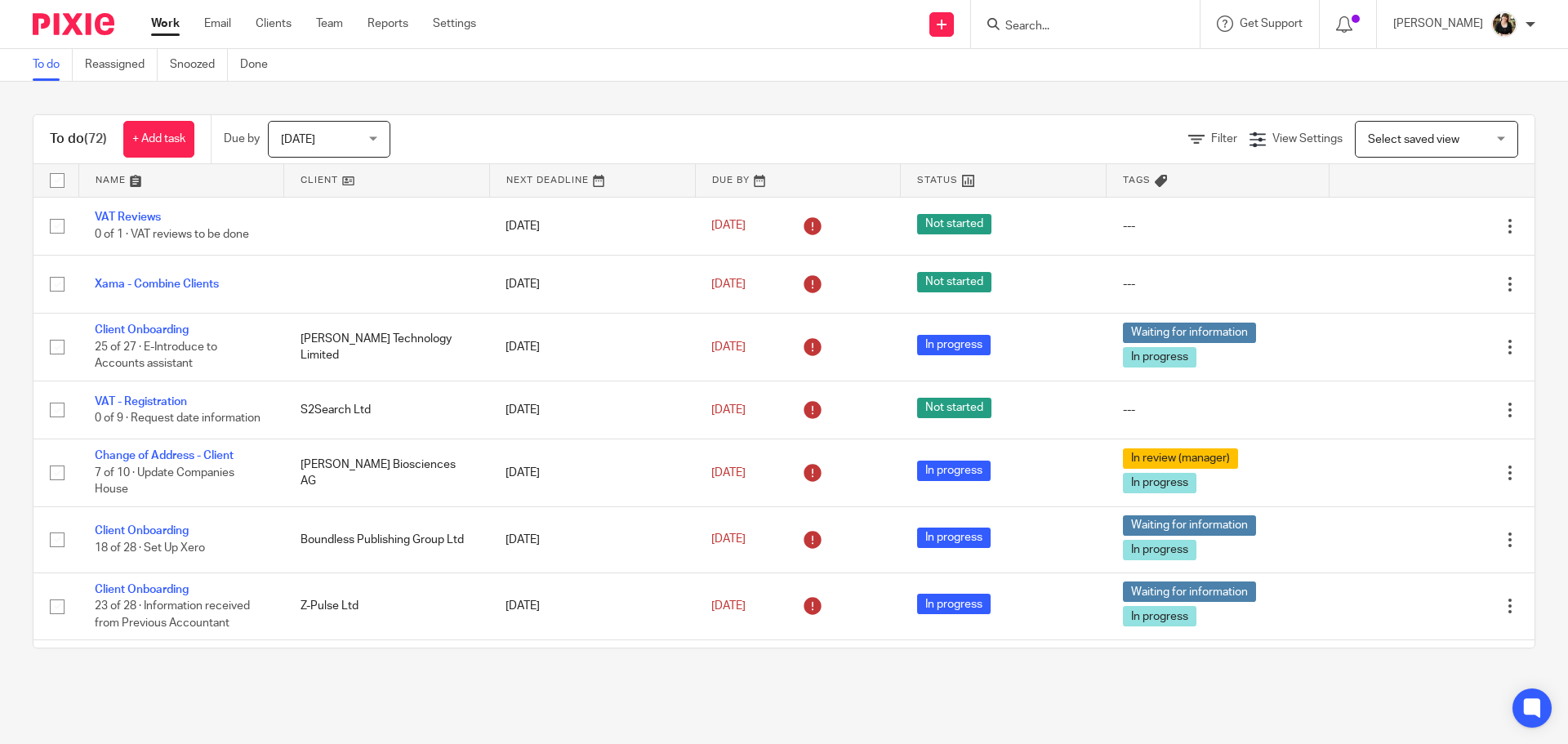
click at [1082, 30] on input "Search" at bounding box center [1077, 27] width 147 height 15
type input "sierr"
click at [1103, 52] on link at bounding box center [1149, 77] width 296 height 51
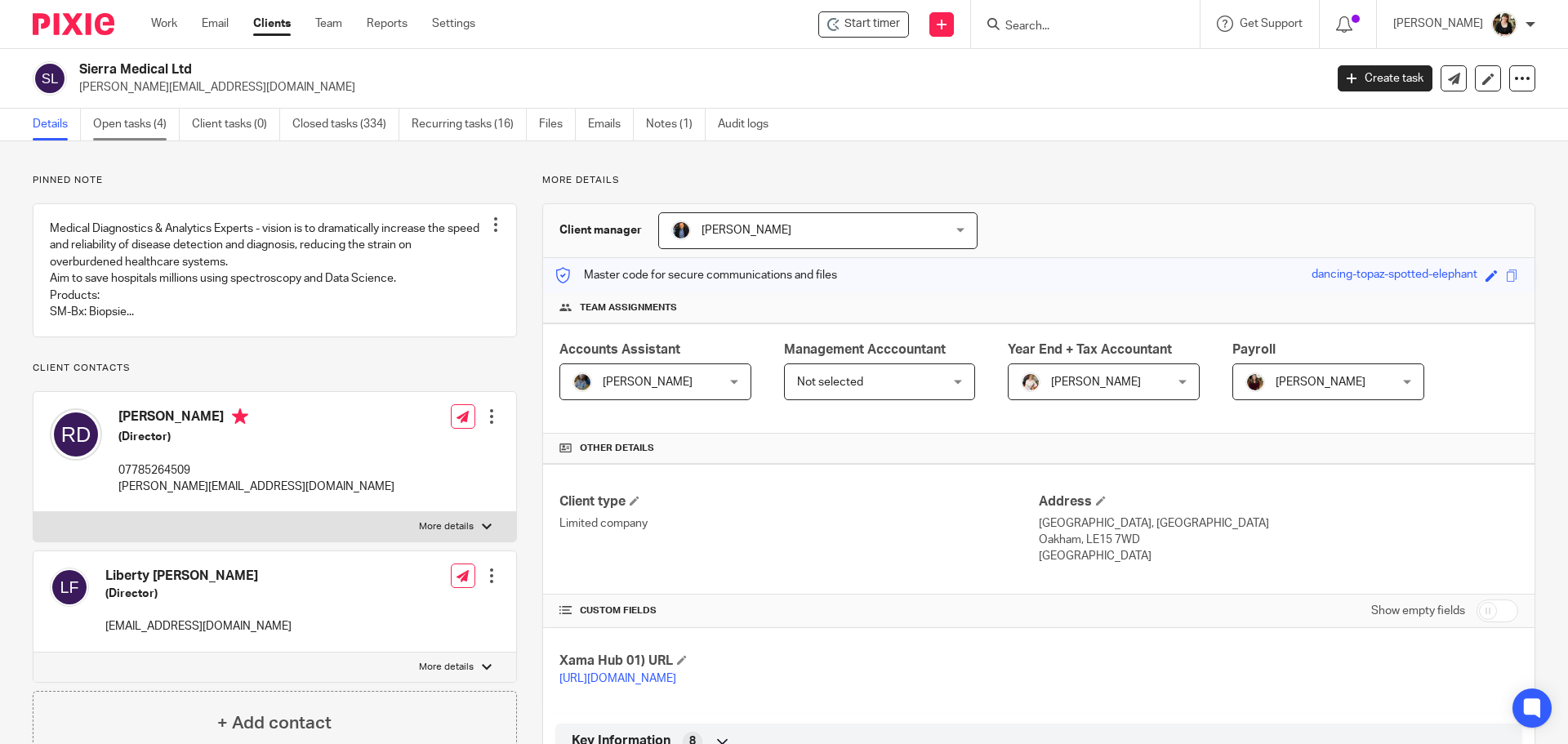
click at [143, 135] on link "Open tasks (4)" at bounding box center [136, 124] width 86 height 32
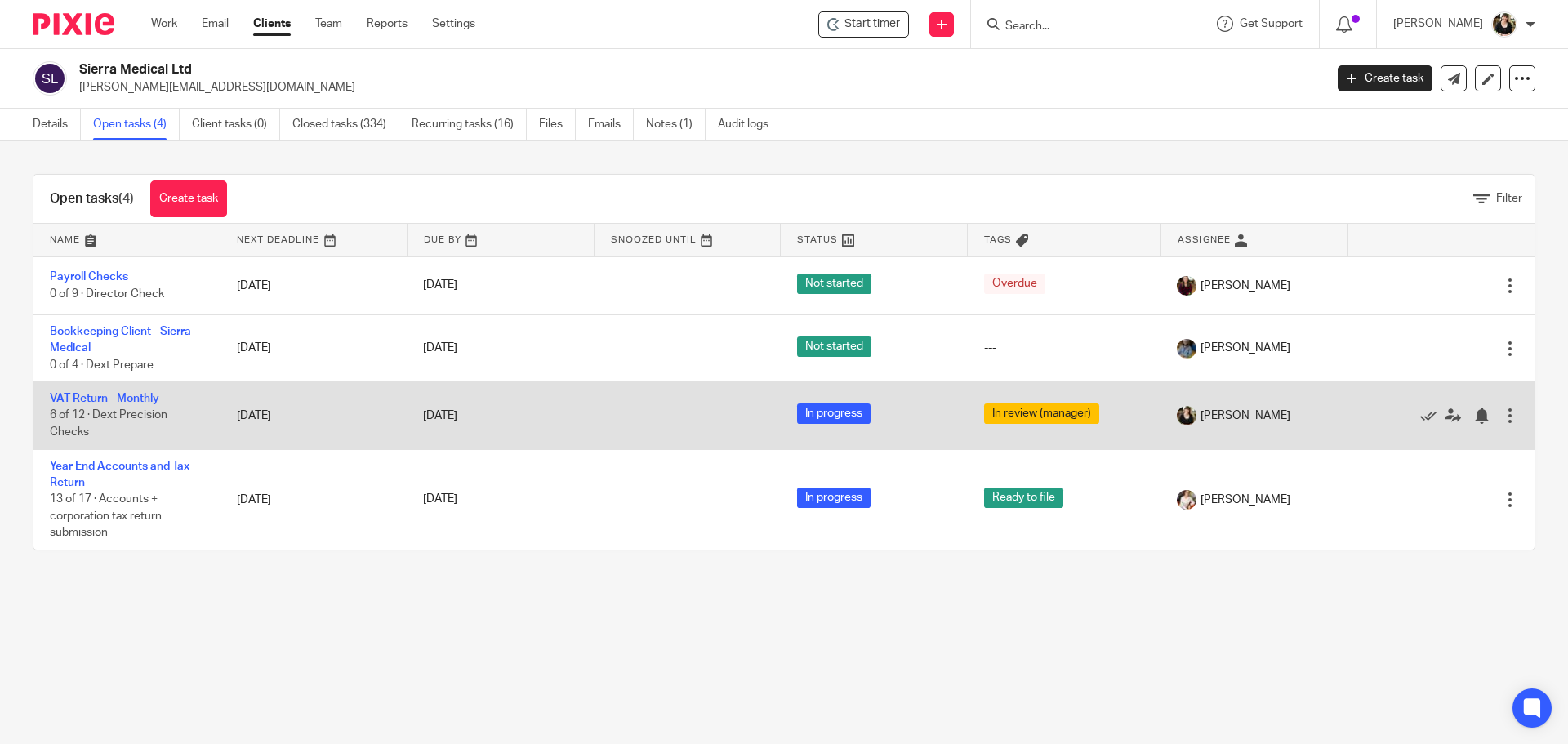
click at [118, 404] on link "VAT Return - Monthly" at bounding box center [105, 398] width 109 height 12
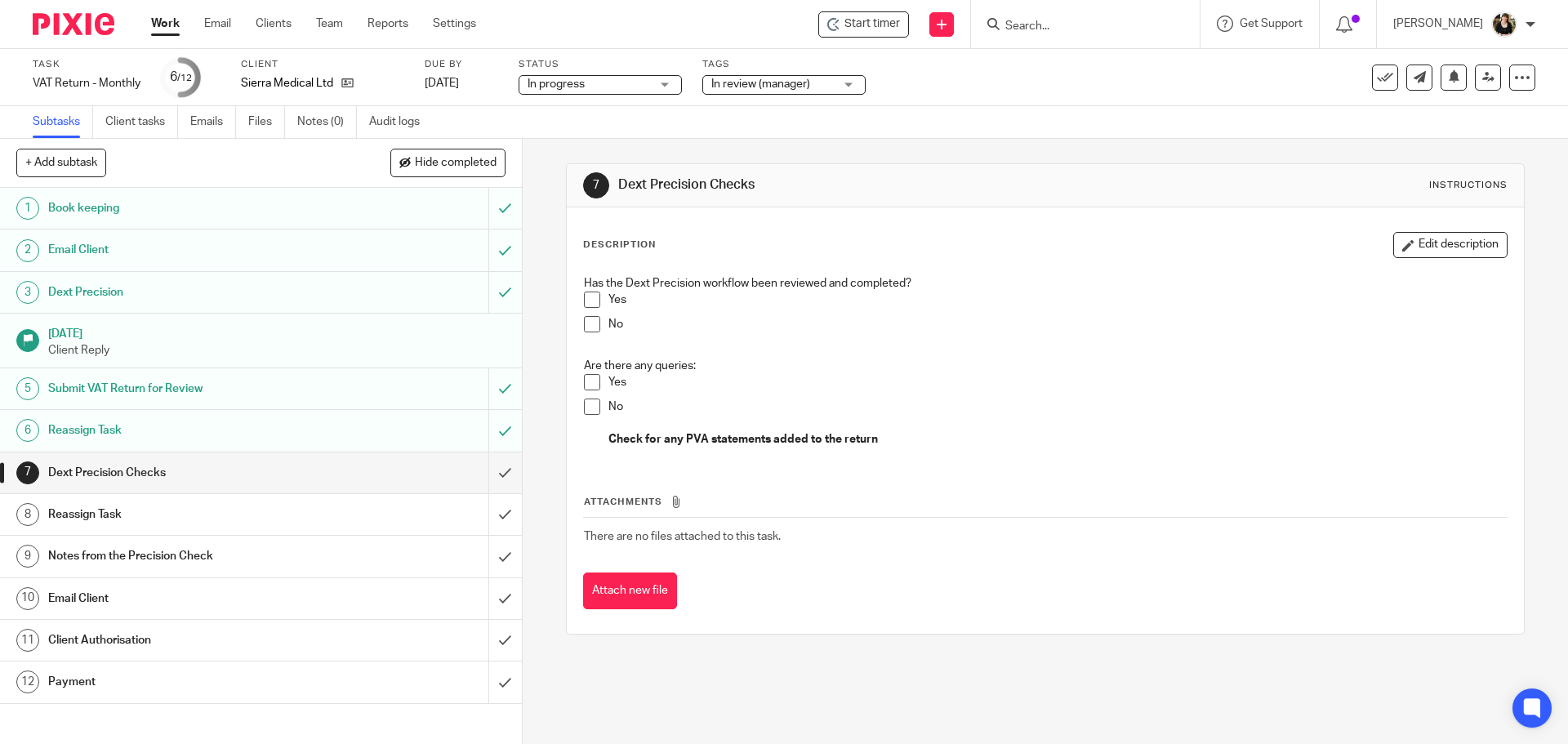
click at [593, 300] on span at bounding box center [592, 300] width 16 height 16
click at [586, 402] on span at bounding box center [592, 407] width 16 height 16
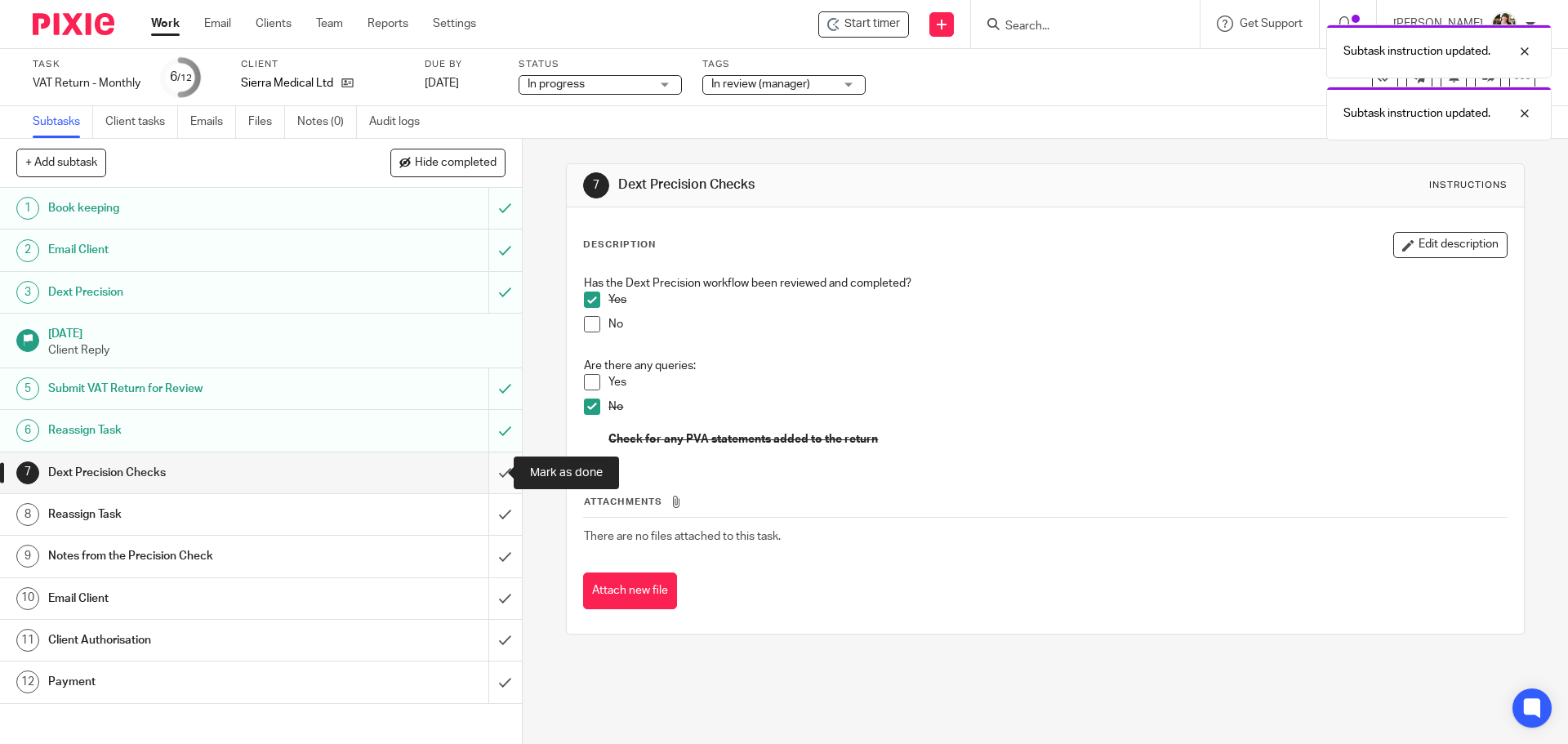
click at [482, 469] on input "submit" at bounding box center [261, 473] width 522 height 41
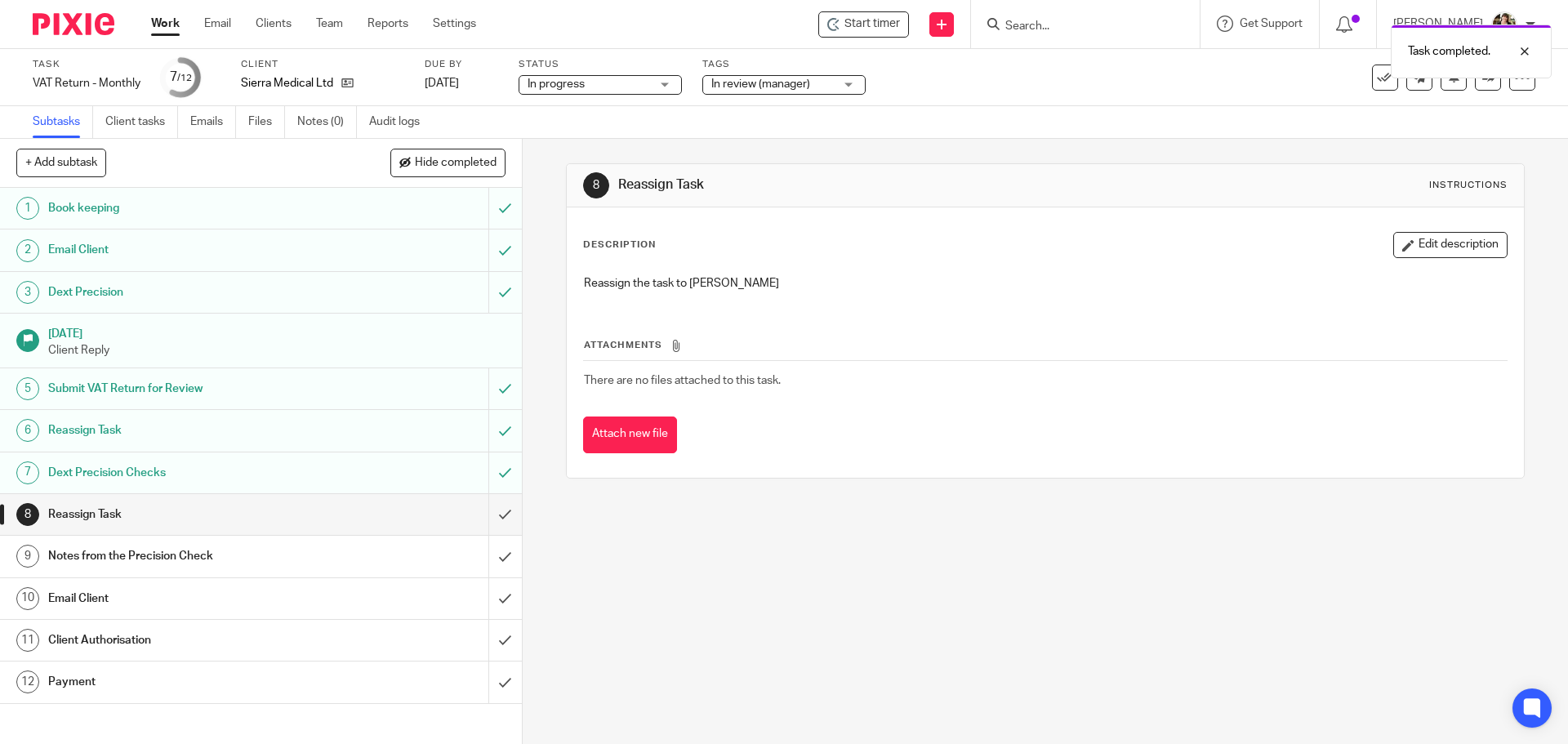
click at [871, 23] on div "Task completed." at bounding box center [1168, 47] width 768 height 62
click at [1525, 53] on div at bounding box center [1513, 52] width 44 height 20
click at [882, 34] on div "Start timer" at bounding box center [863, 25] width 91 height 26
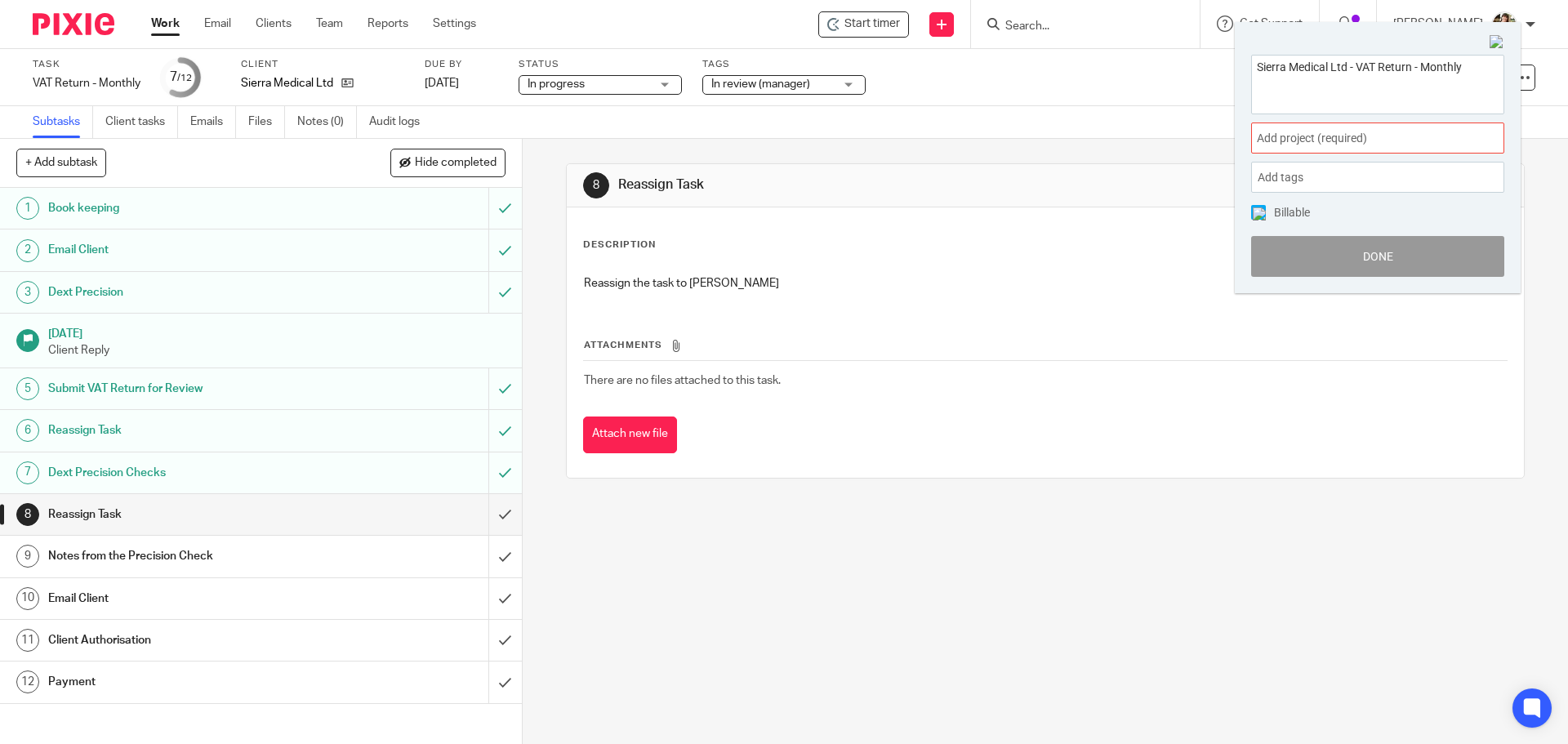
click at [1417, 141] on span "Add project (required) :" at bounding box center [1360, 138] width 206 height 17
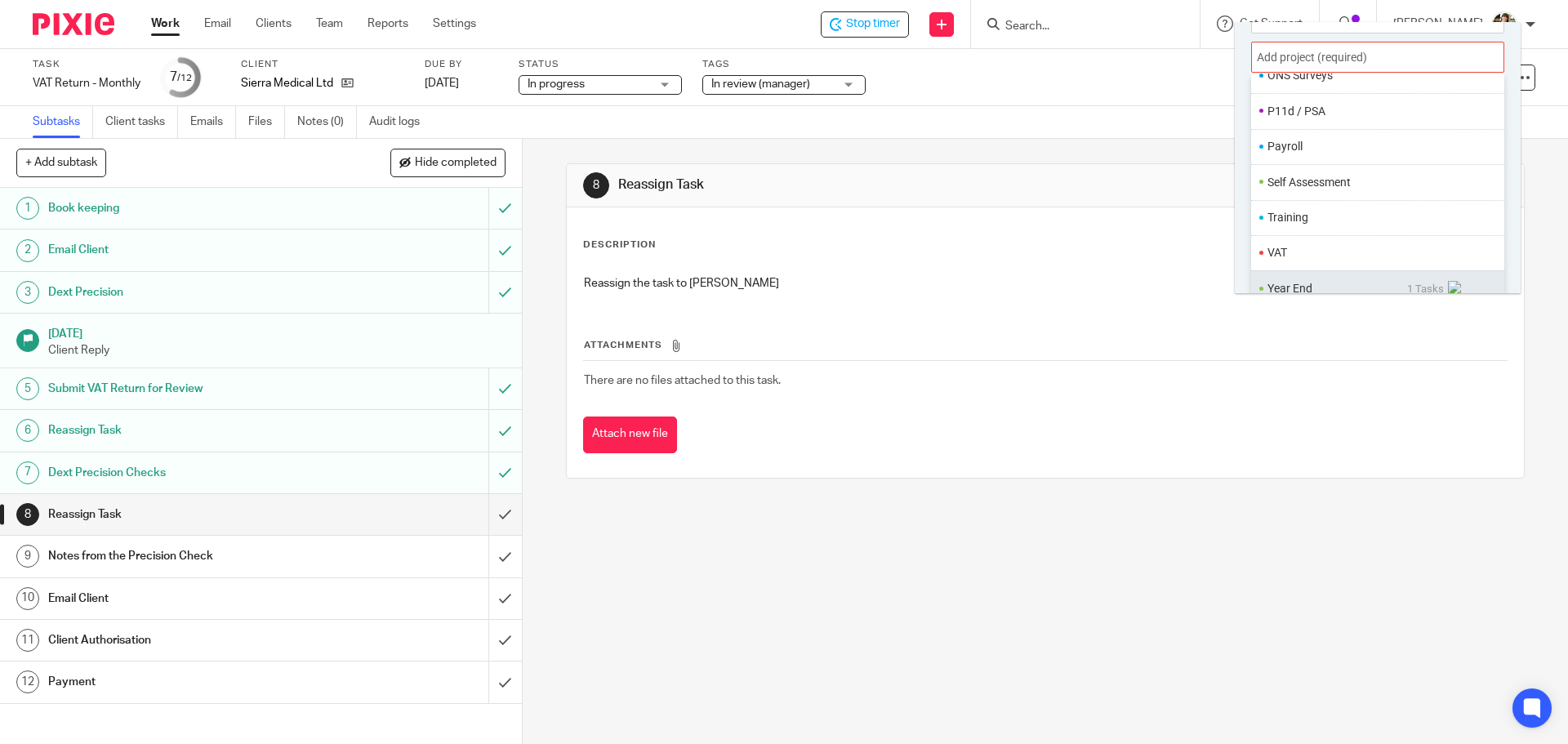
scroll to position [611, 0]
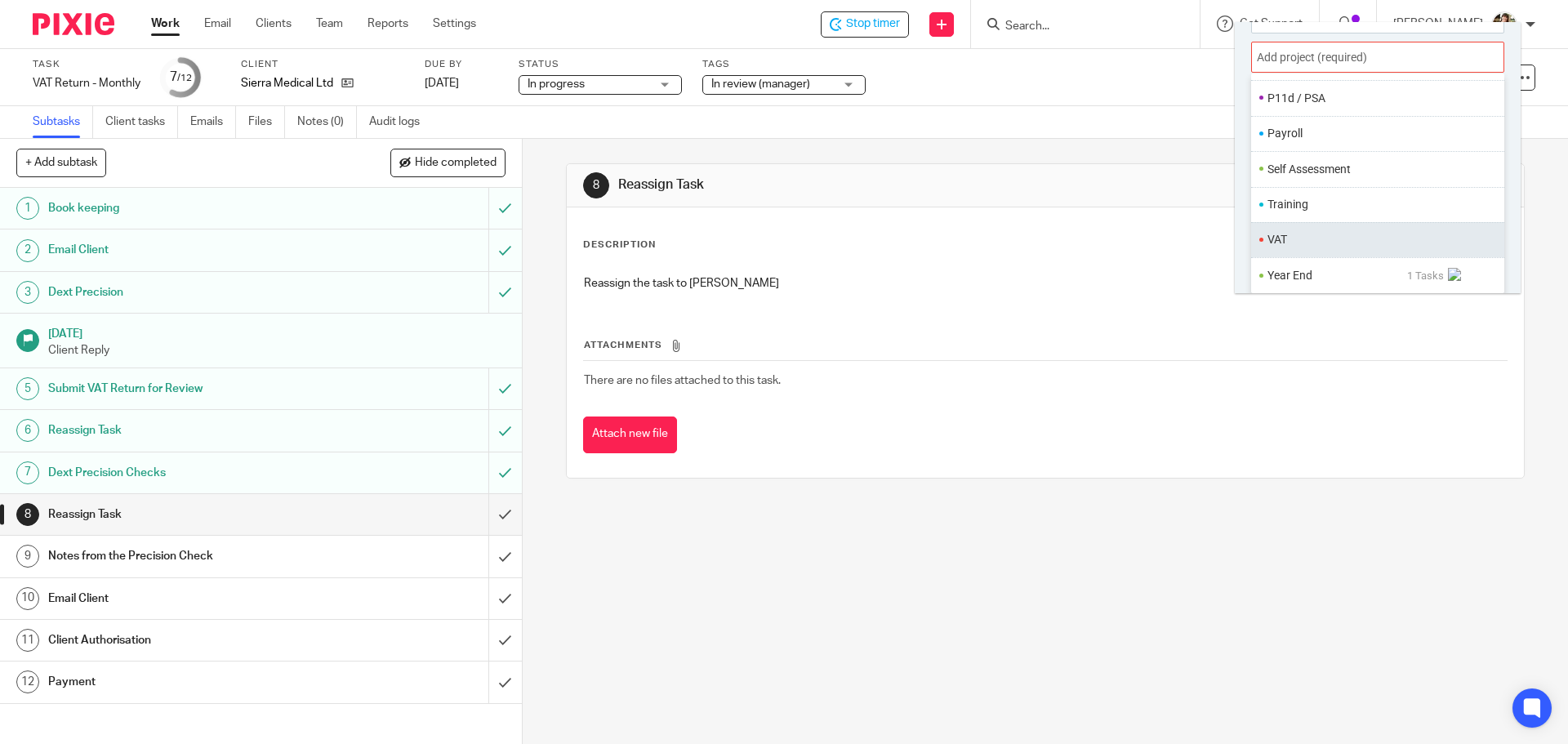
click at [1300, 250] on ul "VAT" at bounding box center [1378, 239] width 254 height 35
click at [1351, 240] on li "VAT" at bounding box center [1374, 239] width 213 height 17
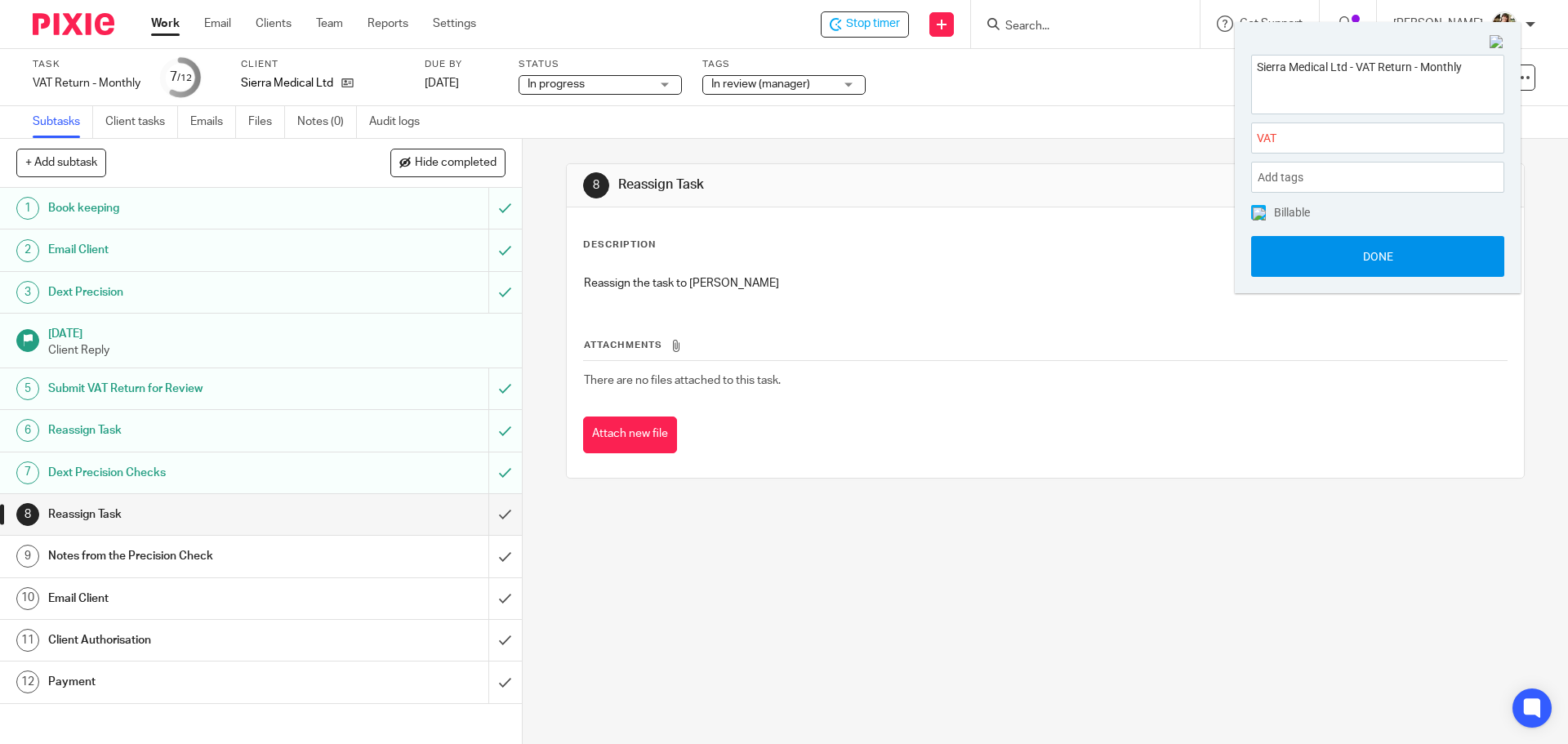
click at [1371, 263] on button "Done" at bounding box center [1378, 257] width 254 height 41
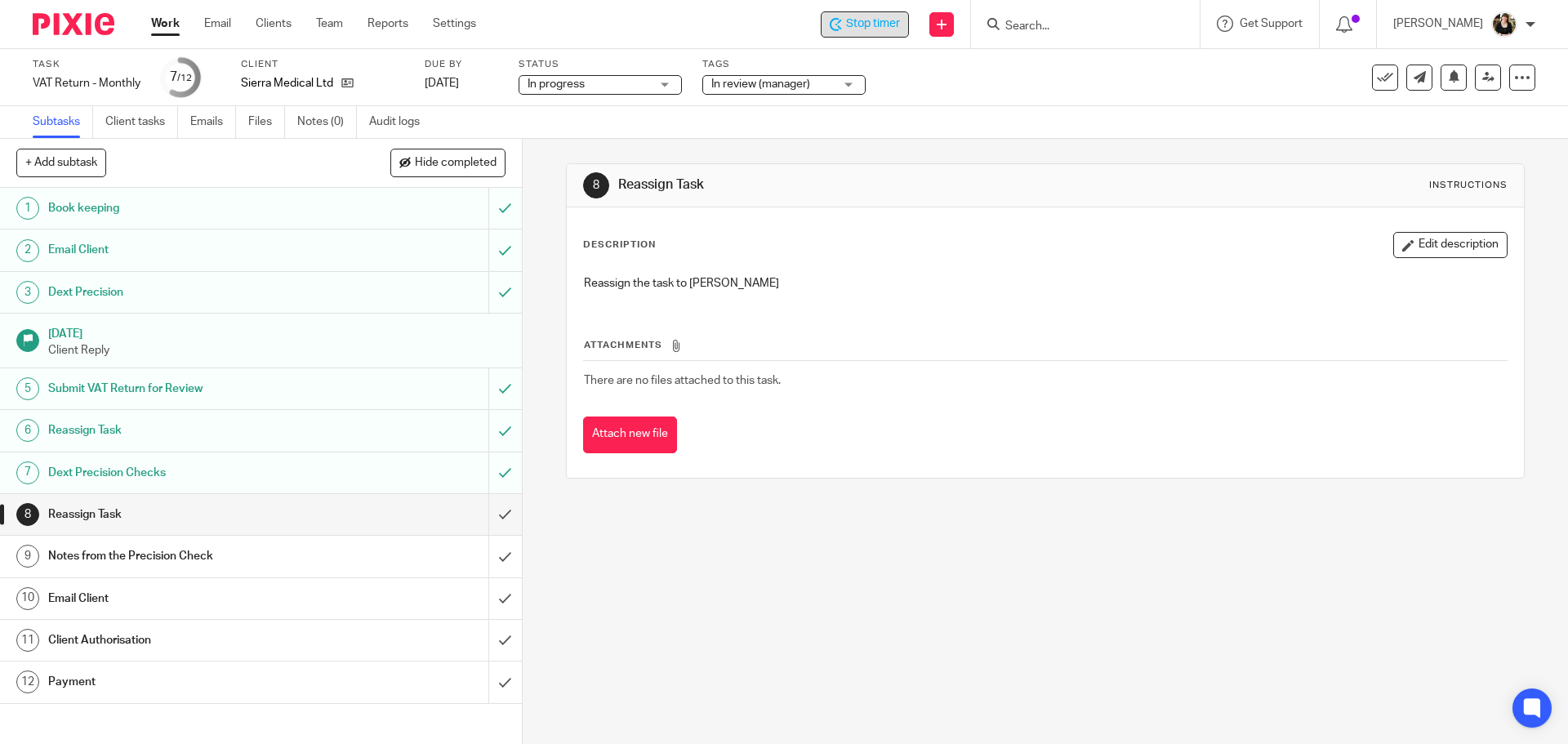
click at [882, 21] on span "Stop timer" at bounding box center [872, 24] width 54 height 17
click at [1482, 73] on icon at bounding box center [1488, 77] width 12 height 12
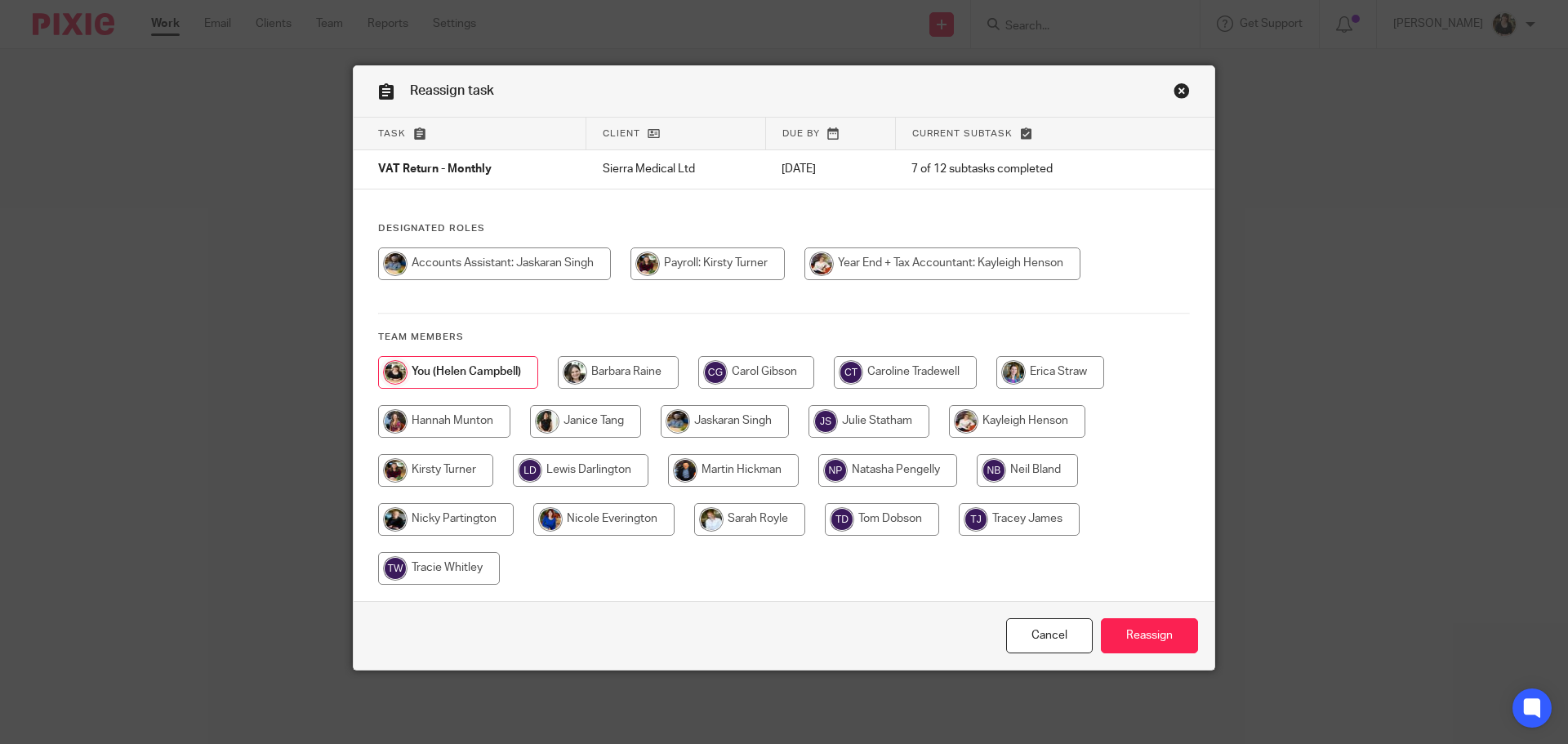
click at [463, 274] on input "radio" at bounding box center [494, 264] width 233 height 33
radio input "true"
click at [1123, 636] on input "Reassign" at bounding box center [1150, 635] width 97 height 35
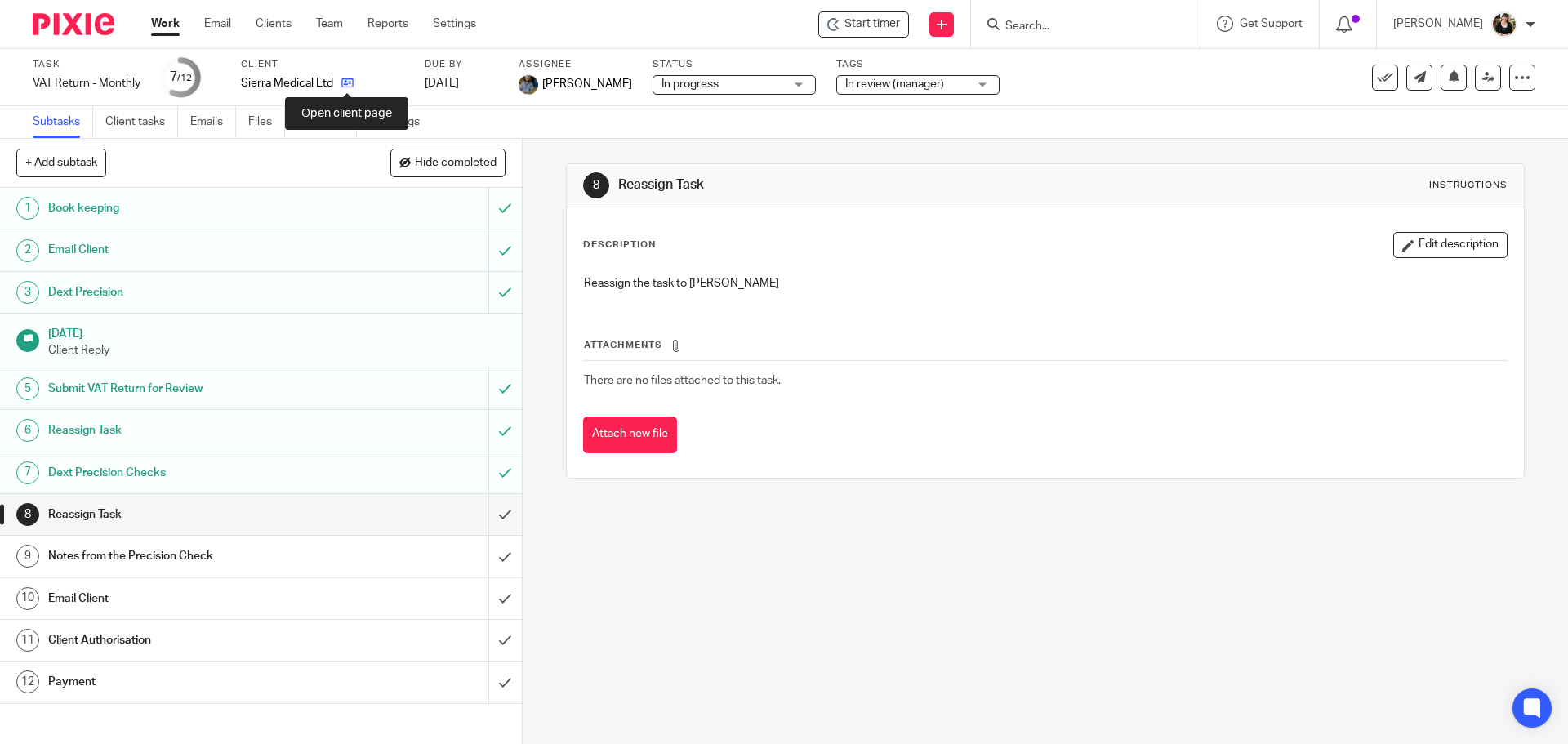
click at [344, 83] on icon at bounding box center [347, 82] width 12 height 12
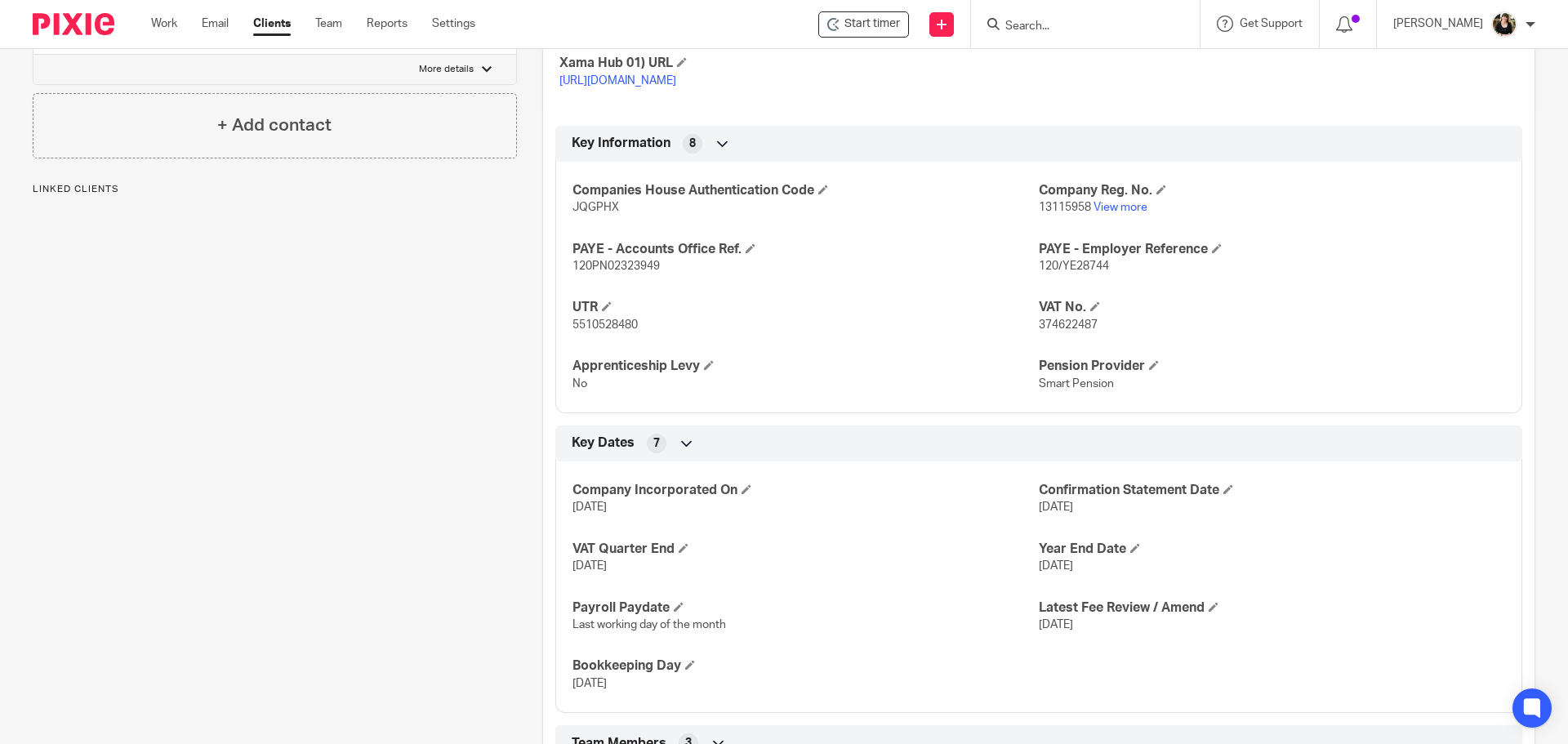
scroll to position [908, 0]
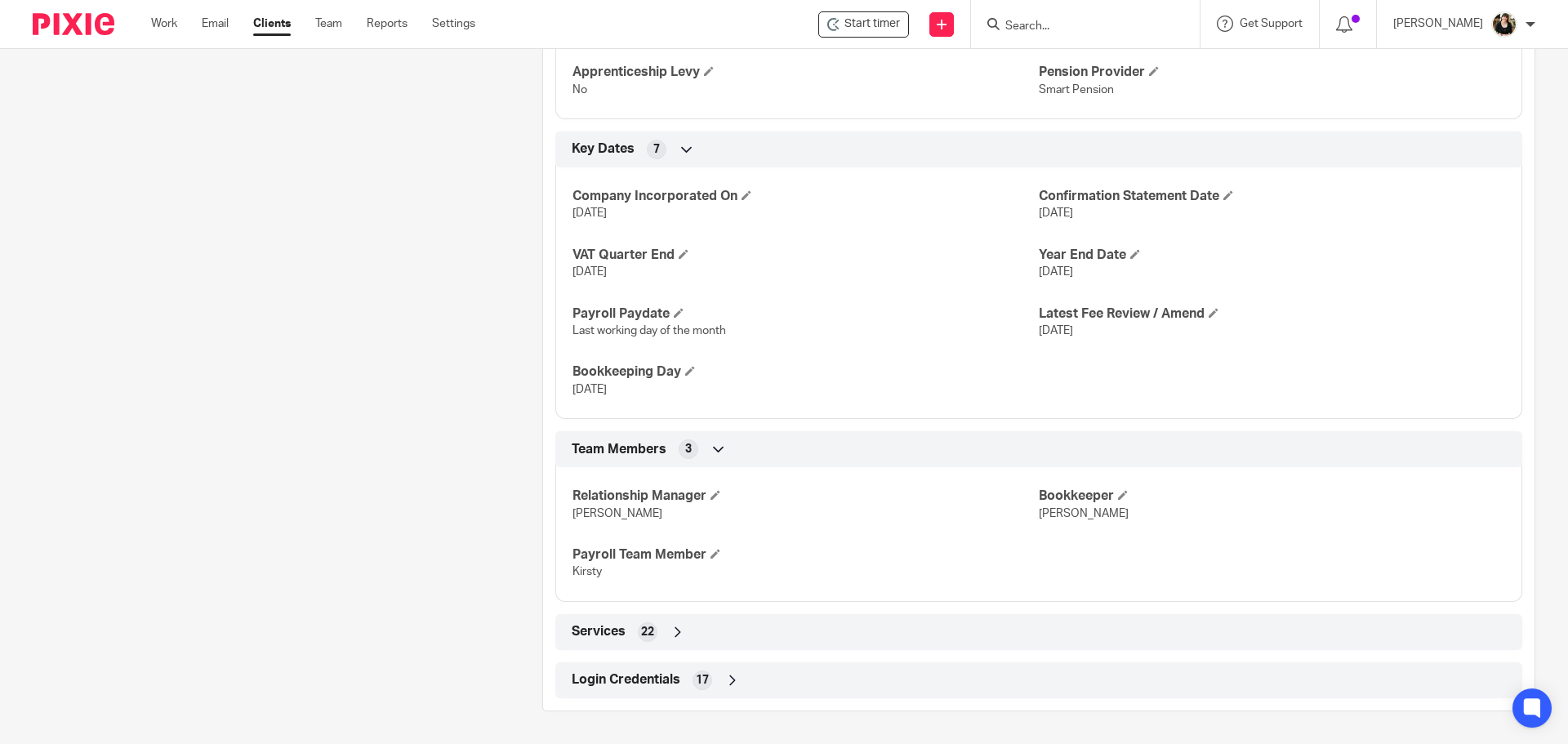
click at [635, 681] on span "Login Credentials" at bounding box center [626, 680] width 109 height 17
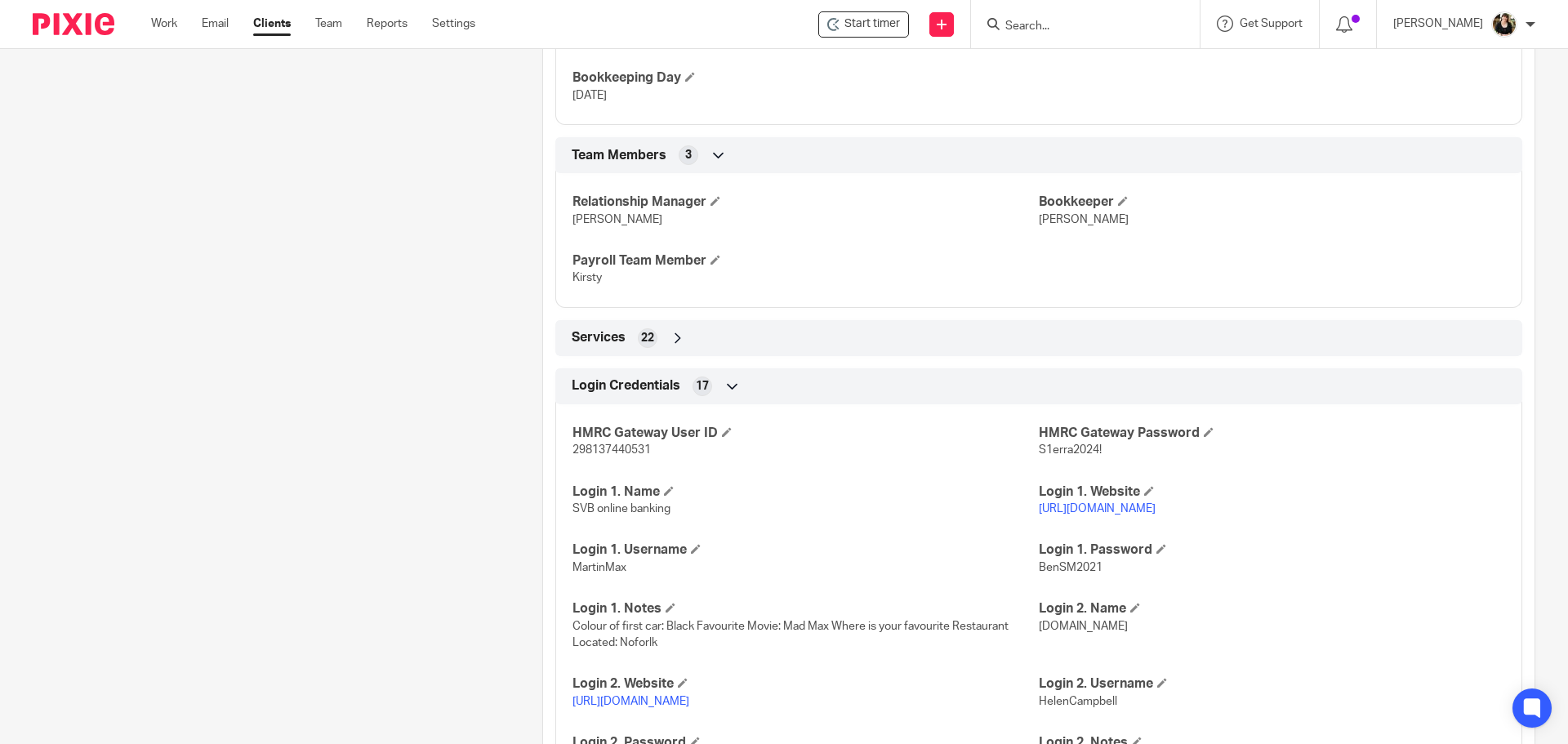
scroll to position [1480, 0]
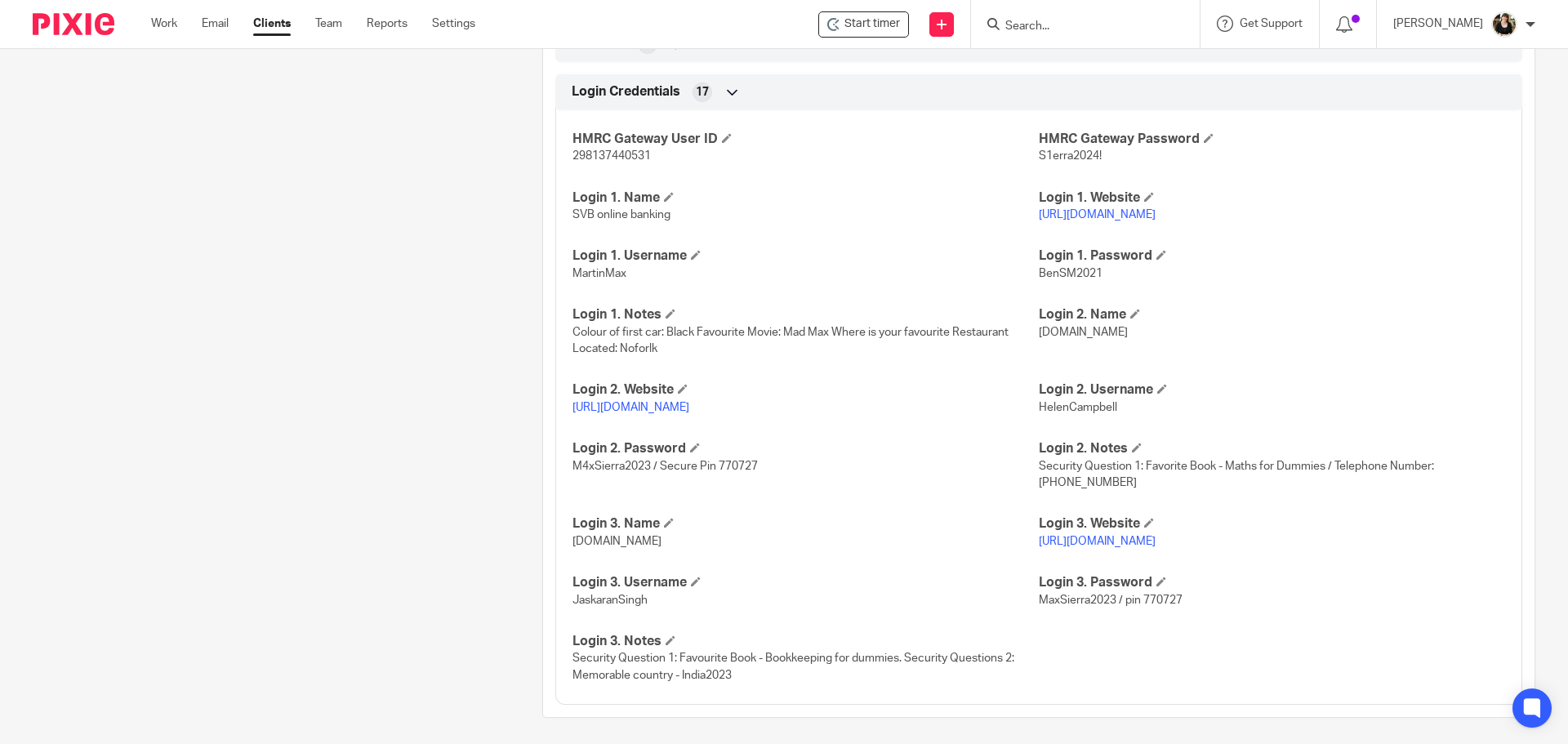
click at [639, 413] on link "[URL][DOMAIN_NAME]" at bounding box center [631, 407] width 117 height 12
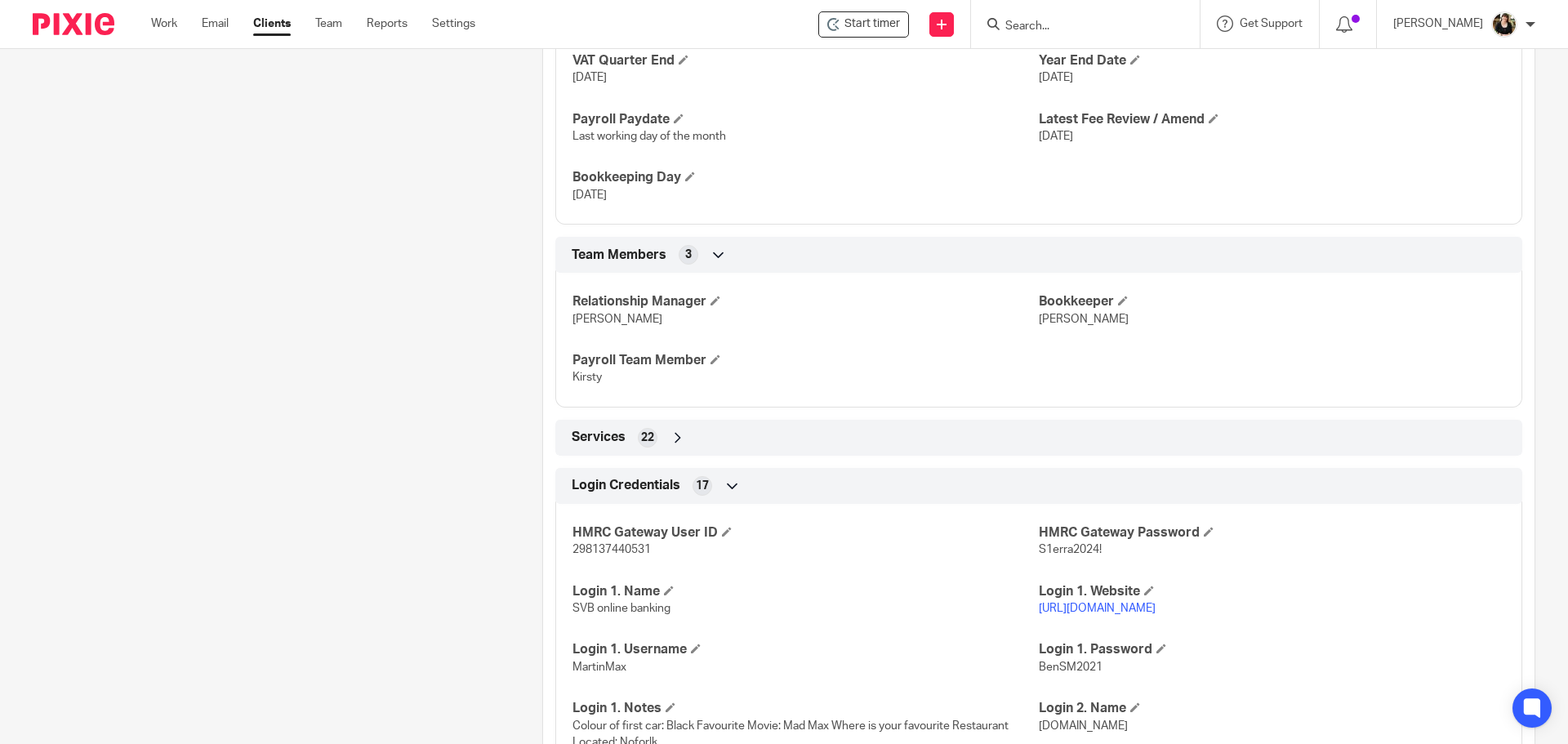
scroll to position [908, 0]
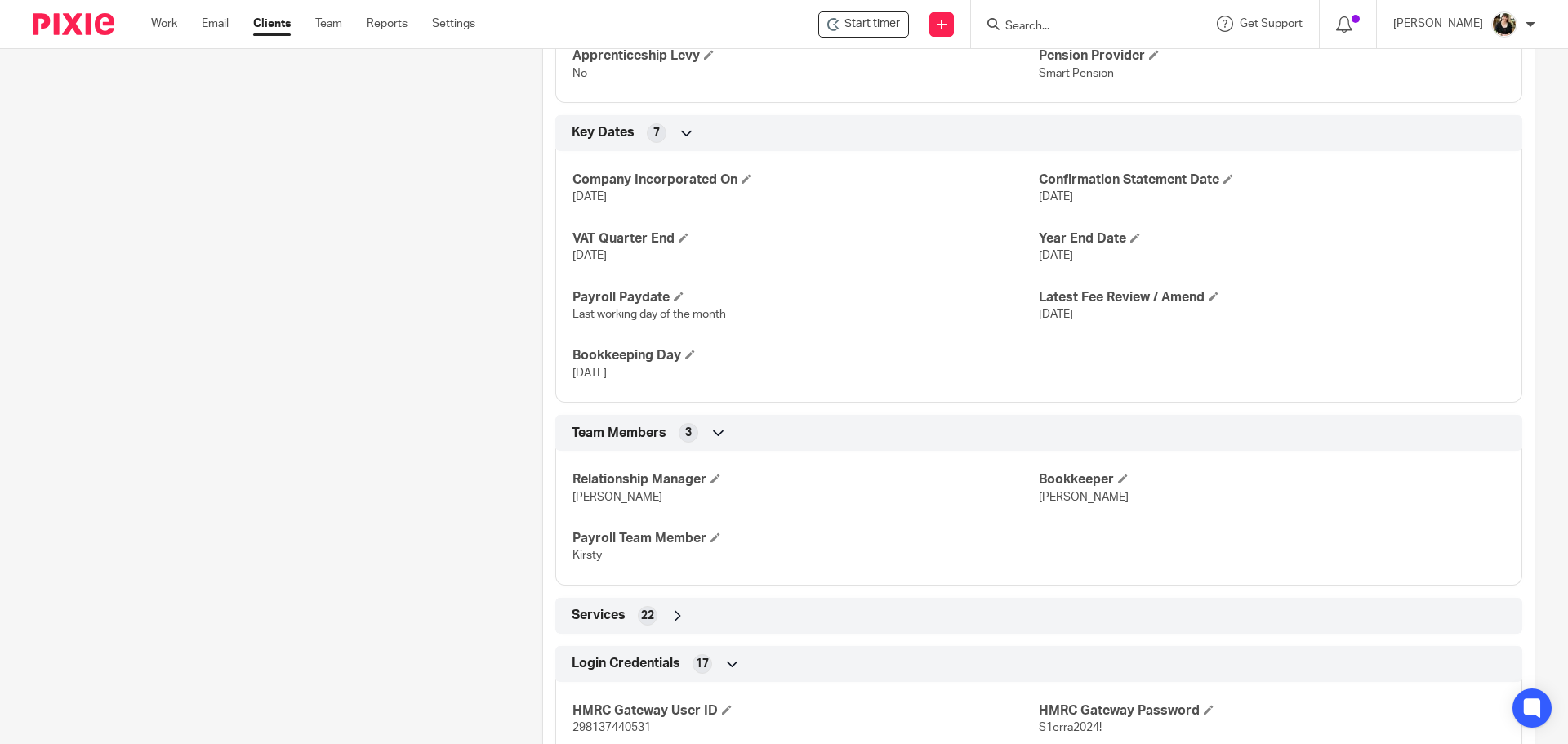
click at [1028, 21] on input "Search" at bounding box center [1077, 27] width 147 height 15
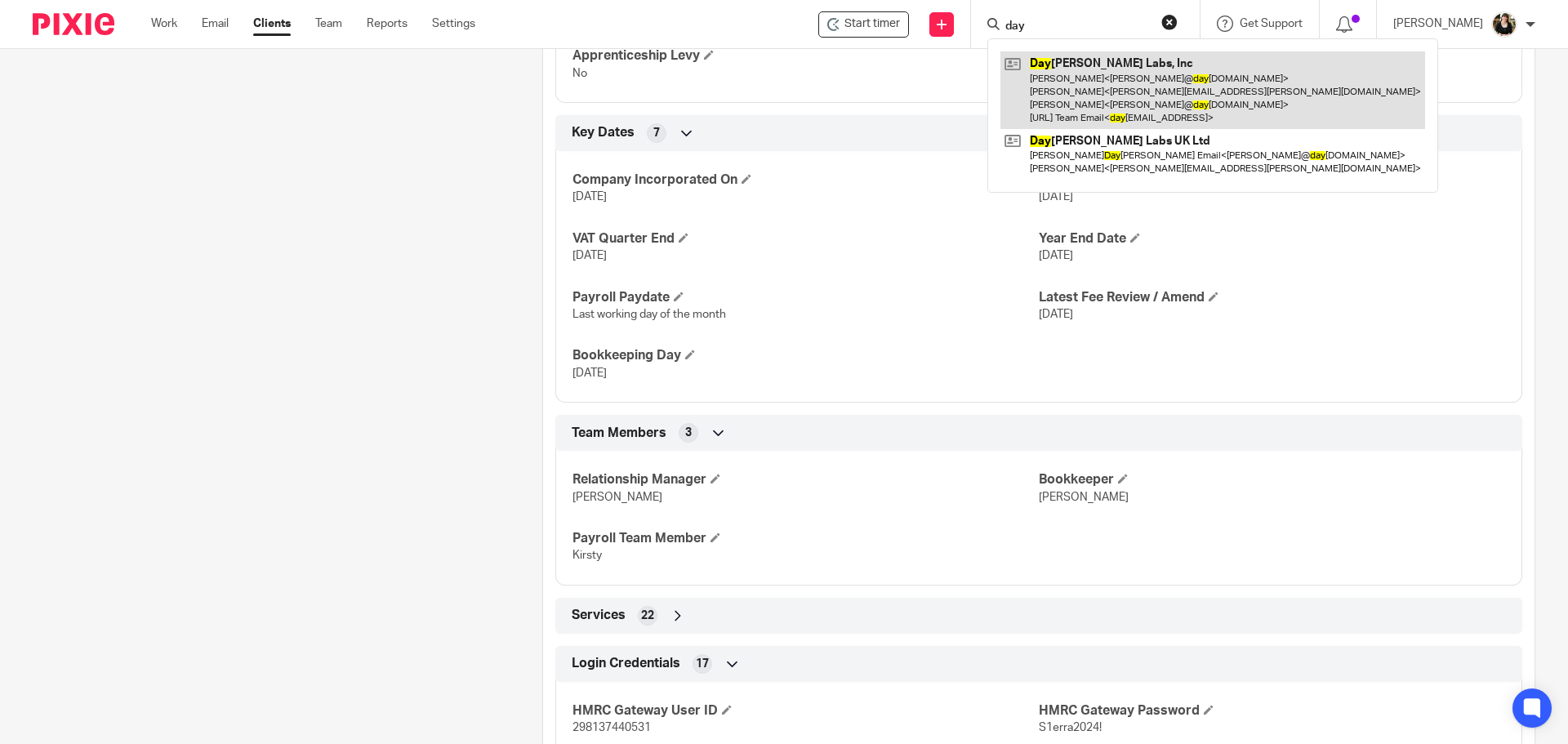
type input "day"
click at [1058, 67] on link at bounding box center [1213, 91] width 425 height 77
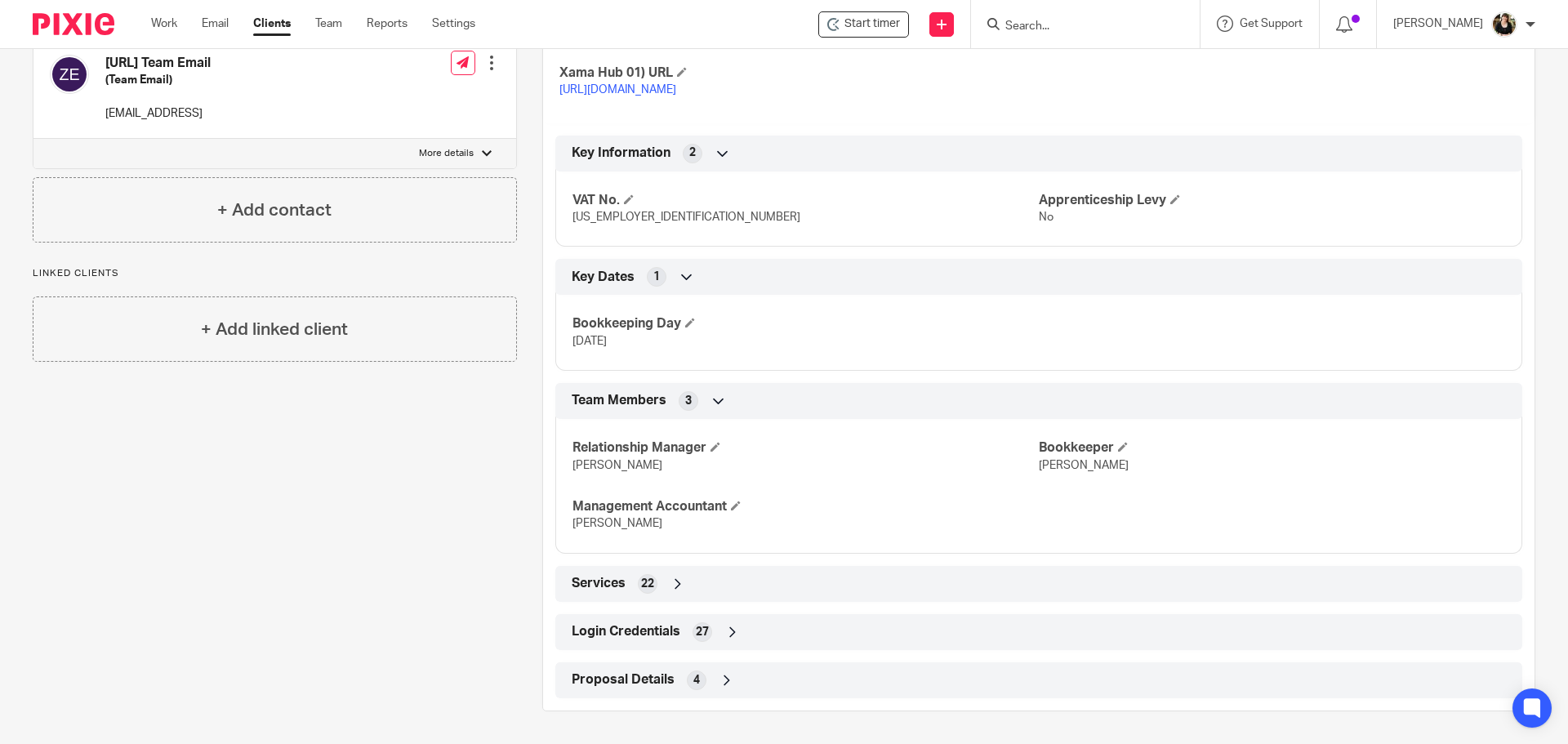
scroll to position [588, 0]
click at [612, 636] on span "Login Credentials" at bounding box center [626, 631] width 109 height 17
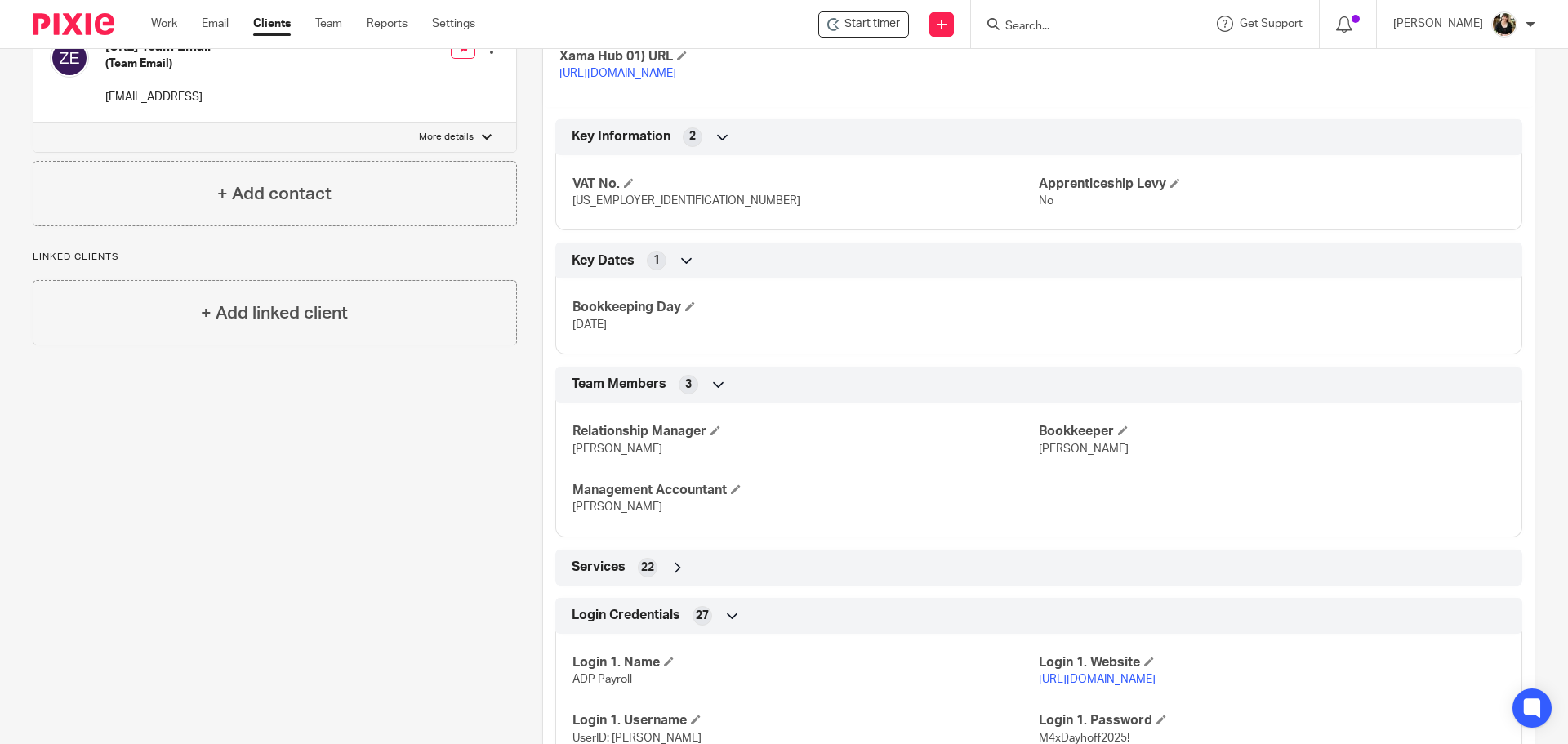
click at [1156, 686] on link "[URL][DOMAIN_NAME]" at bounding box center [1097, 680] width 117 height 12
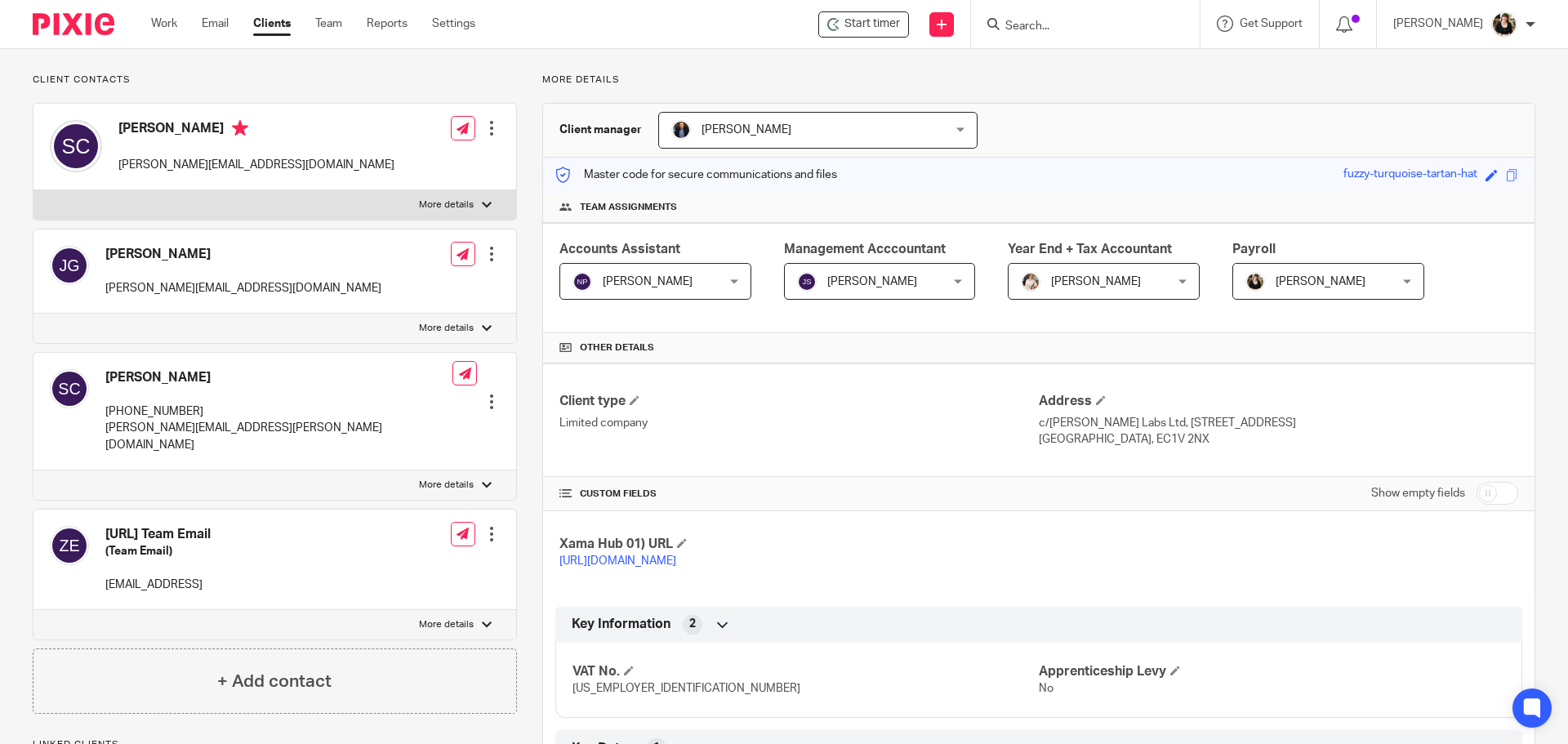
scroll to position [0, 0]
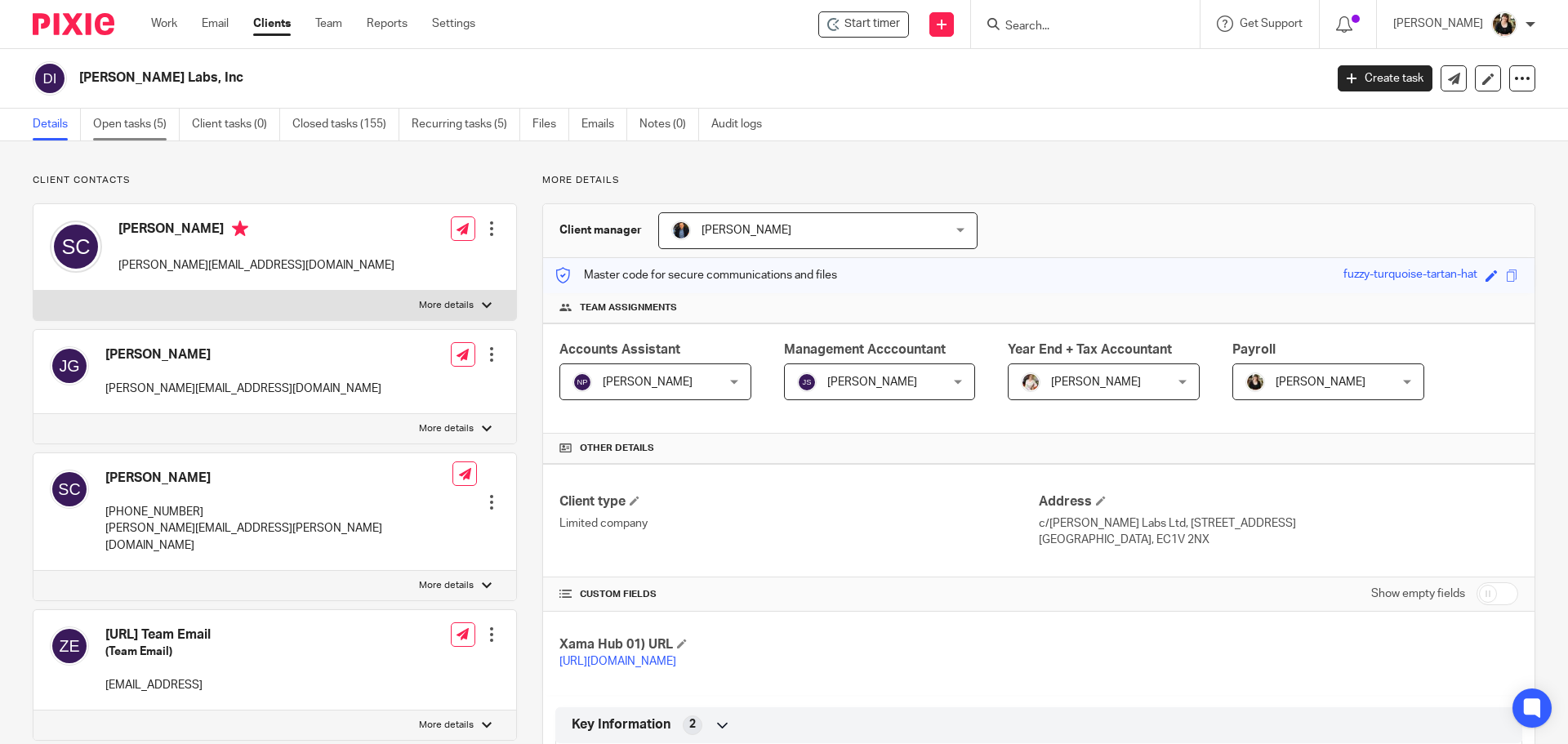
click at [124, 123] on link "Open tasks (5)" at bounding box center [136, 124] width 86 height 32
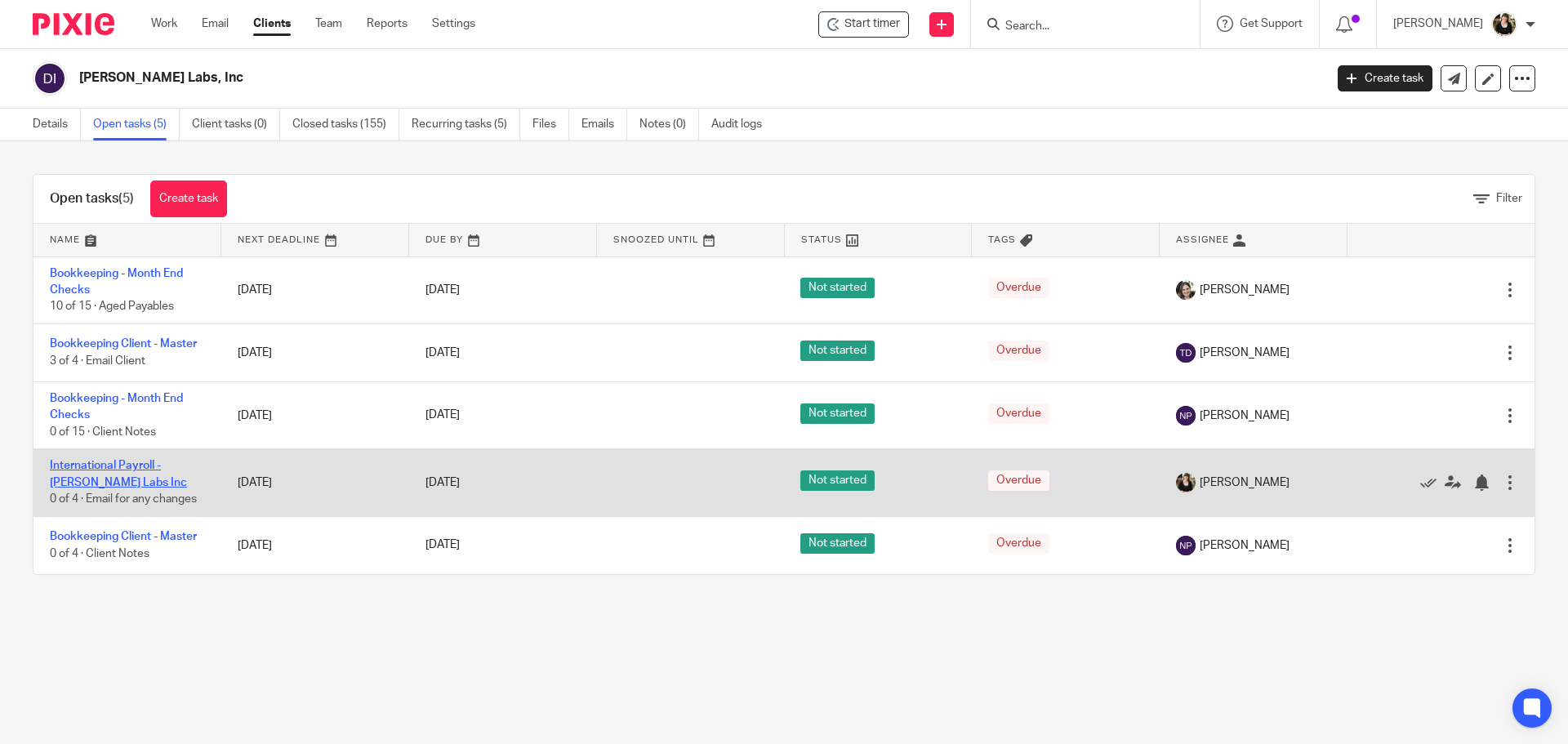
click at [88, 471] on link "International Payroll - [PERSON_NAME] Labs Inc" at bounding box center [119, 474] width 137 height 28
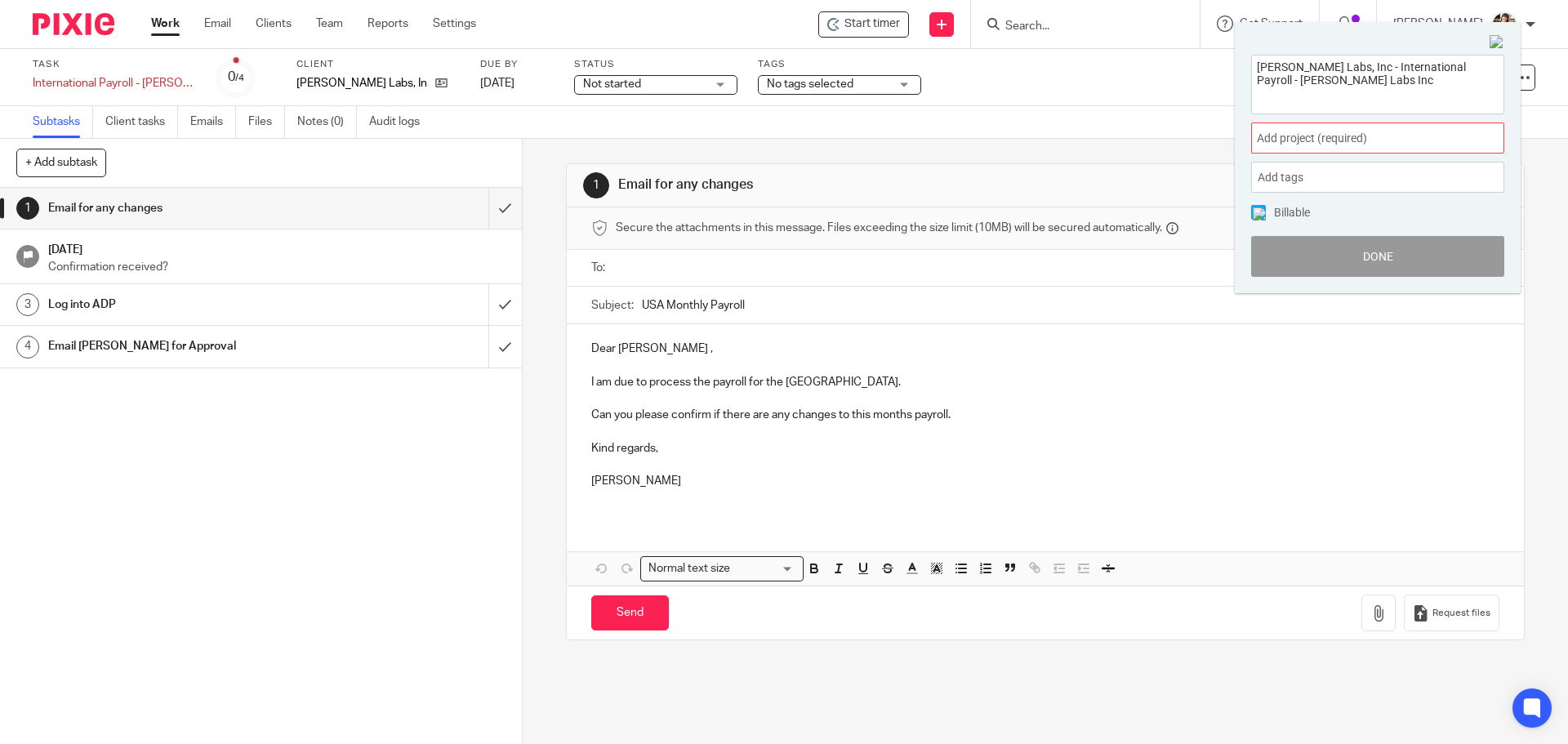
click at [1383, 128] on div "Add project (required) :" at bounding box center [1378, 138] width 254 height 31
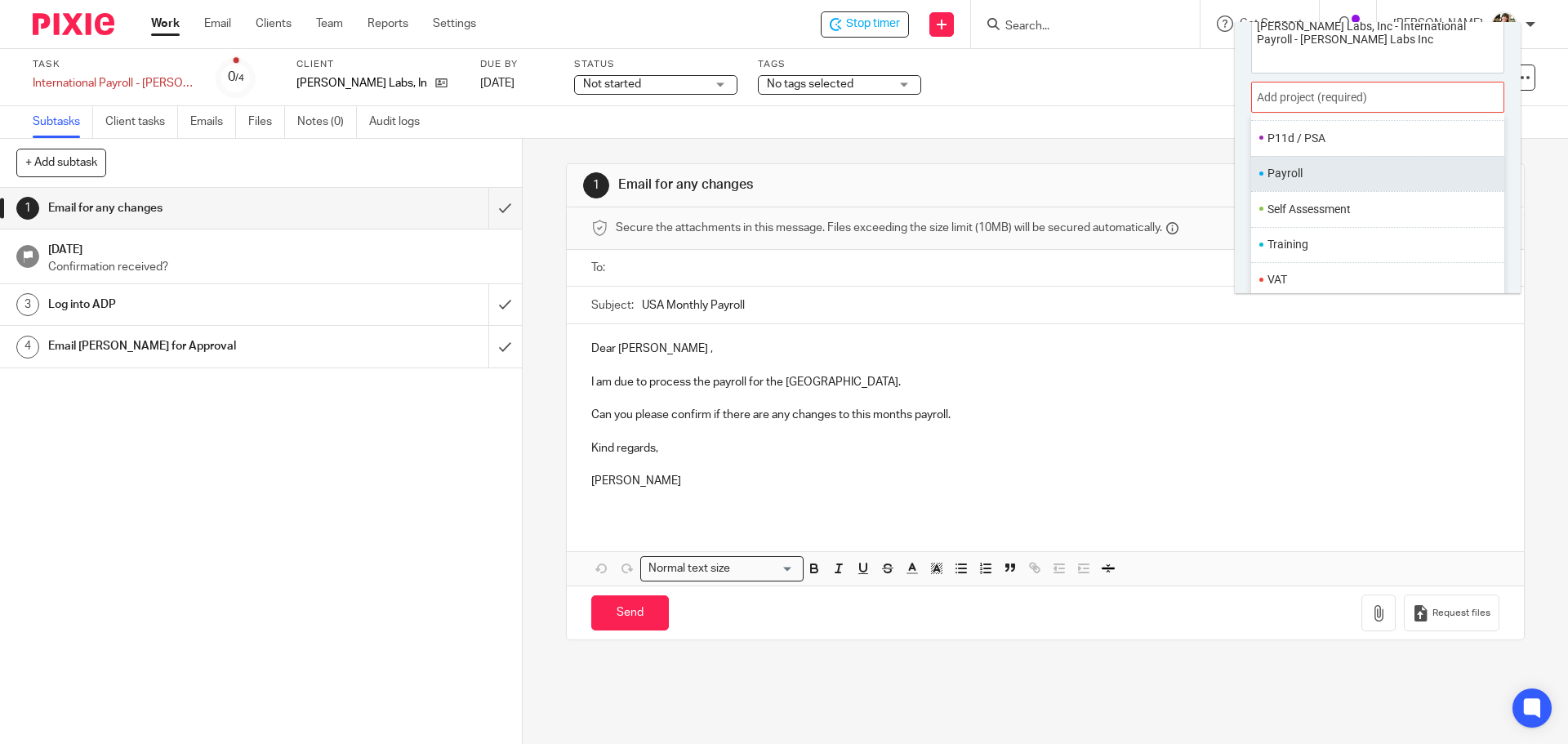
scroll to position [81, 0]
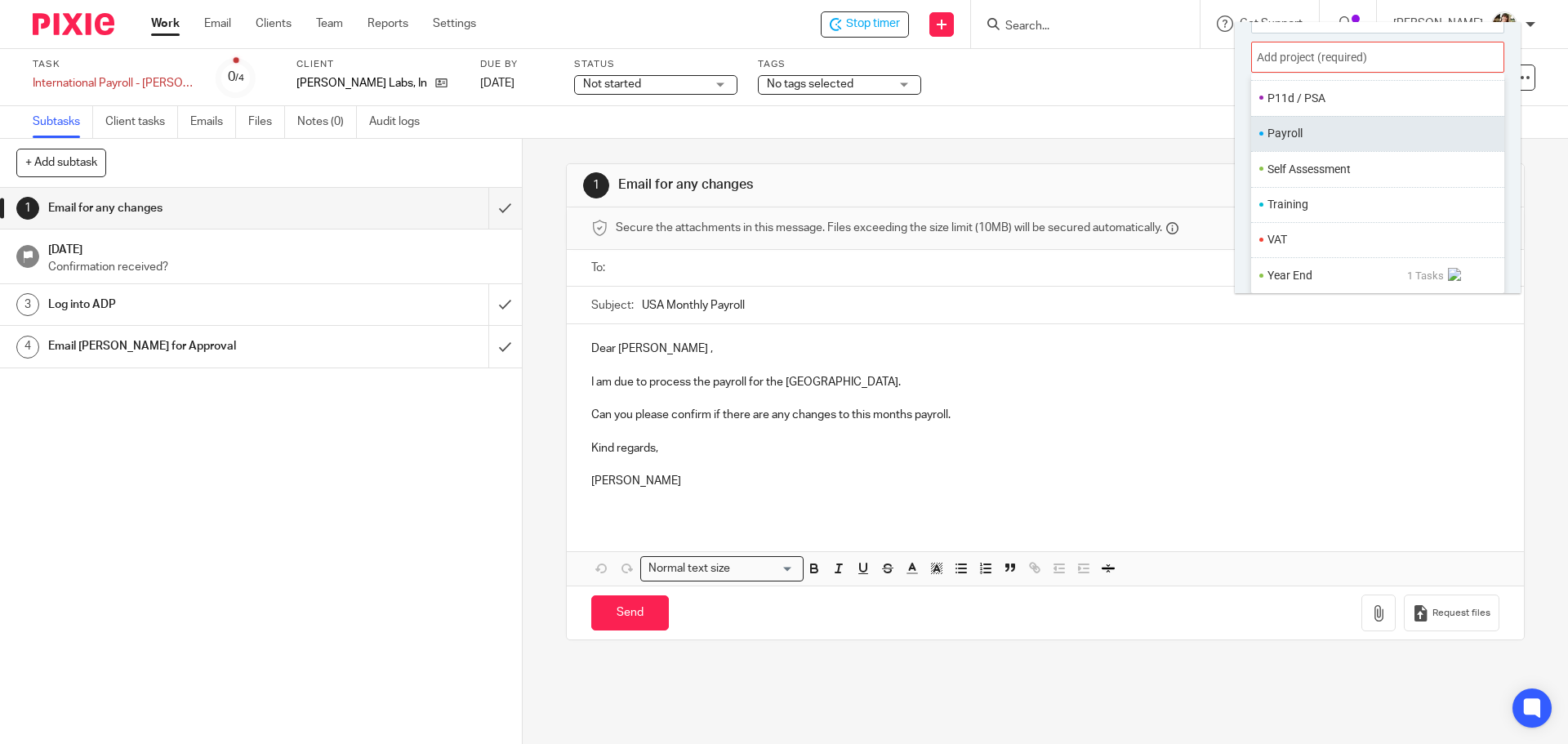
click at [1315, 139] on li "Payroll" at bounding box center [1374, 133] width 213 height 17
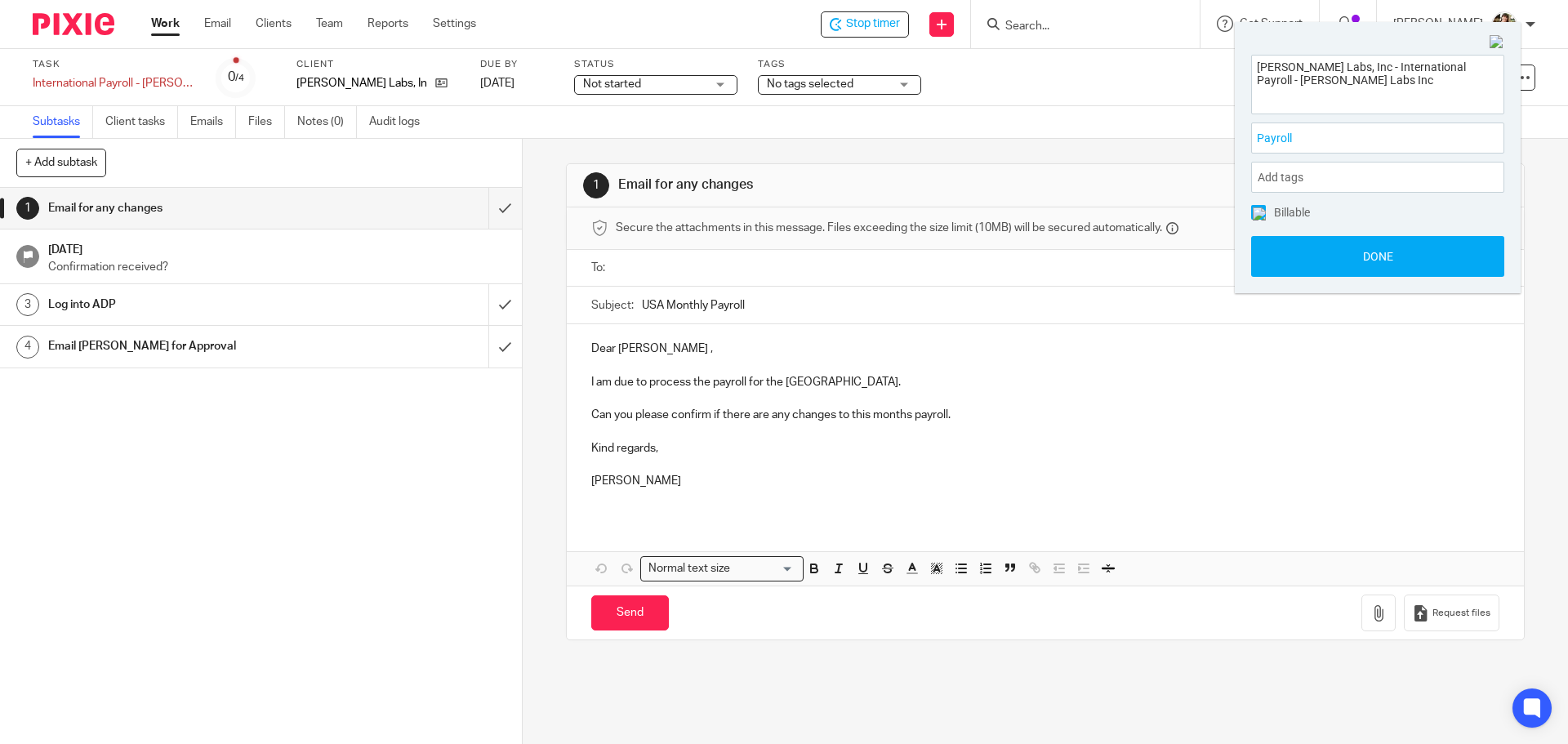
scroll to position [0, 0]
click at [1383, 257] on button "Done" at bounding box center [1378, 257] width 254 height 41
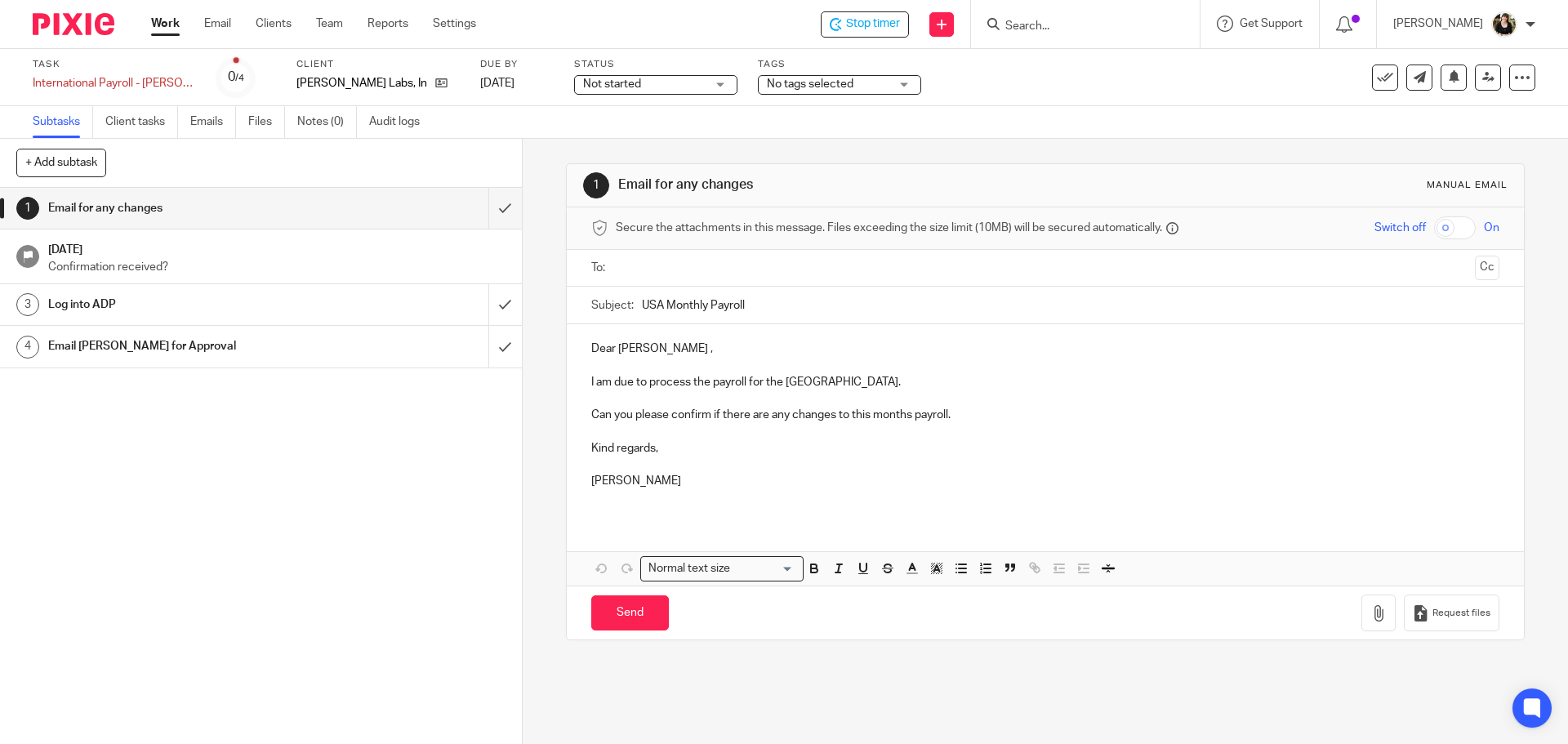
click at [654, 86] on span "Not started" at bounding box center [644, 84] width 123 height 17
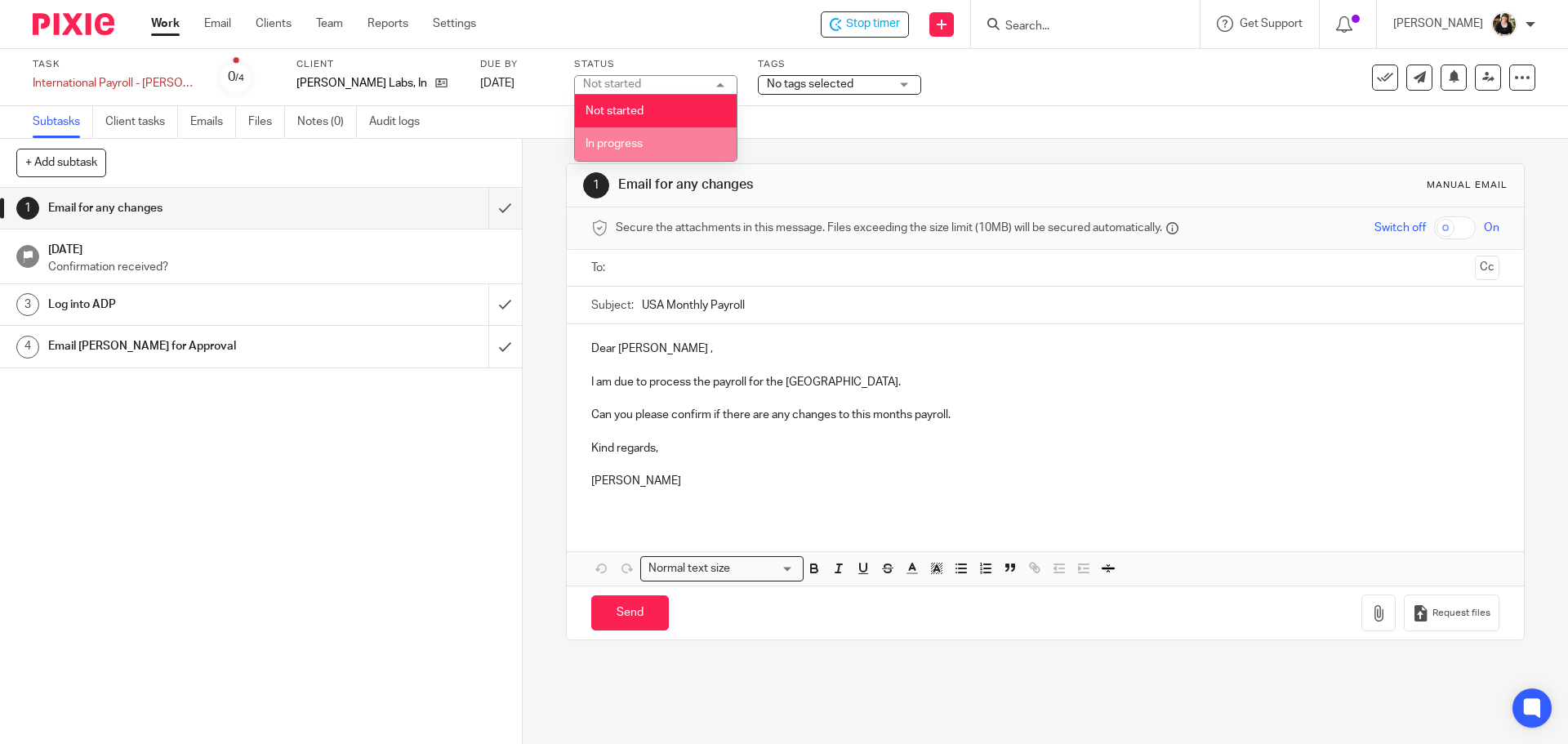
click at [652, 135] on li "In progress" at bounding box center [656, 144] width 161 height 34
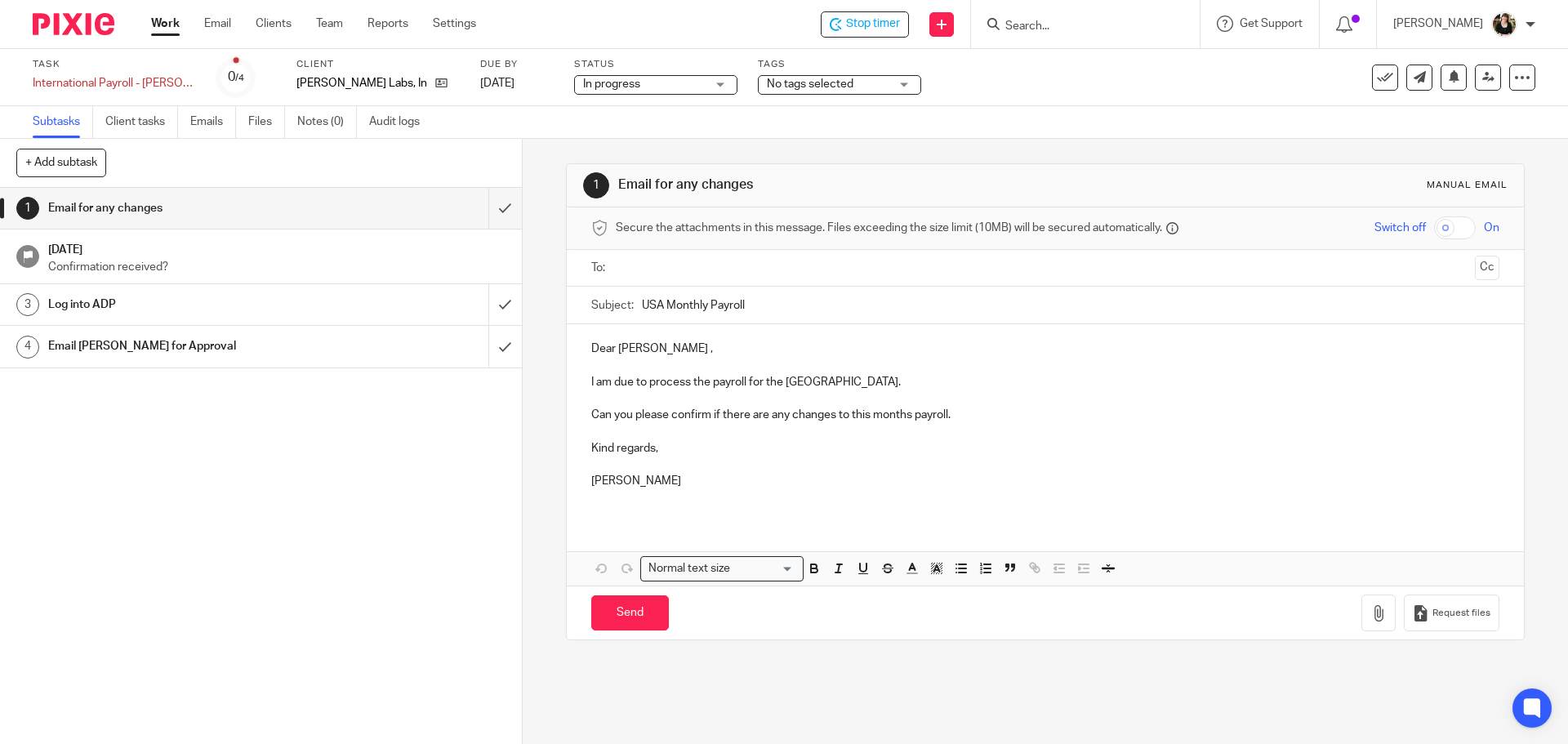
click at [825, 90] on span "No tags selected" at bounding box center [828, 84] width 123 height 17
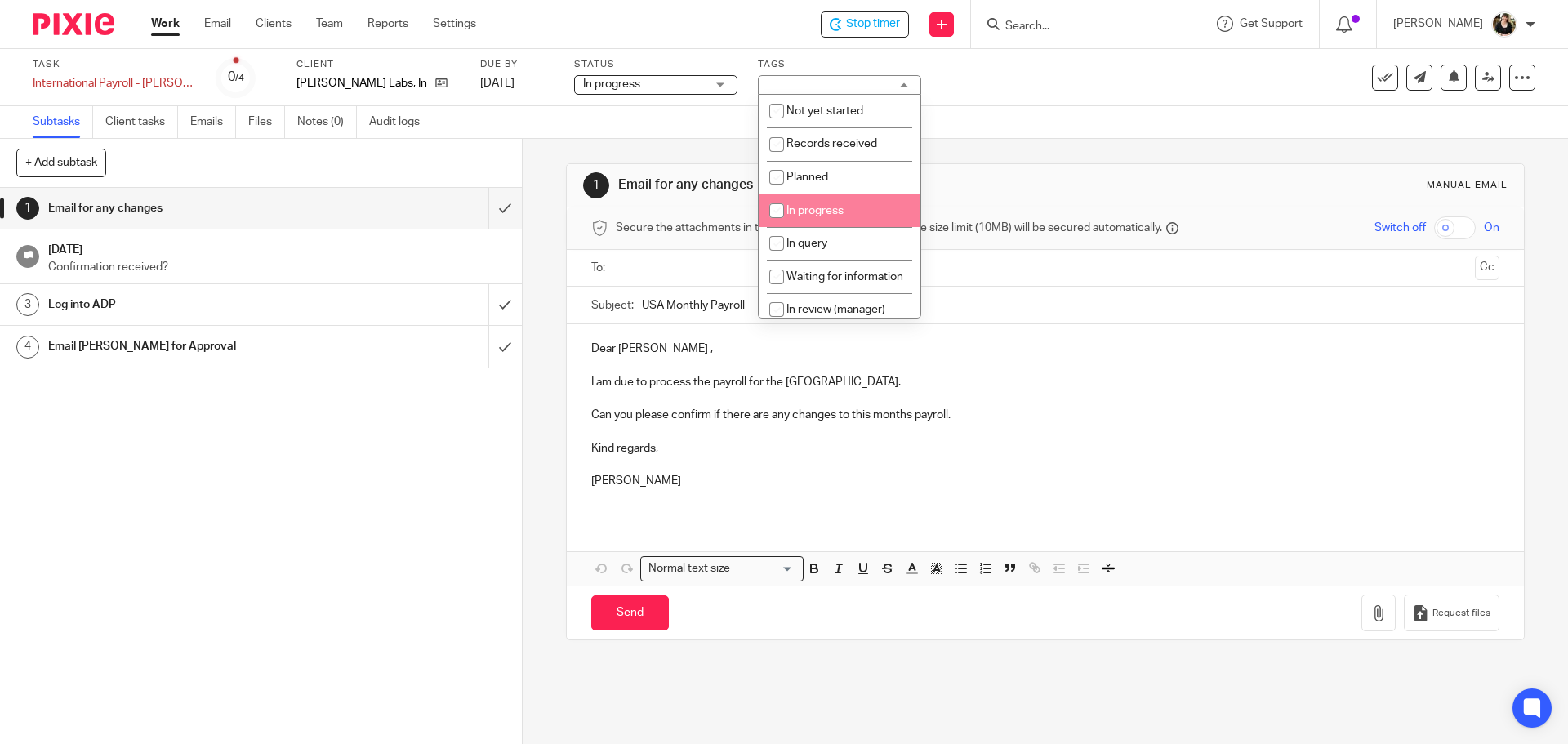
click at [816, 202] on li "In progress" at bounding box center [840, 210] width 161 height 34
checkbox input "true"
click at [1044, 214] on div "Secure the attachments in this message. Files exceeding the size limit (10MB) w…" at bounding box center [1045, 229] width 956 height 43
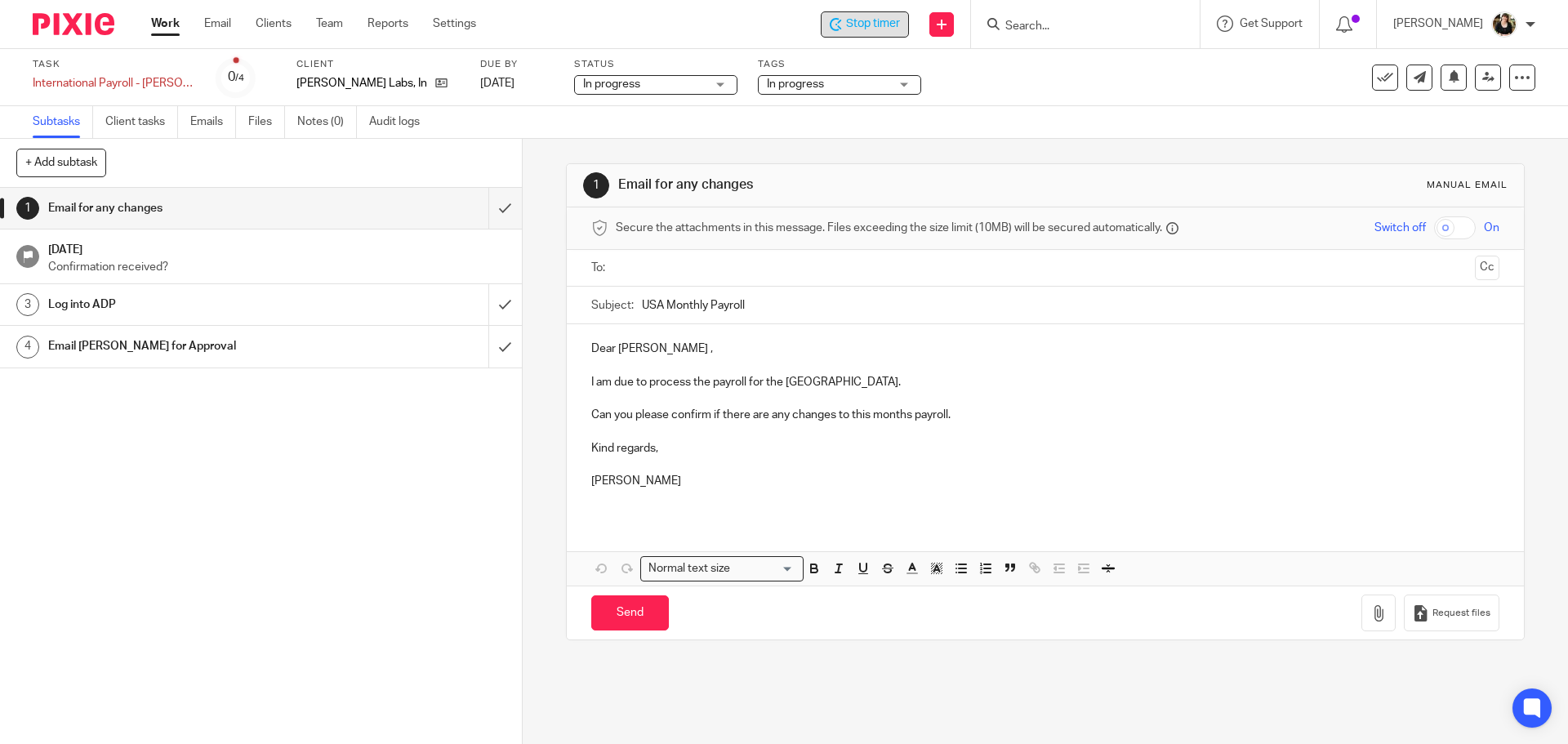
click at [862, 21] on span "Stop timer" at bounding box center [872, 24] width 54 height 17
click at [497, 212] on input "submit" at bounding box center [261, 208] width 522 height 41
click at [485, 304] on input "submit" at bounding box center [261, 305] width 522 height 41
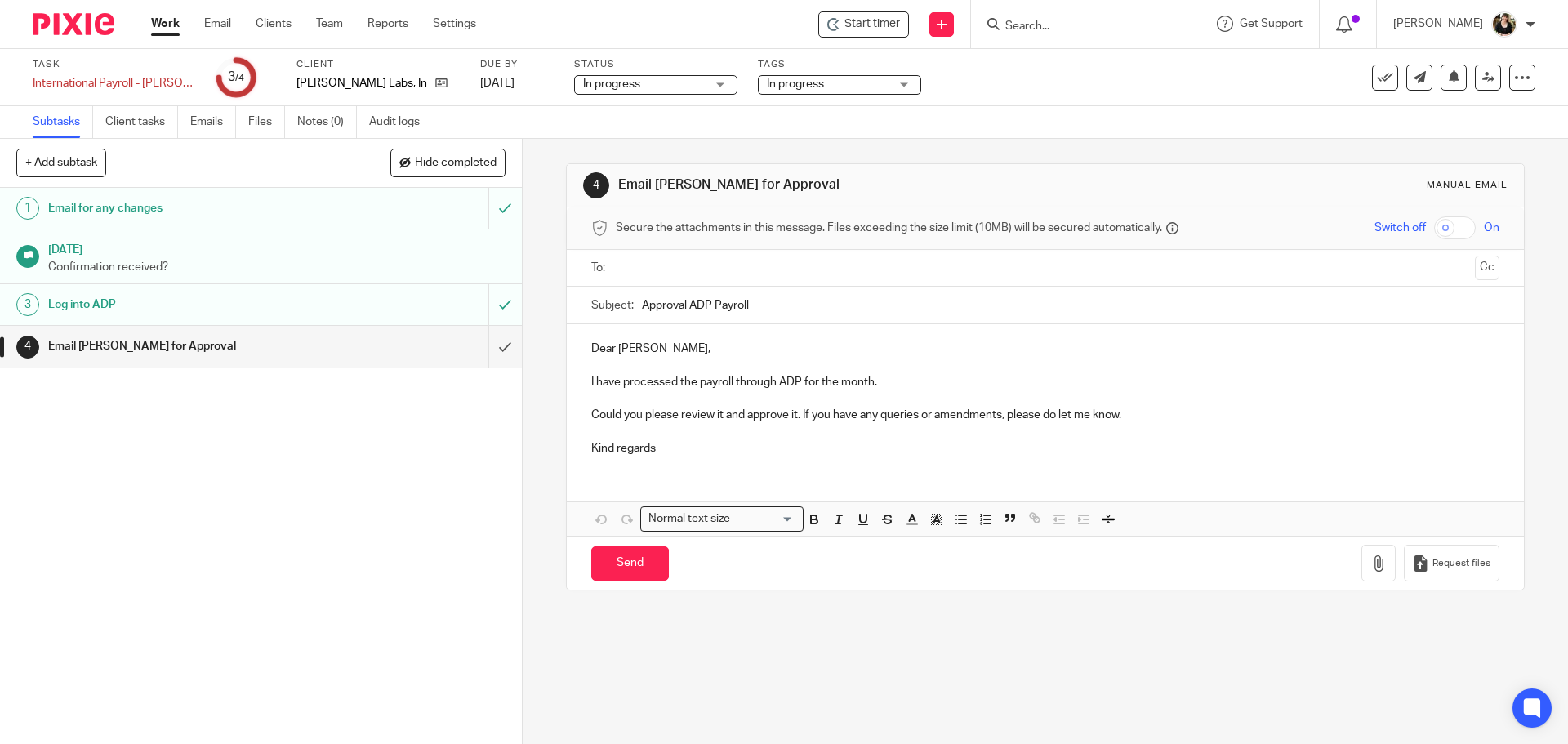
click at [784, 84] on span "In progress" at bounding box center [795, 84] width 57 height 12
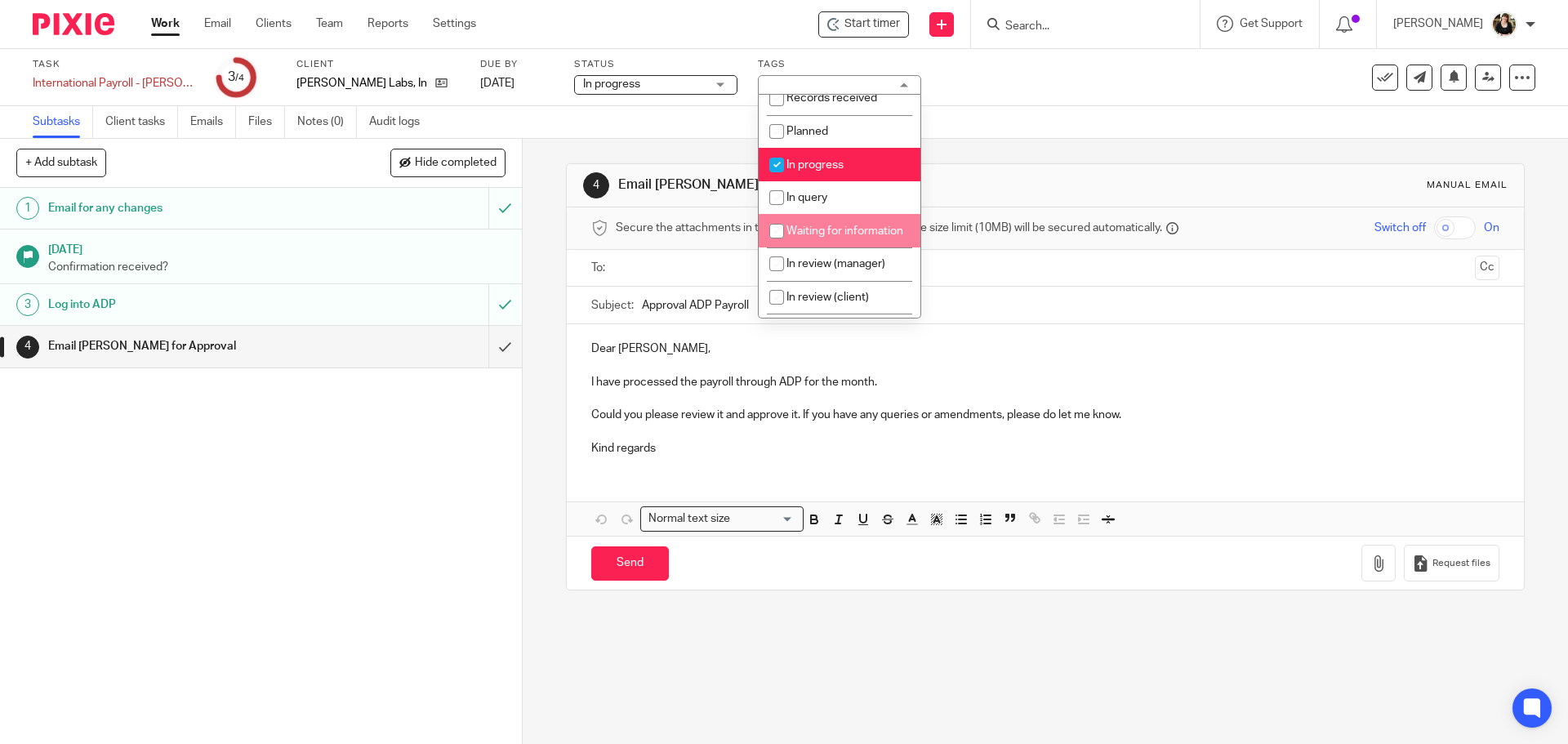
scroll to position [81, 0]
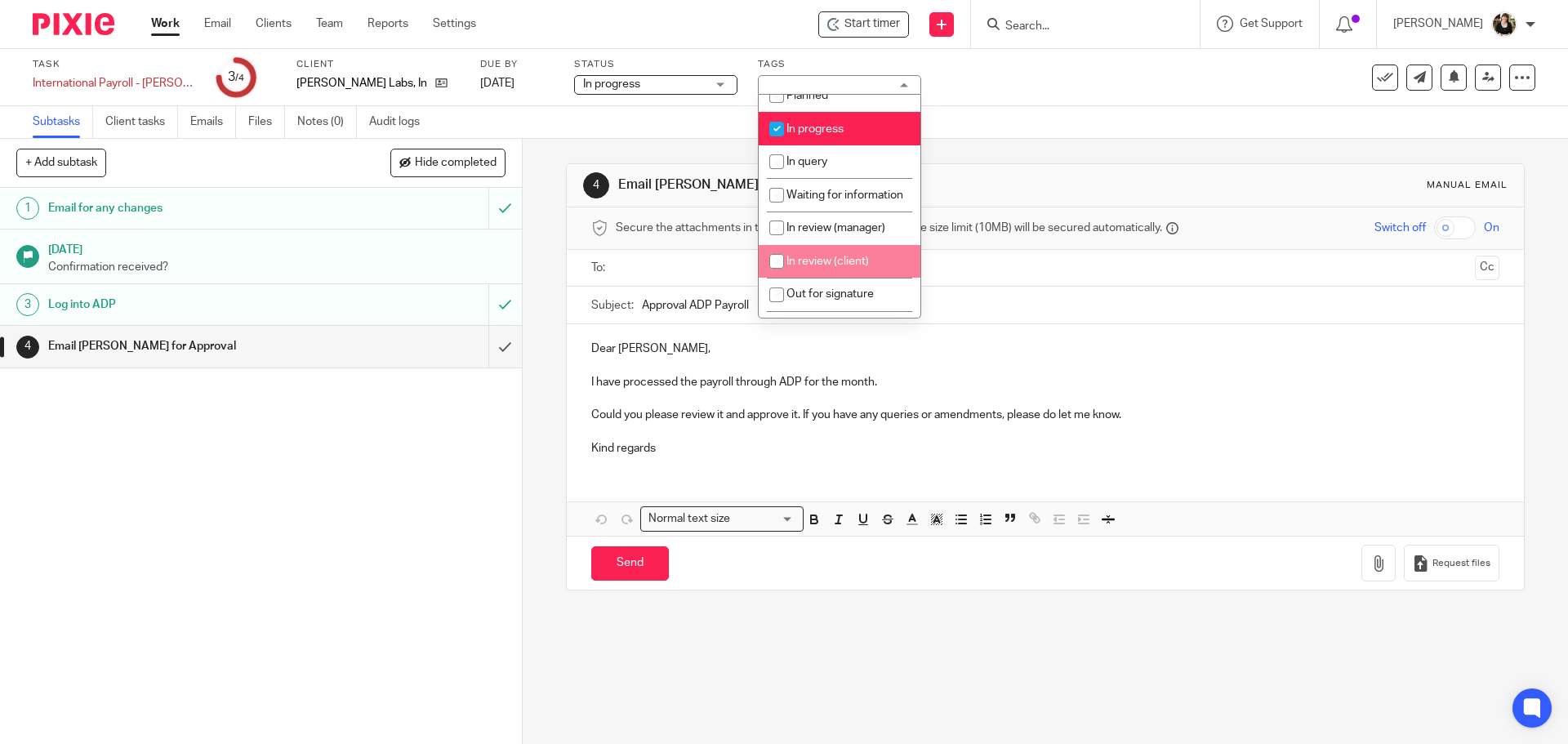
click at [805, 266] on li "In review (client)" at bounding box center [840, 262] width 161 height 34
checkbox input "true"
click at [779, 123] on input "checkbox" at bounding box center [777, 129] width 31 height 31
checkbox input "false"
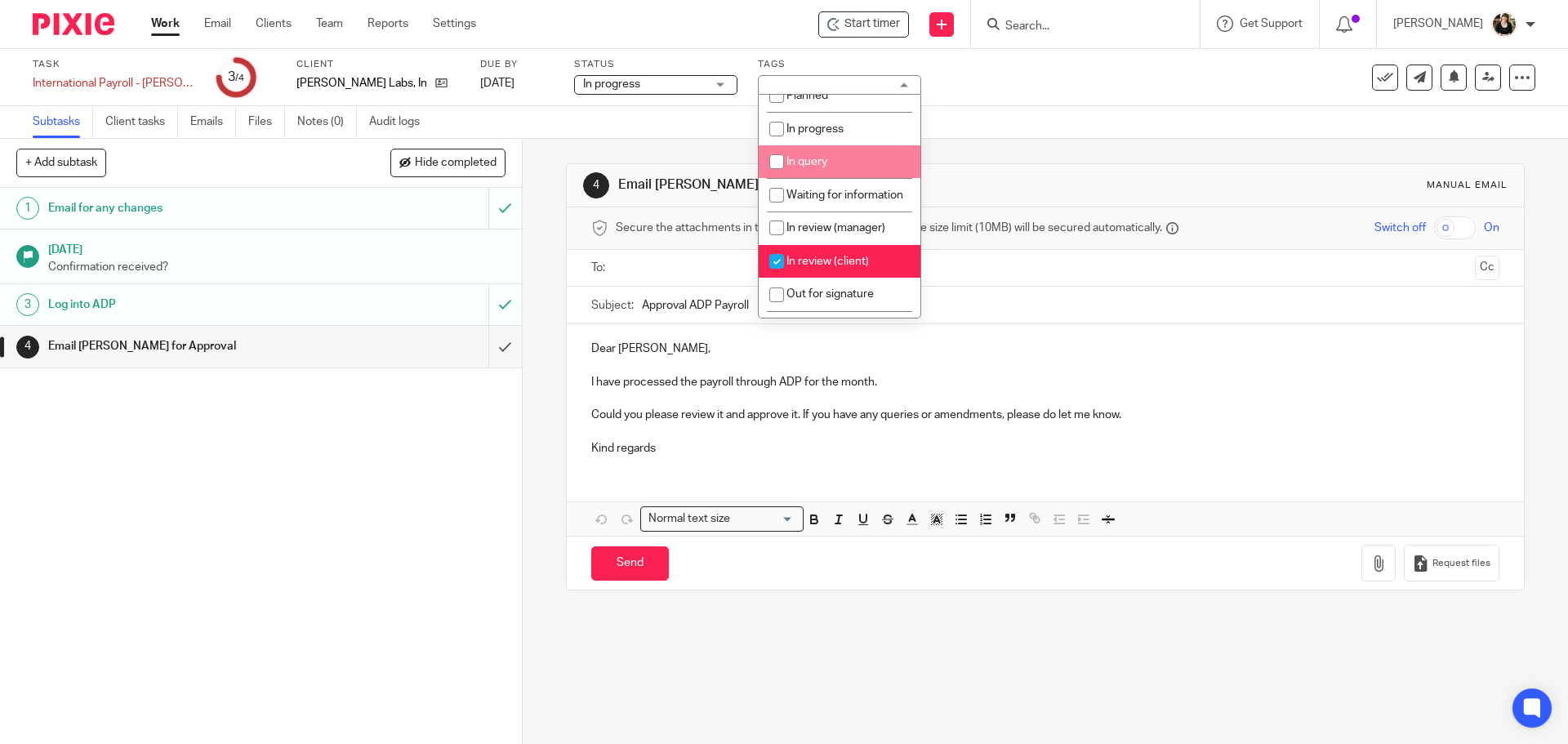
click at [344, 468] on div "1 Email for any changes [DATE] Confirmation received? 3 Log into ADP 4 Email [P…" at bounding box center [261, 466] width 522 height 556
